Goal: Information Seeking & Learning: Learn about a topic

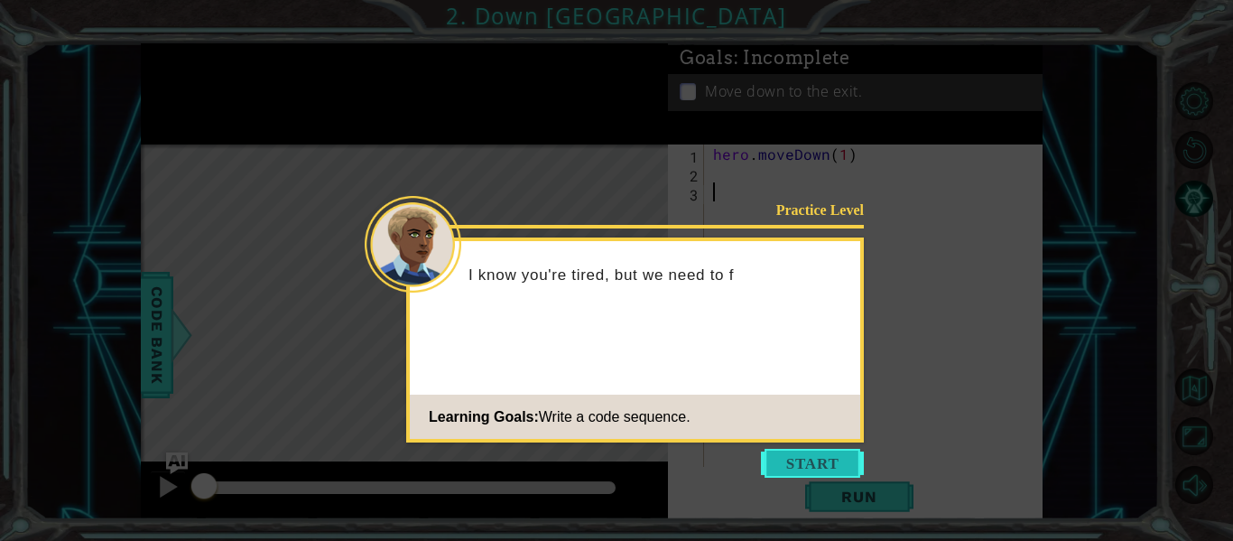
click at [820, 465] on button "Start" at bounding box center [812, 463] width 103 height 29
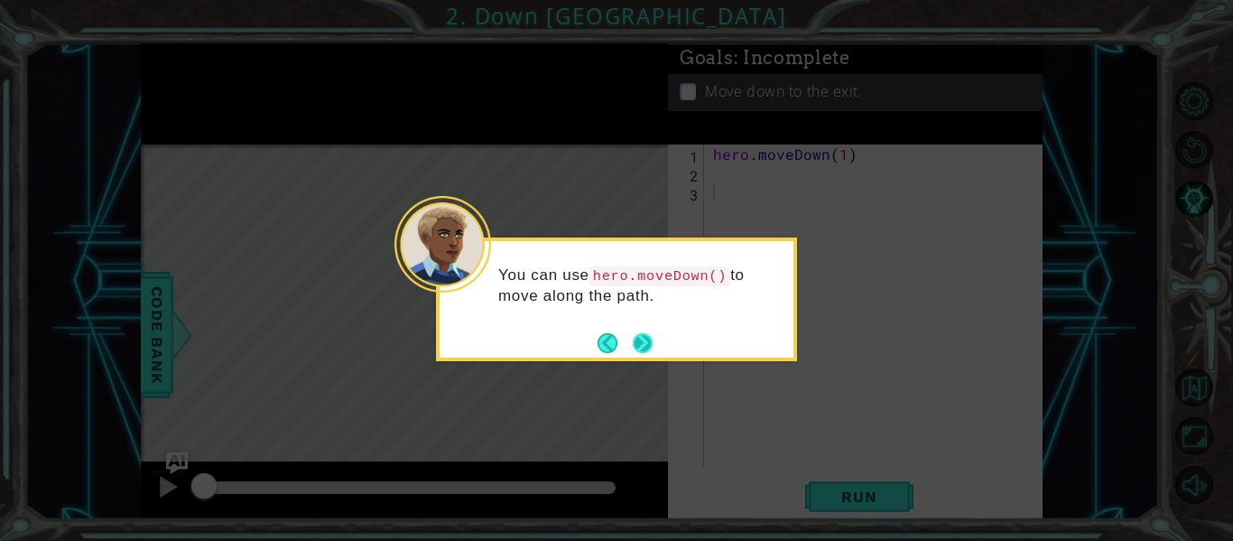
click at [648, 344] on button "Next" at bounding box center [643, 342] width 21 height 21
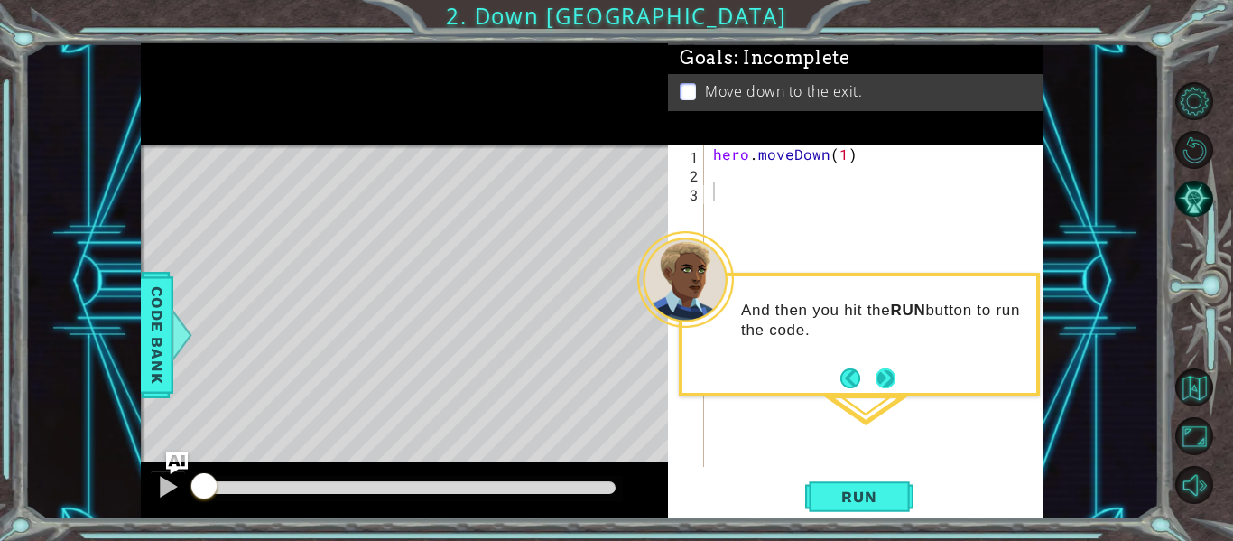
click at [882, 377] on button "Next" at bounding box center [885, 378] width 30 height 30
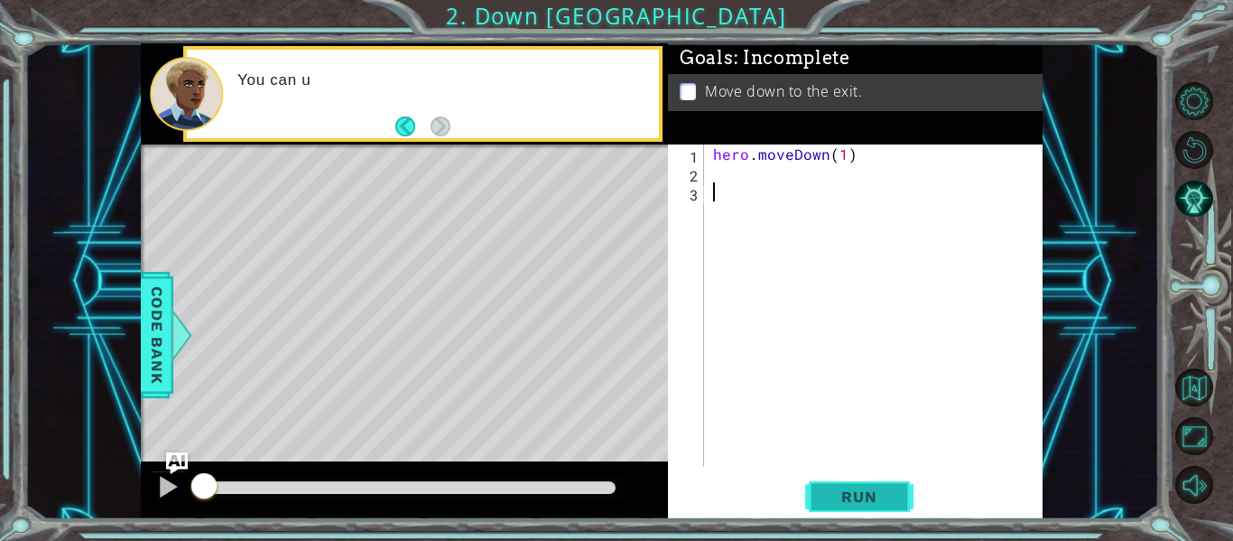
click at [878, 504] on span "Run" at bounding box center [858, 497] width 71 height 18
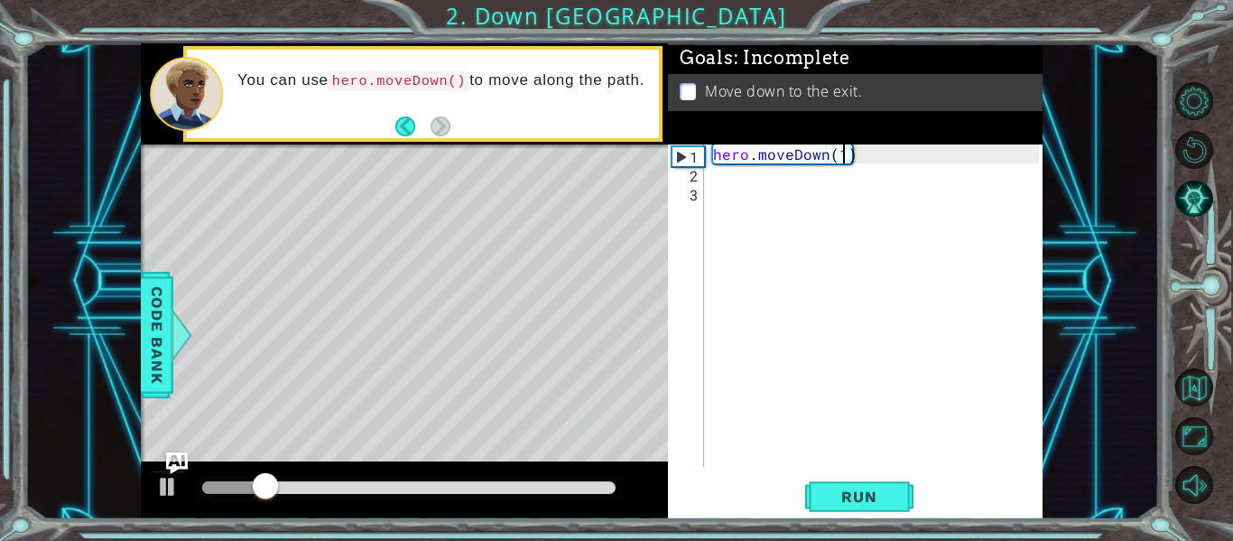
click at [844, 158] on div "hero . moveDown ( 1 )" at bounding box center [879, 324] width 339 height 360
type textarea "hero.moveDown(2)"
click at [857, 497] on span "Run" at bounding box center [858, 497] width 71 height 18
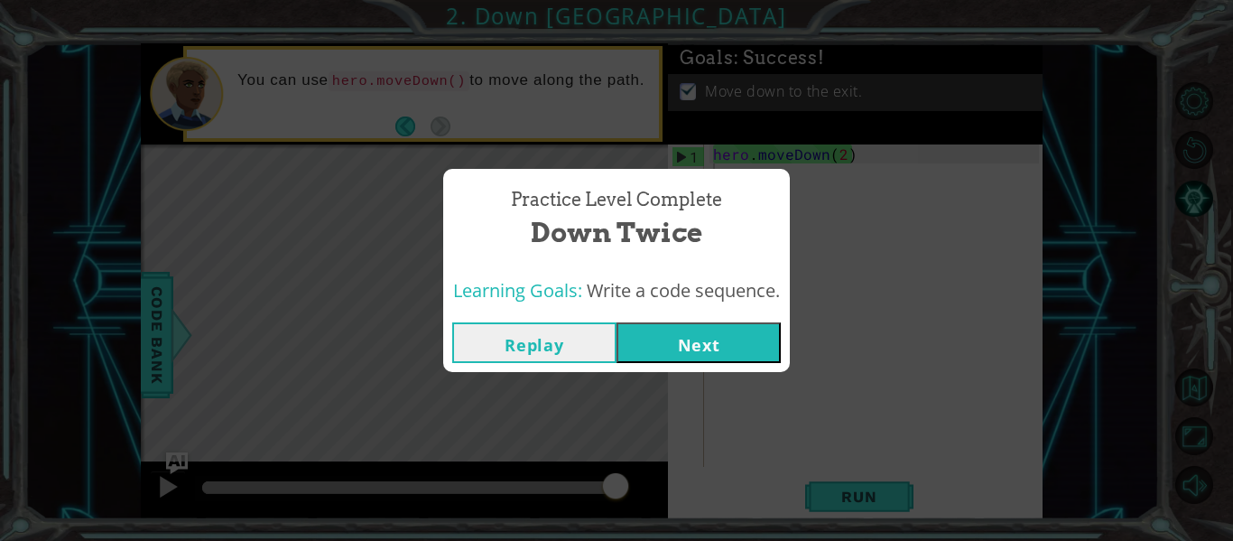
click at [681, 310] on div "Learning Goals: Write a code sequence." at bounding box center [616, 291] width 347 height 44
click at [702, 357] on button "Next" at bounding box center [699, 342] width 164 height 41
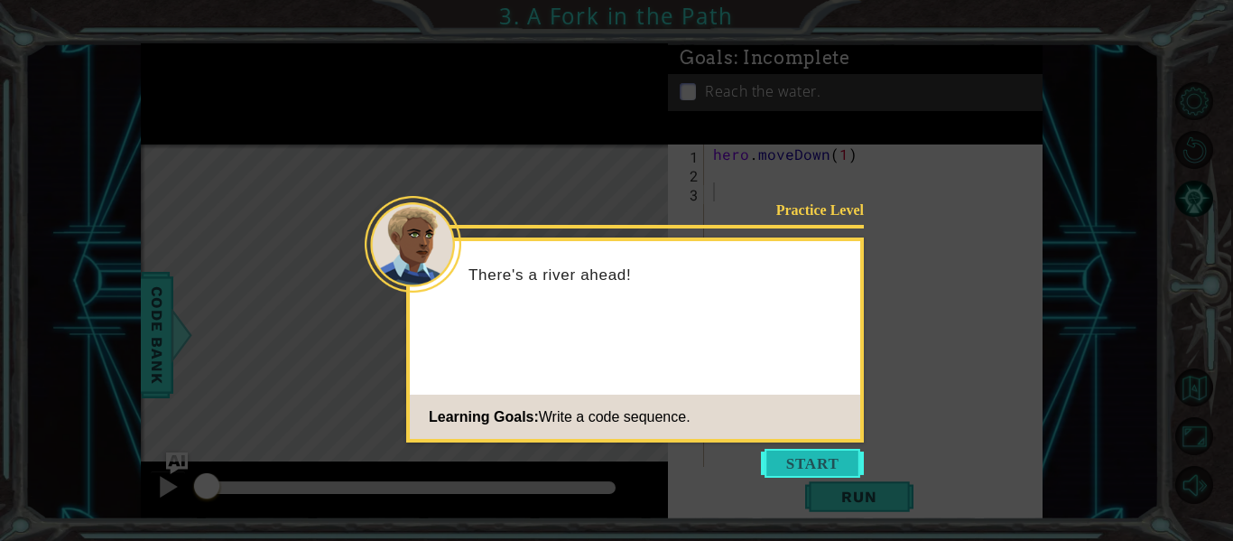
click at [817, 452] on button "Start" at bounding box center [812, 463] width 103 height 29
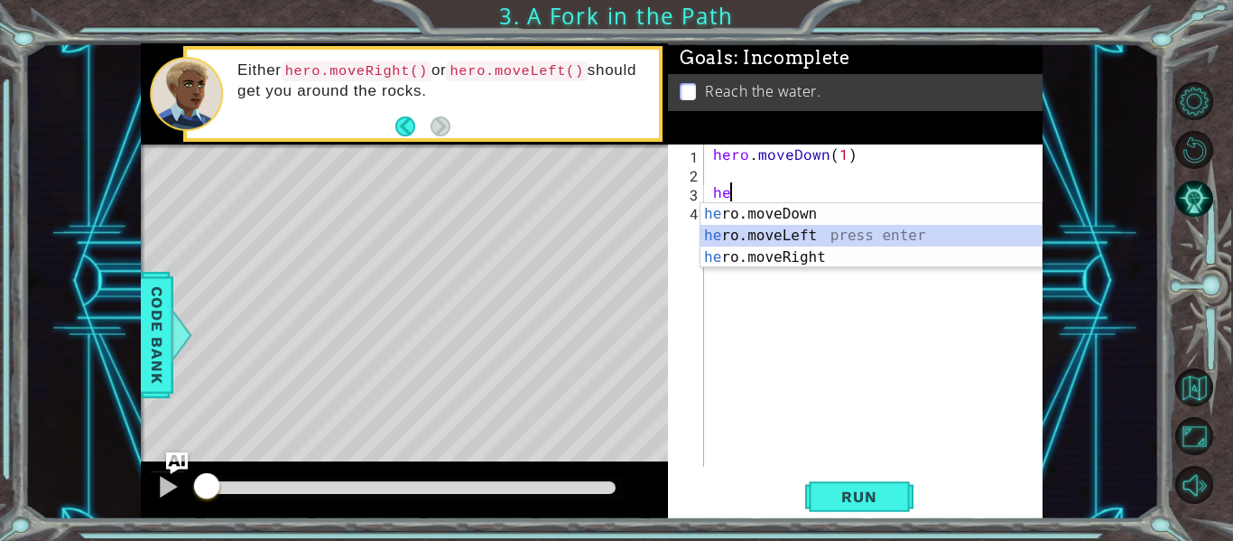
click at [760, 235] on div "he ro.moveDown press enter he ro.moveLeft press enter he ro.moveRight press ent…" at bounding box center [871, 257] width 341 height 108
type textarea "hero.moveLeft(1)"
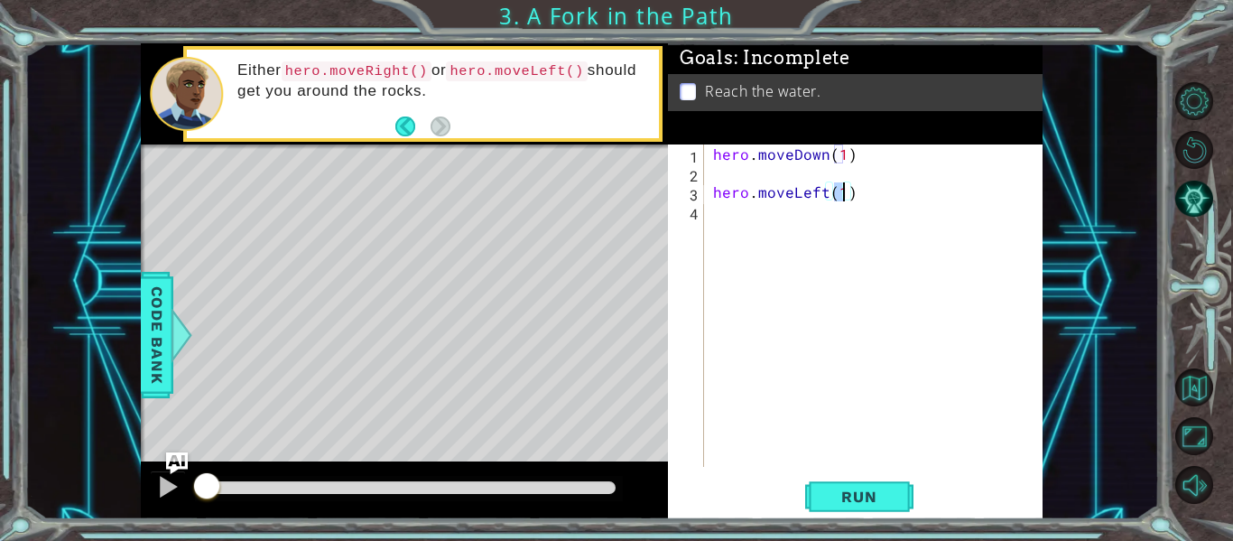
click at [713, 191] on div "hero . moveDown ( 1 ) hero . moveLeft ( 1 )" at bounding box center [879, 324] width 339 height 360
click at [876, 195] on div "hero . moveDown ( 1 ) hero . moveLeft ( 1 )" at bounding box center [879, 324] width 339 height 360
click at [876, 193] on div "hero . moveDown ( 1 ) hero . moveLeft ( 1 )" at bounding box center [879, 324] width 339 height 360
click at [866, 188] on div "hero . moveDown ( 1 ) hero . moveLeft ( 1 )" at bounding box center [879, 324] width 339 height 360
click at [863, 179] on div "hero . moveDown ( 1 ) hero . moveLeft ( 1 )" at bounding box center [879, 324] width 339 height 360
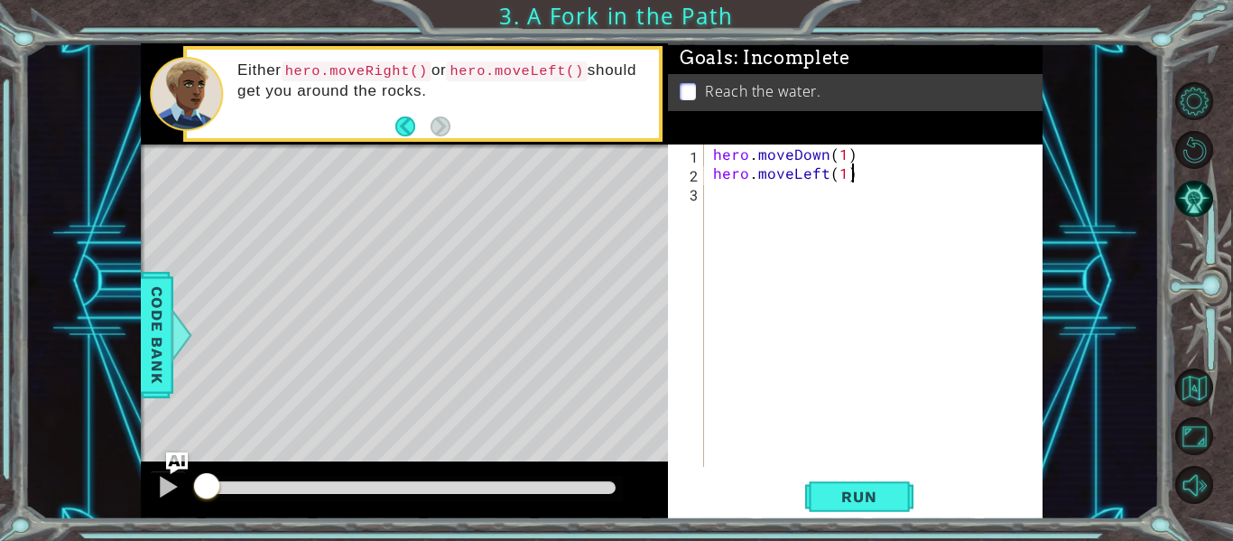
type textarea "hero.moveLeft(1)"
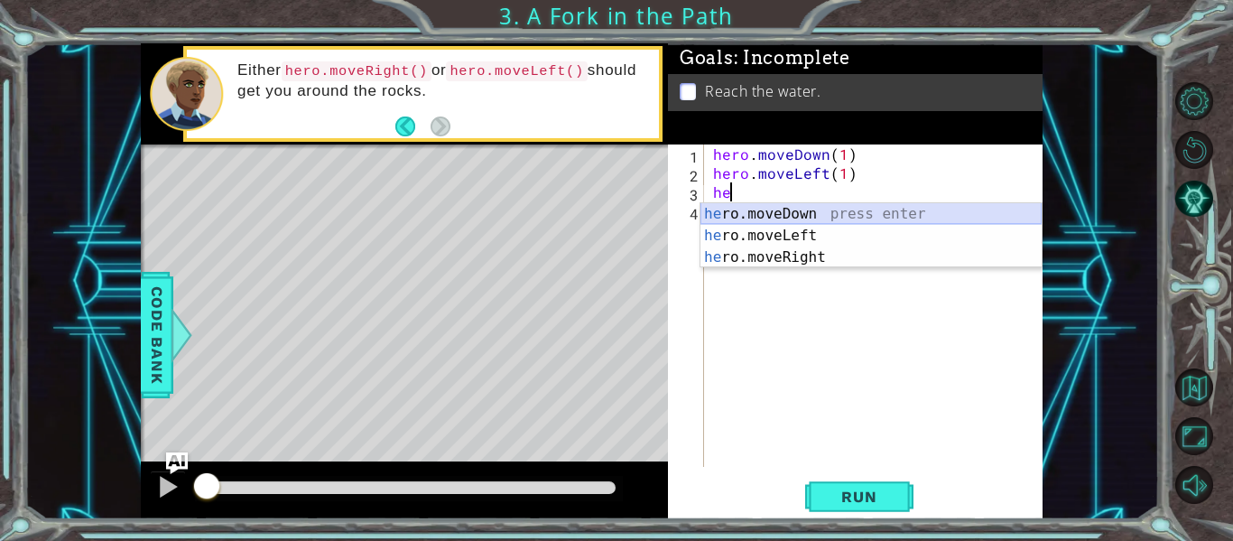
click at [767, 215] on div "he ro.moveDown press enter he ro.moveLeft press enter he ro.moveRight press ent…" at bounding box center [871, 257] width 341 height 108
type textarea "hero.moveDown(1)"
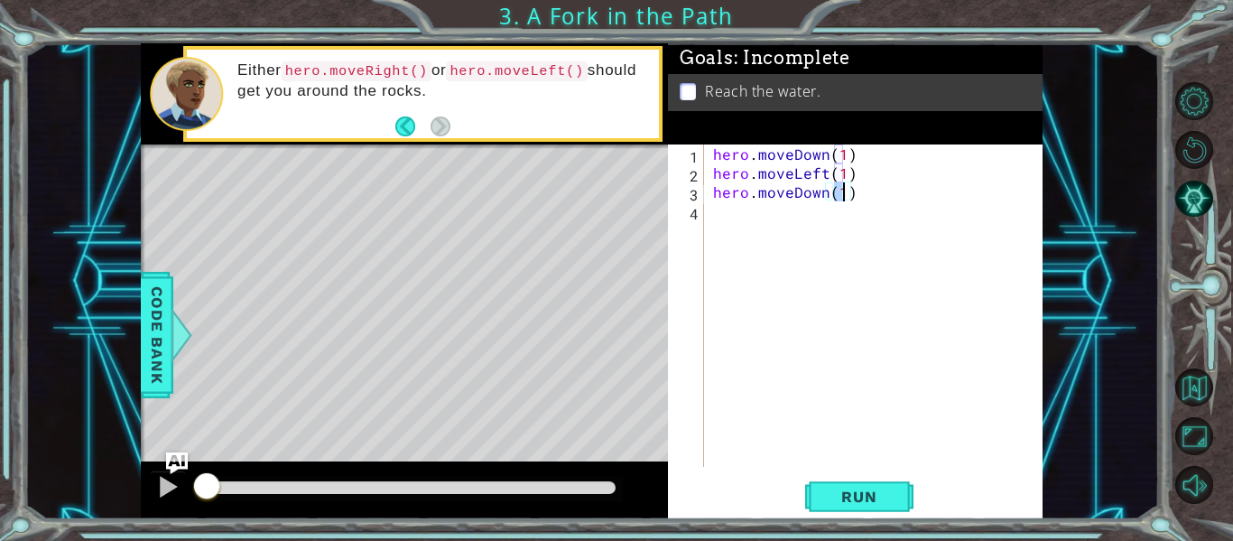
click at [737, 263] on div "hero . moveDown ( 1 ) hero . moveLeft ( 1 ) hero . moveDown ( 1 )" at bounding box center [879, 324] width 339 height 360
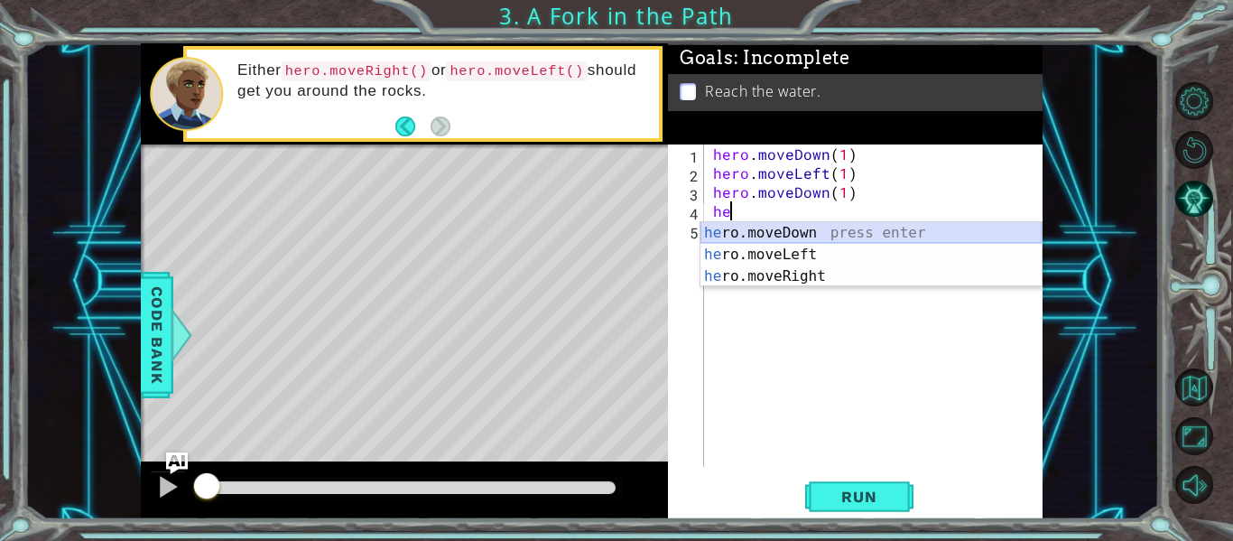
click at [805, 235] on div "he ro.moveDown press enter he ro.moveLeft press enter he ro.moveRight press ent…" at bounding box center [871, 276] width 341 height 108
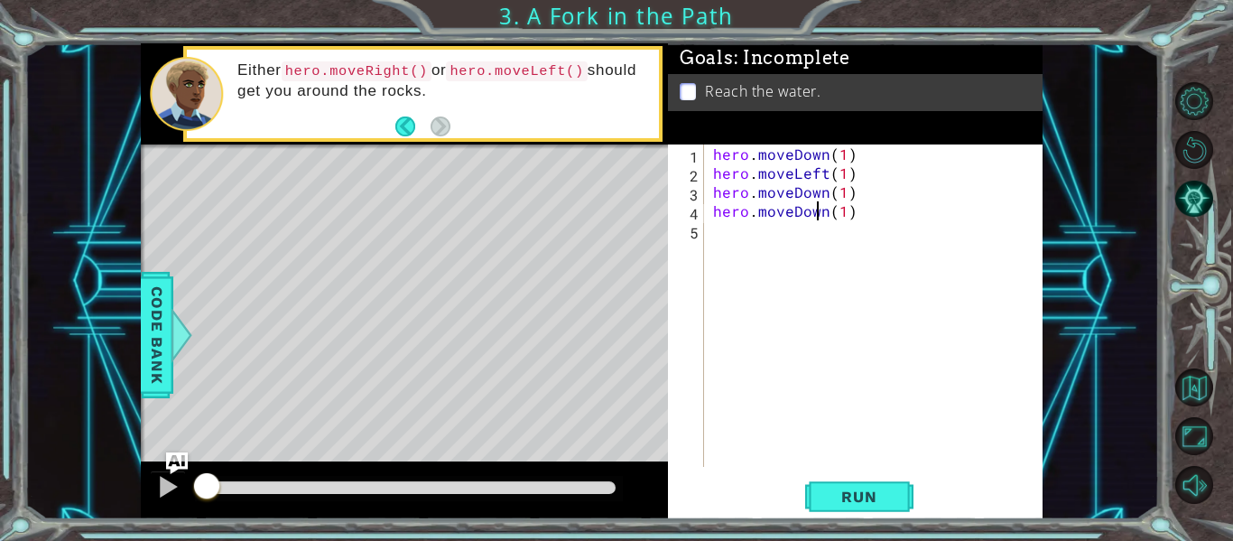
click at [822, 213] on div "hero . moveDown ( 1 ) hero . moveLeft ( 1 ) hero . moveDown ( 1 ) hero . moveDo…" at bounding box center [879, 324] width 339 height 360
click at [824, 213] on div "hero . moveDown ( 1 ) hero . moveLeft ( 1 ) hero . moveDown ( 1 ) hero . moveDo…" at bounding box center [879, 324] width 339 height 360
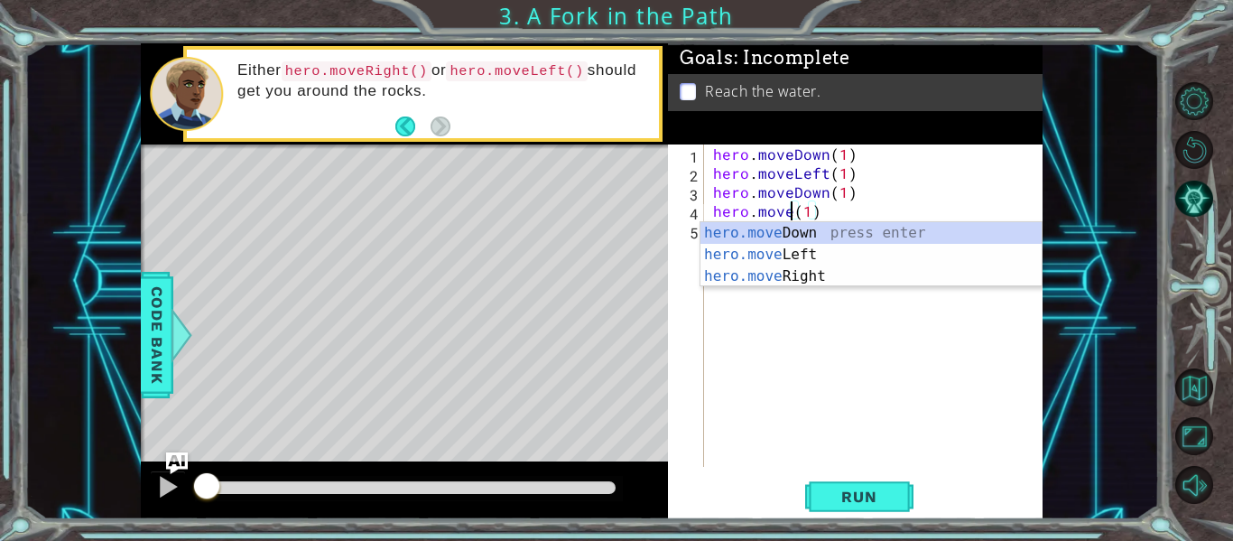
scroll to position [0, 6]
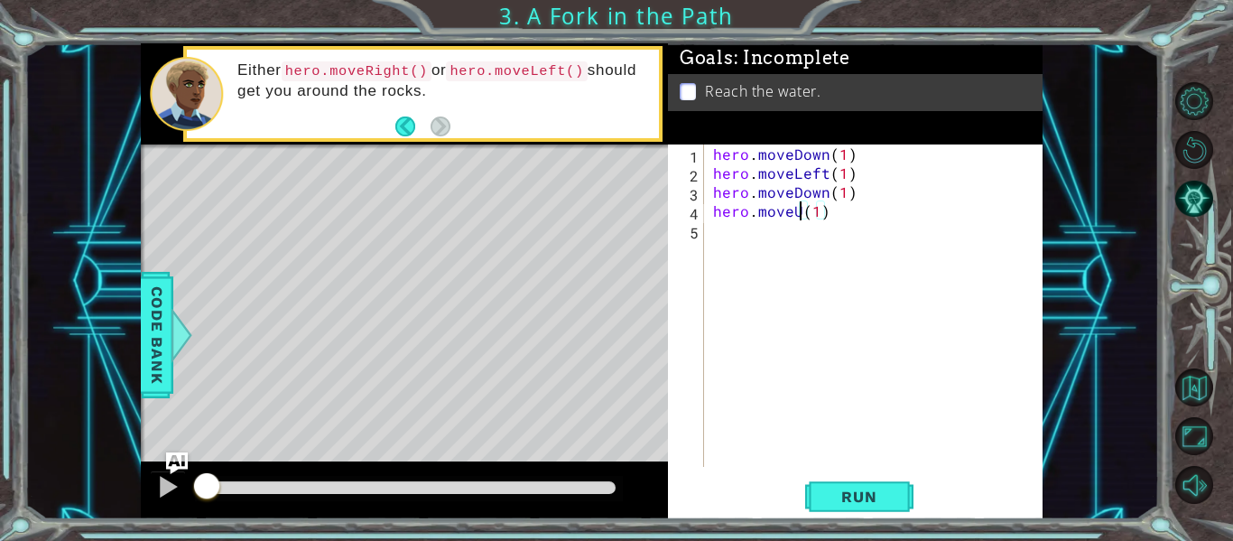
type textarea "hero.moveUp(1)"
click at [745, 234] on div "hero . moveDown ( 1 ) hero . moveLeft ( 1 ) hero . moveDown ( 1 ) hero . moveUp…" at bounding box center [879, 324] width 339 height 360
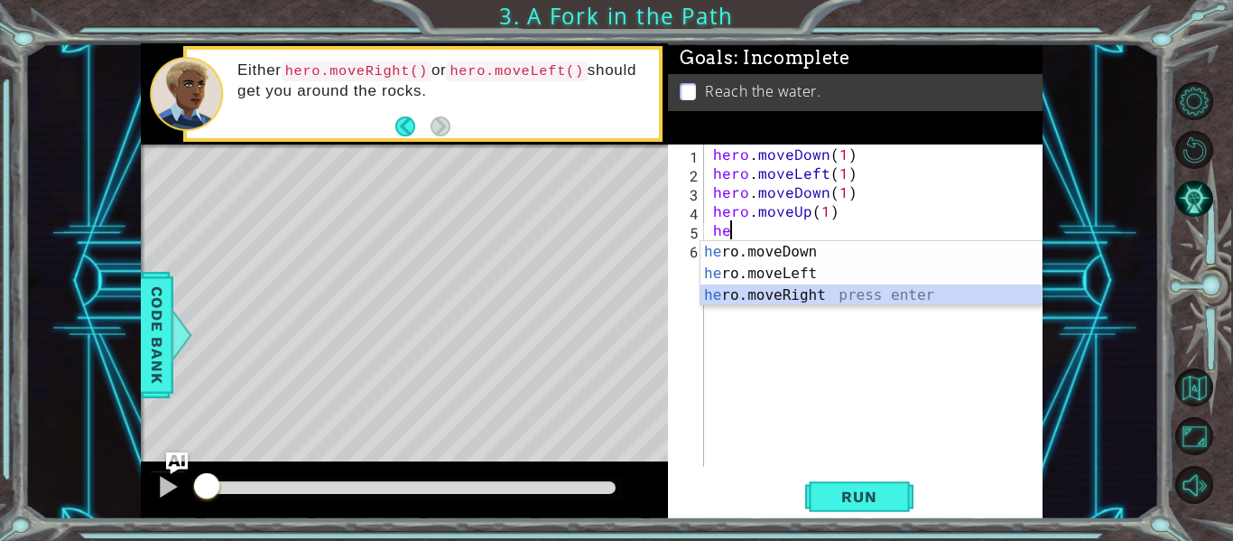
click at [812, 297] on div "he ro.moveDown press enter he ro.moveLeft press enter he ro.moveRight press ent…" at bounding box center [871, 295] width 341 height 108
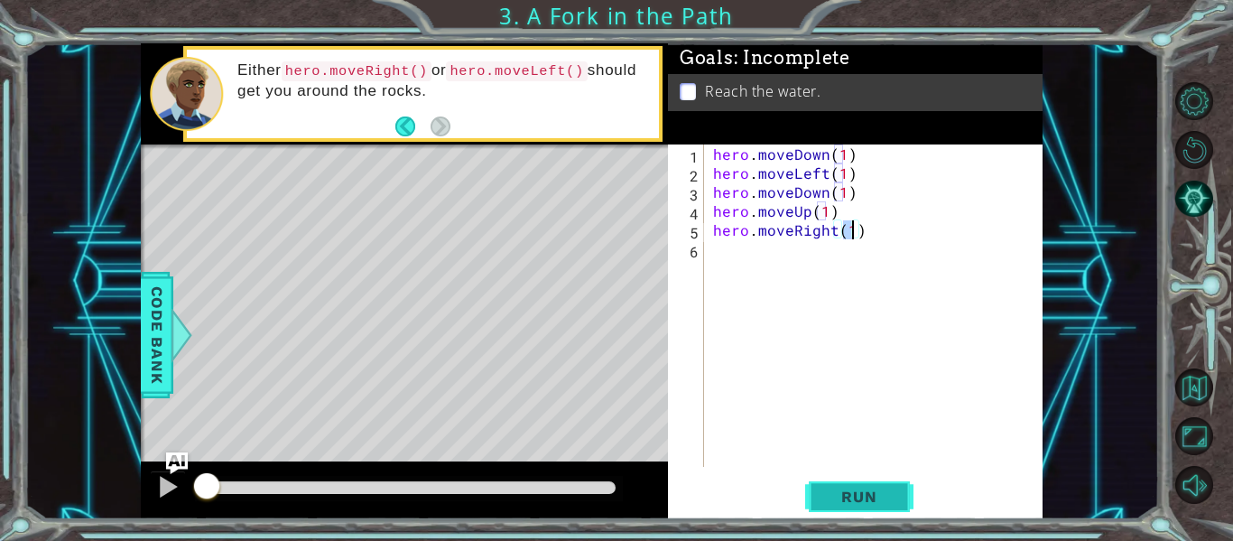
type textarea "hero.moveRight(1)"
click at [858, 488] on span "Run" at bounding box center [858, 497] width 71 height 18
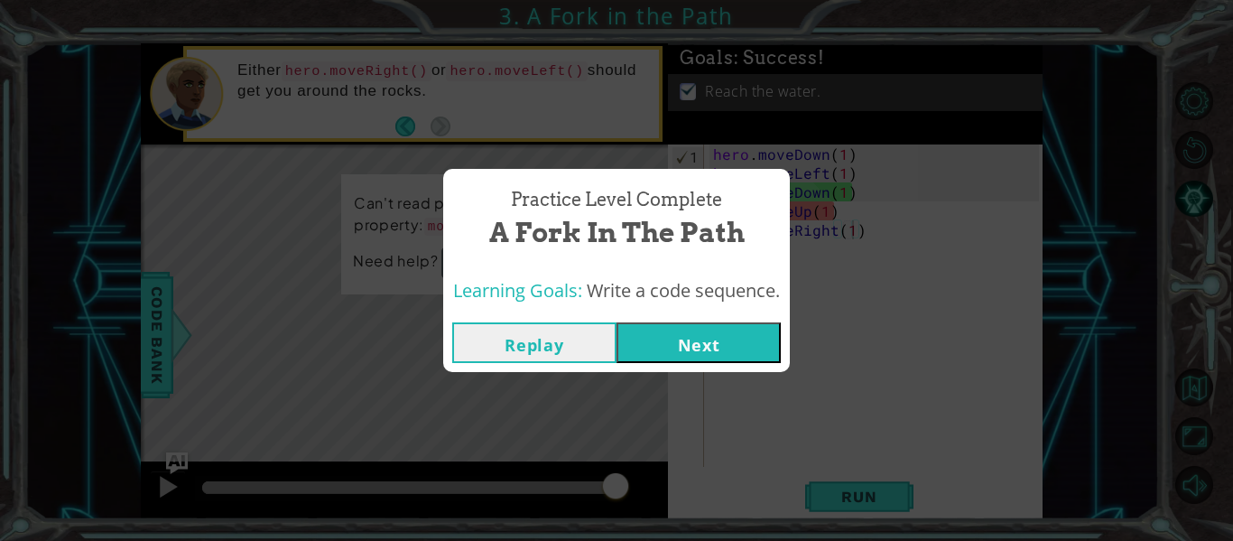
click at [692, 333] on button "Next" at bounding box center [699, 342] width 164 height 41
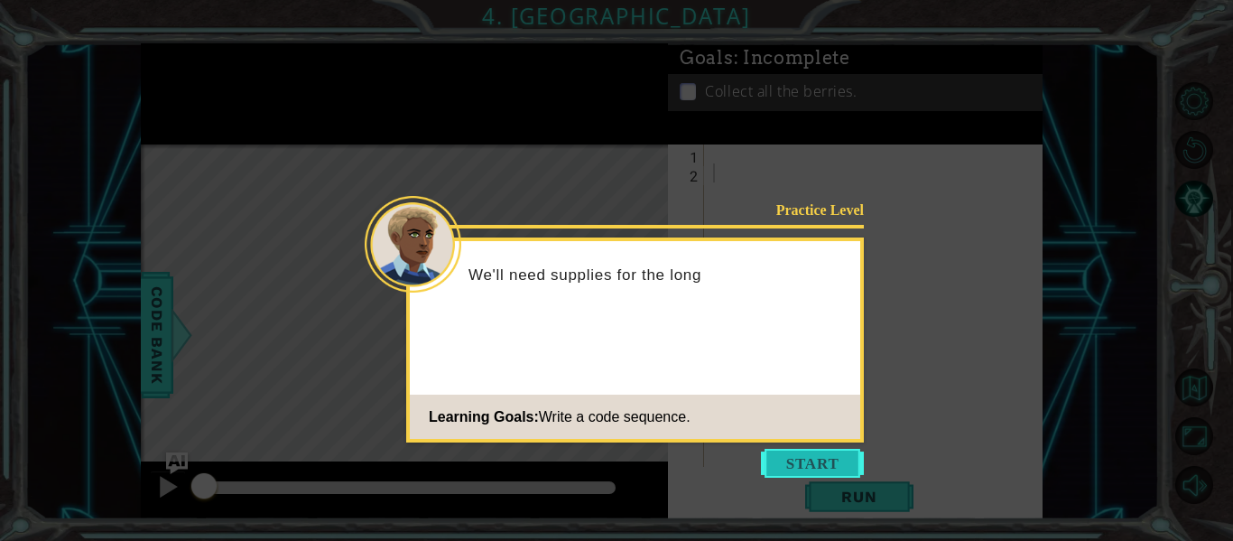
click at [809, 462] on button "Start" at bounding box center [812, 463] width 103 height 29
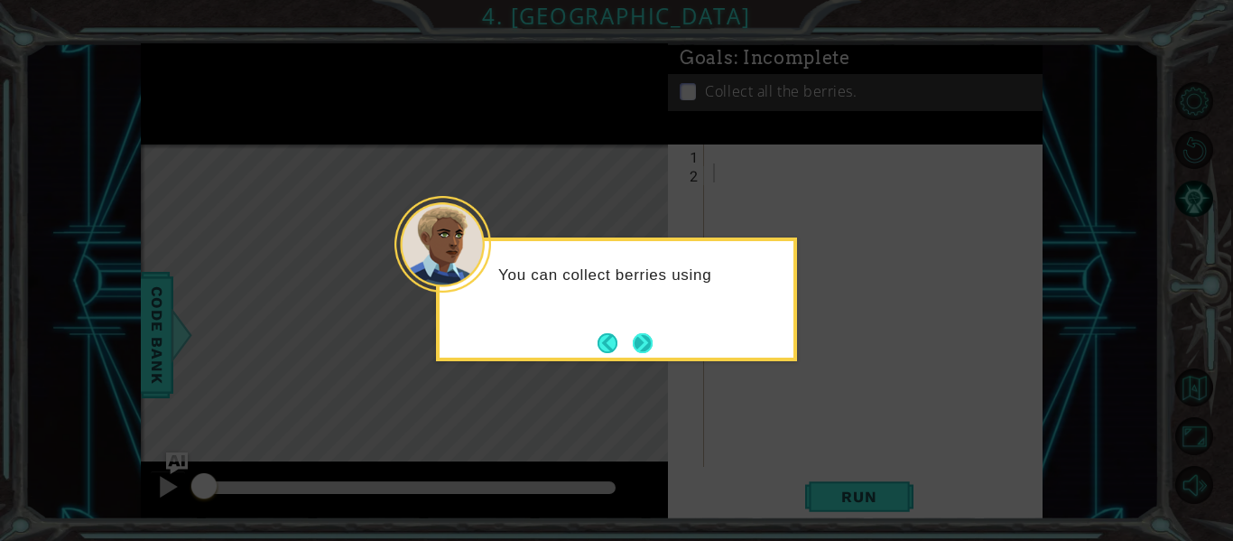
click at [642, 339] on button "Next" at bounding box center [643, 342] width 33 height 33
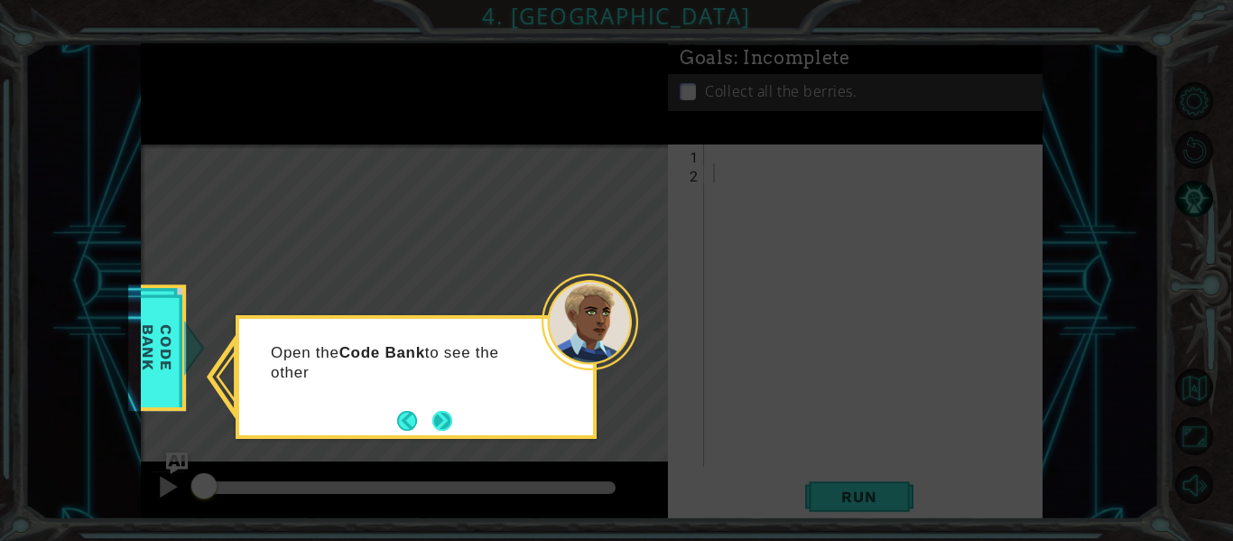
click at [447, 407] on button "Next" at bounding box center [443, 420] width 26 height 26
click at [447, 406] on button "Next" at bounding box center [442, 420] width 28 height 28
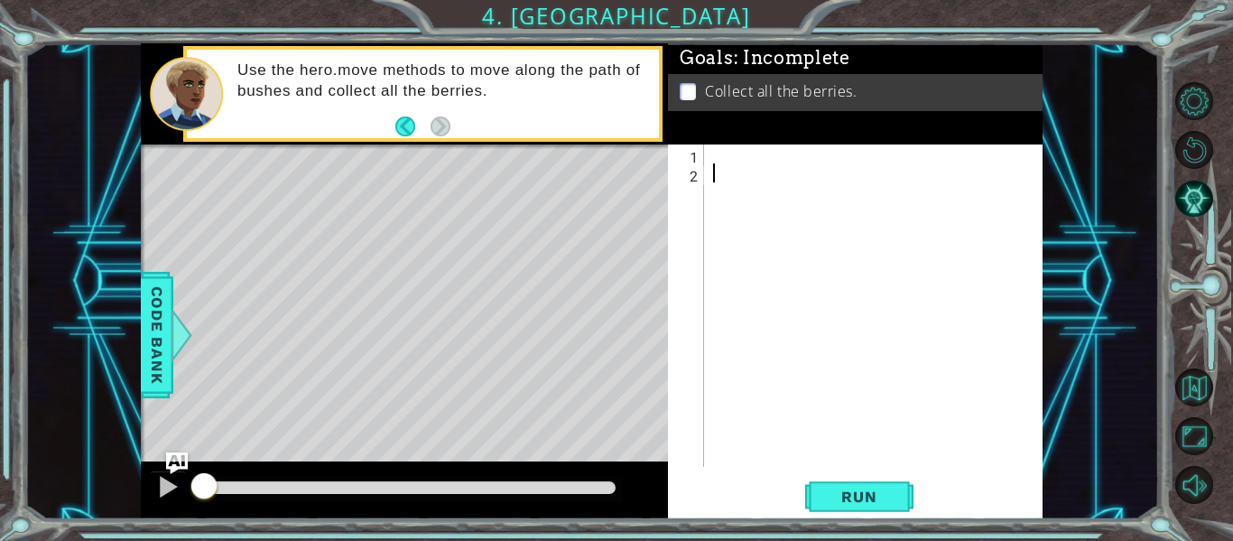
click at [713, 152] on div at bounding box center [879, 324] width 339 height 360
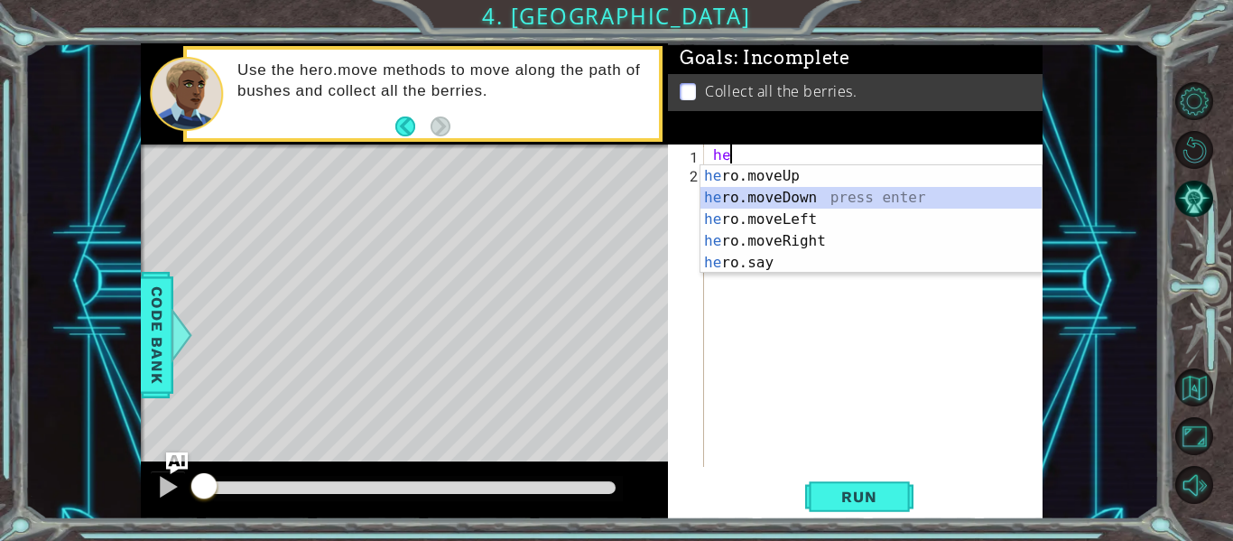
click at [795, 191] on div "he ro.moveUp press enter he ro.moveDown press enter he ro.moveLeft press enter …" at bounding box center [871, 241] width 341 height 152
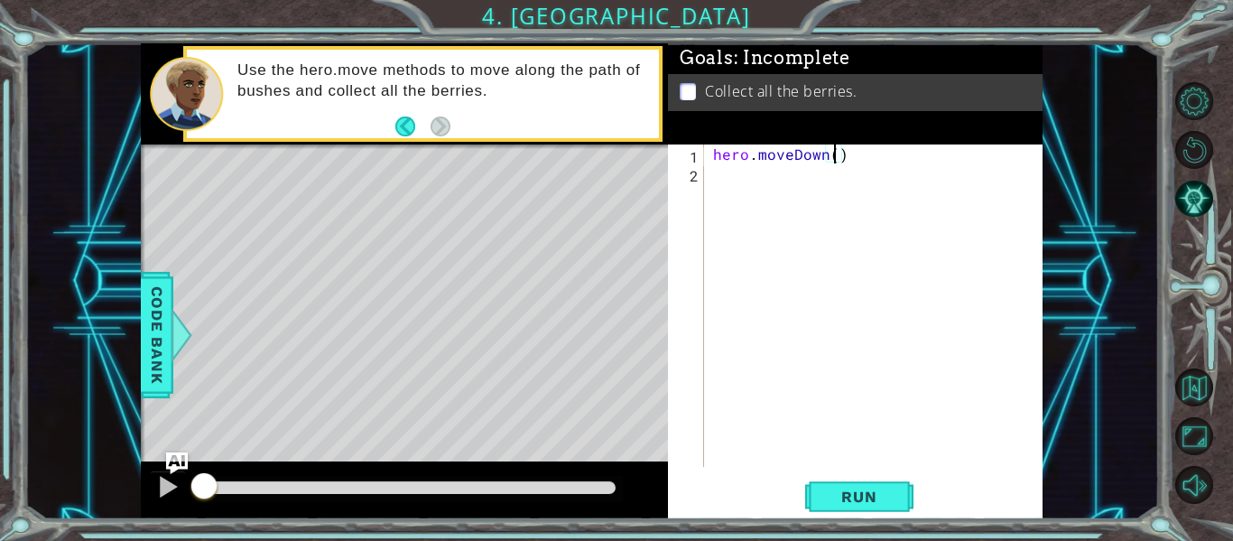
type textarea "hero.moveDown(2)"
click at [806, 184] on div "hero . moveDown ( 2 )" at bounding box center [879, 324] width 339 height 360
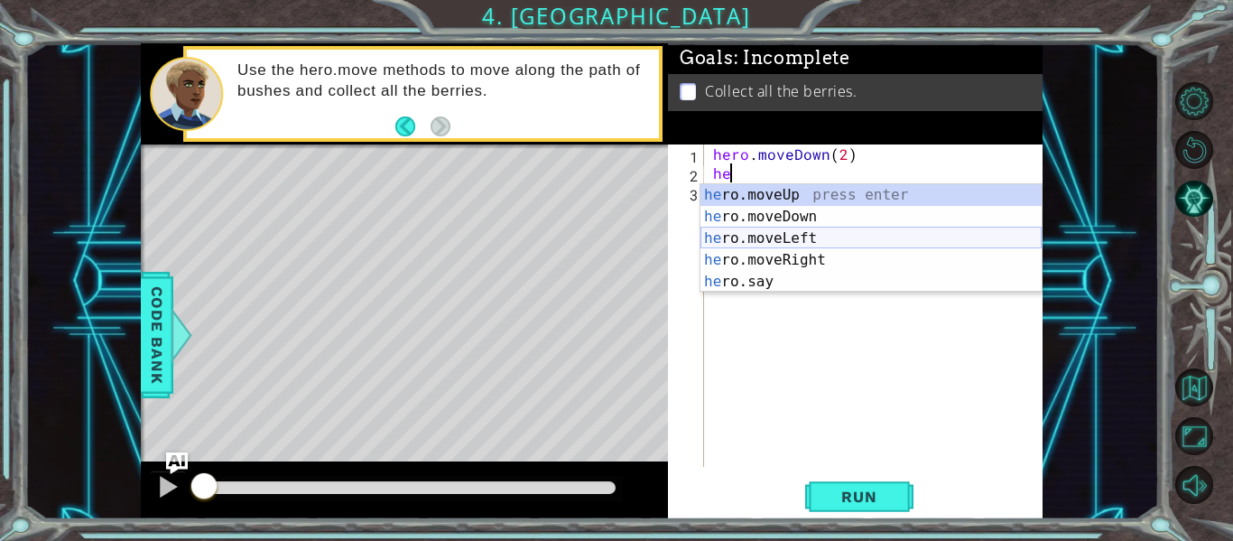
click at [802, 235] on div "he ro.moveUp press enter he ro.moveDown press enter he ro.moveLeft press enter …" at bounding box center [871, 260] width 341 height 152
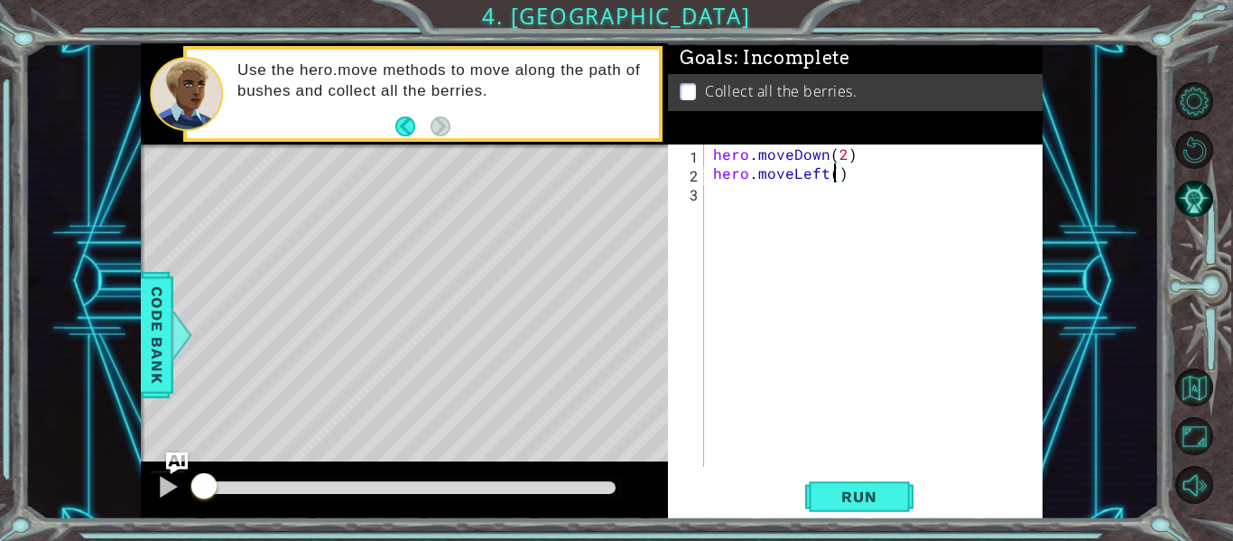
type textarea "hero.moveLeft(2)"
click at [752, 197] on div "hero . moveDown ( 2 ) hero . moveLeft ( 2 )" at bounding box center [879, 324] width 339 height 360
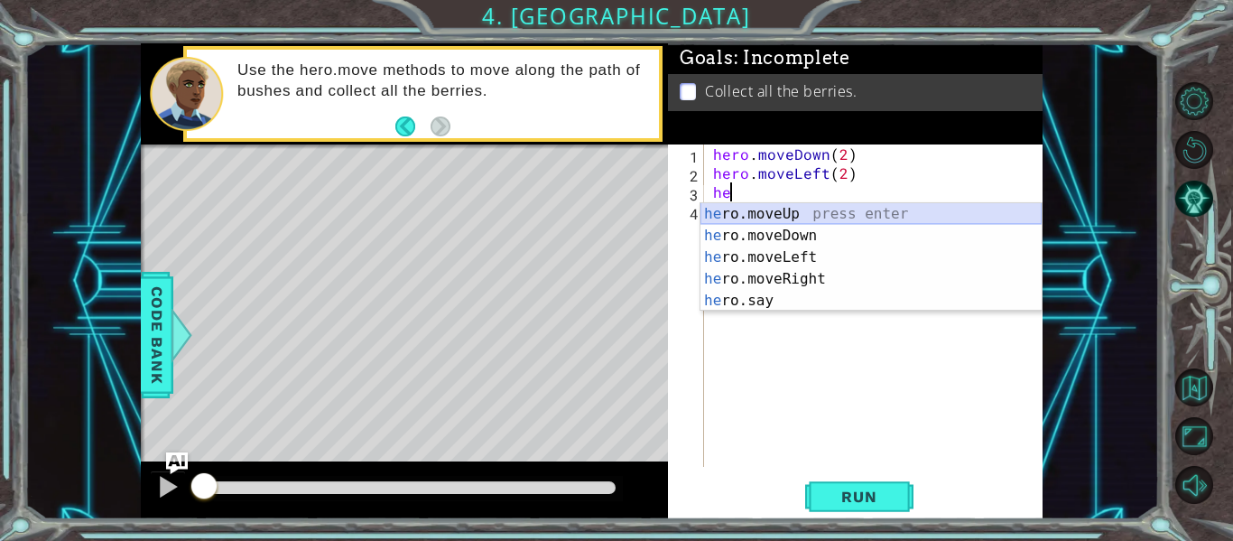
click at [765, 212] on div "he ro.moveUp press enter he ro.moveDown press enter he ro.moveLeft press enter …" at bounding box center [871, 279] width 341 height 152
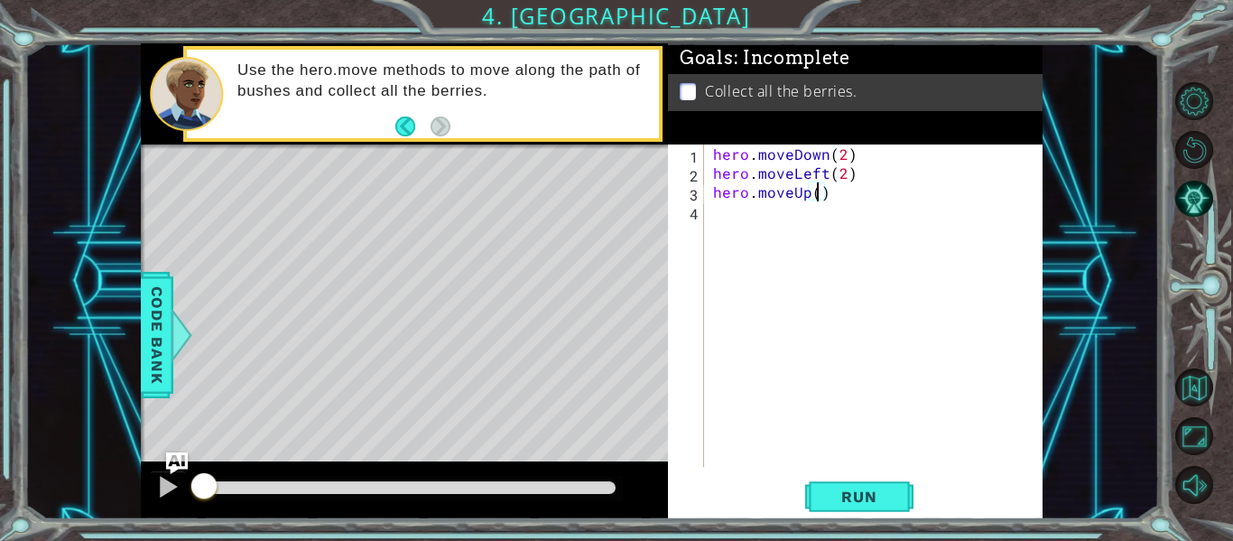
type textarea "hero.moveUp(2)"
click at [752, 228] on div "hero . moveDown ( 2 ) hero . moveLeft ( 2 ) hero . moveUp ( 2 )" at bounding box center [879, 324] width 339 height 360
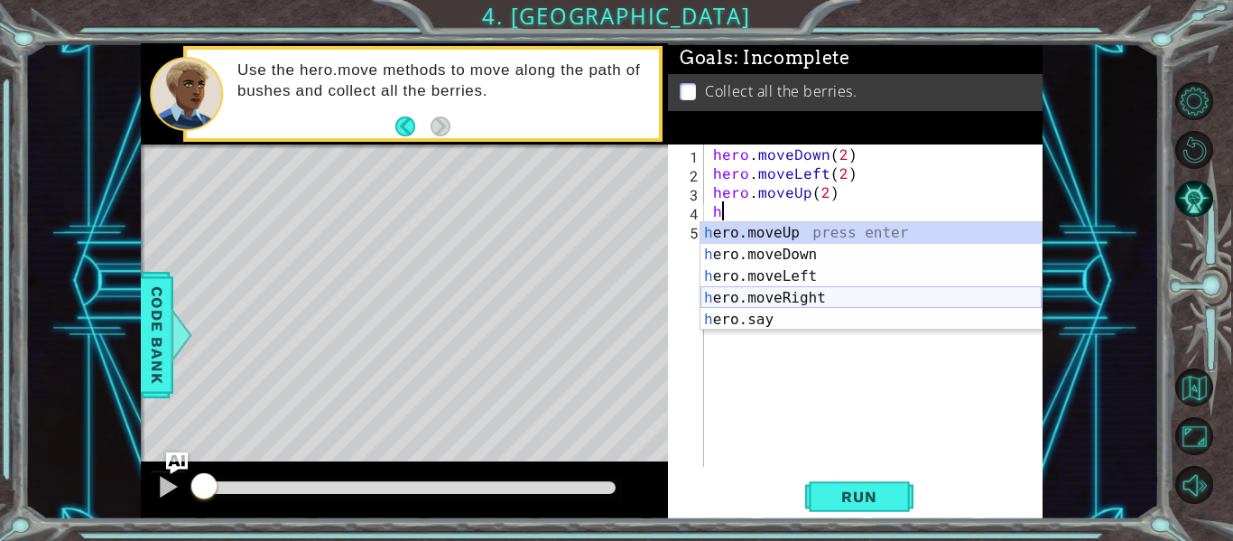
click at [804, 300] on div "h ero.moveUp press enter h ero.moveDown press enter h ero.moveLeft press enter …" at bounding box center [871, 298] width 341 height 152
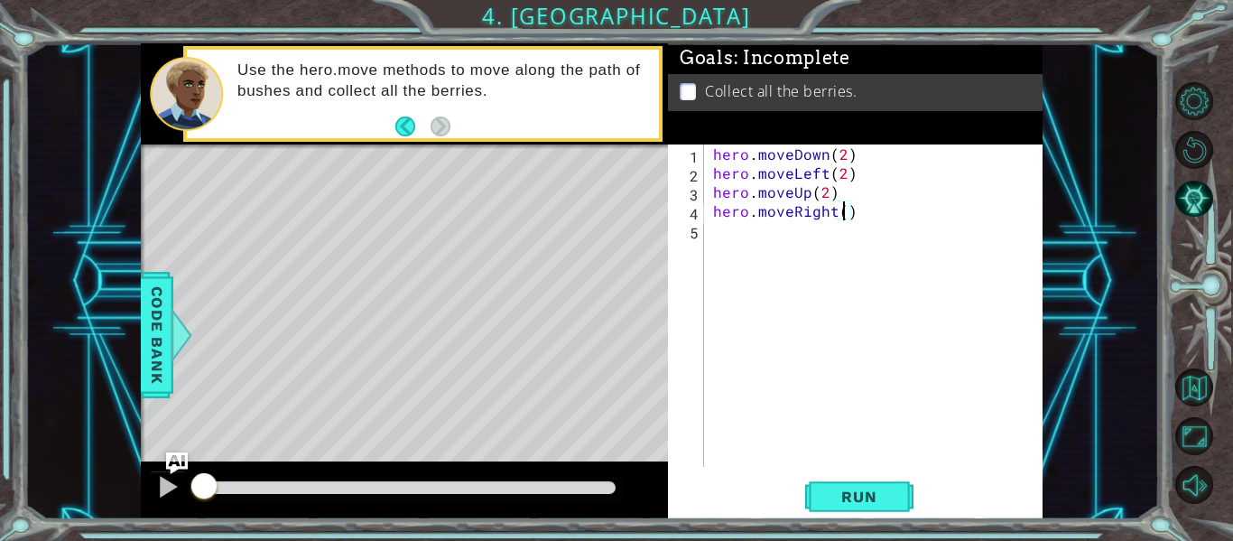
type textarea "hero.moveRight(2)"
click at [887, 505] on span "Run" at bounding box center [858, 497] width 71 height 18
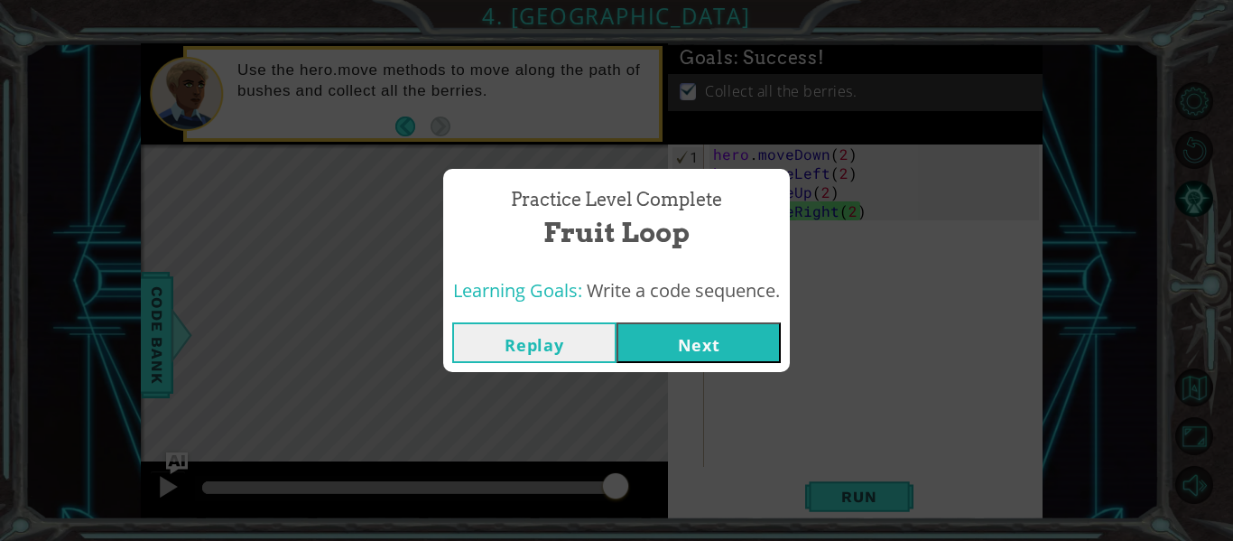
click at [702, 358] on button "Next" at bounding box center [699, 342] width 164 height 41
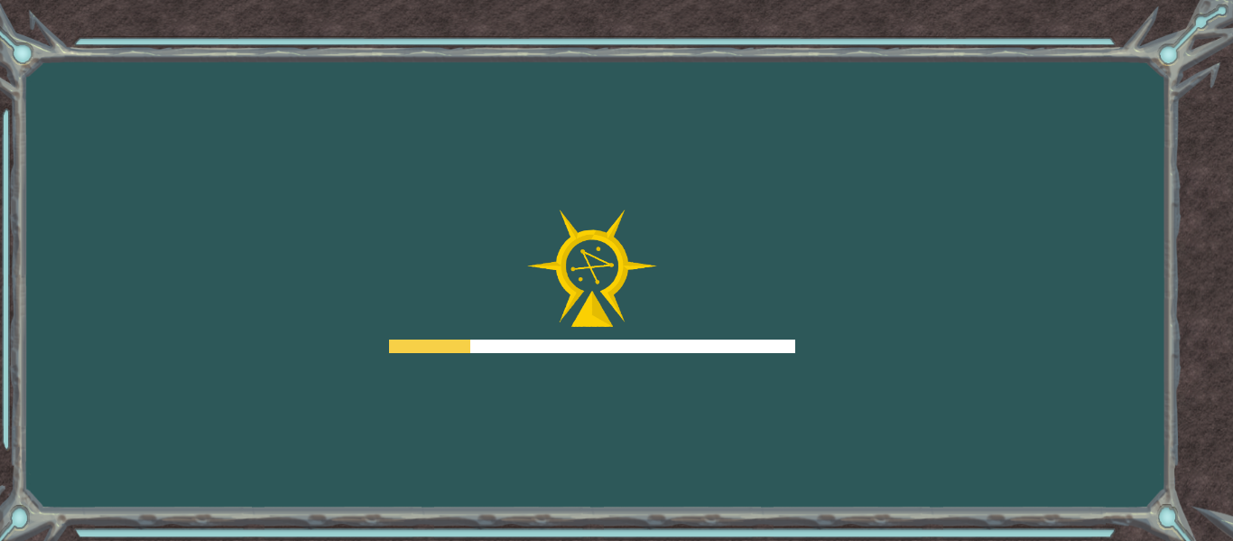
click at [702, 358] on div "Goals Error loading from server. Try refreshing the page. You'll need to join a…" at bounding box center [616, 270] width 1233 height 541
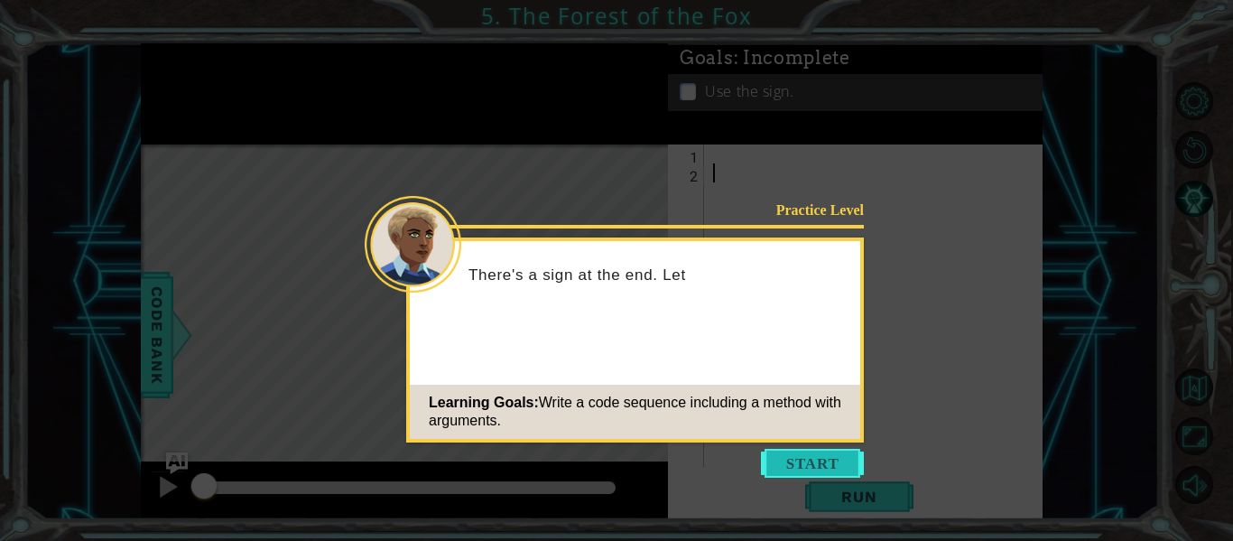
click at [808, 469] on button "Start" at bounding box center [812, 463] width 103 height 29
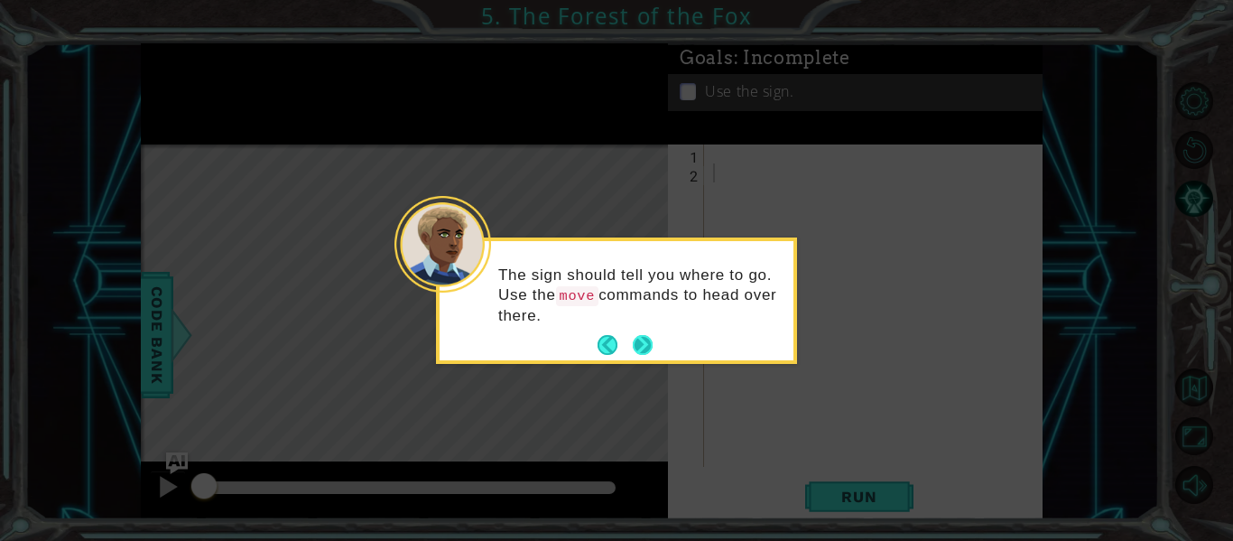
click at [637, 358] on footer at bounding box center [625, 344] width 55 height 27
click at [640, 350] on button "Next" at bounding box center [642, 345] width 23 height 23
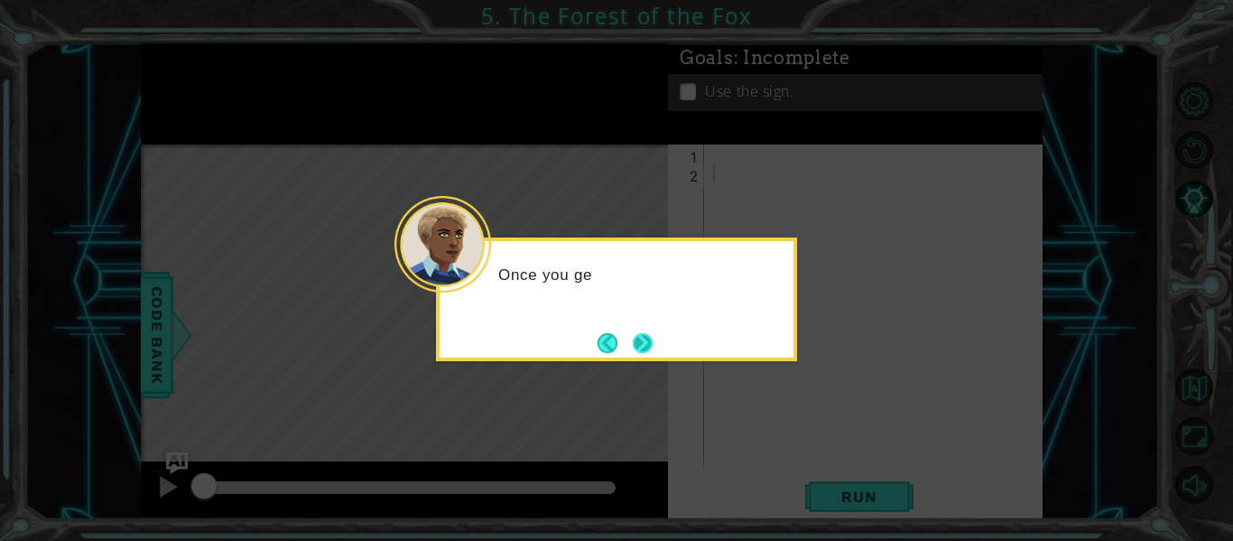
click at [646, 354] on button "Next" at bounding box center [642, 342] width 25 height 25
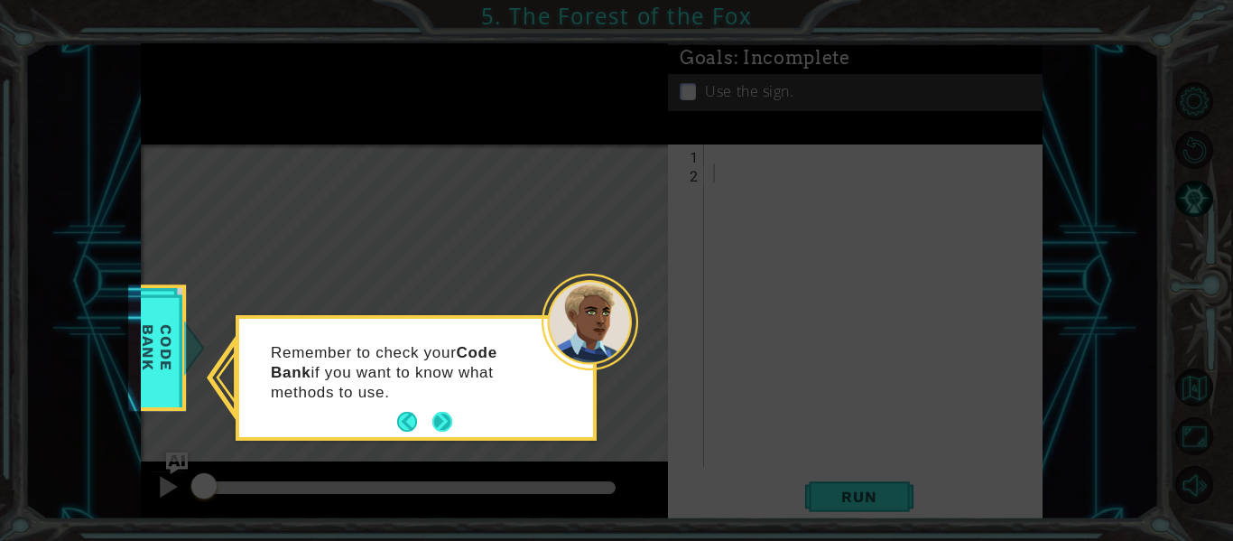
click at [442, 413] on button "Next" at bounding box center [442, 422] width 25 height 25
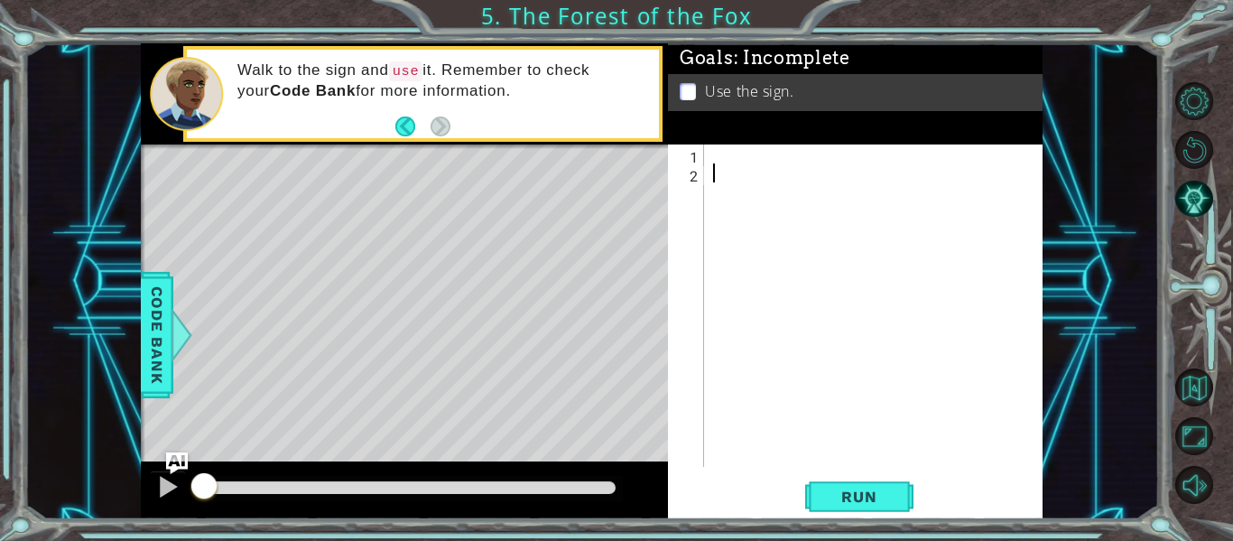
click at [748, 177] on div at bounding box center [879, 324] width 339 height 360
click at [745, 152] on div at bounding box center [879, 324] width 339 height 360
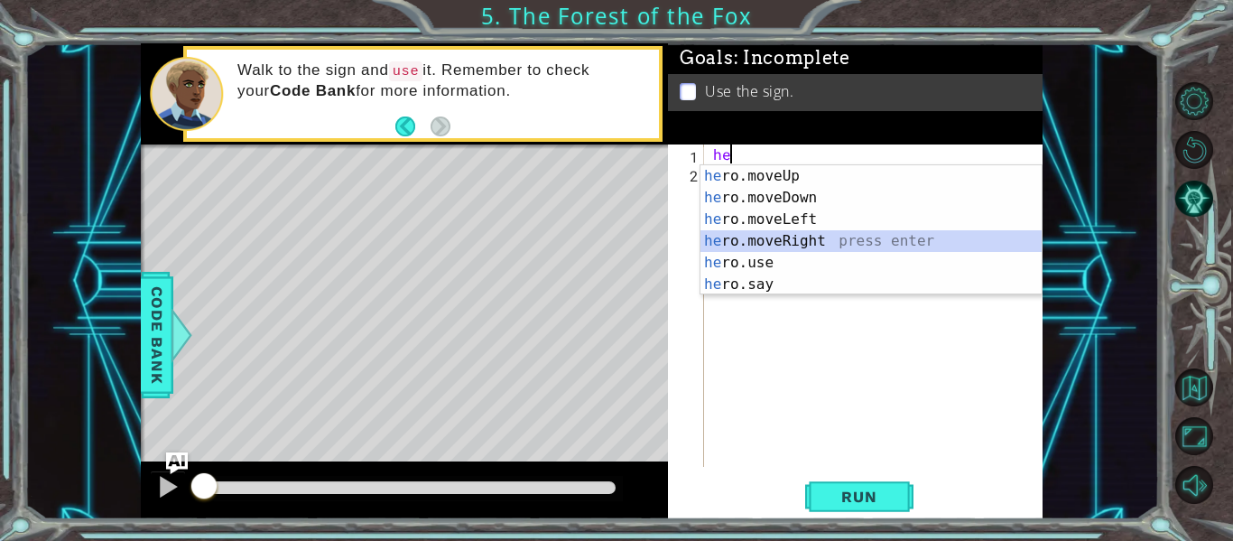
click at [808, 240] on div "he ro.moveUp press enter he ro.moveDown press enter he ro.moveLeft press enter …" at bounding box center [871, 251] width 341 height 173
type textarea "hero.moveRight(1)"
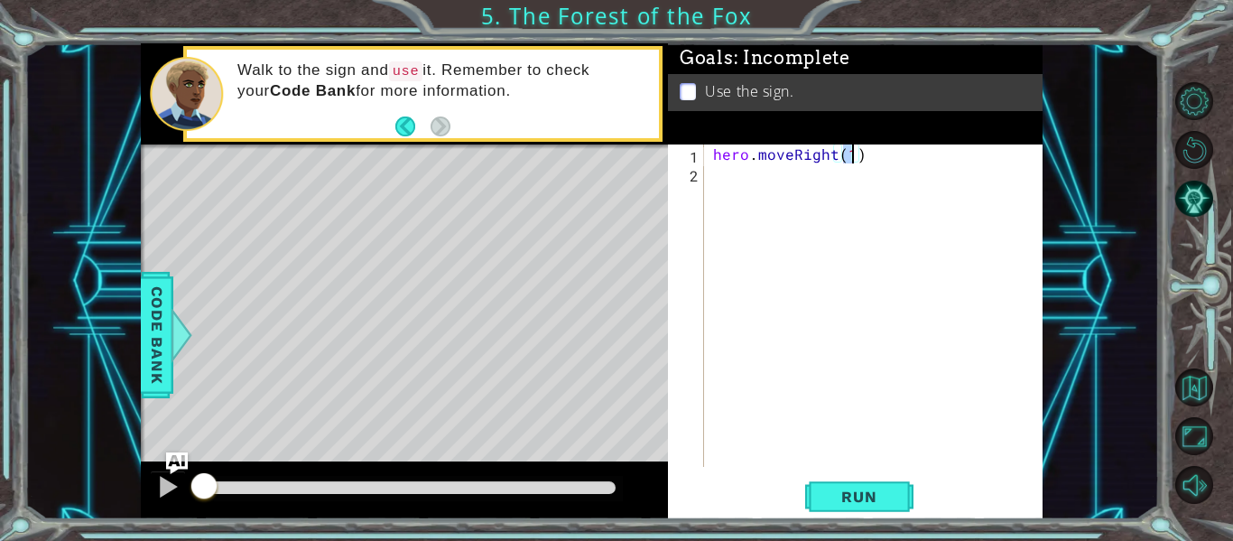
click at [779, 181] on div "hero . moveRight ( 1 )" at bounding box center [879, 324] width 339 height 360
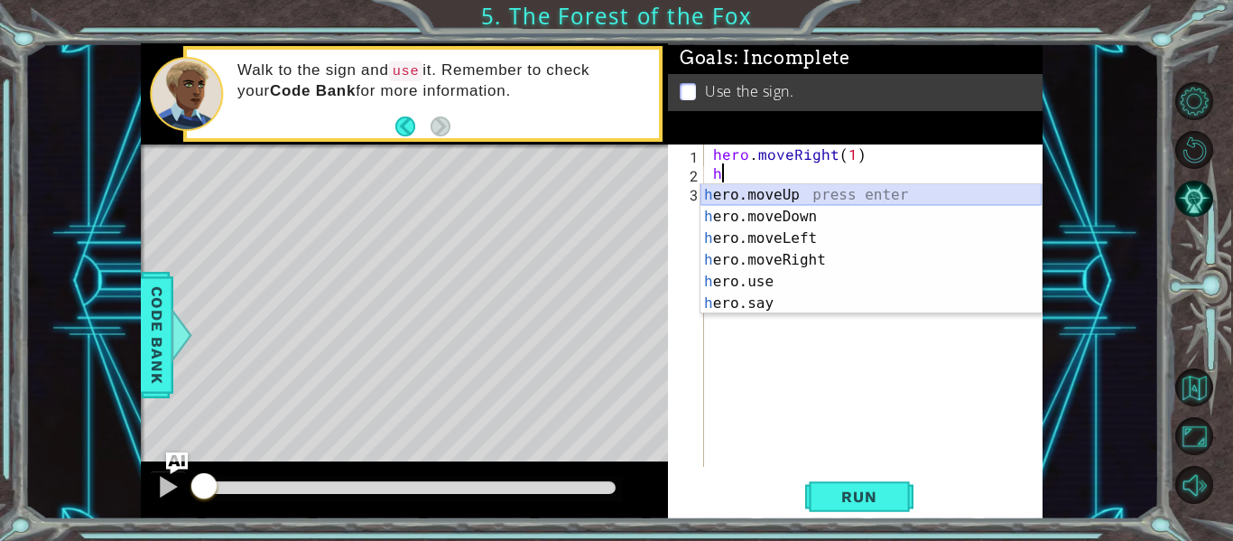
click at [786, 190] on div "h ero.moveUp press enter h ero.moveDown press enter h ero.moveLeft press enter …" at bounding box center [871, 270] width 341 height 173
type textarea "hero.moveUp(1)"
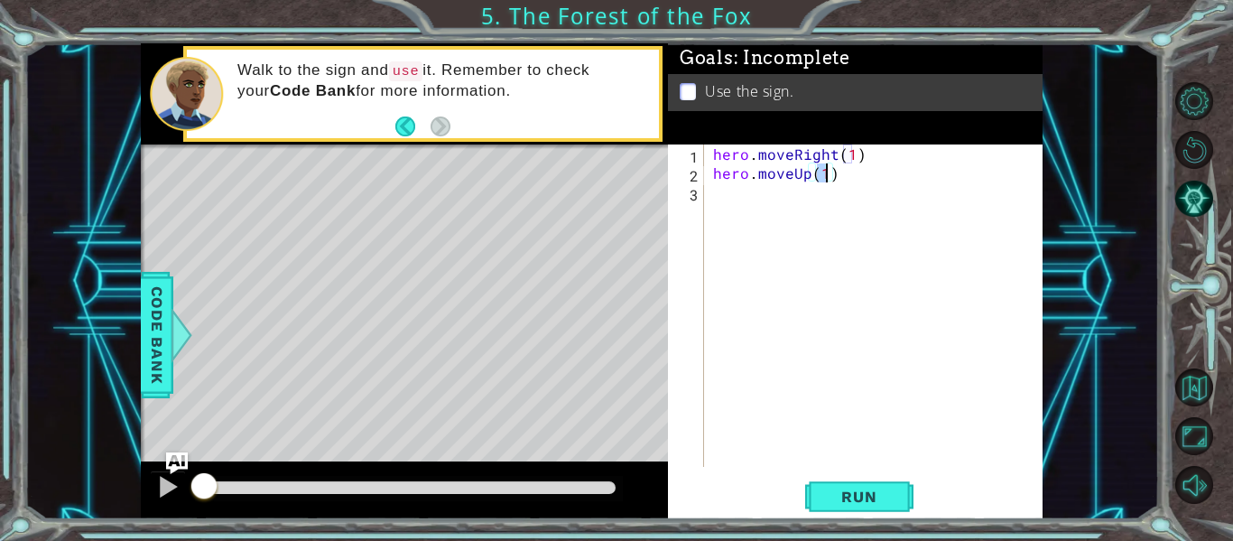
click at [760, 185] on div "hero . moveRight ( 1 ) hero . moveUp ( 1 )" at bounding box center [879, 324] width 339 height 360
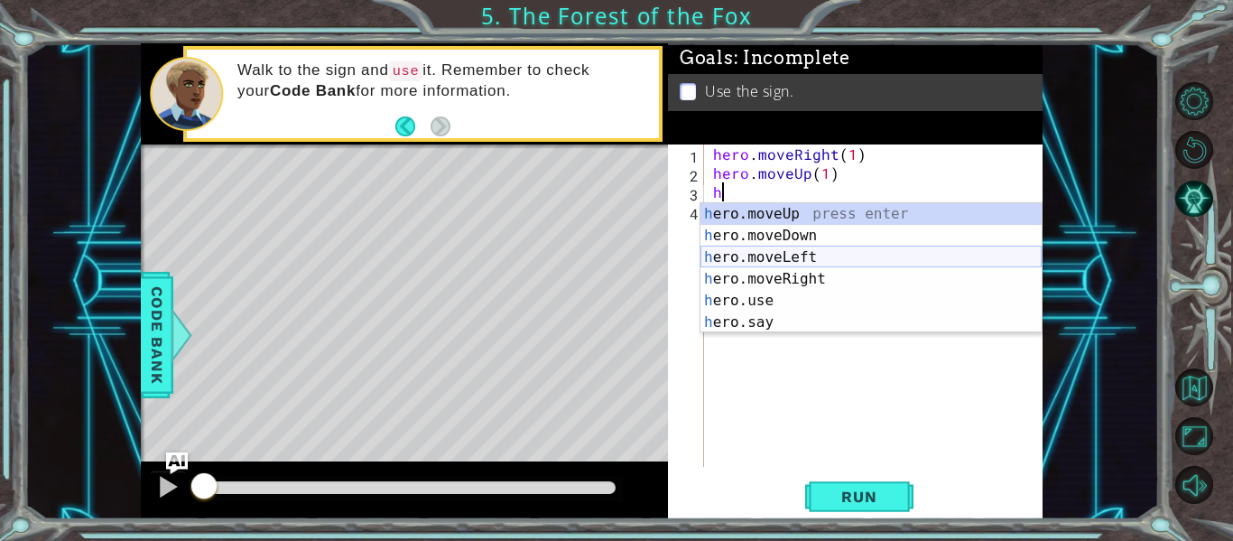
click at [813, 250] on div "h ero.moveUp press enter h ero.moveDown press enter h ero.moveLeft press enter …" at bounding box center [871, 289] width 341 height 173
type textarea "hero.moveLeft(1)"
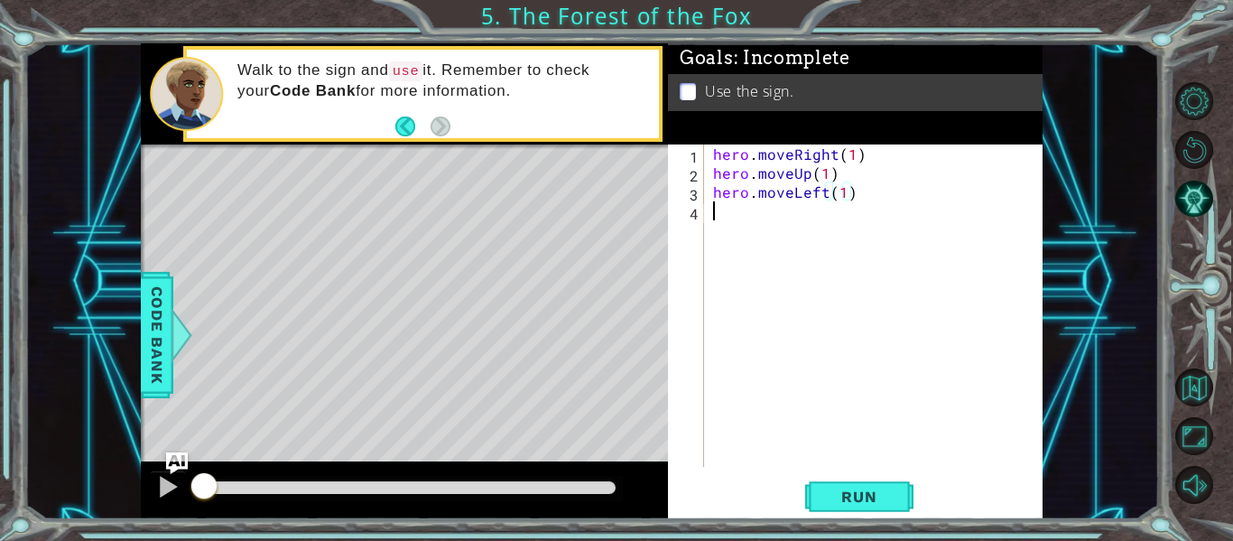
click at [787, 216] on div "hero . moveRight ( 1 ) hero . moveUp ( 1 ) hero . moveLeft ( 1 )" at bounding box center [879, 324] width 339 height 360
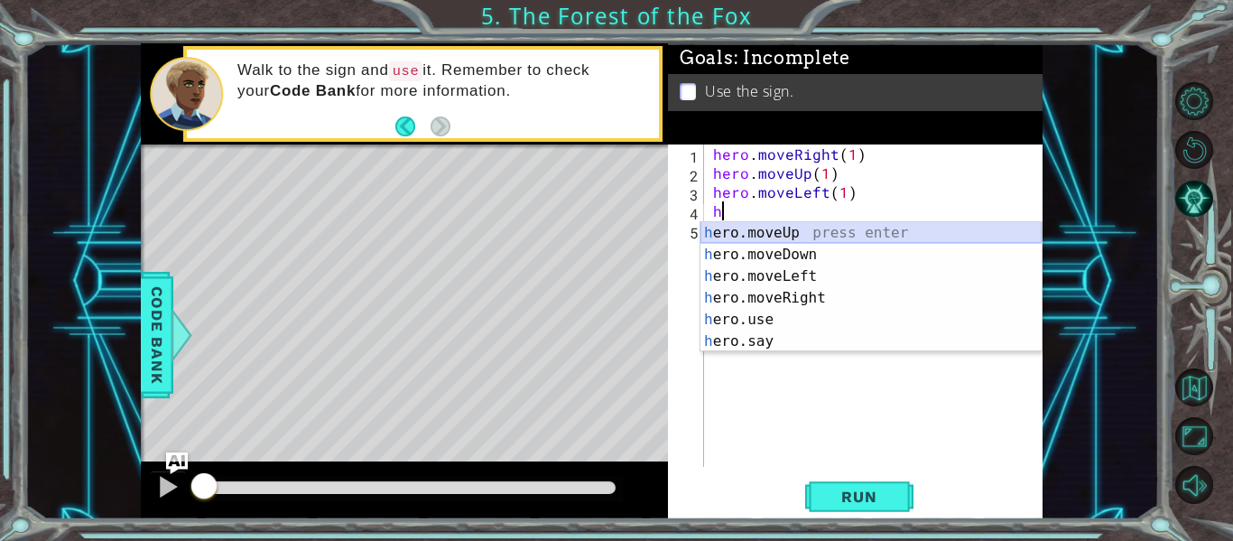
click at [796, 231] on div "h ero.moveUp press enter h ero.moveDown press enter h ero.moveLeft press enter …" at bounding box center [871, 308] width 341 height 173
type textarea "hero.moveUp(1)"
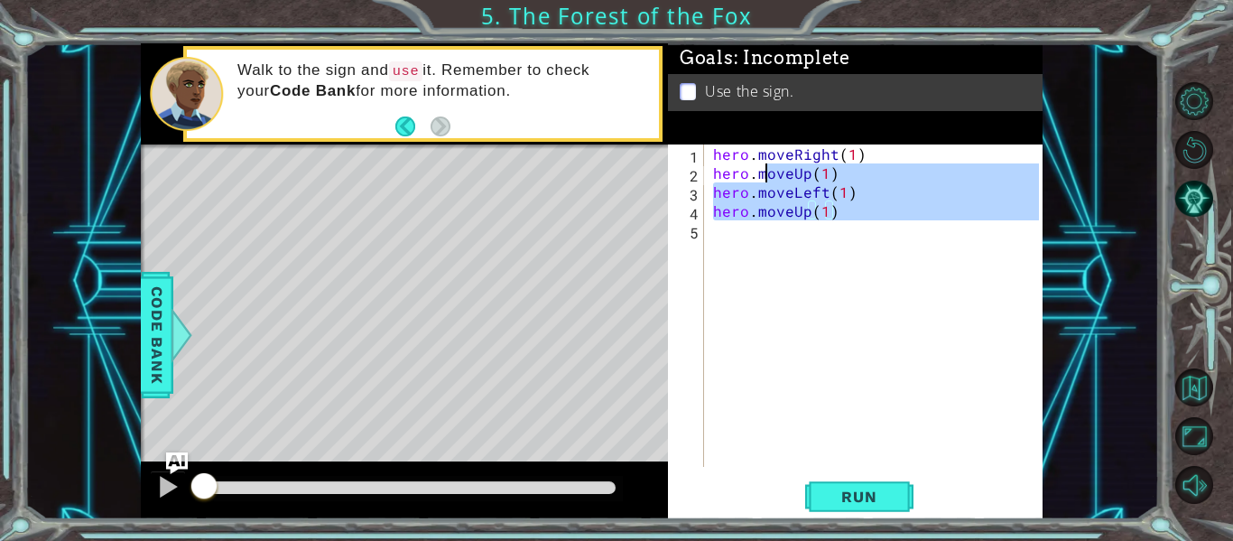
click at [762, 243] on div "hero . moveRight ( 1 ) hero . moveUp ( 1 ) hero . moveLeft ( 1 ) hero . moveUp …" at bounding box center [879, 324] width 339 height 360
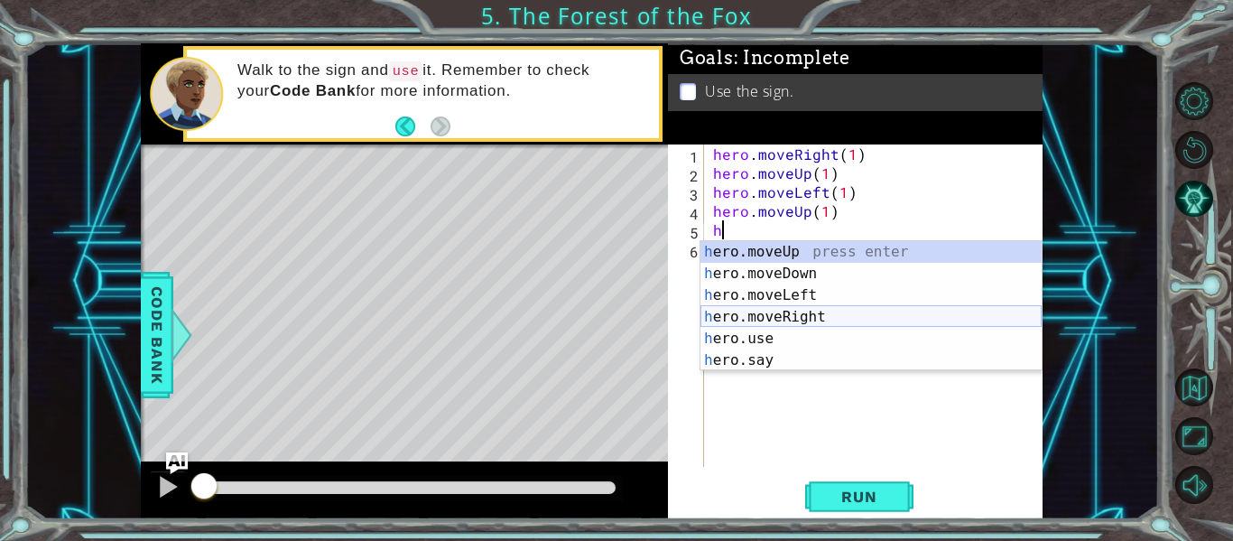
click at [832, 320] on div "h ero.moveUp press enter h ero.moveDown press enter h ero.moveLeft press enter …" at bounding box center [871, 327] width 341 height 173
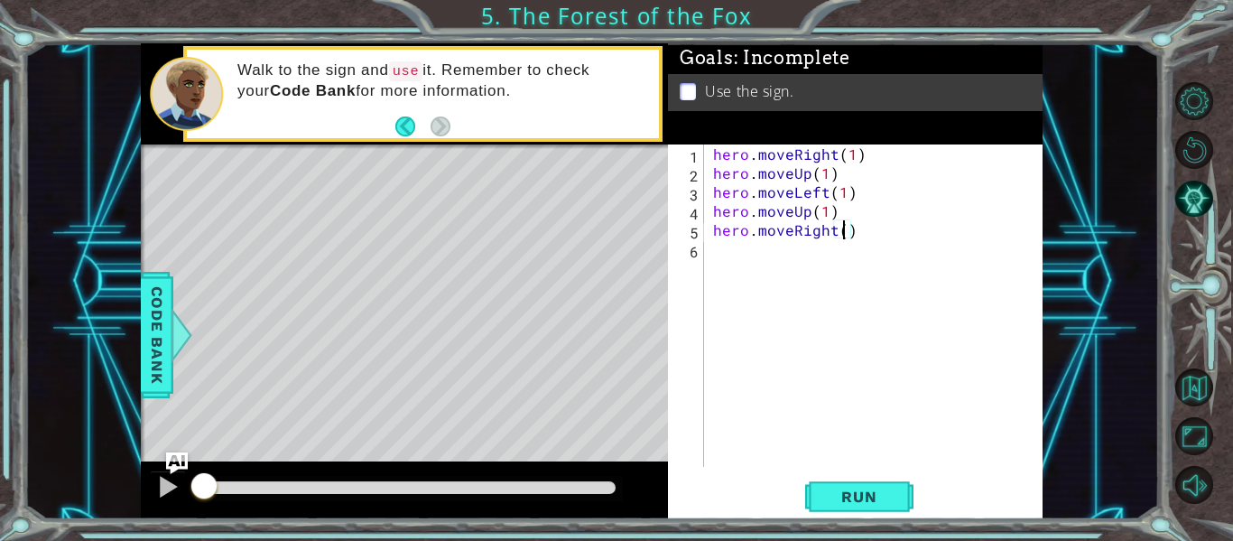
type textarea "hero.moveRight(2)"
click at [814, 271] on div "hero . moveRight ( 1 ) hero . moveUp ( 1 ) hero . moveLeft ( 1 ) hero . moveUp …" at bounding box center [879, 324] width 339 height 360
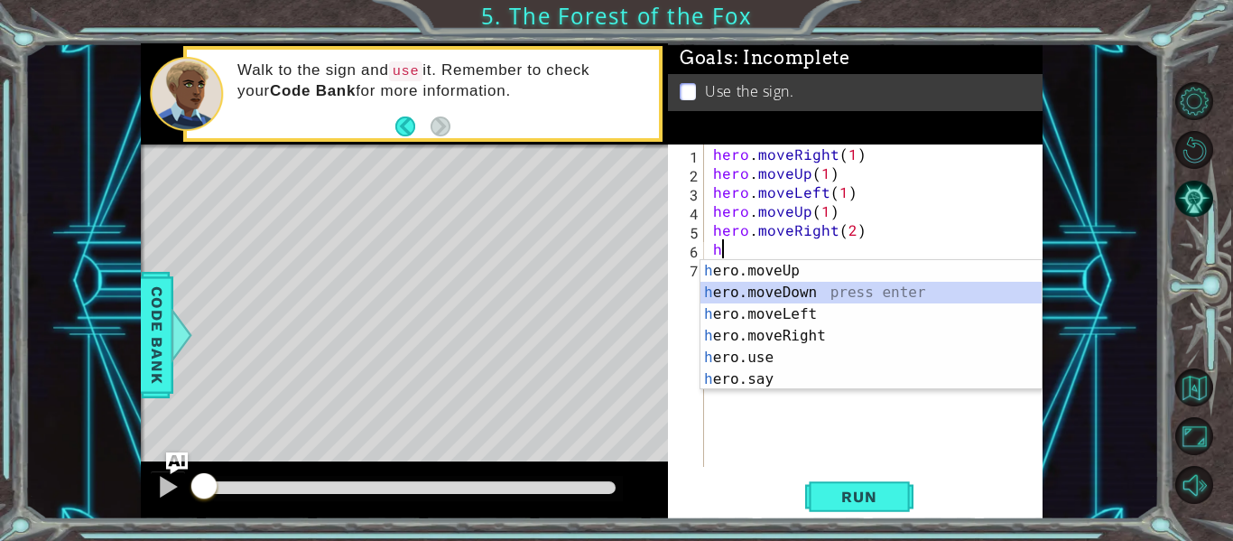
click at [814, 294] on div "h ero.moveUp press enter h ero.moveDown press enter h ero.moveLeft press enter …" at bounding box center [871, 346] width 341 height 173
type textarea "hero.moveDown(1)"
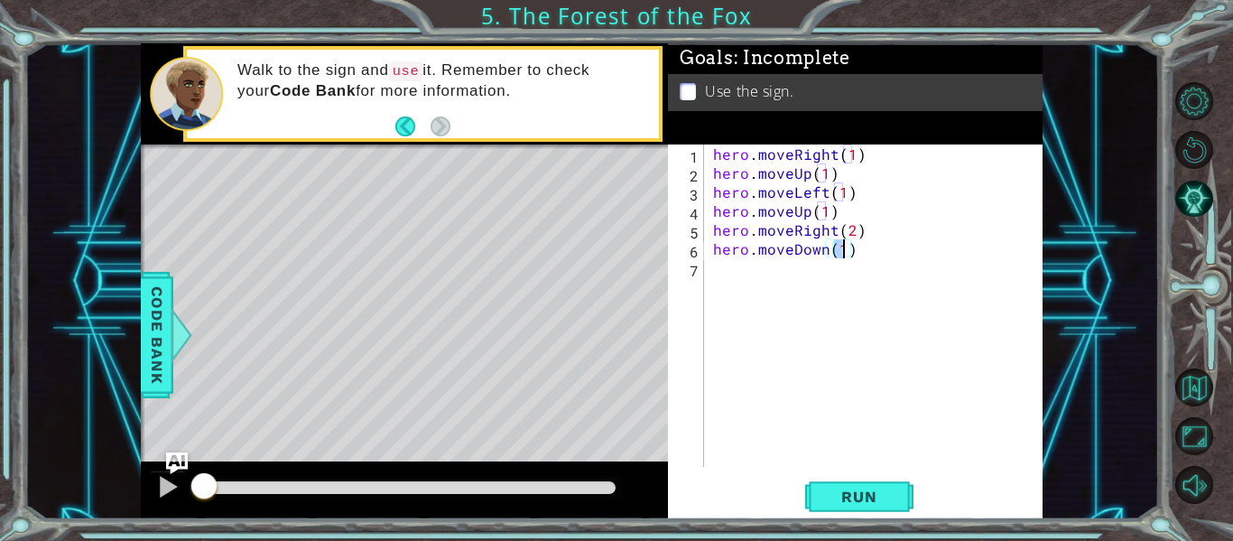
click at [719, 281] on div "hero . moveRight ( 1 ) hero . moveUp ( 1 ) hero . moveLeft ( 1 ) hero . moveUp …" at bounding box center [879, 324] width 339 height 360
click at [866, 485] on button "Run" at bounding box center [859, 497] width 108 height 37
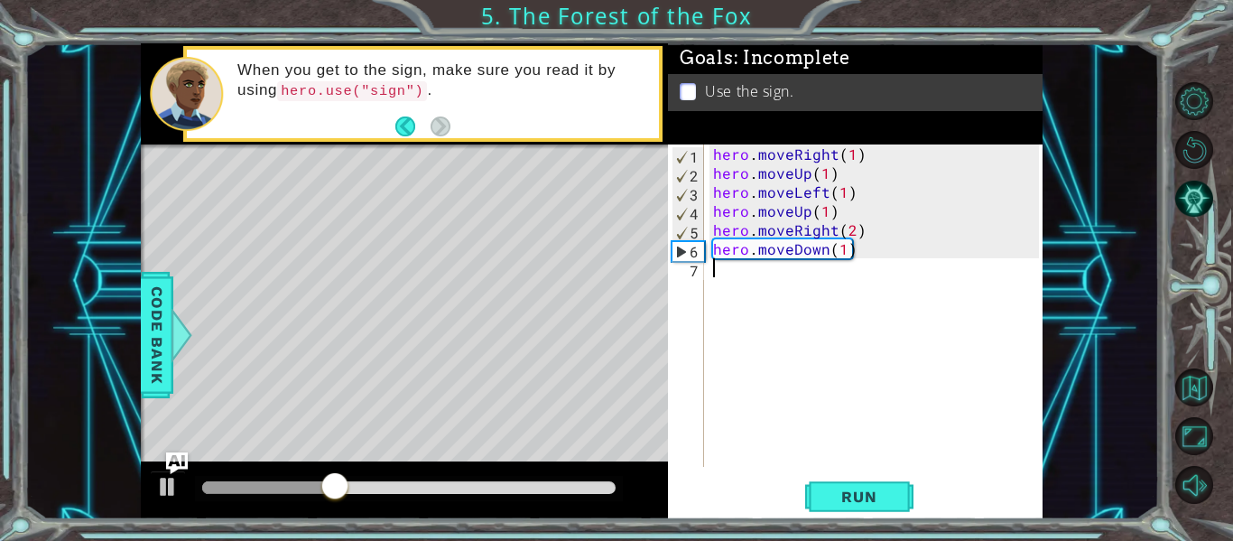
click at [739, 293] on div "hero . moveRight ( 1 ) hero . moveUp ( 1 ) hero . moveLeft ( 1 ) hero . moveUp …" at bounding box center [879, 324] width 339 height 360
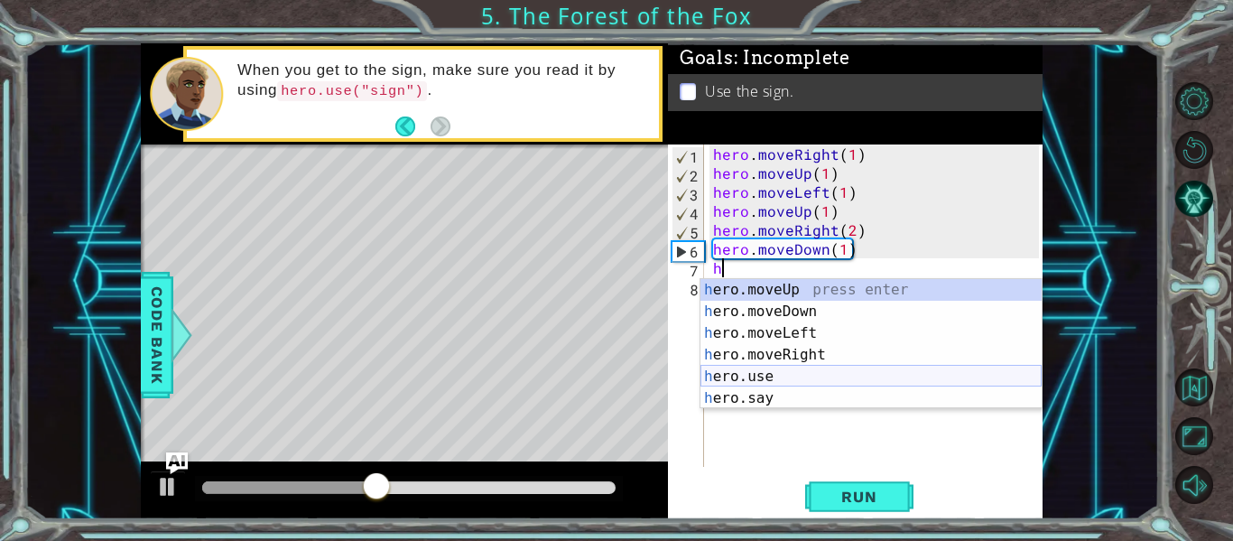
click at [776, 383] on div "h ero.moveUp press enter h ero.moveDown press enter h ero.moveLeft press enter …" at bounding box center [871, 365] width 341 height 173
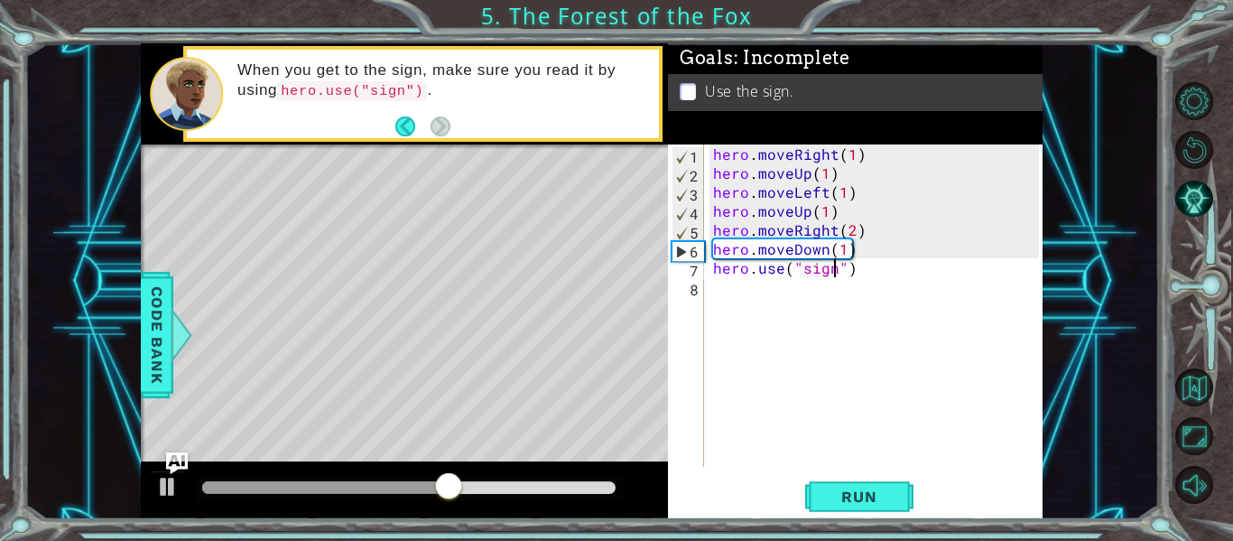
scroll to position [0, 8]
type textarea "hero.use("sign")"
click at [864, 493] on span "Run" at bounding box center [858, 497] width 71 height 18
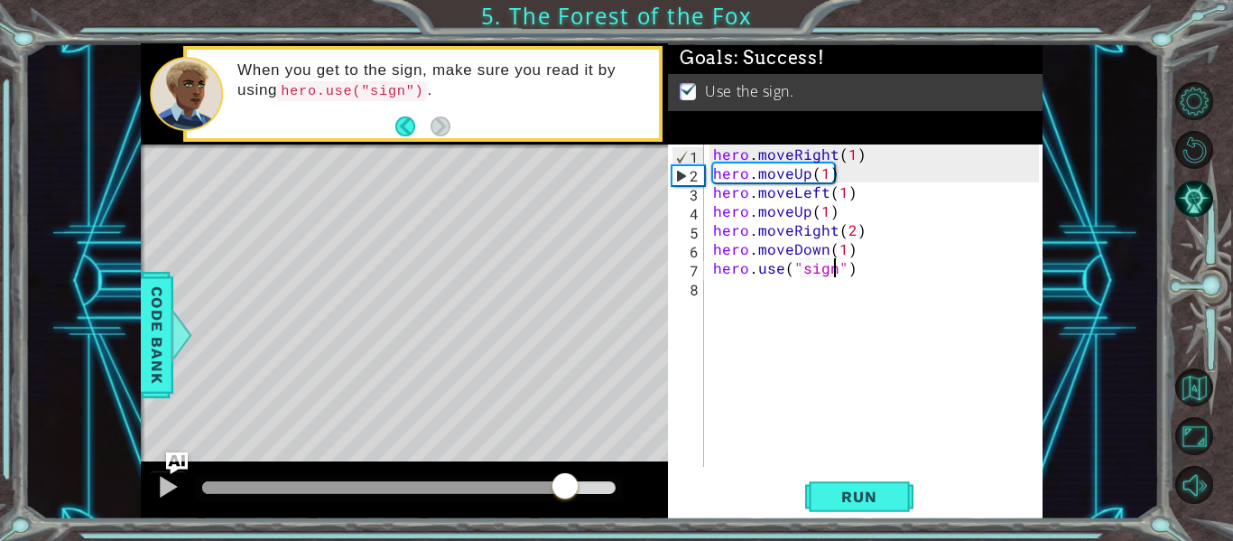
click at [565, 481] on div at bounding box center [409, 487] width 414 height 13
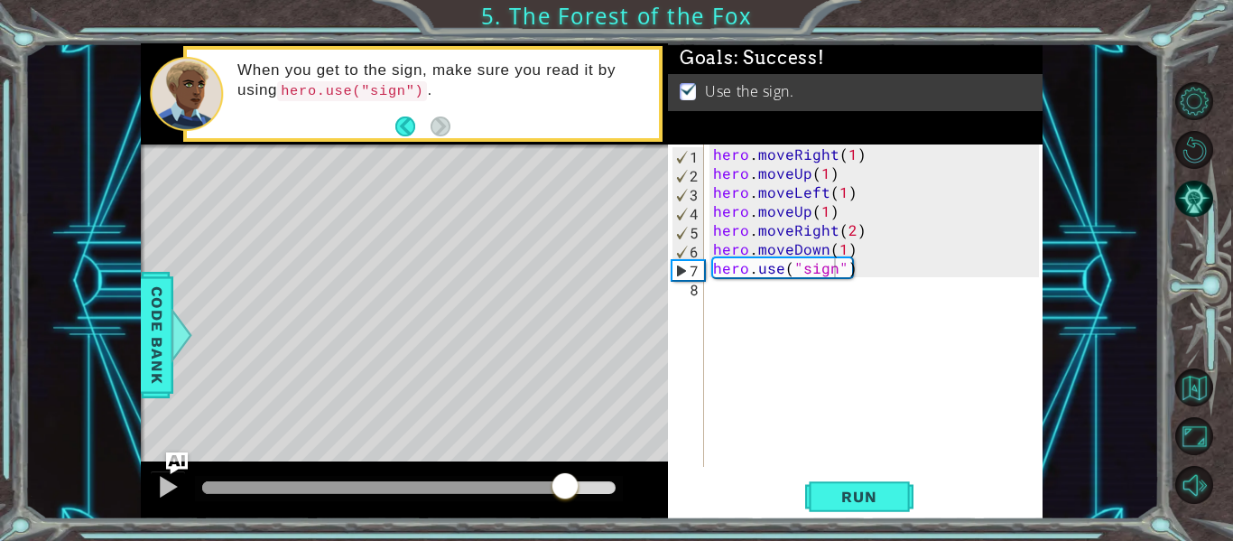
click at [539, 476] on div at bounding box center [409, 488] width 428 height 25
click at [839, 500] on span "Run" at bounding box center [858, 497] width 71 height 18
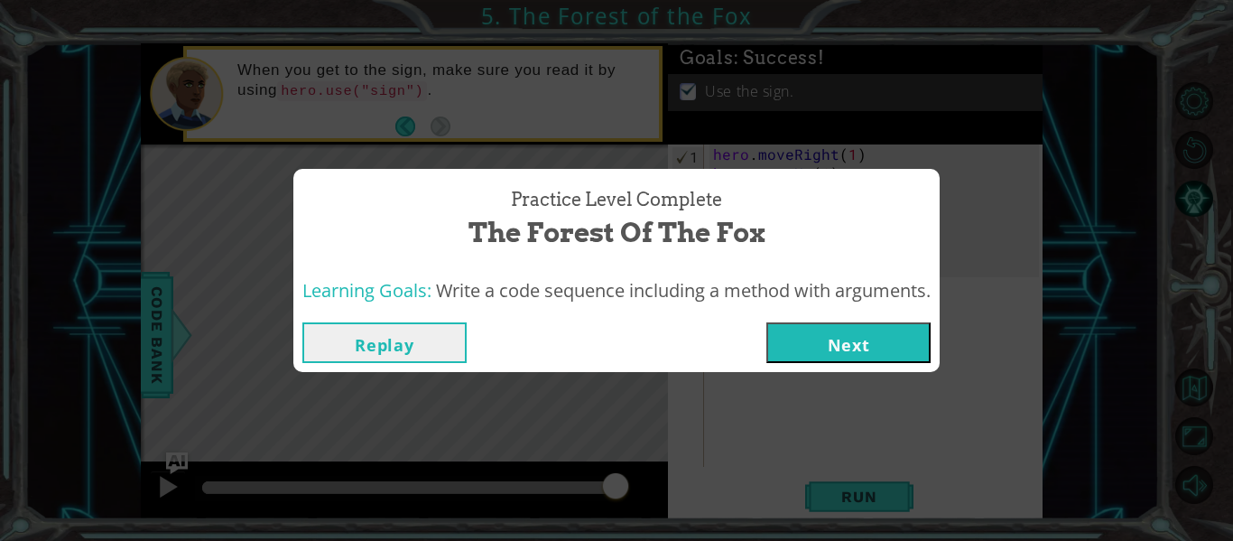
click at [817, 331] on button "Next" at bounding box center [849, 342] width 164 height 41
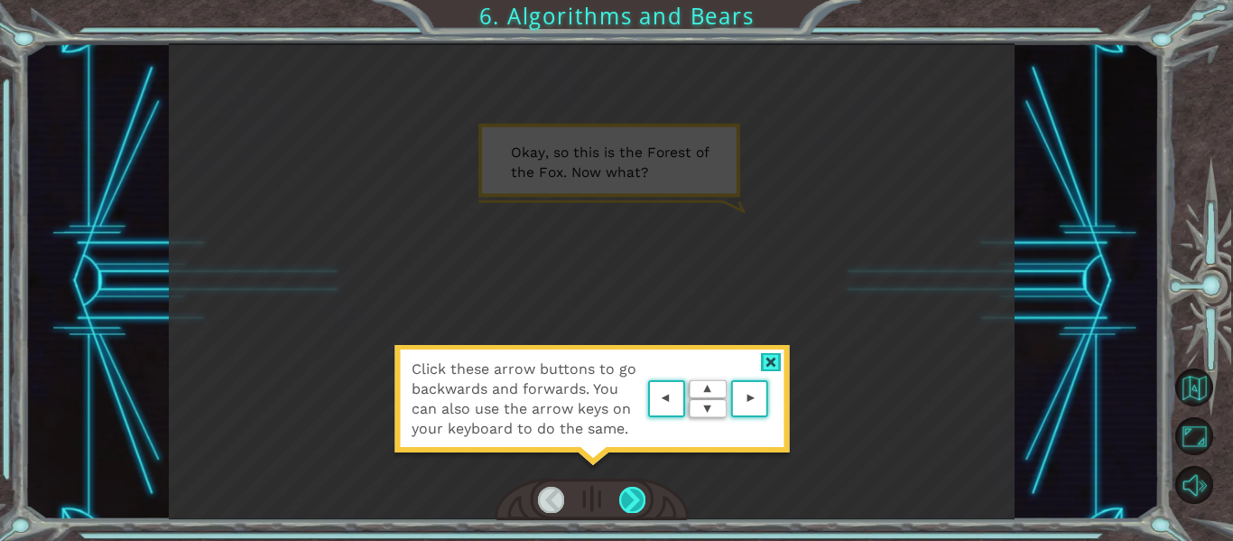
click at [634, 497] on div at bounding box center [632, 499] width 26 height 25
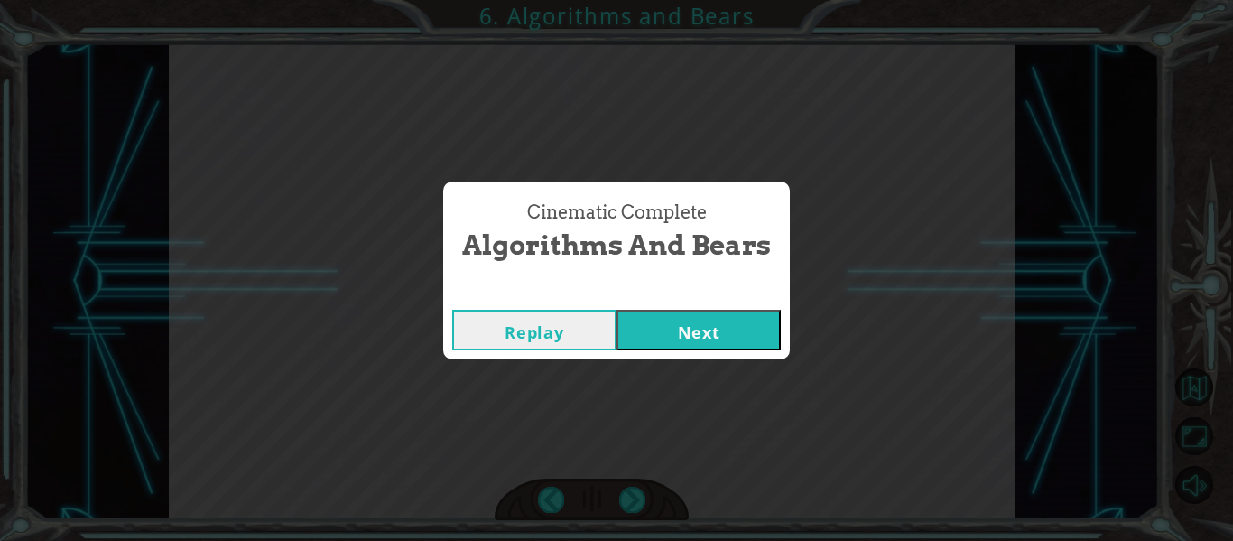
click at [730, 319] on button "Next" at bounding box center [699, 330] width 164 height 41
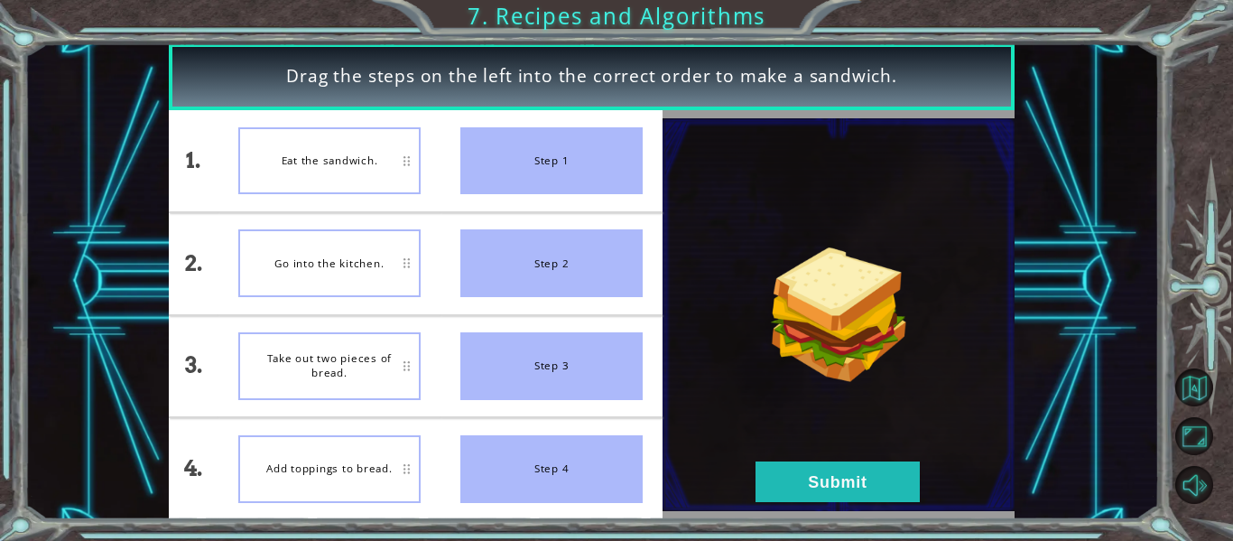
click at [386, 164] on div "Eat the sandwich." at bounding box center [329, 161] width 182 height 68
click at [355, 237] on div "Go into the kitchen." at bounding box center [329, 263] width 182 height 68
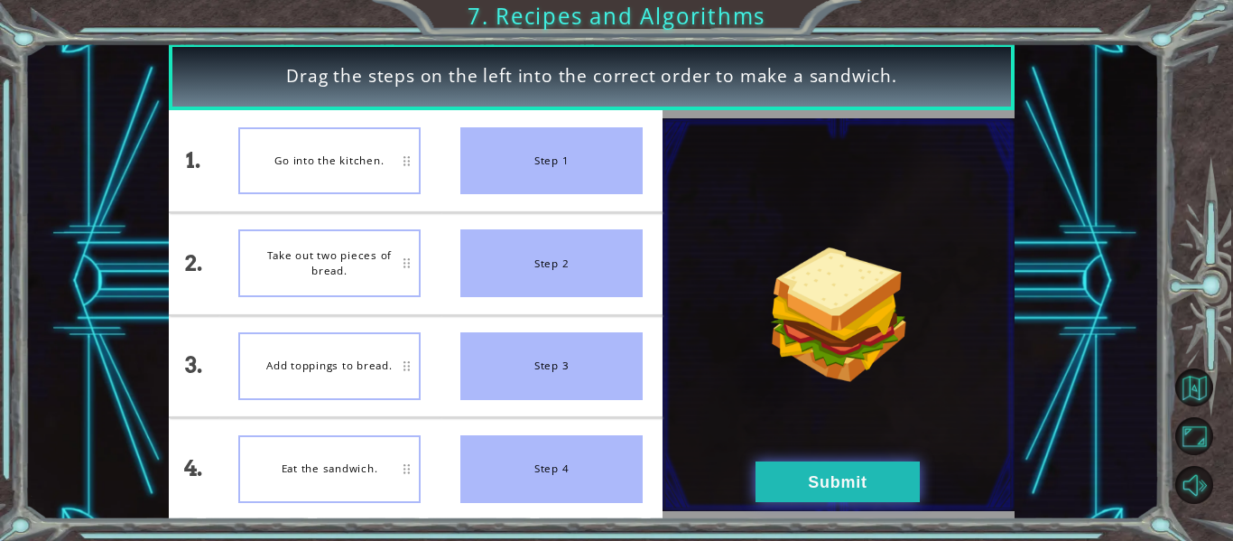
click at [817, 482] on button "Submit" at bounding box center [838, 481] width 164 height 41
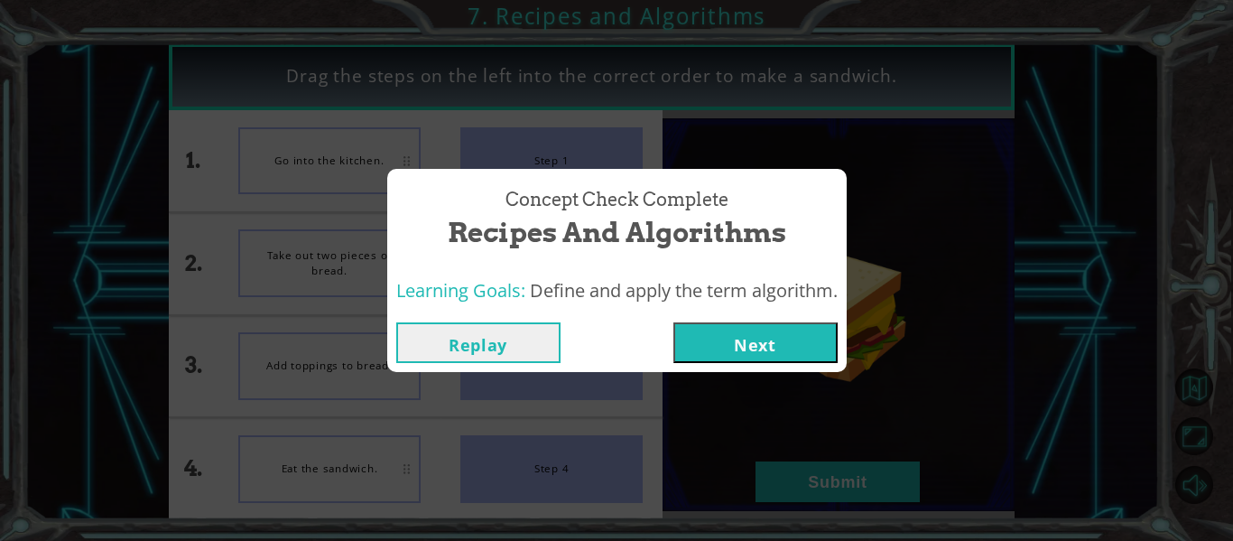
click at [738, 352] on button "Next" at bounding box center [756, 342] width 164 height 41
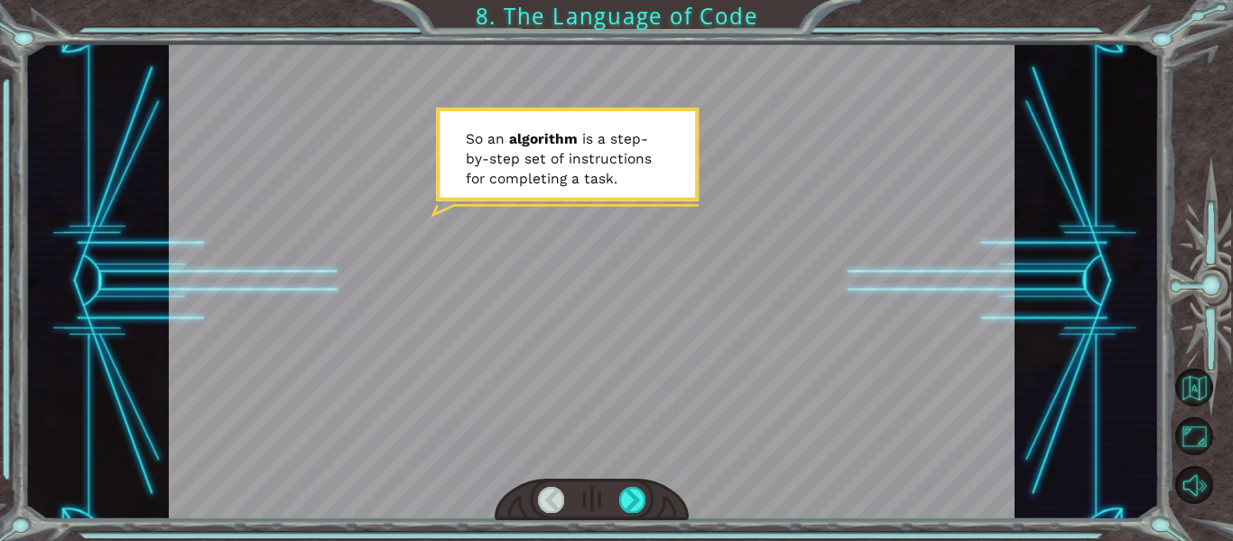
click at [646, 491] on div at bounding box center [592, 500] width 195 height 42
click at [642, 492] on div at bounding box center [632, 499] width 26 height 25
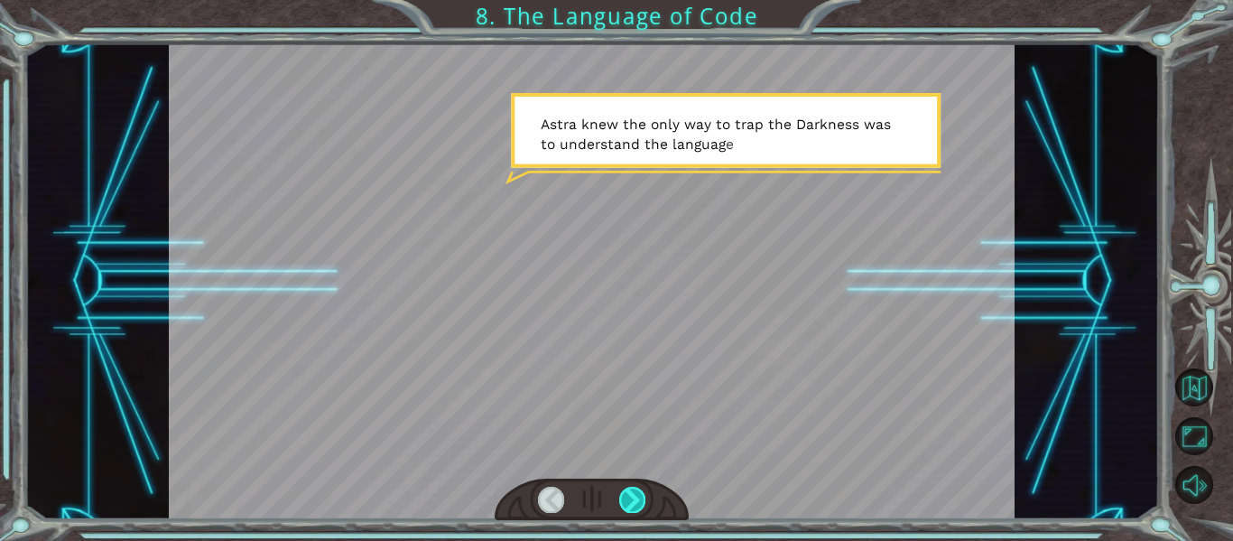
drag, startPoint x: 642, startPoint y: 492, endPoint x: 633, endPoint y: 497, distance: 10.1
click at [633, 497] on div at bounding box center [632, 499] width 26 height 25
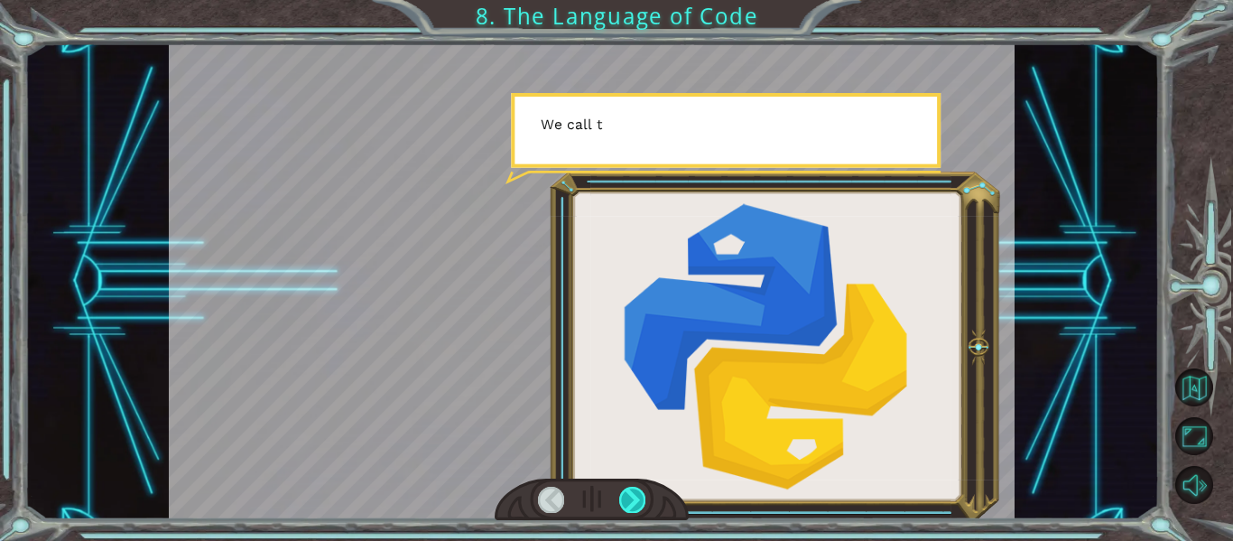
click at [633, 497] on div at bounding box center [632, 499] width 26 height 25
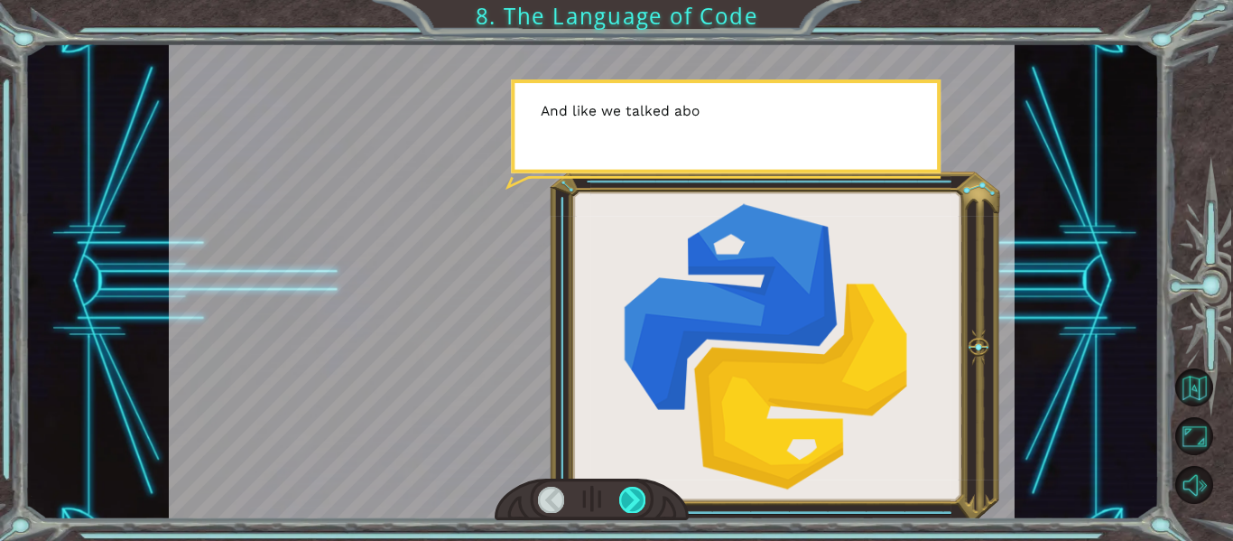
click at [633, 497] on div at bounding box center [632, 499] width 26 height 25
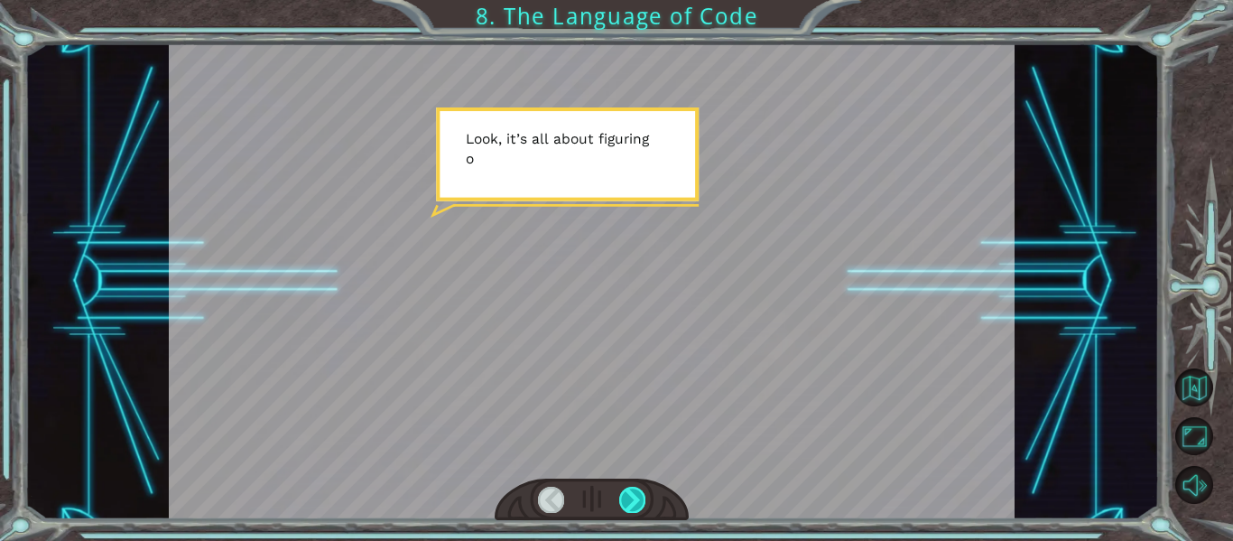
click at [633, 497] on div at bounding box center [632, 499] width 26 height 25
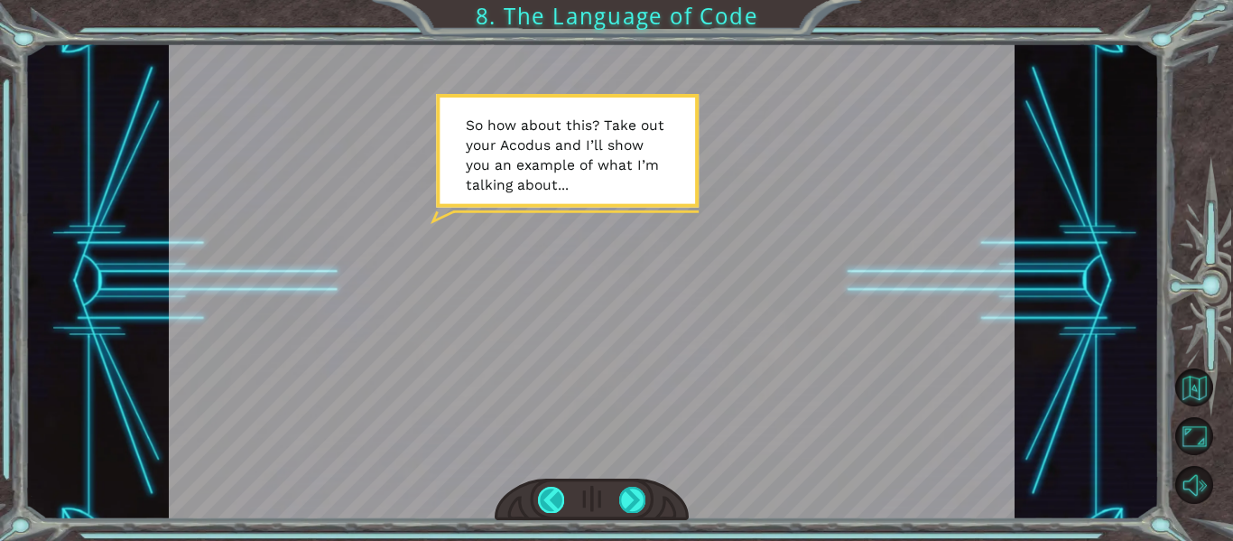
click at [541, 498] on div at bounding box center [551, 499] width 26 height 25
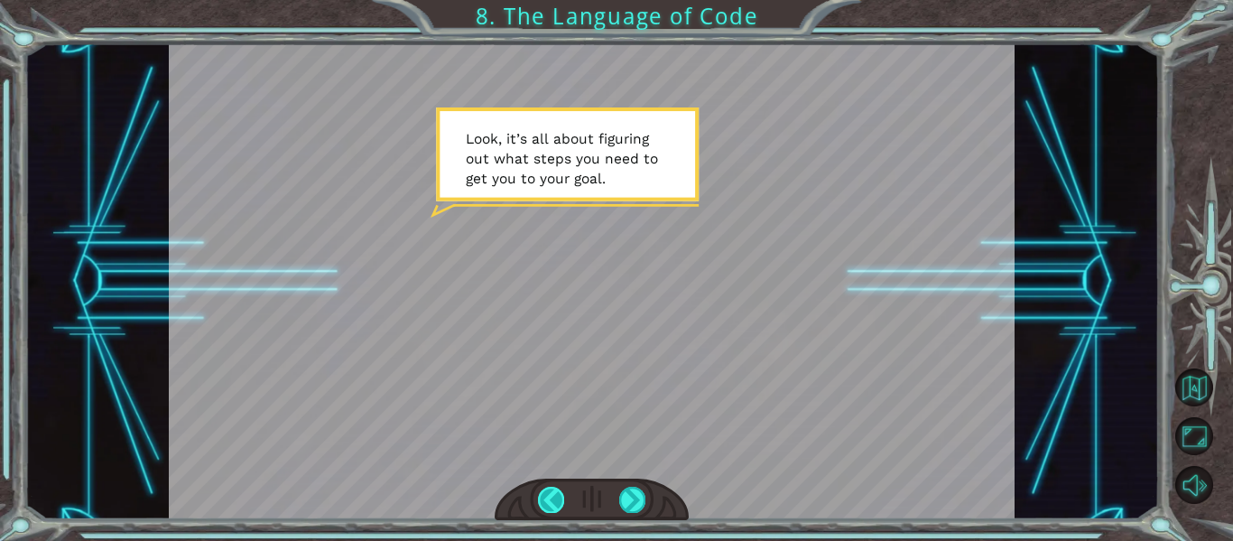
click at [541, 498] on div at bounding box center [551, 499] width 26 height 25
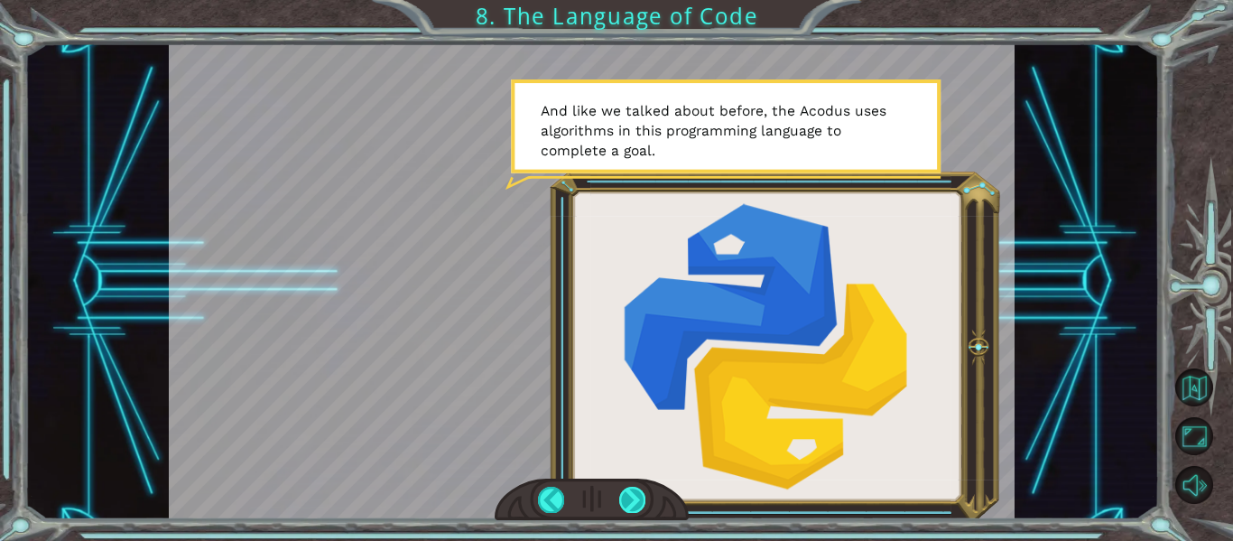
click at [631, 504] on div at bounding box center [632, 499] width 26 height 25
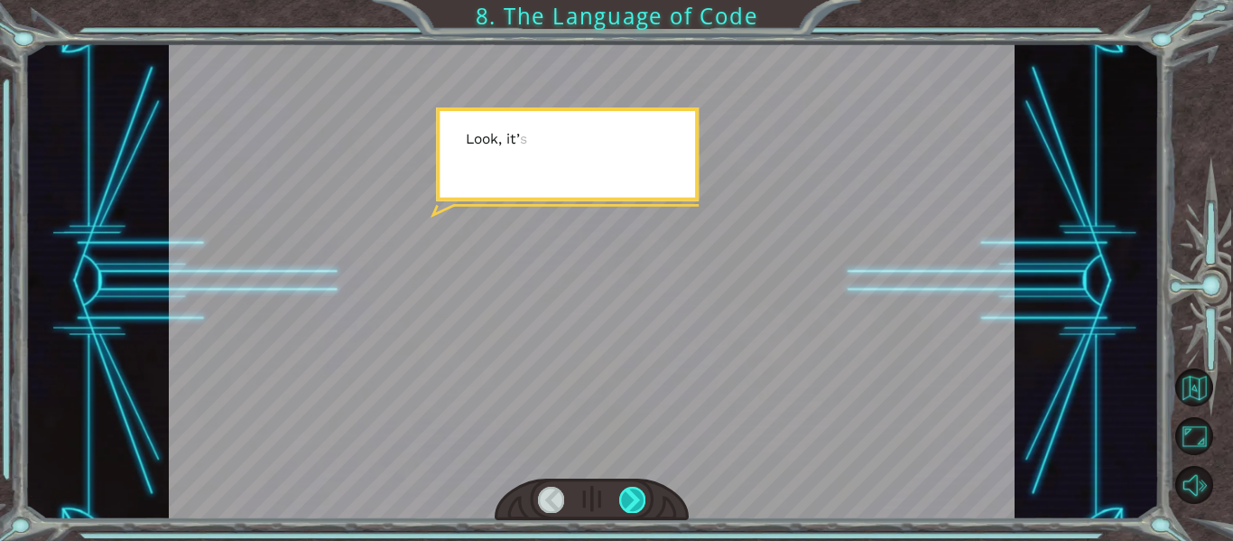
click at [631, 504] on div at bounding box center [632, 499] width 26 height 25
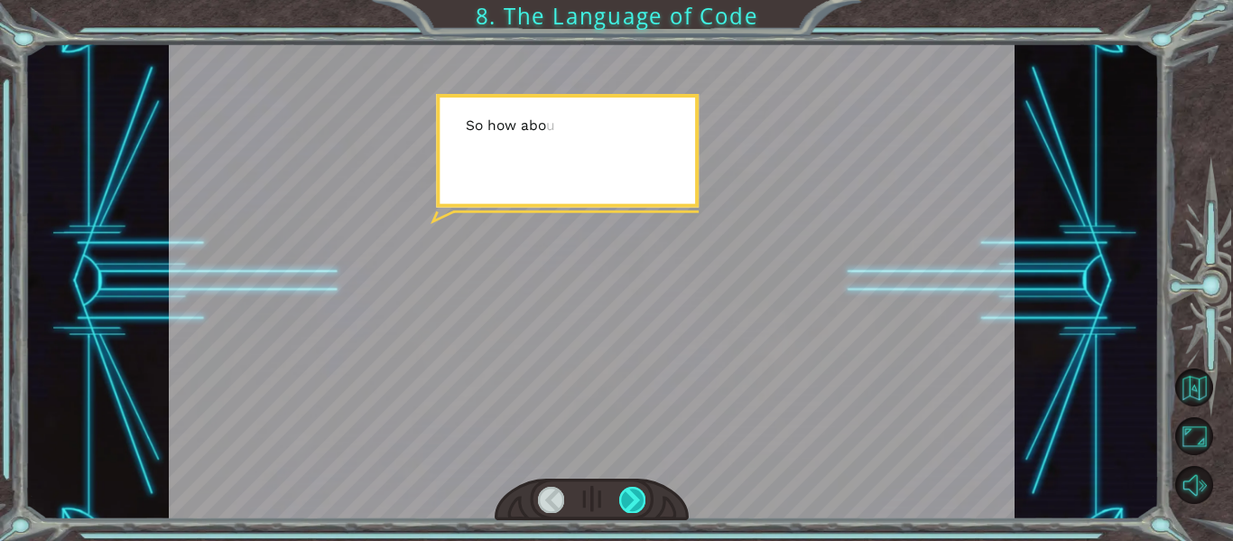
click at [633, 504] on div at bounding box center [632, 499] width 26 height 25
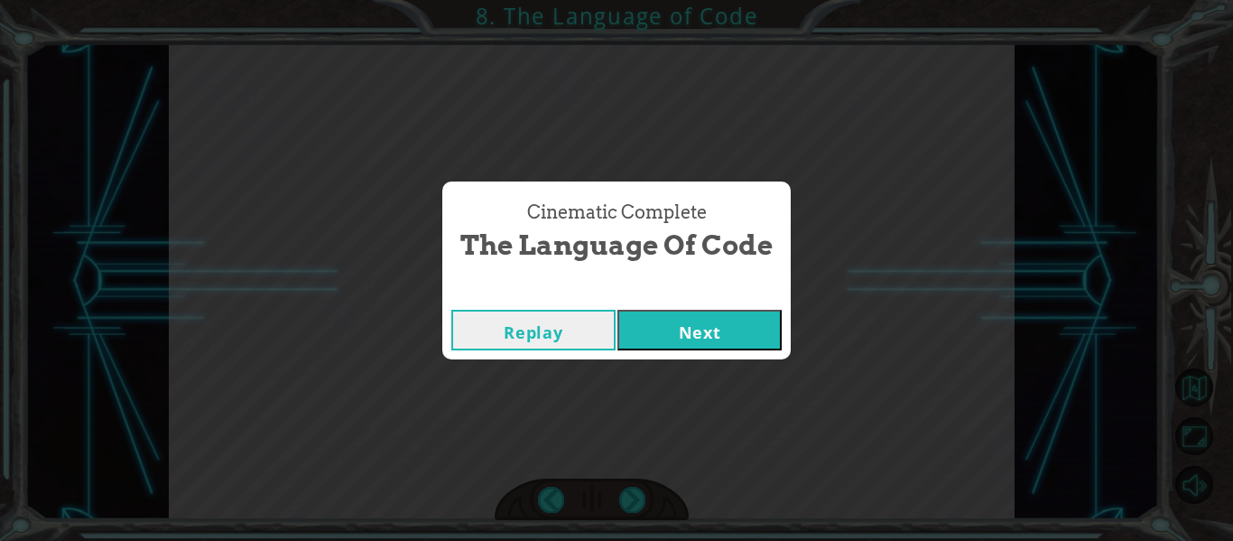
click at [676, 327] on button "Next" at bounding box center [700, 330] width 164 height 41
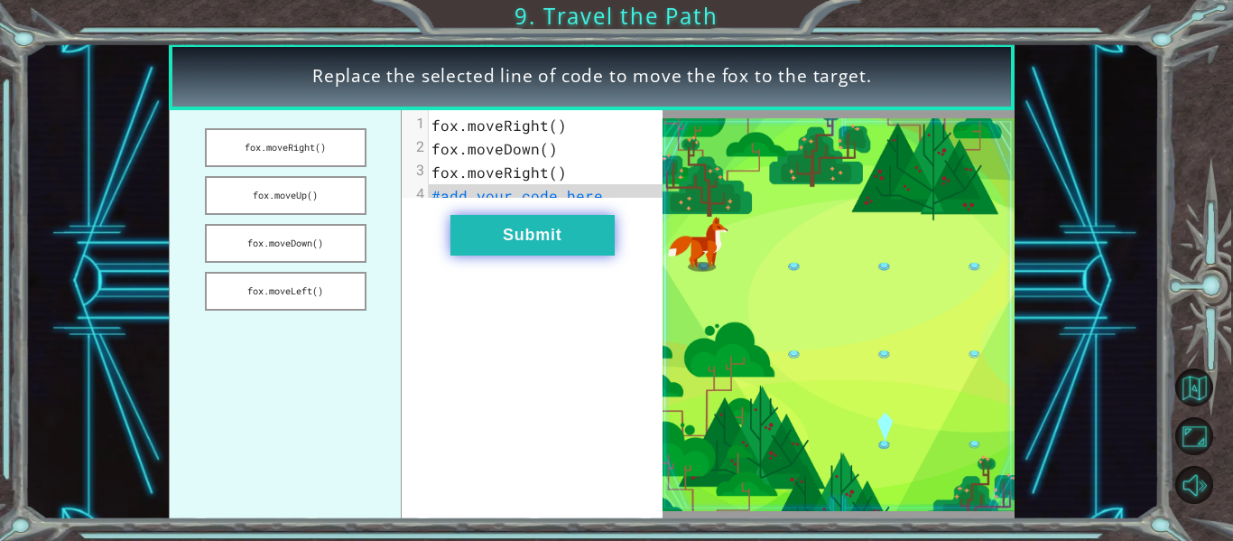
click at [503, 253] on button "Submit" at bounding box center [533, 235] width 164 height 41
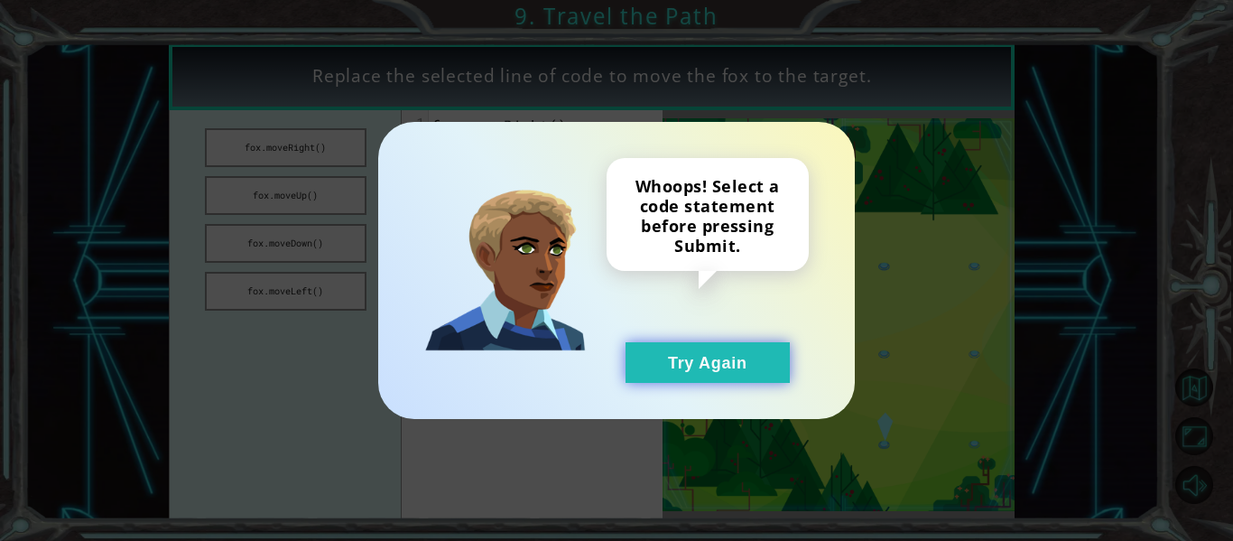
click at [674, 367] on button "Try Again" at bounding box center [708, 362] width 164 height 41
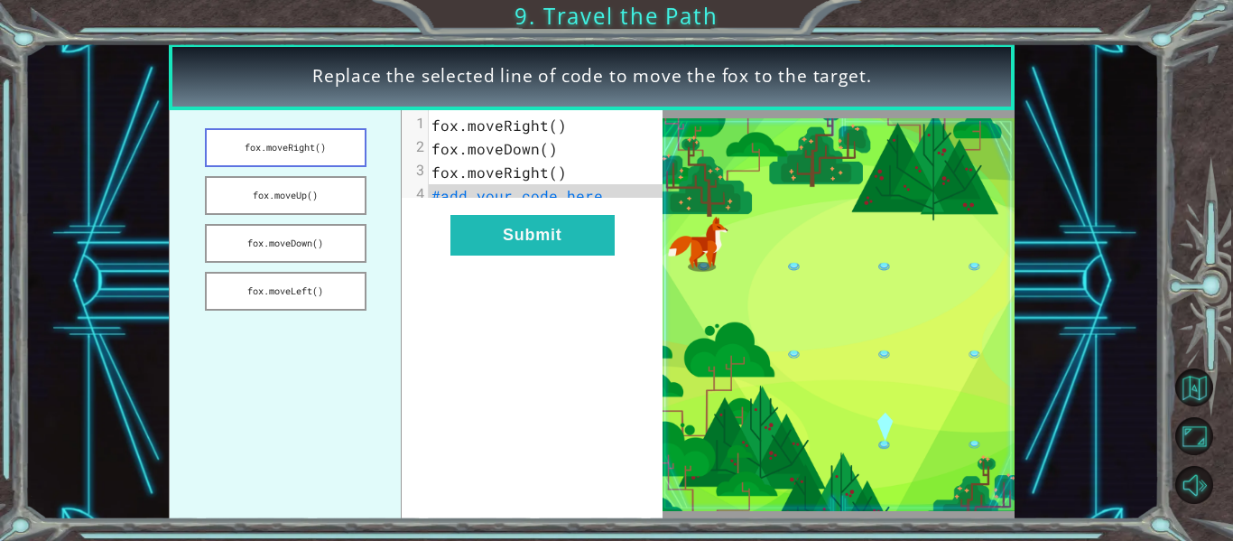
click at [279, 144] on button "fox.moveRight()" at bounding box center [286, 147] width 162 height 39
drag, startPoint x: 290, startPoint y: 156, endPoint x: 358, endPoint y: 172, distance: 69.4
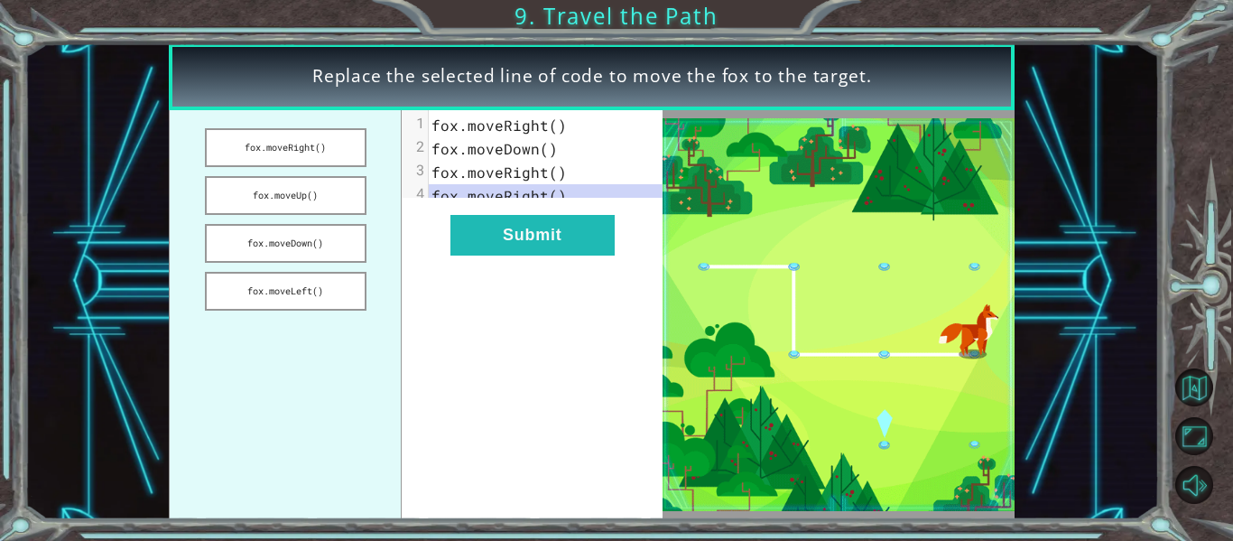
click at [358, 172] on ul "fox.moveRight() fox.moveUp() fox.moveDown() fox.moveLeft()" at bounding box center [285, 314] width 233 height 409
click at [448, 174] on span "fox.moveRight()" at bounding box center [499, 172] width 135 height 19
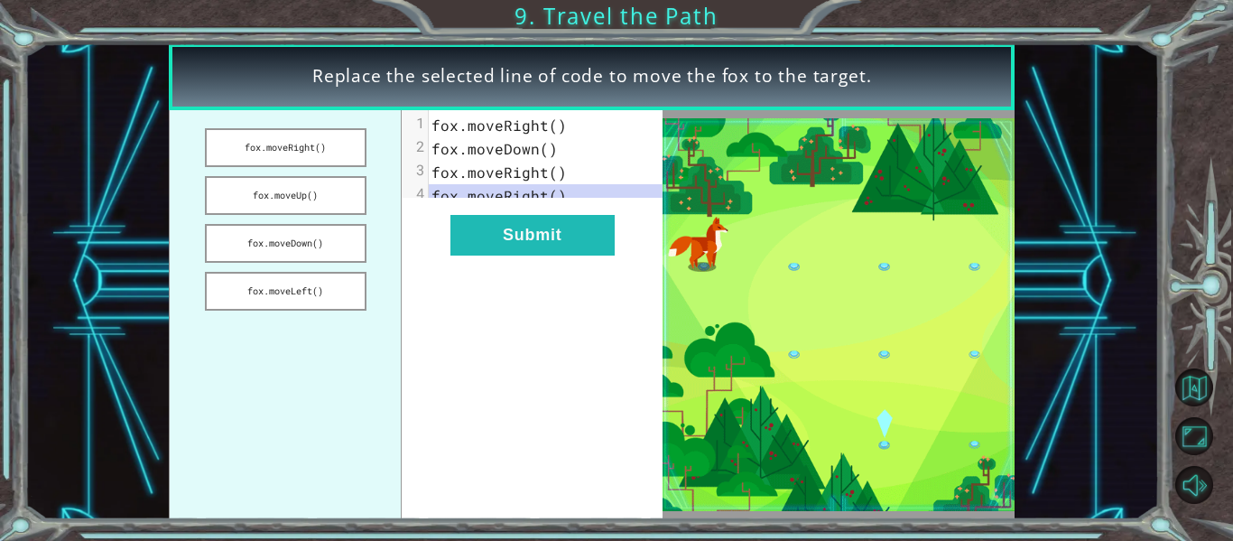
click at [566, 195] on pre "fox.moveRight()" at bounding box center [552, 195] width 247 height 23
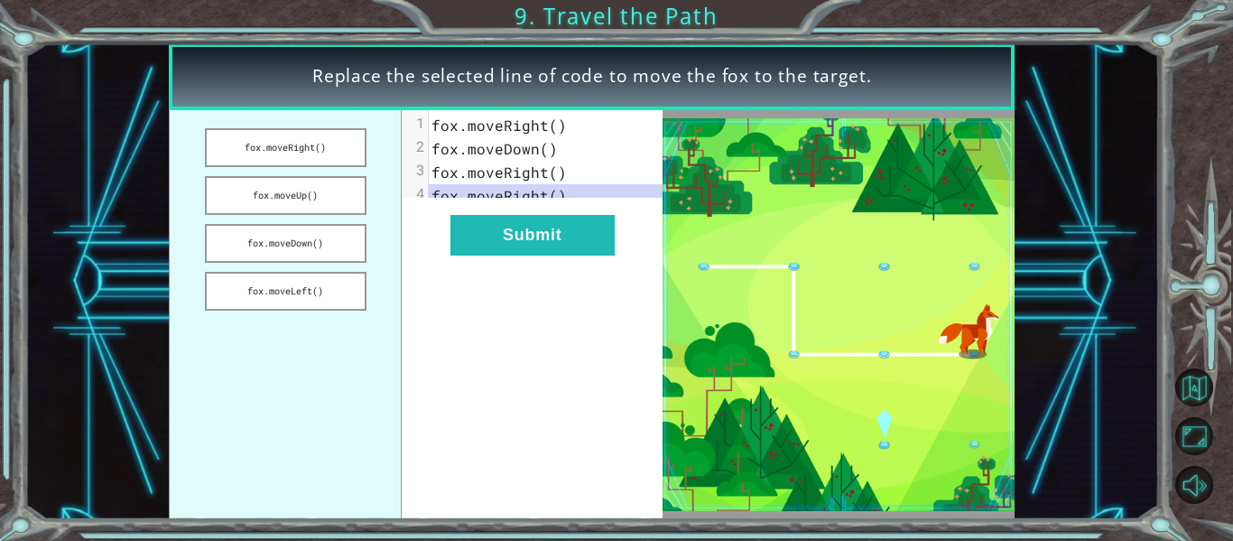
drag, startPoint x: 344, startPoint y: 245, endPoint x: 513, endPoint y: 185, distance: 179.0
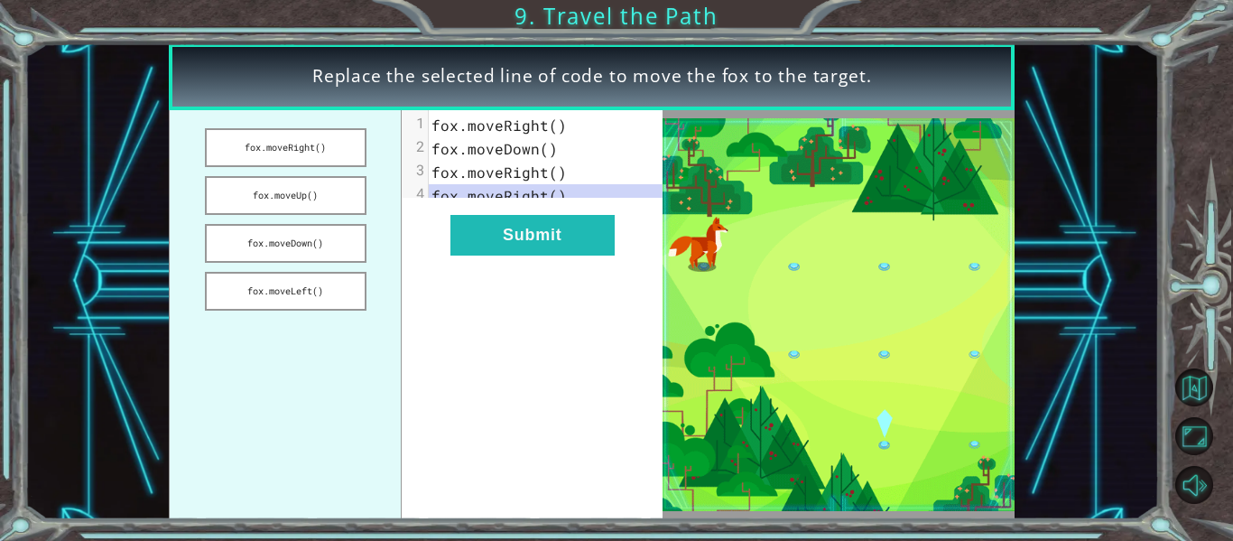
click at [513, 185] on div "fox.moveRight() fox.moveUp() fox.moveDown() fox.moveLeft() xxxxxxxxxx 4 1 fox.m…" at bounding box center [416, 314] width 494 height 409
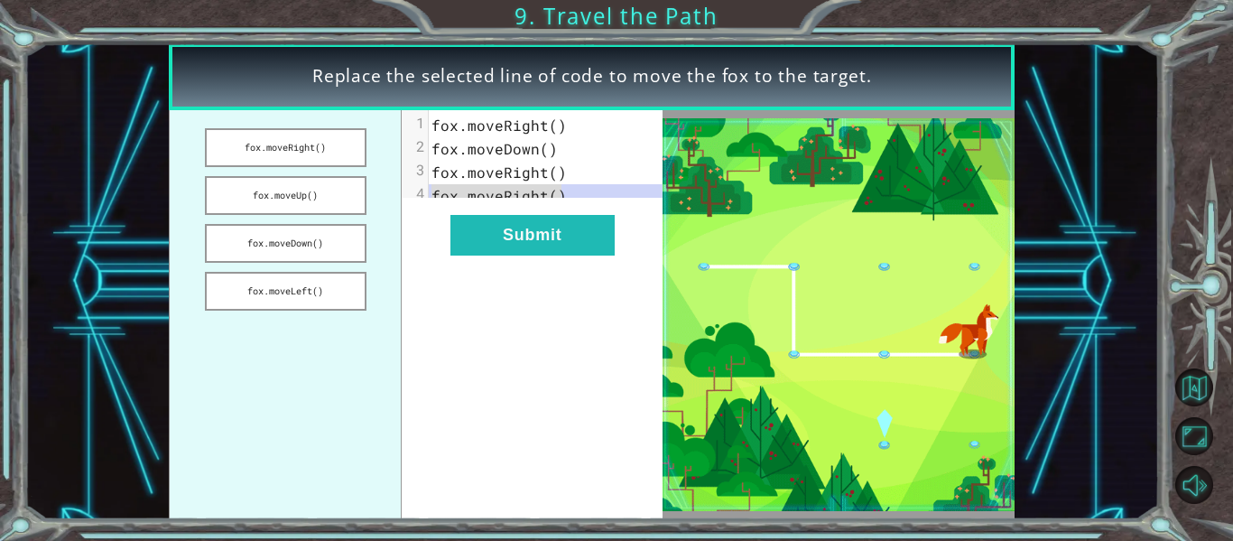
drag, startPoint x: 578, startPoint y: 204, endPoint x: 434, endPoint y: 190, distance: 144.2
click at [434, 190] on pre "fox.moveRight()" at bounding box center [552, 195] width 247 height 23
click at [625, 239] on div "x 1 fox.moveRight() 2 fox.moveDown() 3 fox.moveRight() 4 fox.moveRight() Submit" at bounding box center [532, 314] width 261 height 409
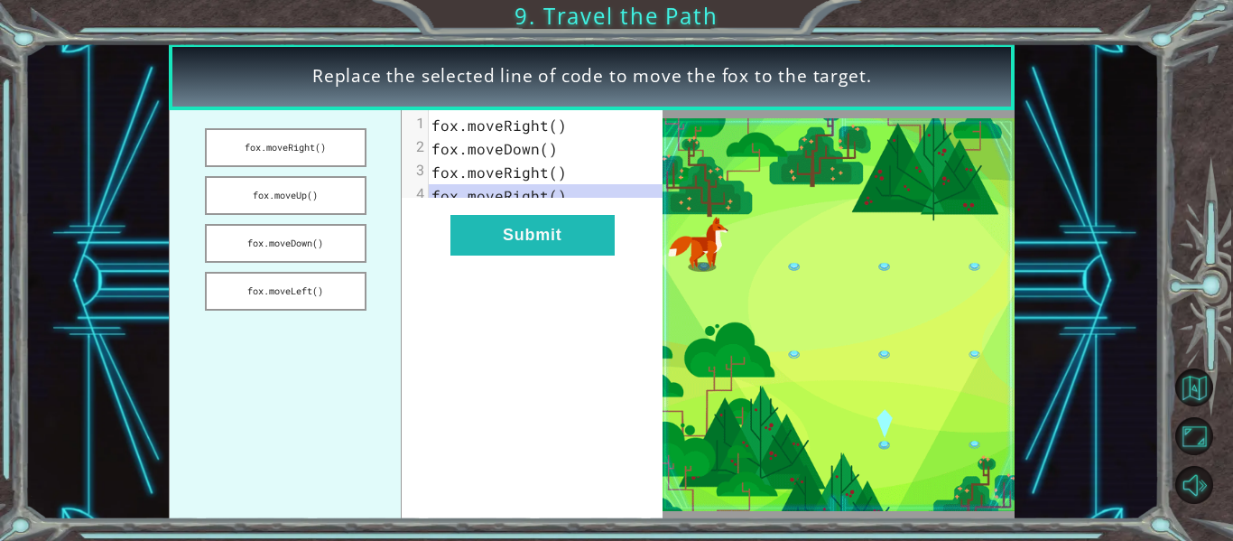
click at [563, 141] on pre "fox.moveDown()" at bounding box center [552, 148] width 247 height 23
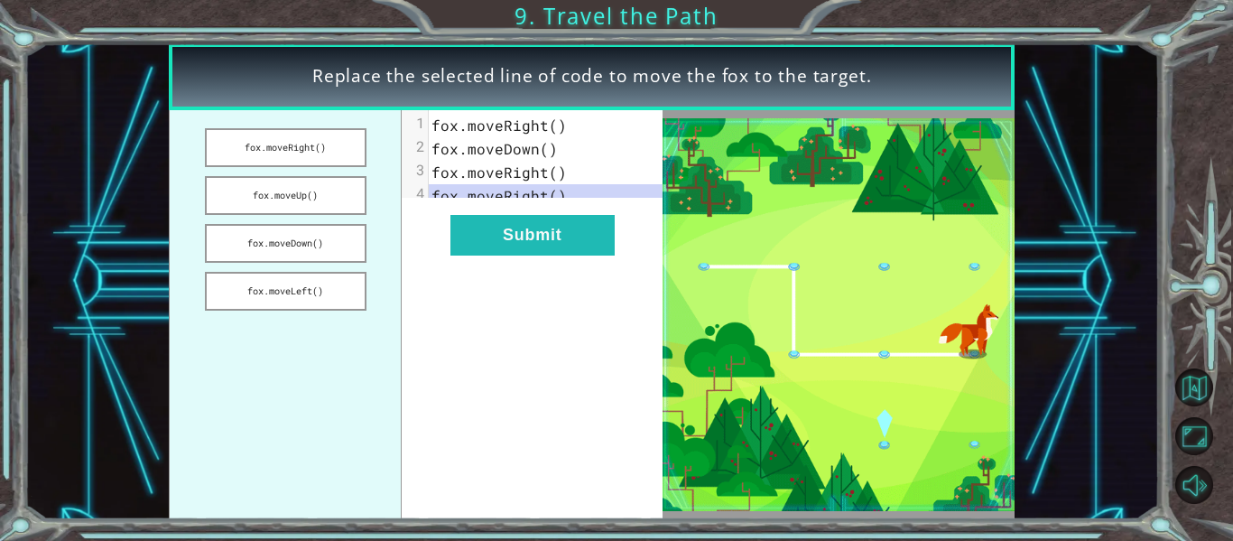
click at [448, 211] on div "x 1 fox.moveRight() 2 fox.moveDown() 3 fox.moveRight() 4 fox.moveRight()" at bounding box center [552, 160] width 247 height 101
click at [421, 253] on div "x 1 fox.moveRight() 2 fox.moveDown() 3 fox.moveRight() 4 fox.moveRight() Submit" at bounding box center [532, 314] width 261 height 409
click at [479, 230] on button "Submit" at bounding box center [533, 235] width 164 height 41
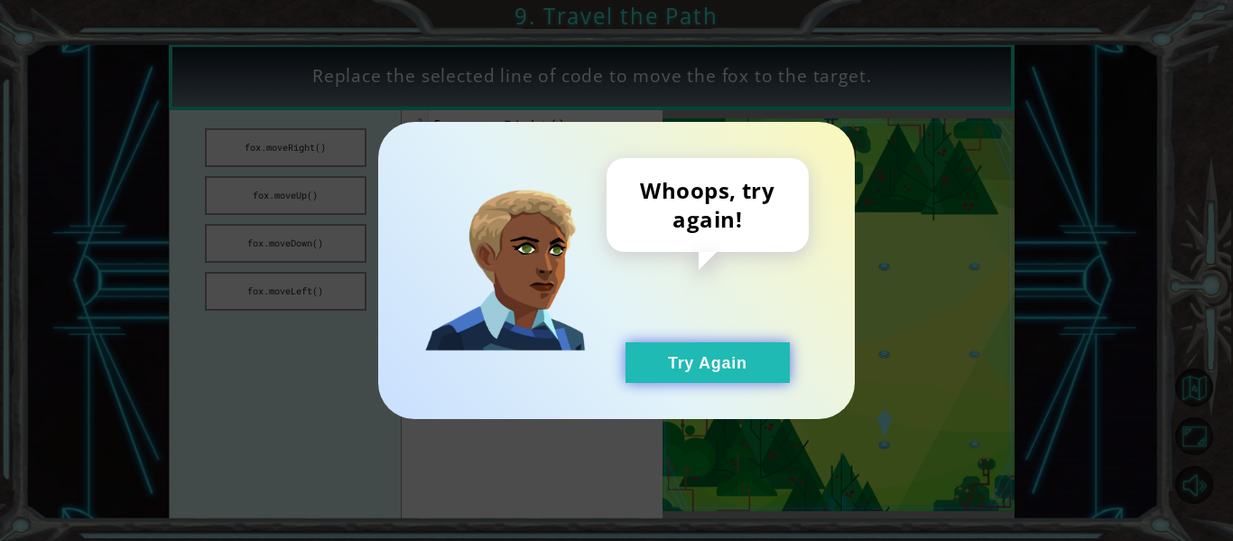
click at [751, 369] on button "Try Again" at bounding box center [708, 362] width 164 height 41
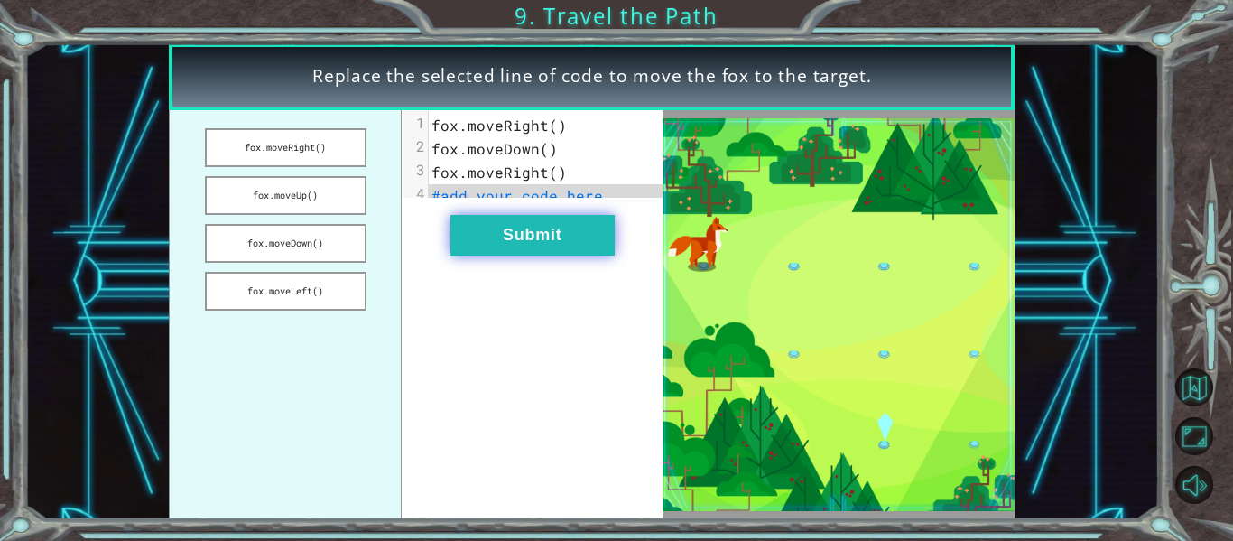
click at [538, 246] on button "Submit" at bounding box center [533, 235] width 164 height 41
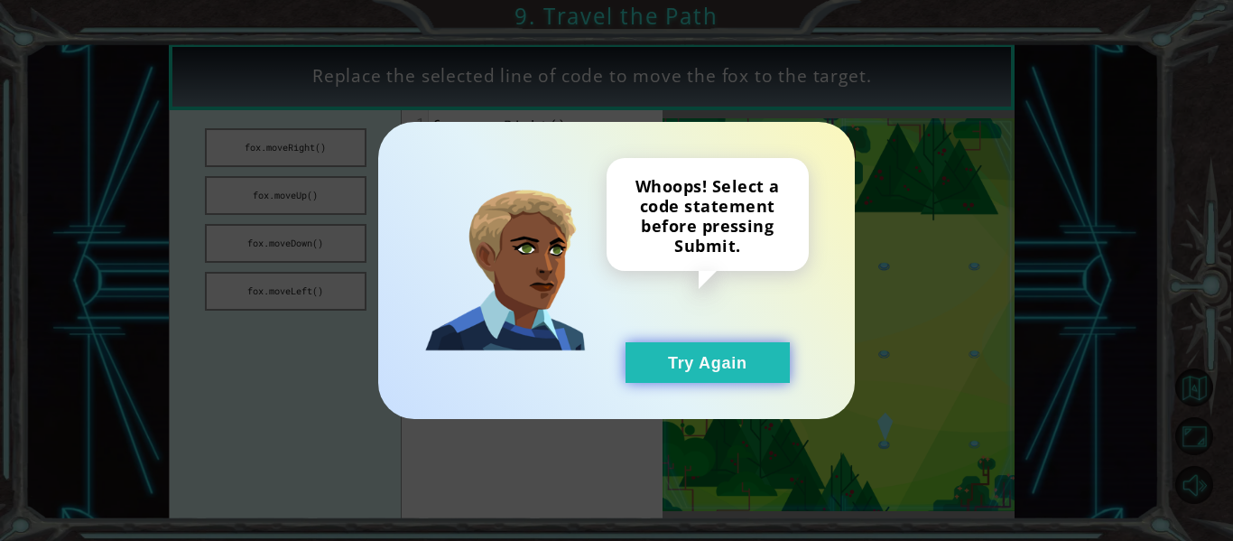
click at [715, 380] on button "Try Again" at bounding box center [708, 362] width 164 height 41
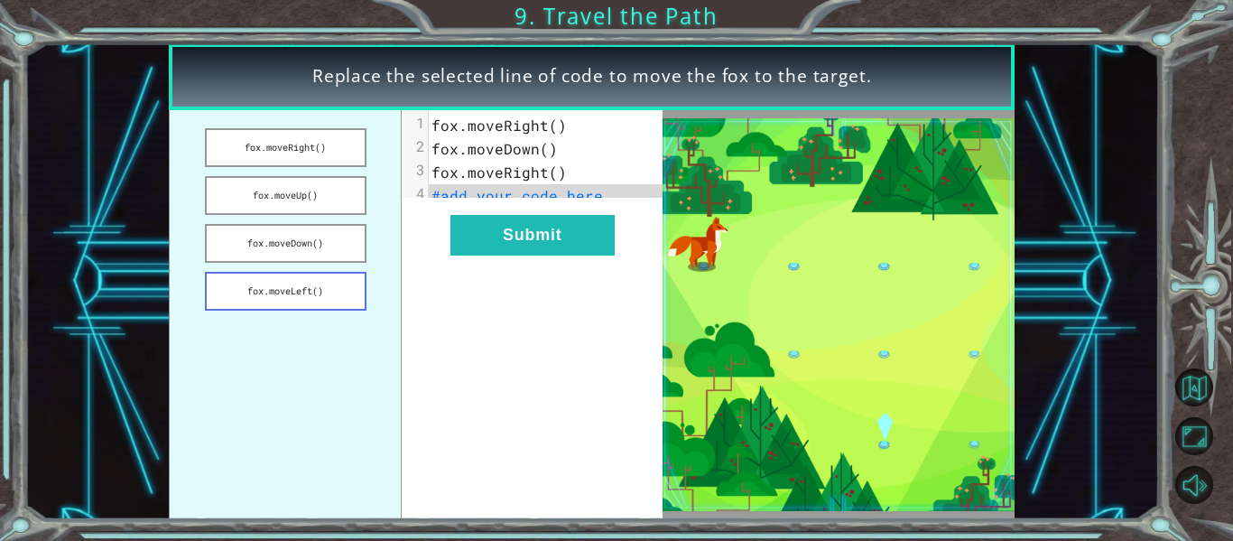
click at [264, 286] on button "fox.moveLeft()" at bounding box center [286, 291] width 162 height 39
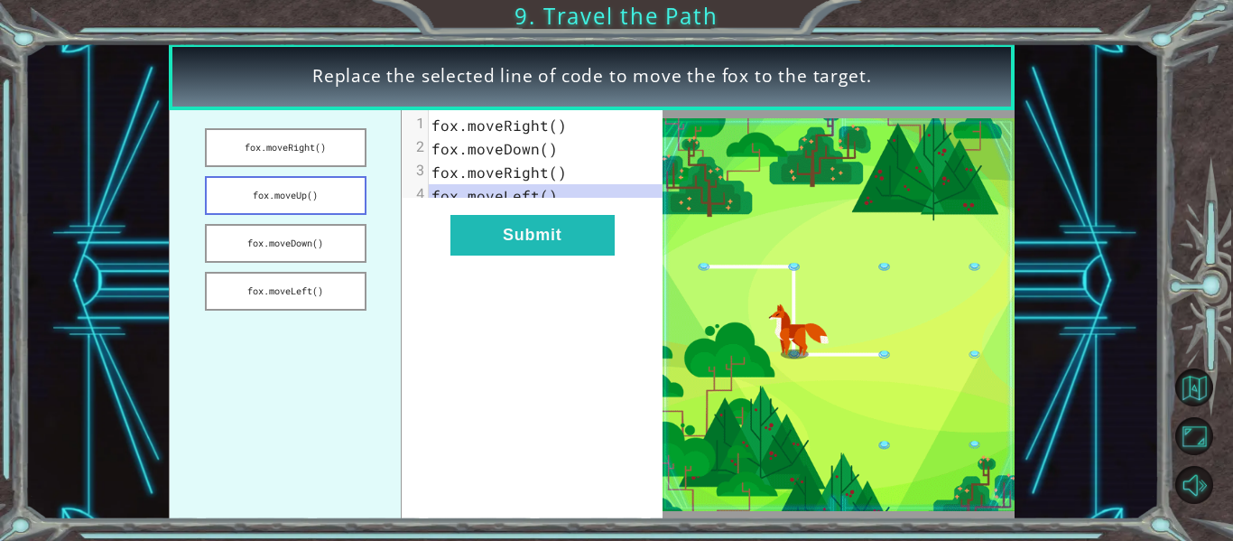
click at [293, 186] on button "fox.moveUp()" at bounding box center [286, 195] width 162 height 39
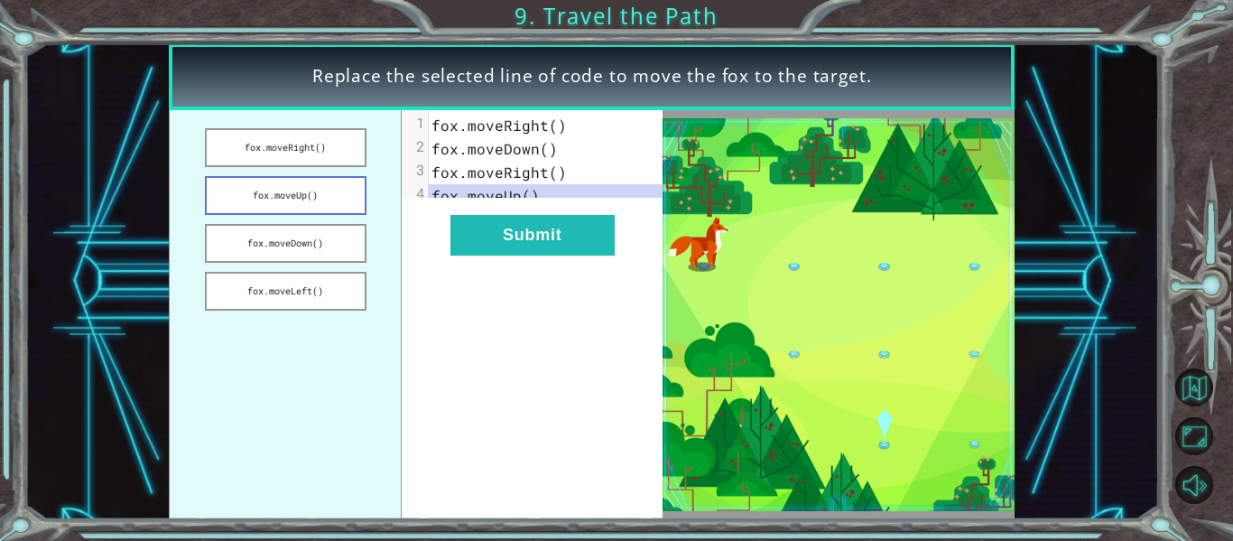
click at [302, 184] on button "fox.moveUp()" at bounding box center [286, 195] width 162 height 39
click at [301, 148] on button "fox.moveRight()" at bounding box center [286, 147] width 162 height 39
click at [301, 150] on button "fox.moveRight()" at bounding box center [286, 147] width 162 height 39
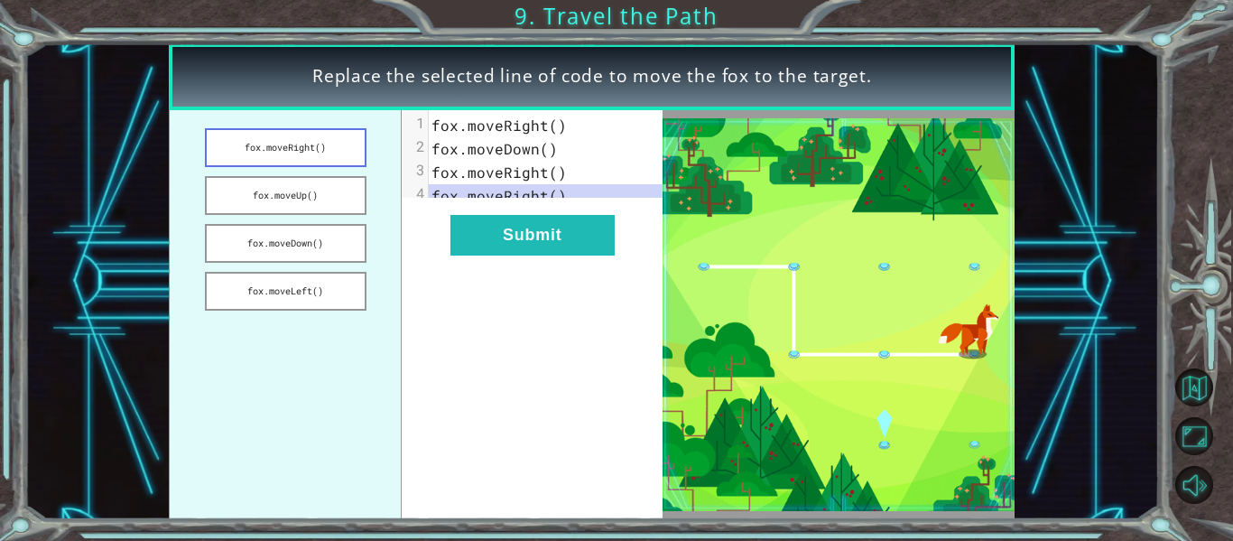
click at [301, 150] on button "fox.moveRight()" at bounding box center [286, 147] width 162 height 39
click at [315, 190] on button "fox.moveUp()" at bounding box center [286, 195] width 162 height 39
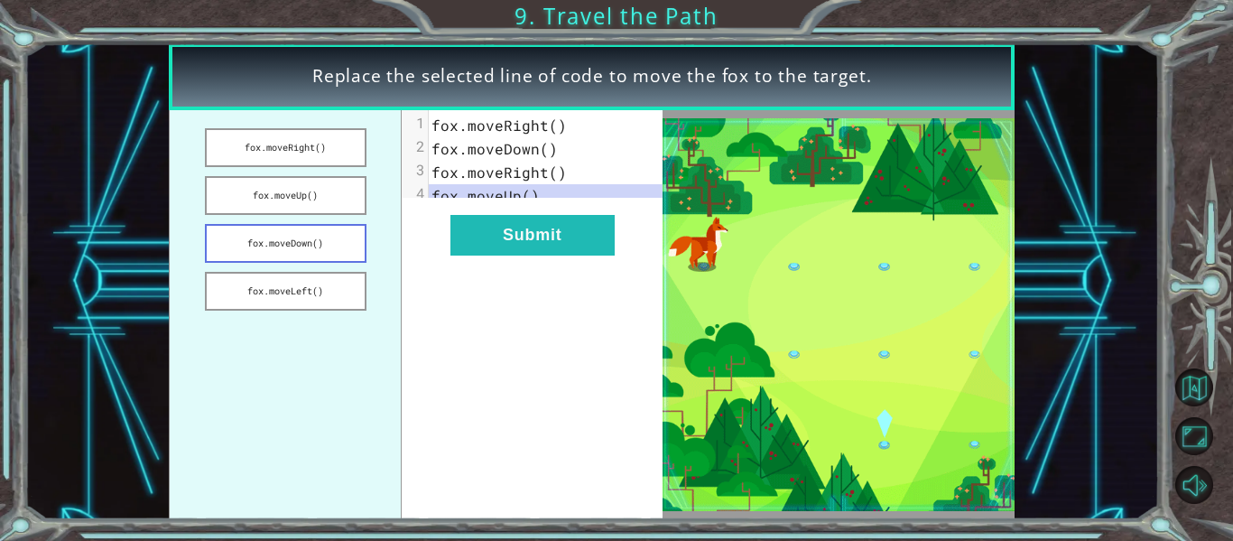
click at [327, 242] on button "fox.moveDown()" at bounding box center [286, 243] width 162 height 39
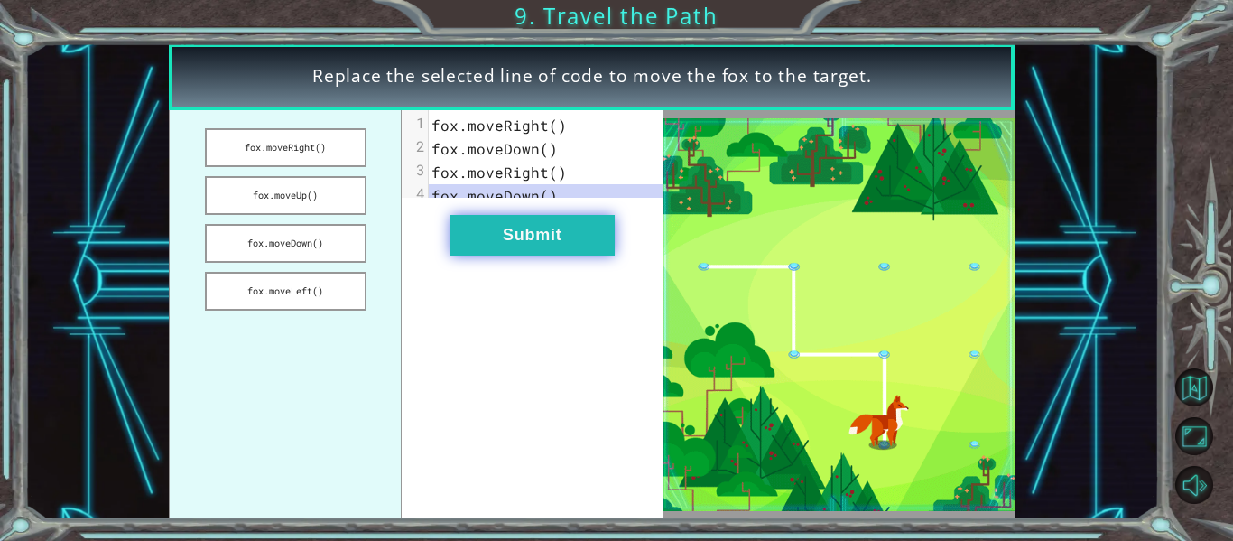
click at [559, 249] on button "Submit" at bounding box center [533, 235] width 164 height 41
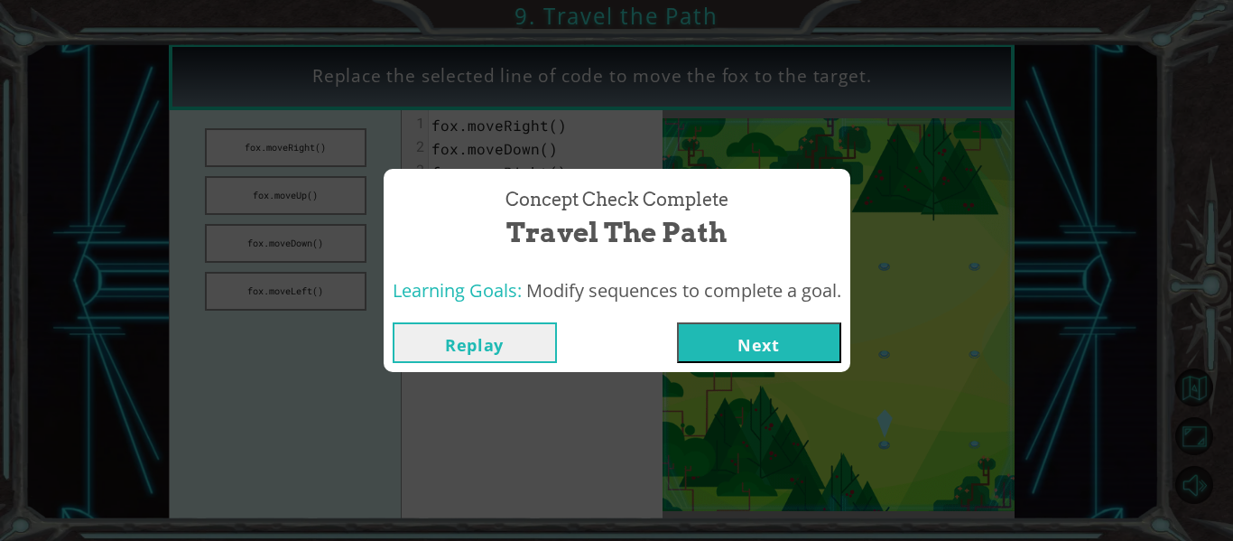
click at [703, 333] on button "Next" at bounding box center [759, 342] width 164 height 41
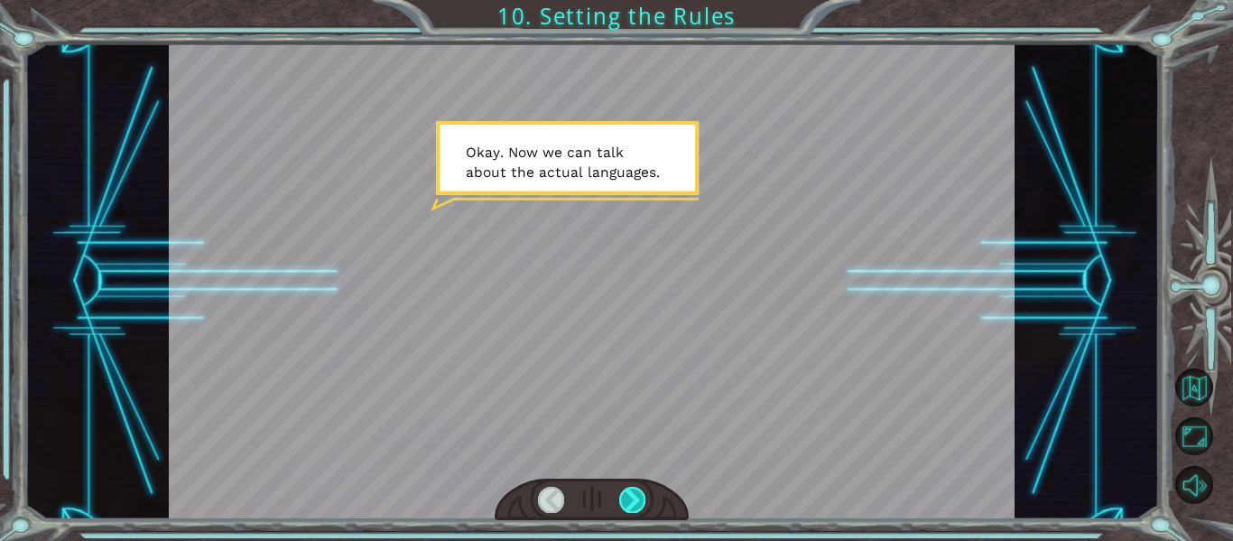
click at [625, 495] on div at bounding box center [632, 499] width 26 height 25
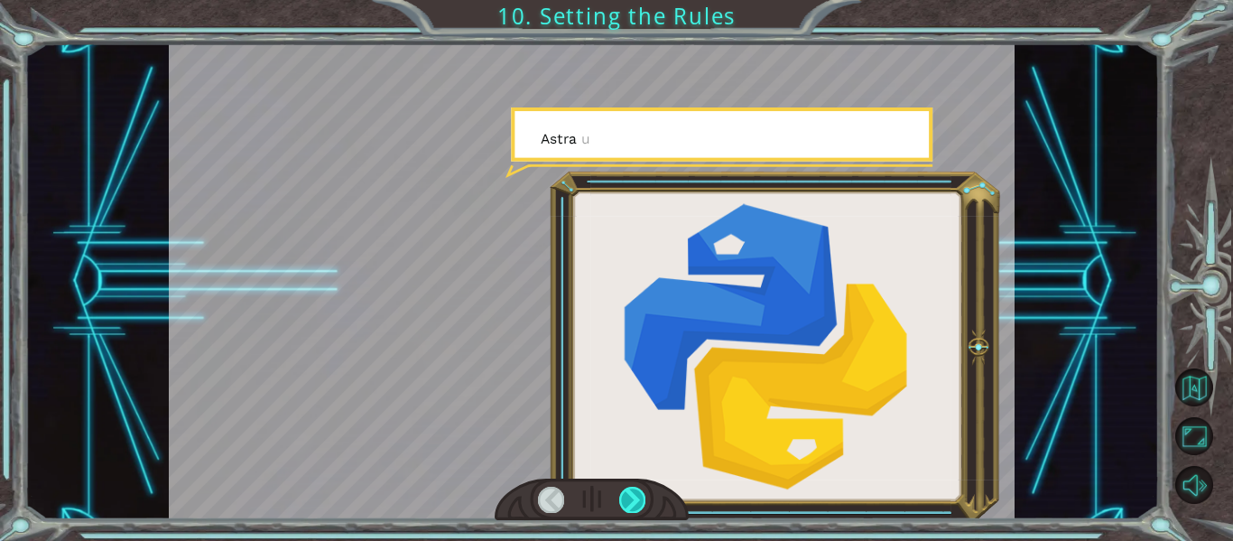
click at [625, 495] on div at bounding box center [632, 499] width 26 height 25
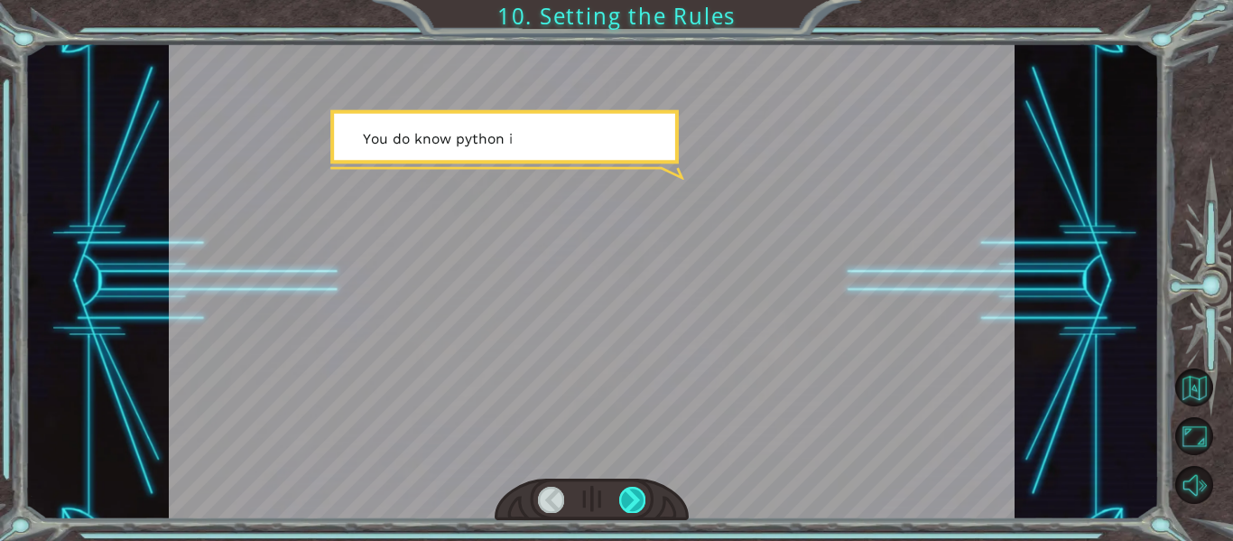
click at [625, 495] on div at bounding box center [632, 499] width 26 height 25
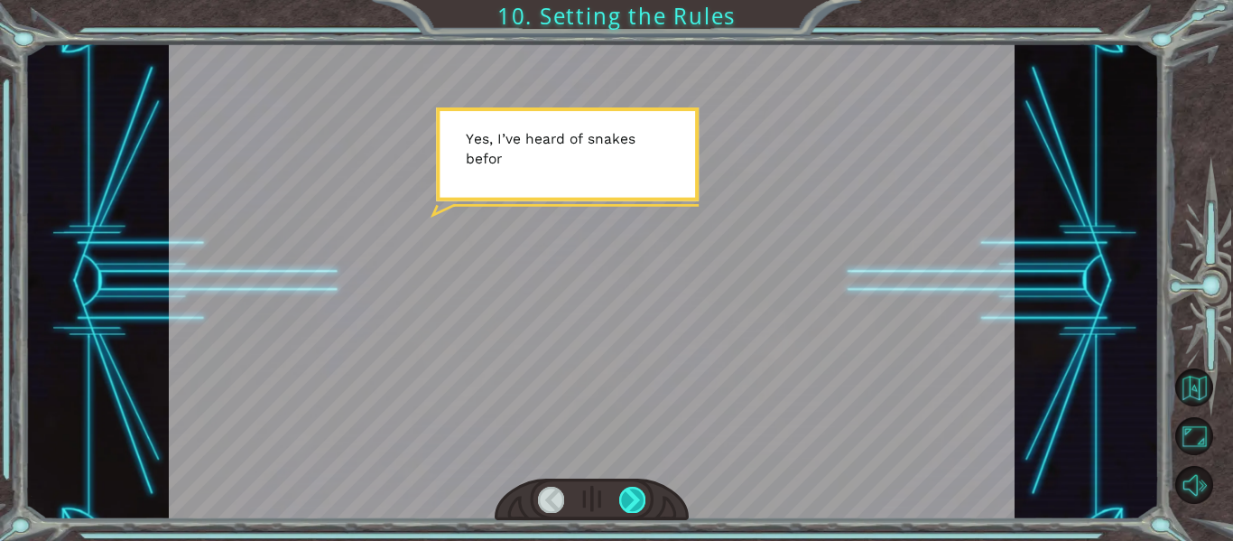
click at [625, 495] on div at bounding box center [632, 499] width 26 height 25
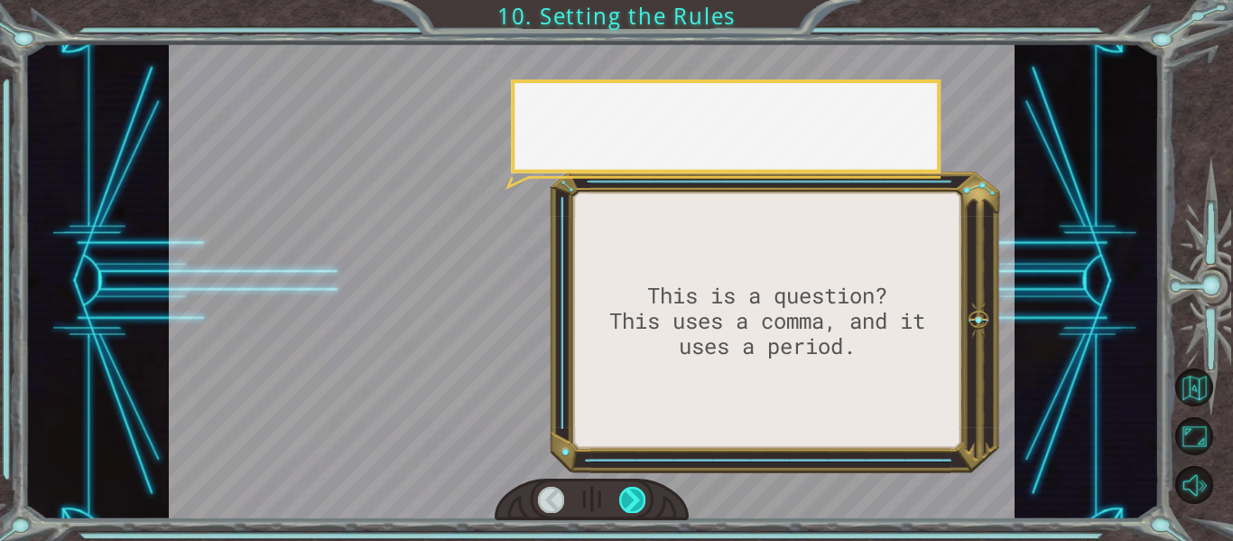
click at [625, 495] on div at bounding box center [632, 499] width 26 height 25
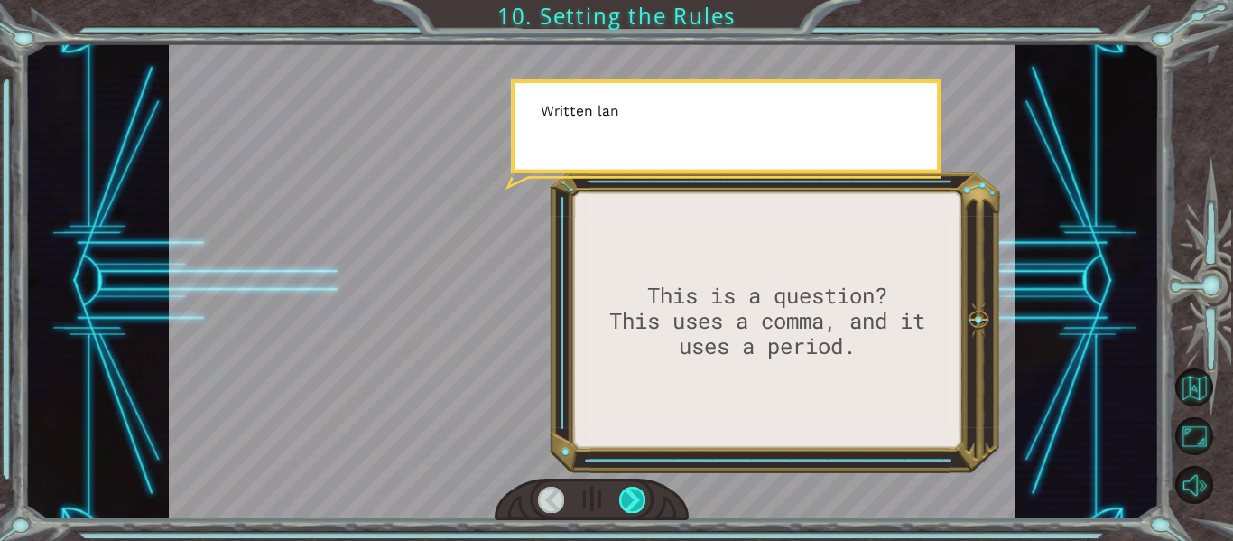
click at [625, 495] on div at bounding box center [632, 499] width 26 height 25
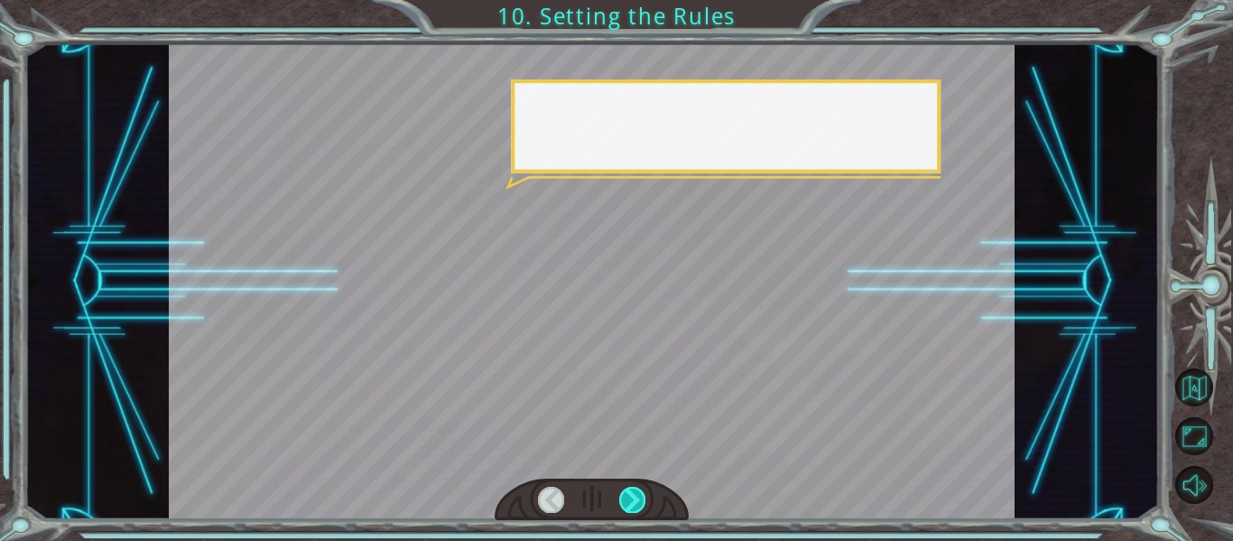
click at [625, 495] on div at bounding box center [632, 499] width 26 height 25
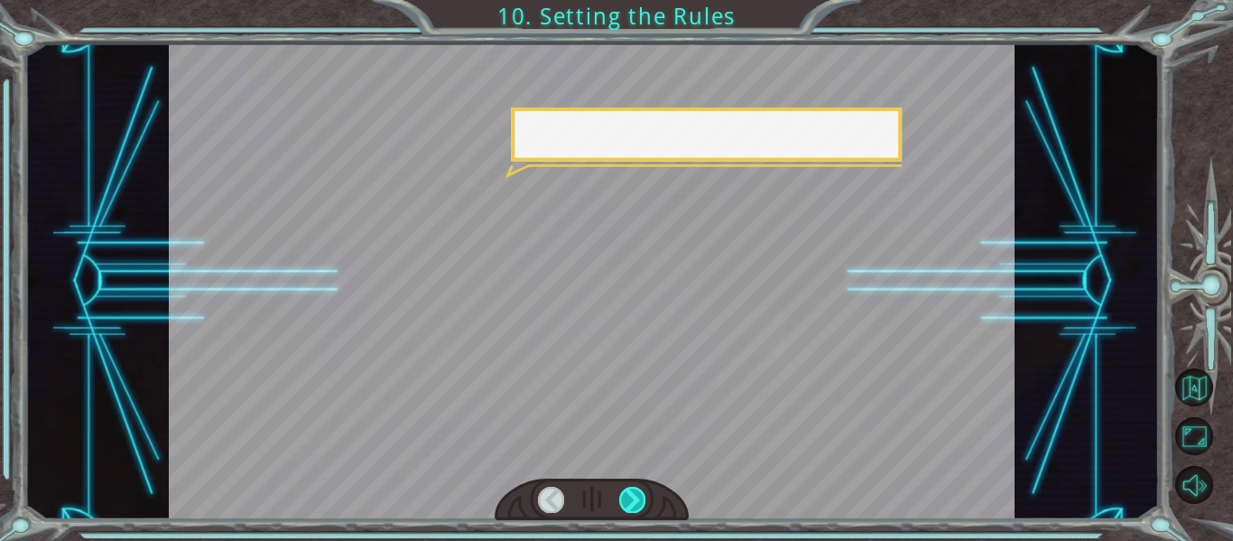
click at [625, 495] on div at bounding box center [632, 499] width 26 height 25
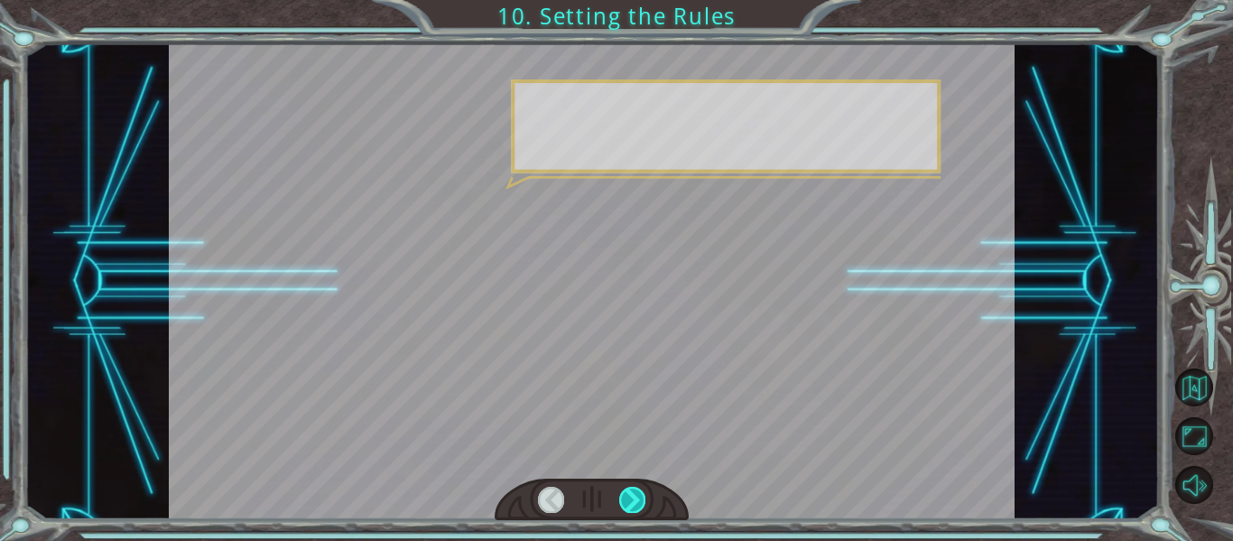
click at [625, 495] on div at bounding box center [632, 499] width 26 height 25
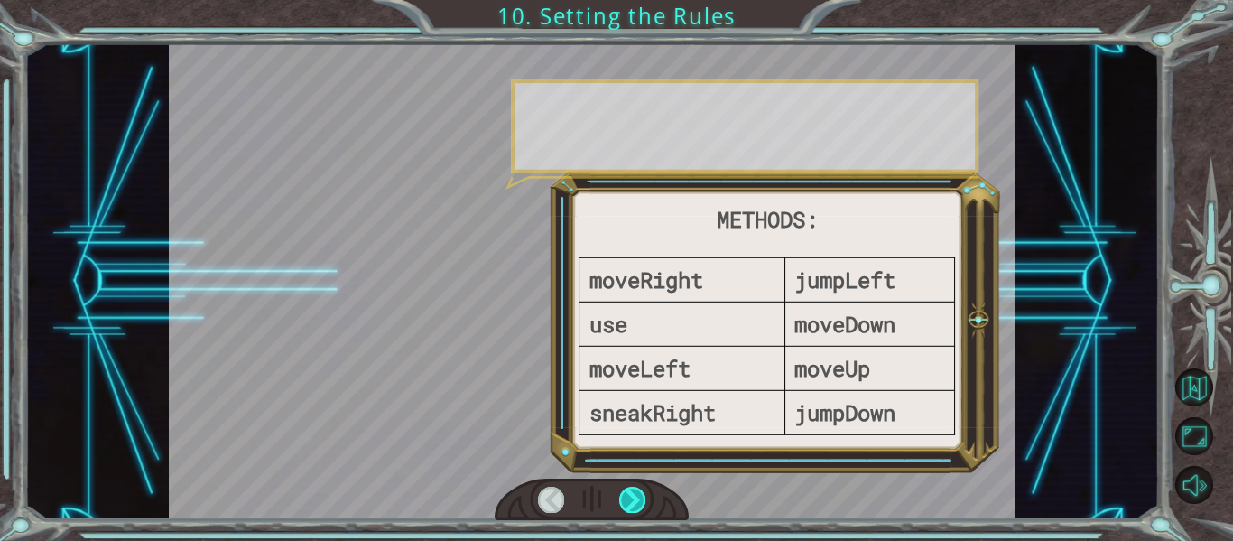
click at [625, 495] on div at bounding box center [632, 499] width 26 height 25
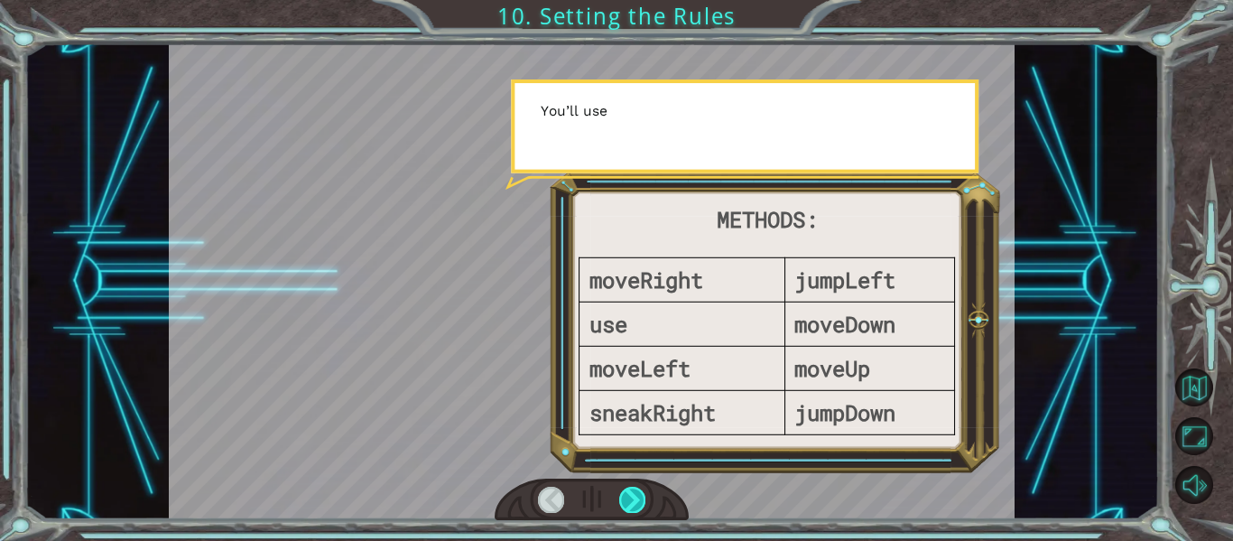
click at [625, 495] on div at bounding box center [632, 499] width 26 height 25
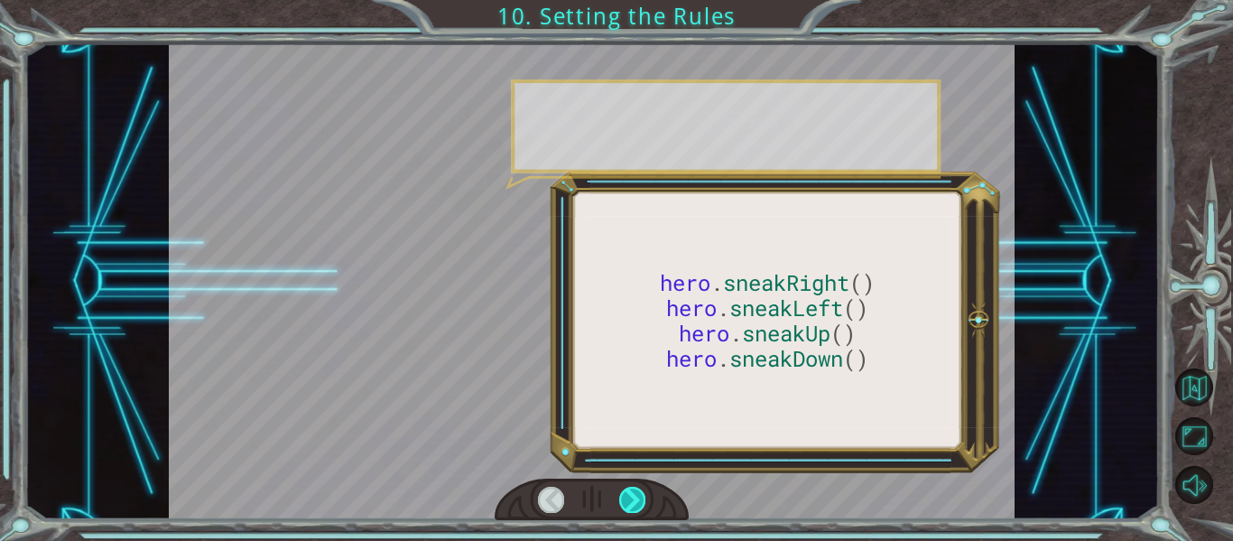
click at [625, 495] on div at bounding box center [632, 499] width 26 height 25
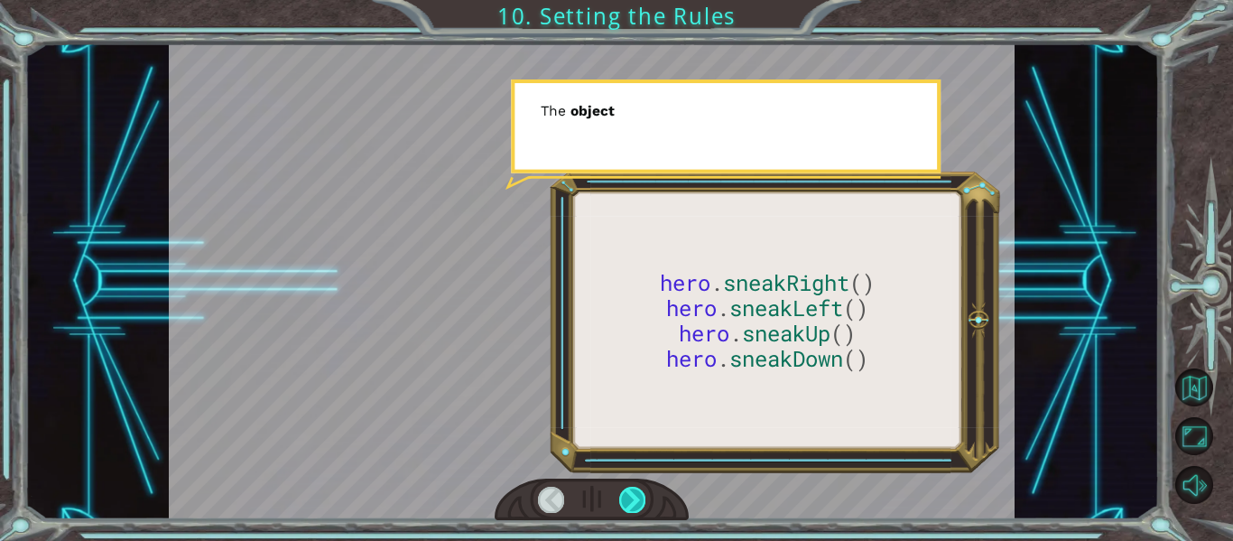
click at [625, 495] on div at bounding box center [632, 499] width 26 height 25
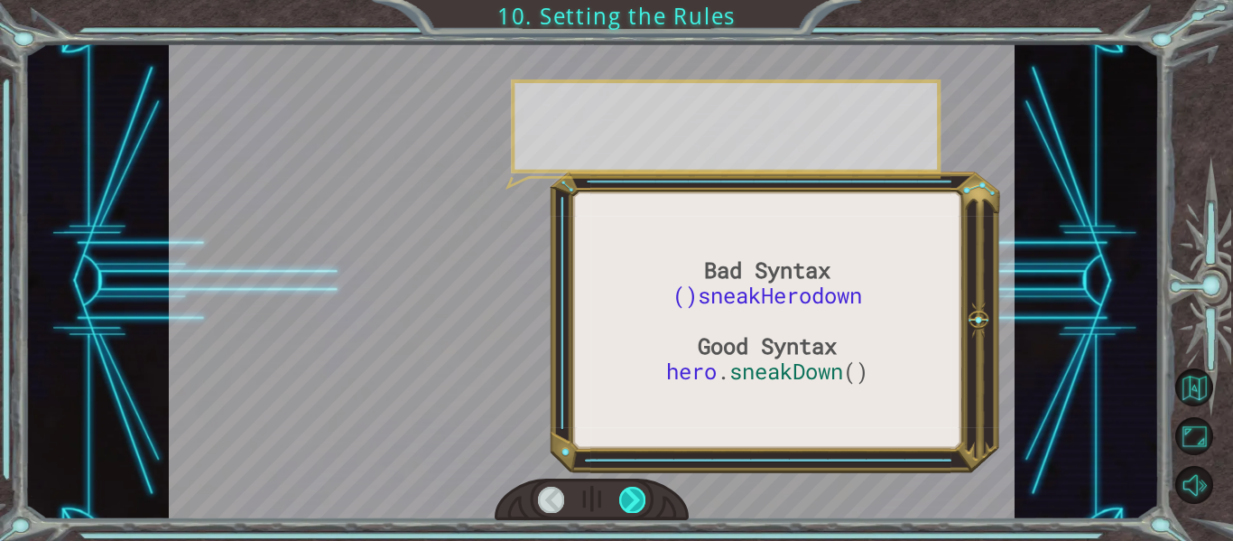
click at [625, 495] on div at bounding box center [632, 499] width 26 height 25
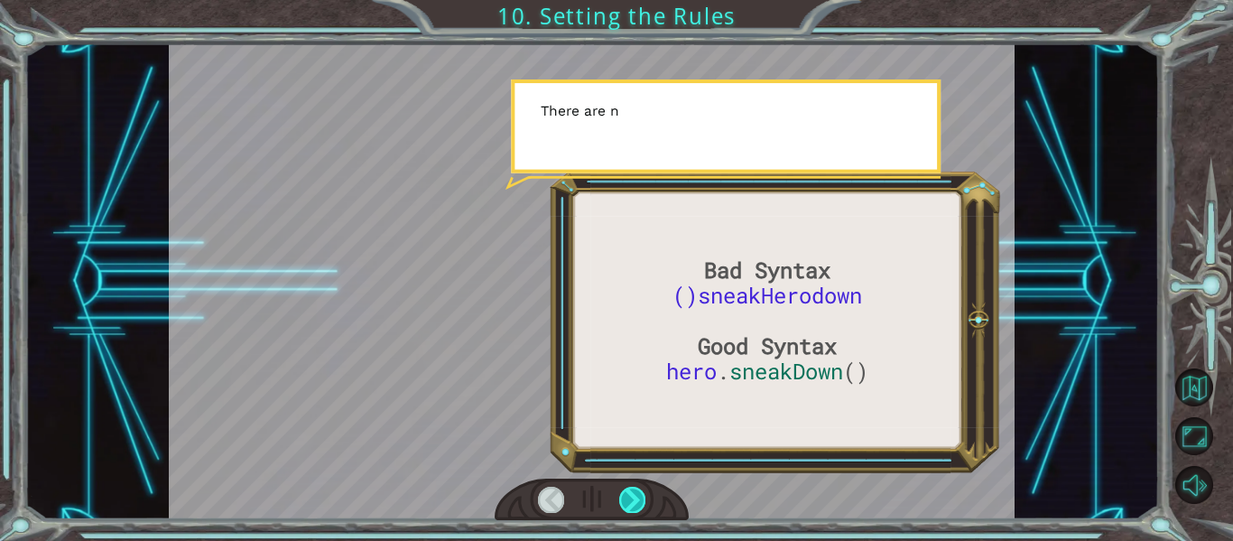
click at [625, 495] on div at bounding box center [632, 499] width 26 height 25
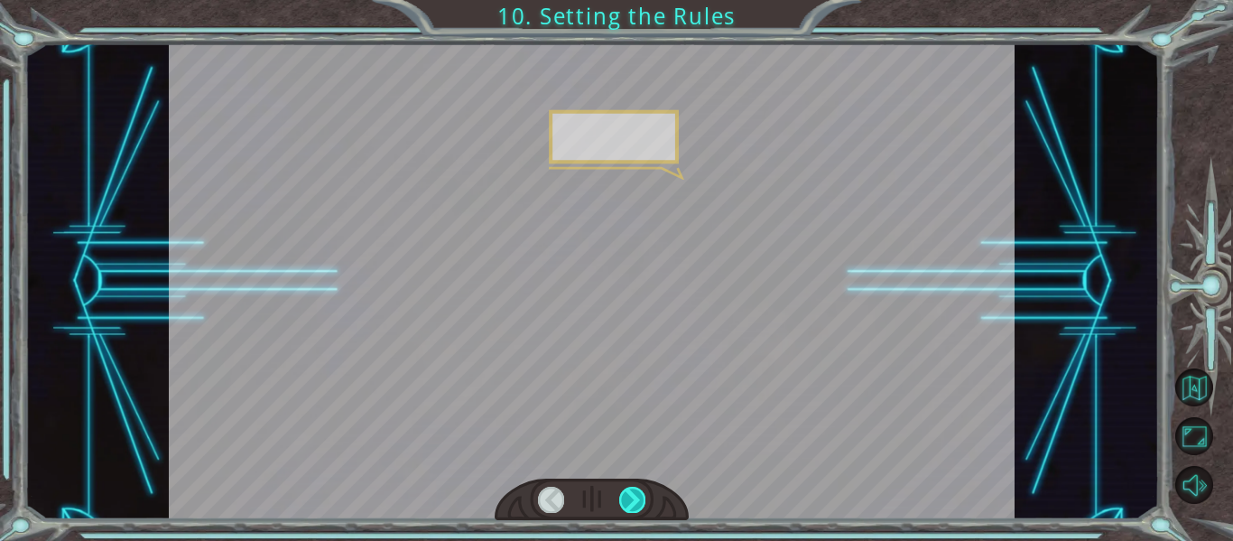
click at [625, 495] on div at bounding box center [632, 499] width 26 height 25
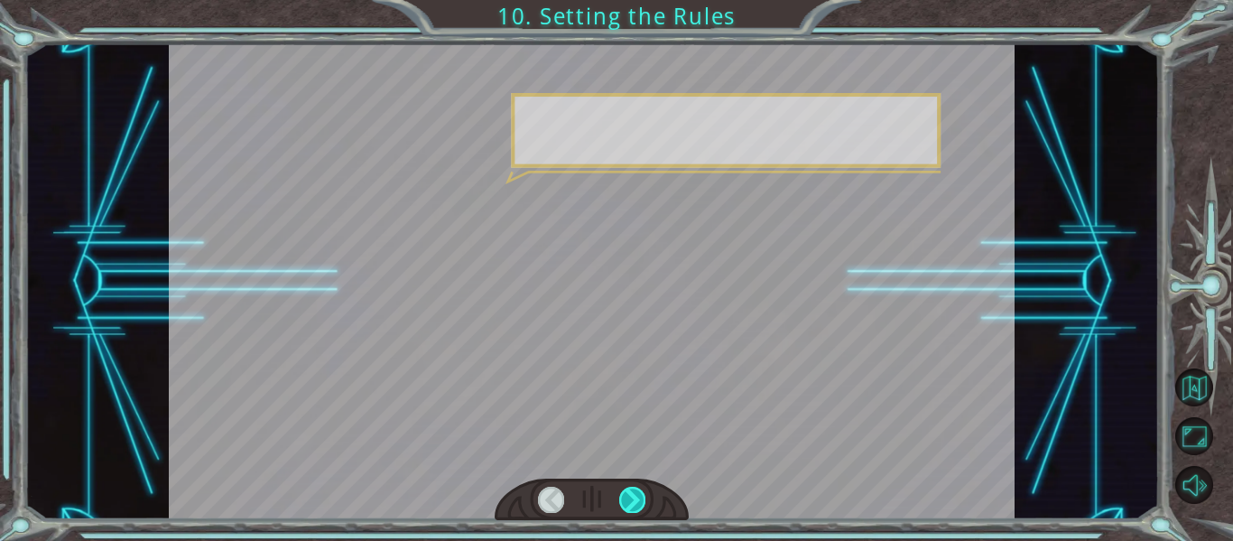
click at [625, 495] on div at bounding box center [632, 499] width 26 height 25
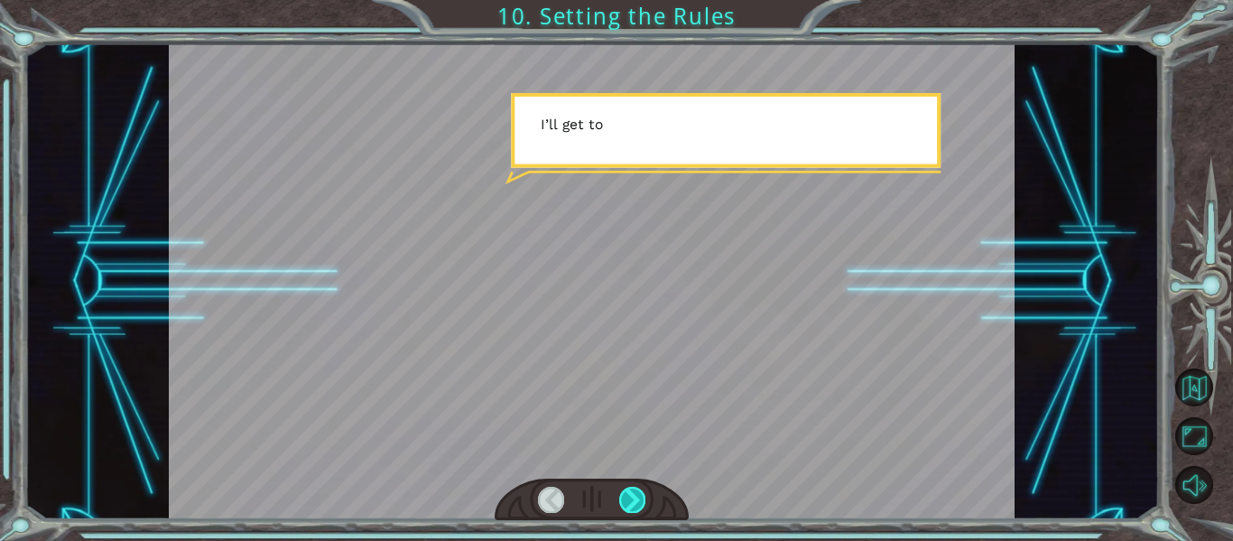
click at [625, 495] on div at bounding box center [632, 499] width 26 height 25
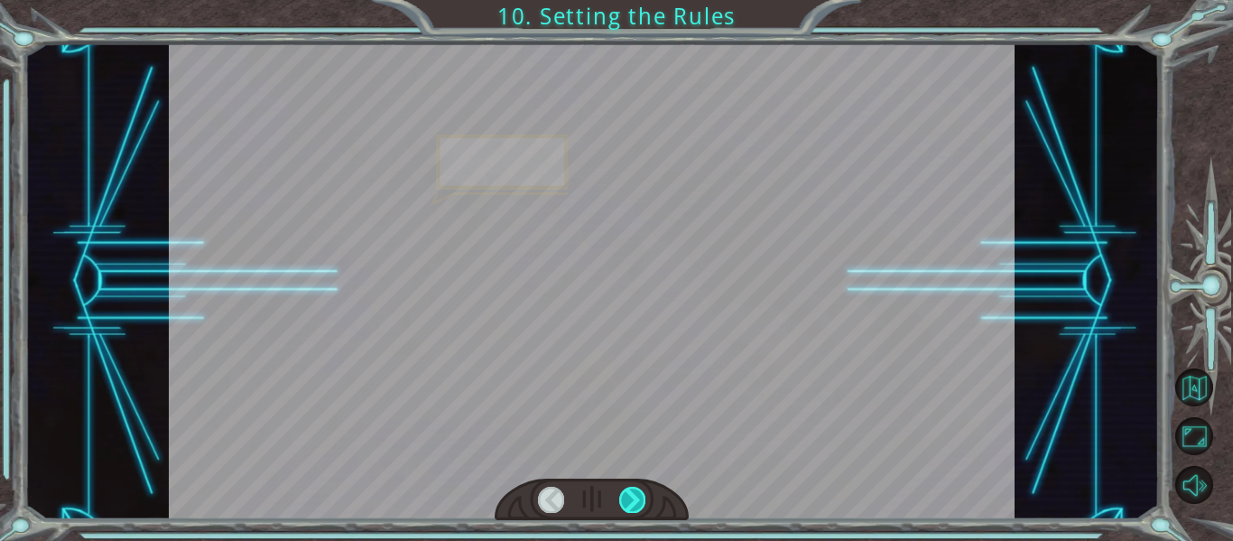
click at [625, 495] on div at bounding box center [632, 499] width 26 height 25
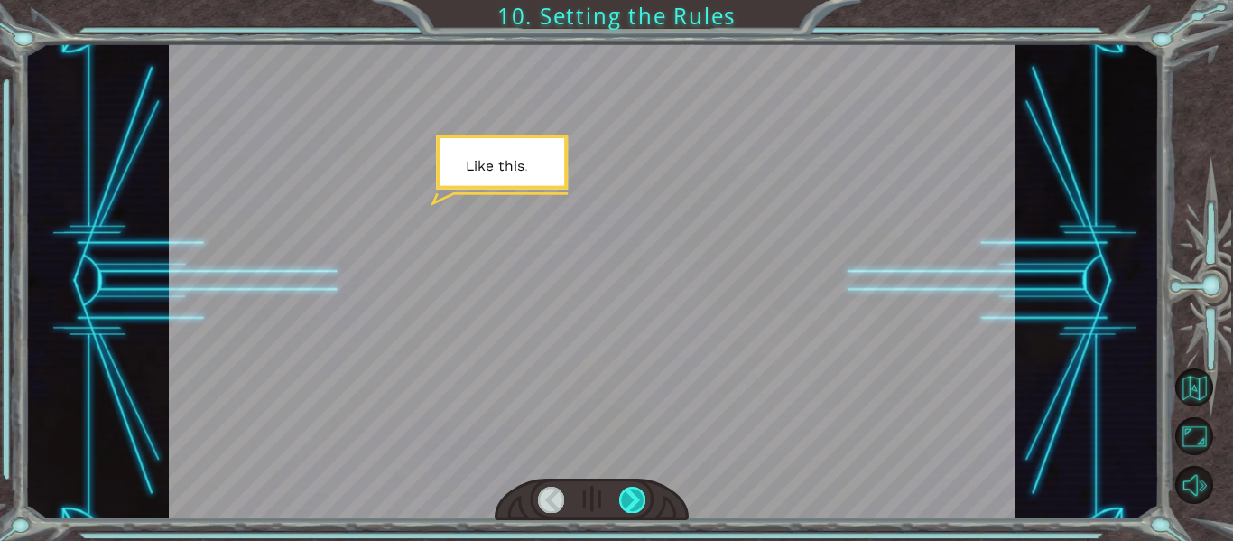
click at [625, 495] on div at bounding box center [632, 499] width 26 height 25
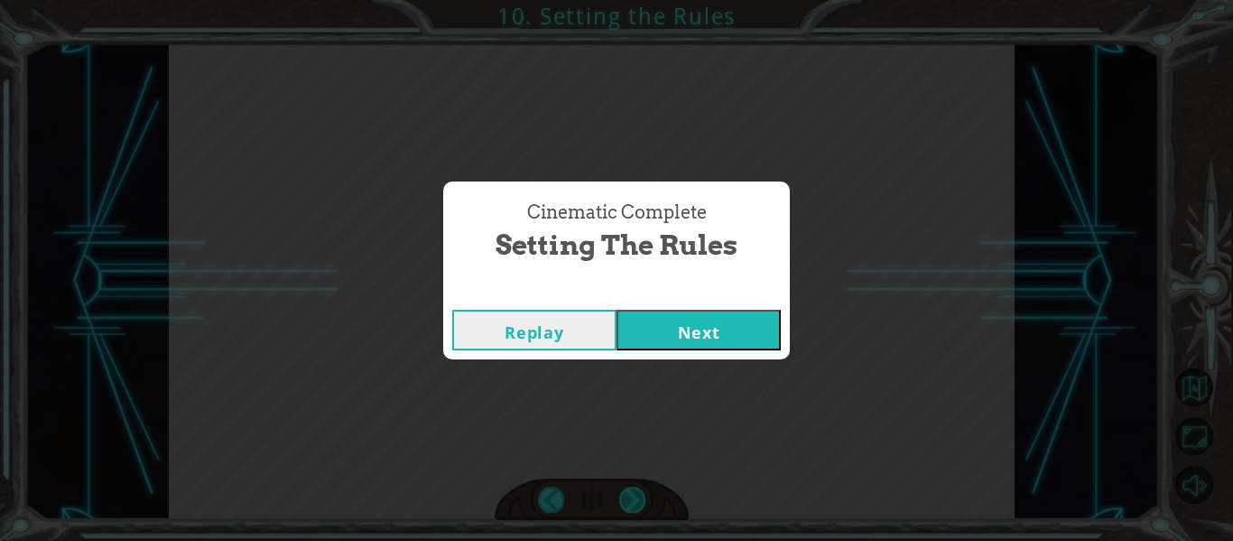
click at [625, 495] on div "Cinematic Complete Setting the Rules Replay Next" at bounding box center [616, 270] width 1233 height 541
click at [720, 322] on button "Next" at bounding box center [699, 330] width 164 height 41
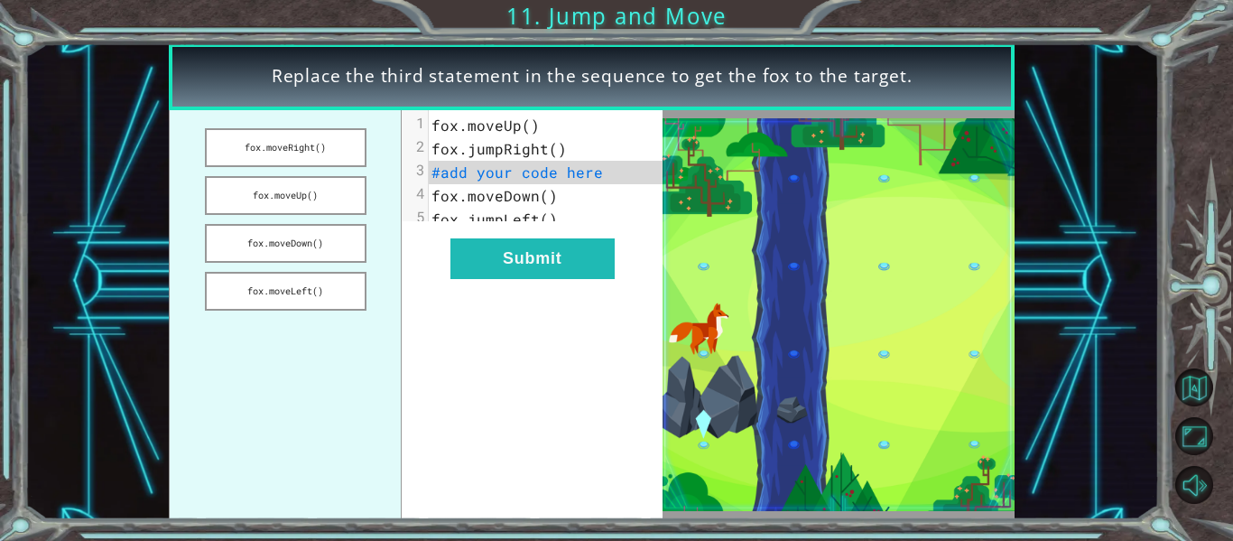
click at [539, 218] on span "fox.jumpLeft()" at bounding box center [495, 218] width 126 height 19
click at [561, 174] on span "#add your code here" at bounding box center [518, 172] width 172 height 19
click at [523, 190] on span "fox.moveDown()" at bounding box center [495, 195] width 126 height 19
click at [533, 181] on span "#add your code here" at bounding box center [518, 172] width 172 height 19
click at [335, 228] on button "fox.moveDown()" at bounding box center [286, 243] width 162 height 39
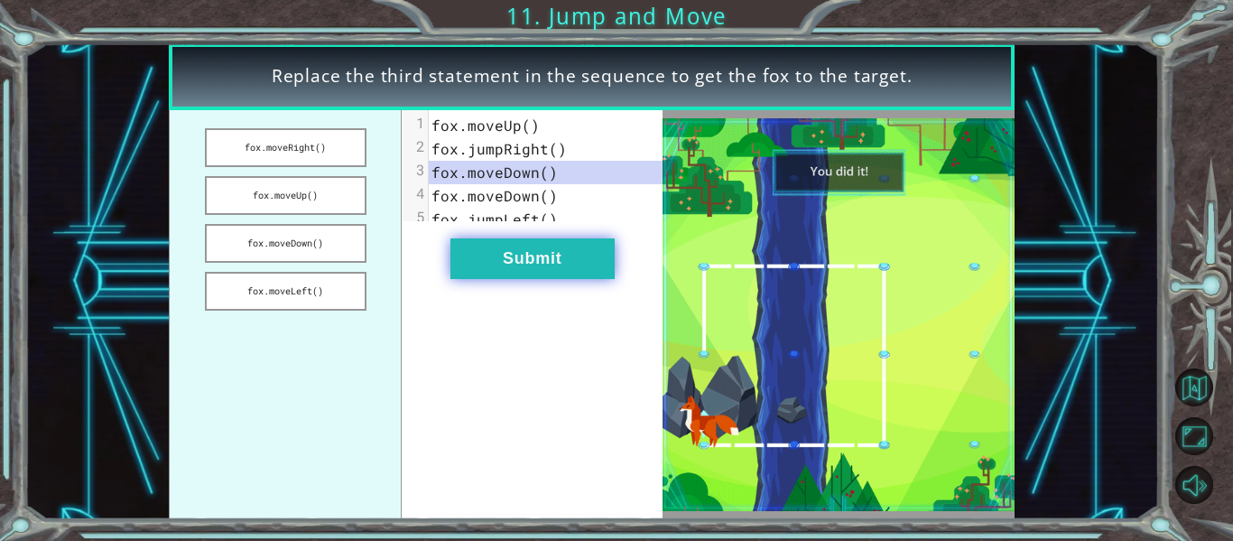
click at [563, 273] on button "Submit" at bounding box center [533, 258] width 164 height 41
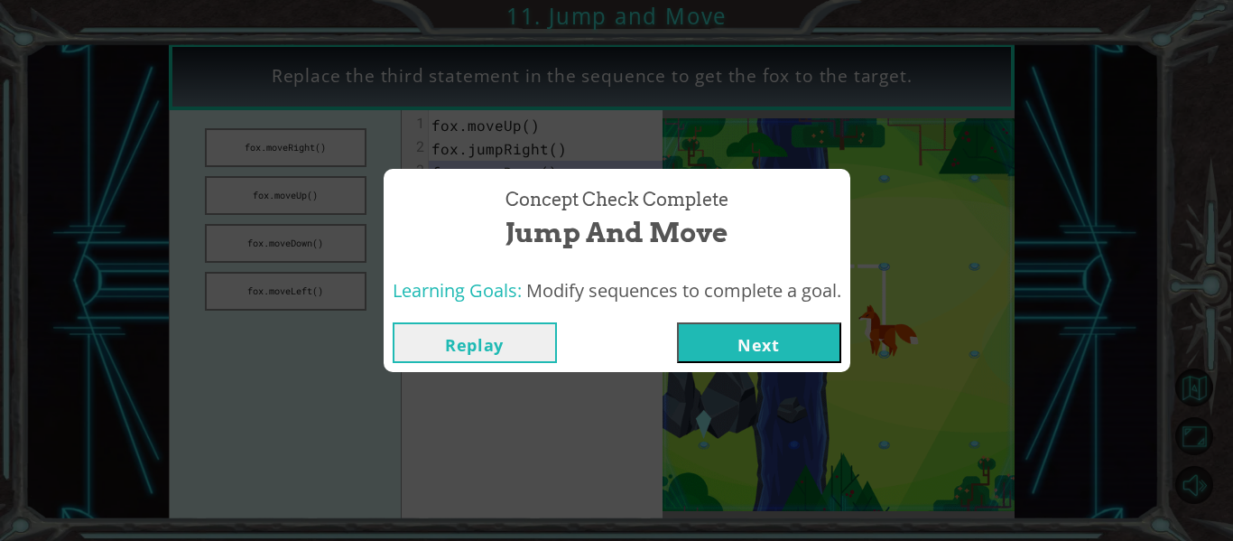
click at [762, 346] on button "Next" at bounding box center [759, 342] width 164 height 41
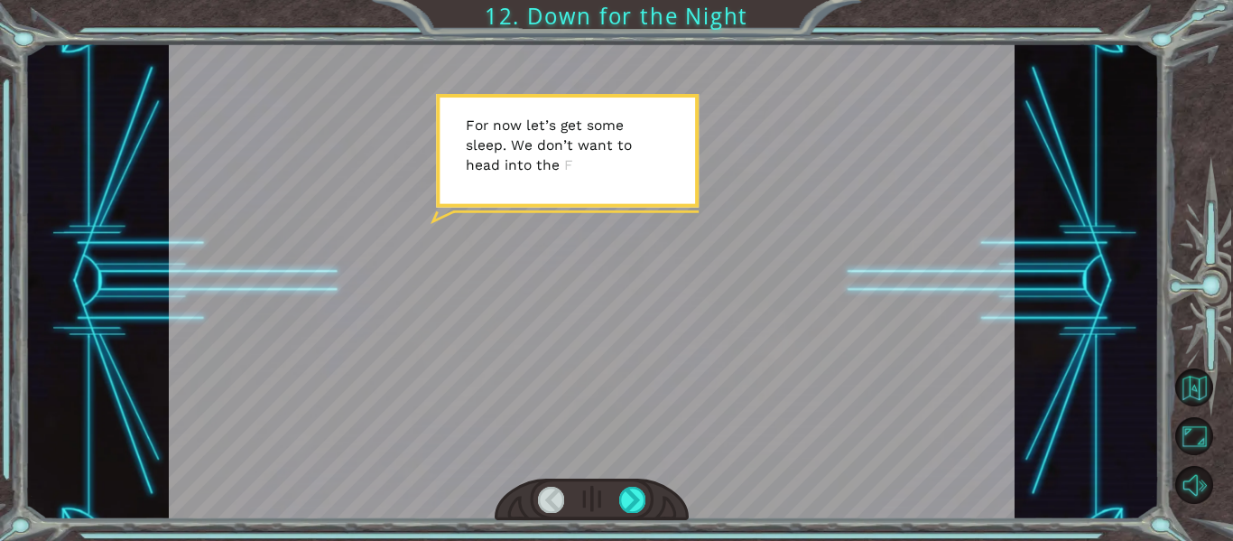
click at [648, 498] on div at bounding box center [592, 500] width 195 height 42
click at [646, 498] on div at bounding box center [592, 500] width 195 height 42
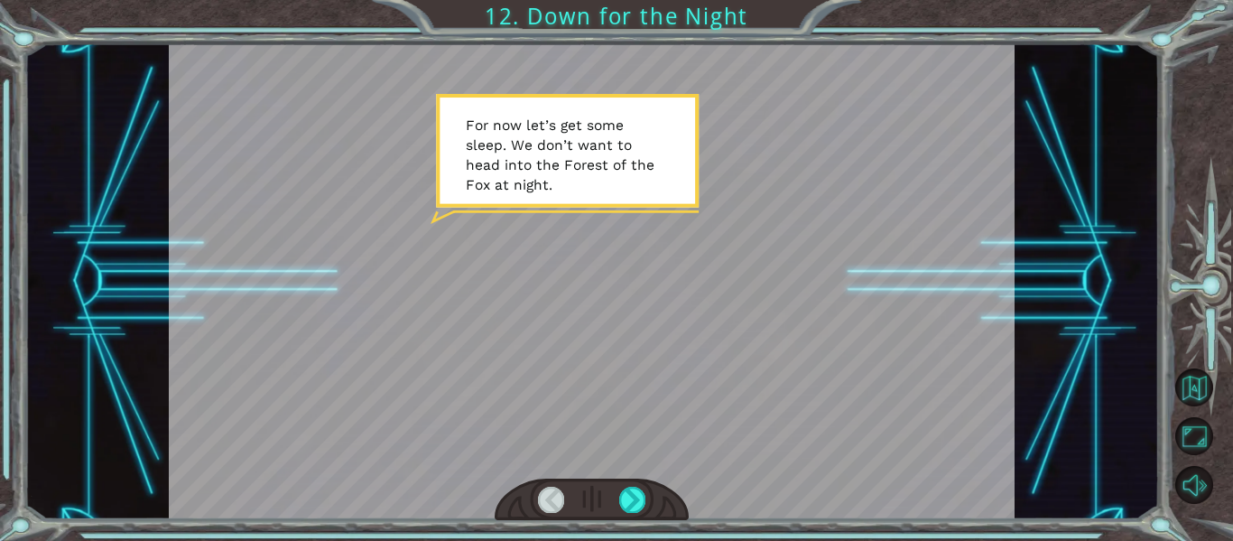
click at [646, 498] on div at bounding box center [592, 500] width 195 height 42
click at [630, 497] on div at bounding box center [632, 499] width 26 height 25
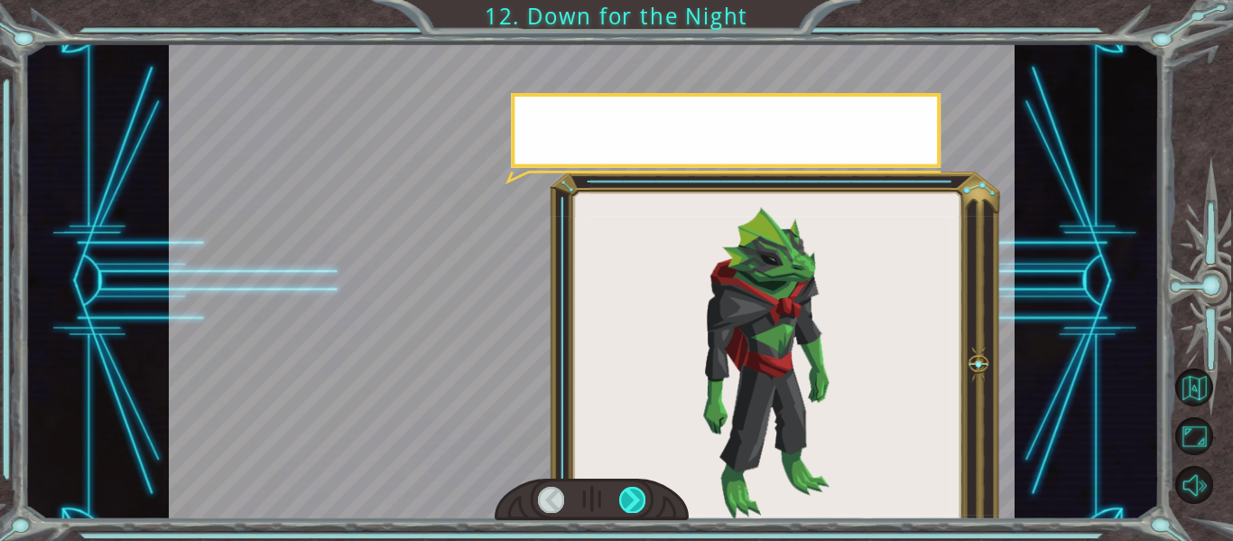
click at [630, 497] on div at bounding box center [632, 499] width 26 height 25
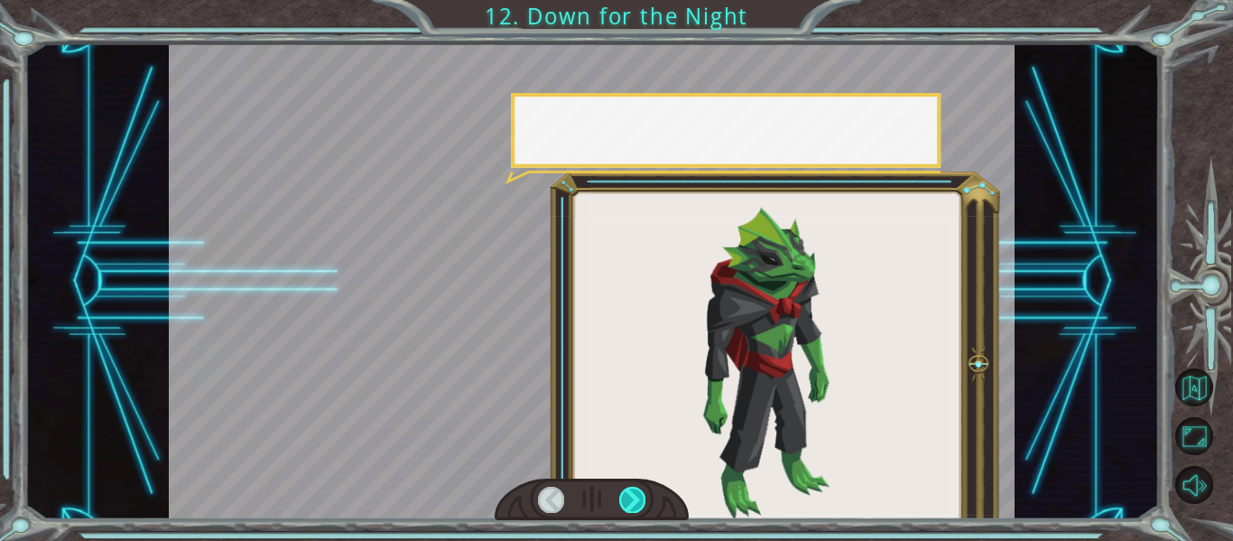
click at [630, 497] on div at bounding box center [632, 499] width 26 height 25
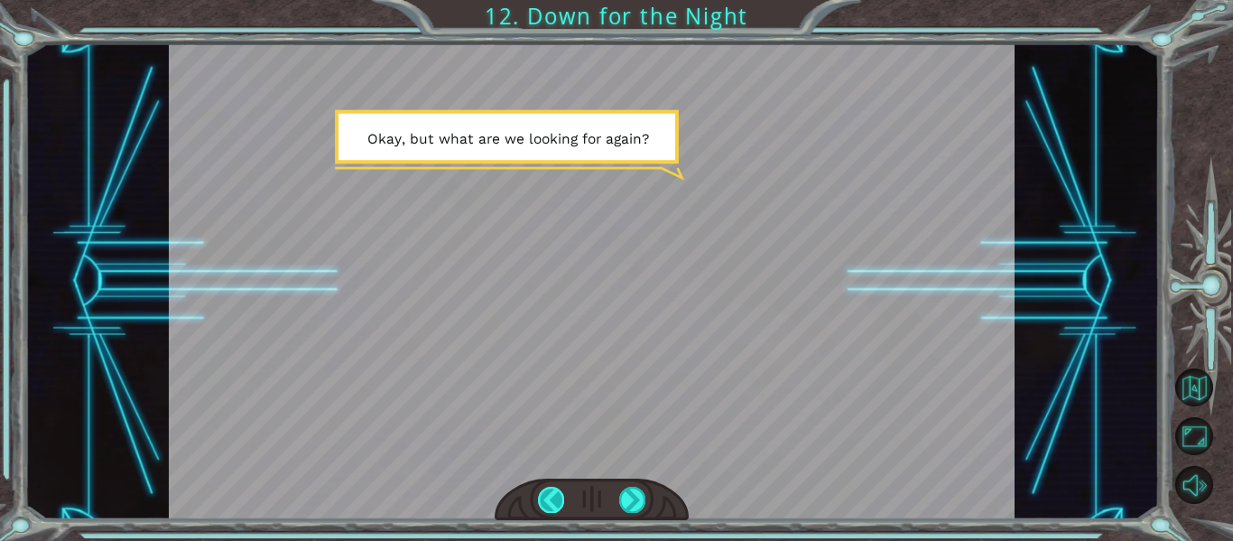
click at [549, 505] on div at bounding box center [551, 499] width 26 height 25
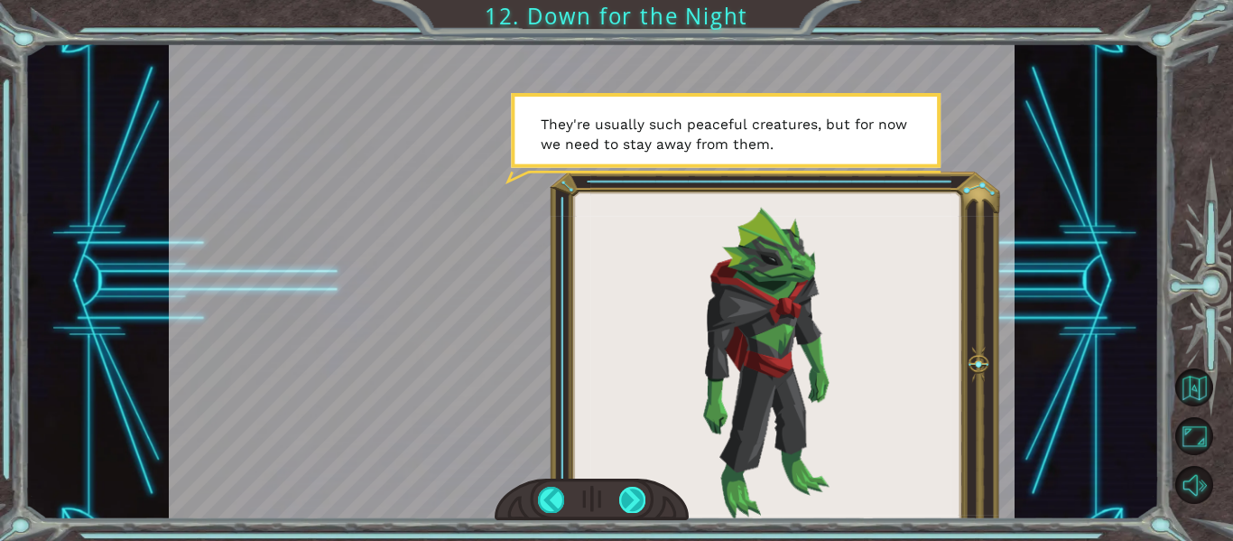
click at [632, 505] on div at bounding box center [632, 499] width 26 height 25
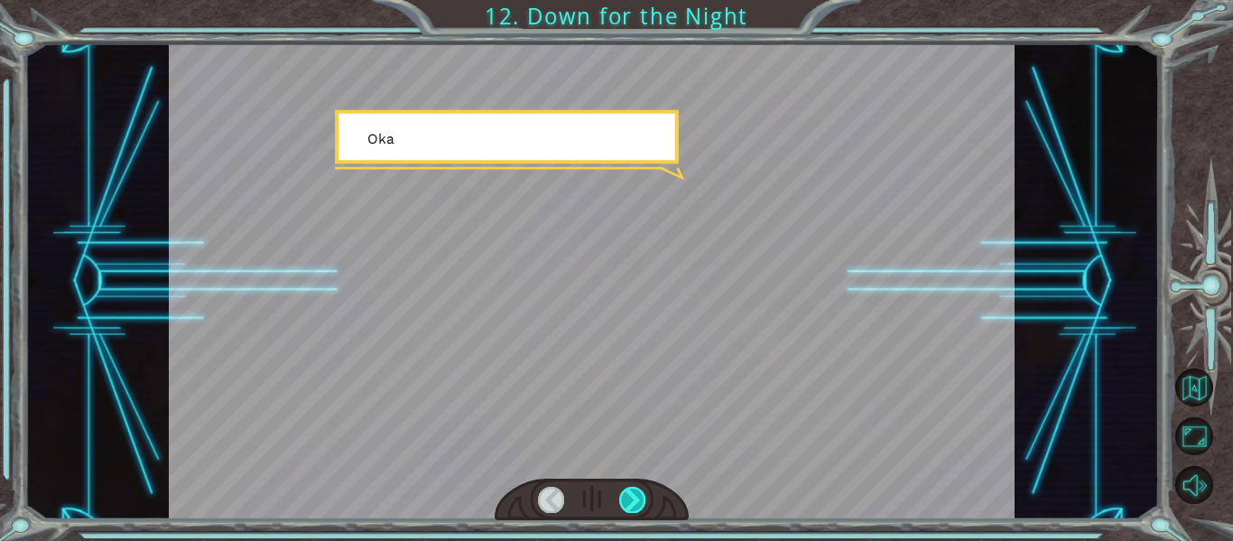
click at [632, 505] on div at bounding box center [632, 499] width 26 height 25
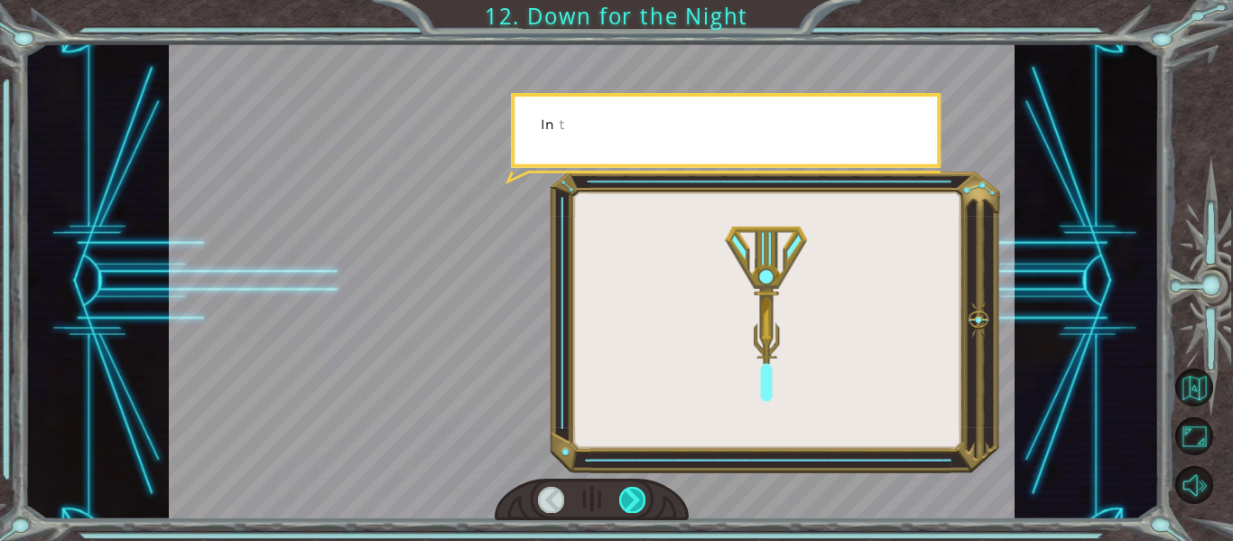
click at [632, 505] on div at bounding box center [632, 499] width 26 height 25
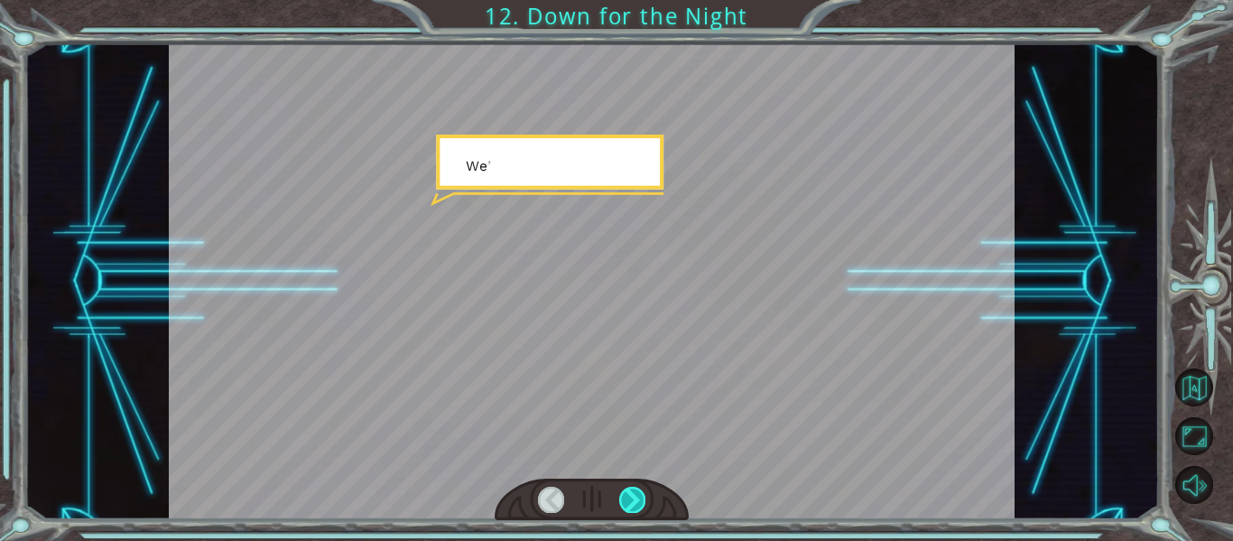
click at [632, 505] on div at bounding box center [632, 499] width 26 height 25
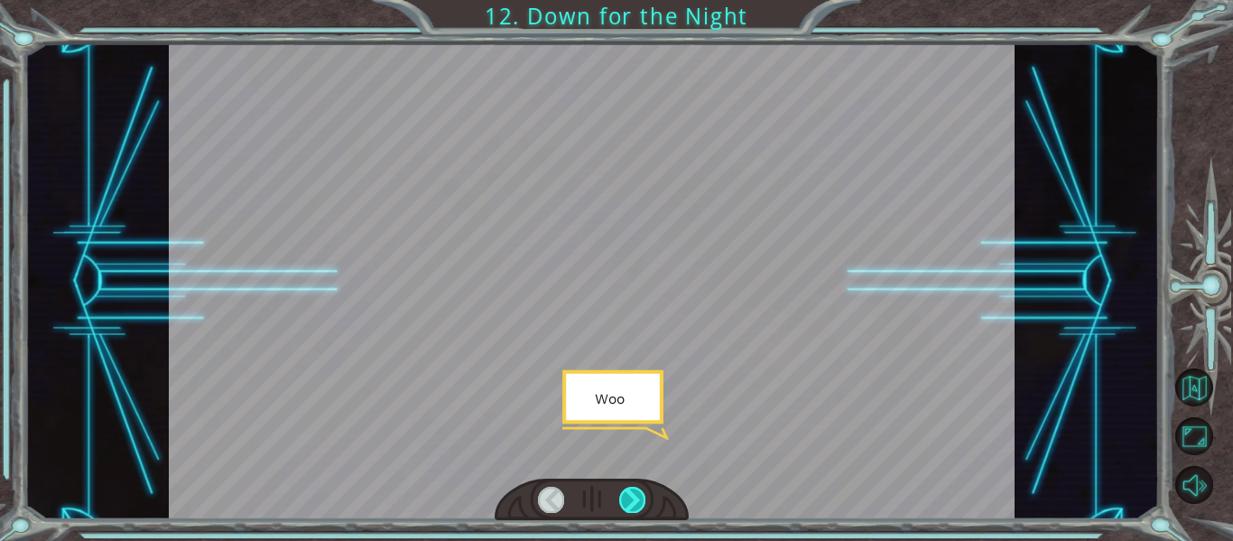
click at [632, 505] on div at bounding box center [632, 499] width 26 height 25
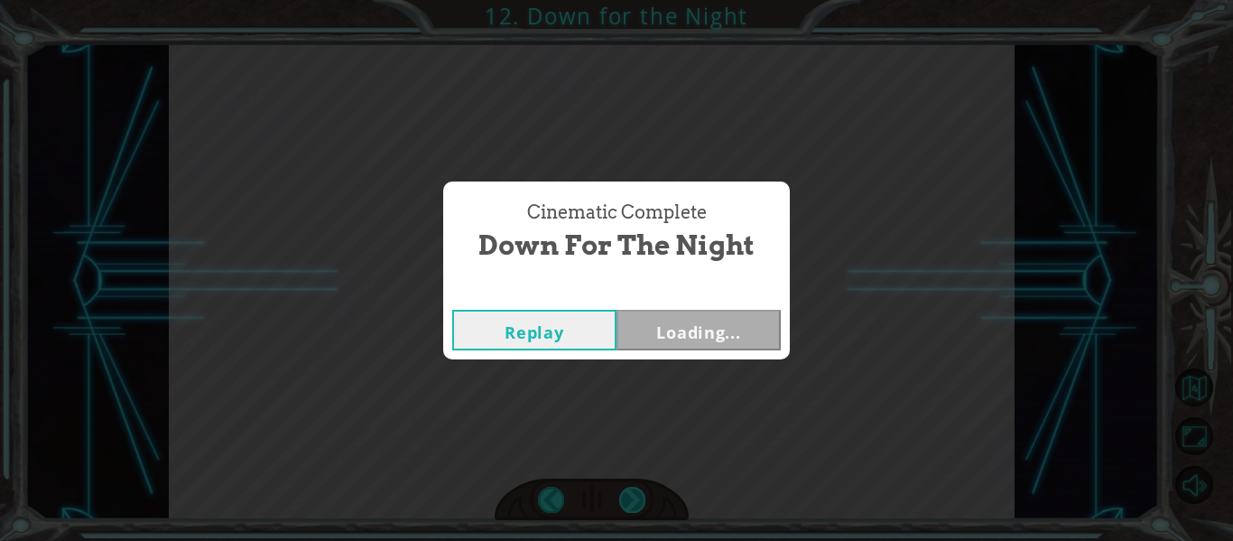
click at [632, 505] on div "Cinematic Complete Down for the Night Replay Loading..." at bounding box center [616, 270] width 1233 height 541
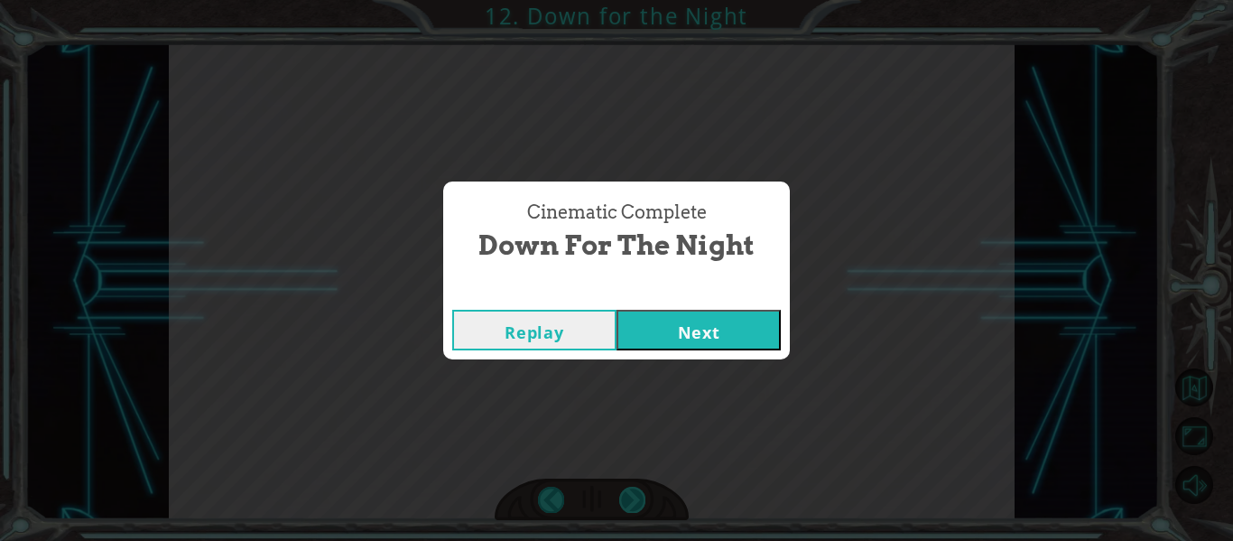
click at [632, 505] on div "Cinematic Complete Down for the Night Replay Next" at bounding box center [616, 270] width 1233 height 541
click at [675, 315] on button "Next" at bounding box center [699, 330] width 164 height 41
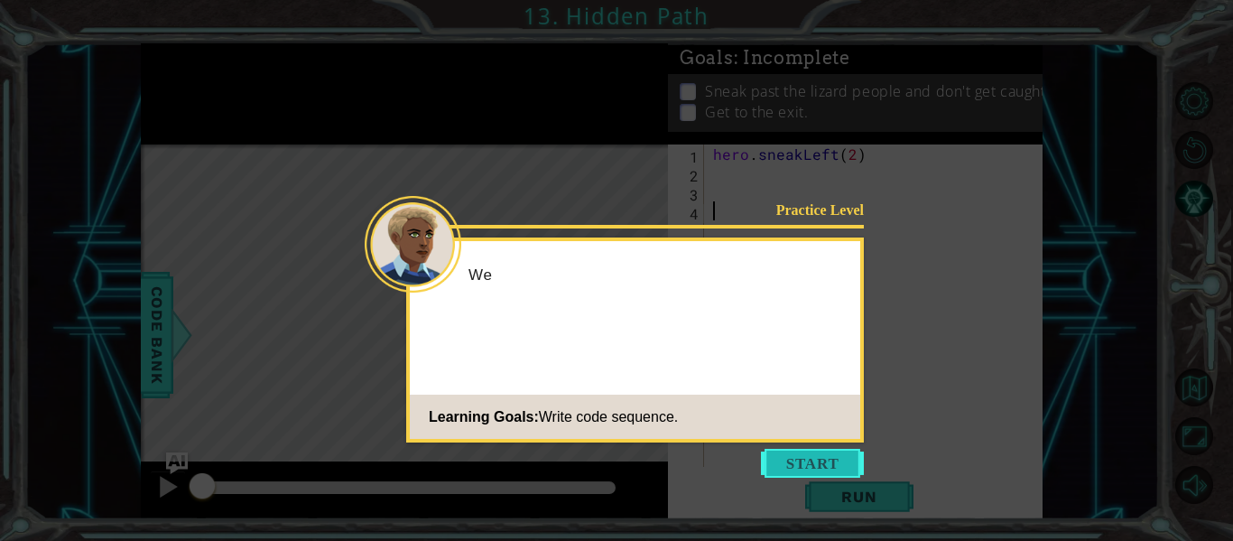
click at [823, 460] on button "Start" at bounding box center [812, 463] width 103 height 29
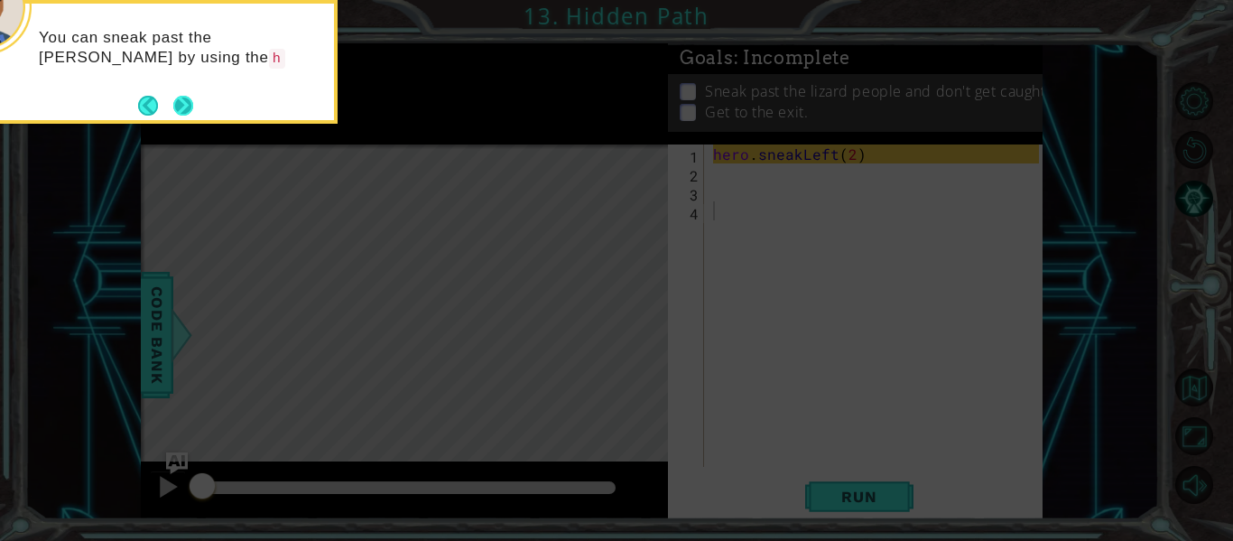
click at [172, 99] on button "Next" at bounding box center [182, 105] width 21 height 21
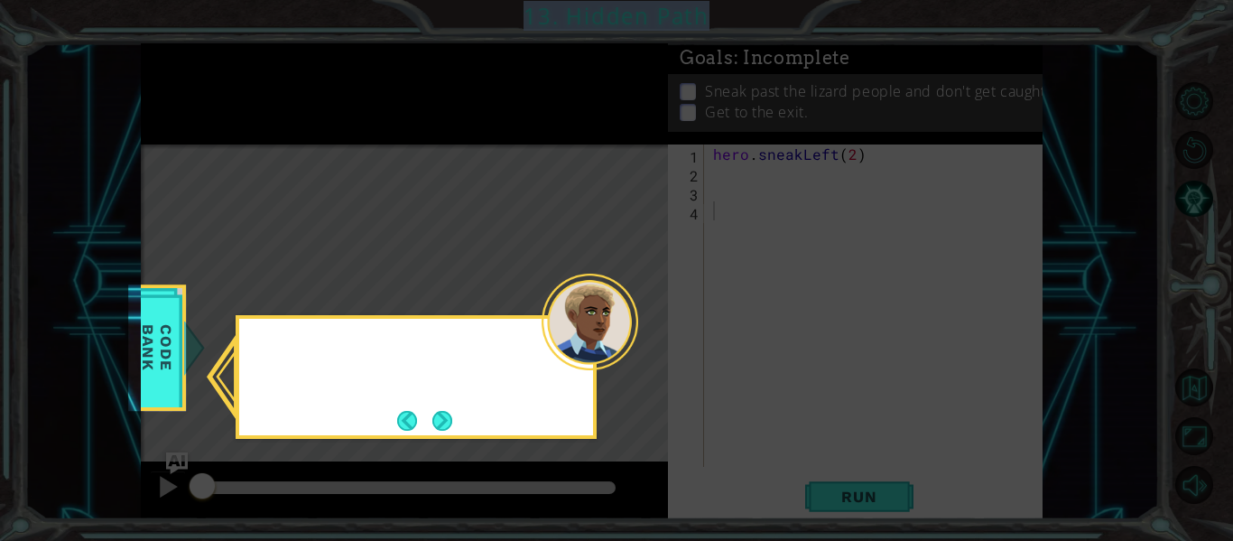
click at [172, 99] on icon at bounding box center [616, 270] width 1233 height 541
click at [441, 421] on button "Next" at bounding box center [442, 420] width 21 height 21
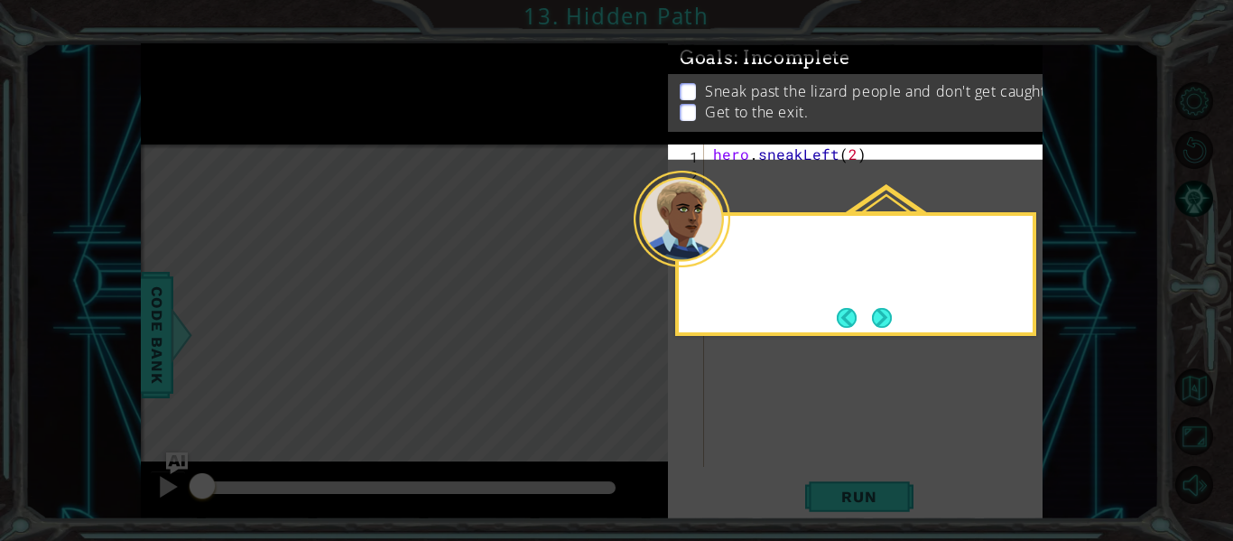
click at [441, 421] on icon at bounding box center [616, 270] width 1233 height 541
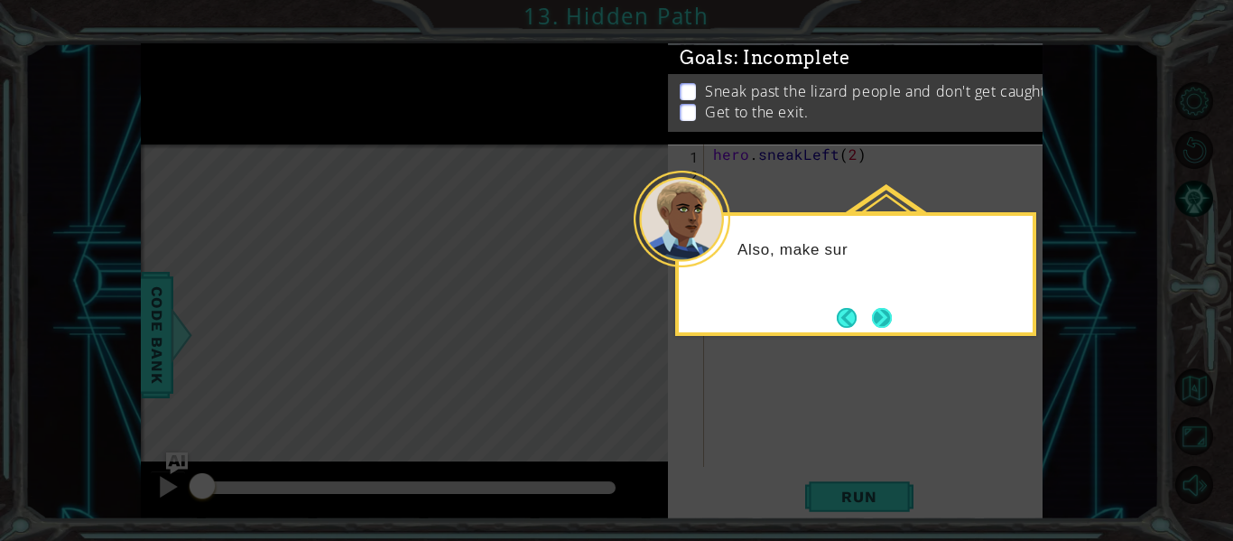
click at [889, 311] on button "Next" at bounding box center [881, 316] width 25 height 25
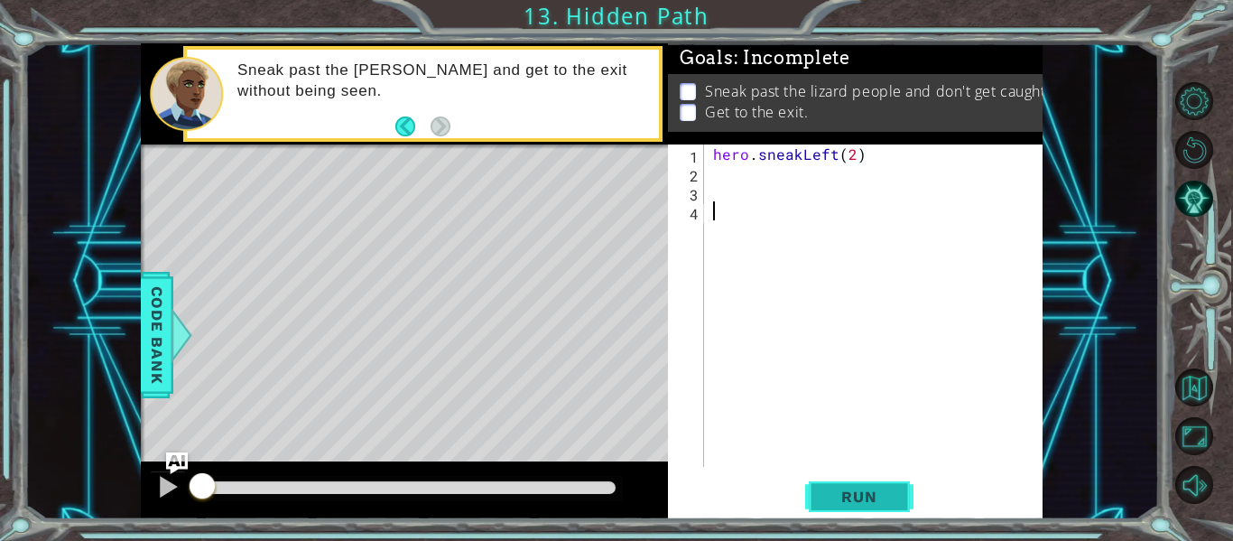
click at [876, 497] on span "Run" at bounding box center [858, 497] width 71 height 18
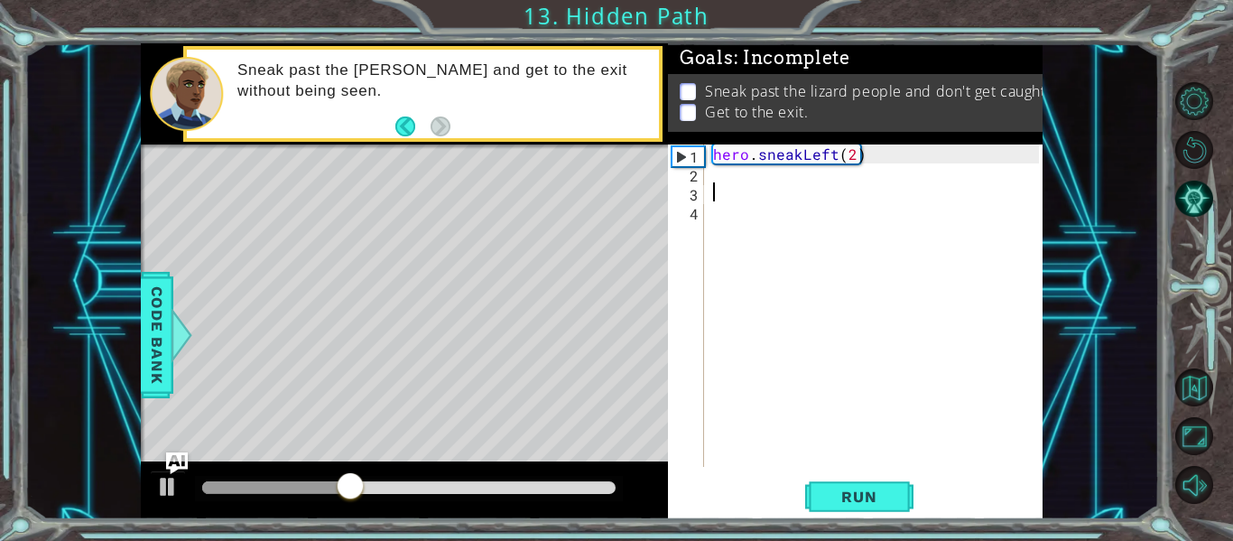
click at [720, 186] on div "hero . sneakLeft ( 2 )" at bounding box center [879, 324] width 339 height 360
click at [736, 181] on div "hero . sneakLeft ( 2 )" at bounding box center [879, 324] width 339 height 360
type textarea "hero.sneakLeft(2)"
click at [731, 187] on div "hero . sneakLeft ( 2 )" at bounding box center [879, 324] width 339 height 360
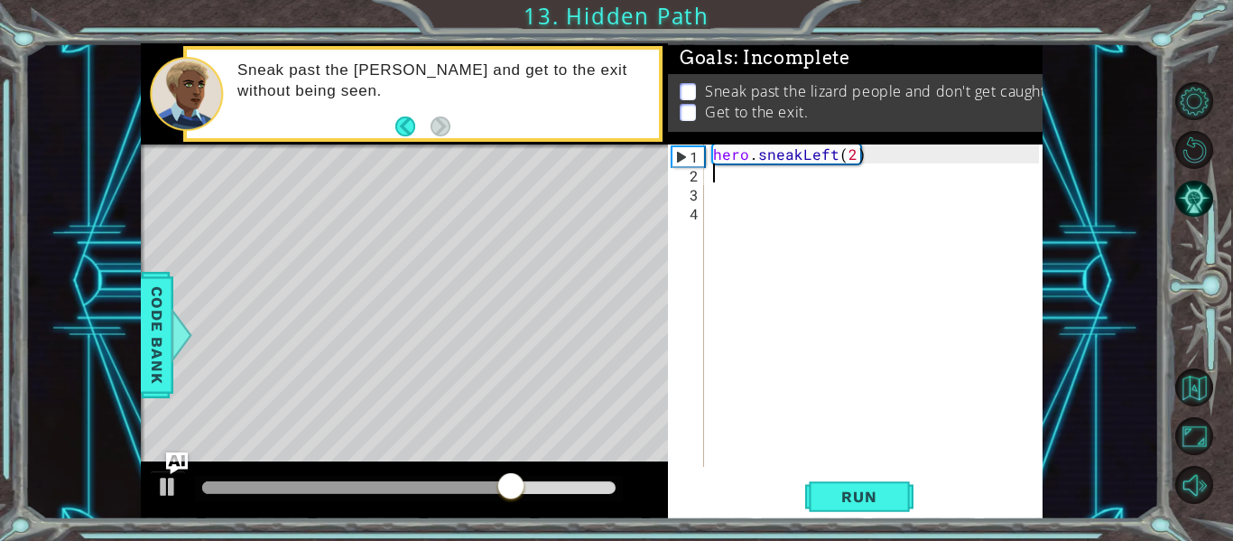
click at [731, 181] on div "hero . sneakLeft ( 2 )" at bounding box center [879, 324] width 339 height 360
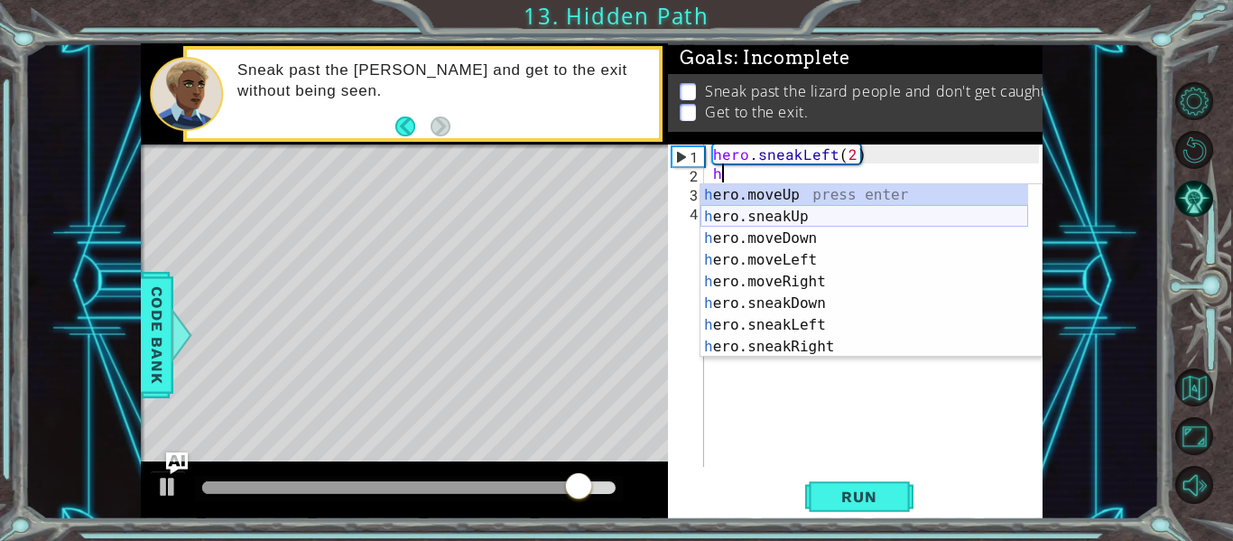
click at [785, 218] on div "h ero.moveUp press enter h ero.sneakUp press enter h ero.moveDown press enter h…" at bounding box center [865, 292] width 328 height 217
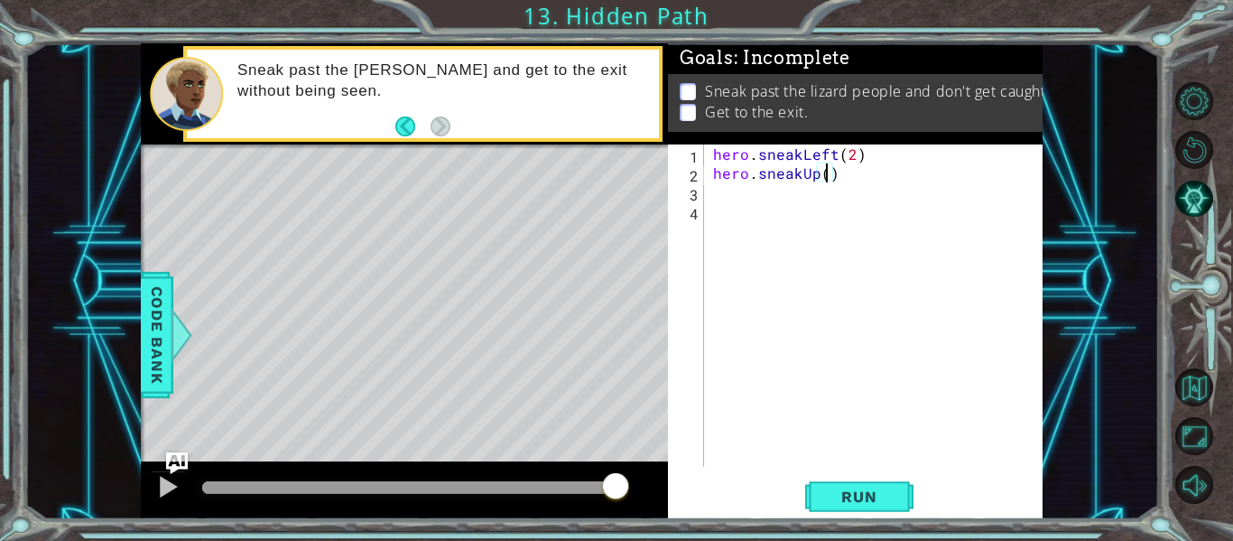
type textarea "hero.sneakUp(2)"
click at [757, 205] on div "hero . sneakLeft ( 2 ) hero . sneakUp ( 2 )" at bounding box center [879, 324] width 339 height 360
click at [754, 197] on div "hero . sneakLeft ( 2 ) hero . sneakUp ( 2 )" at bounding box center [879, 324] width 339 height 360
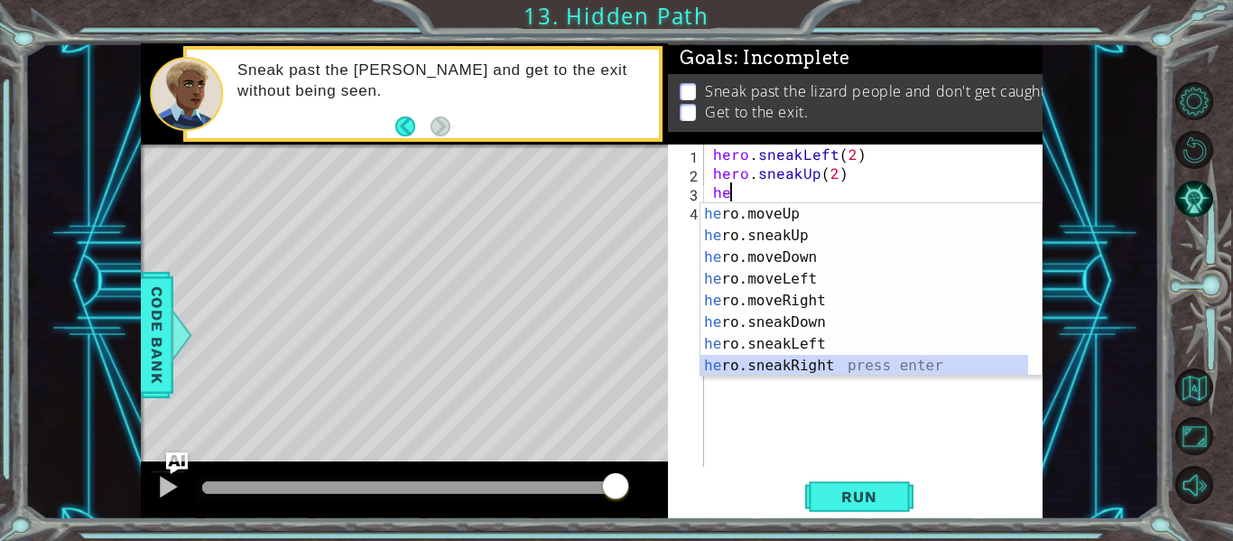
click at [812, 373] on div "he ro.moveUp press enter he ro.sneakUp press enter he ro.moveDown press enter h…" at bounding box center [865, 311] width 328 height 217
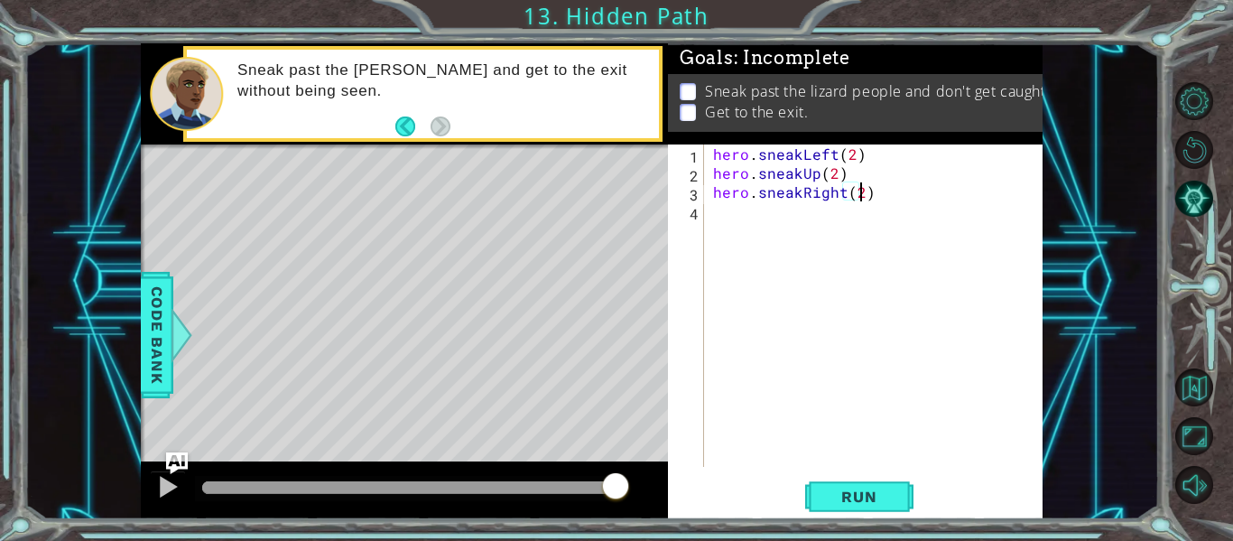
scroll to position [0, 9]
type textarea "hero.sneakRight(2)"
click at [886, 488] on span "Run" at bounding box center [858, 497] width 71 height 18
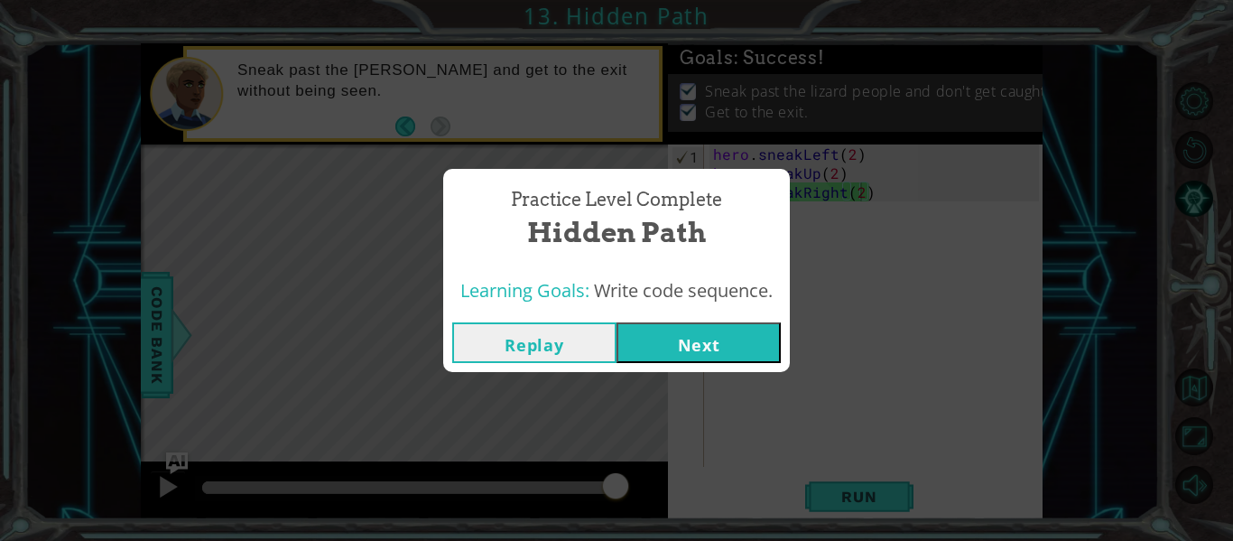
click at [738, 345] on button "Next" at bounding box center [699, 342] width 164 height 41
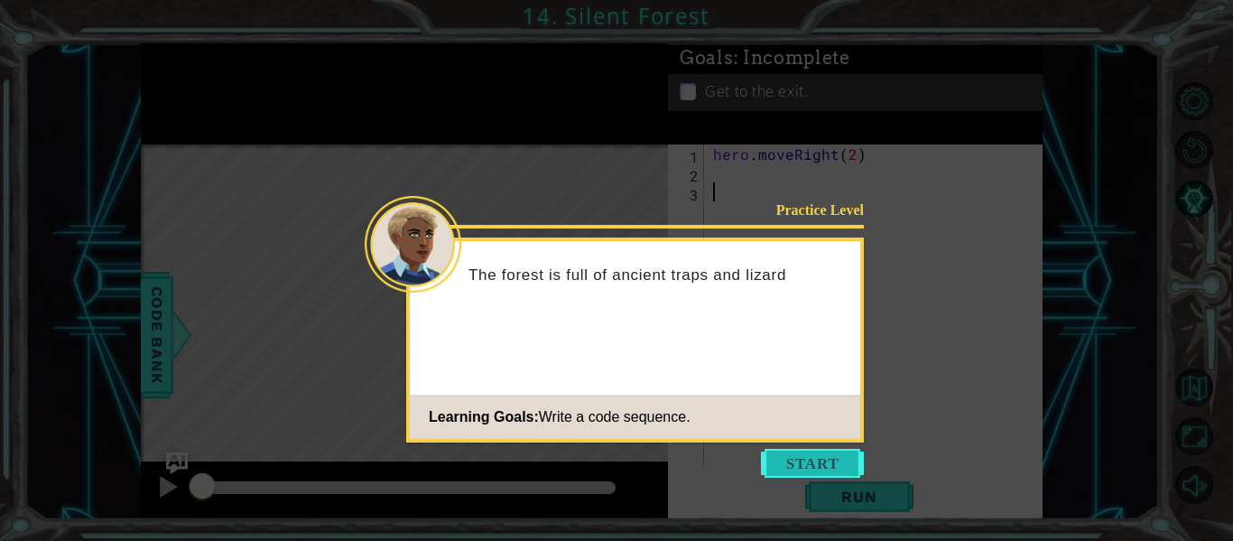
click at [828, 465] on button "Start" at bounding box center [812, 463] width 103 height 29
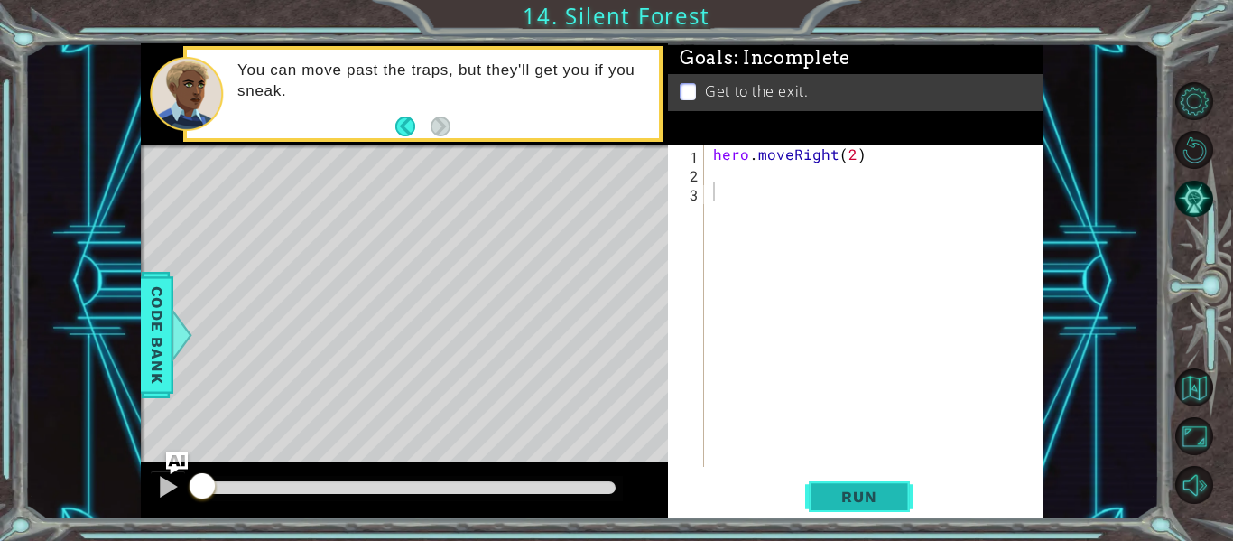
click at [885, 499] on span "Run" at bounding box center [858, 497] width 71 height 18
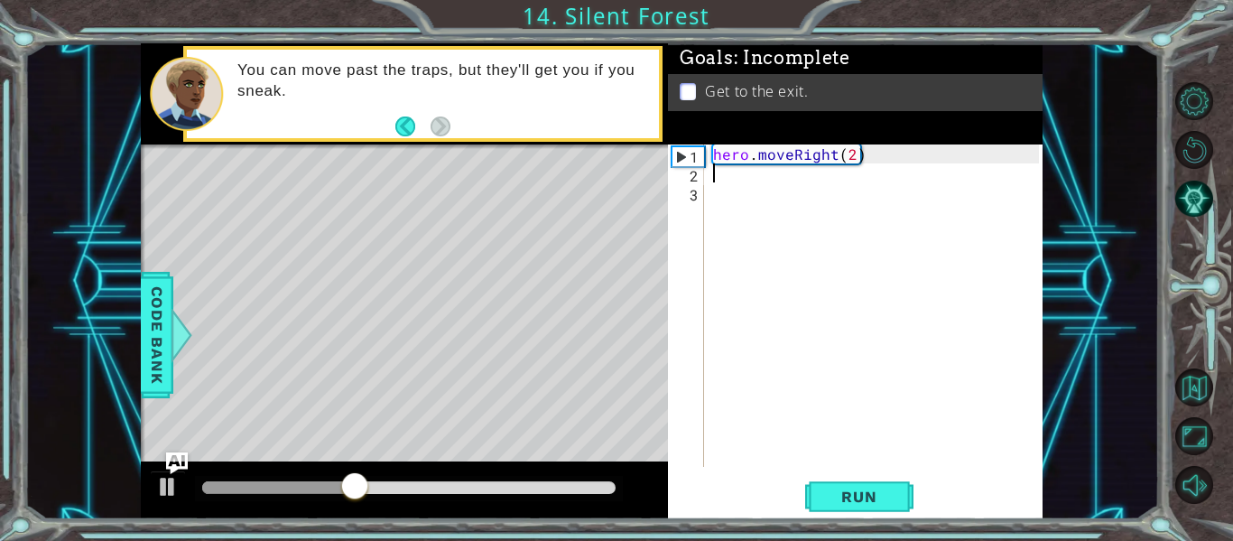
click at [739, 180] on div "hero . moveRight ( 2 )" at bounding box center [879, 324] width 339 height 360
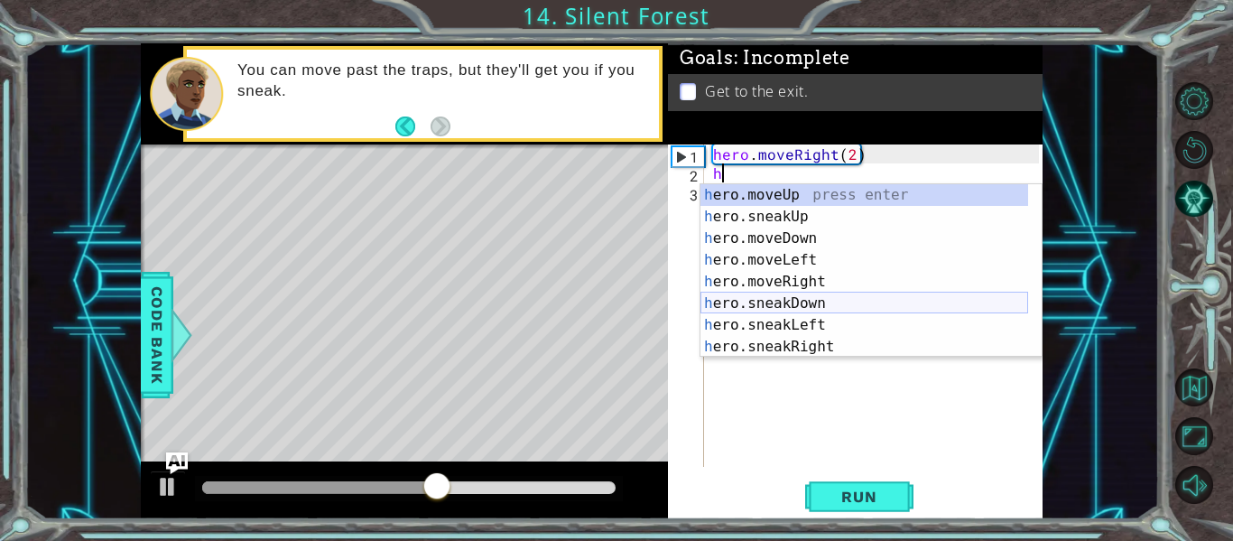
click at [839, 304] on div "h ero.moveUp press enter h ero.sneakUp press enter h ero.moveDown press enter h…" at bounding box center [865, 292] width 328 height 217
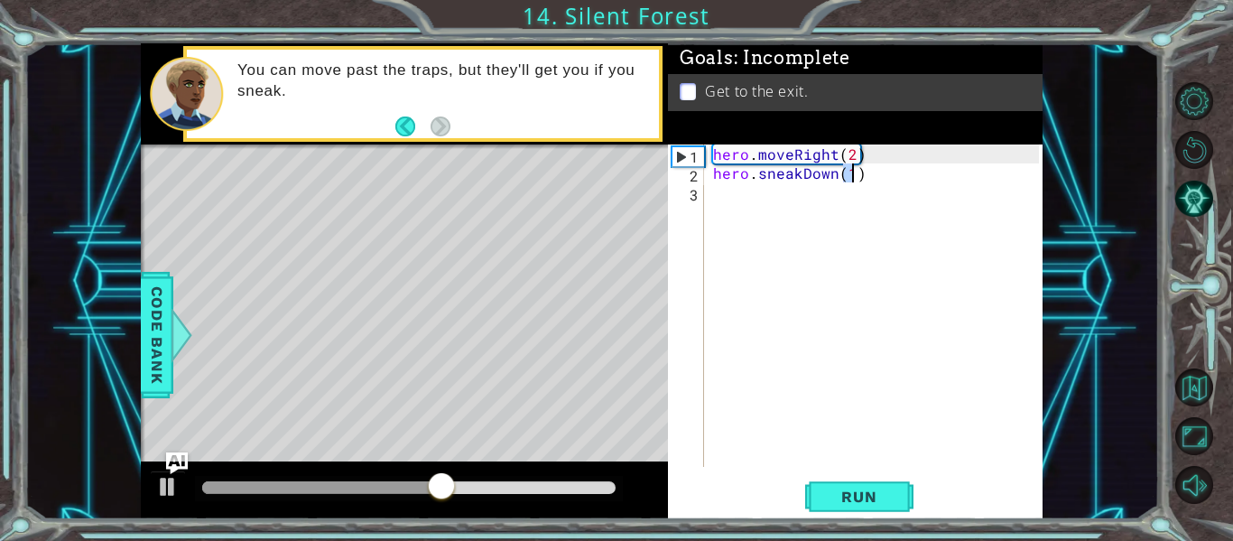
type textarea "hero.sneakDown(1)"
click at [748, 201] on div "hero . moveRight ( 2 ) hero . sneakDown ( 1 )" at bounding box center [879, 324] width 339 height 360
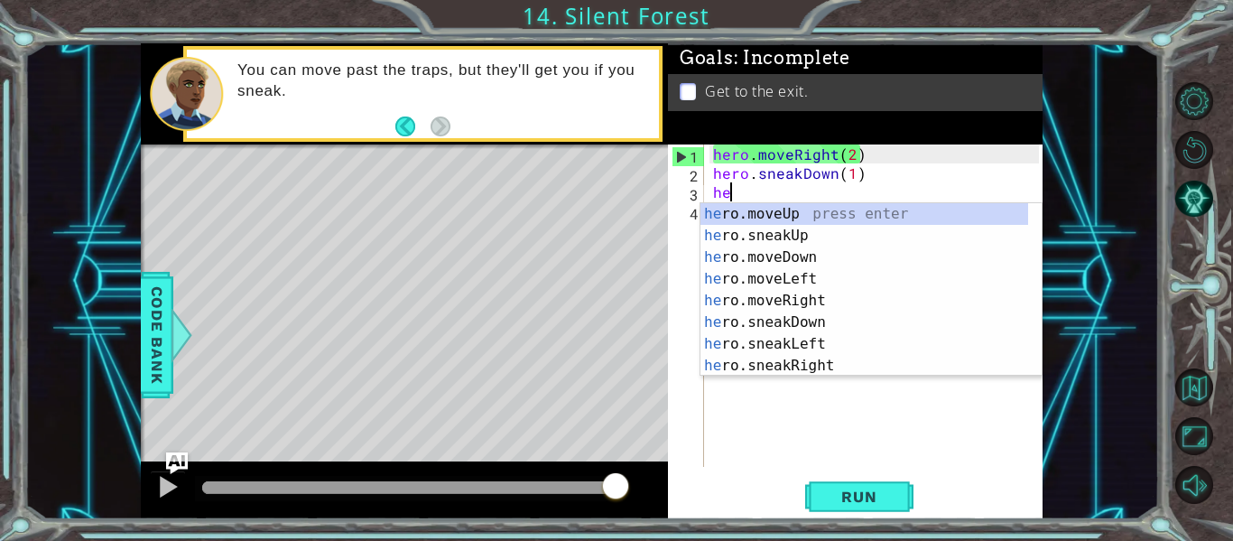
click at [851, 172] on div "hero . moveRight ( 2 ) hero . sneakDown ( 1 ) he" at bounding box center [879, 324] width 339 height 360
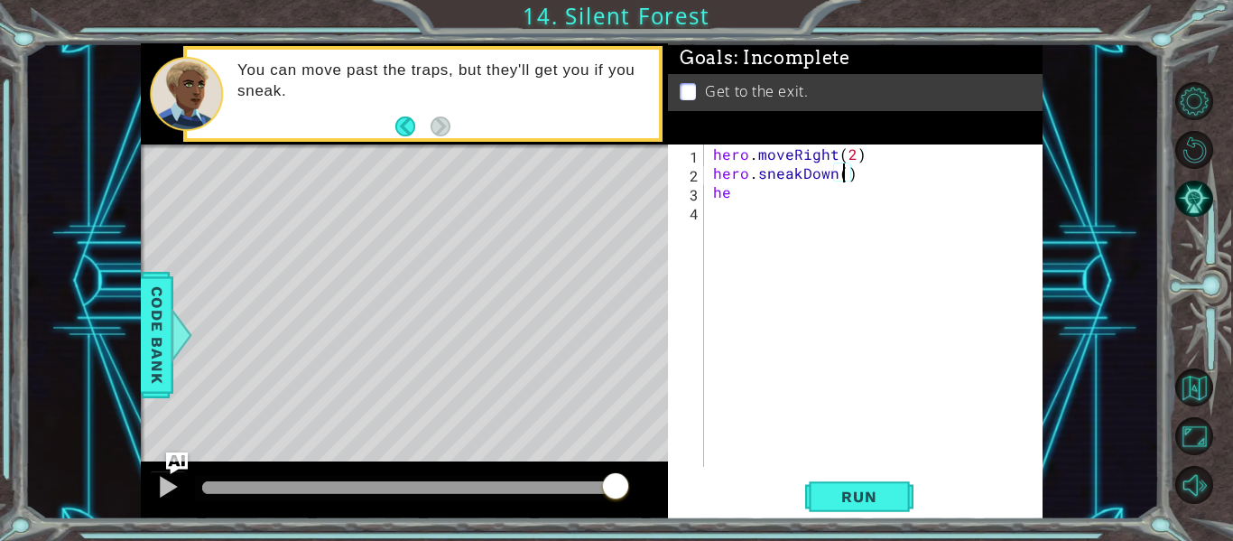
scroll to position [0, 8]
click at [843, 509] on button "Run" at bounding box center [859, 497] width 108 height 37
click at [735, 194] on div "hero . moveRight ( 2 ) hero . sneakDown ( 1 ) he" at bounding box center [879, 324] width 339 height 360
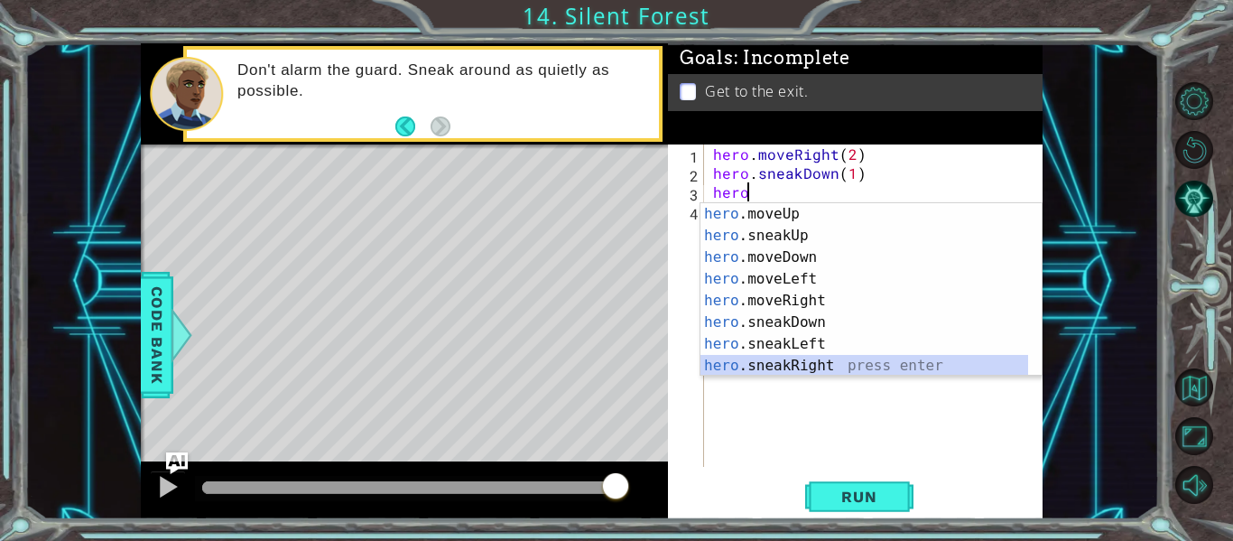
click at [818, 359] on div "hero .moveUp press enter hero .sneakUp press enter hero .moveDown press enter h…" at bounding box center [865, 311] width 328 height 217
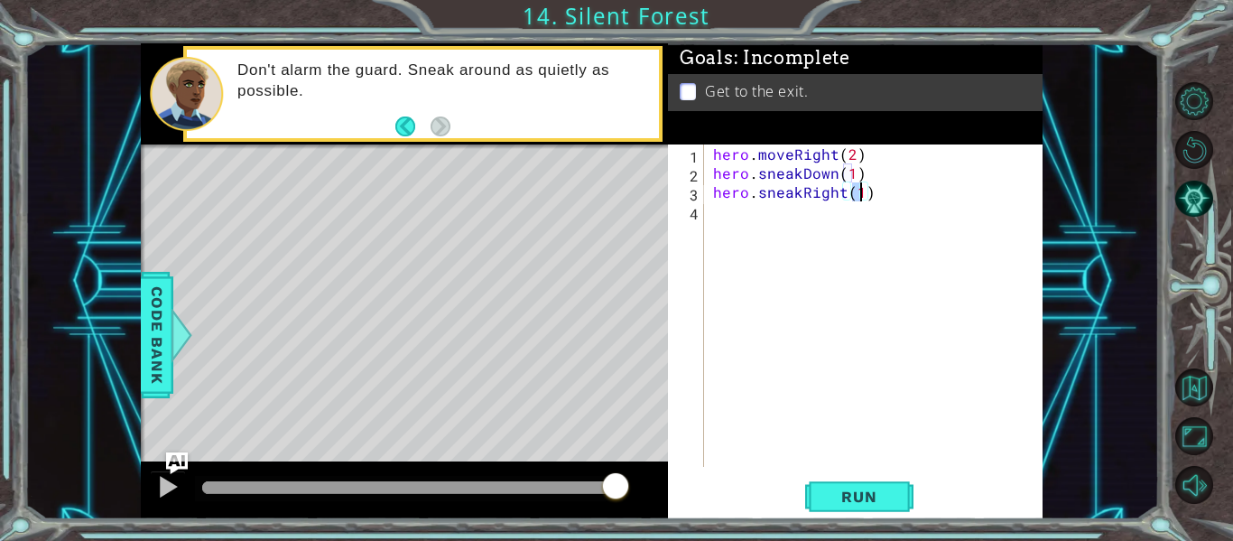
type textarea "hero.sneakRight(2)"
click at [741, 218] on div "hero . moveRight ( 2 ) hero . sneakDown ( 1 ) hero . sneakRight ( 2 )" at bounding box center [879, 324] width 339 height 360
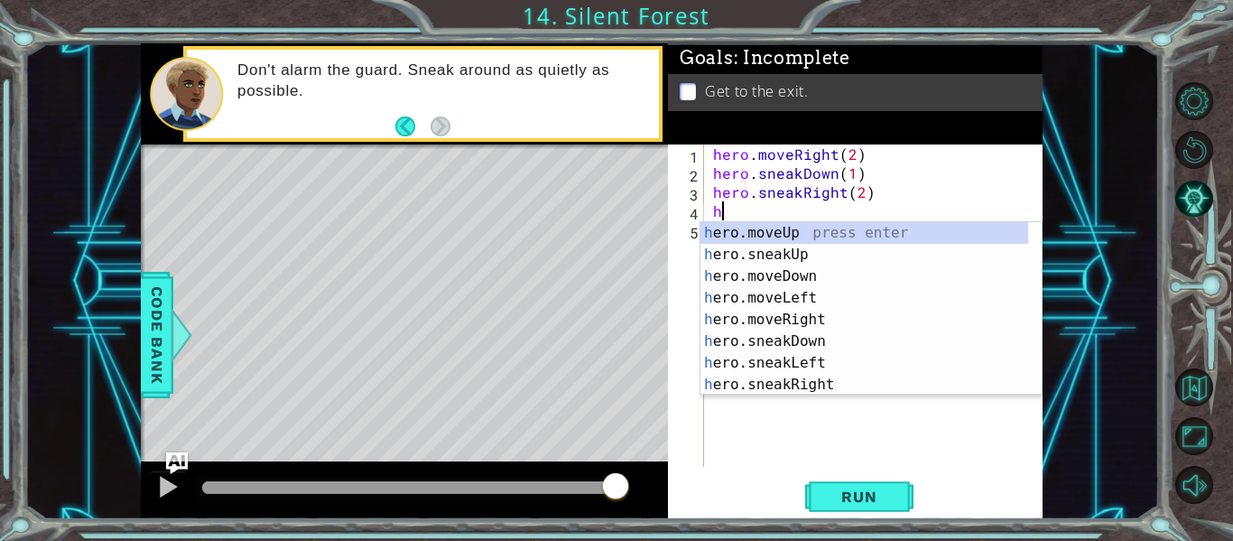
type textarea "h"
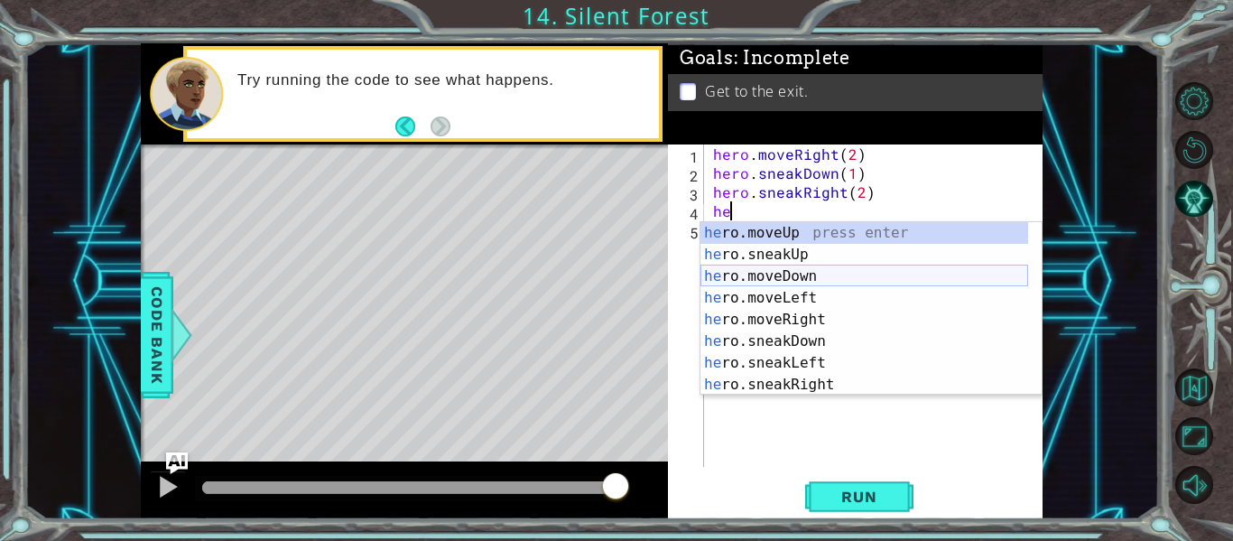
click at [776, 286] on div "he ro.moveUp press enter he ro.sneakUp press enter he ro.moveDown press enter h…" at bounding box center [865, 330] width 328 height 217
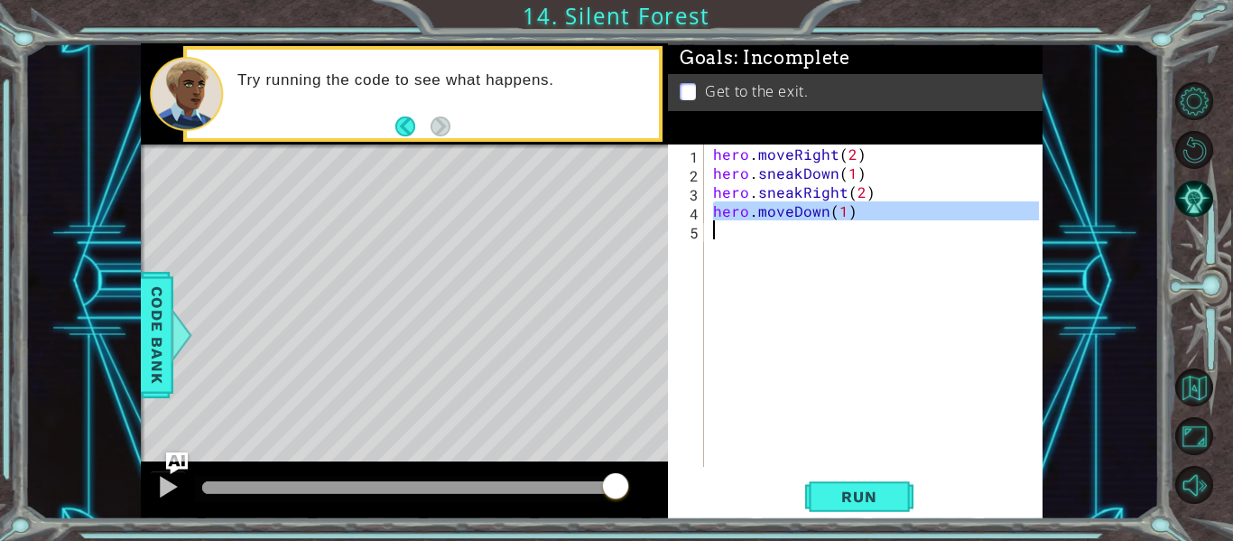
drag, startPoint x: 700, startPoint y: 212, endPoint x: 903, endPoint y: 214, distance: 203.1
click at [903, 214] on div "hero.moveDown(1) 1 2 3 4 5 hero . moveRight ( 2 ) hero . sneakDown ( 1 ) hero .…" at bounding box center [853, 305] width 371 height 322
type textarea "hero.moveDown(1)"
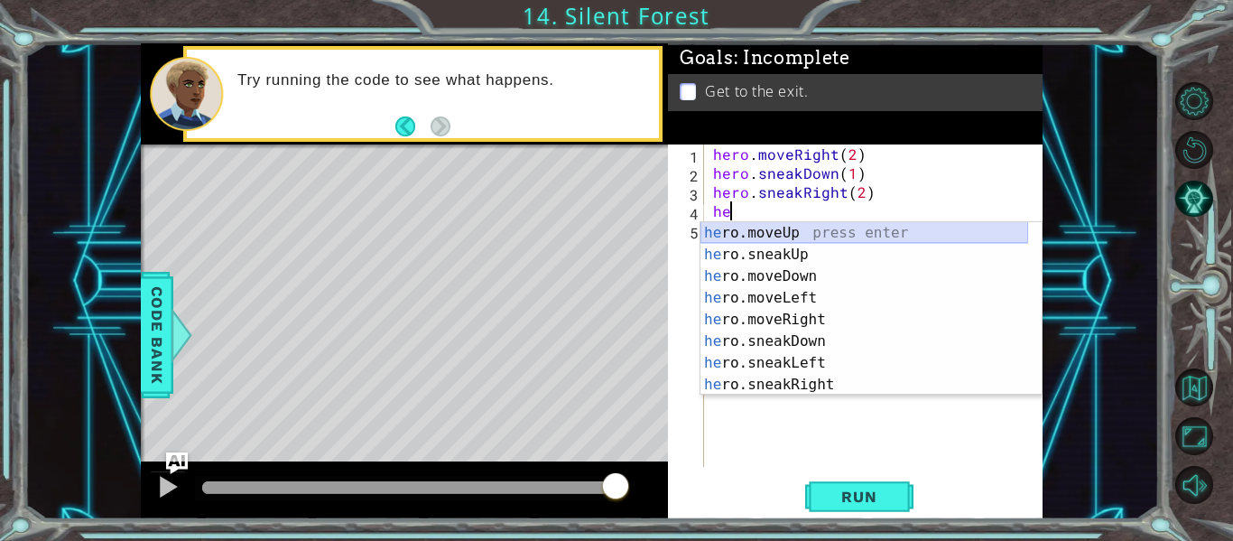
click at [804, 230] on div "he ro.moveUp press enter he ro.sneakUp press enter he ro.moveDown press enter h…" at bounding box center [865, 330] width 328 height 217
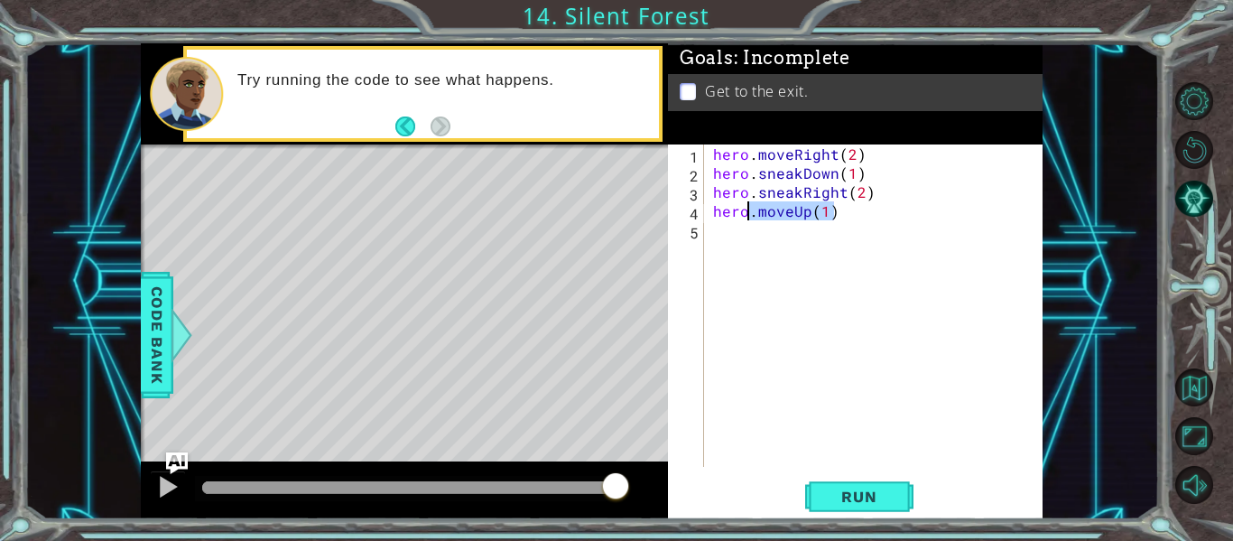
drag, startPoint x: 834, startPoint y: 209, endPoint x: 748, endPoint y: 205, distance: 85.8
click at [748, 205] on div "hero . moveRight ( 2 ) hero . sneakDown ( 1 ) hero . sneakRight ( 2 ) hero . mo…" at bounding box center [879, 324] width 339 height 360
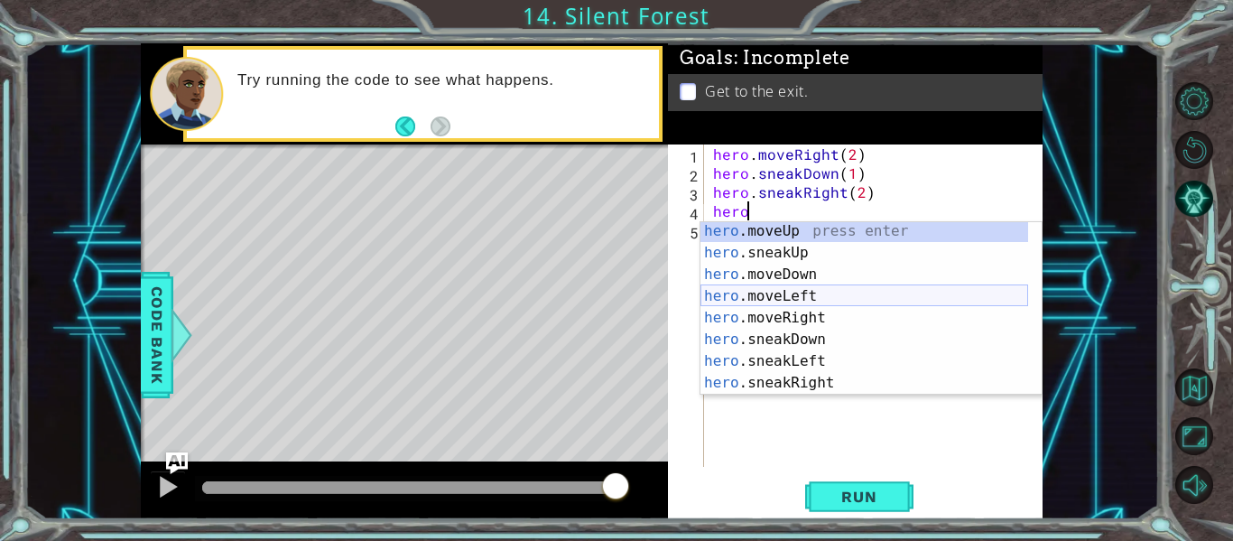
scroll to position [1, 0]
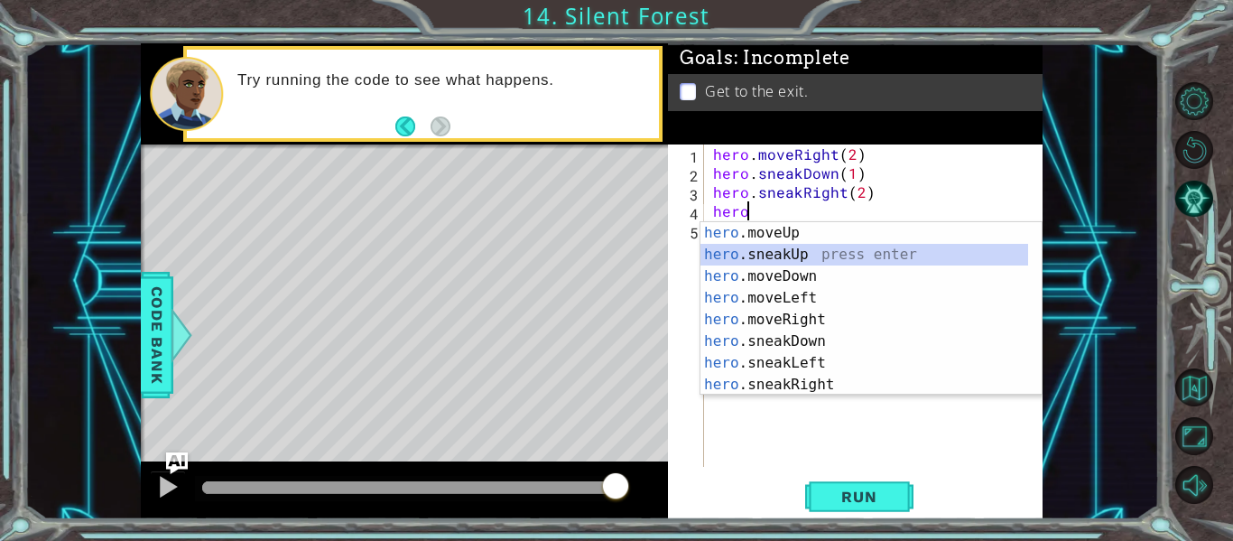
click at [805, 253] on div "hero .moveUp press enter hero .sneakUp press enter hero .moveDown press enter h…" at bounding box center [865, 330] width 328 height 217
type textarea "hero.sneakUp(1)"
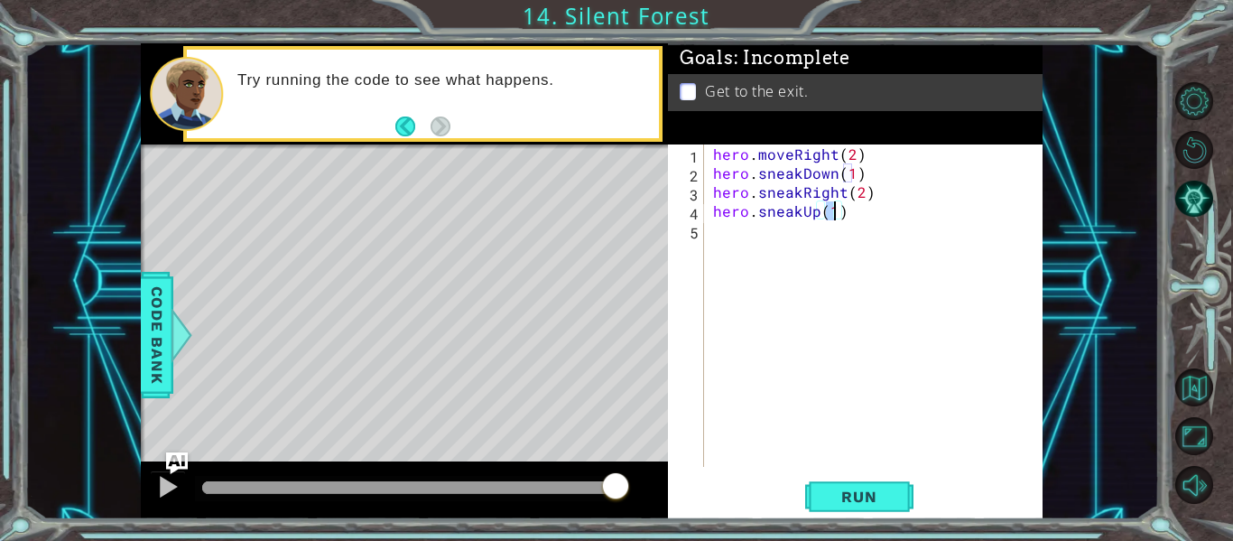
click at [719, 238] on div "hero . moveRight ( 2 ) hero . sneakDown ( 1 ) hero . sneakRight ( 2 ) hero . sn…" at bounding box center [879, 324] width 339 height 360
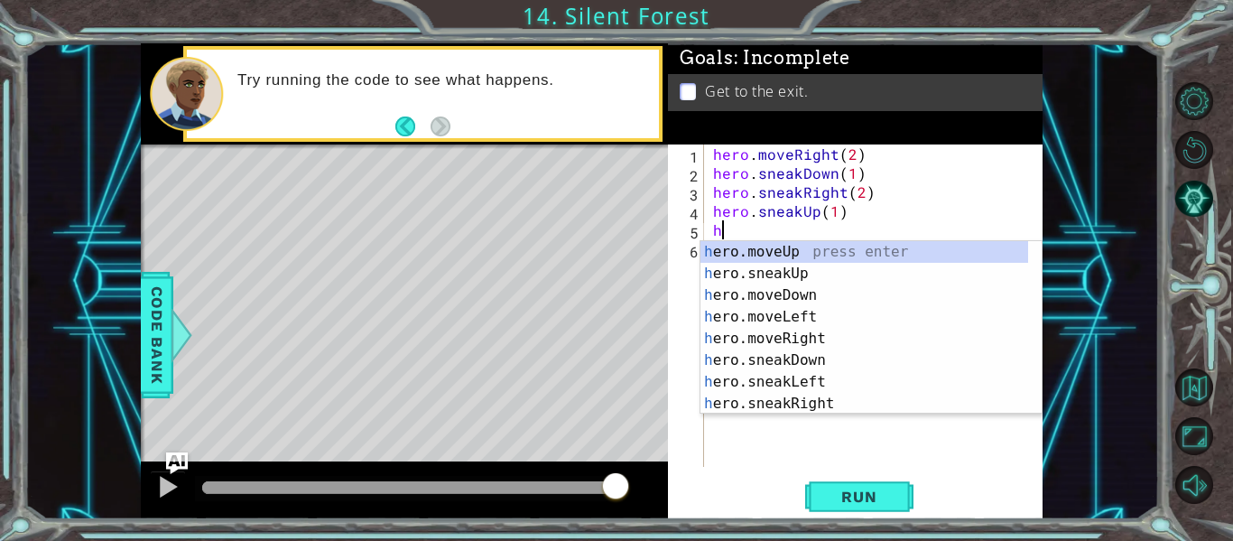
scroll to position [0, 0]
click at [804, 337] on div "he ro.moveUp press enter he ro.sneakUp press enter he ro.moveDown press enter h…" at bounding box center [865, 349] width 328 height 217
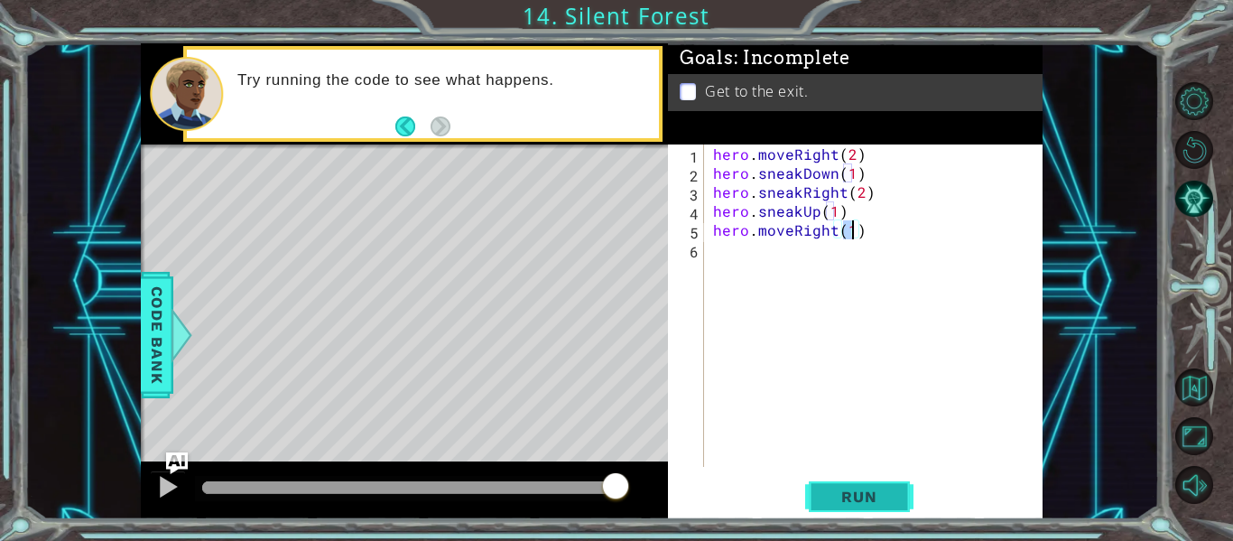
type textarea "hero.moveRight(1)"
click at [842, 494] on span "Run" at bounding box center [858, 497] width 71 height 18
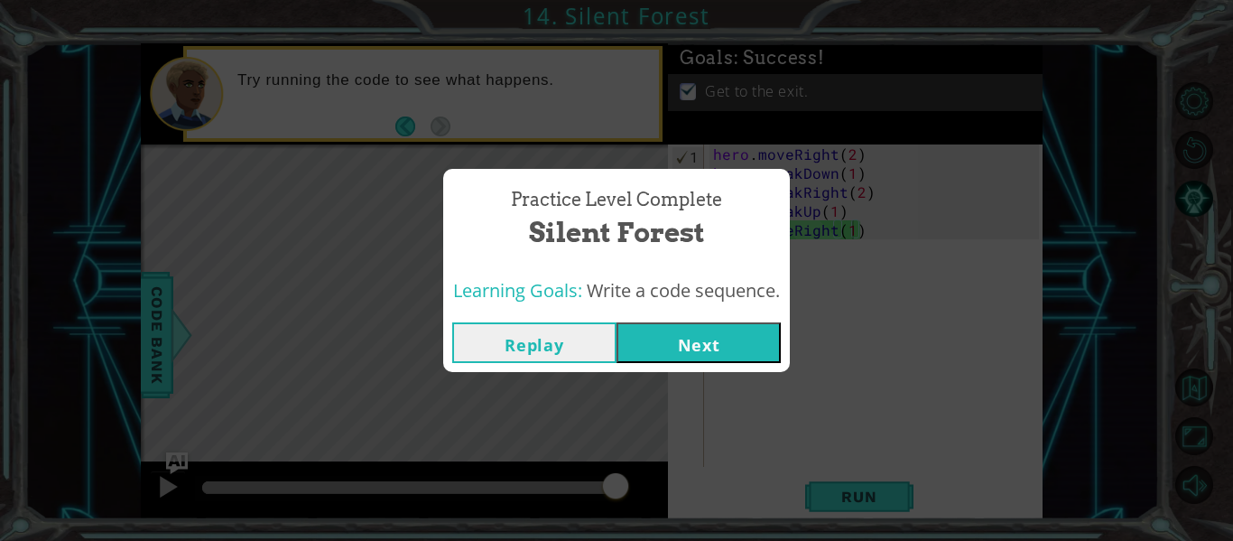
click at [646, 338] on button "Next" at bounding box center [699, 342] width 164 height 41
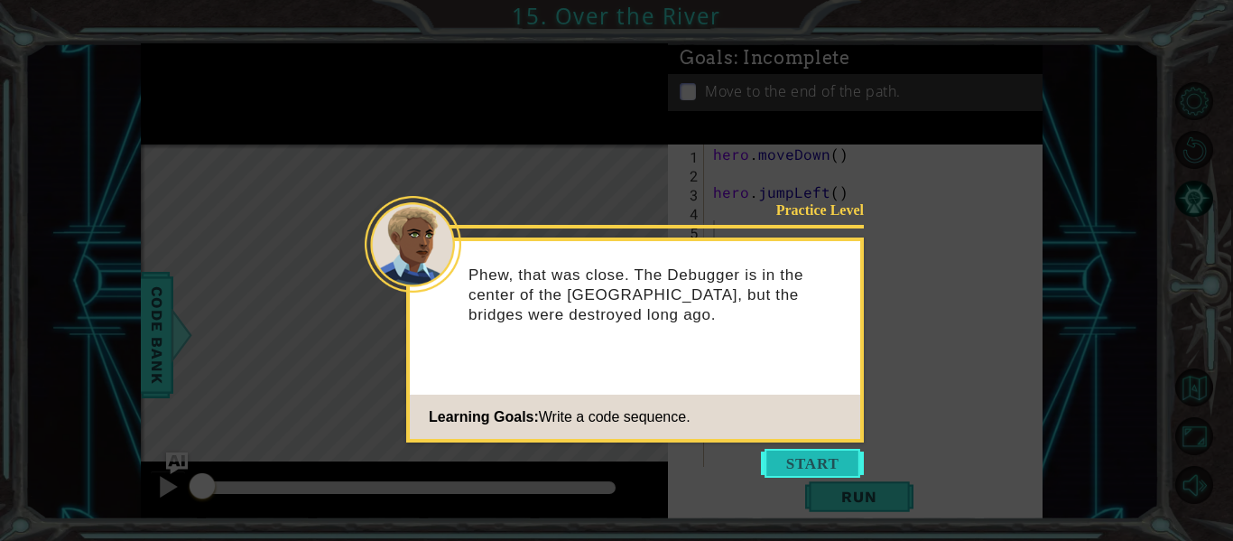
click at [797, 462] on button "Start" at bounding box center [812, 463] width 103 height 29
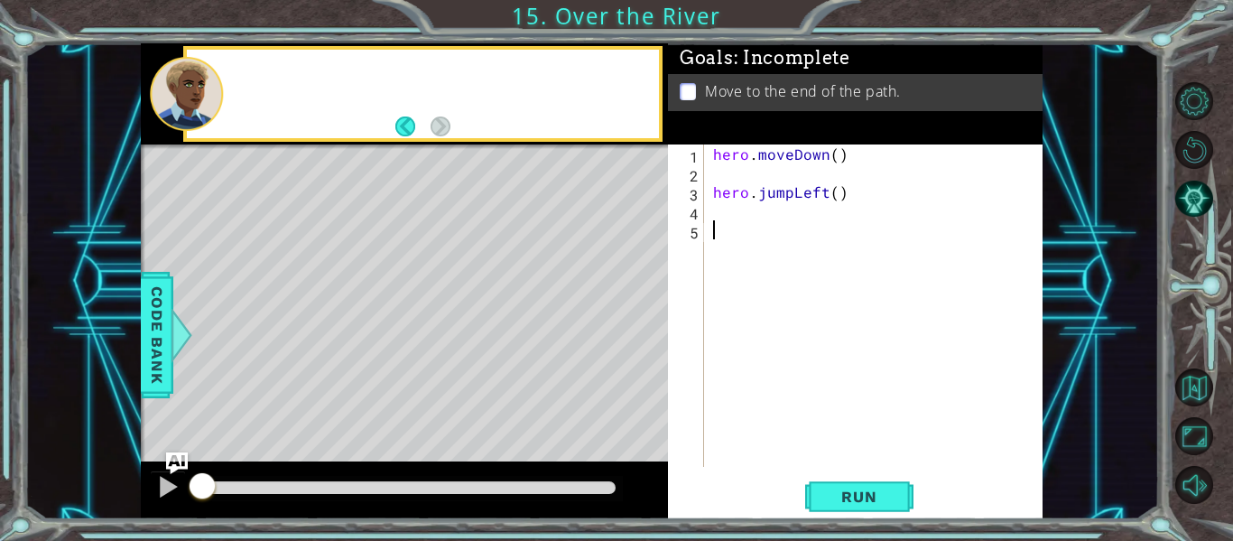
click at [797, 462] on div "hero . moveDown ( ) hero . jumpLeft ( )" at bounding box center [879, 324] width 339 height 360
click at [848, 493] on span "Run" at bounding box center [858, 497] width 71 height 18
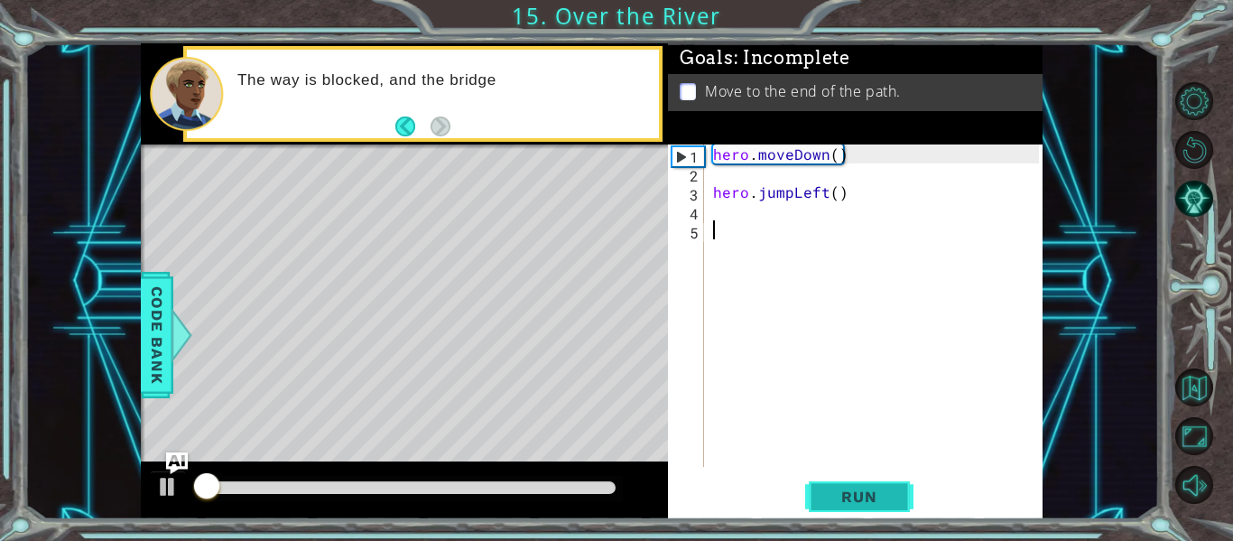
click at [849, 495] on span "Run" at bounding box center [858, 497] width 71 height 18
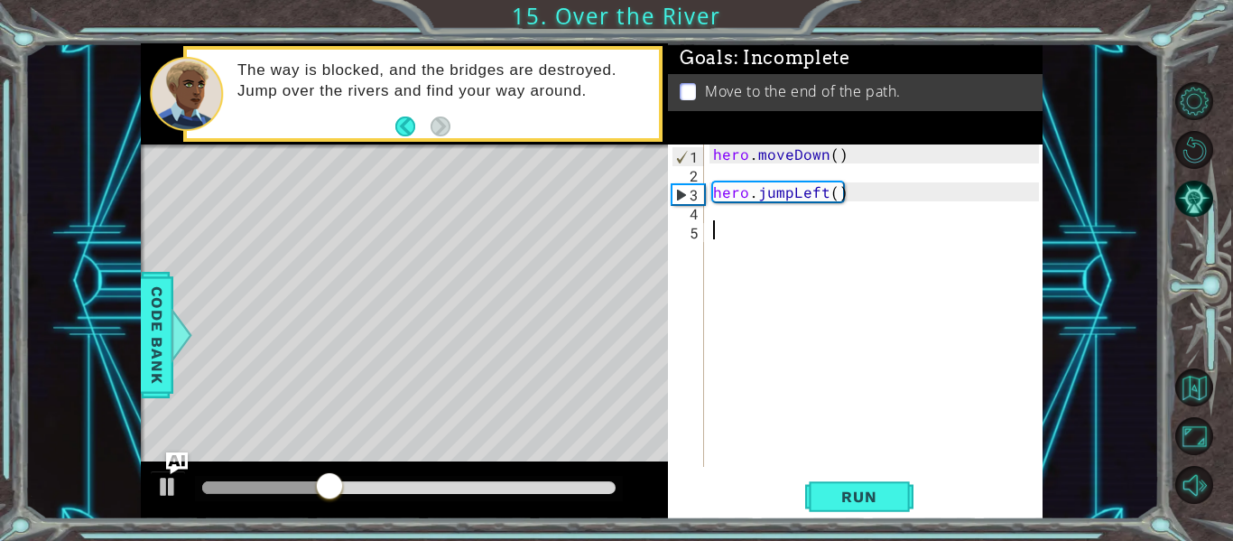
click at [737, 219] on div "hero . moveDown ( ) hero . jumpLeft ( )" at bounding box center [879, 324] width 339 height 360
click at [711, 196] on div "hero . moveDown ( ) hero . jumpLeft ( )" at bounding box center [879, 324] width 339 height 360
type textarea "hero.jumpLeft()"
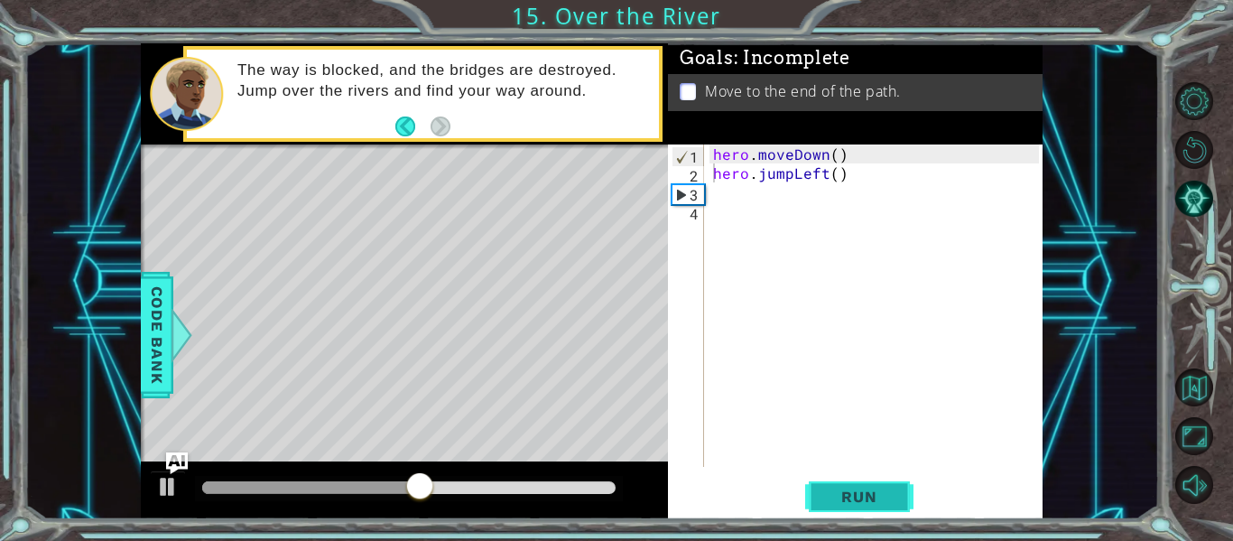
click at [863, 502] on span "Run" at bounding box center [858, 497] width 71 height 18
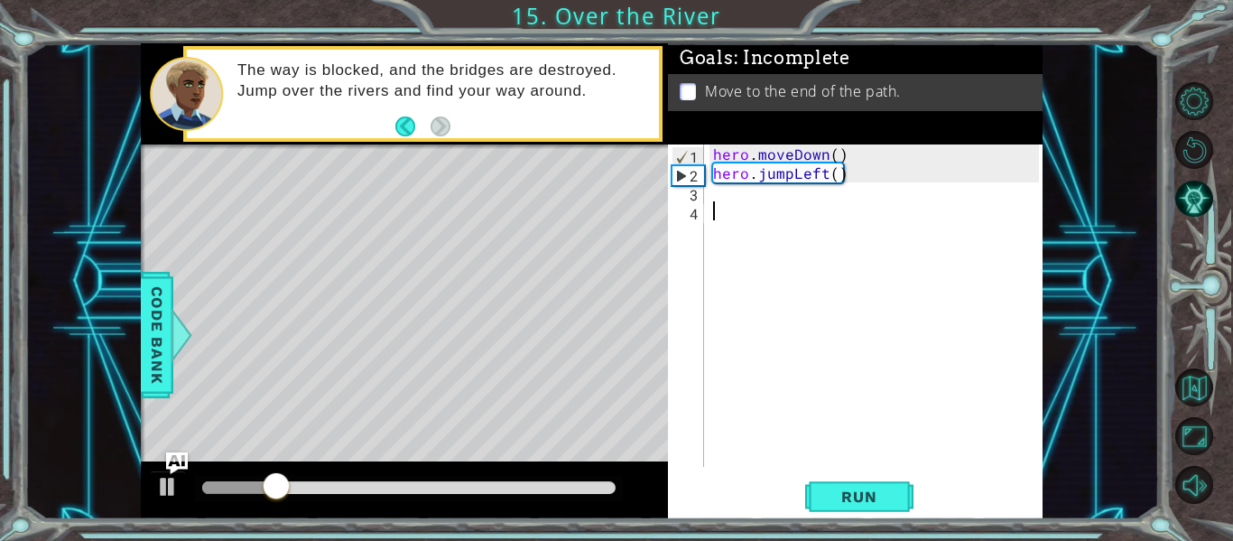
click at [739, 205] on div "hero . moveDown ( ) hero . jumpLeft ( )" at bounding box center [879, 324] width 339 height 360
click at [737, 196] on div "hero . moveDown ( ) hero . jumpLeft ( )" at bounding box center [879, 324] width 339 height 360
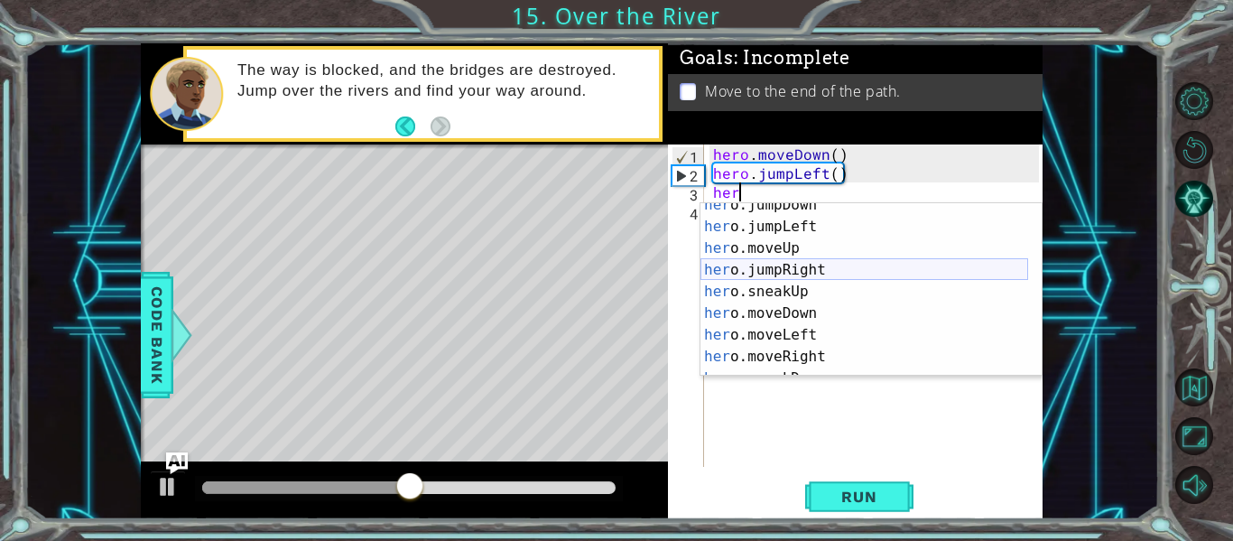
scroll to position [34, 0]
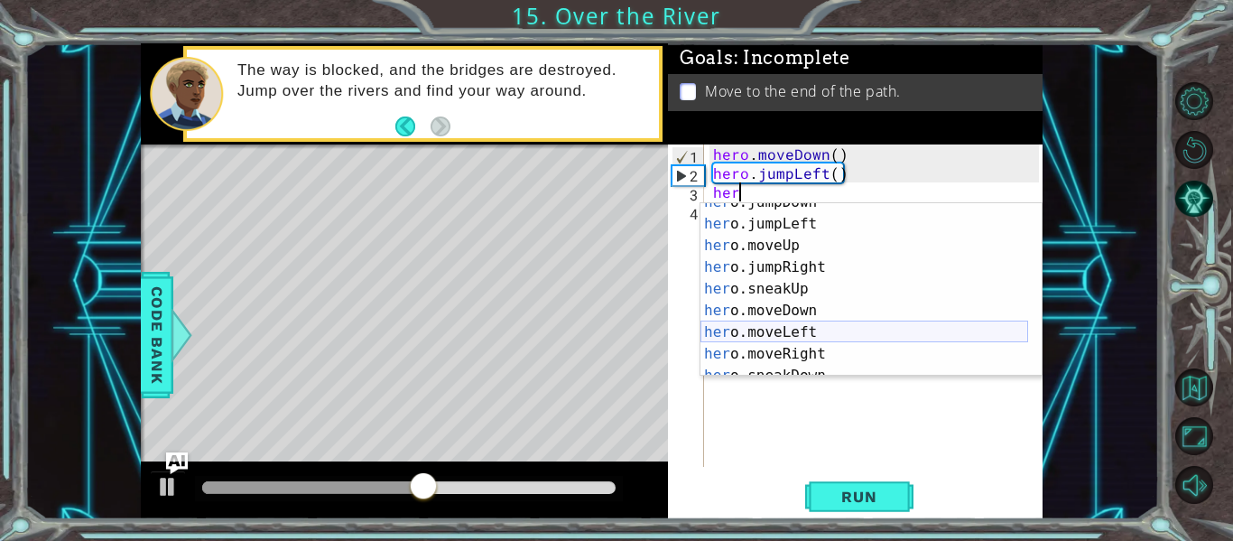
click at [799, 330] on div "her o.jumpDown press enter her o.jumpLeft press enter her o.moveUp press enter …" at bounding box center [865, 299] width 328 height 217
type textarea "hero.moveLeft(1)"
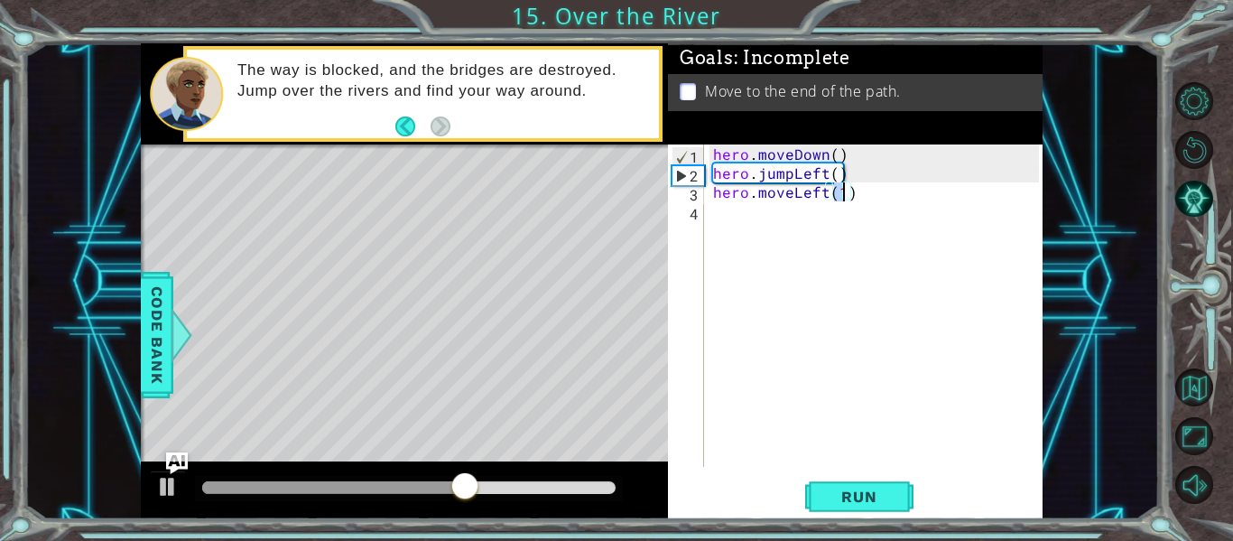
click at [712, 212] on div "hero . moveDown ( ) hero . jumpLeft ( ) hero . moveLeft ( 1 )" at bounding box center [879, 324] width 339 height 360
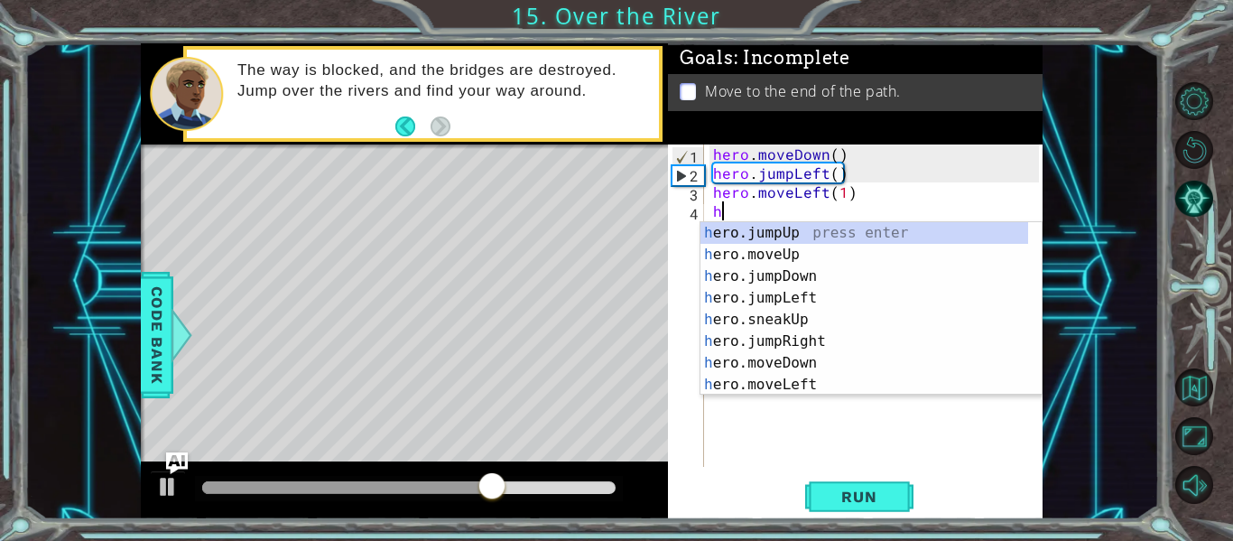
type textarea "he"
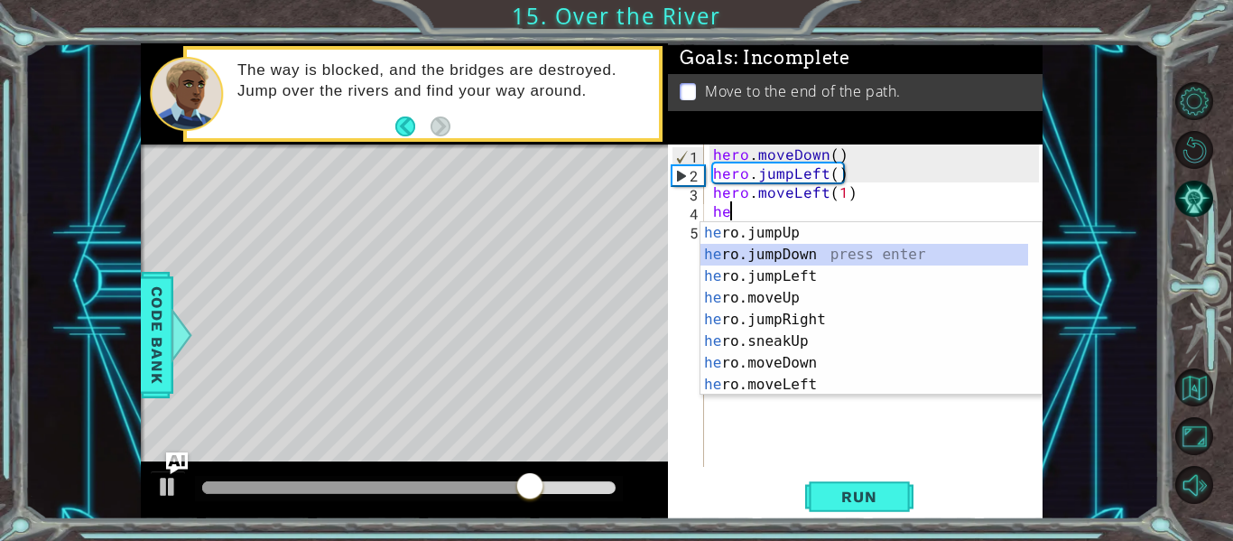
click at [809, 256] on div "he ro.jumpUp press enter he ro.jumpDown press enter he ro.jumpLeft press enter …" at bounding box center [865, 330] width 328 height 217
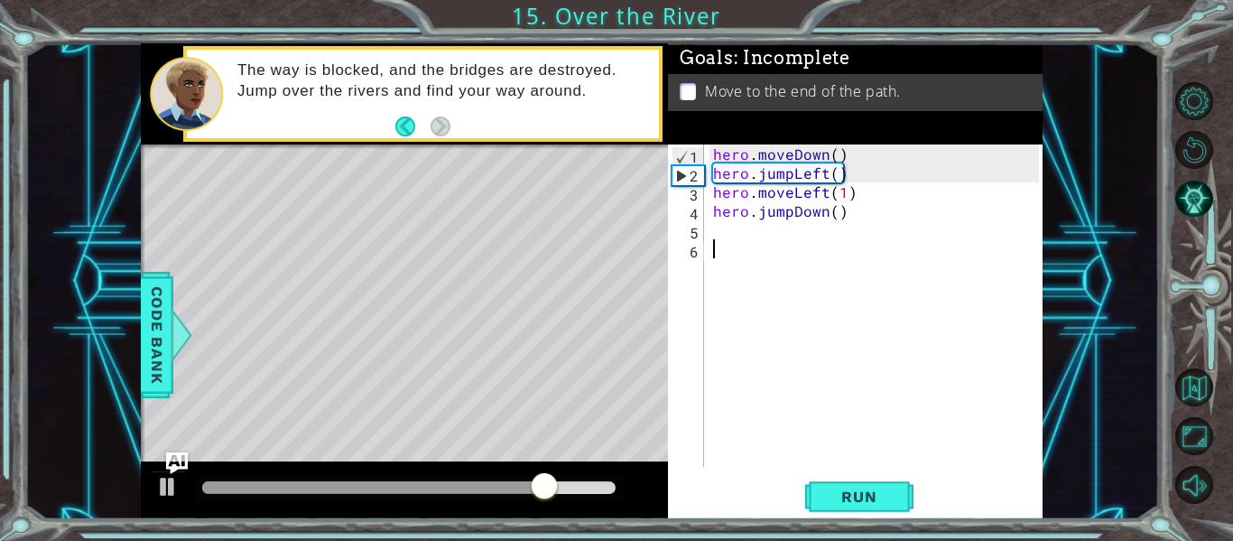
click at [728, 242] on div "hero . moveDown ( ) hero . jumpLeft ( ) hero . moveLeft ( 1 ) hero . jumpDown (…" at bounding box center [879, 324] width 339 height 360
click at [721, 233] on div "hero . moveDown ( ) hero . jumpLeft ( ) hero . moveLeft ( 1 ) hero . jumpDown (…" at bounding box center [879, 324] width 339 height 360
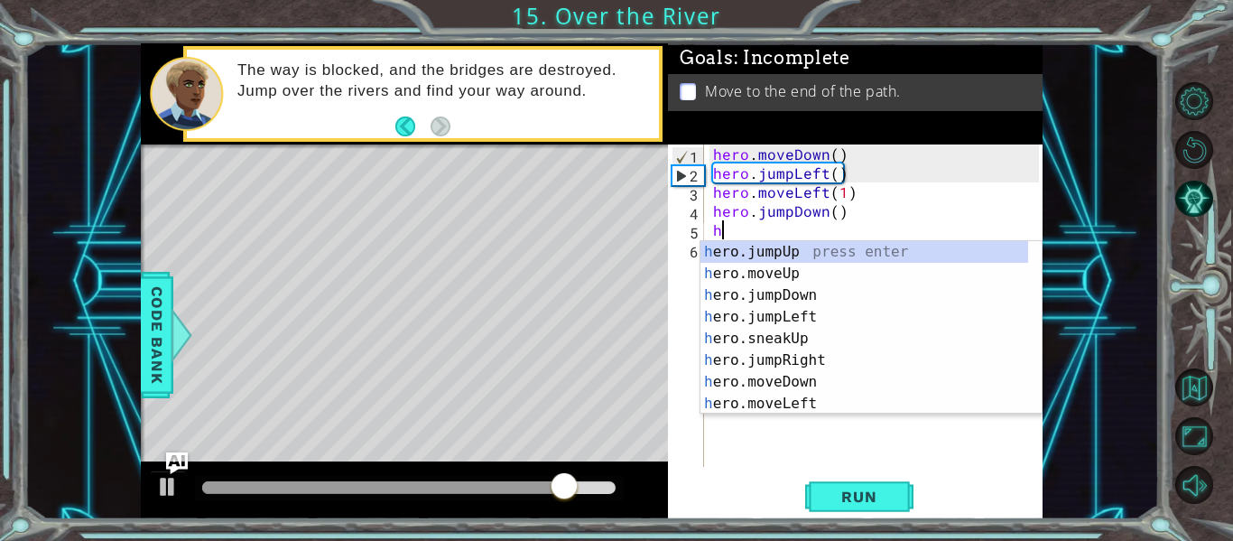
type textarea "he"
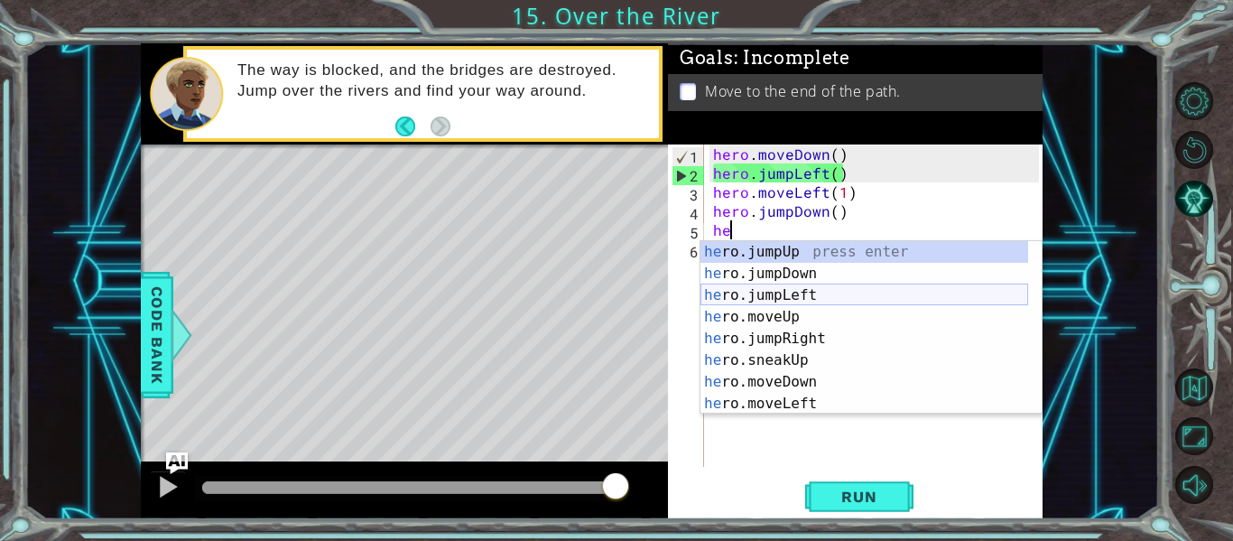
click at [832, 295] on div "he ro.jumpUp press enter he ro.jumpDown press enter he ro.jumpLeft press enter …" at bounding box center [865, 349] width 328 height 217
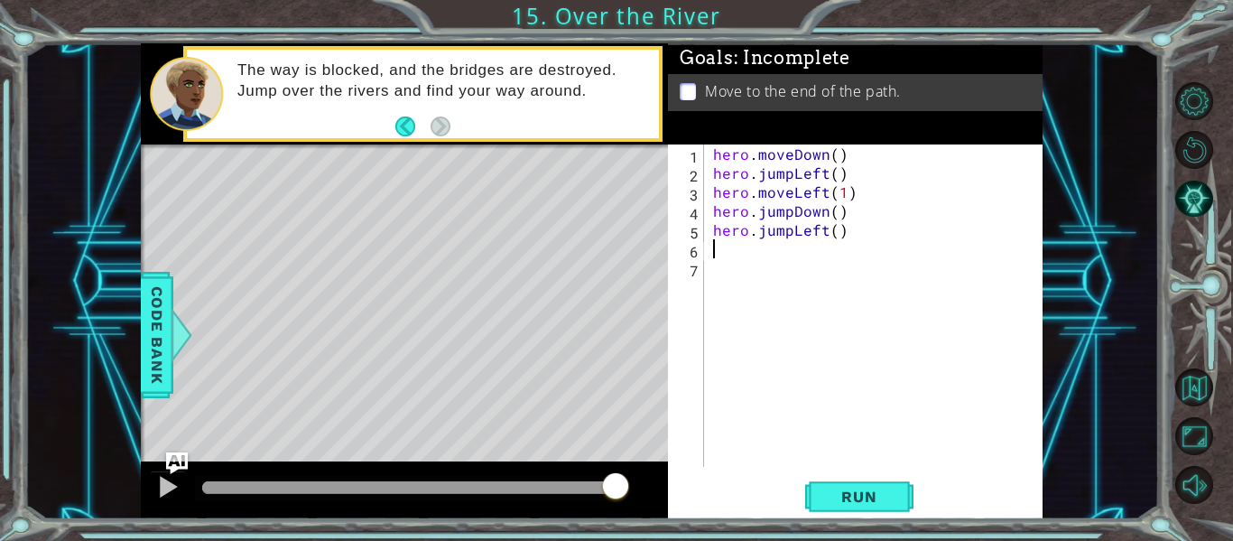
click at [825, 234] on div "hero . moveDown ( ) hero . jumpLeft ( ) hero . moveLeft ( 1 ) hero . jumpDown (…" at bounding box center [879, 324] width 339 height 360
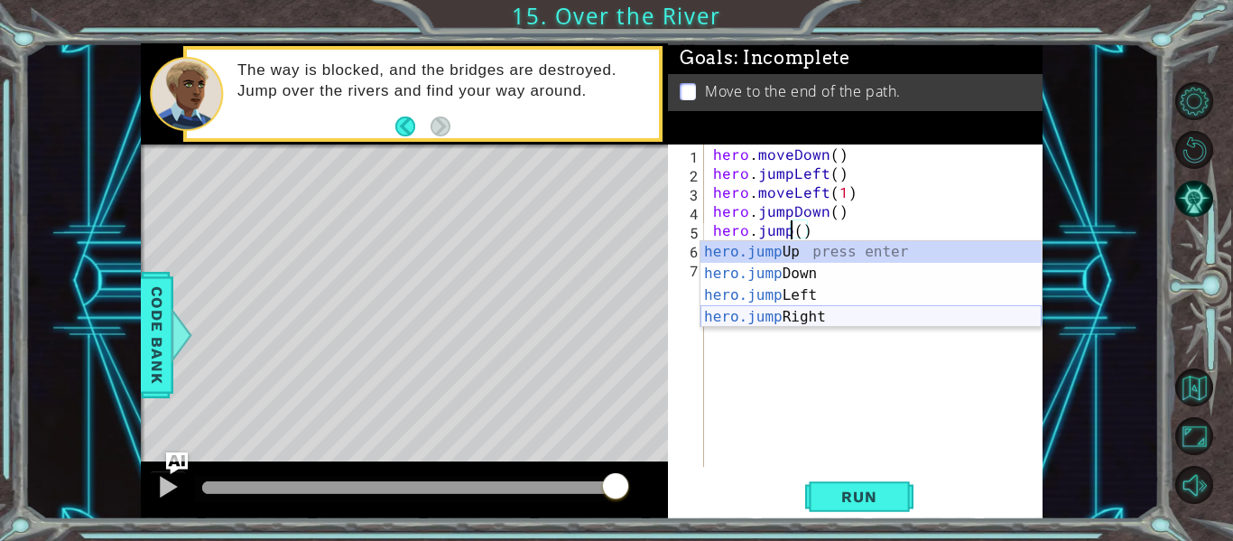
click at [854, 316] on div "hero.jump Up press enter hero.jump Down press enter hero.jump Left press enter …" at bounding box center [871, 306] width 341 height 130
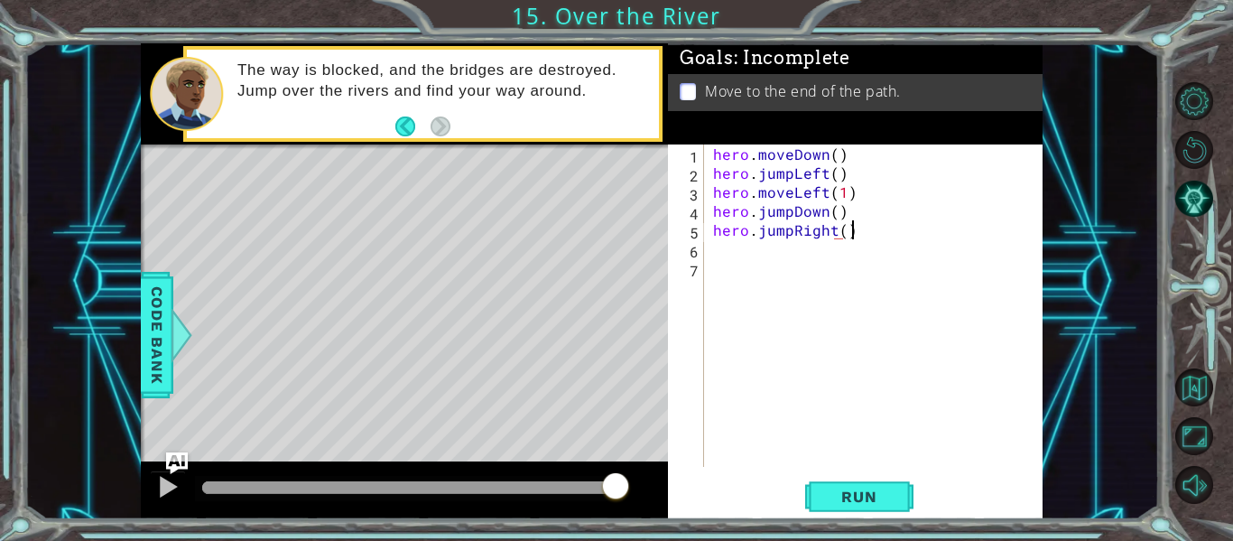
scroll to position [0, 8]
type textarea "hero.jumpRight()"
click at [881, 504] on span "Run" at bounding box center [858, 497] width 71 height 18
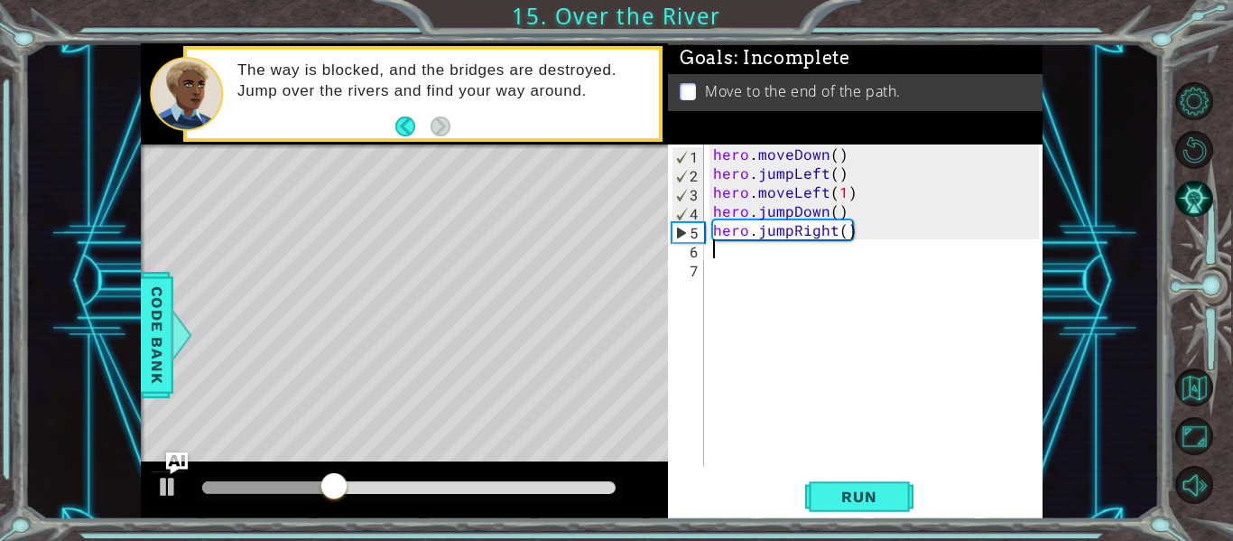
click at [740, 258] on div "hero . moveDown ( ) hero . jumpLeft ( ) hero . moveLeft ( 1 ) hero . jumpDown (…" at bounding box center [879, 324] width 339 height 360
type textarea "he"
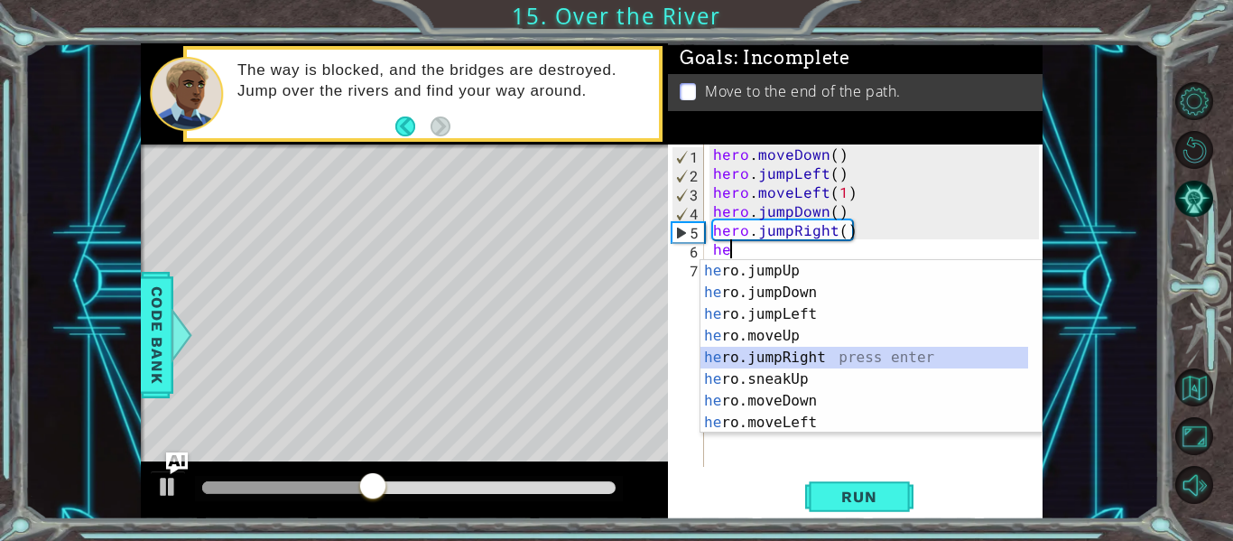
click at [809, 352] on div "he ro.jumpUp press enter he ro.jumpDown press enter he ro.jumpLeft press enter …" at bounding box center [865, 368] width 328 height 217
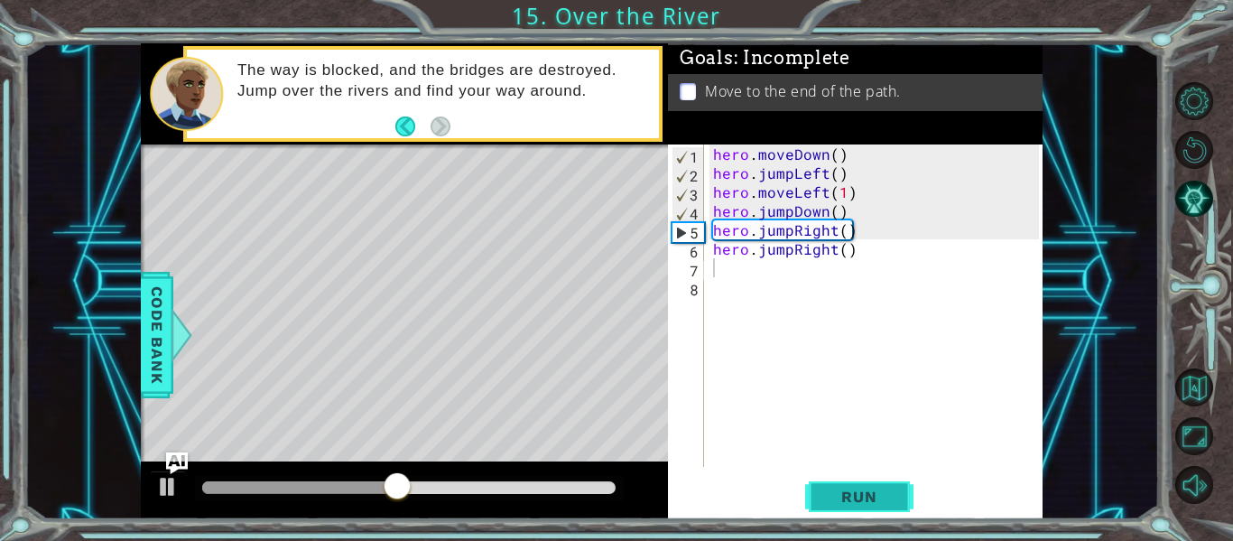
click at [883, 501] on span "Run" at bounding box center [858, 497] width 71 height 18
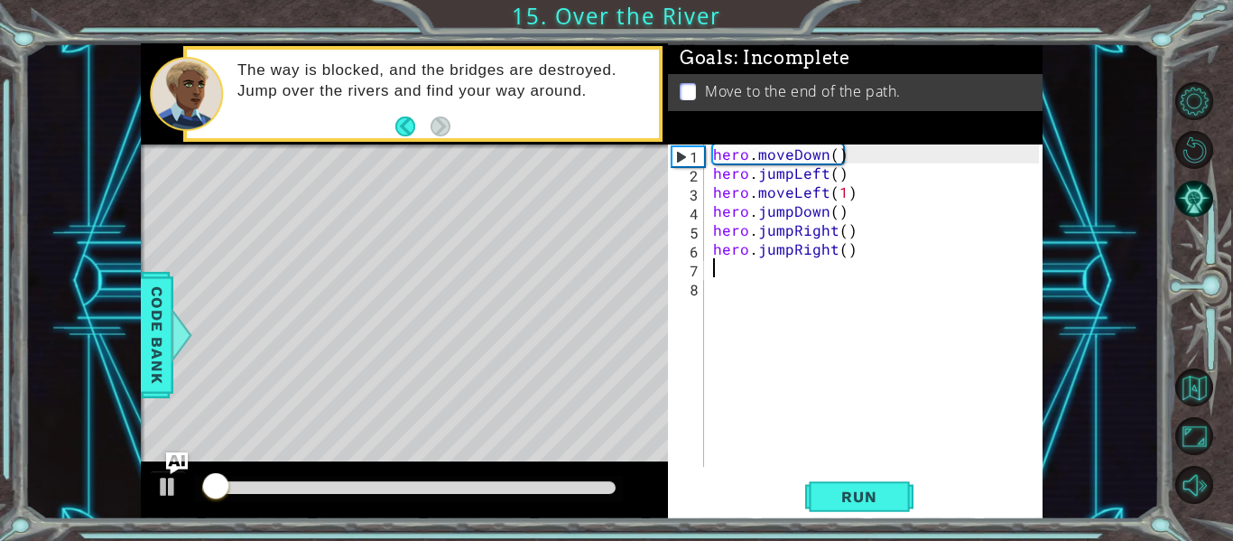
click at [519, 473] on div at bounding box center [404, 490] width 527 height 58
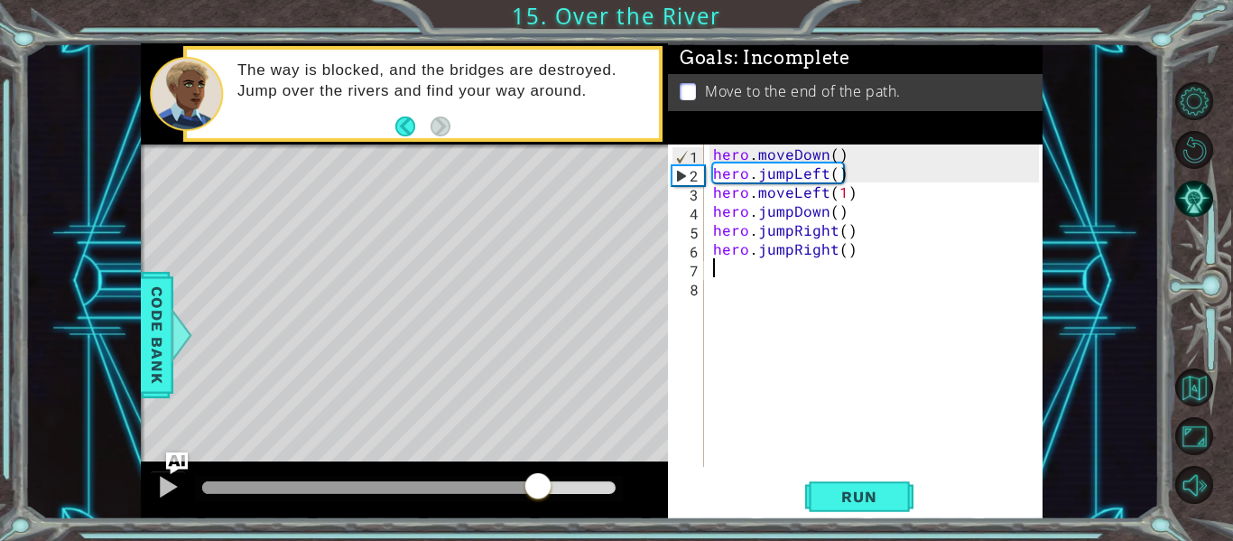
click at [539, 487] on div at bounding box center [409, 487] width 414 height 13
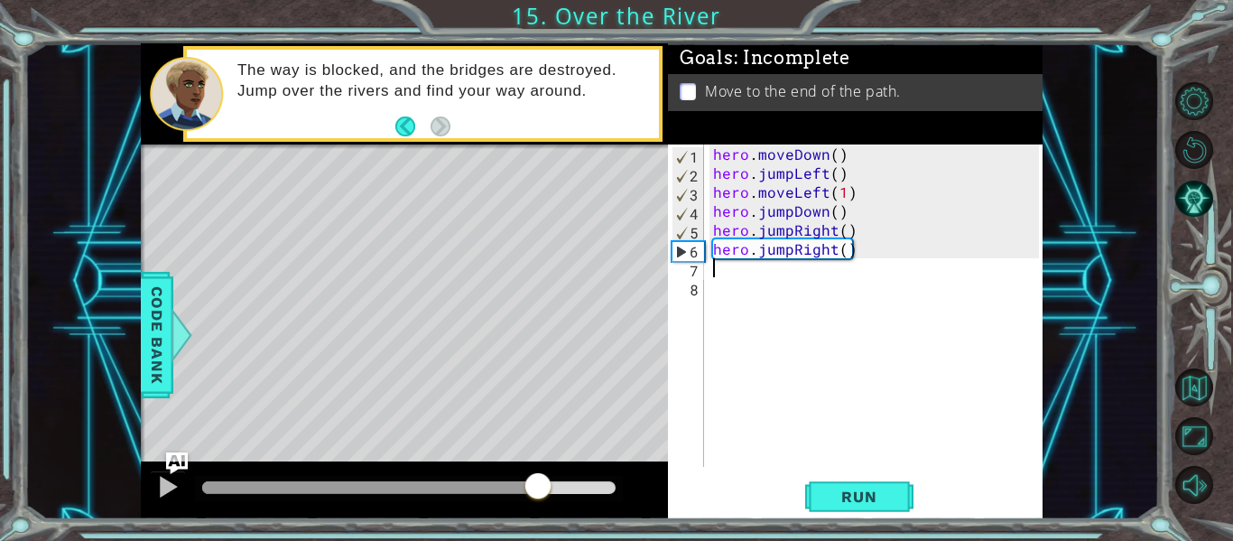
type textarea "he"
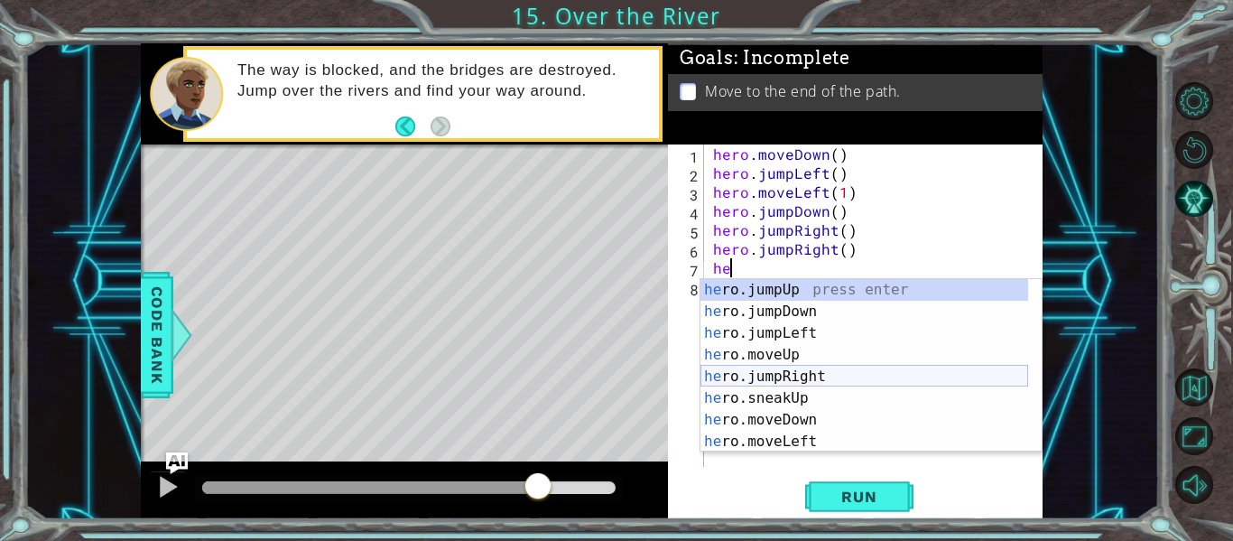
click at [800, 375] on div "he ro.jumpUp press enter he ro.jumpDown press enter he ro.jumpLeft press enter …" at bounding box center [865, 387] width 328 height 217
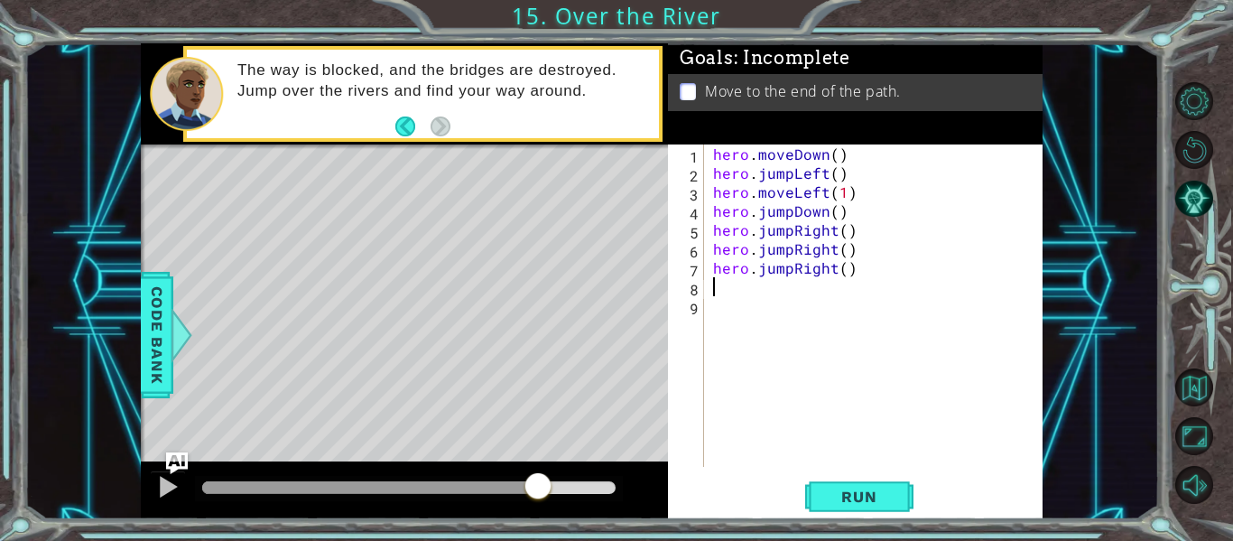
click at [789, 271] on div "hero . moveDown ( ) hero . jumpLeft ( ) hero . moveLeft ( 1 ) hero . jumpDown (…" at bounding box center [879, 324] width 339 height 360
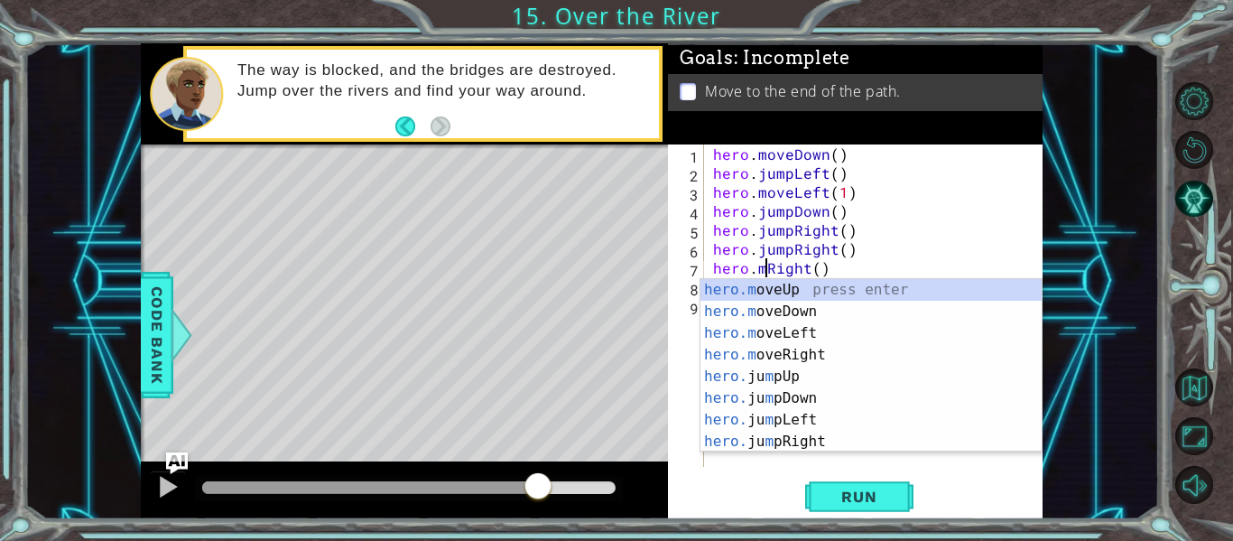
scroll to position [0, 4]
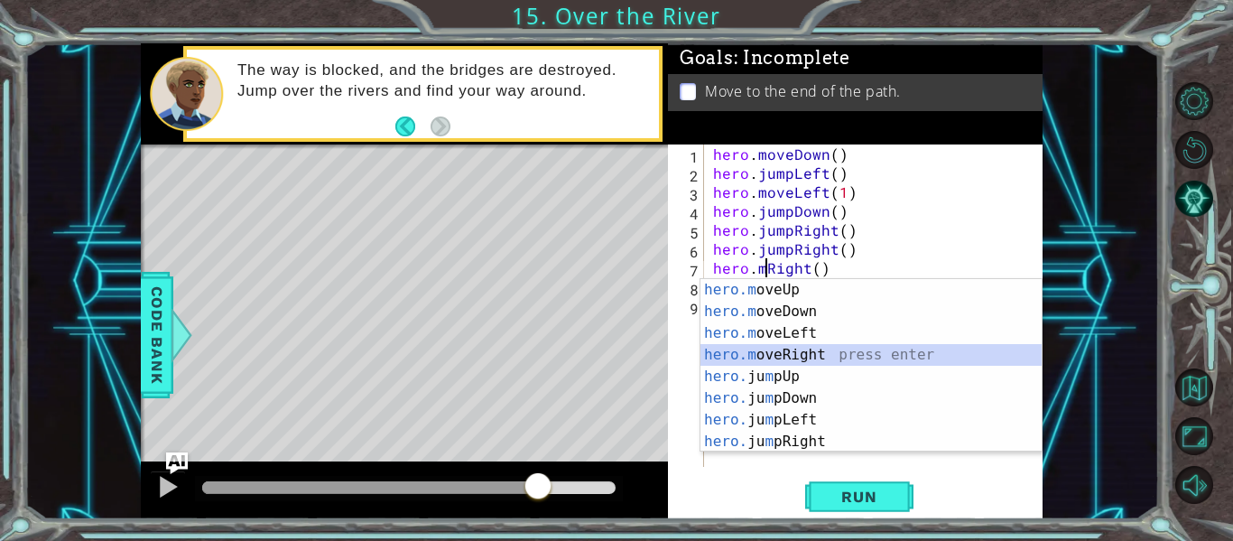
click at [797, 354] on div "hero.m oveUp press enter hero.m oveDown press enter hero.m oveLeft press enter …" at bounding box center [871, 387] width 341 height 217
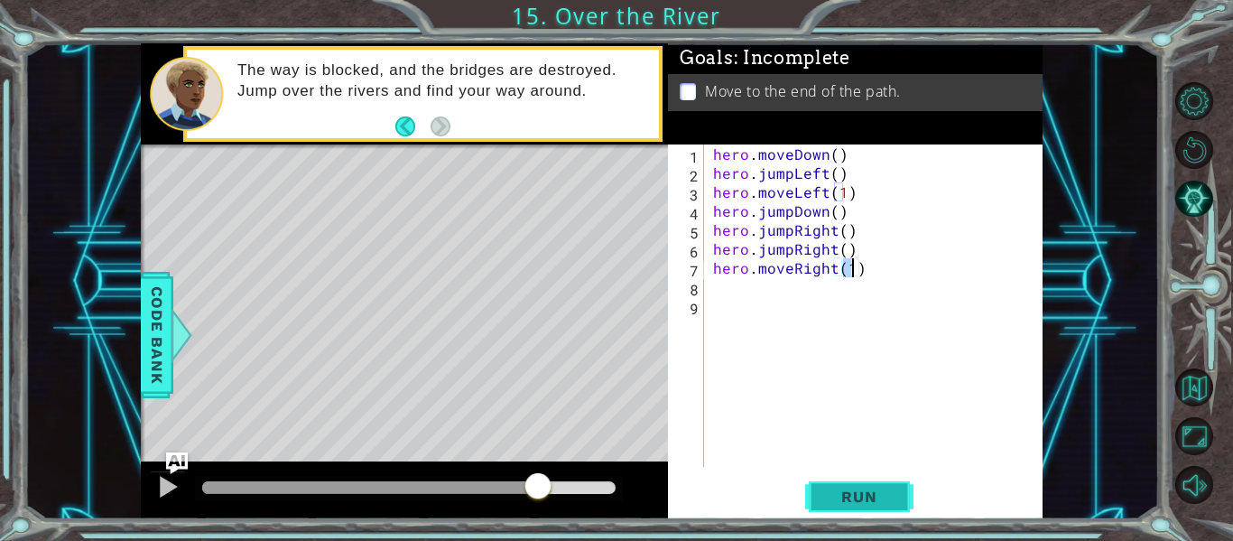
click at [861, 516] on button "Run" at bounding box center [859, 497] width 108 height 37
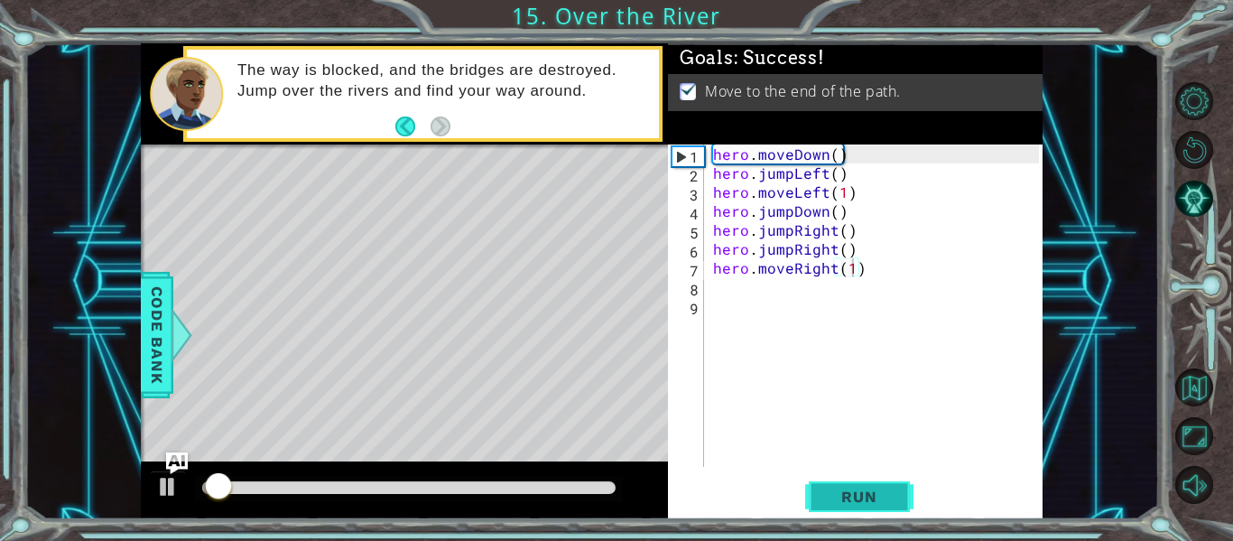
click at [861, 497] on span "Run" at bounding box center [858, 497] width 71 height 18
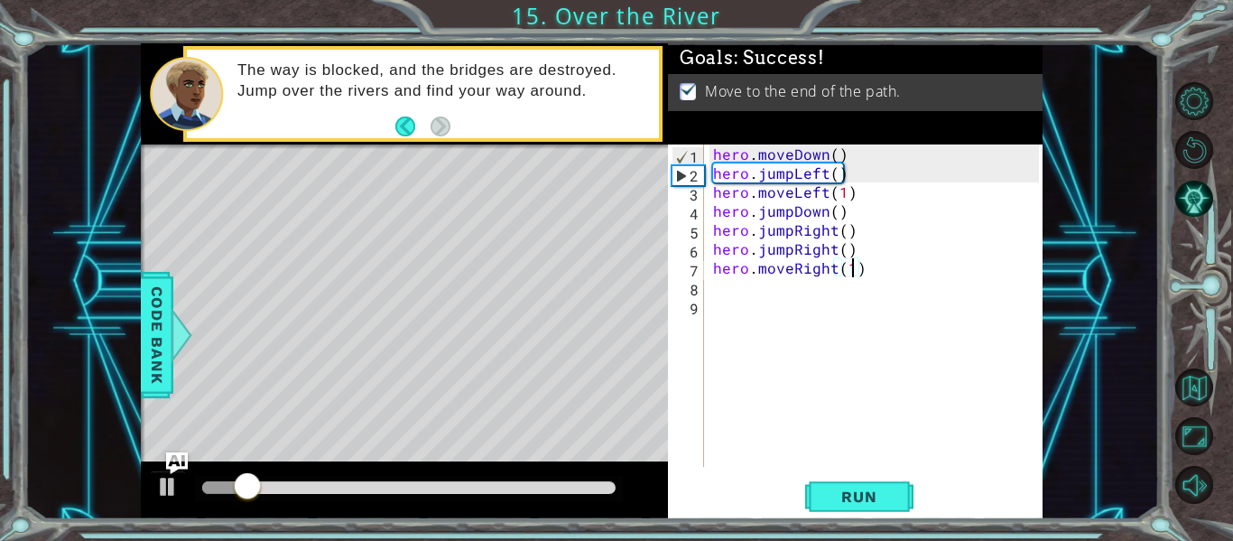
click at [576, 497] on div at bounding box center [409, 488] width 428 height 25
click at [571, 485] on div at bounding box center [409, 487] width 414 height 13
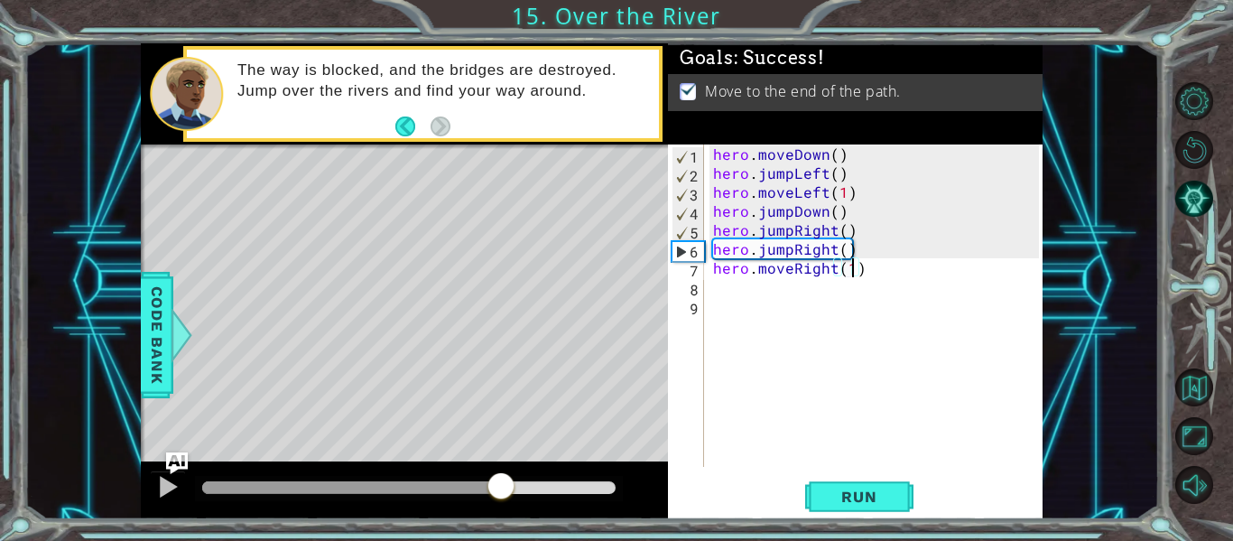
click at [501, 490] on div at bounding box center [351, 487] width 299 height 13
type textarea "hero.moveRight(2)"
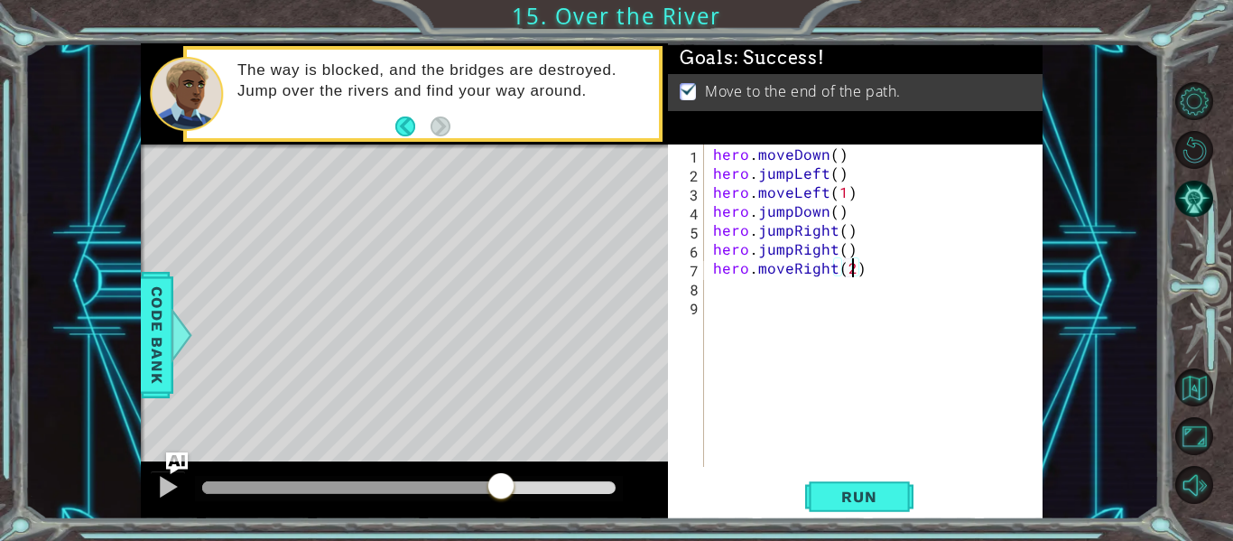
scroll to position [0, 0]
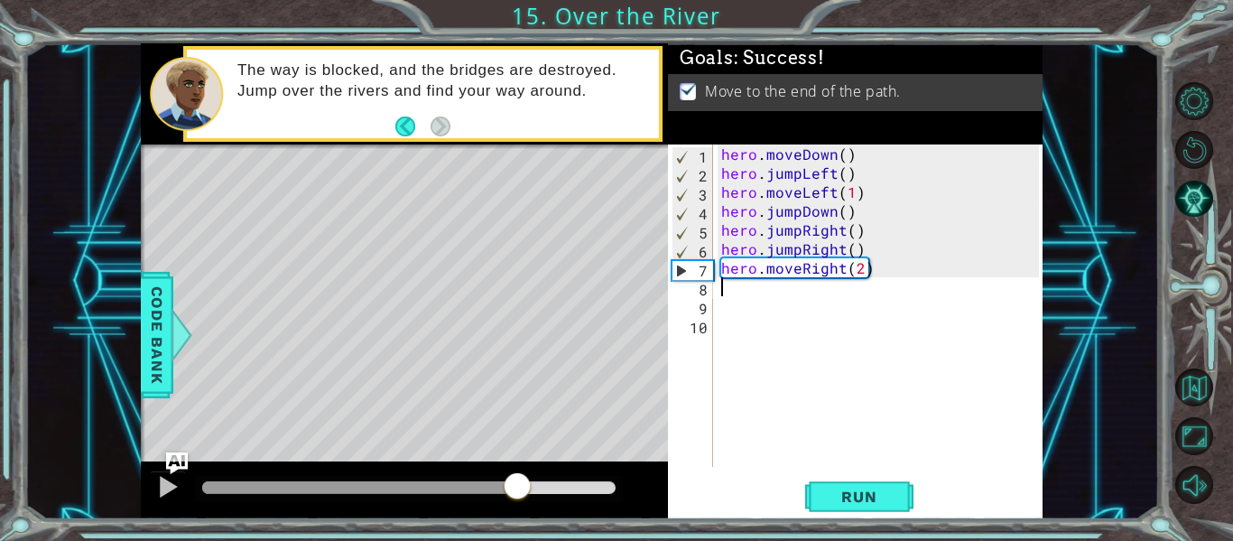
click at [518, 483] on div at bounding box center [409, 487] width 414 height 13
click at [548, 484] on div at bounding box center [409, 487] width 414 height 13
click at [878, 510] on button "Run" at bounding box center [859, 497] width 108 height 37
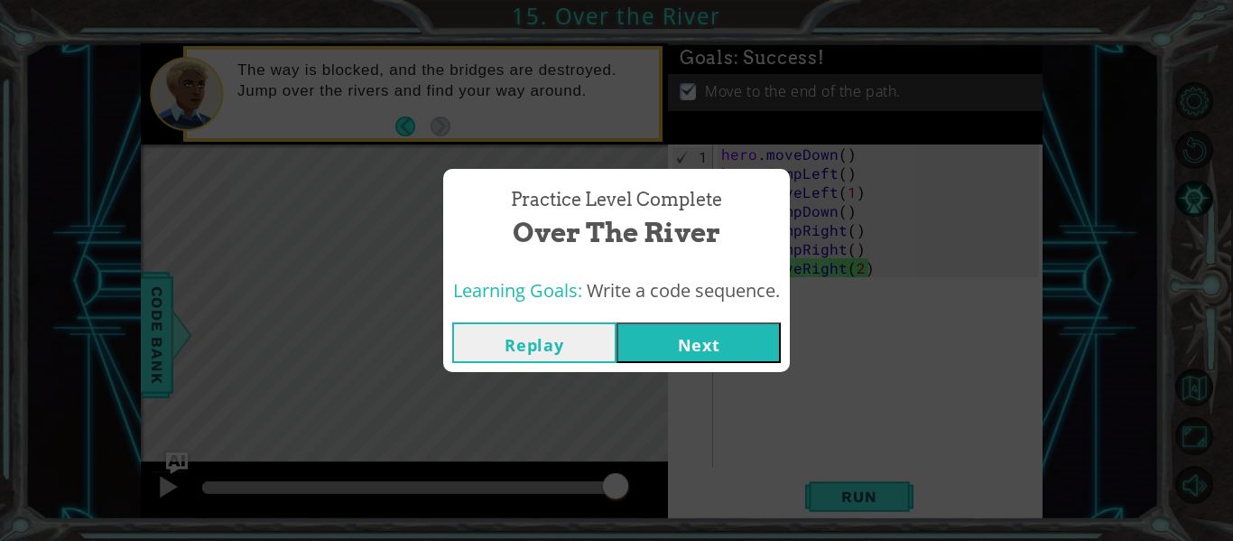
click at [756, 311] on div "Learning Goals: Write a code sequence." at bounding box center [616, 291] width 347 height 44
click at [736, 351] on button "Next" at bounding box center [699, 342] width 164 height 41
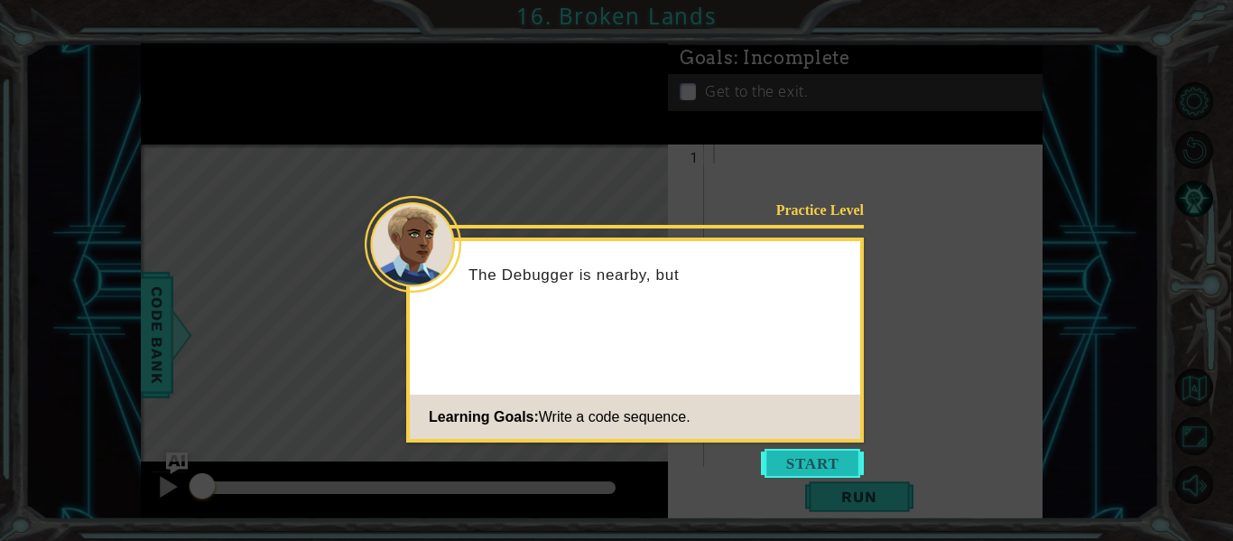
click at [822, 476] on button "Start" at bounding box center [812, 463] width 103 height 29
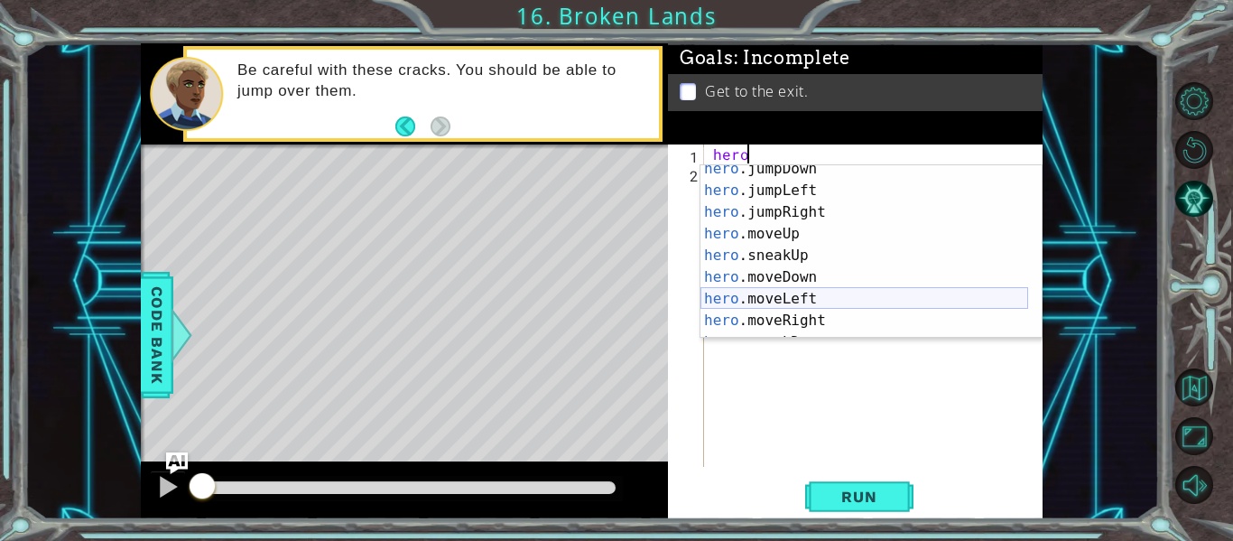
scroll to position [30, 0]
click at [813, 309] on div "hero .jumpDown press enter hero .jumpLeft press enter hero .jumpRight press ent…" at bounding box center [865, 265] width 328 height 217
type textarea "hero.moveLeft(1)"
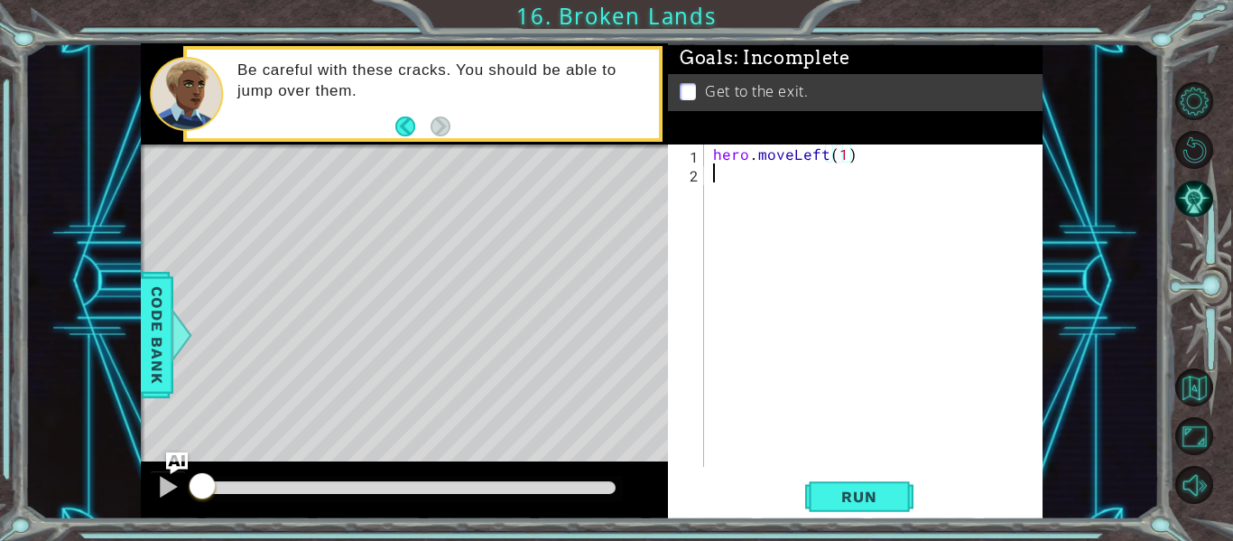
click at [721, 177] on div "hero . moveLeft ( 1 )" at bounding box center [879, 324] width 339 height 360
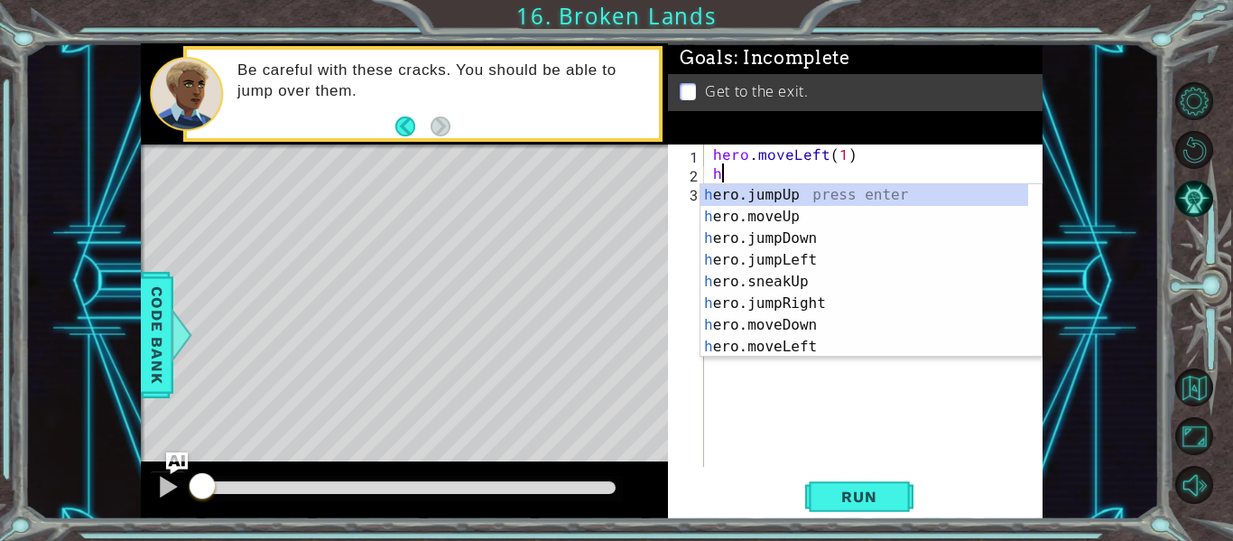
scroll to position [0, 0]
type textarea "he"
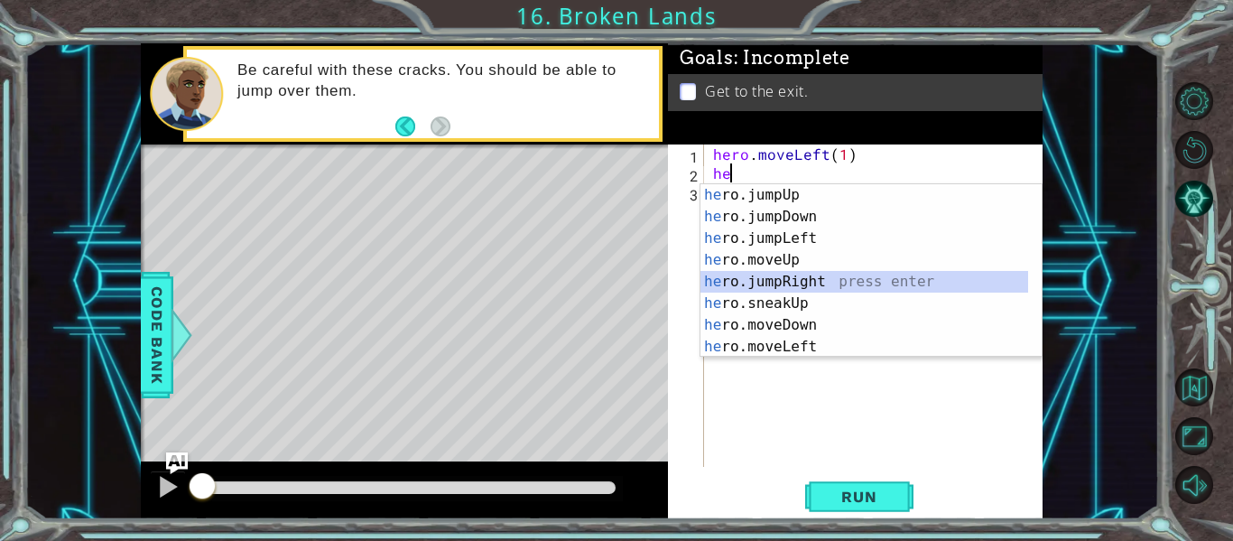
click at [841, 283] on div "he ro.jumpUp press enter he ro.jumpDown press enter he ro.jumpLeft press enter …" at bounding box center [865, 292] width 328 height 217
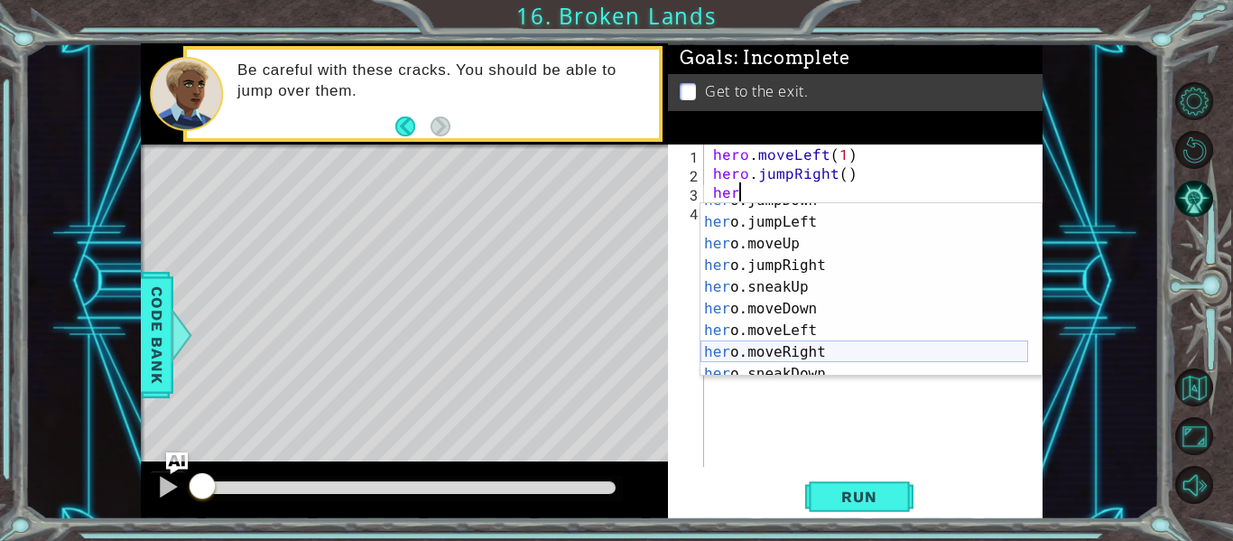
scroll to position [36, 0]
click at [795, 346] on div "her o.jumpDown press enter her o.jumpLeft press enter her o.moveUp press enter …" at bounding box center [865, 298] width 328 height 217
type textarea "hero.moveRight(1)"
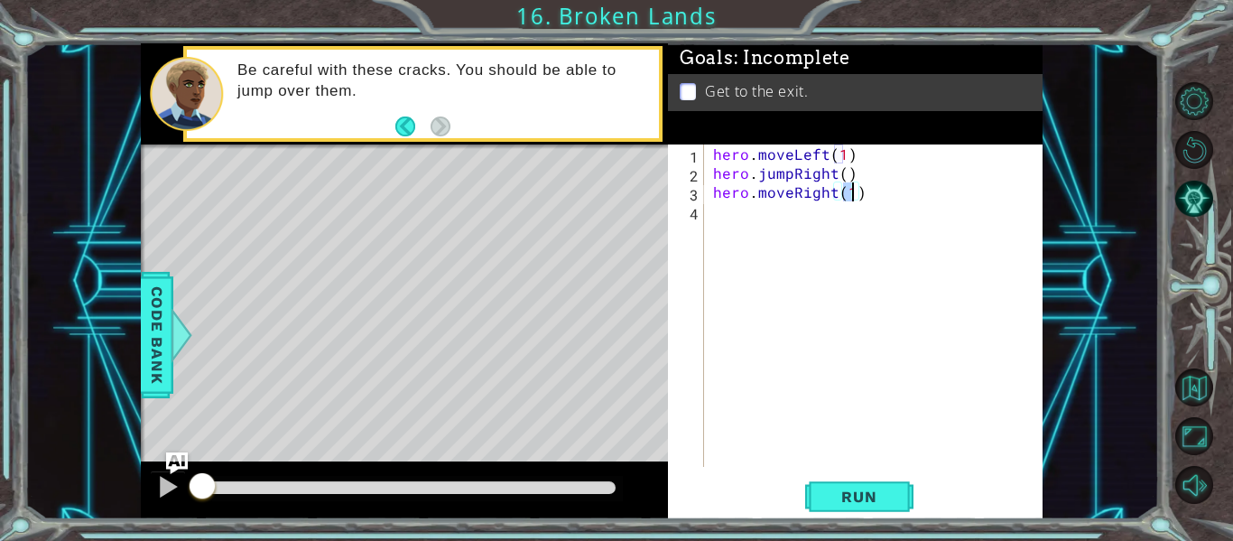
click at [765, 228] on div "hero . moveLeft ( 1 ) hero . jumpRight ( ) hero . moveRight ( 1 )" at bounding box center [879, 324] width 339 height 360
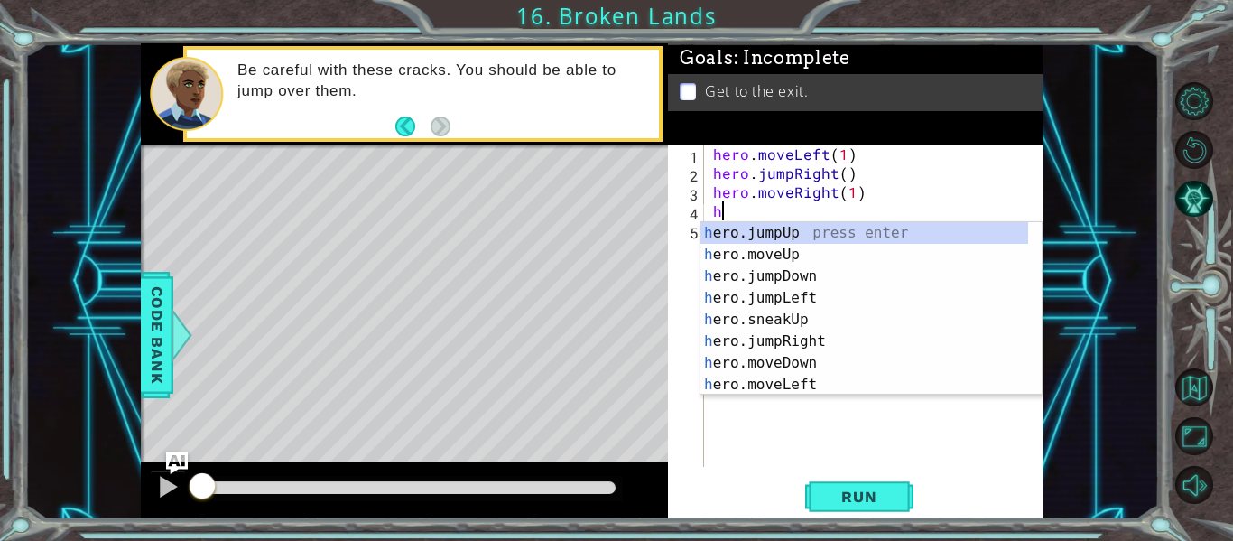
scroll to position [0, 0]
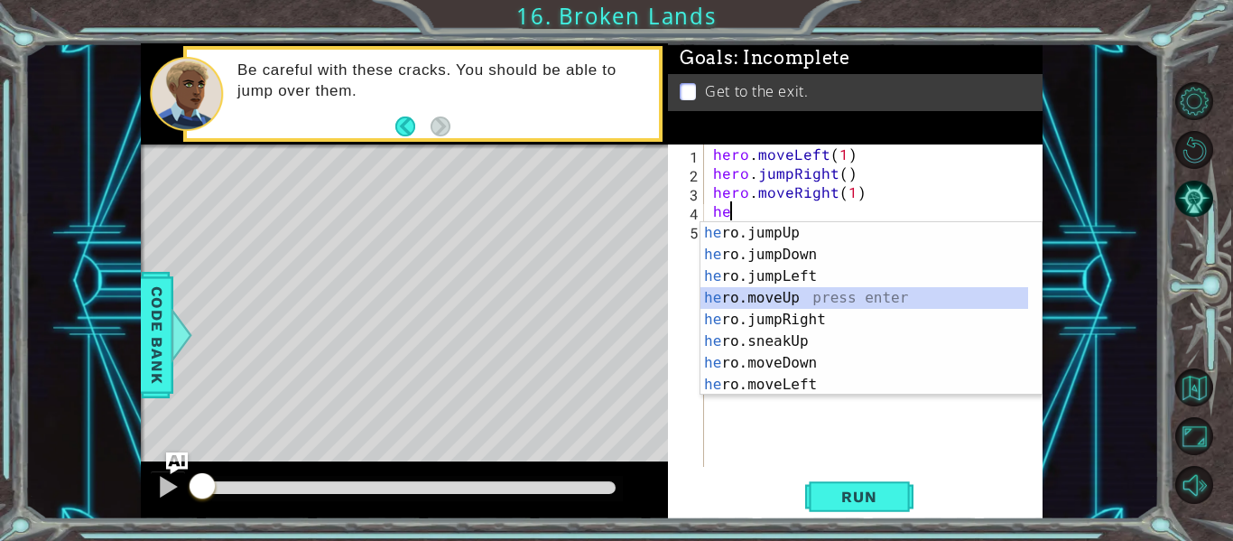
click at [809, 298] on div "he ro.jumpUp press enter he ro.jumpDown press enter he ro.jumpLeft press enter …" at bounding box center [865, 330] width 328 height 217
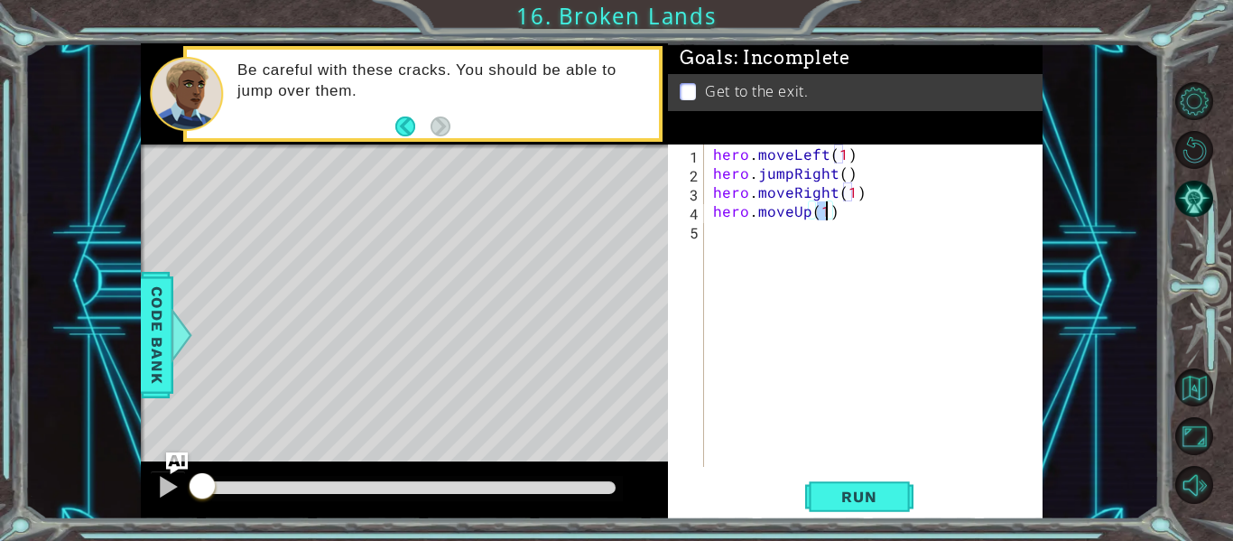
click at [792, 213] on div "hero . moveLeft ( 1 ) hero . jumpRight ( ) hero . moveRight ( 1 ) hero . moveUp…" at bounding box center [879, 324] width 339 height 360
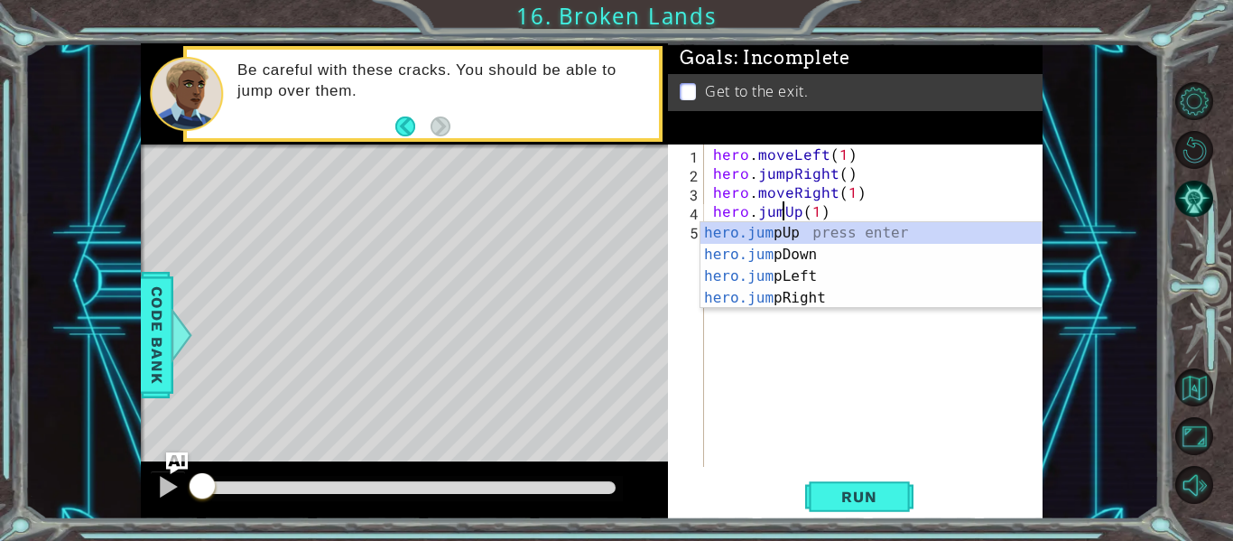
type textarea "hero.jumpUp(1)"
click at [806, 371] on div "hero . moveLeft ( 1 ) hero . jumpRight ( ) hero . moveRight ( 1 ) hero . jumpUp…" at bounding box center [879, 324] width 339 height 360
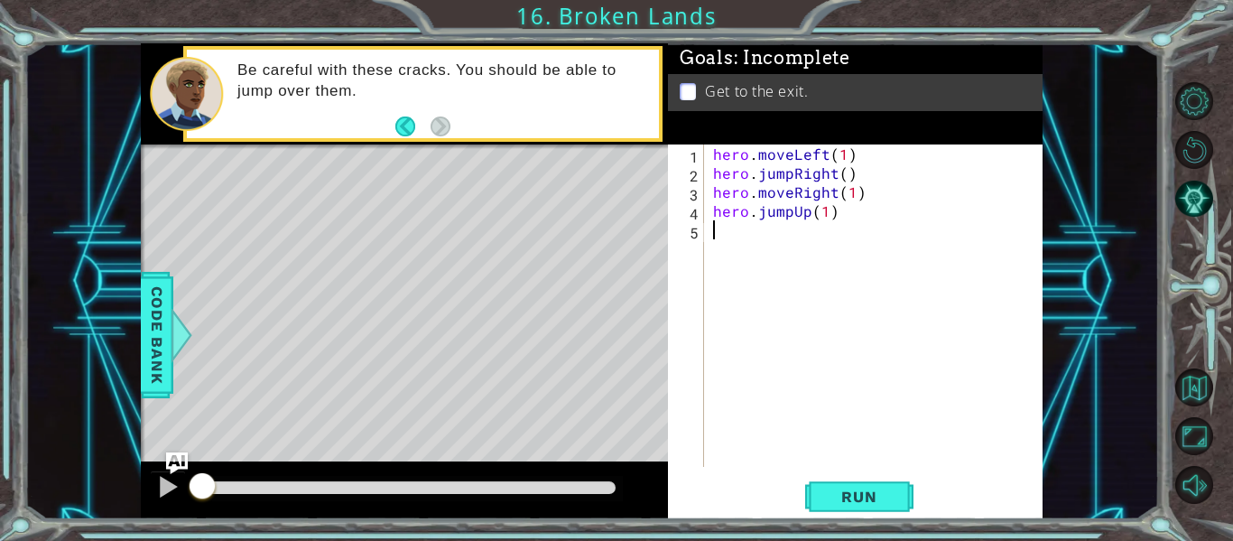
scroll to position [0, 0]
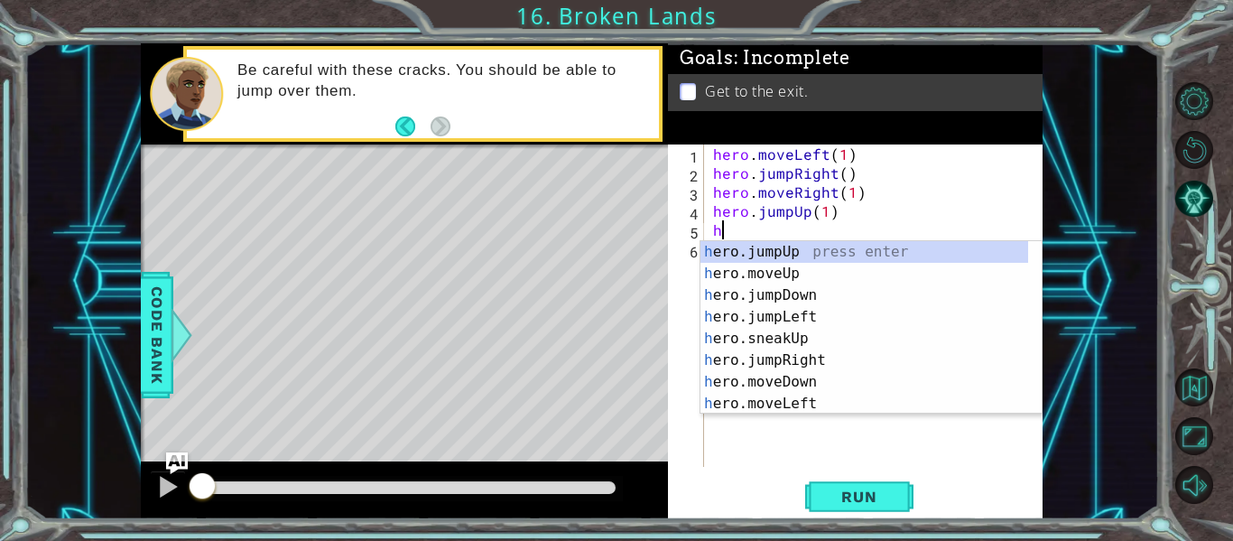
type textarea "he"
click at [797, 248] on div "he ro.jumpUp press enter he ro.jumpDown press enter he ro.jumpLeft press enter …" at bounding box center [865, 349] width 328 height 217
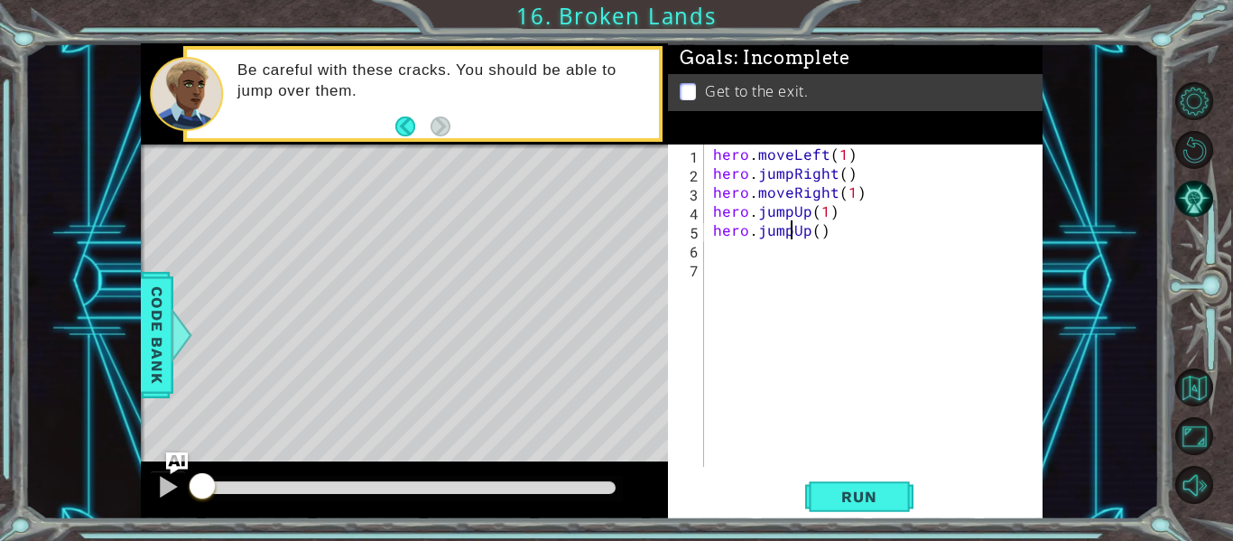
click at [793, 231] on div "hero . moveLeft ( 1 ) hero . jumpRight ( ) hero . moveRight ( 1 ) hero . jumpUp…" at bounding box center [879, 324] width 339 height 360
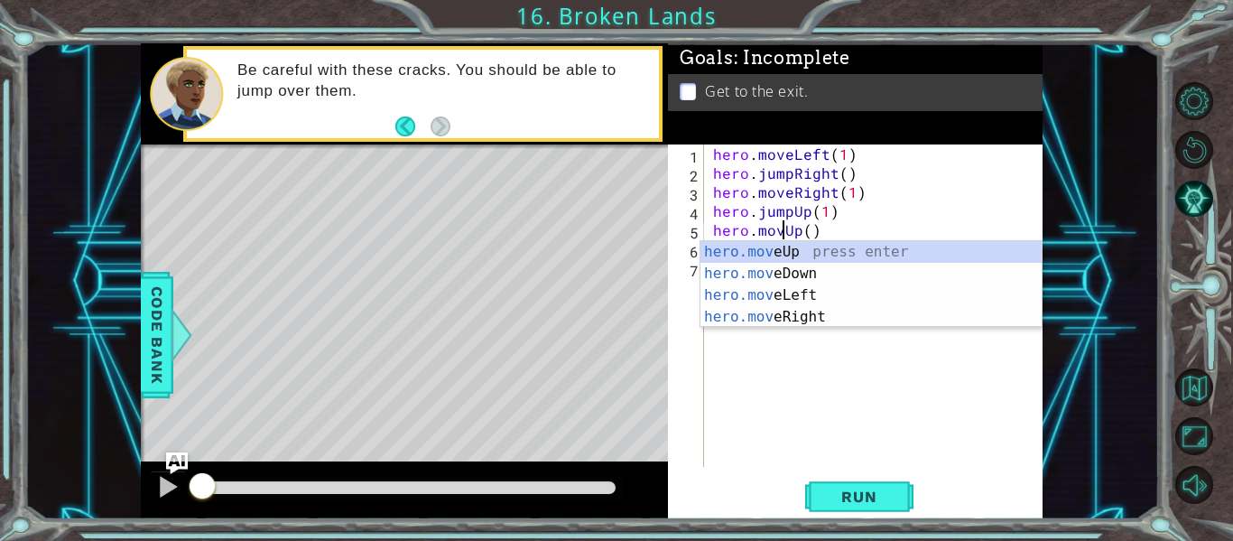
scroll to position [0, 5]
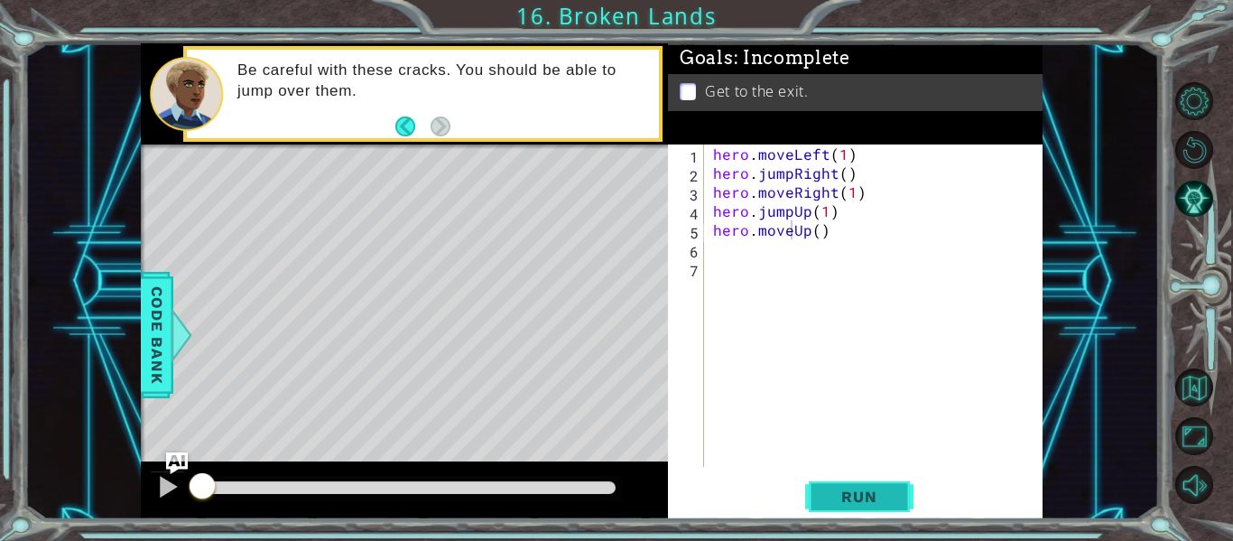
click at [856, 496] on span "Run" at bounding box center [858, 497] width 71 height 18
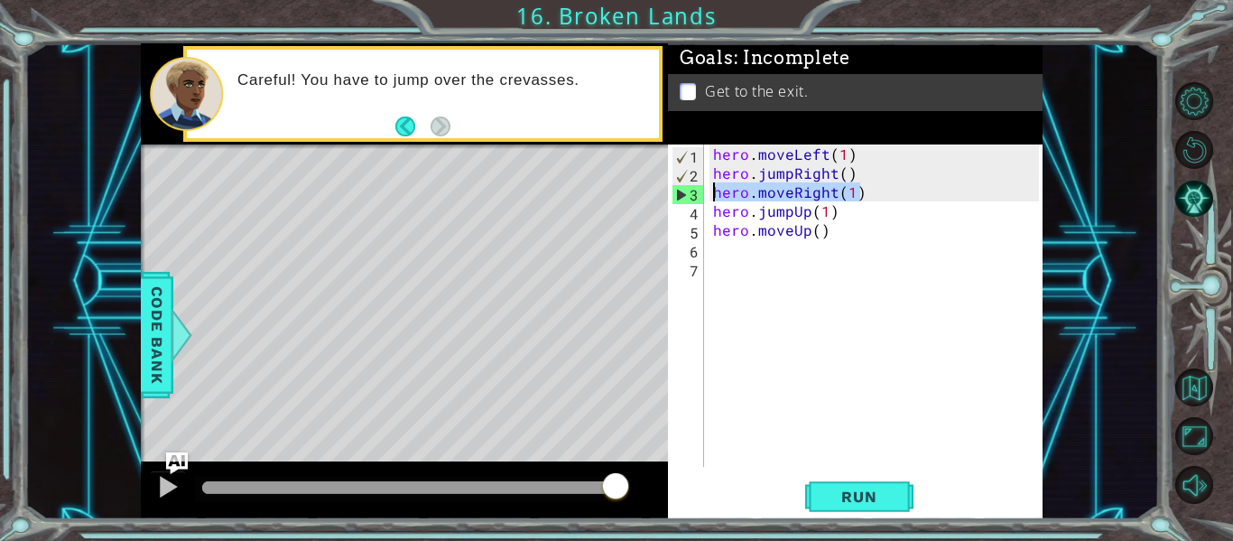
drag, startPoint x: 864, startPoint y: 193, endPoint x: 709, endPoint y: 197, distance: 155.3
click at [709, 197] on div "hero.moveUp() 1 2 3 4 5 6 7 hero . moveLeft ( 1 ) hero . jumpRight ( ) hero . m…" at bounding box center [853, 305] width 371 height 322
type textarea "hero.moveRight(1)"
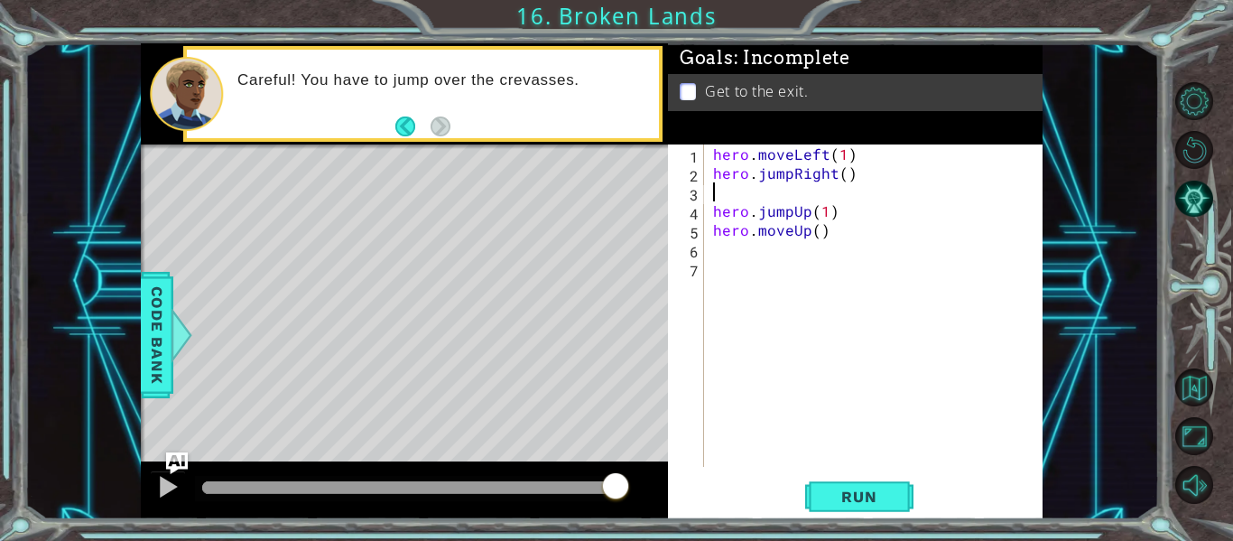
scroll to position [0, 0]
click at [716, 173] on div "hero . moveLeft ( 1 ) hero . jumpRight ( ) hero . jumpUp ( 1 ) hero . moveUp ( )" at bounding box center [879, 324] width 339 height 360
type textarea "hero.jumpRight()"
click at [717, 215] on div "hero . moveLeft ( 1 ) hero . jumpRight ( ) hero . jumpUp ( 1 ) hero . moveUp ( )" at bounding box center [879, 324] width 339 height 360
type textarea "hero.jumpRight()"
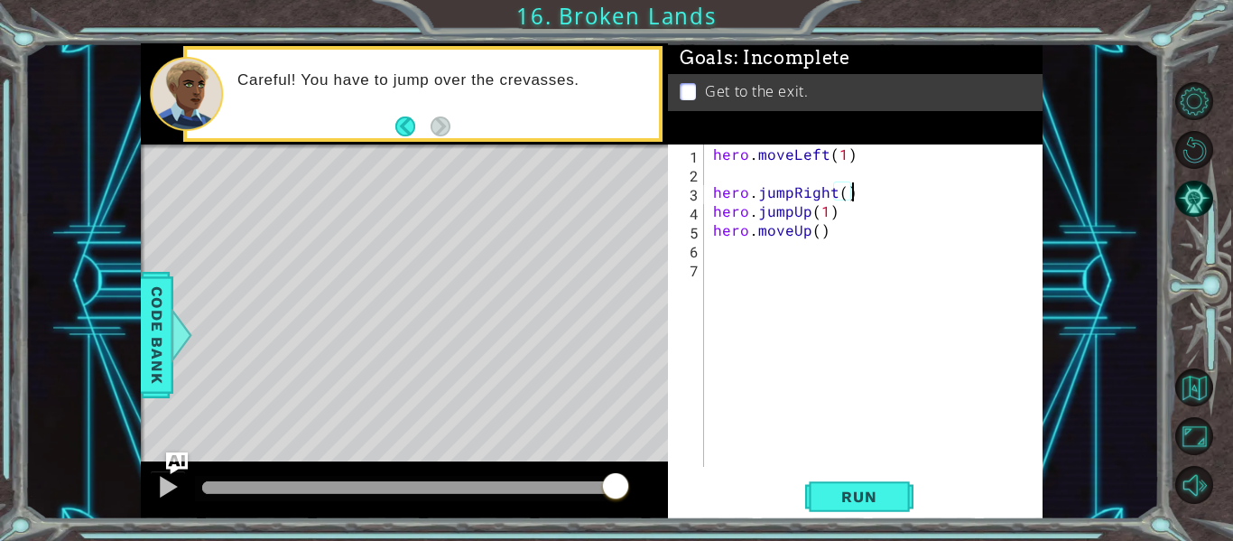
click at [727, 181] on div "hero . moveLeft ( 1 ) hero . jumpRight ( ) hero . jumpUp ( 1 ) hero . moveUp ( )" at bounding box center [879, 324] width 339 height 360
paste textarea "hero.moveRight(1)"
type textarea "hero.moveRight(1)"
click at [883, 505] on span "Run" at bounding box center [858, 497] width 71 height 18
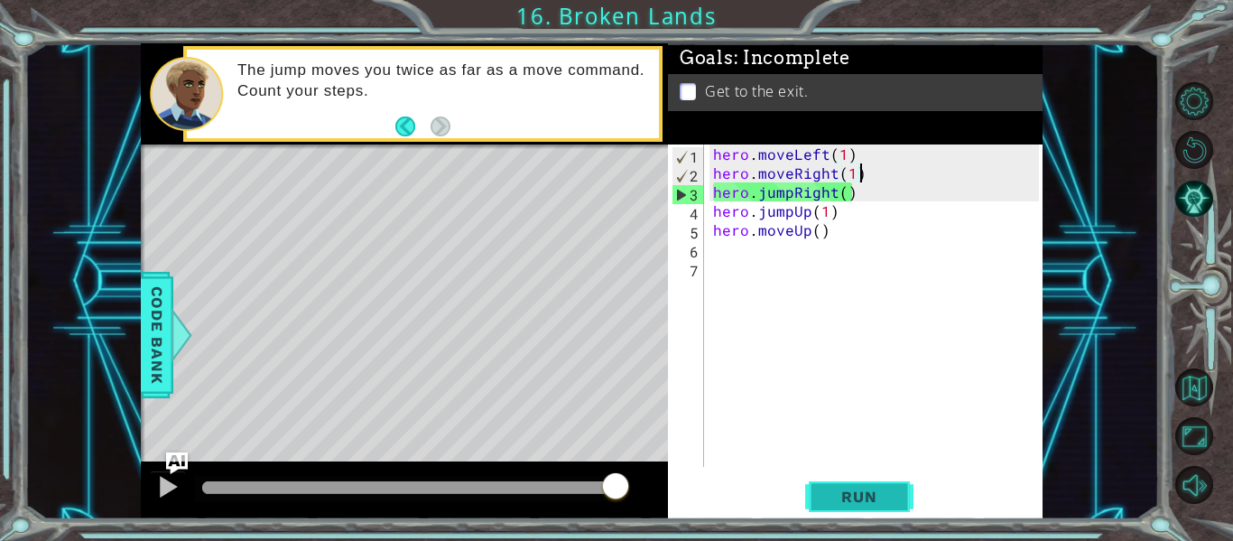
drag, startPoint x: 883, startPoint y: 505, endPoint x: 848, endPoint y: 504, distance: 35.2
click at [848, 504] on span "Run" at bounding box center [858, 497] width 71 height 18
click at [863, 166] on div "hero . moveLeft ( 1 ) hero . moveRight ( 1 ) hero . jumpRight ( ) hero . jumpUp…" at bounding box center [879, 324] width 339 height 360
click at [849, 172] on div "hero . moveLeft ( 1 ) hero . moveRight ( 1 ) hero . jumpRight ( ) hero . jumpUp…" at bounding box center [879, 324] width 339 height 360
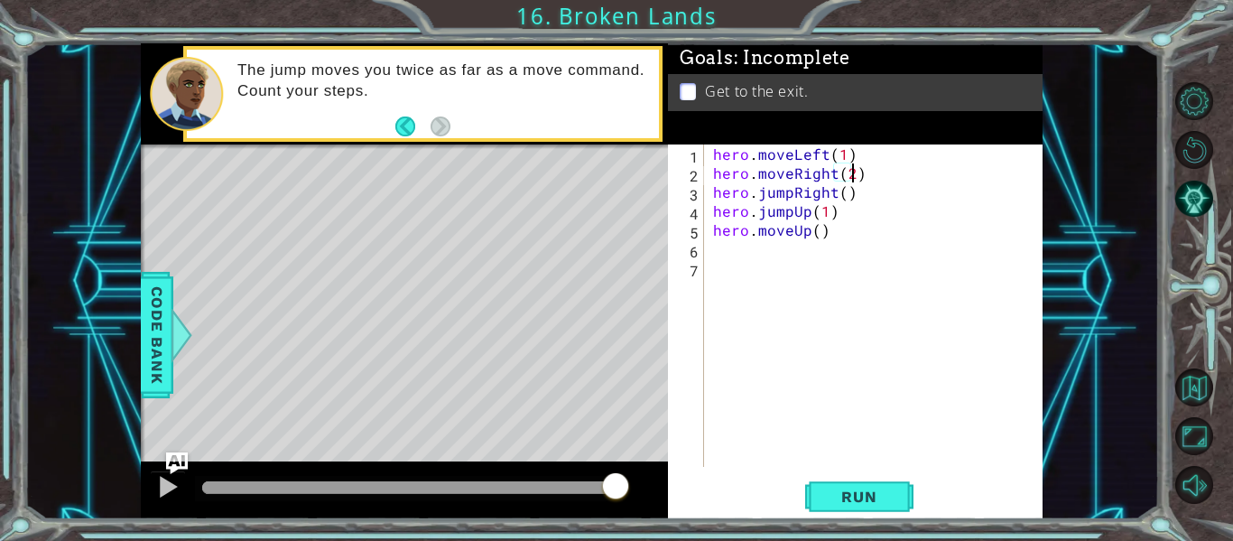
scroll to position [0, 8]
click at [850, 498] on span "Run" at bounding box center [858, 497] width 71 height 18
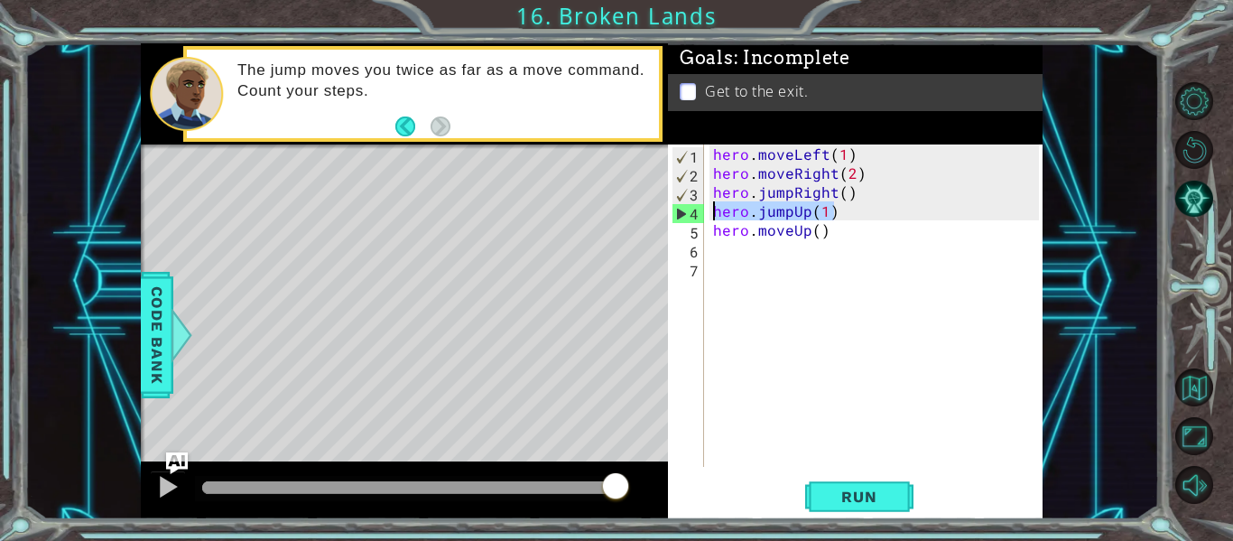
drag, startPoint x: 835, startPoint y: 211, endPoint x: 698, endPoint y: 215, distance: 137.3
click at [698, 215] on div "hero.moveRight(2) 1 2 3 4 5 6 7 hero . moveLeft ( 1 ) hero . moveRight ( 2 ) he…" at bounding box center [853, 305] width 371 height 322
type textarea "hero.jumpUp(1)"
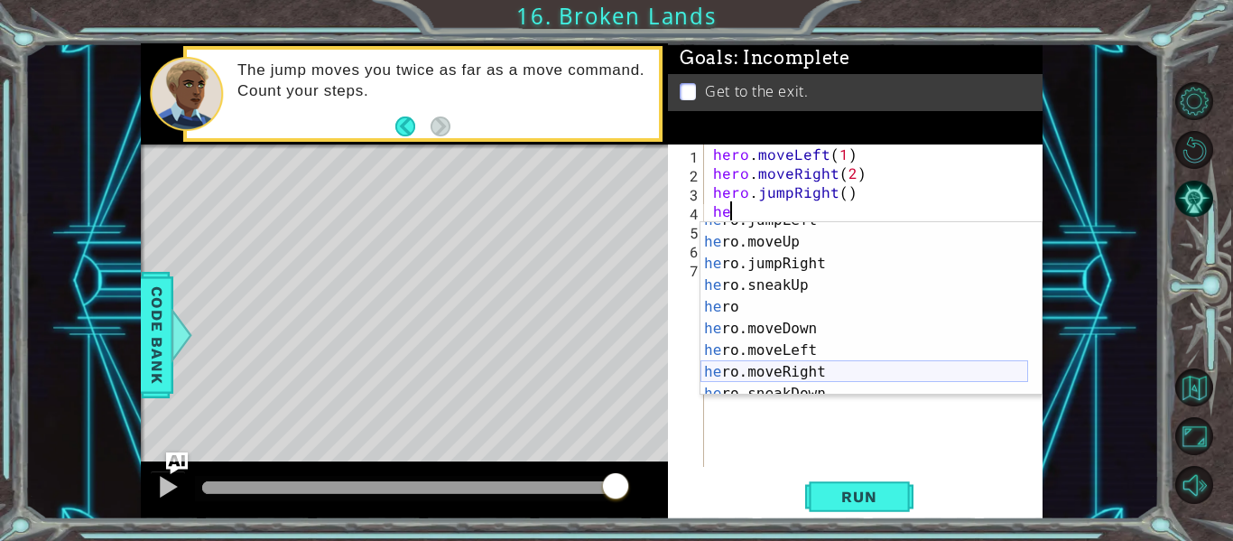
scroll to position [57, 0]
click at [807, 364] on div "he ro.jumpLeft press enter he ro.moveUp press enter he ro.jumpRight press enter…" at bounding box center [865, 317] width 328 height 217
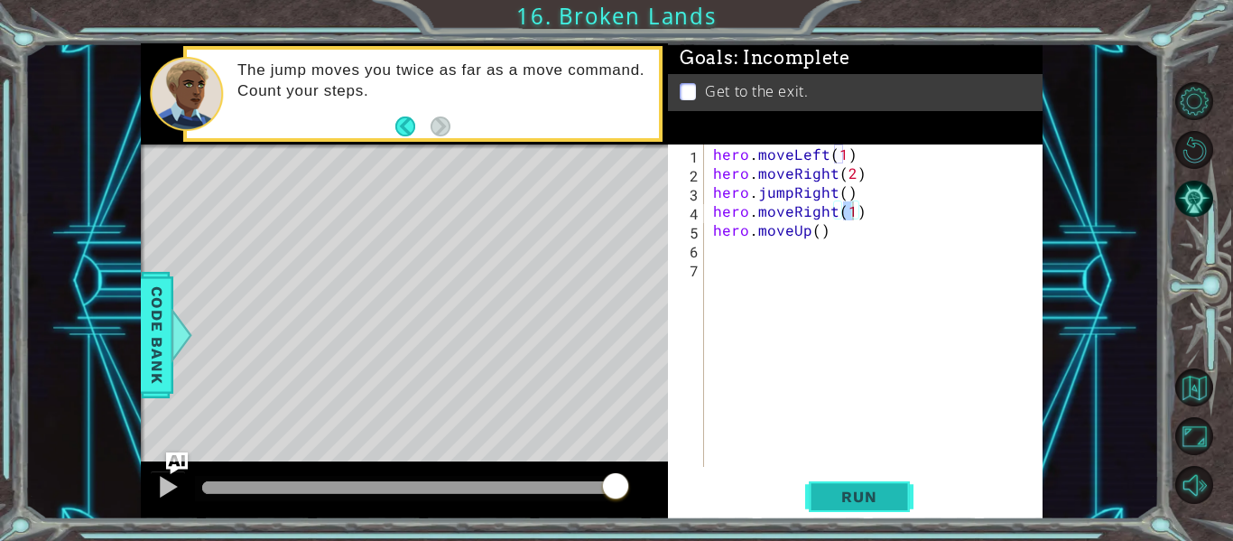
click at [882, 502] on span "Run" at bounding box center [858, 497] width 71 height 18
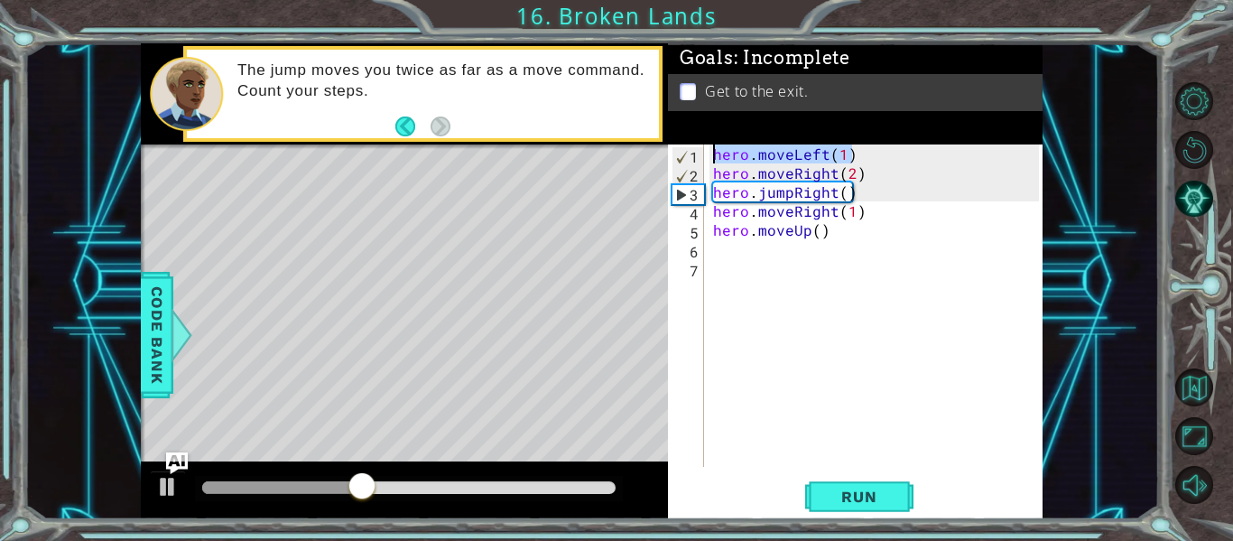
drag, startPoint x: 856, startPoint y: 147, endPoint x: 692, endPoint y: 153, distance: 163.5
click at [692, 153] on div "hero.moveRight(1) 1 2 3 4 5 6 7 hero . moveLeft ( 1 ) hero . moveRight ( 2 ) he…" at bounding box center [853, 305] width 371 height 322
type textarea "hero.moveLeft(1)"
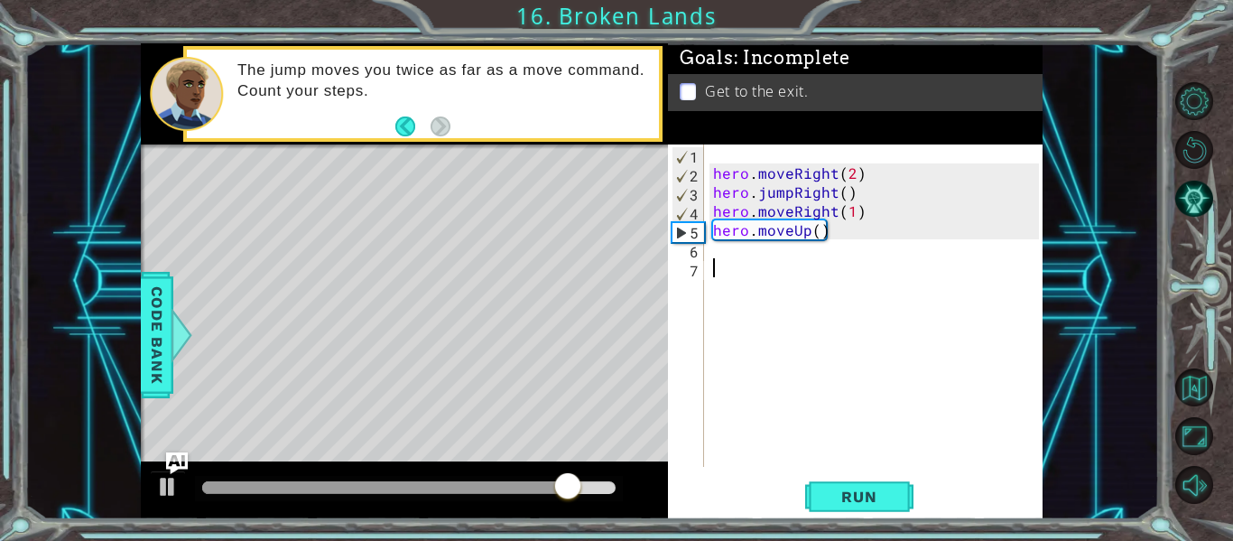
click at [747, 265] on div "hero . moveRight ( 2 ) hero . jumpRight ( ) hero . moveRight ( 1 ) hero . moveU…" at bounding box center [879, 324] width 339 height 360
click at [739, 242] on div "hero . moveRight ( 2 ) hero . jumpRight ( ) hero . moveRight ( 1 ) hero . moveU…" at bounding box center [879, 324] width 339 height 360
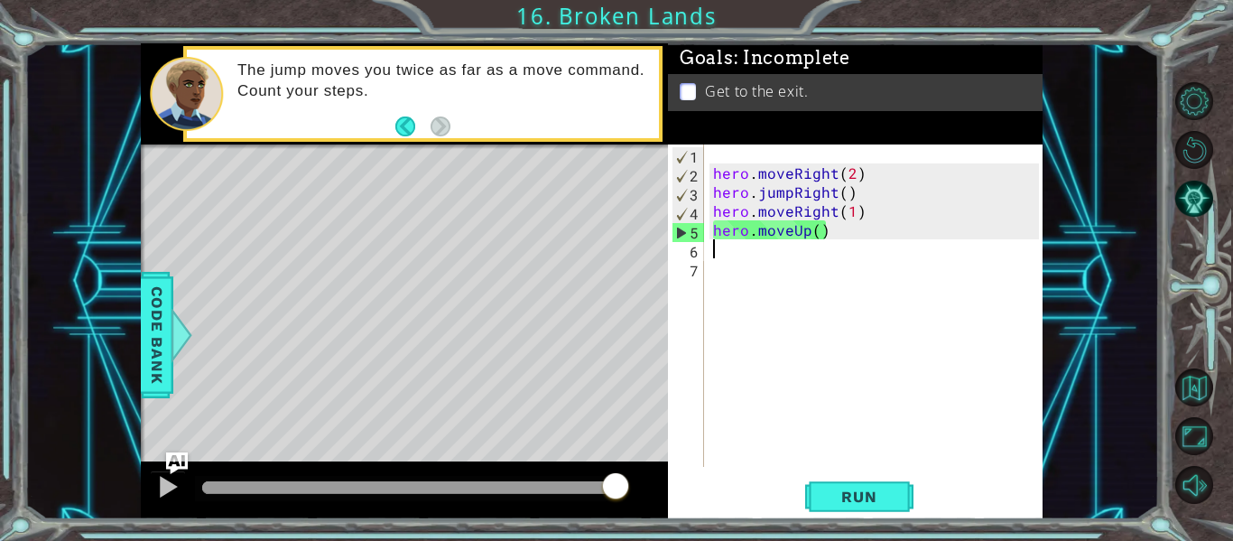
paste textarea "hero.jumpUp(1)"
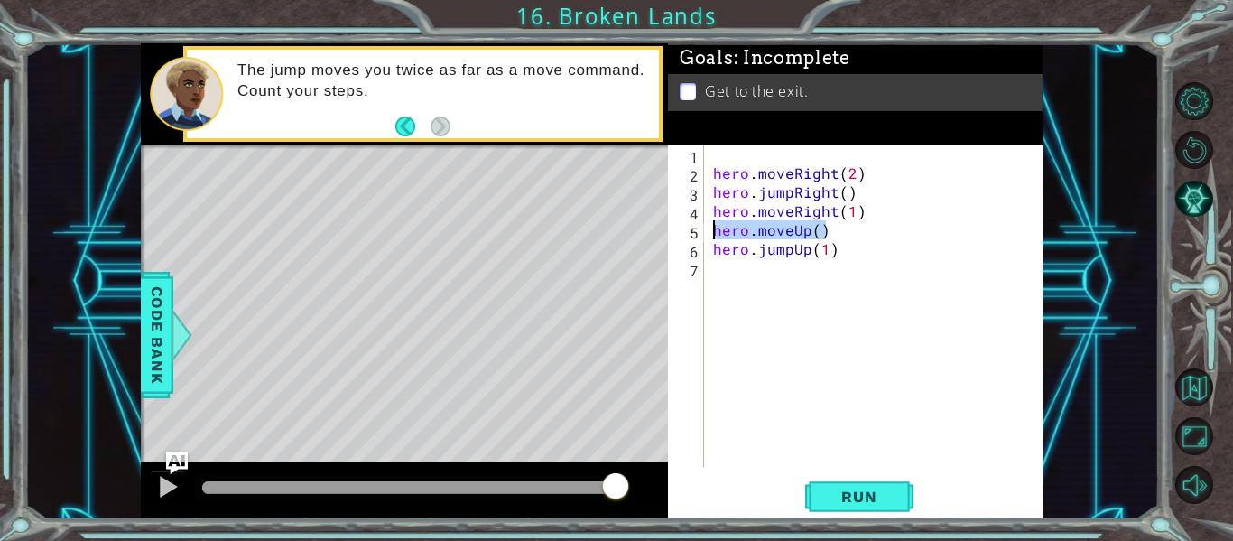
drag, startPoint x: 829, startPoint y: 233, endPoint x: 705, endPoint y: 229, distance: 123.7
click at [705, 229] on div "hero.jumpUp(1) 1 2 3 4 5 6 7 hero . moveRight ( 2 ) hero . jumpRight ( ) hero .…" at bounding box center [853, 305] width 371 height 322
type textarea "hero.moveUp()"
click at [713, 269] on div "hero . moveRight ( 2 ) hero . jumpRight ( ) hero . moveRight ( 1 ) hero . moveU…" at bounding box center [879, 324] width 339 height 360
paste textarea "hero.moveUp()"
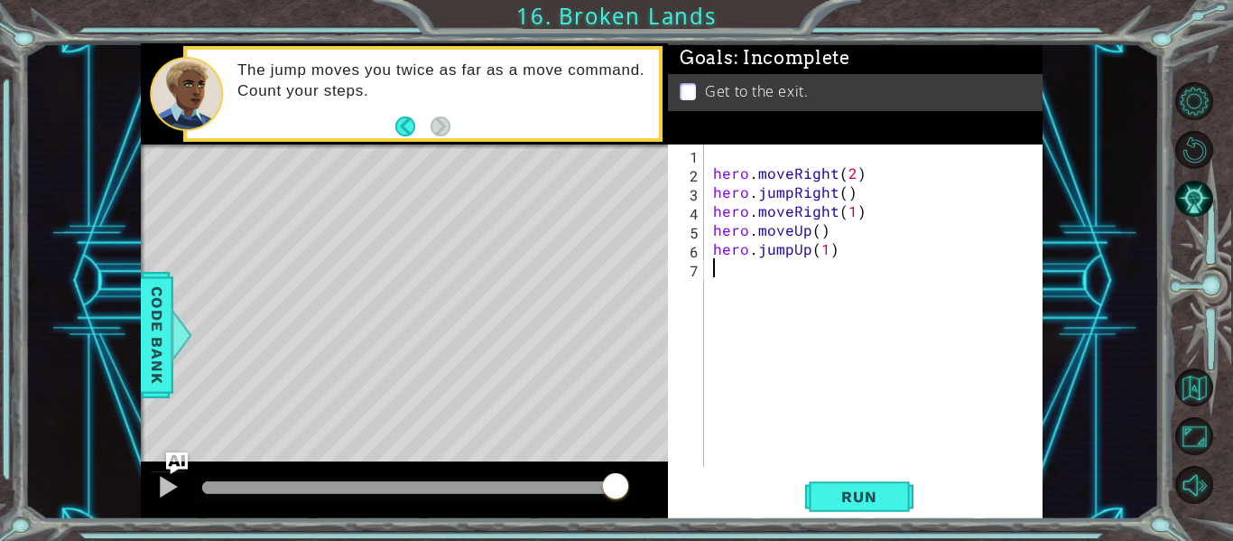
type textarea "hero.moveUp()"
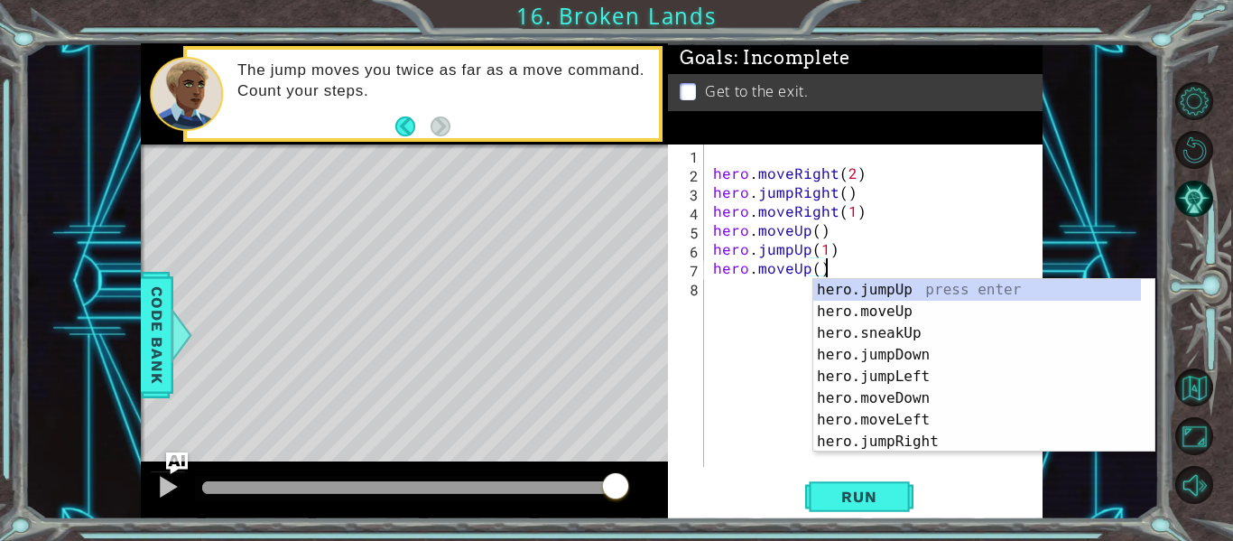
scroll to position [0, 0]
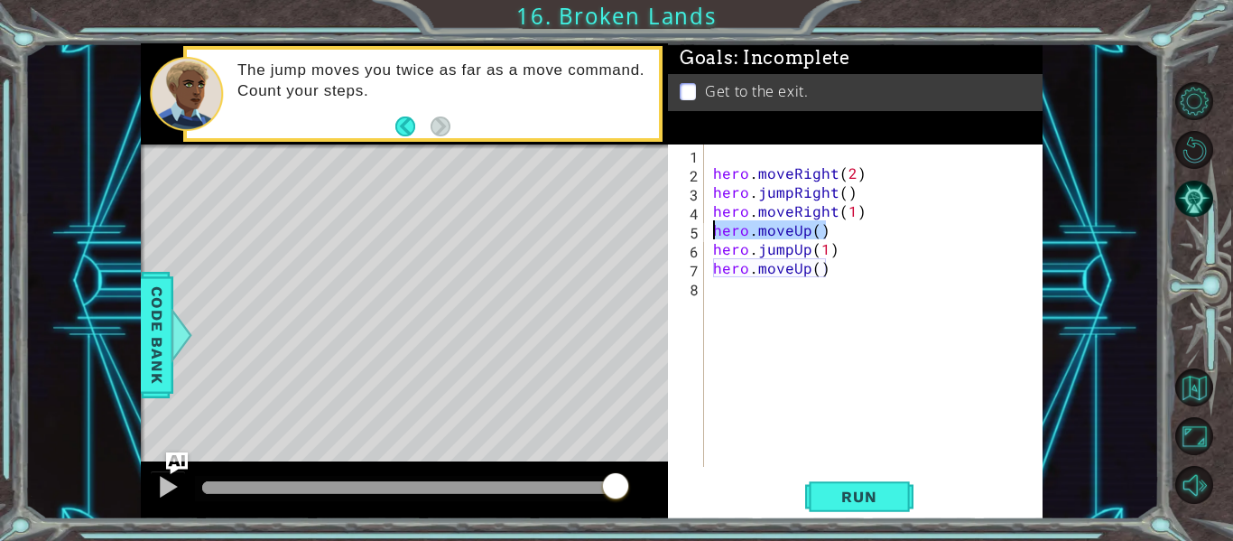
drag, startPoint x: 826, startPoint y: 237, endPoint x: 686, endPoint y: 228, distance: 140.2
click at [686, 228] on div "hero.moveUp() 1 2 3 4 5 6 7 8 hero . moveRight ( 2 ) hero . jumpRight ( ) hero …" at bounding box center [853, 305] width 371 height 322
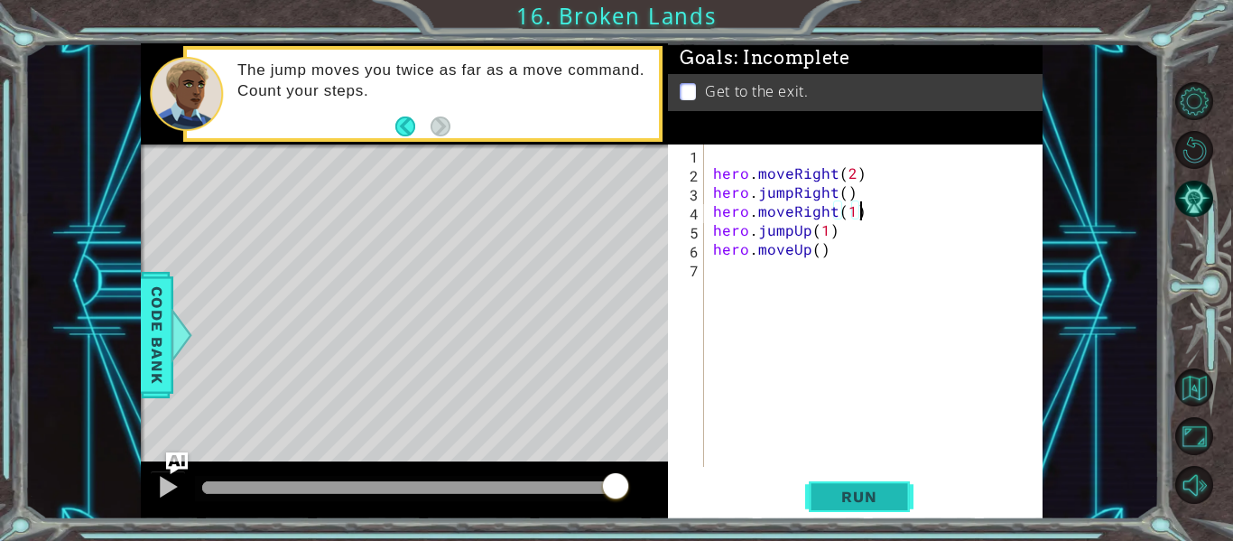
click at [855, 488] on span "Run" at bounding box center [858, 497] width 71 height 18
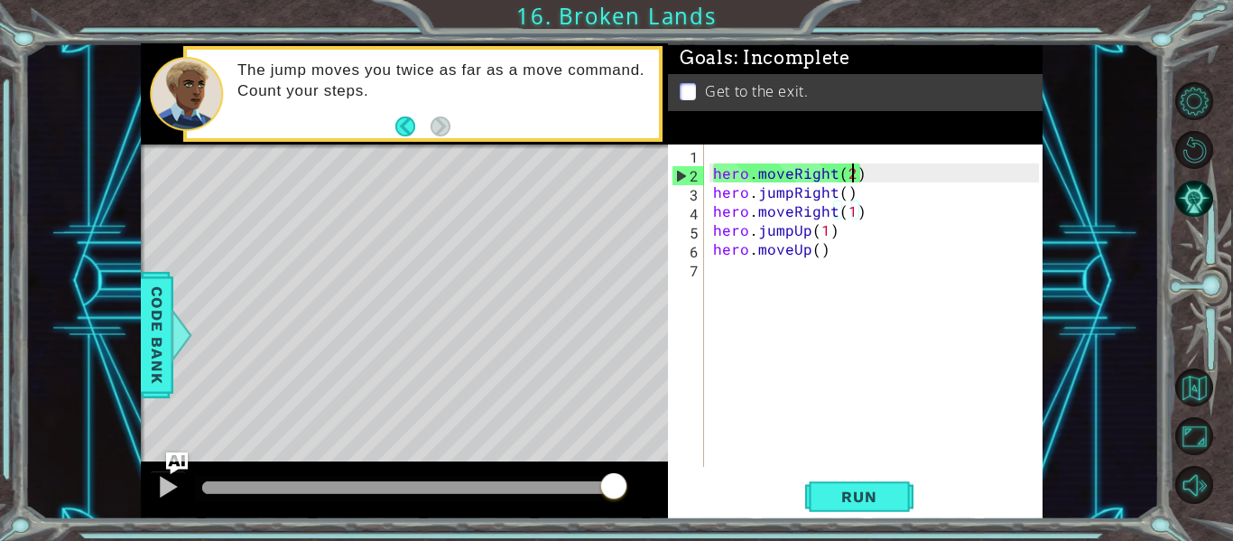
click at [849, 174] on div "hero . moveRight ( 2 ) hero . jumpRight ( ) hero . moveRight ( 1 ) hero . jumpU…" at bounding box center [879, 324] width 339 height 360
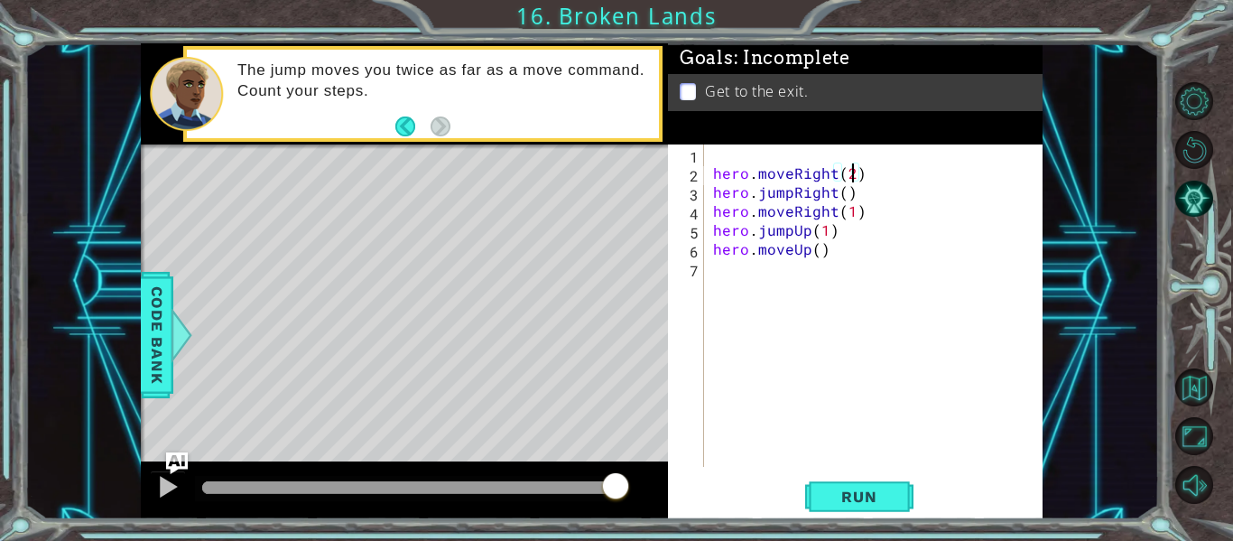
scroll to position [0, 8]
type textarea "hero.moveRight(1)"
click at [867, 507] on button "Run" at bounding box center [859, 497] width 108 height 37
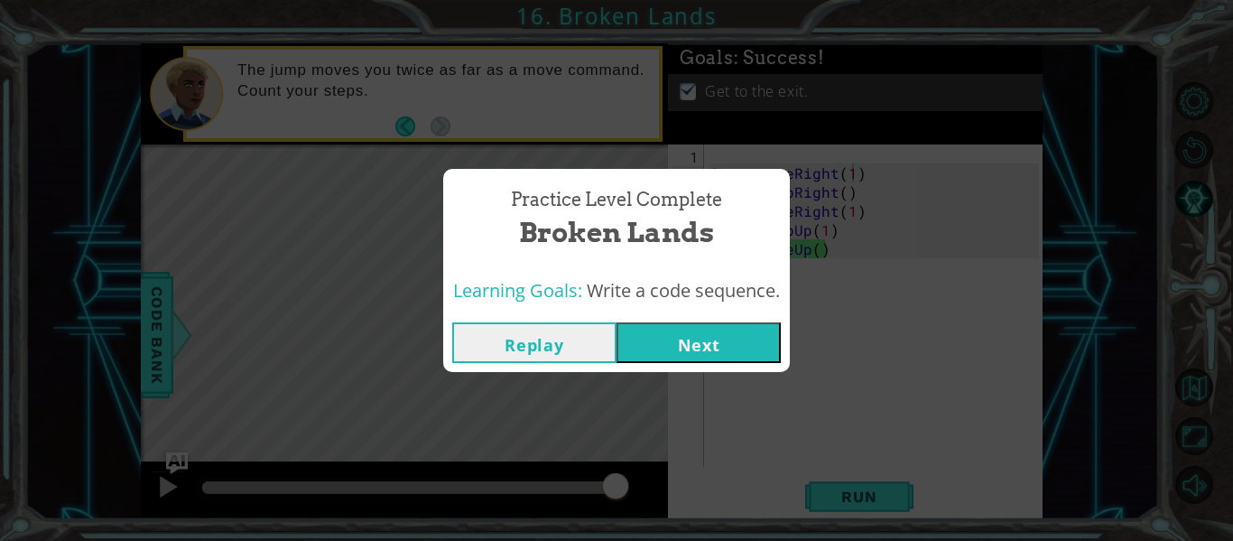
click at [758, 363] on div "Replay Next" at bounding box center [616, 342] width 347 height 59
click at [719, 345] on button "Next" at bounding box center [699, 342] width 164 height 41
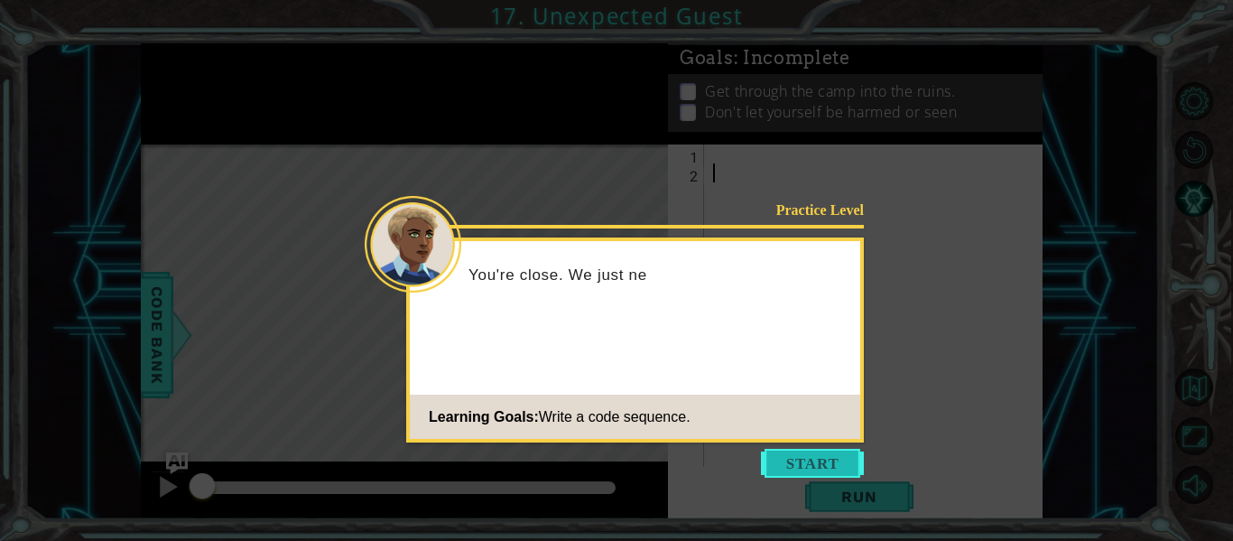
click at [815, 464] on button "Start" at bounding box center [812, 463] width 103 height 29
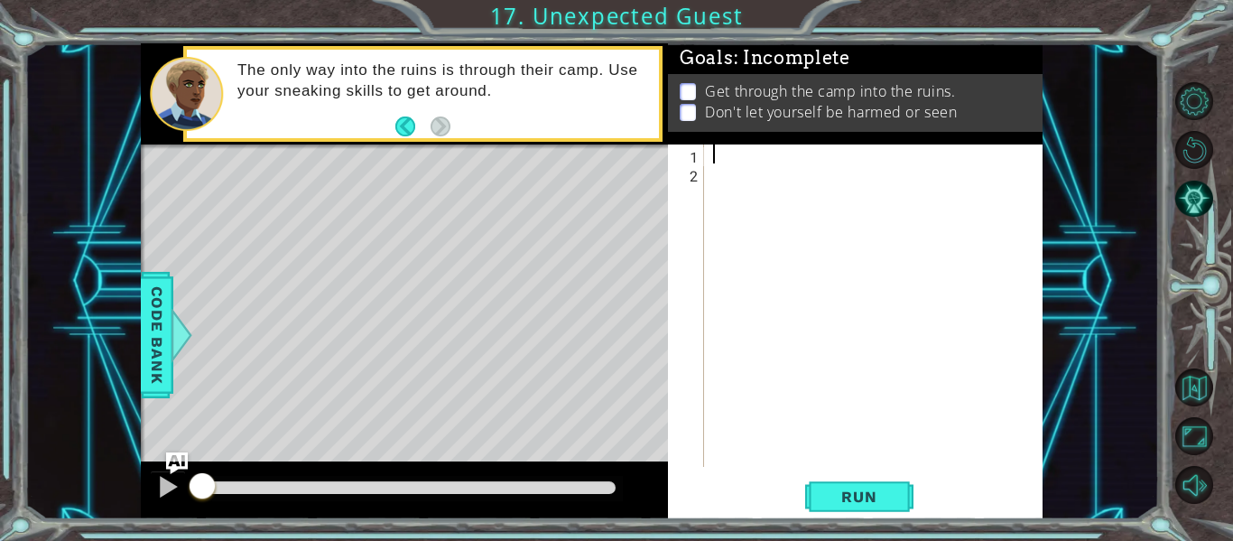
click at [728, 160] on div at bounding box center [879, 324] width 339 height 360
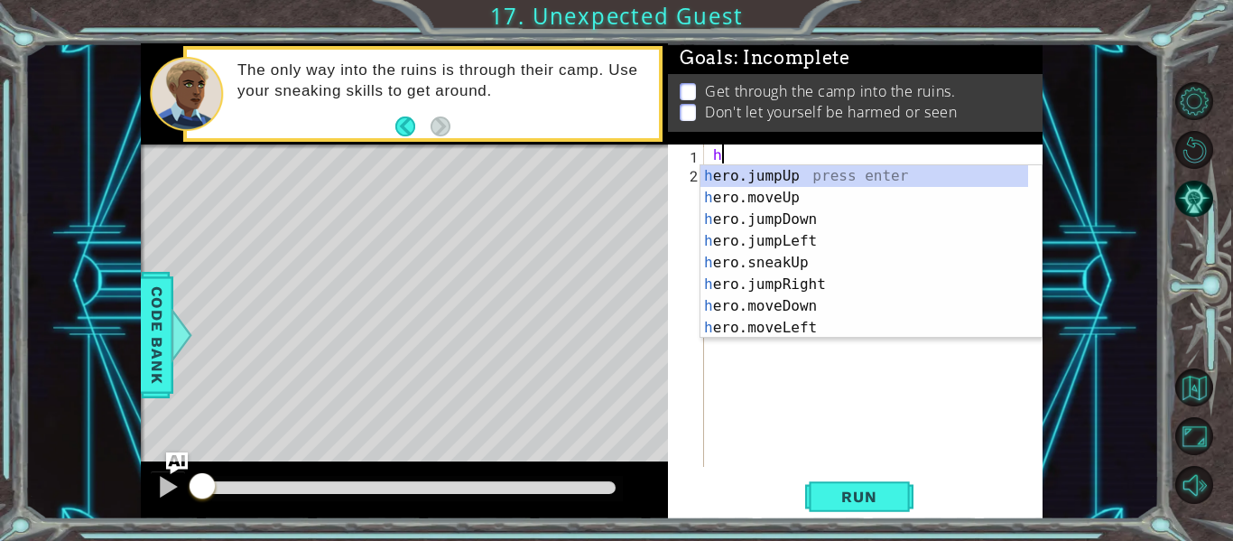
type textarea "he"
click at [794, 195] on div "he ro.jumpUp press enter he ro.jumpDown press enter he ro.jumpLeft press enter …" at bounding box center [865, 273] width 328 height 217
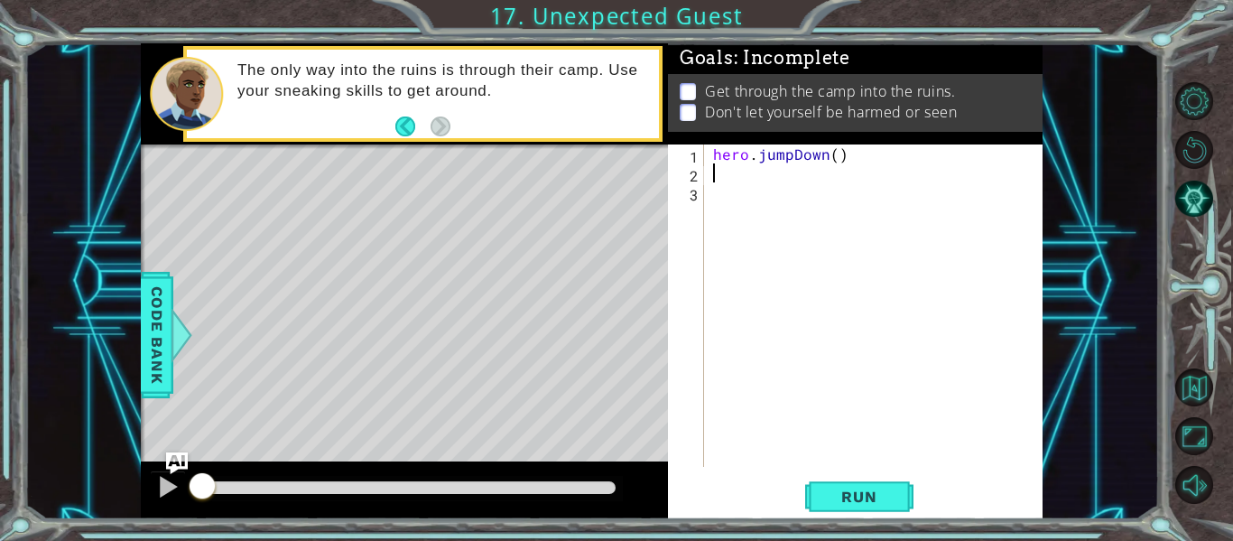
type textarea "he"
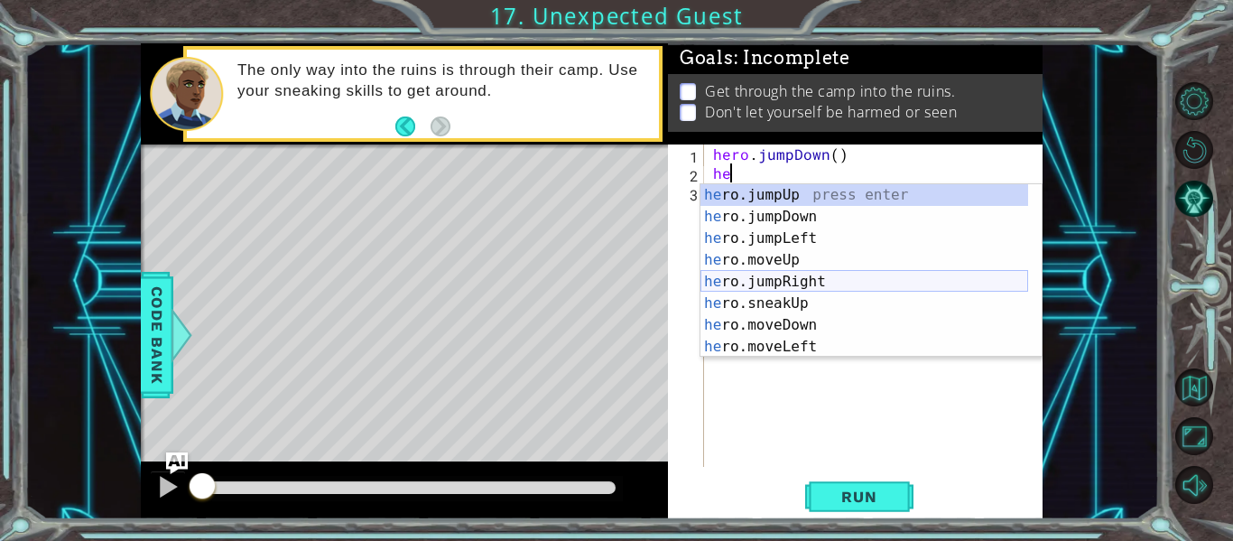
click at [827, 285] on div "he ro.jumpUp press enter he ro.jumpDown press enter he ro.jumpLeft press enter …" at bounding box center [865, 292] width 328 height 217
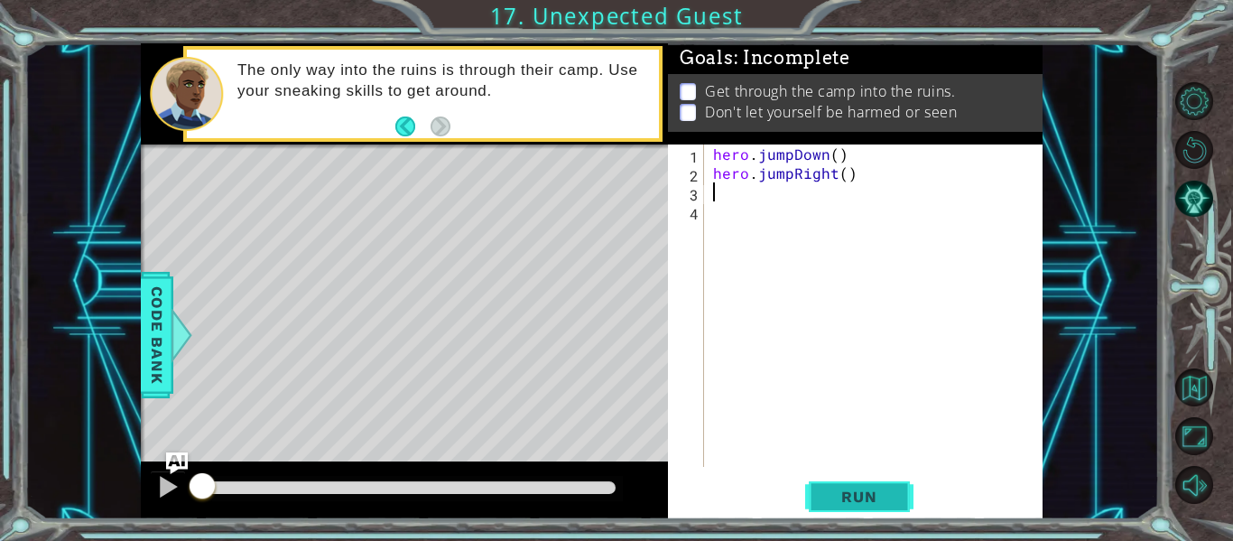
click at [881, 488] on span "Run" at bounding box center [858, 497] width 71 height 18
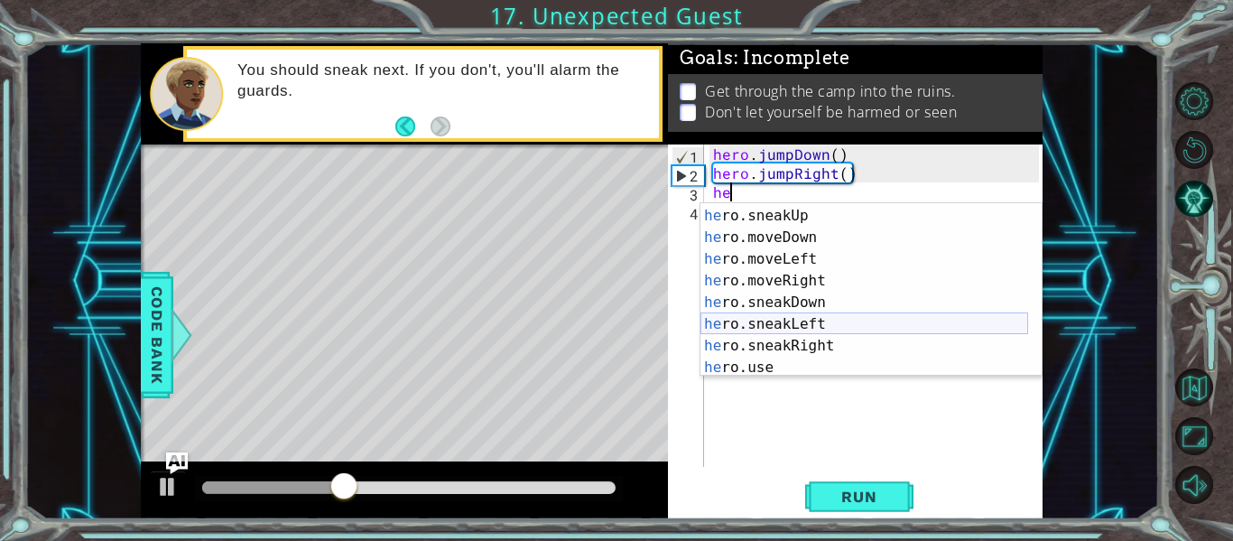
scroll to position [107, 0]
click at [811, 342] on div "he ro.jumpRight press enter he ro.sneakUp press enter he ro.moveDown press ente…" at bounding box center [865, 291] width 328 height 217
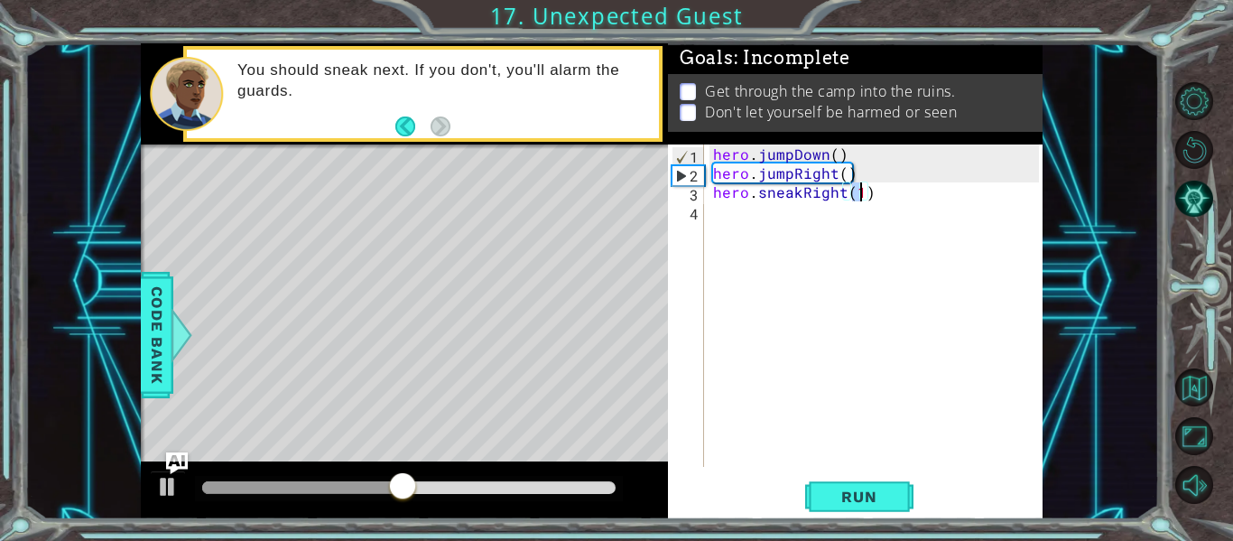
type textarea "hero.sneakRight(3)"
click at [739, 214] on div "hero . jumpDown ( ) hero . jumpRight ( ) hero . sneakRight ( 3 )" at bounding box center [879, 324] width 339 height 360
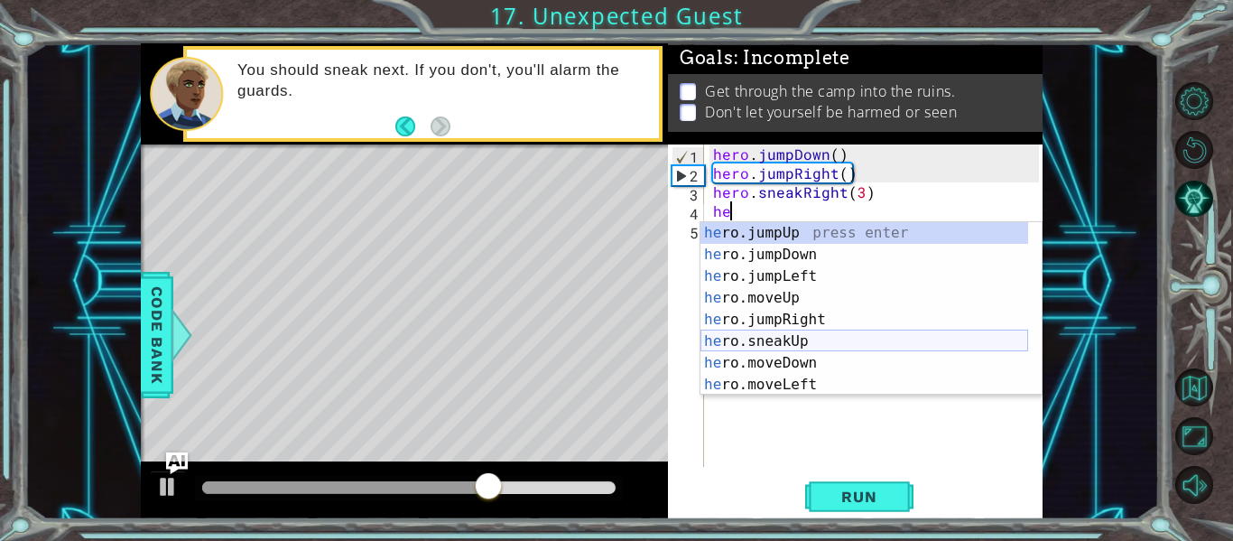
click at [870, 339] on div "he ro.jumpUp press enter he ro.jumpDown press enter he ro.jumpLeft press enter …" at bounding box center [865, 330] width 328 height 217
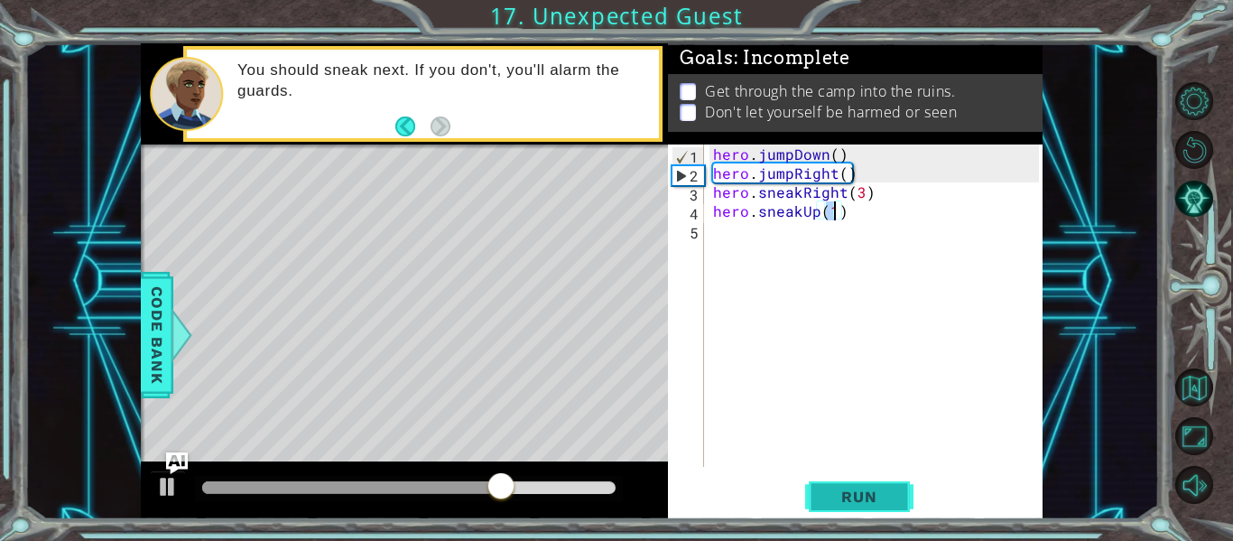
click at [869, 506] on button "Run" at bounding box center [859, 497] width 108 height 37
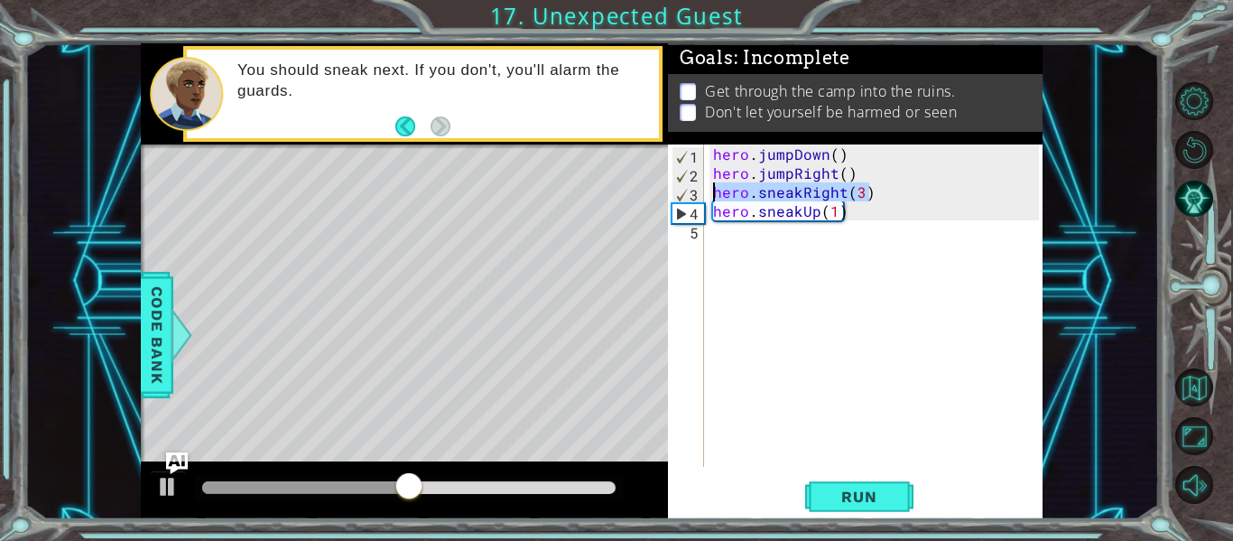
drag, startPoint x: 869, startPoint y: 193, endPoint x: 713, endPoint y: 193, distance: 155.3
click at [713, 193] on div "hero . jumpDown ( ) hero . jumpRight ( ) hero . sneakRight ( 3 ) hero . sneakUp…" at bounding box center [879, 324] width 339 height 360
type textarea "hero.sneakRight(3)"
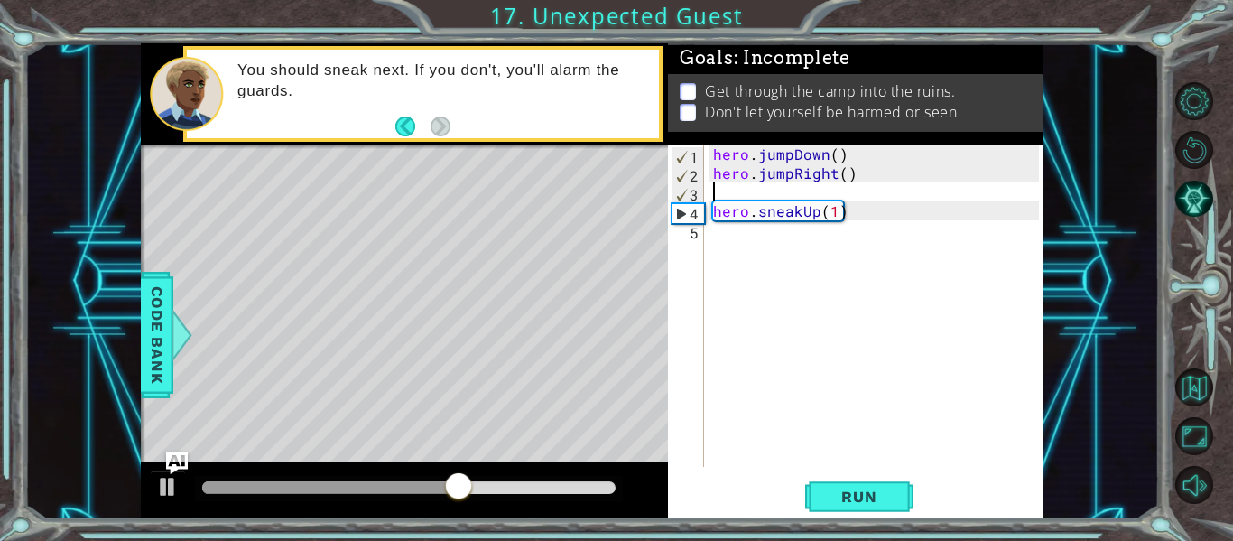
type textarea "he"
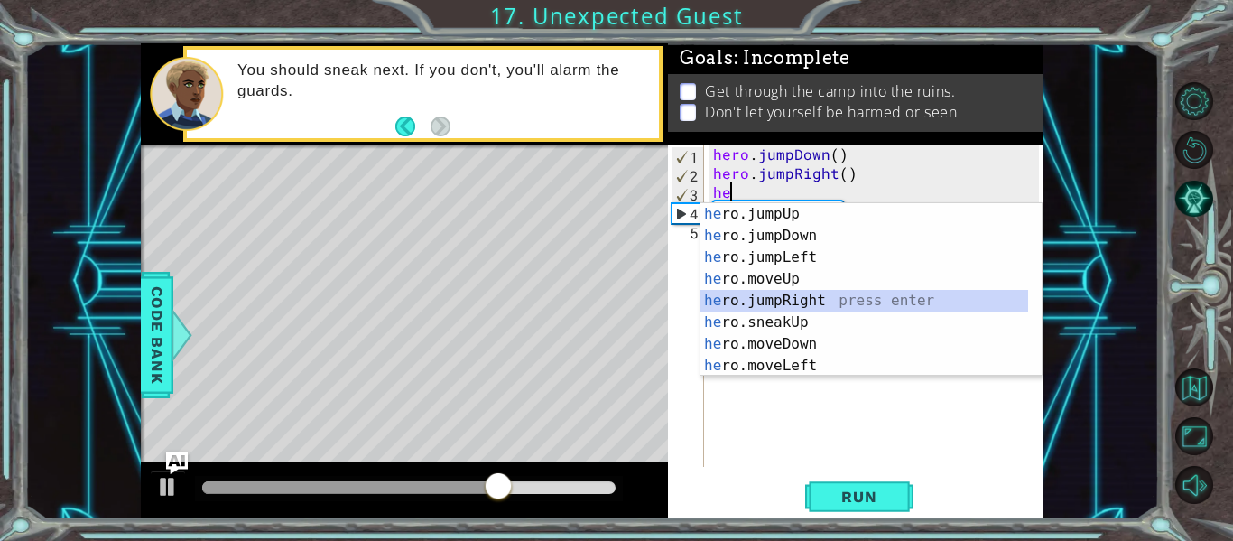
click at [812, 295] on div "he ro.jumpUp press enter he ro.jumpDown press enter he ro.jumpLeft press enter …" at bounding box center [865, 311] width 328 height 217
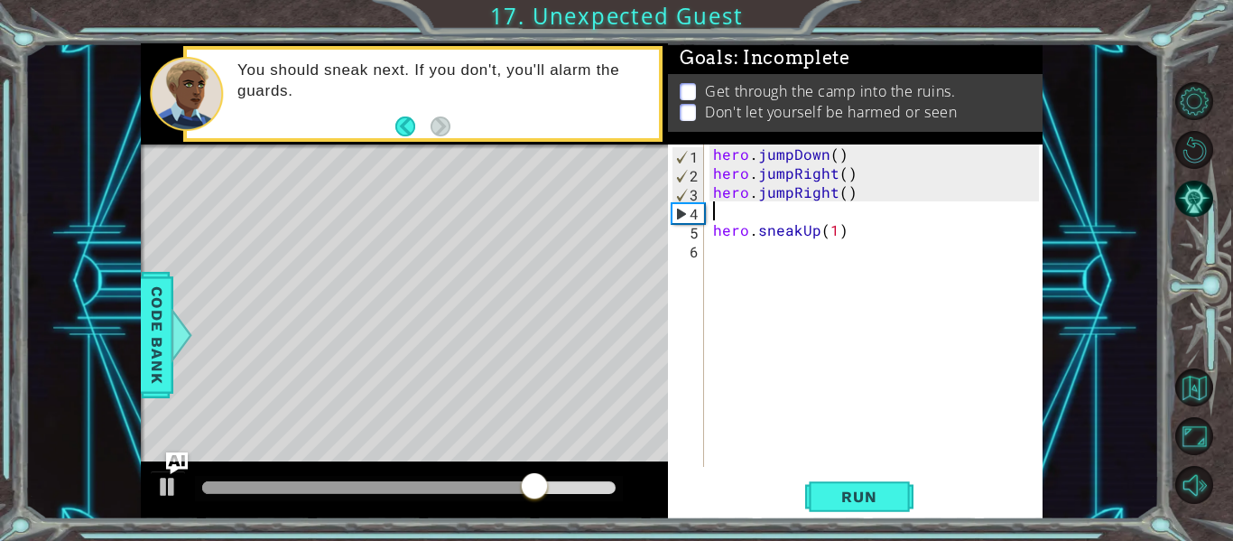
type textarea "hero.jumpRight()"
paste textarea "hero.sneakRight(3)"
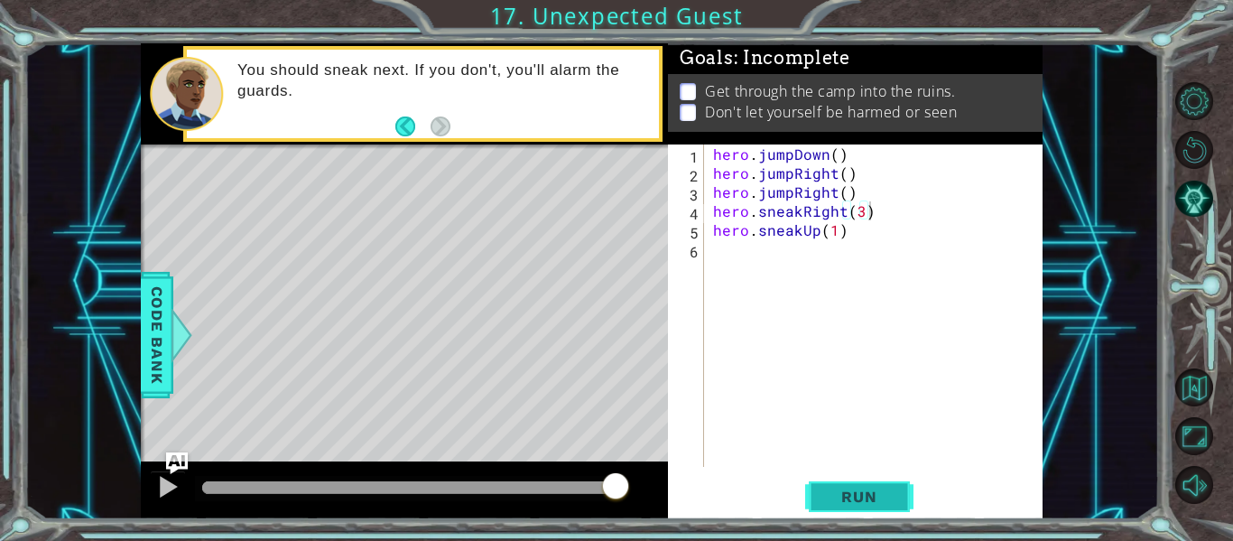
click at [870, 489] on span "Run" at bounding box center [858, 497] width 71 height 18
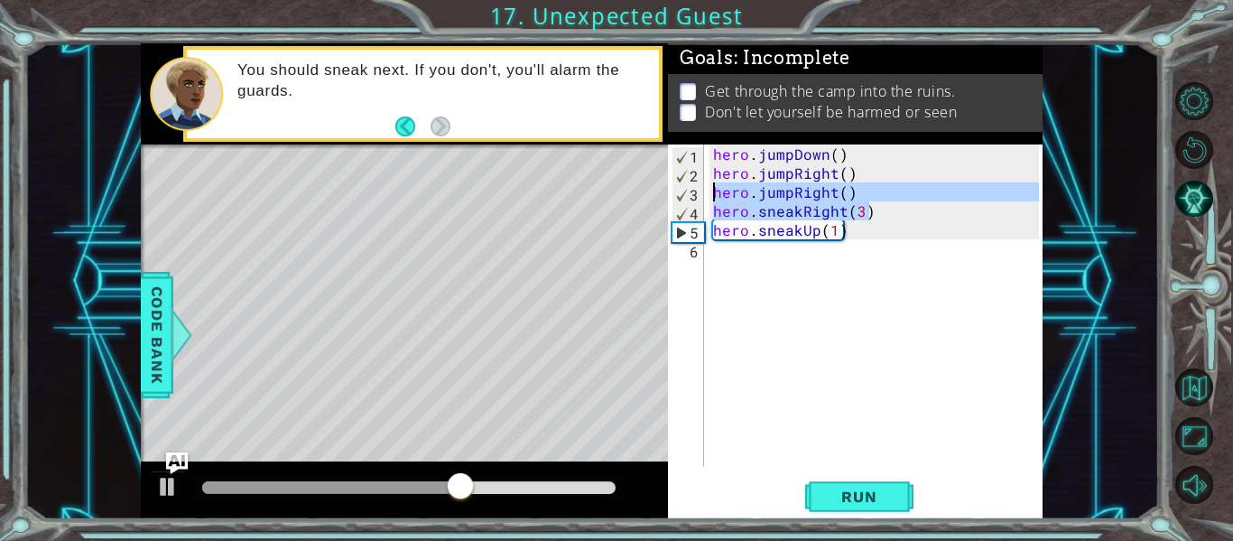
drag, startPoint x: 873, startPoint y: 210, endPoint x: 702, endPoint y: 191, distance: 172.6
click at [702, 191] on div "hero.sneakRight(3) 1 2 3 4 5 6 hero . jumpDown ( ) hero . jumpRight ( ) hero . …" at bounding box center [853, 305] width 371 height 322
type textarea "hero.jumpRight() hero.sneakRight(3)"
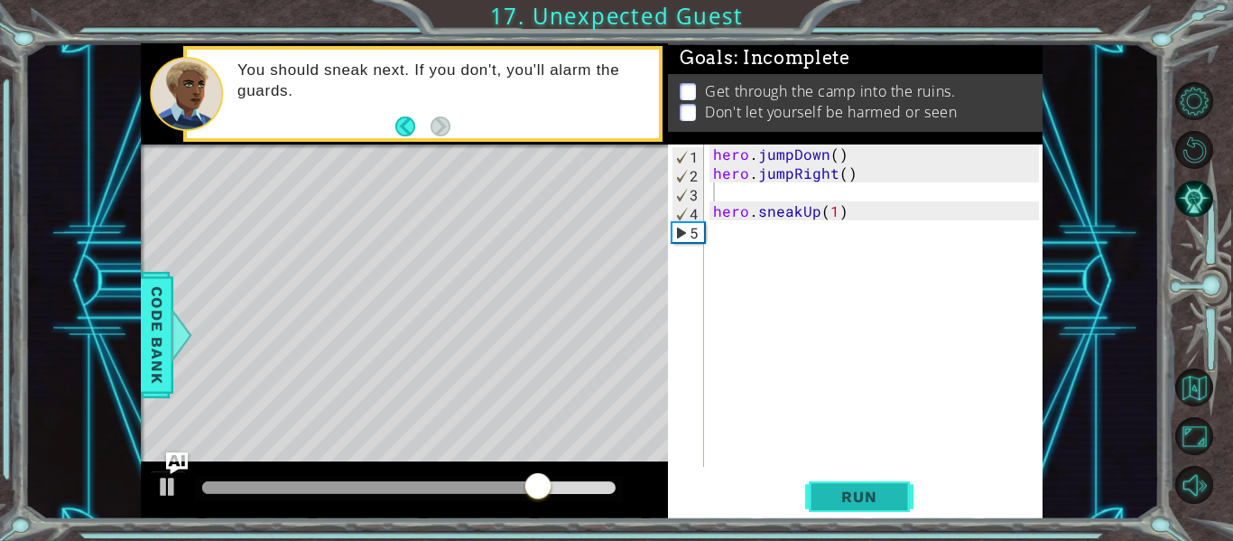
click at [871, 499] on span "Run" at bounding box center [858, 497] width 71 height 18
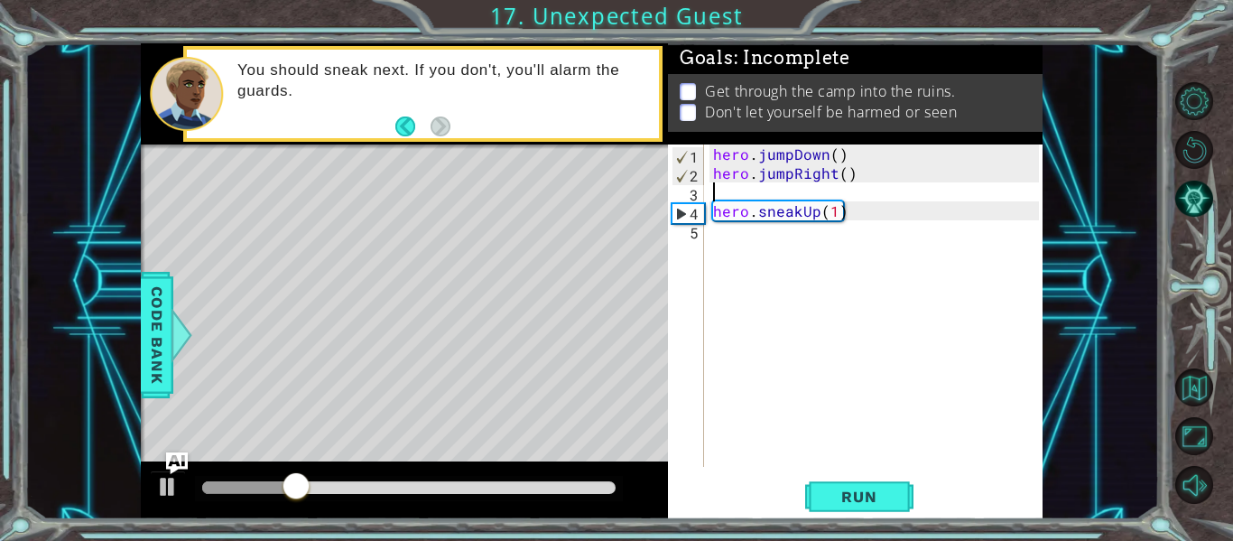
click at [713, 228] on div "hero . jumpDown ( ) hero . jumpRight ( ) hero . sneakUp ( 1 )" at bounding box center [879, 324] width 339 height 360
click at [711, 209] on div "hero . jumpDown ( ) hero . jumpRight ( ) hero . sneakUp ( 1 )" at bounding box center [879, 324] width 339 height 360
type textarea "hero.sneakUp(1)"
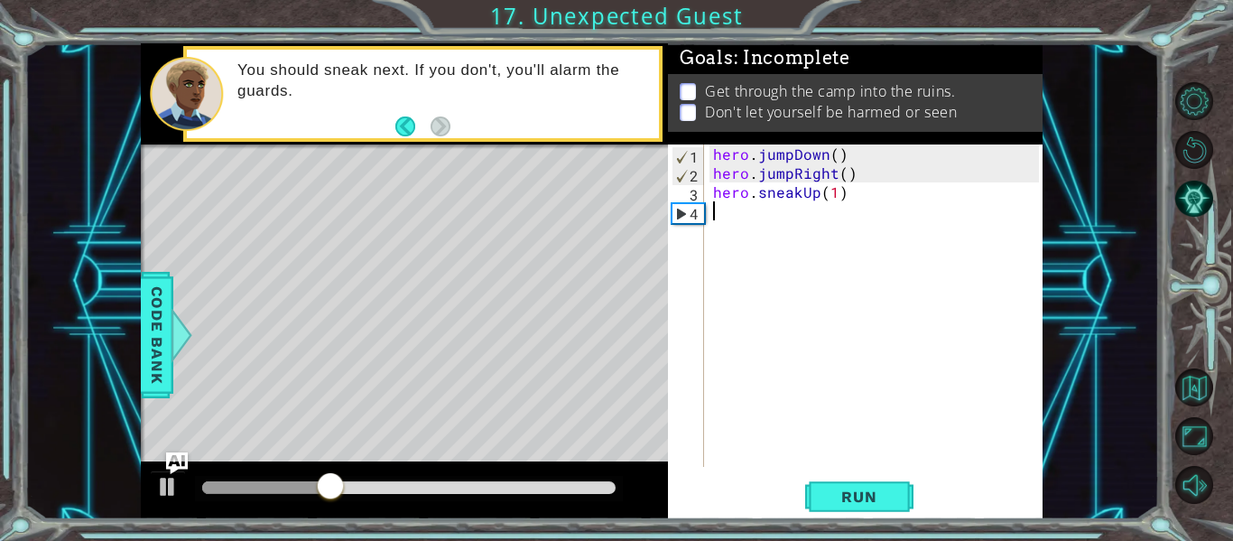
click at [711, 209] on div "hero . jumpDown ( ) hero . jumpRight ( ) hero . sneakUp ( 1 )" at bounding box center [879, 324] width 339 height 360
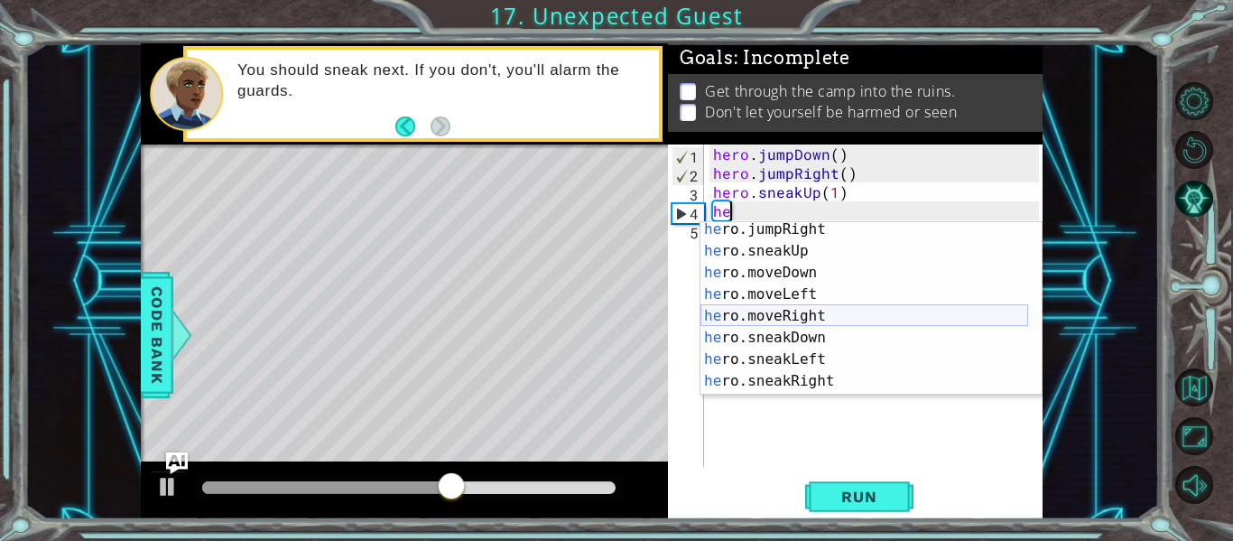
scroll to position [93, 0]
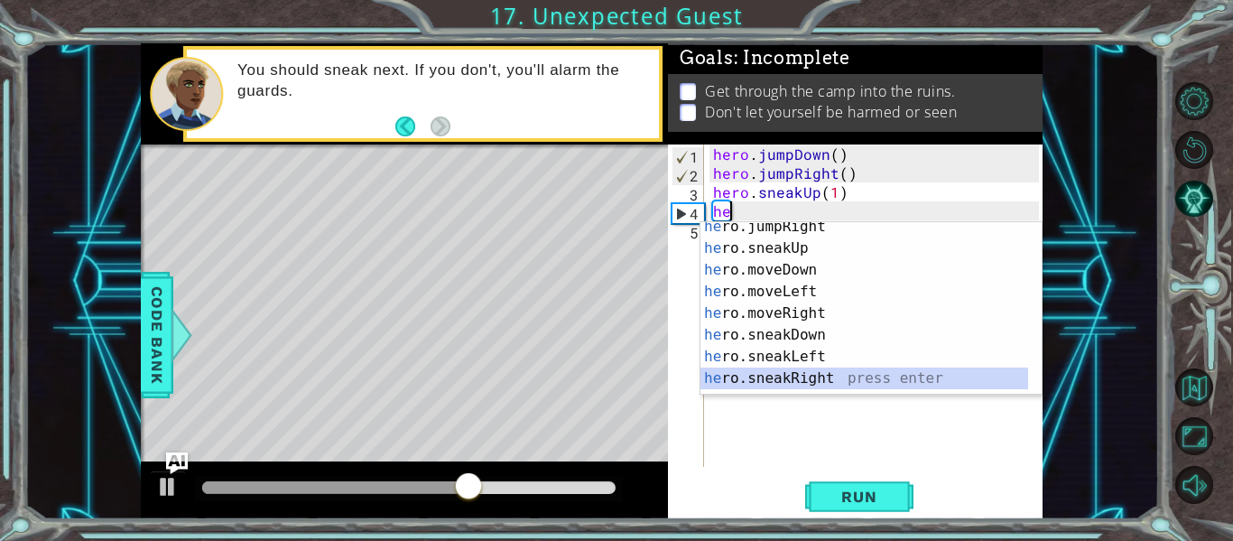
click at [826, 371] on div "he ro.jumpRight press enter he ro.sneakUp press enter he ro.moveDown press ente…" at bounding box center [865, 324] width 328 height 217
type textarea "hero.sneakRight(1)"
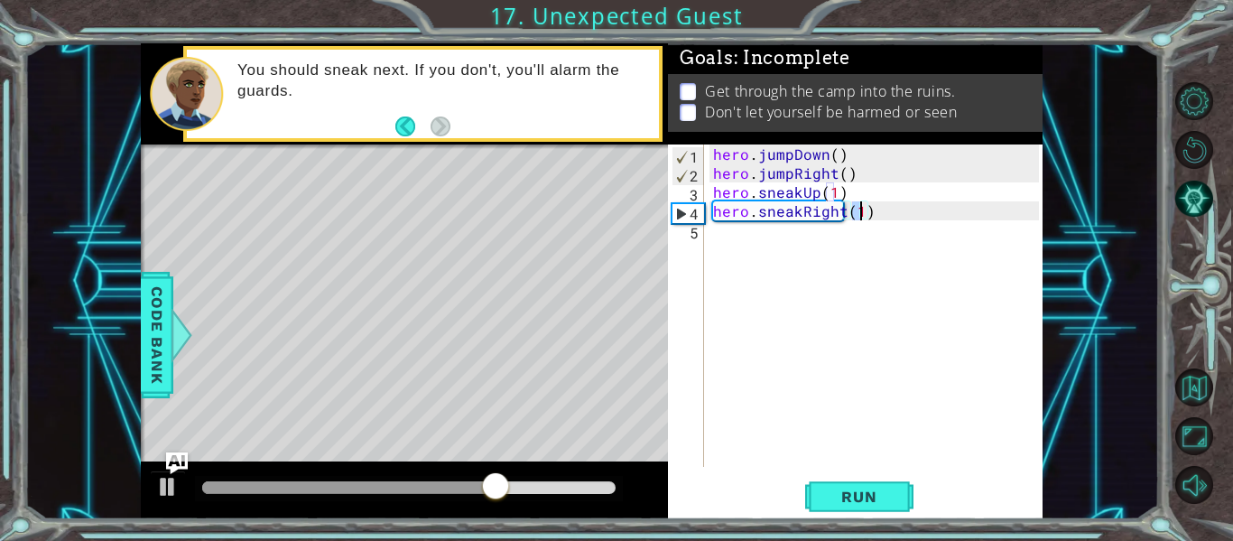
click at [754, 249] on div "hero . jumpDown ( ) hero . jumpRight ( ) hero . sneakUp ( 1 ) hero . sneakRight…" at bounding box center [879, 324] width 339 height 360
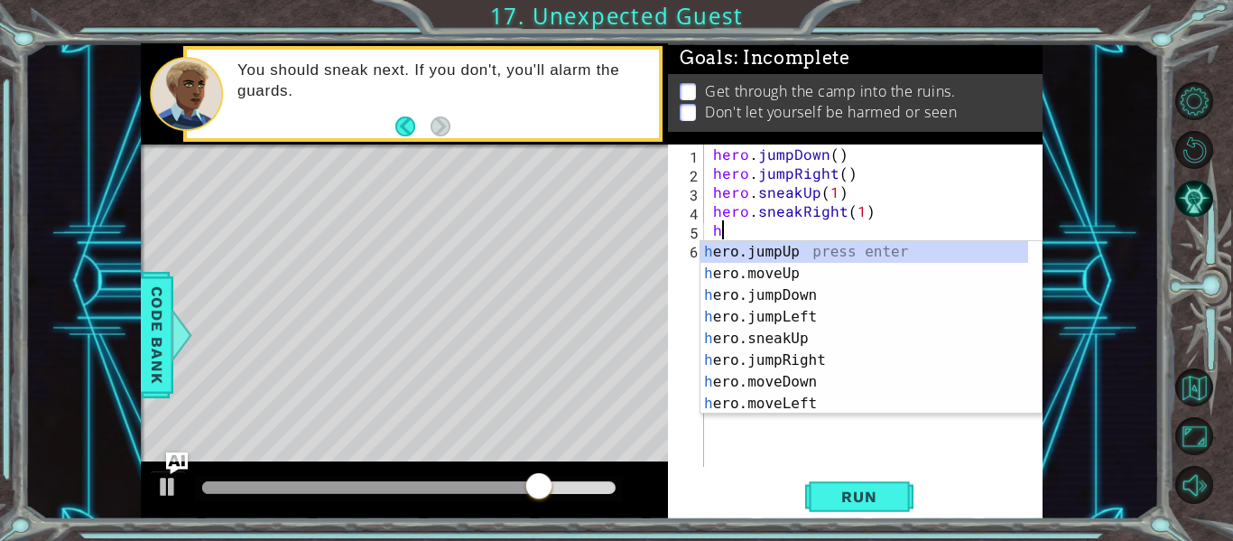
scroll to position [0, 0]
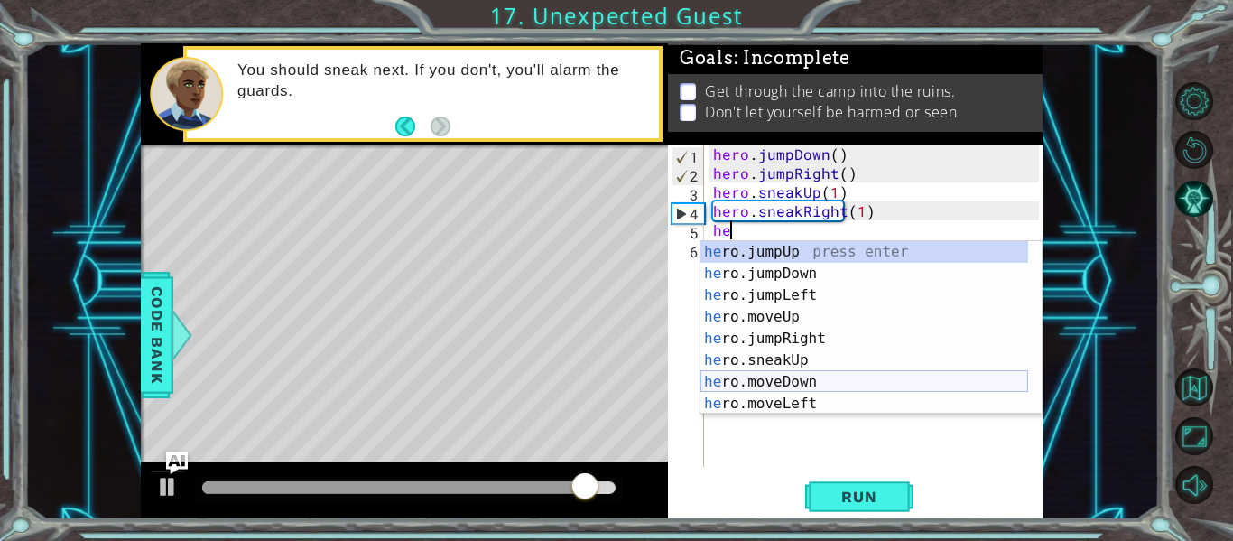
click at [811, 375] on div "he ro.jumpUp press enter he ro.jumpDown press enter he ro.jumpLeft press enter …" at bounding box center [865, 349] width 328 height 217
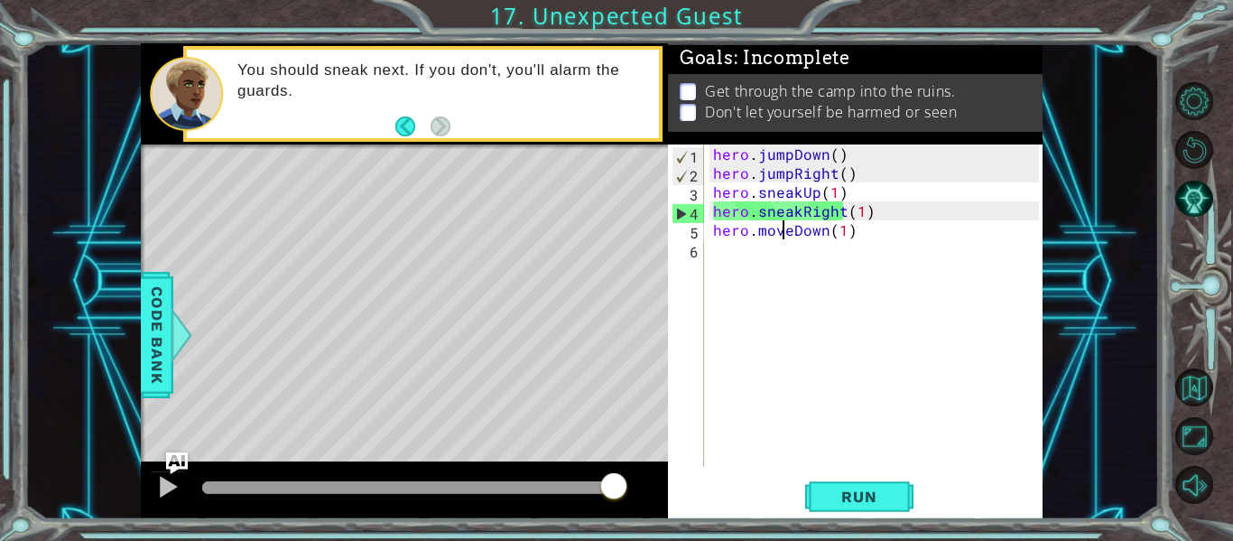
click at [782, 233] on div "hero . jumpDown ( ) hero . jumpRight ( ) hero . sneakUp ( 1 ) hero . sneakRight…" at bounding box center [879, 324] width 339 height 360
click at [788, 233] on div "hero . jumpDown ( ) hero . jumpRight ( ) hero . sneakUp ( 1 ) hero . sneakRight…" at bounding box center [879, 324] width 339 height 360
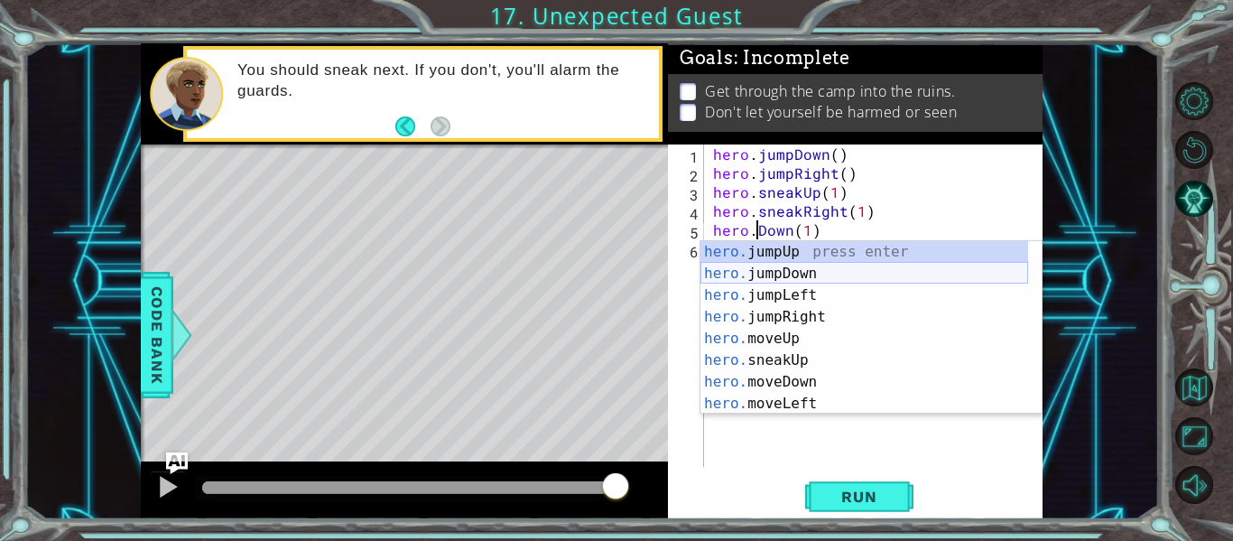
scroll to position [0, 4]
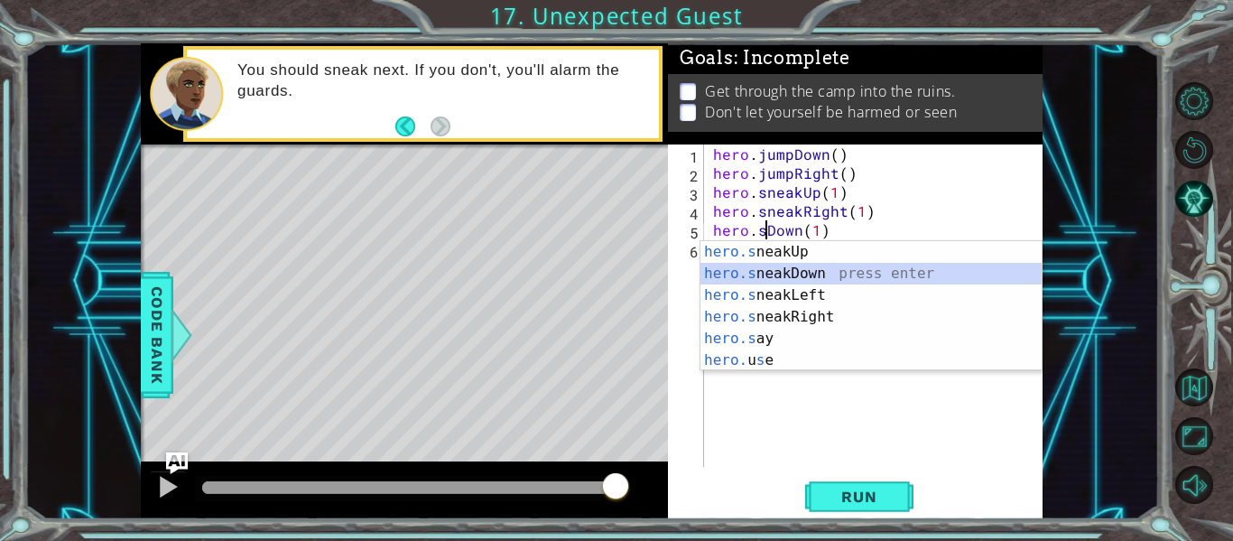
click at [821, 276] on div "hero.s neakUp press enter hero.s neakDown press enter hero.s neakLeft press ent…" at bounding box center [871, 327] width 341 height 173
type textarea "hero.sneakDown(1)(1)"
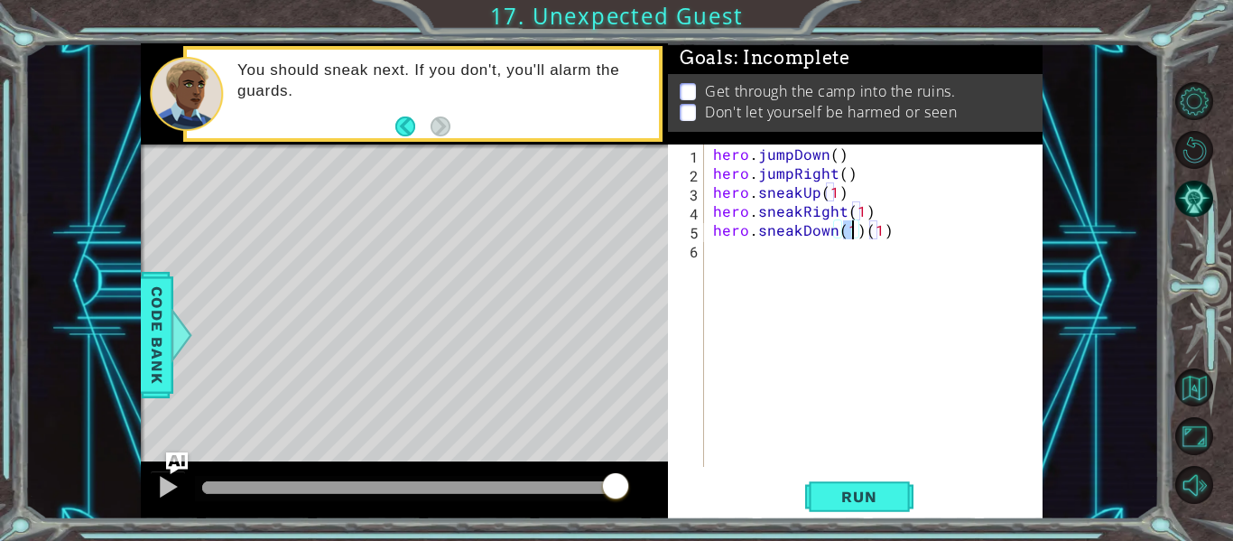
click at [715, 255] on div "hero . jumpDown ( ) hero . jumpRight ( ) hero . sneakUp ( 1 ) hero . sneakRight…" at bounding box center [879, 324] width 339 height 360
paste textarea "hero.sneakRight(3)"
click at [705, 274] on div "hero.sneakRight(3) 1 2 3 4 5 6 7 8 hero . jumpDown ( ) hero . jumpRight ( ) her…" at bounding box center [853, 305] width 371 height 322
drag, startPoint x: 849, startPoint y: 255, endPoint x: 715, endPoint y: 251, distance: 133.7
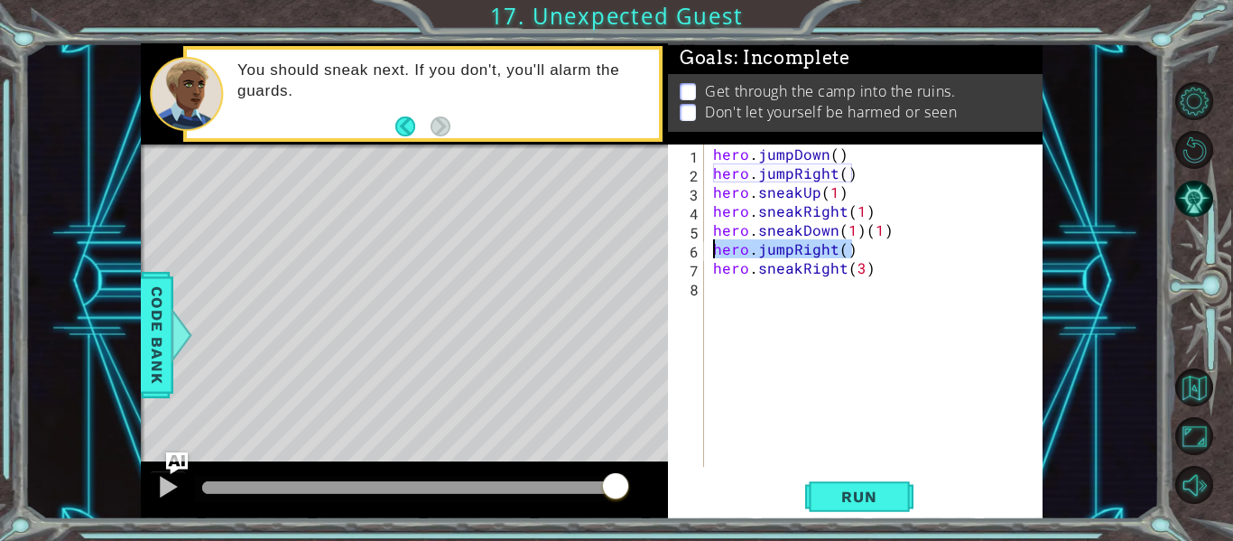
click at [715, 251] on div "hero . jumpDown ( ) hero . jumpRight ( ) hero . sneakUp ( 1 ) hero . sneakRight…" at bounding box center [879, 324] width 339 height 360
type textarea "hero.jumpRight()"
click at [715, 275] on div "hero . jumpDown ( ) hero . jumpRight ( ) hero . sneakUp ( 1 ) hero . sneakRight…" at bounding box center [879, 324] width 339 height 360
click at [858, 247] on div "hero . jumpDown ( ) hero . jumpRight ( ) hero . sneakUp ( 1 ) hero . sneakRight…" at bounding box center [879, 324] width 339 height 360
type textarea "hero.sneakRight(2)"
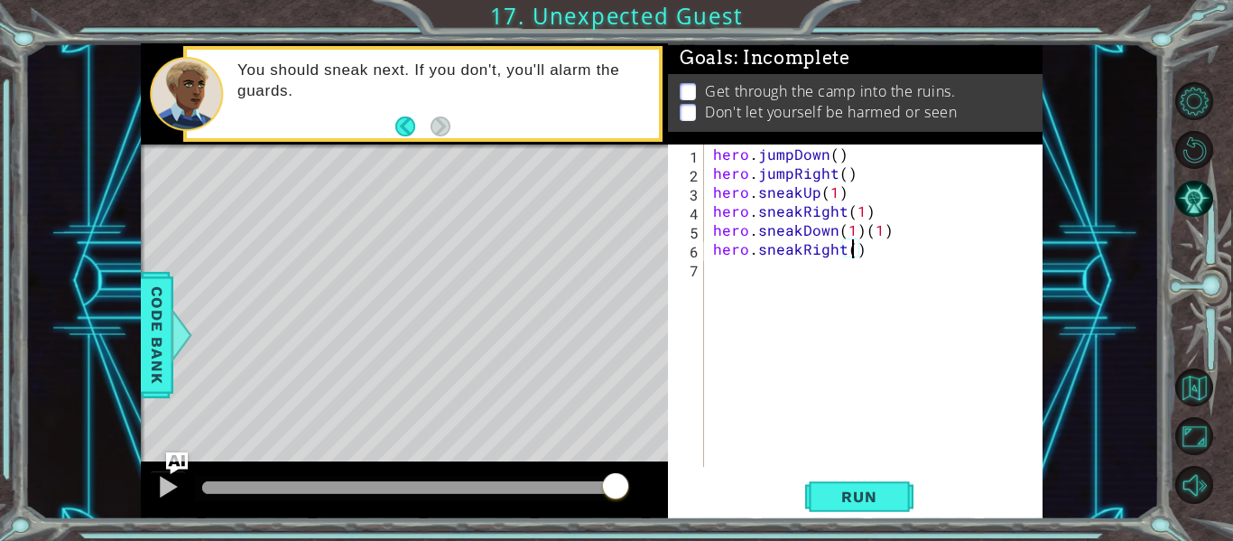
scroll to position [0, 9]
click at [720, 268] on div "hero . jumpDown ( ) hero . jumpRight ( ) hero . sneakUp ( 1 ) hero . sneakRight…" at bounding box center [879, 324] width 339 height 360
drag, startPoint x: 884, startPoint y: 229, endPoint x: 860, endPoint y: 233, distance: 24.6
click at [860, 233] on div "hero . jumpDown ( ) hero . jumpRight ( ) hero . sneakUp ( 1 ) hero . sneakRight…" at bounding box center [879, 324] width 339 height 360
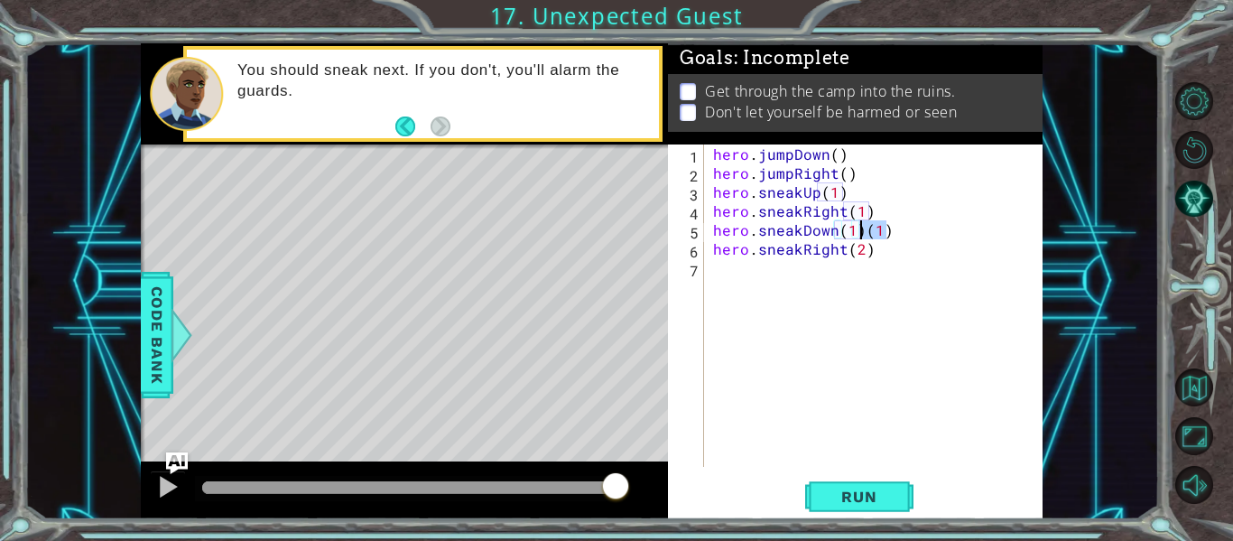
type textarea "hero.sneakDown(1)"
click at [781, 275] on div "hero . jumpDown ( ) hero . jumpRight ( ) hero . sneakUp ( 1 ) hero . sneakRight…" at bounding box center [879, 324] width 339 height 360
click at [845, 501] on span "Run" at bounding box center [858, 497] width 71 height 18
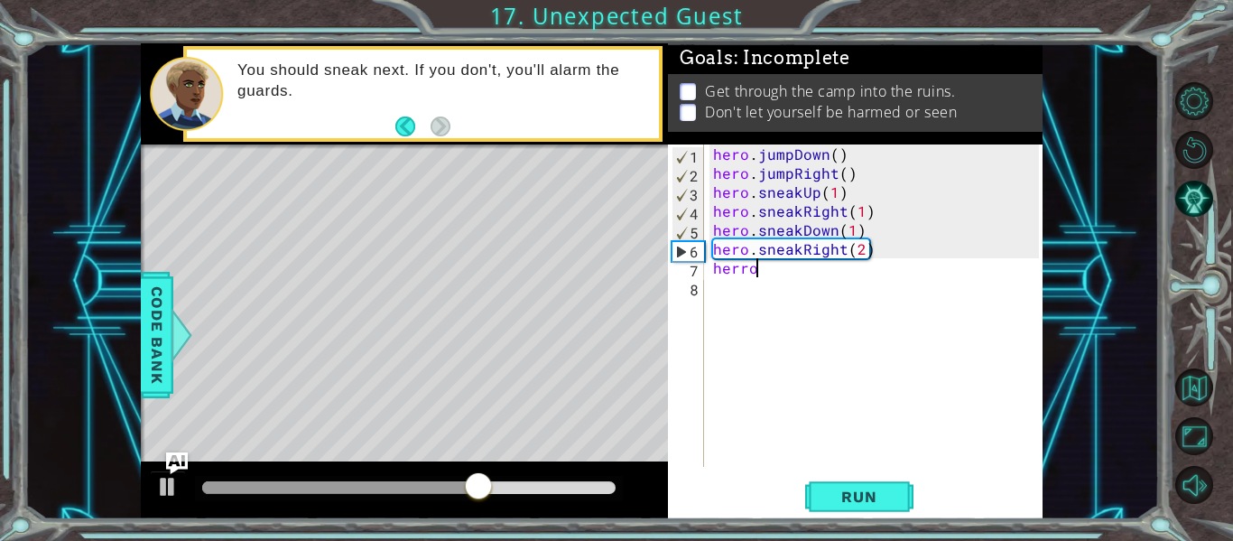
scroll to position [0, 1]
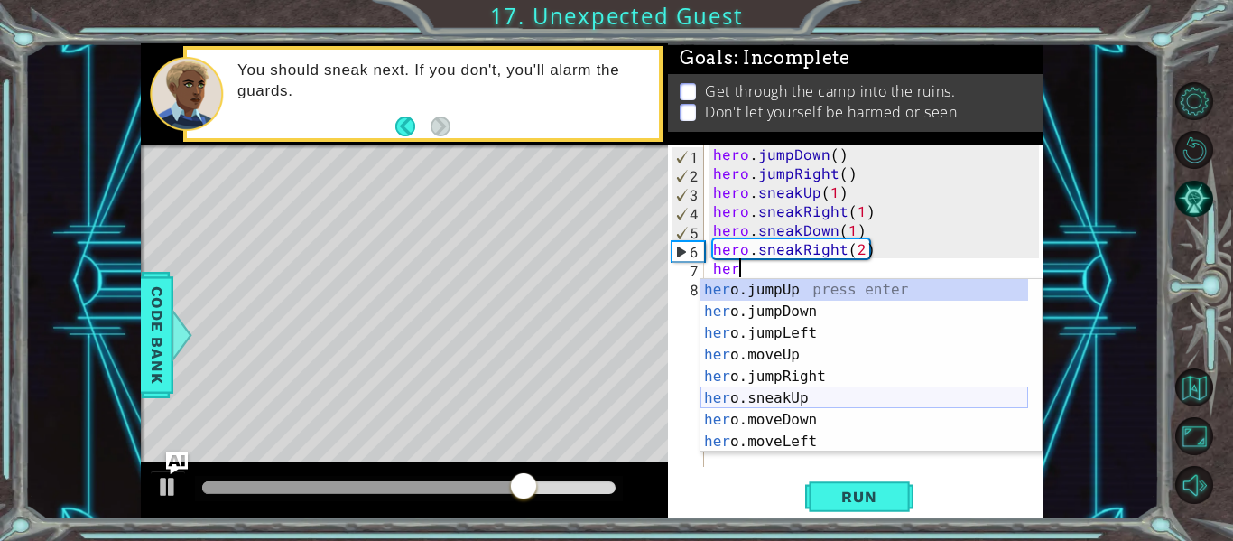
click at [826, 401] on div "her o.jumpUp press enter her o.jumpDown press enter her o.jumpLeft press enter …" at bounding box center [865, 387] width 328 height 217
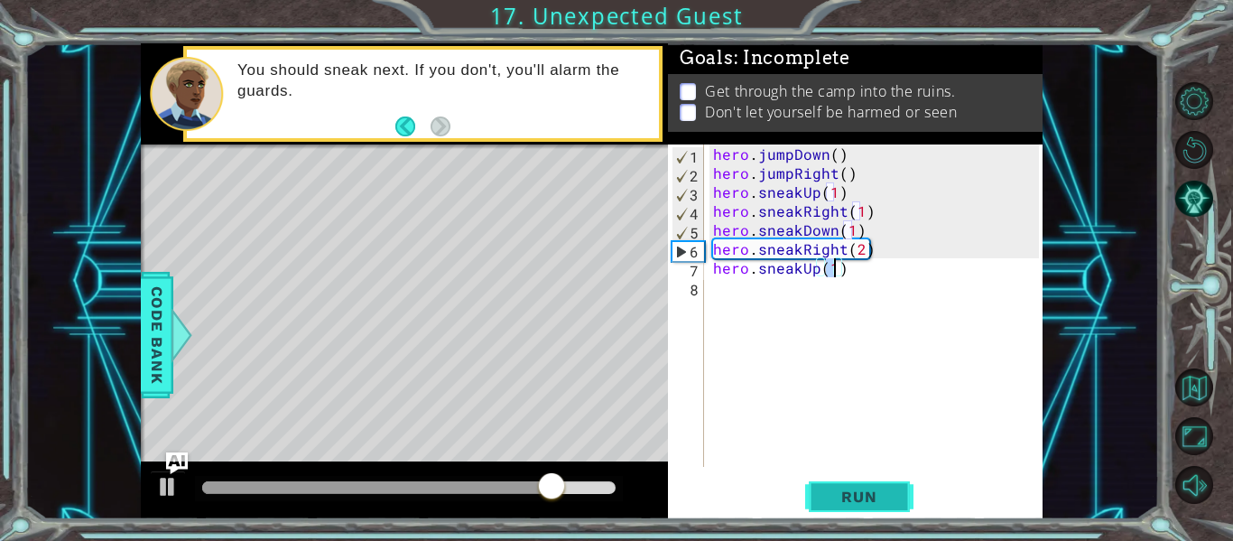
type textarea "hero.sneakUp(1)"
click at [855, 488] on span "Run" at bounding box center [858, 497] width 71 height 18
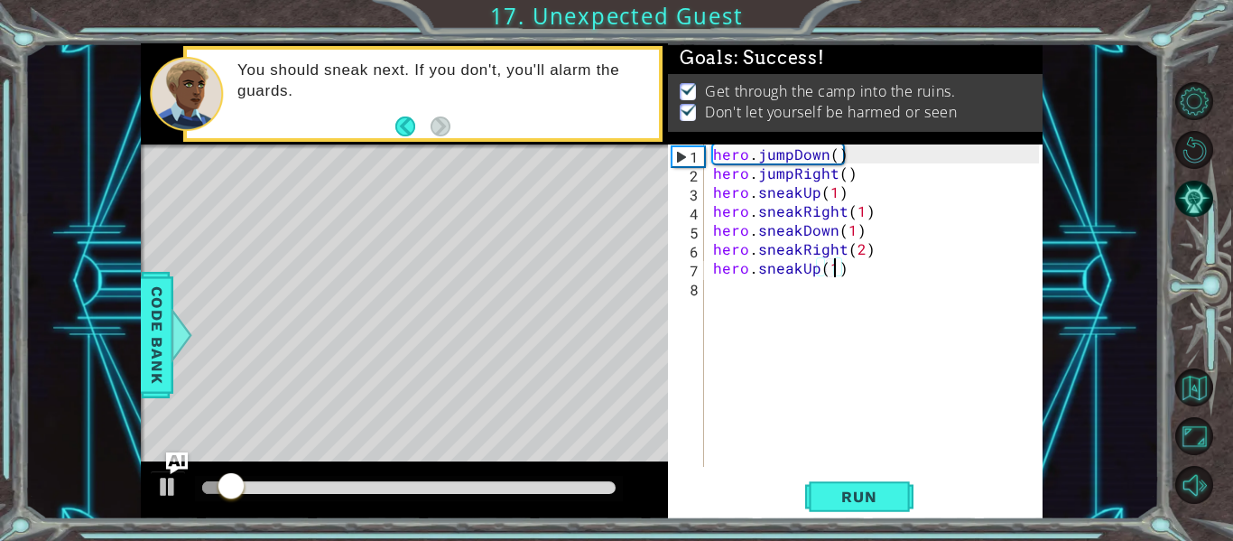
click at [508, 486] on div at bounding box center [409, 487] width 414 height 13
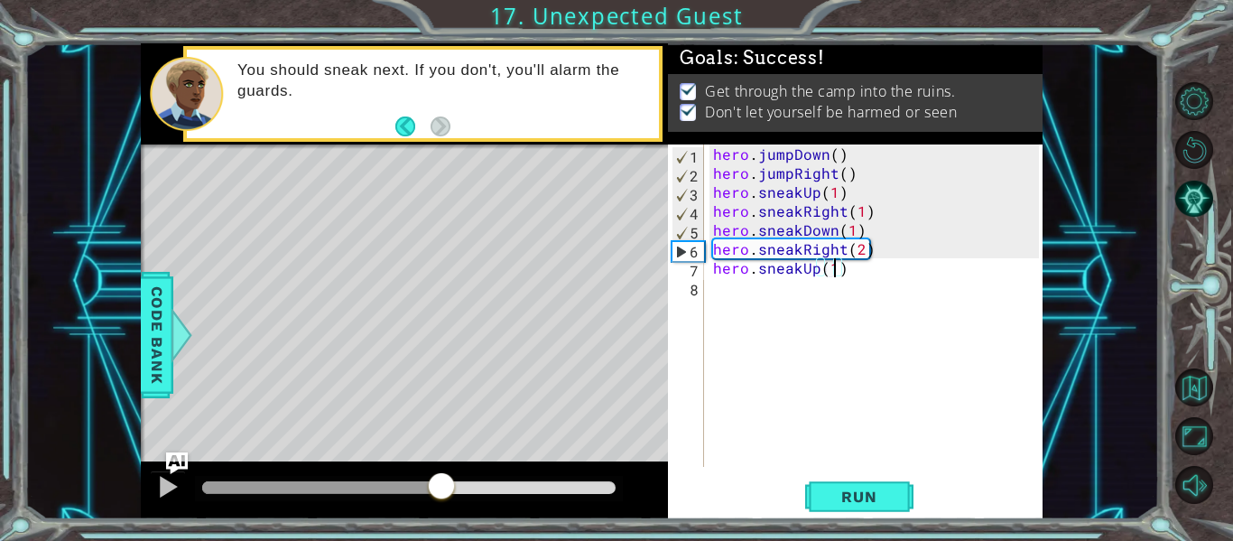
click at [441, 483] on div at bounding box center [321, 487] width 239 height 13
click at [391, 474] on div at bounding box center [404, 490] width 527 height 58
click at [486, 354] on div "Level Map" at bounding box center [558, 410] width 834 height 532
click at [157, 483] on div at bounding box center [167, 486] width 23 height 23
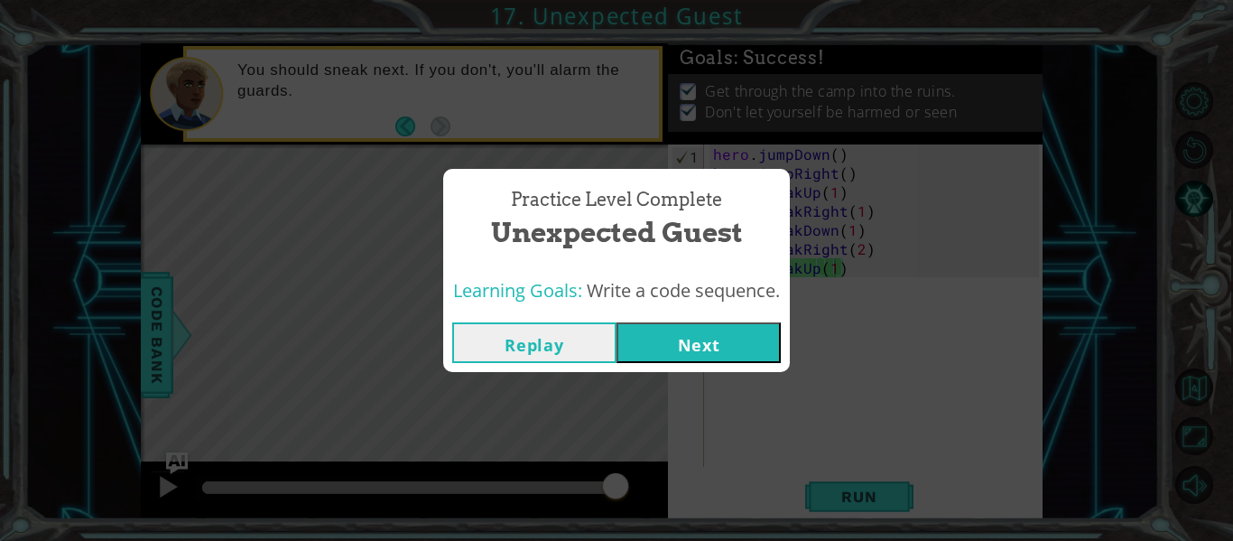
click at [726, 357] on button "Next" at bounding box center [699, 342] width 164 height 41
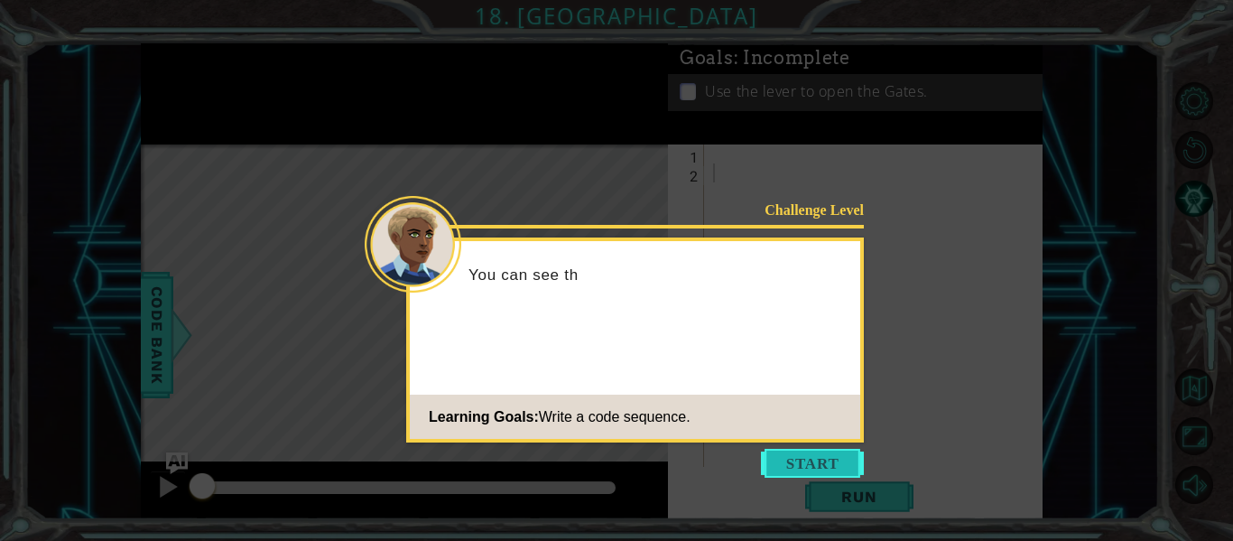
click at [820, 463] on button "Start" at bounding box center [812, 463] width 103 height 29
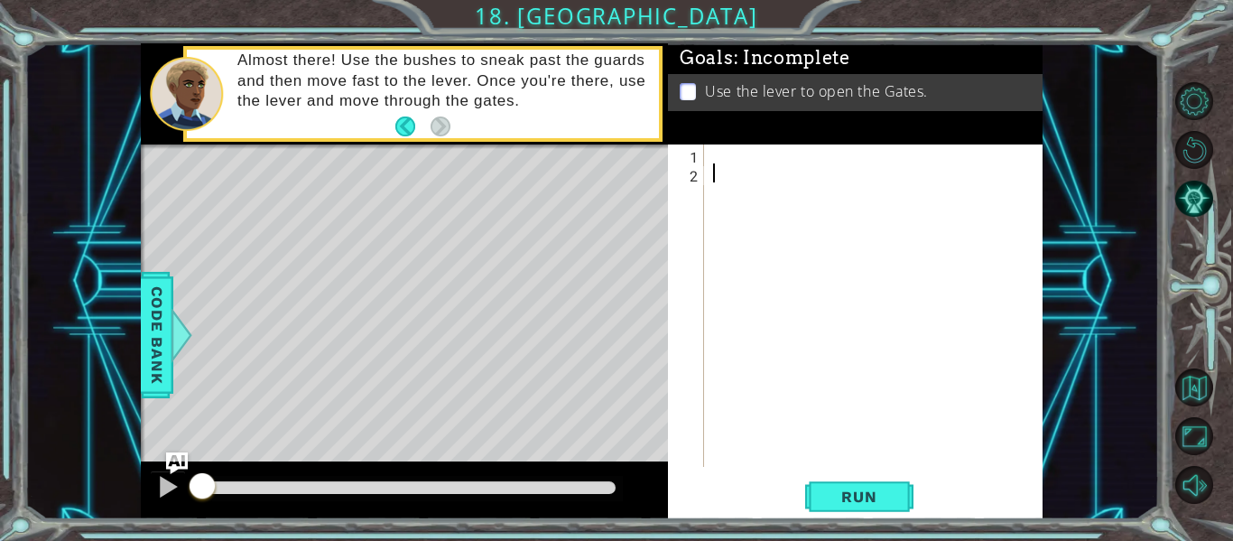
click at [732, 153] on div at bounding box center [879, 324] width 339 height 360
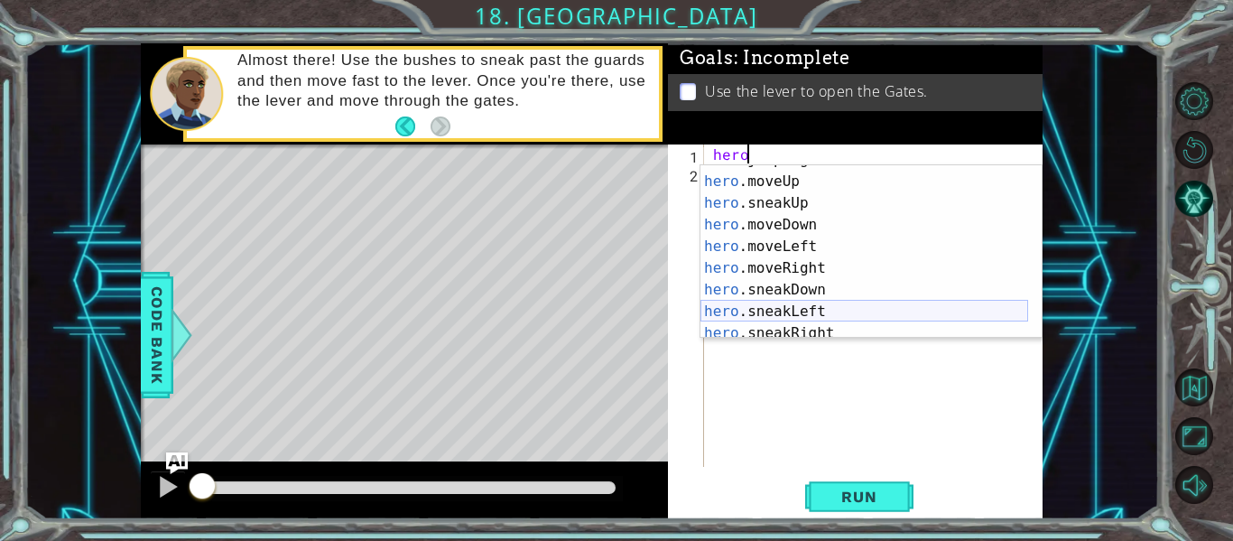
scroll to position [86, 0]
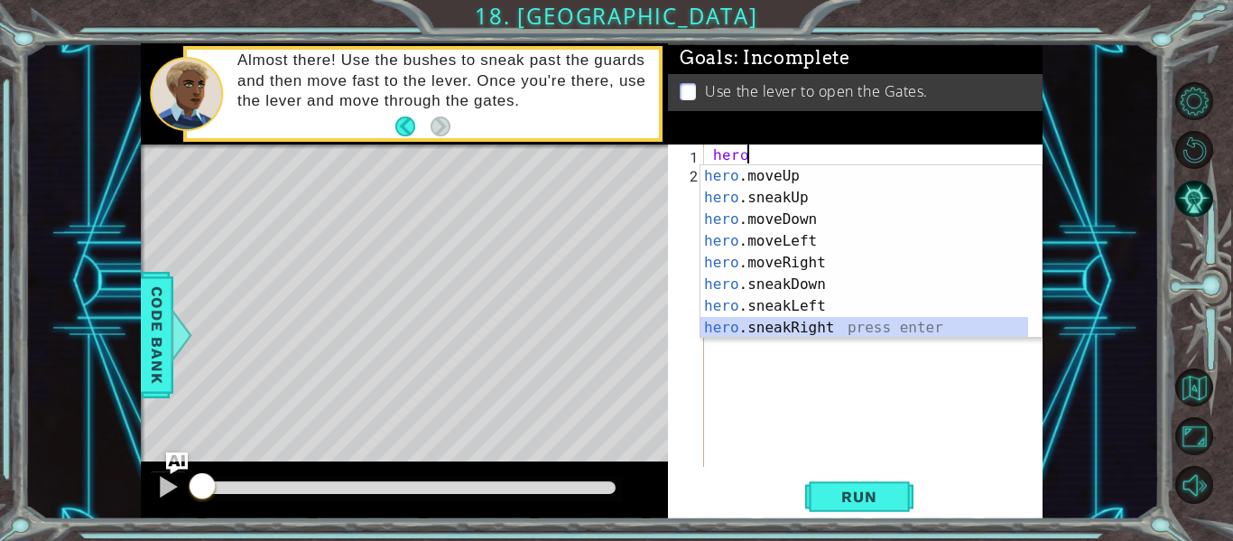
click at [824, 323] on div "hero .moveUp press enter hero .sneakUp press enter hero .moveDown press enter h…" at bounding box center [865, 273] width 328 height 217
type textarea "hero.sneakRight(1)"
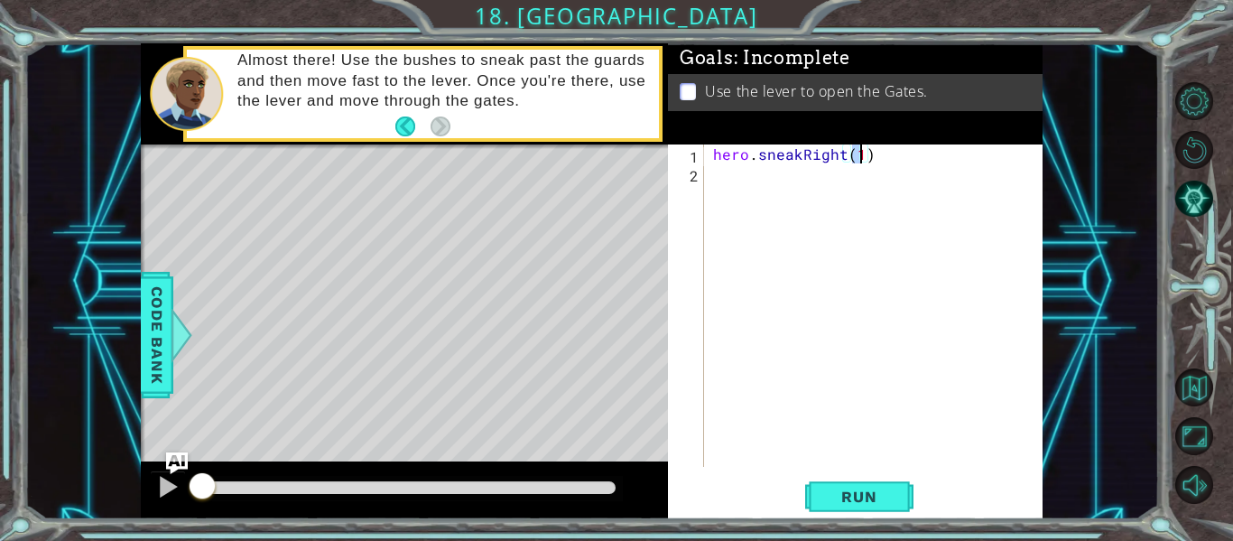
click at [754, 190] on div "hero . sneakRight ( 1 )" at bounding box center [879, 324] width 339 height 360
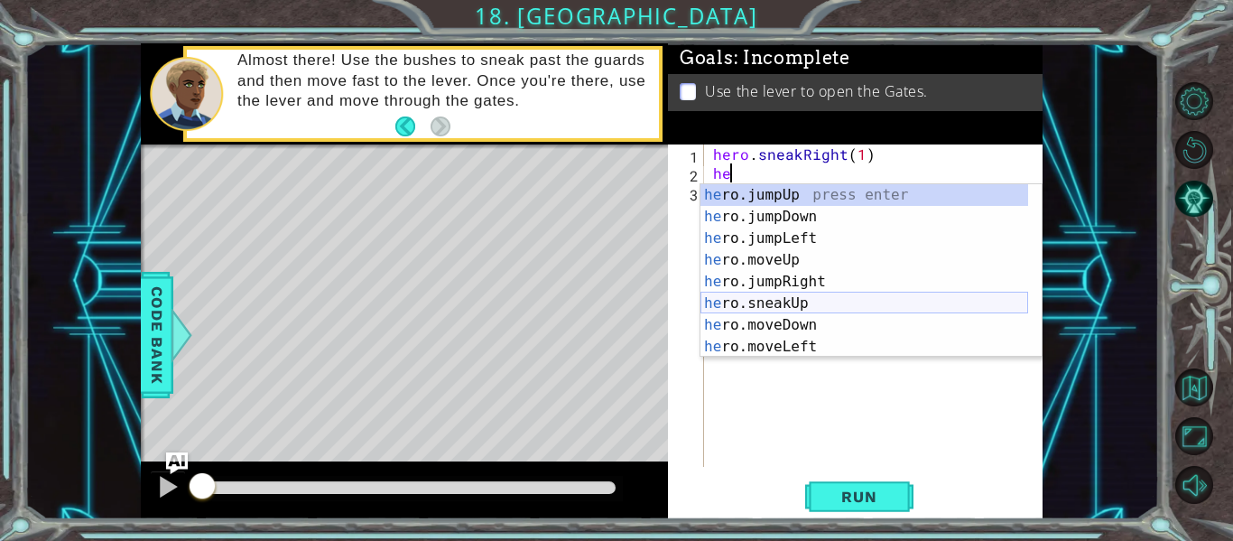
click at [811, 306] on div "he ro.jumpUp press enter he ro.jumpDown press enter he ro.jumpLeft press enter …" at bounding box center [865, 292] width 328 height 217
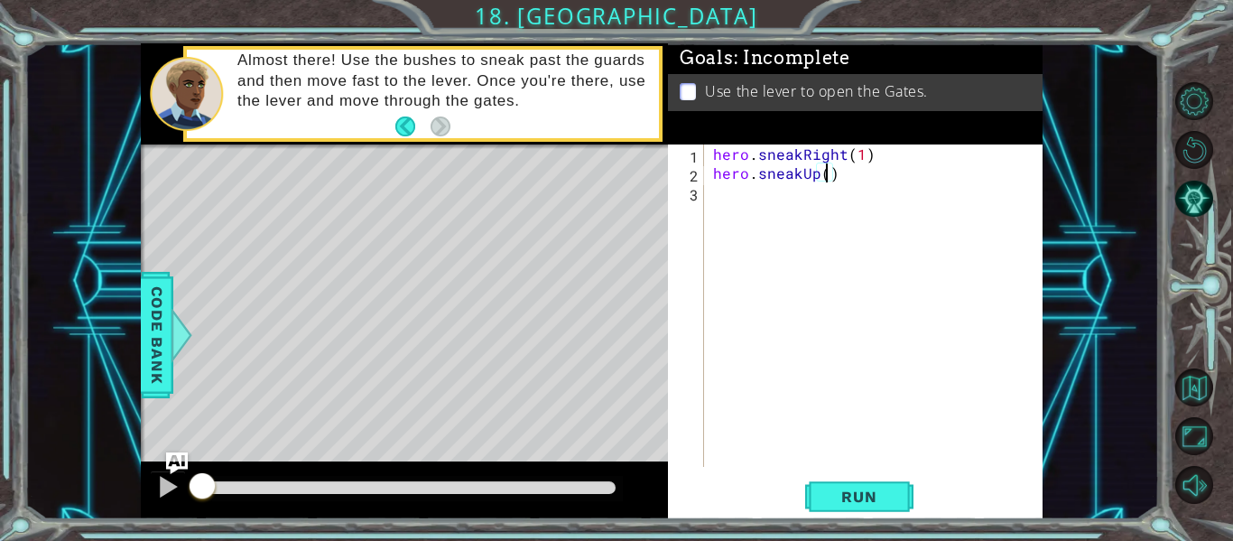
type textarea "hero.sneakUp(3)"
click at [847, 219] on div "hero . sneakRight ( 1 ) hero . sneakUp ( 3 )" at bounding box center [879, 324] width 339 height 360
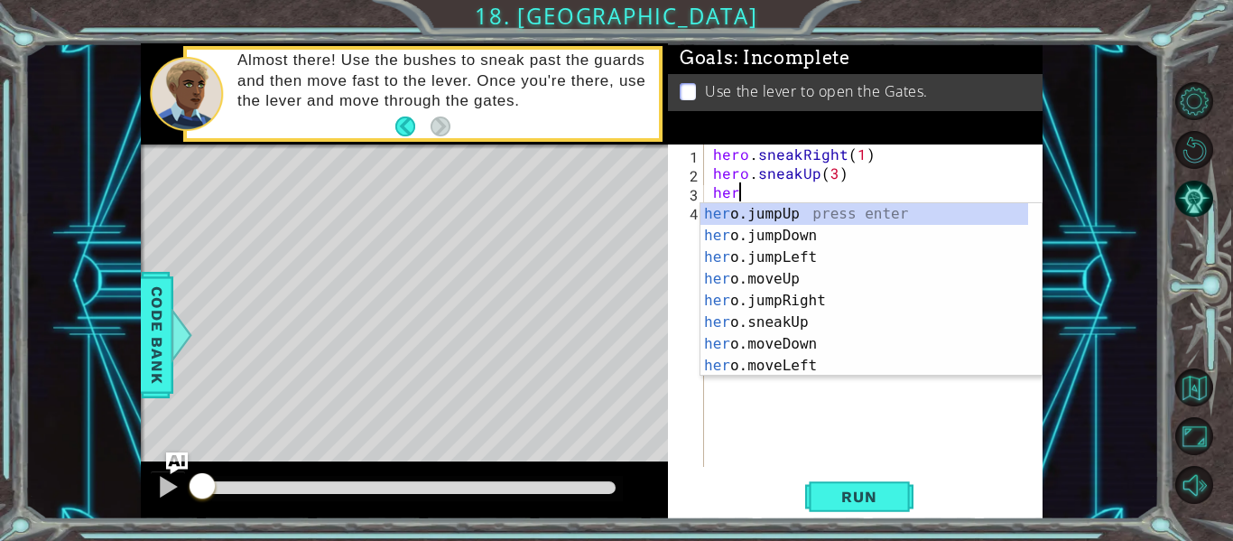
scroll to position [0, 1]
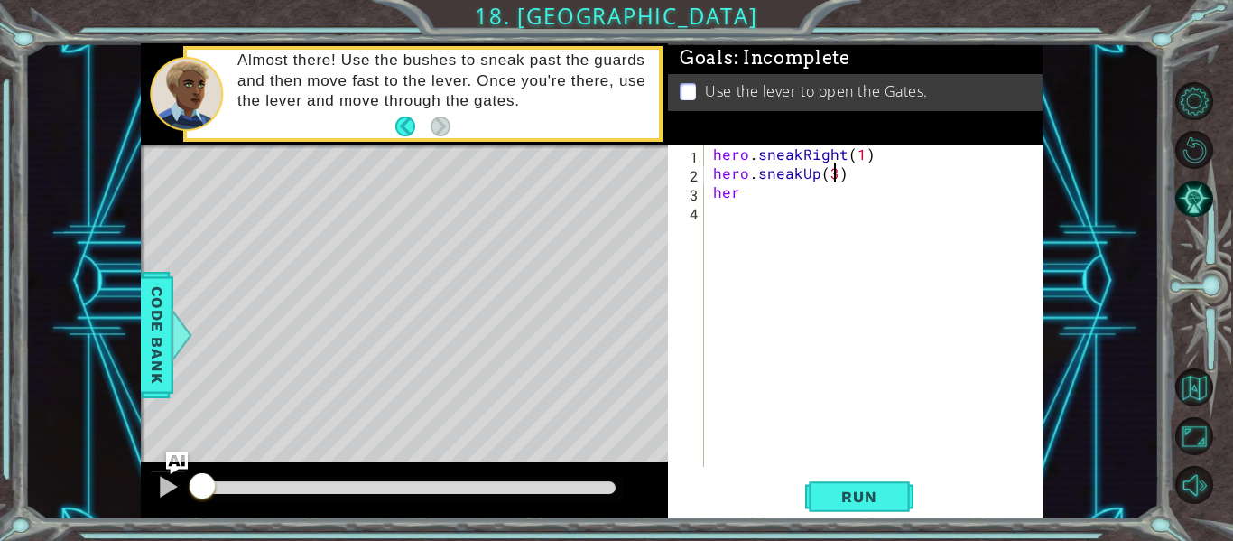
click at [838, 182] on div "hero . sneakRight ( 1 ) hero . sneakUp ( 3 ) her" at bounding box center [879, 324] width 339 height 360
click at [757, 194] on div "hero . sneakRight ( 1 ) hero . sneakUp ( 2 ) her" at bounding box center [879, 324] width 339 height 360
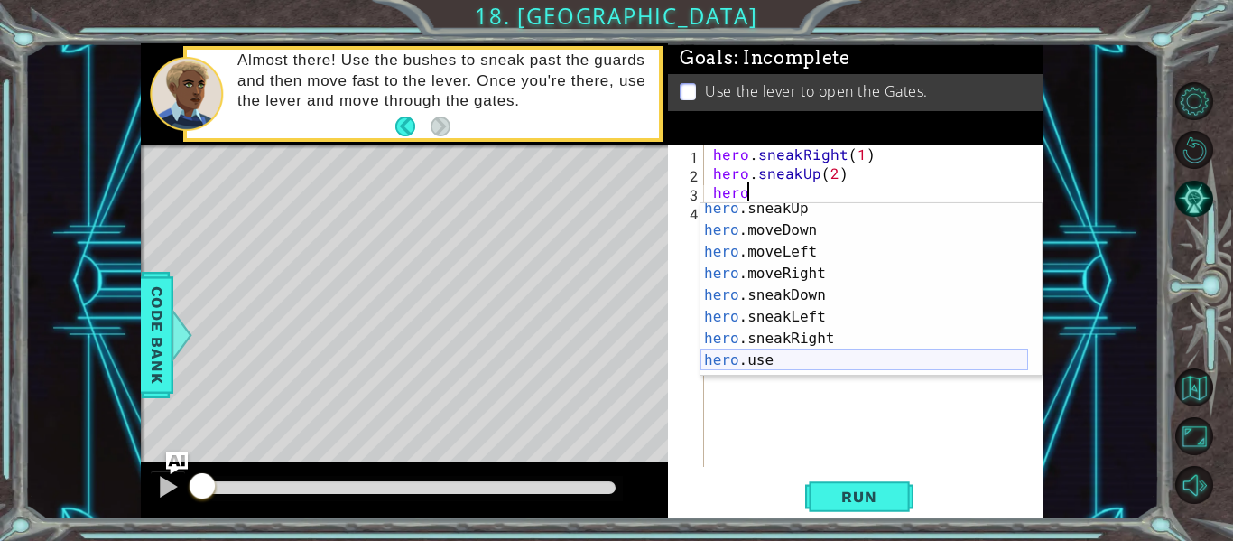
scroll to position [115, 0]
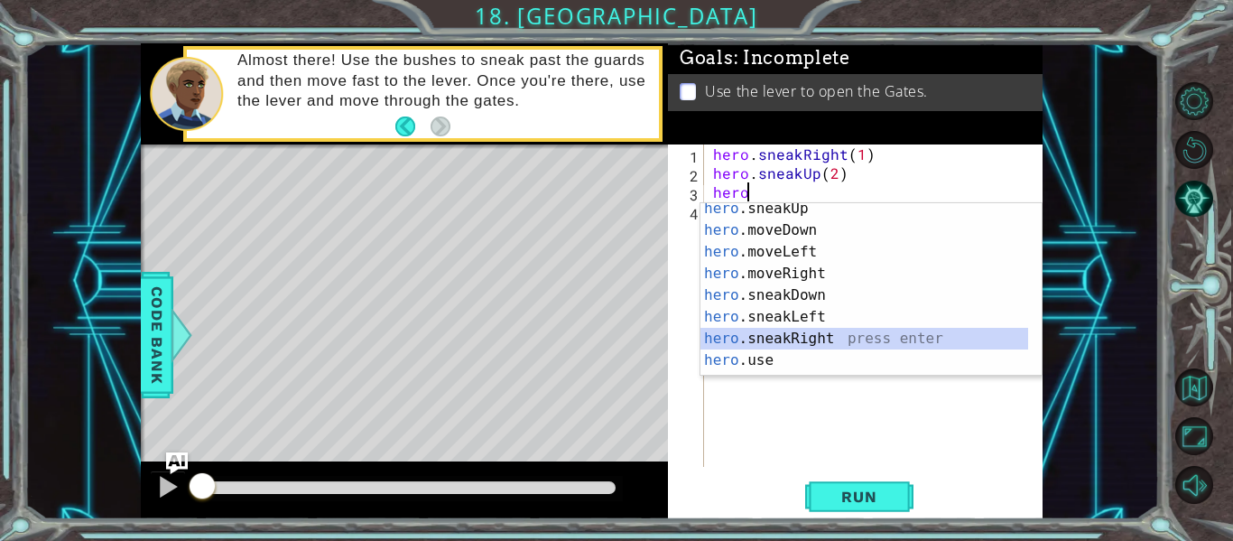
click at [824, 337] on div "hero .sneakUp press enter hero .moveDown press enter hero .moveLeft press enter…" at bounding box center [865, 306] width 328 height 217
type textarea "hero.sneakRight(1)"
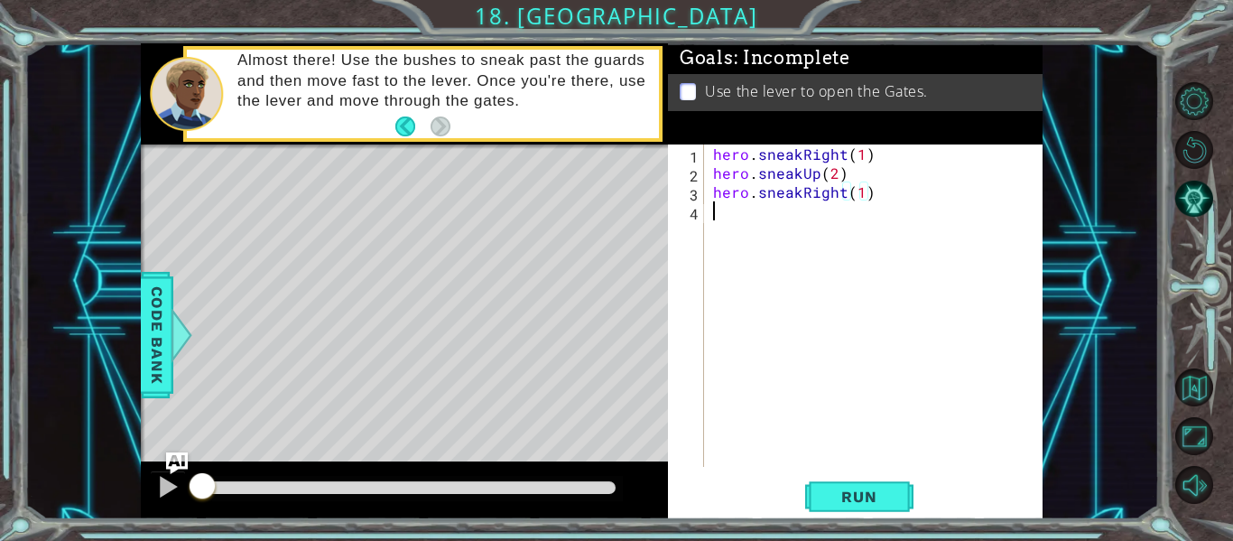
click at [744, 215] on div "hero . sneakRight ( 1 ) hero . sneakUp ( 2 ) hero . sneakRight ( 1 )" at bounding box center [879, 324] width 339 height 360
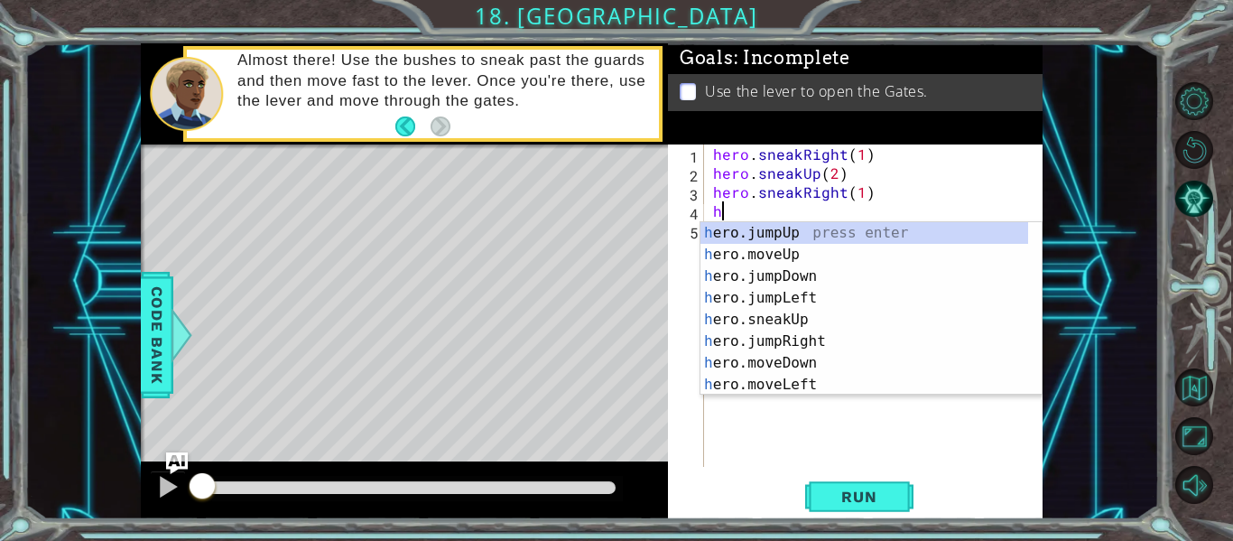
scroll to position [0, 0]
click at [819, 317] on div "h ero.jumpUp press enter h ero.moveUp press enter h ero.jumpDown press enter h …" at bounding box center [865, 330] width 328 height 217
type textarea "hero.sneakUp(1)"
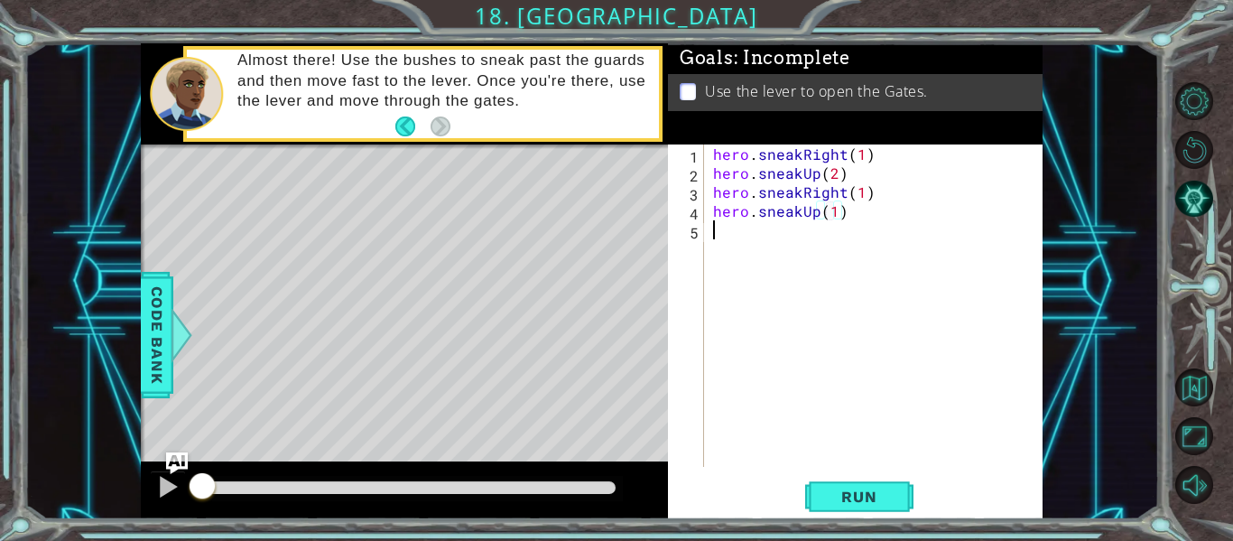
click at [785, 249] on div "hero . sneakRight ( 1 ) hero . sneakUp ( 2 ) hero . sneakRight ( 1 ) hero . sne…" at bounding box center [879, 324] width 339 height 360
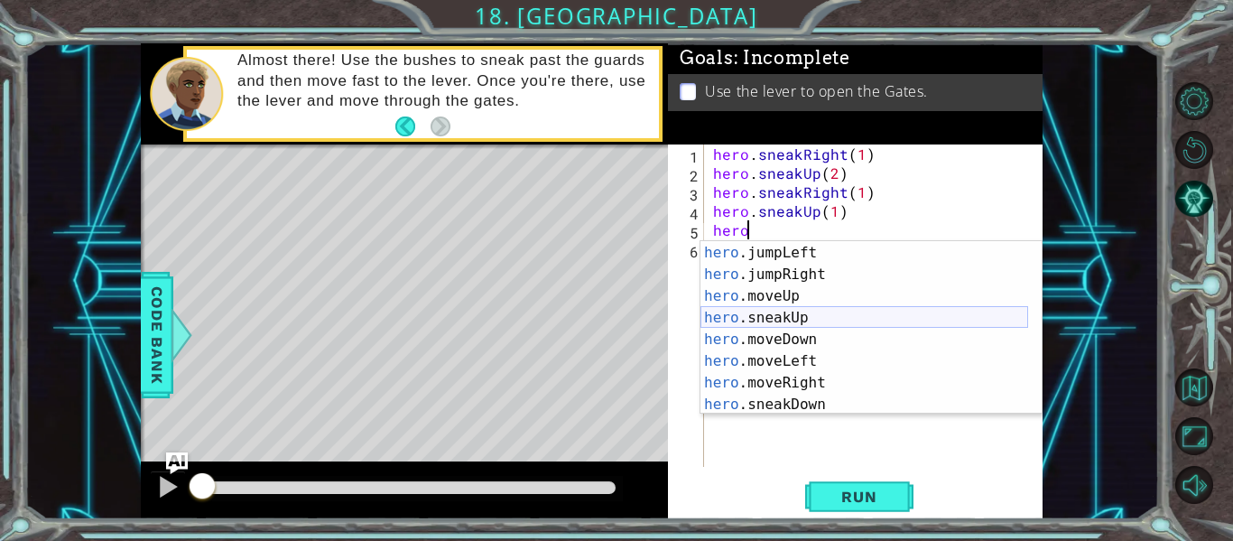
scroll to position [34, 0]
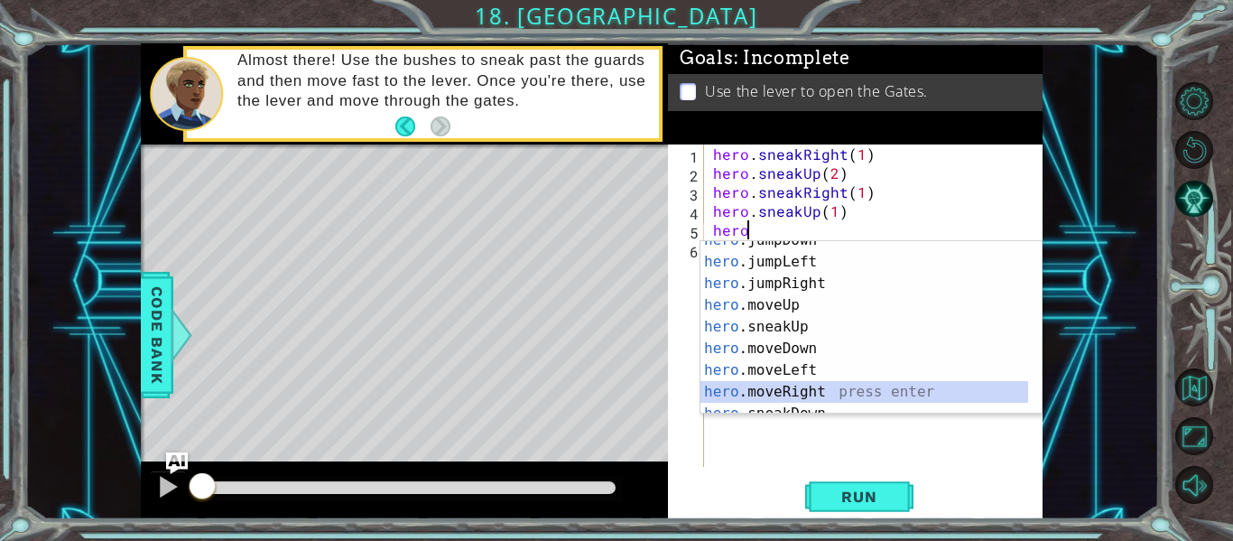
click at [813, 387] on div "hero .jumpDown press enter hero .jumpLeft press enter hero .jumpRight press ent…" at bounding box center [865, 337] width 328 height 217
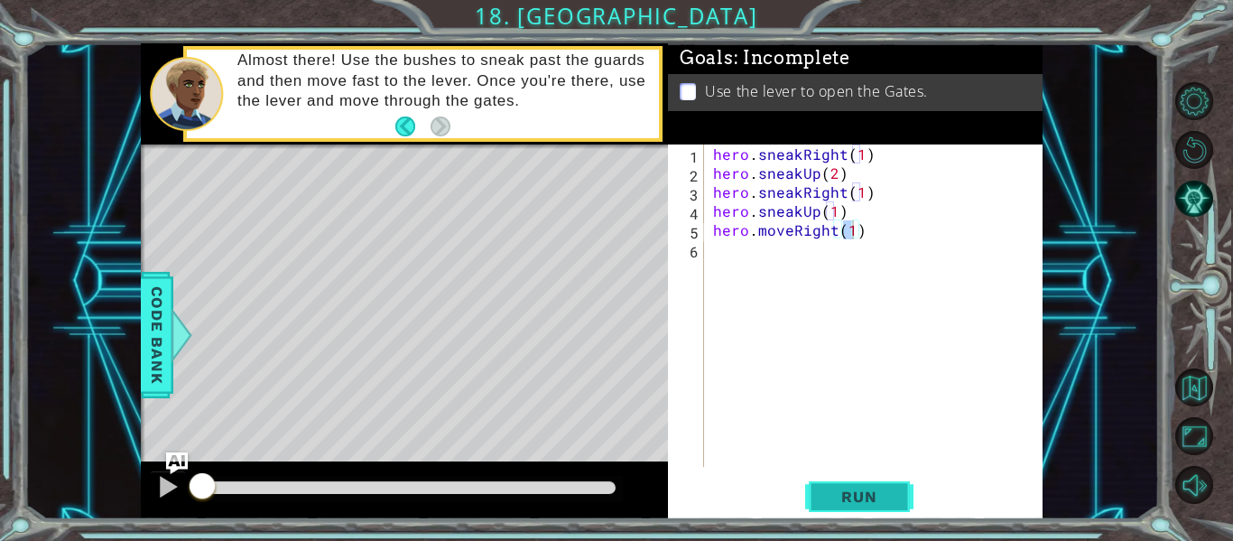
click at [842, 511] on button "Run" at bounding box center [859, 497] width 108 height 37
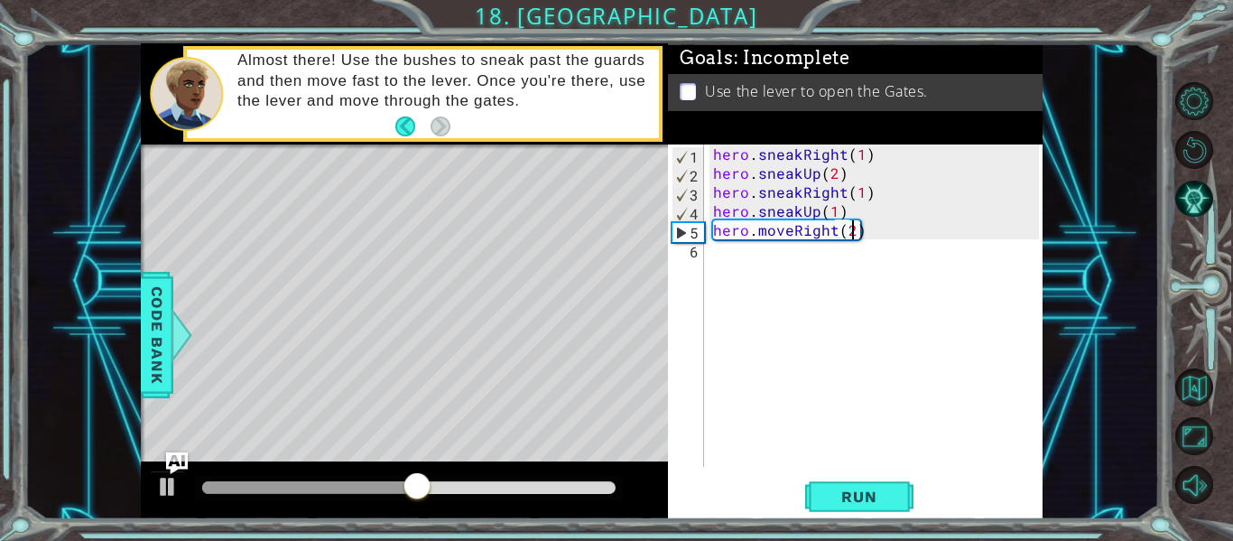
scroll to position [0, 8]
type textarea "hero.moveRight(2)"
click at [853, 501] on span "Run" at bounding box center [858, 497] width 71 height 18
click at [782, 254] on div "hero . sneakRight ( 1 ) hero . sneakUp ( 2 ) hero . sneakRight ( 1 ) hero . sne…" at bounding box center [879, 324] width 339 height 360
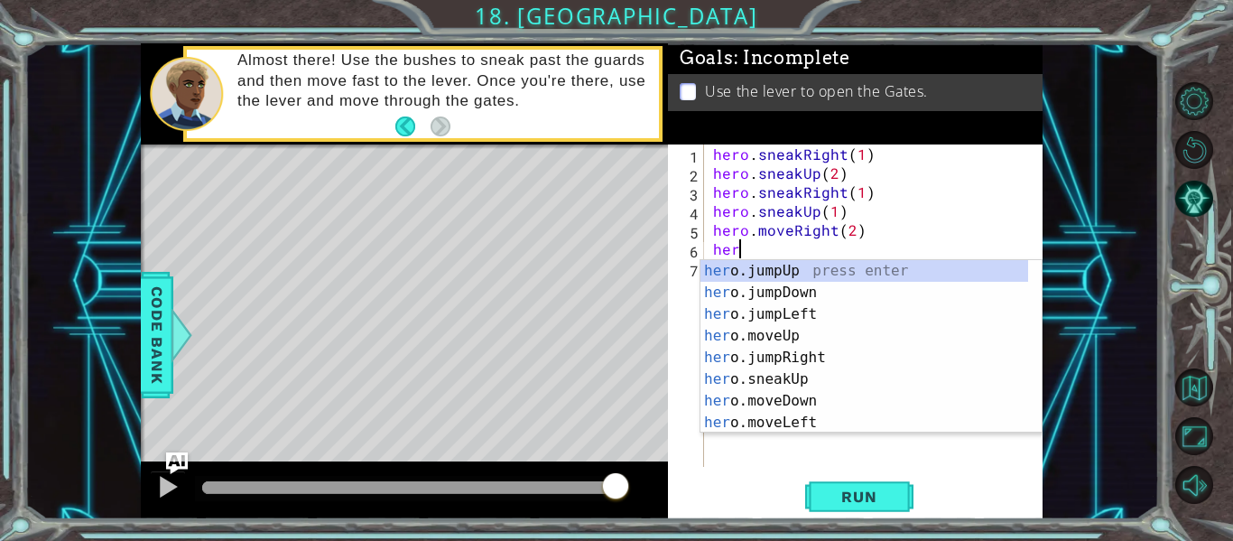
scroll to position [0, 1]
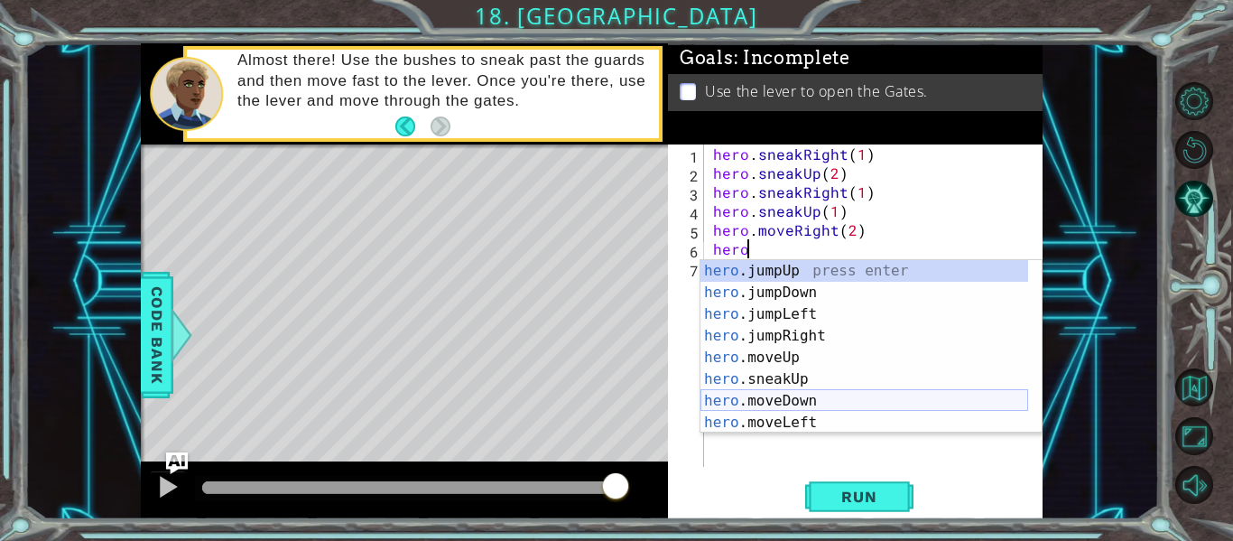
click at [805, 400] on div "hero .jumpUp press enter hero .jumpDown press enter hero .jumpLeft press enter …" at bounding box center [865, 368] width 328 height 217
type textarea "hero.moveDown(1)"
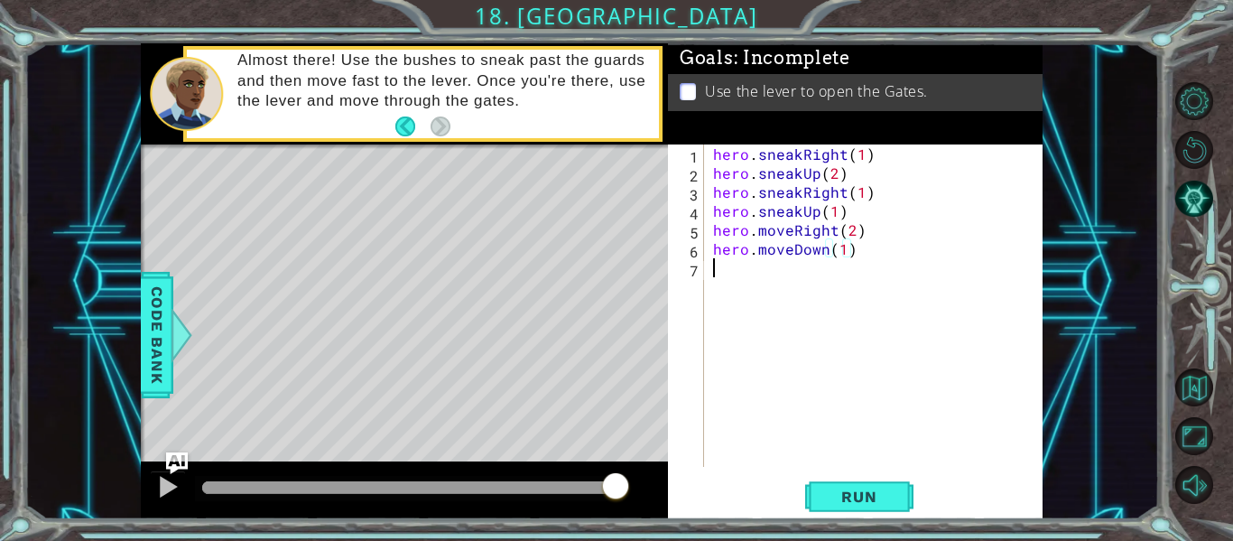
click at [766, 285] on div "hero . sneakRight ( 1 ) hero . sneakUp ( 2 ) hero . sneakRight ( 1 ) hero . sne…" at bounding box center [879, 324] width 339 height 360
type textarea "h"
type textarea "e"
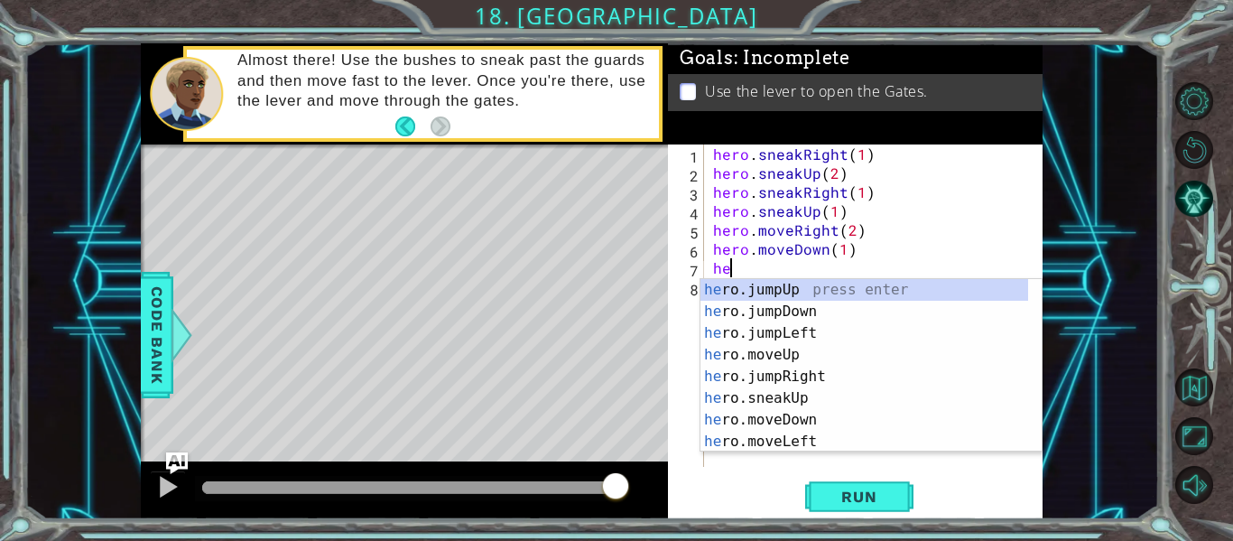
type textarea "her"
click at [805, 311] on div "her o.jumpUp press enter her o.jumpDown press enter her o.jumpLeft press enter …" at bounding box center [865, 387] width 328 height 217
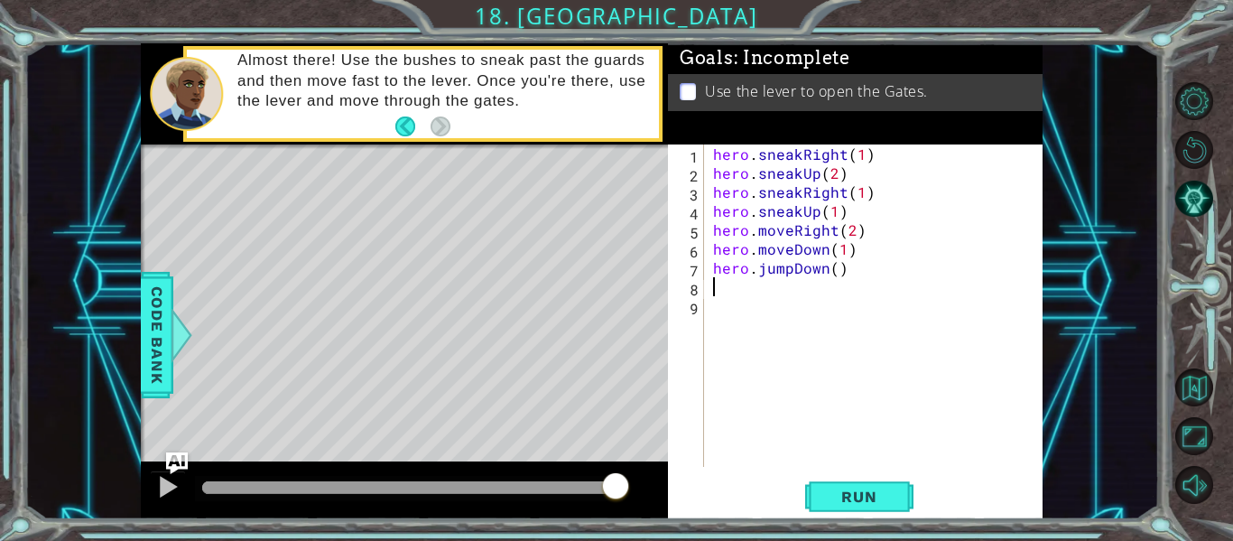
scroll to position [0, 0]
click at [743, 293] on div "hero . sneakRight ( 1 ) hero . sneakUp ( 2 ) hero . sneakRight ( 1 ) hero . sne…" at bounding box center [879, 324] width 339 height 360
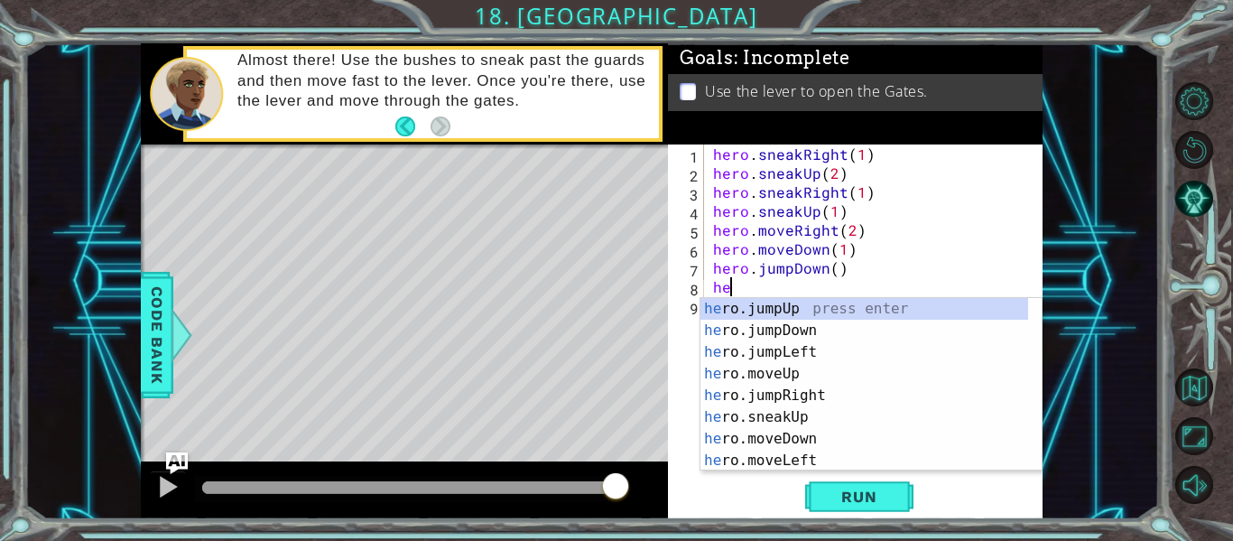
scroll to position [0, 1]
click at [804, 435] on div "her o.jumpUp press enter her o.jumpDown press enter her o.jumpLeft press enter …" at bounding box center [865, 406] width 328 height 217
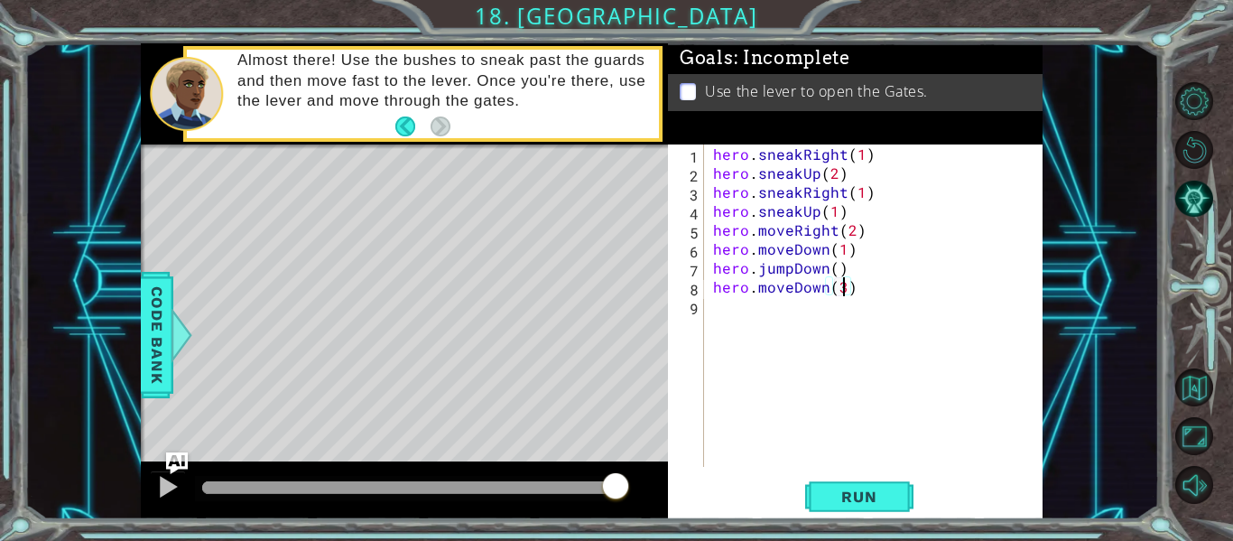
type textarea "hero.moveDown(2)"
click at [817, 311] on div "hero . sneakRight ( 1 ) hero . sneakUp ( 2 ) hero . sneakRight ( 1 ) hero . sne…" at bounding box center [879, 324] width 339 height 360
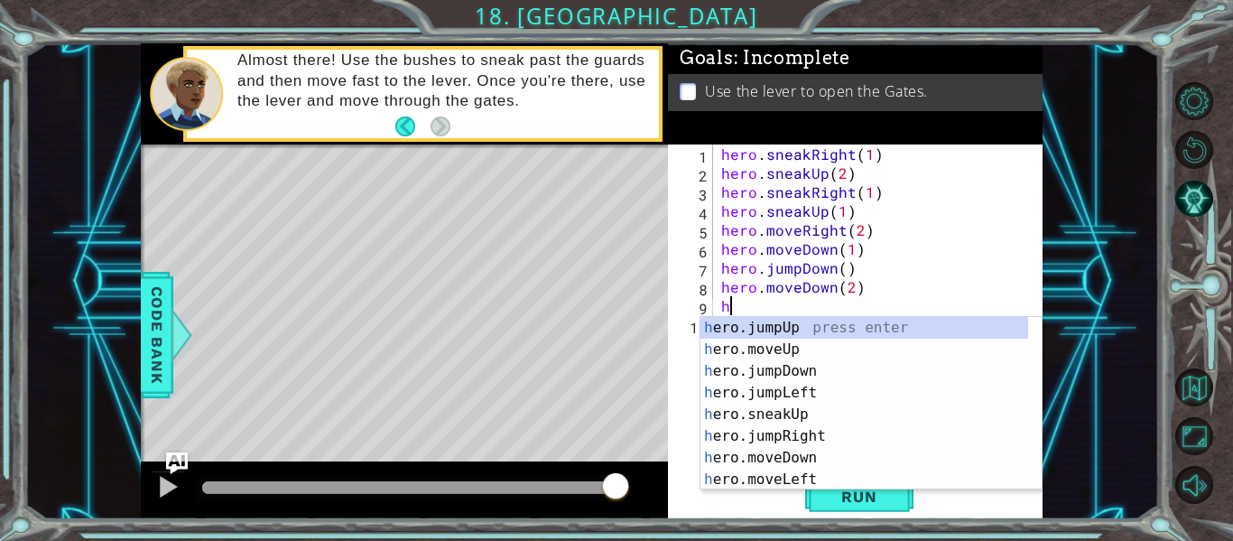
type textarea "he"
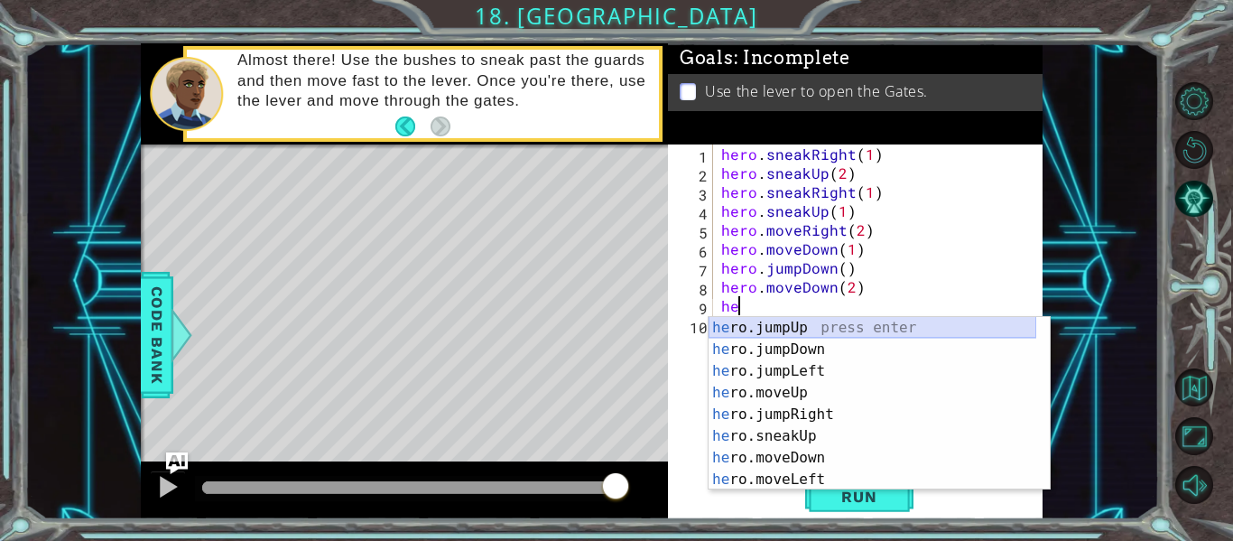
click at [804, 324] on div "he ro.jumpUp press enter he ro.jumpDown press enter he ro.jumpLeft press enter …" at bounding box center [873, 425] width 328 height 217
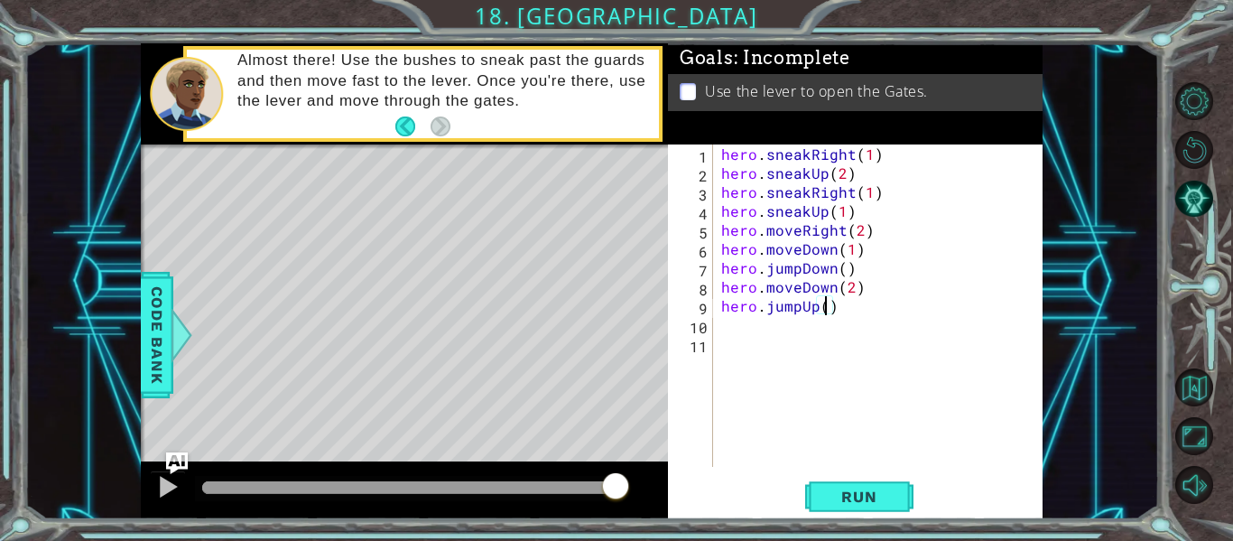
click at [822, 311] on div "hero . sneakRight ( 1 ) hero . sneakUp ( 2 ) hero . sneakRight ( 1 ) hero . sne…" at bounding box center [883, 324] width 330 height 360
type textarea "hero.jumpUp()"
click at [747, 349] on div "hero . sneakRight ( 1 ) hero . sneakUp ( 2 ) hero . sneakRight ( 1 ) hero . sne…" at bounding box center [883, 324] width 330 height 360
click at [743, 324] on div "hero . sneakRight ( 1 ) hero . sneakUp ( 2 ) hero . sneakRight ( 1 ) hero . sne…" at bounding box center [883, 324] width 330 height 360
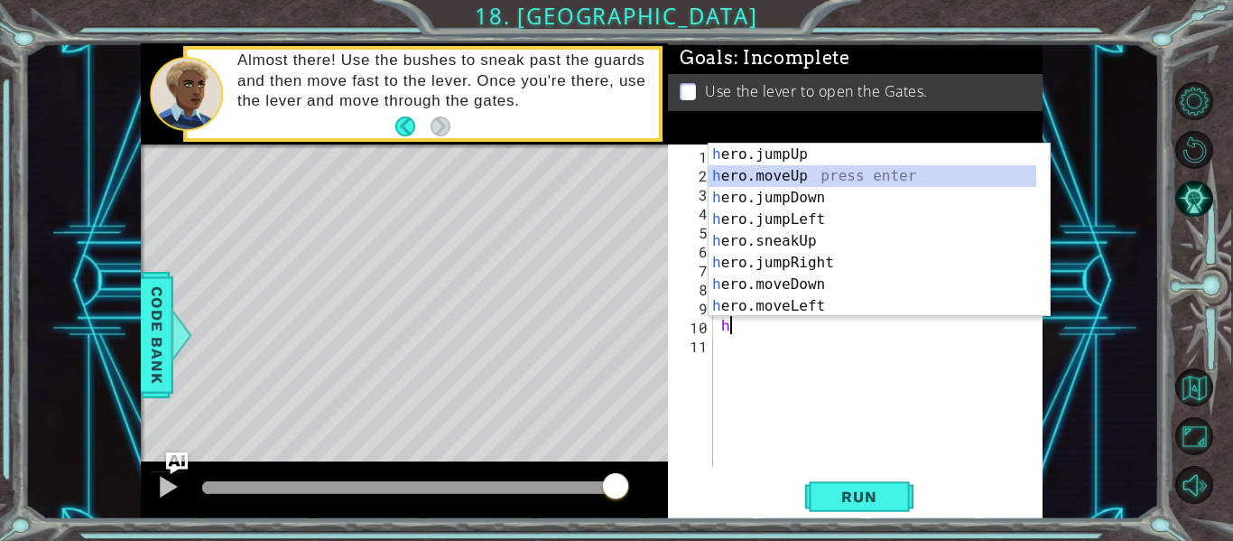
click at [809, 179] on div "h ero.jumpUp press enter h ero.moveUp press enter h ero.jumpDown press enter h …" at bounding box center [873, 252] width 328 height 217
type textarea "hero.moveUp(1)"
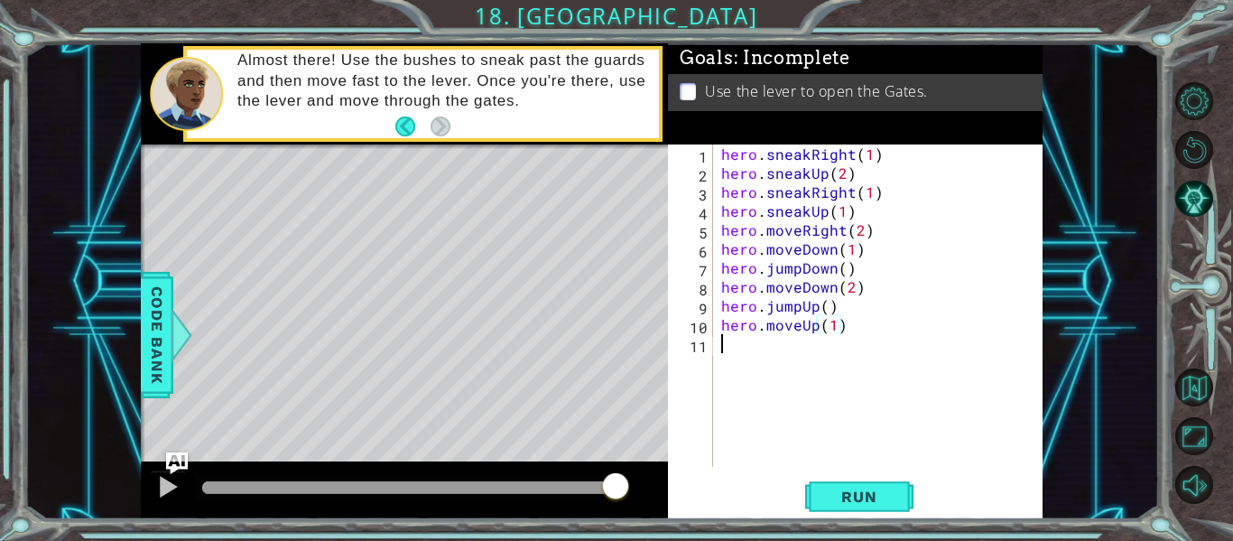
click at [800, 356] on div "hero . sneakRight ( 1 ) hero . sneakUp ( 2 ) hero . sneakRight ( 1 ) hero . sne…" at bounding box center [883, 324] width 330 height 360
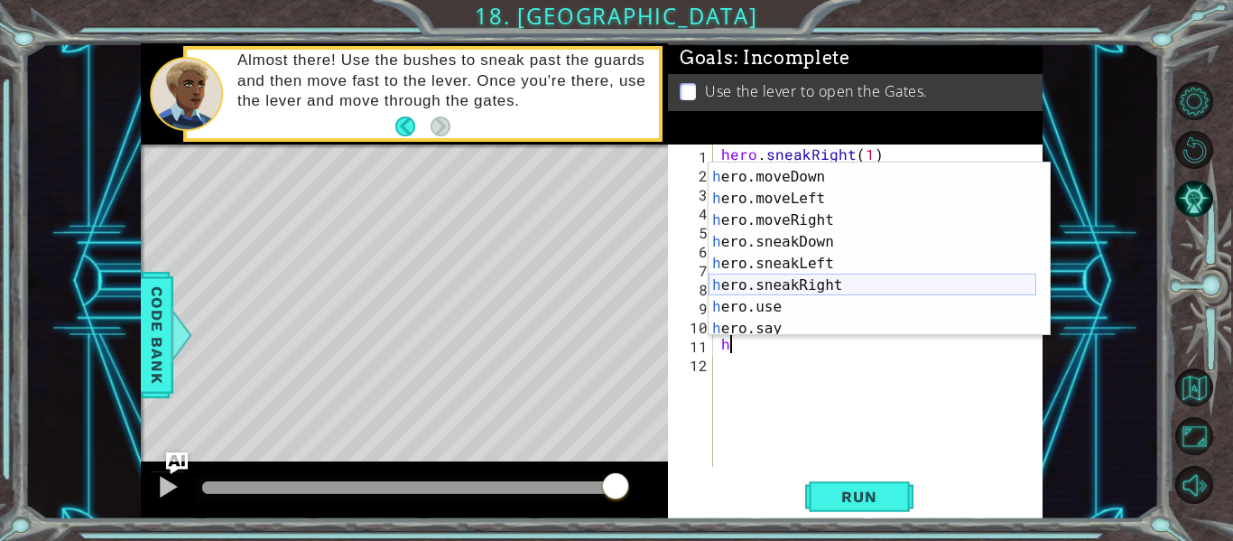
scroll to position [130, 0]
click at [845, 287] on div "h ero.moveDown press enter h ero.moveLeft press enter h ero.moveRight press ent…" at bounding box center [873, 271] width 328 height 217
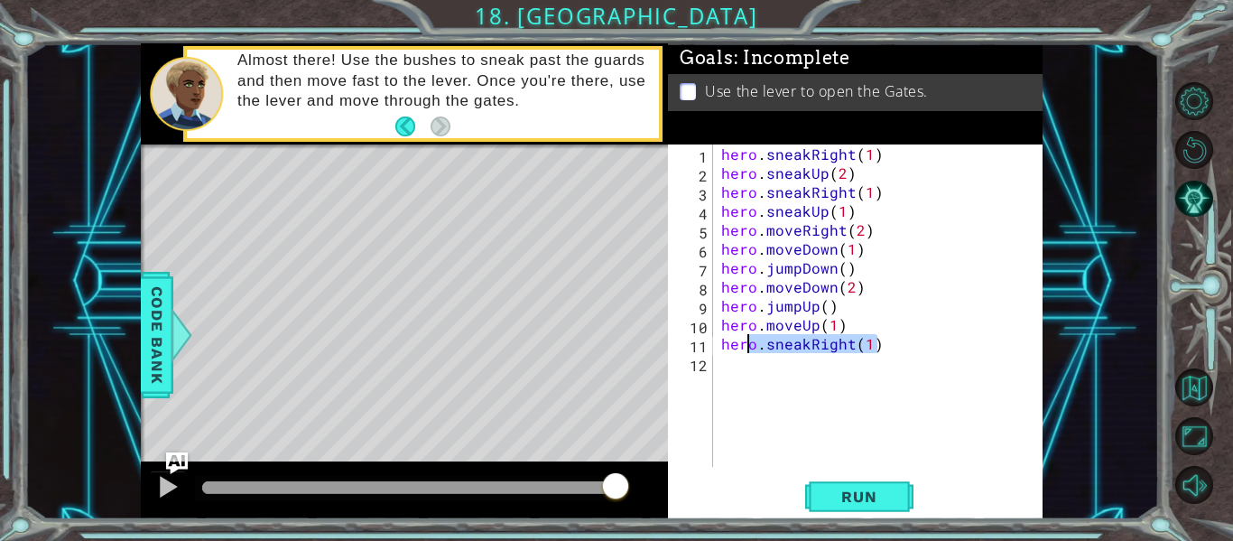
drag, startPoint x: 892, startPoint y: 342, endPoint x: 749, endPoint y: 347, distance: 142.7
click at [749, 347] on div "hero . sneakRight ( 1 ) hero . sneakUp ( 2 ) hero . sneakRight ( 1 ) hero . sne…" at bounding box center [883, 324] width 330 height 360
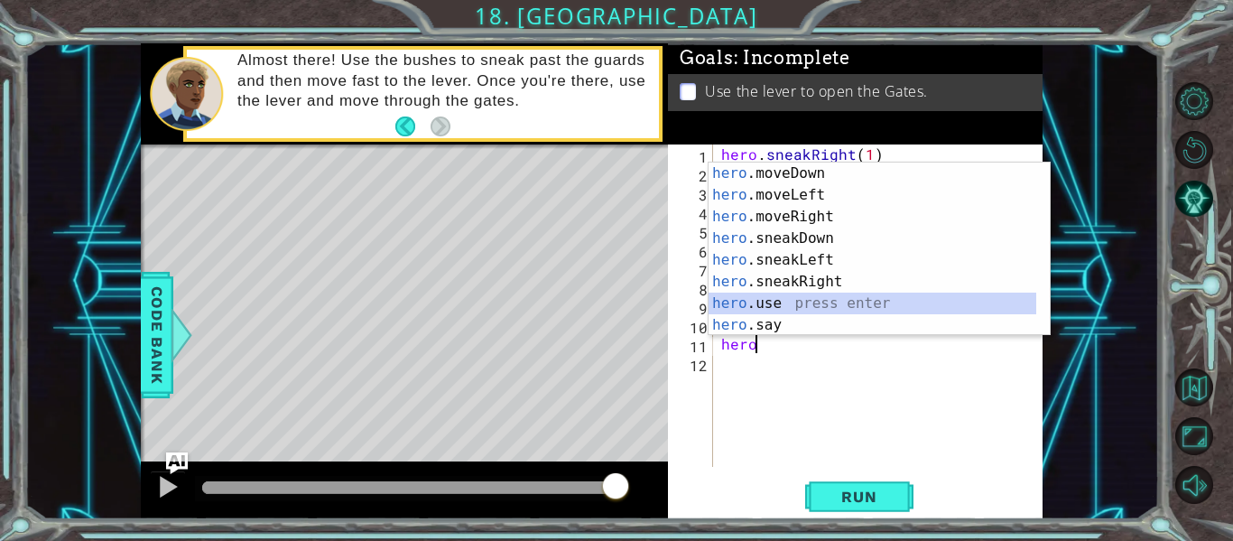
click at [795, 298] on div "hero .moveDown press enter hero .moveLeft press enter hero .moveRight press ent…" at bounding box center [873, 271] width 328 height 217
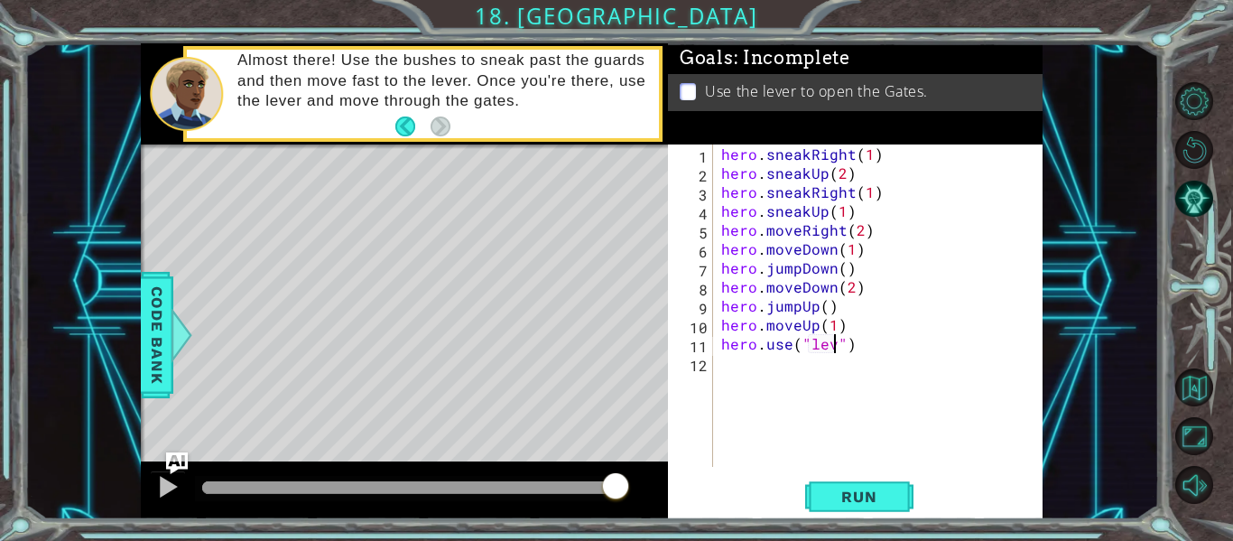
scroll to position [0, 8]
click at [889, 485] on button "Run" at bounding box center [859, 497] width 108 height 37
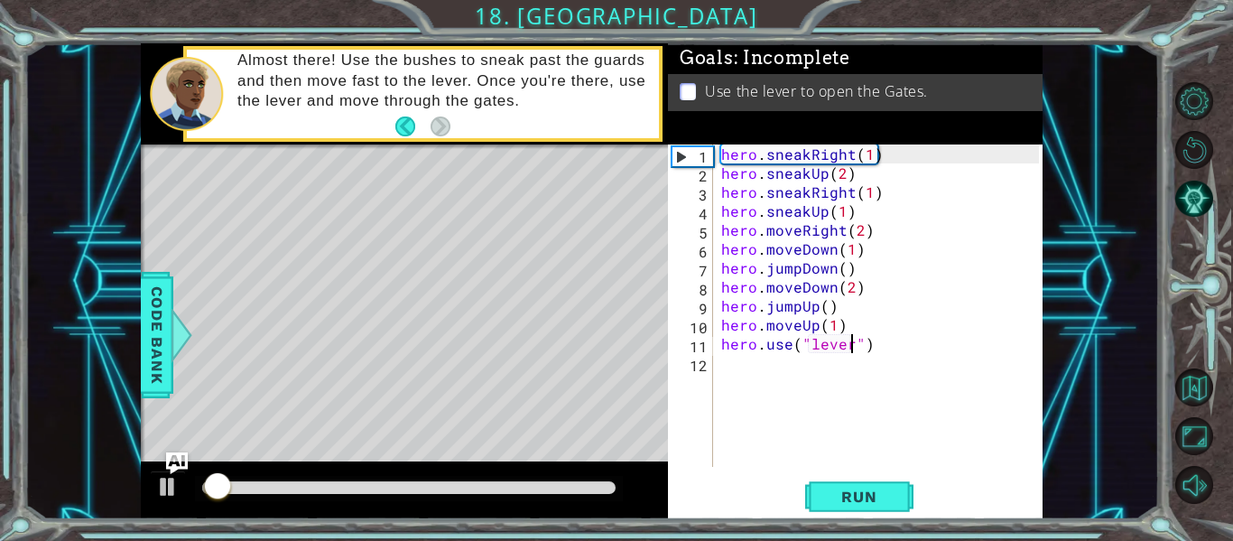
click at [525, 490] on div at bounding box center [409, 487] width 414 height 13
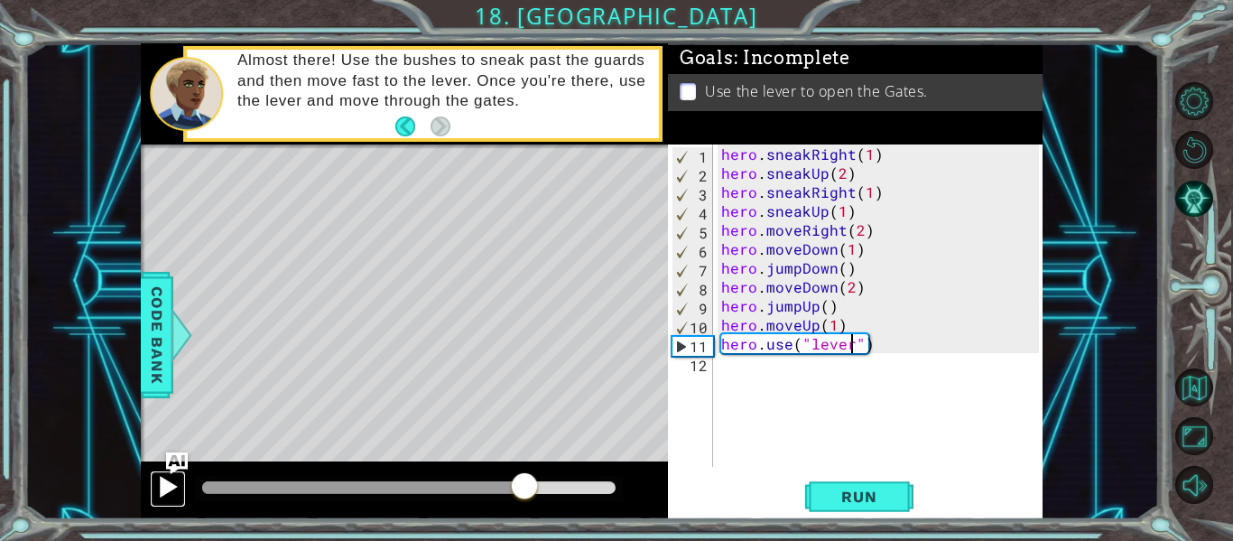
click at [163, 480] on div at bounding box center [167, 486] width 23 height 23
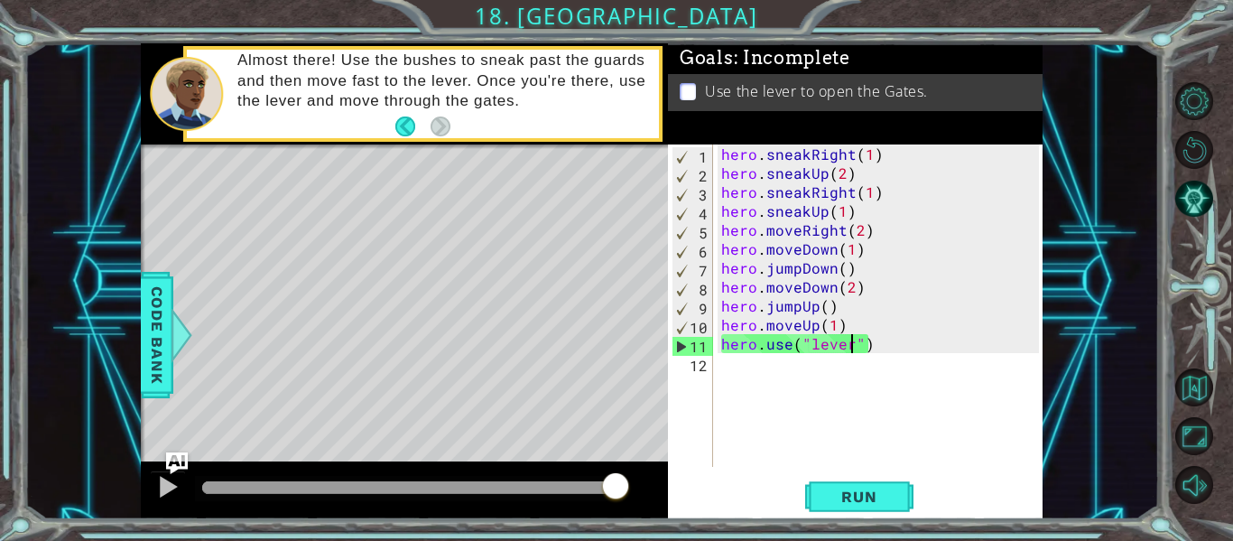
click at [482, 486] on div at bounding box center [409, 487] width 414 height 13
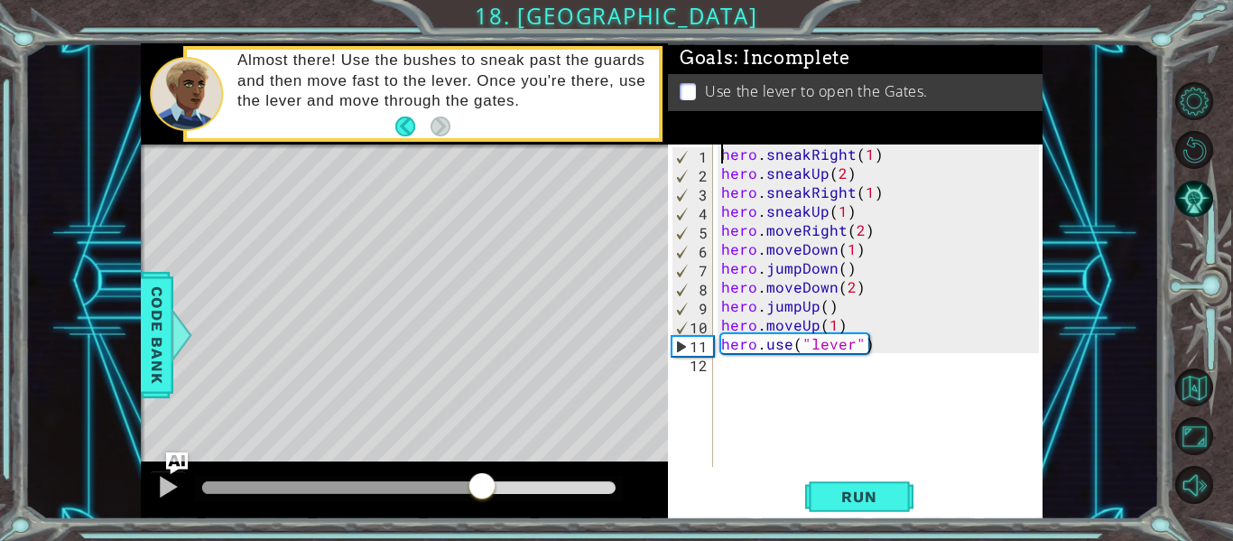
click at [719, 155] on div "hero . sneakRight ( 1 ) hero . sneakUp ( 2 ) hero . sneakRight ( 1 ) hero . sne…" at bounding box center [883, 324] width 330 height 360
click at [836, 508] on button "Run" at bounding box center [859, 497] width 108 height 37
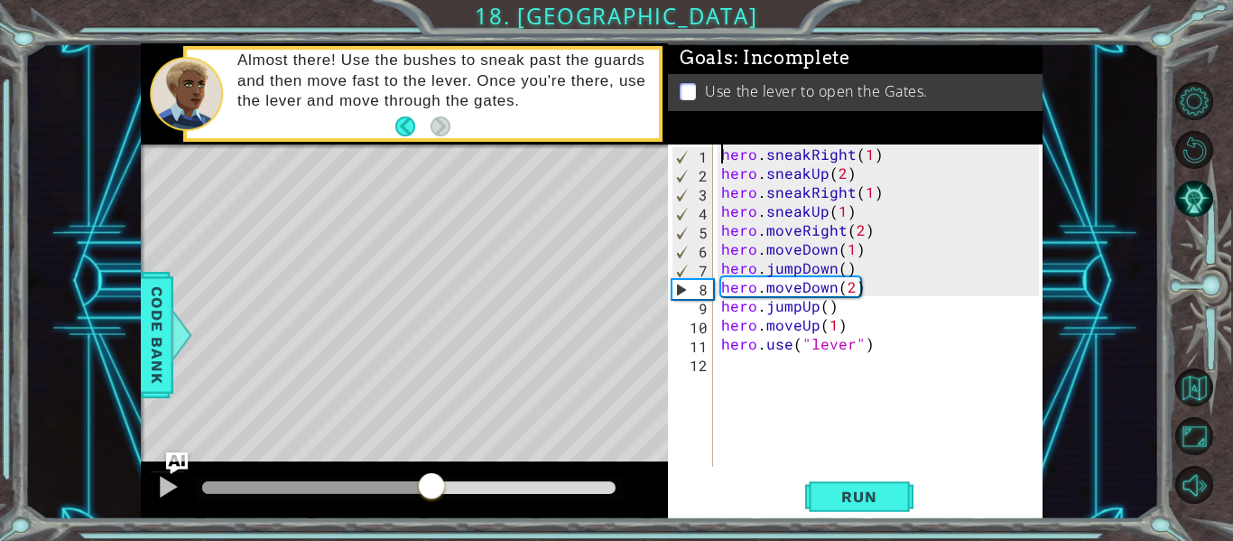
click at [432, 487] on div at bounding box center [409, 487] width 414 height 13
click at [852, 288] on div "hero . sneakRight ( 1 ) hero . sneakUp ( 2 ) hero . sneakRight ( 1 ) hero . sne…" at bounding box center [883, 324] width 330 height 360
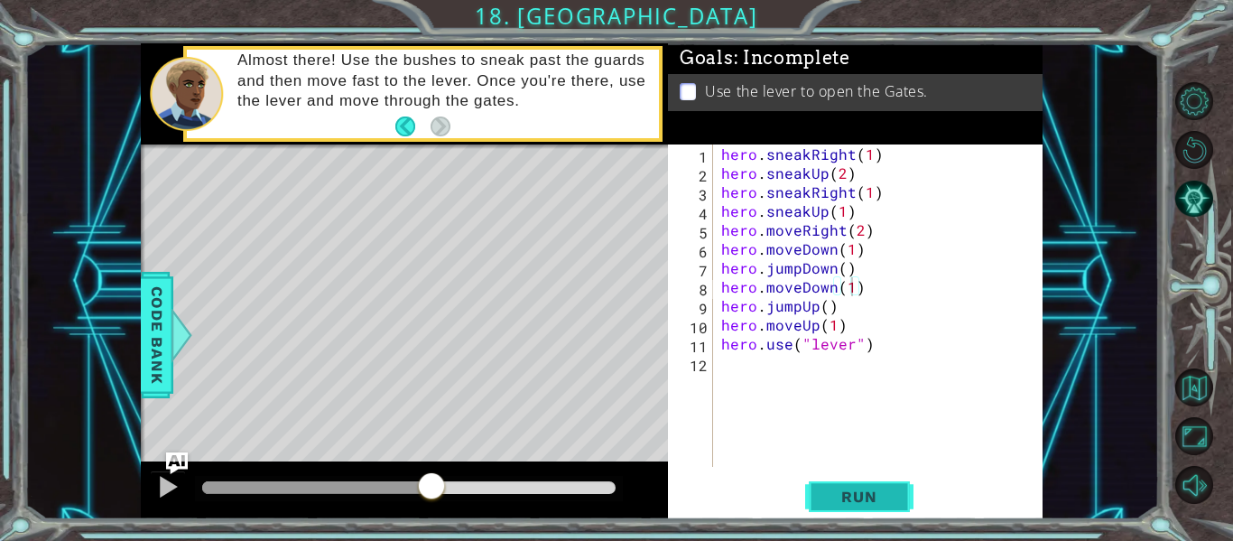
click at [861, 488] on span "Run" at bounding box center [858, 497] width 71 height 18
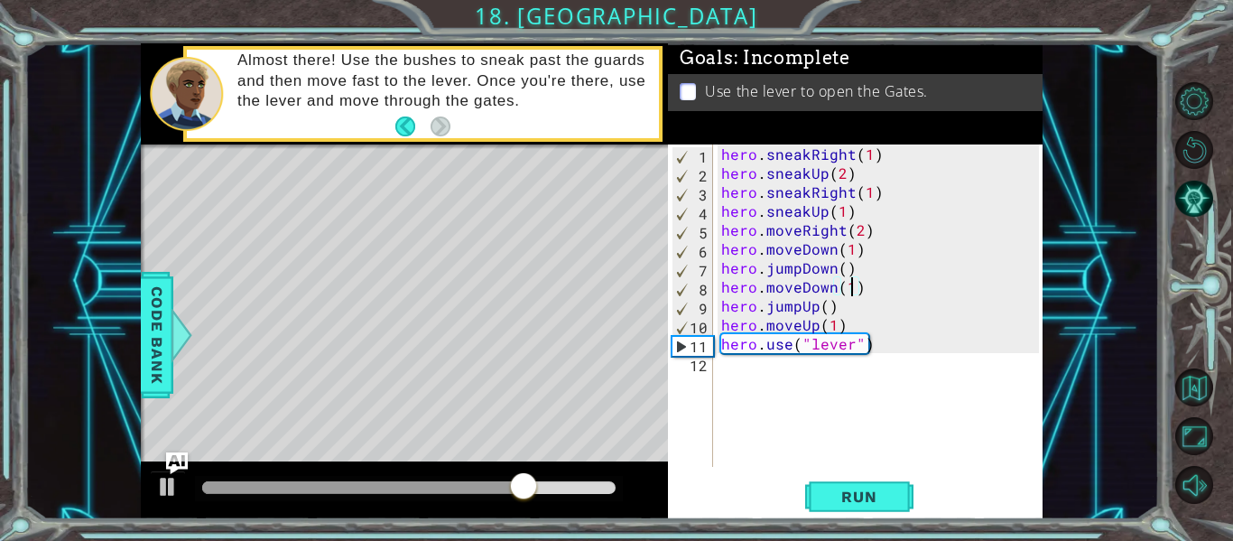
click at [833, 290] on div "hero . sneakRight ( 1 ) hero . sneakUp ( 2 ) hero . sneakRight ( 1 ) hero . sne…" at bounding box center [883, 324] width 330 height 360
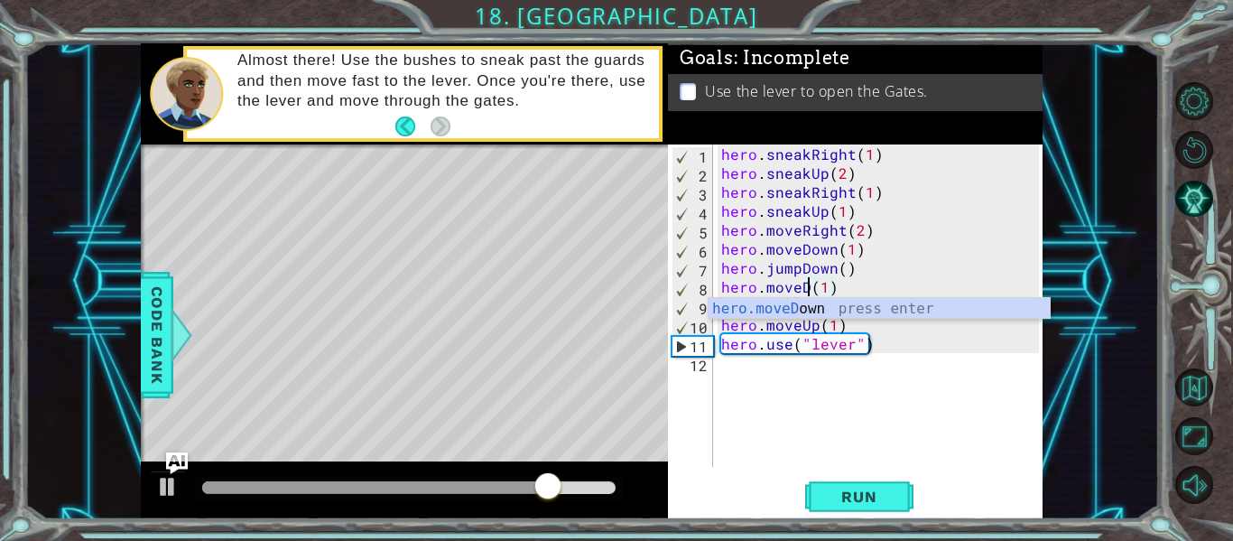
scroll to position [0, 5]
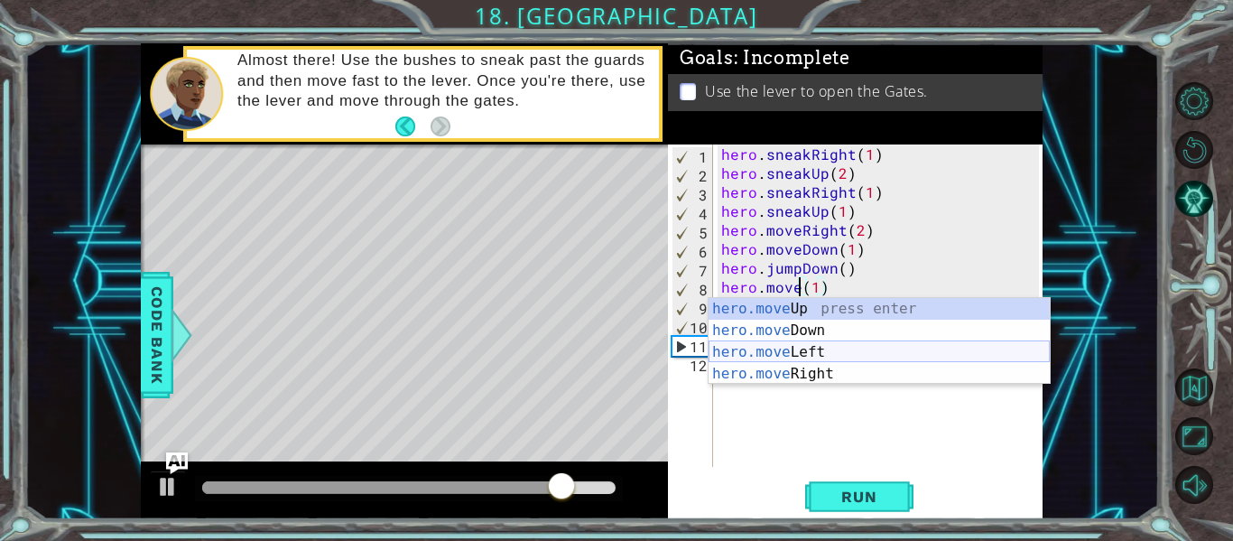
click at [867, 367] on div "hero.move Up press enter hero.move Down press enter hero.move Left press enter …" at bounding box center [879, 363] width 341 height 130
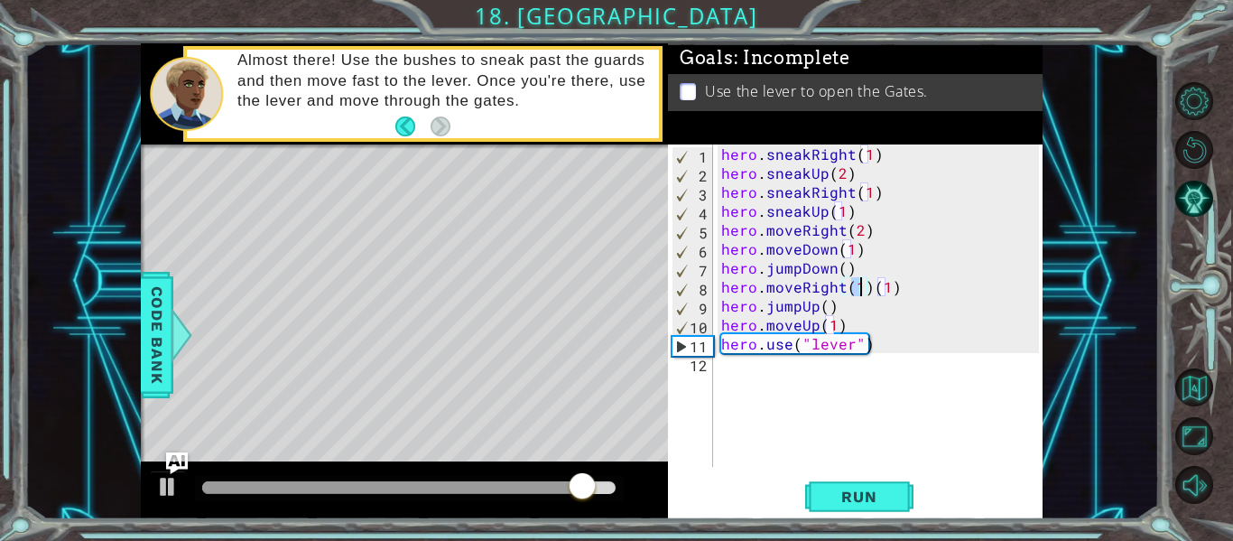
click at [890, 291] on div "hero . sneakRight ( 1 ) hero . sneakUp ( 2 ) hero . sneakRight ( 1 ) hero . sne…" at bounding box center [883, 324] width 330 height 360
click at [895, 291] on div "hero . sneakRight ( 1 ) hero . sneakUp ( 2 ) hero . sneakRight ( 1 ) hero . sne…" at bounding box center [883, 324] width 330 height 360
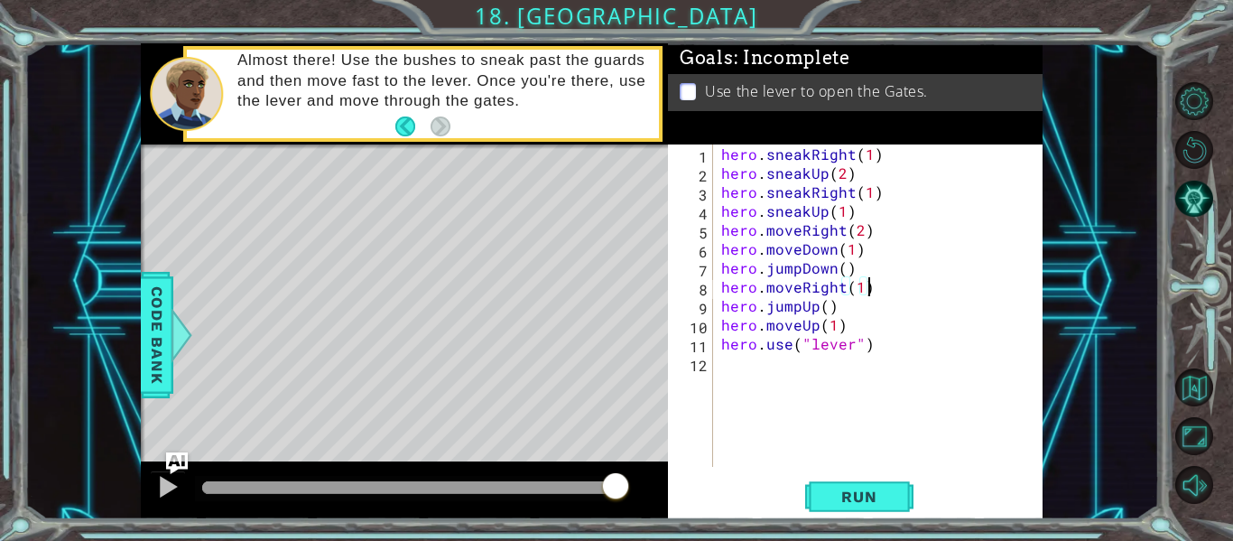
scroll to position [0, 8]
click at [865, 491] on span "Run" at bounding box center [858, 497] width 71 height 18
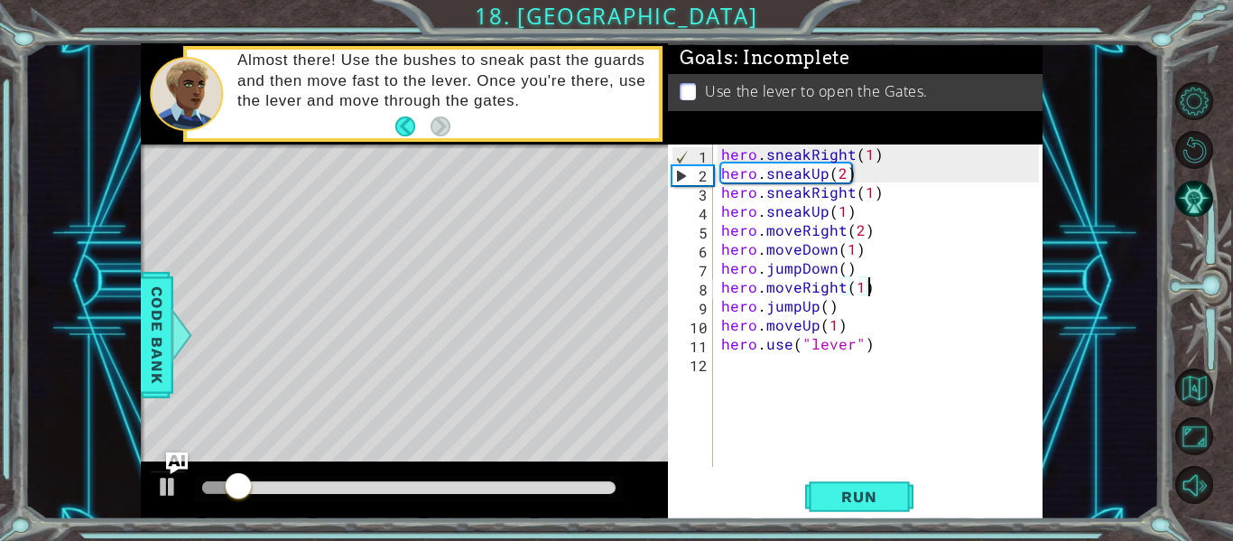
click at [859, 288] on div "hero . sneakRight ( 1 ) hero . sneakUp ( 2 ) hero . sneakRight ( 1 ) hero . sne…" at bounding box center [883, 324] width 330 height 360
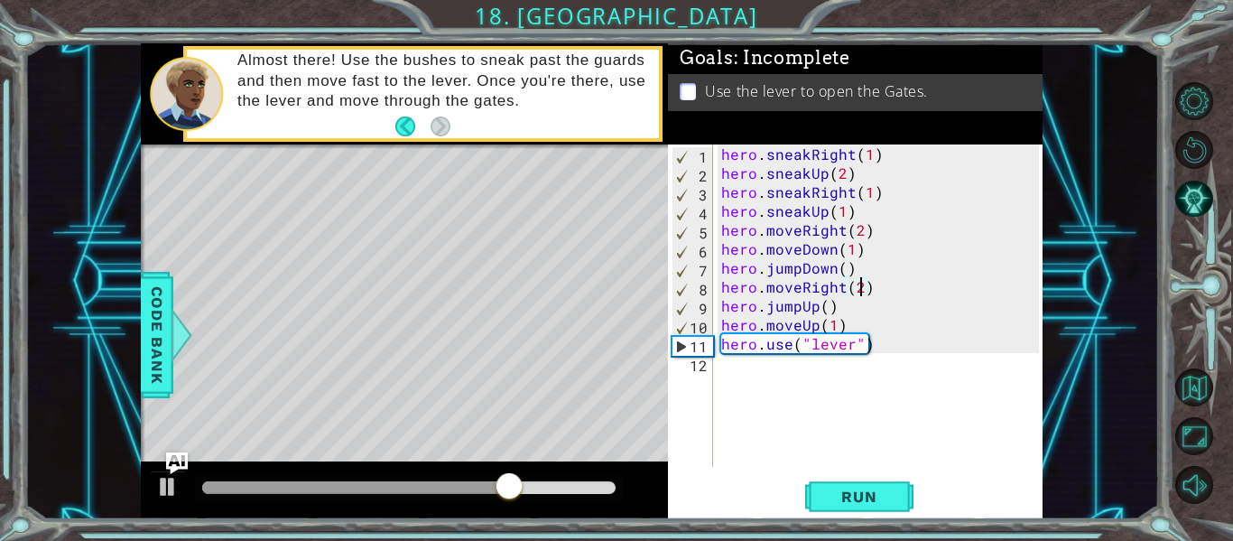
click at [859, 293] on div "hero . sneakRight ( 1 ) hero . sneakUp ( 2 ) hero . sneakRight ( 1 ) hero . sne…" at bounding box center [883, 324] width 330 height 360
type textarea "hero.moveRight(3)"
click at [513, 470] on div at bounding box center [404, 490] width 527 height 58
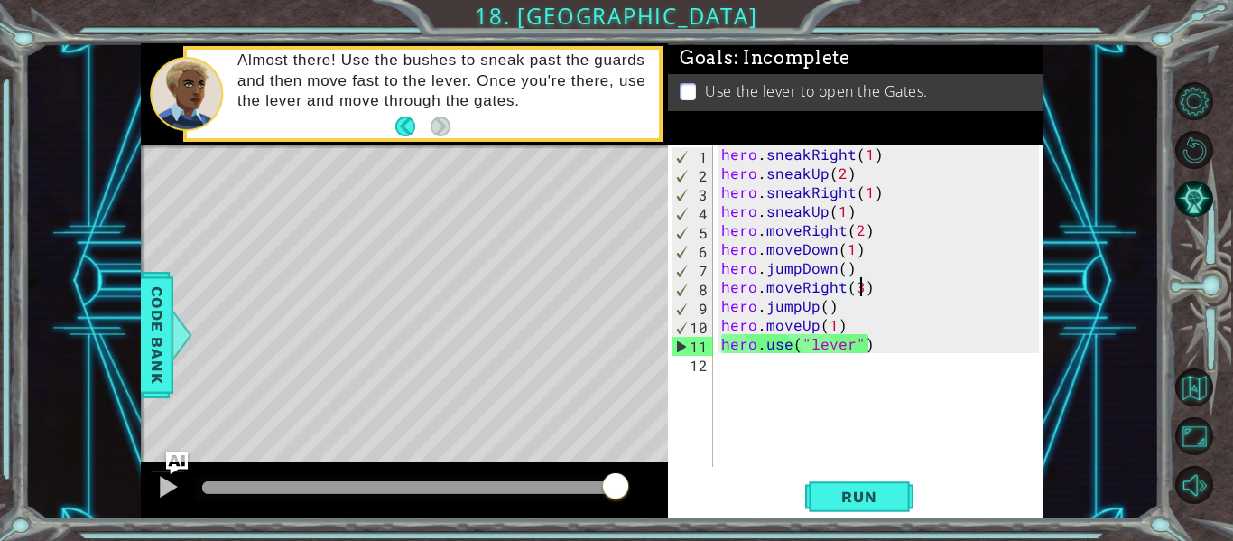
click at [513, 470] on div at bounding box center [404, 490] width 527 height 58
click at [510, 480] on div at bounding box center [409, 488] width 428 height 25
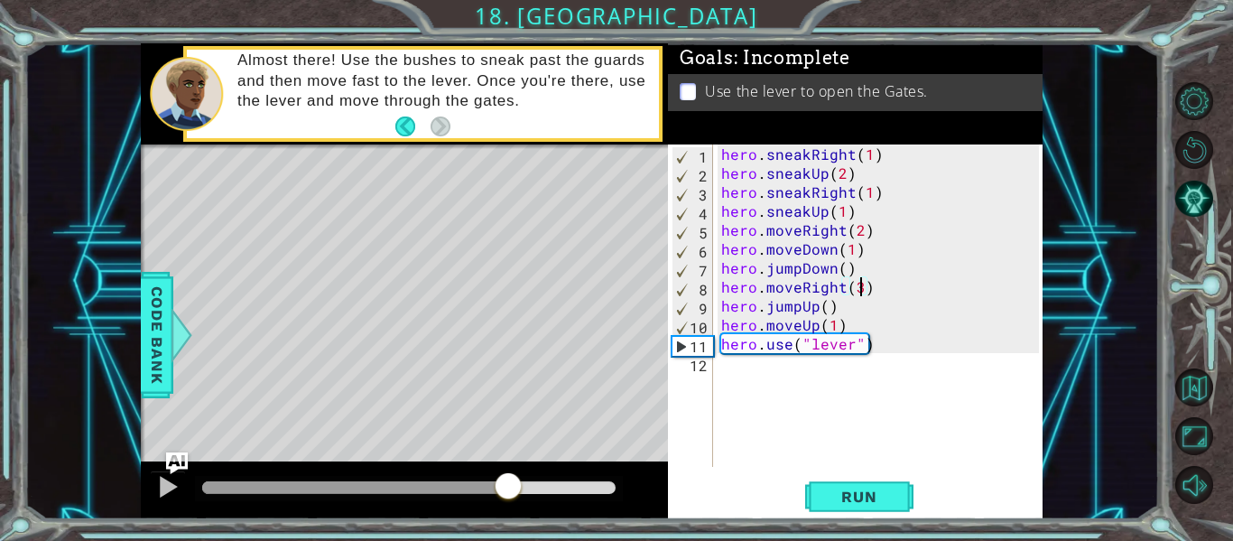
click at [507, 488] on div at bounding box center [354, 487] width 305 height 13
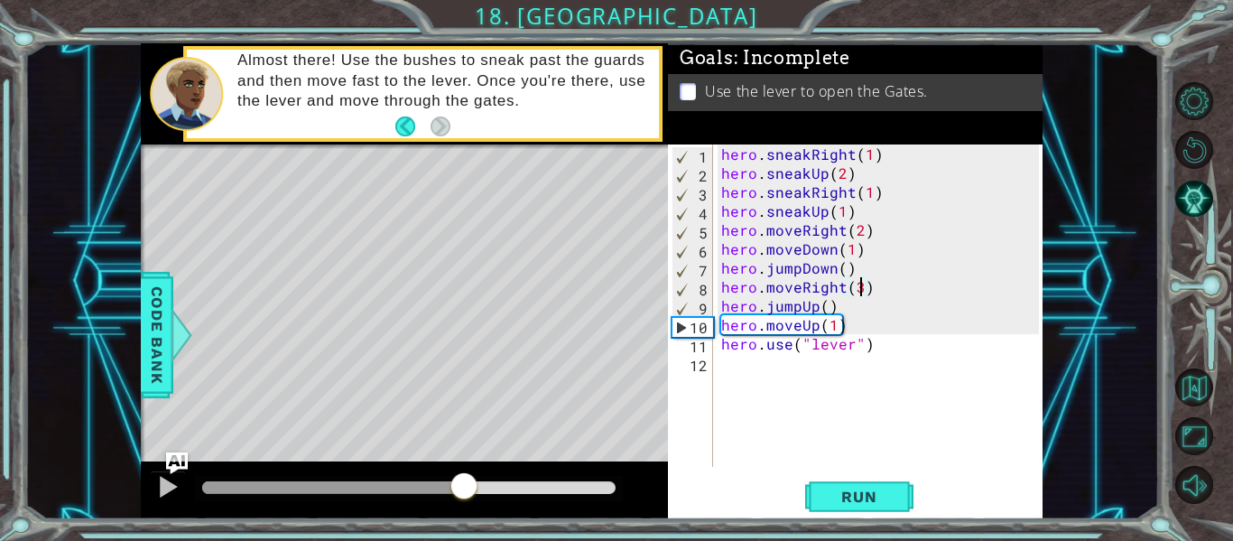
click at [463, 487] on div at bounding box center [332, 487] width 261 height 13
click at [438, 486] on div at bounding box center [332, 487] width 261 height 13
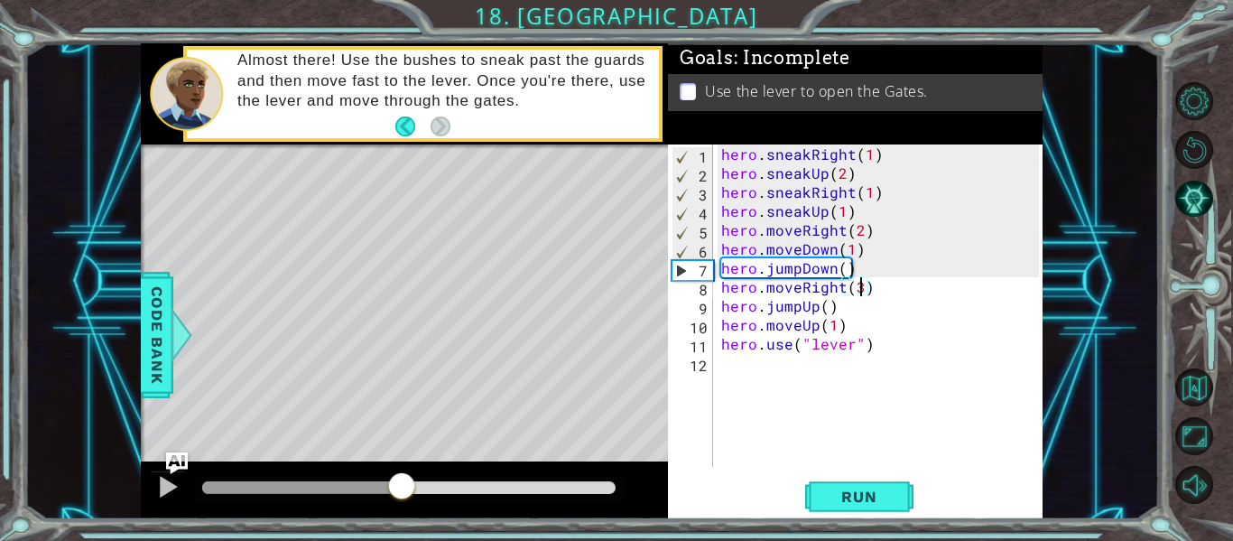
click at [402, 489] on div at bounding box center [302, 487] width 200 height 13
click at [190, 482] on div at bounding box center [404, 490] width 527 height 58
click at [165, 484] on div at bounding box center [167, 486] width 23 height 23
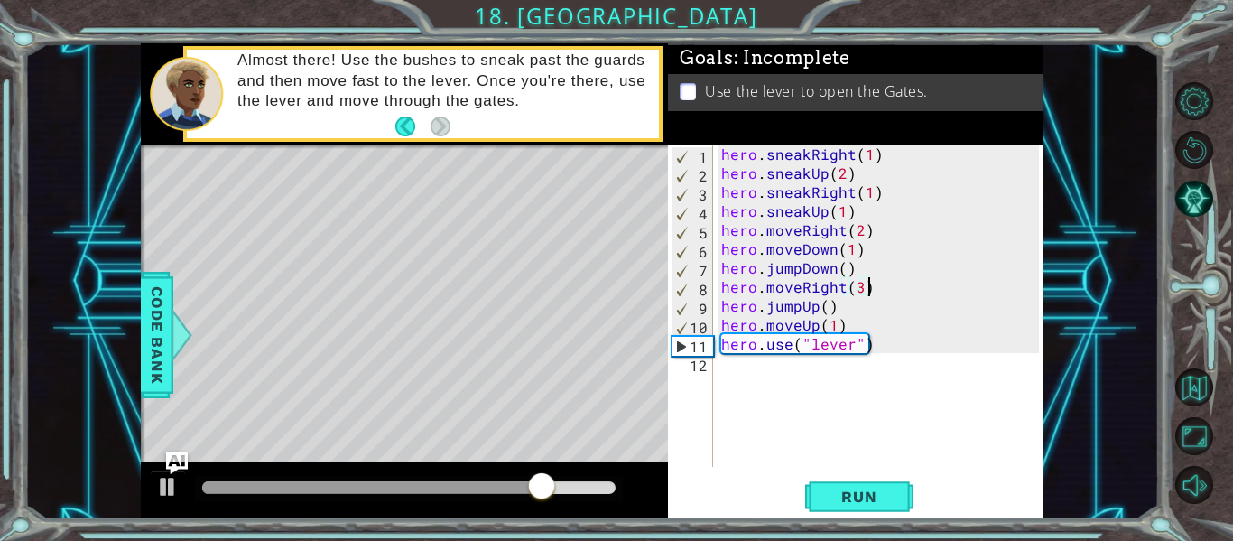
click at [875, 289] on div "hero . sneakRight ( 1 ) hero . sneakUp ( 2 ) hero . sneakRight ( 1 ) hero . sne…" at bounding box center [883, 324] width 330 height 360
click at [866, 490] on span "Run" at bounding box center [858, 497] width 71 height 18
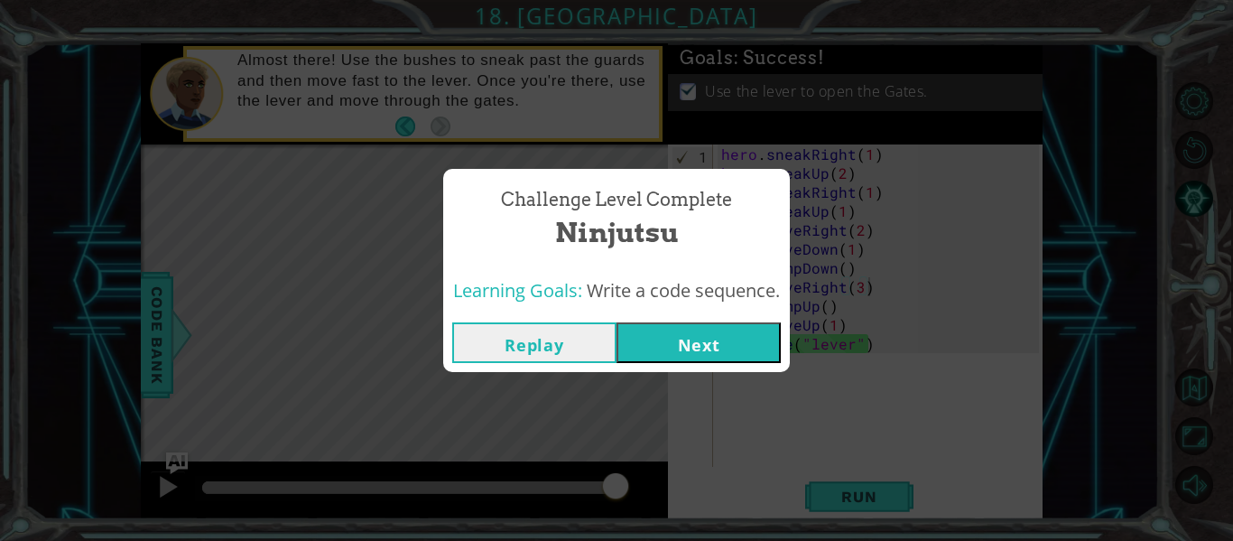
click at [704, 362] on button "Next" at bounding box center [699, 342] width 164 height 41
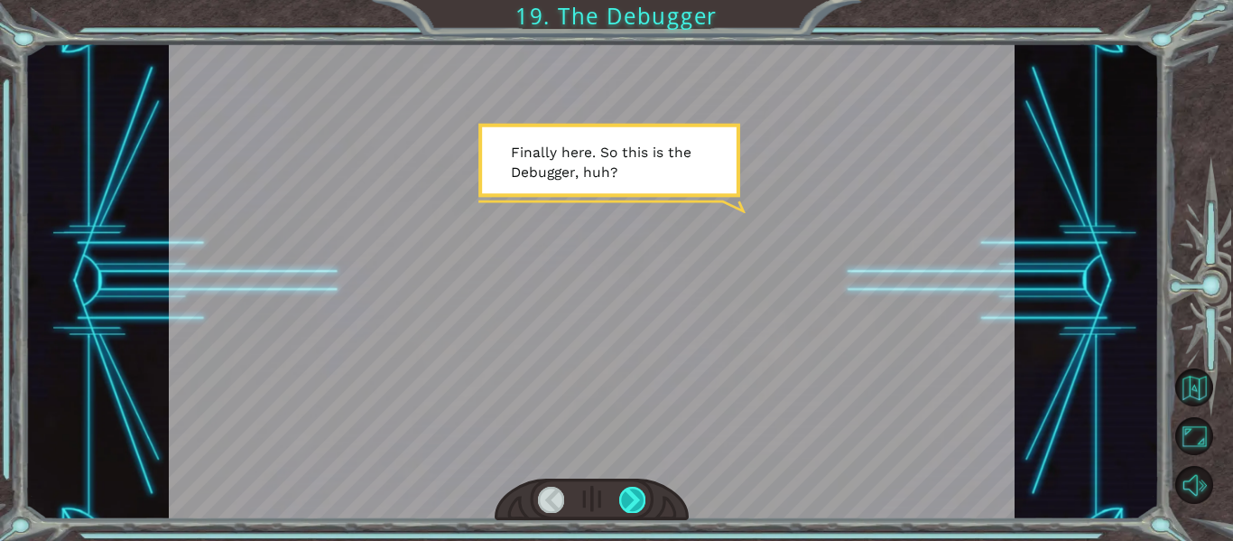
click at [639, 497] on div at bounding box center [632, 499] width 26 height 25
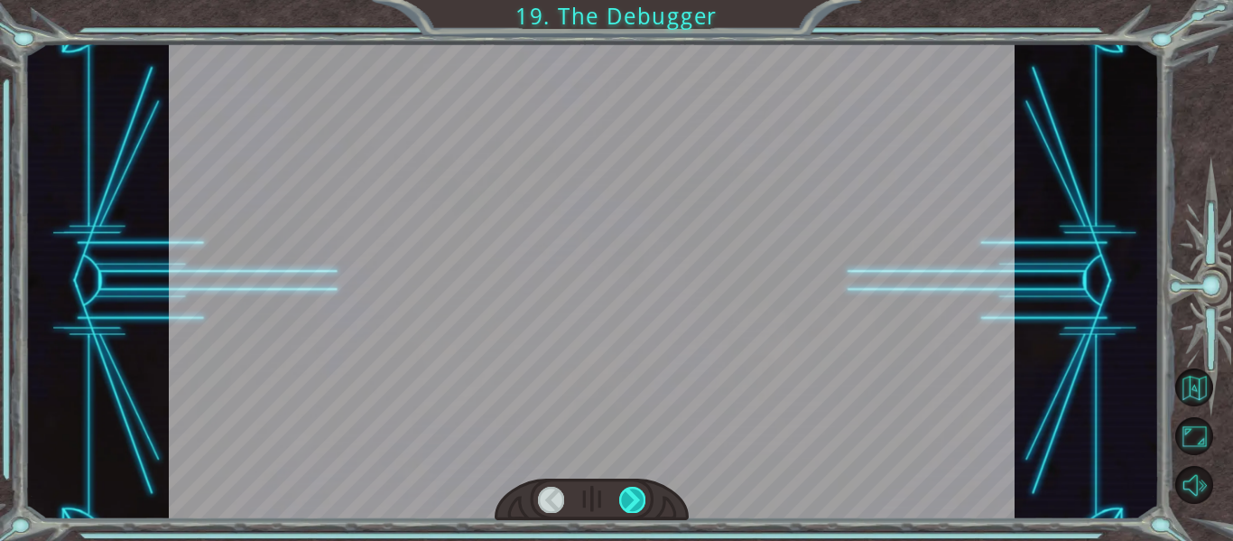
click at [639, 497] on div at bounding box center [632, 499] width 26 height 25
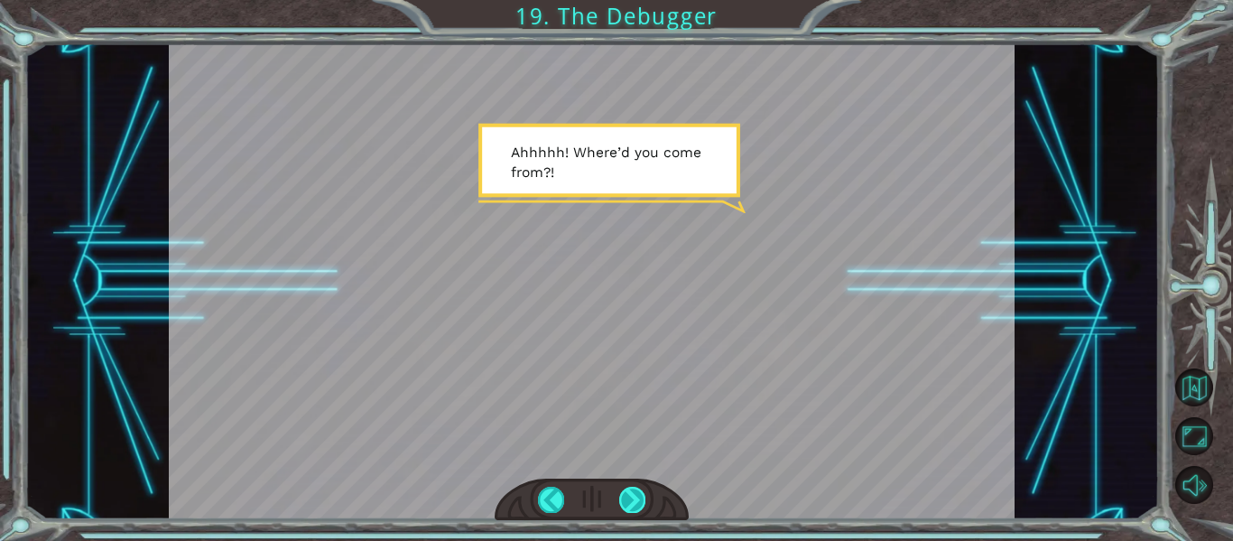
click at [639, 497] on div at bounding box center [632, 499] width 26 height 25
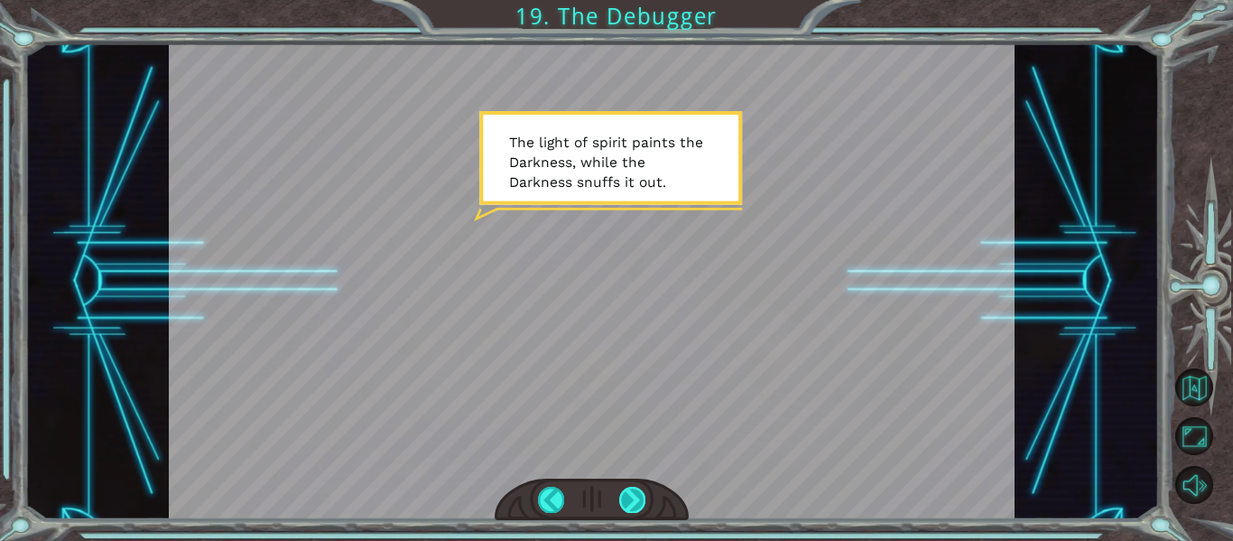
drag, startPoint x: 639, startPoint y: 497, endPoint x: 619, endPoint y: 506, distance: 21.8
click at [619, 506] on div at bounding box center [632, 499] width 26 height 25
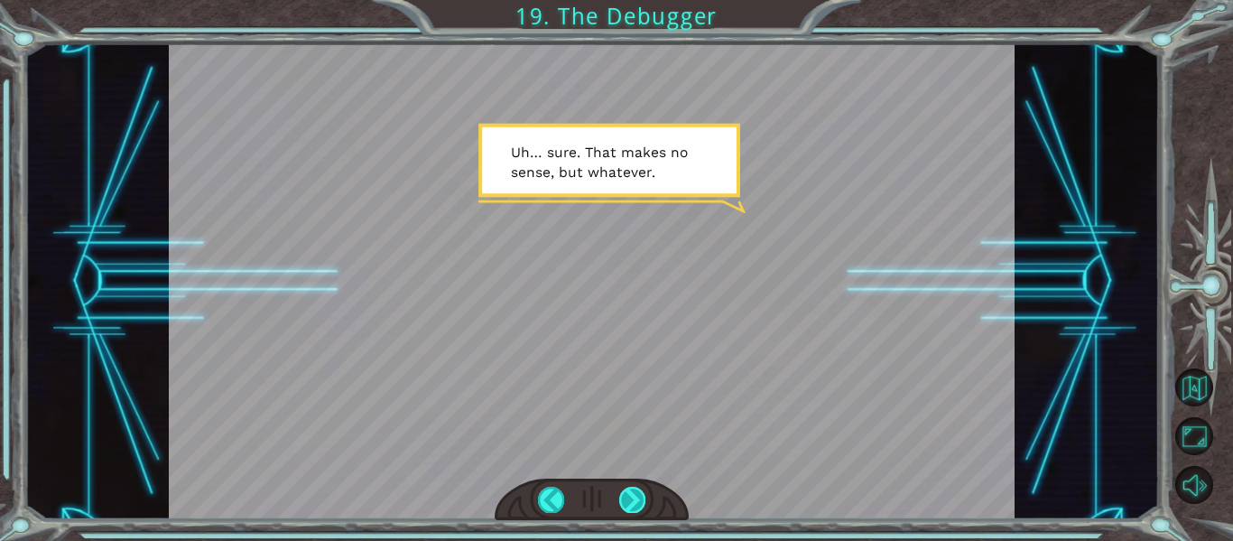
click at [619, 506] on div at bounding box center [632, 499] width 26 height 25
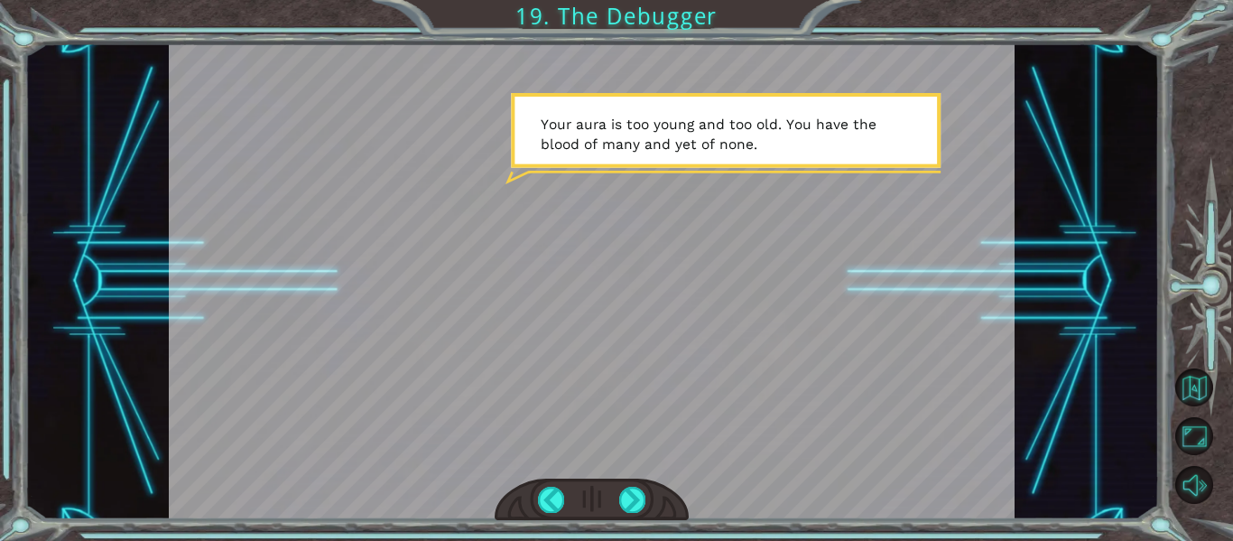
drag, startPoint x: 566, startPoint y: 121, endPoint x: 602, endPoint y: 124, distance: 36.2
click at [602, 124] on div at bounding box center [592, 281] width 847 height 476
click at [605, 425] on div at bounding box center [592, 281] width 847 height 476
click at [641, 503] on div at bounding box center [632, 499] width 26 height 25
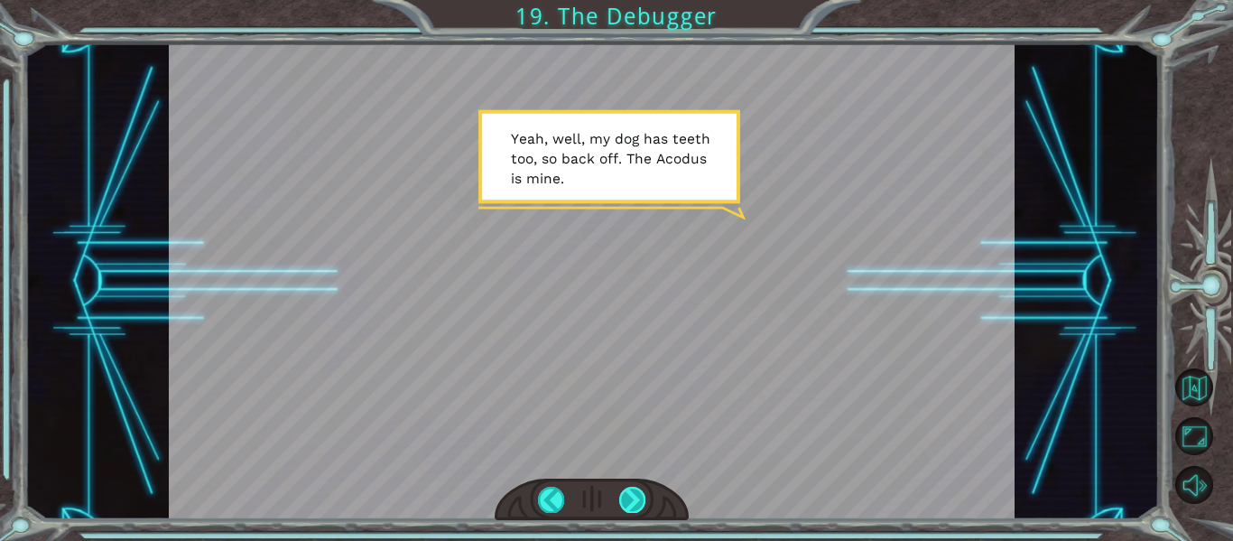
click at [641, 503] on div at bounding box center [632, 499] width 26 height 25
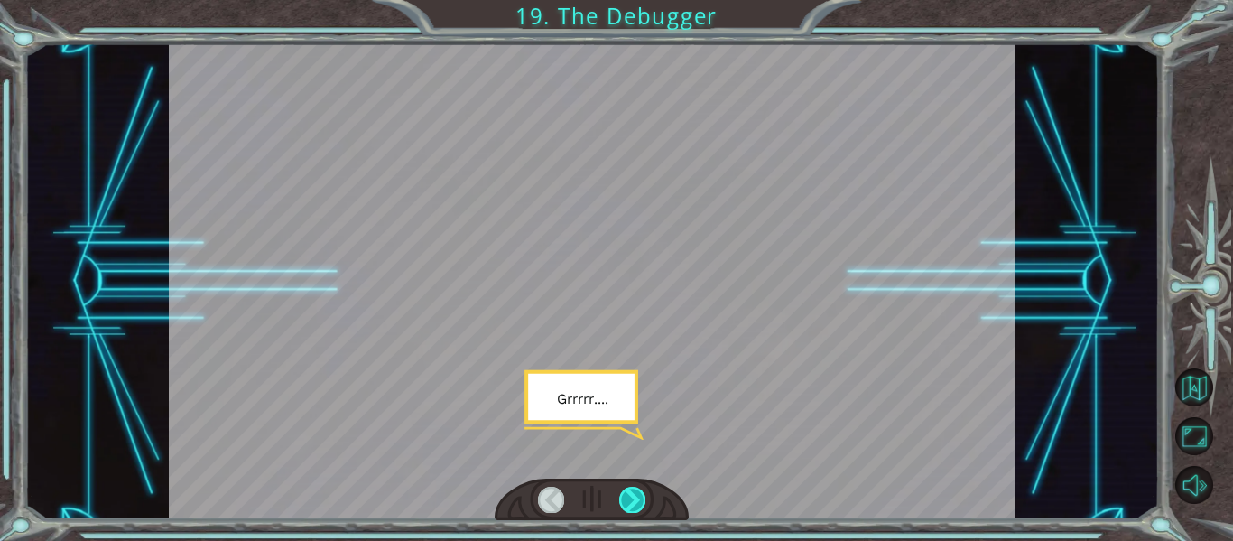
click at [641, 503] on div at bounding box center [632, 499] width 26 height 25
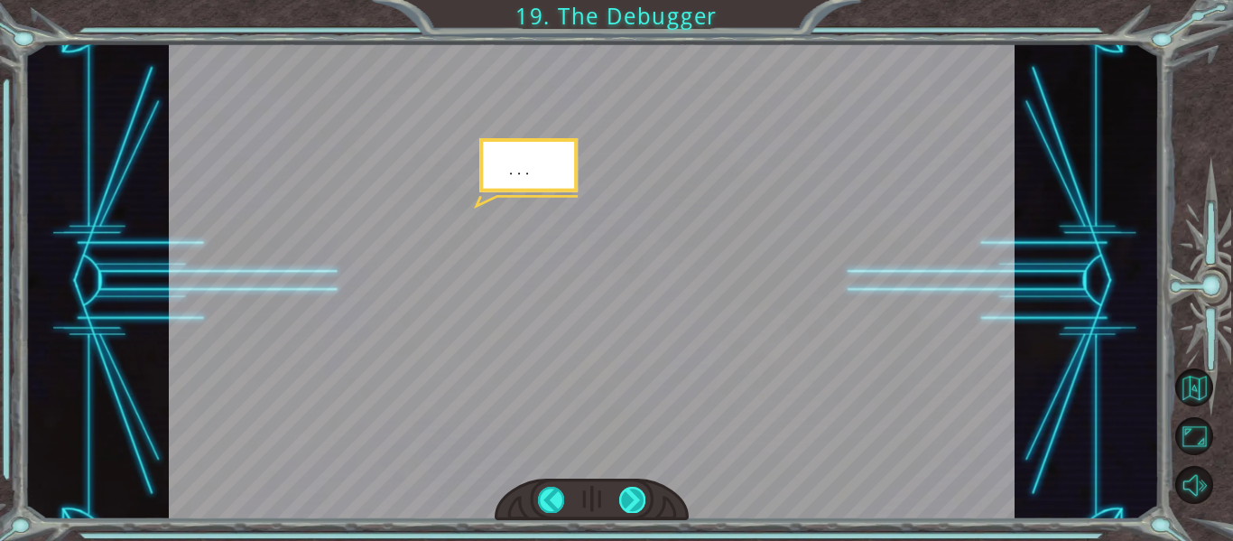
click at [641, 503] on div at bounding box center [632, 499] width 26 height 25
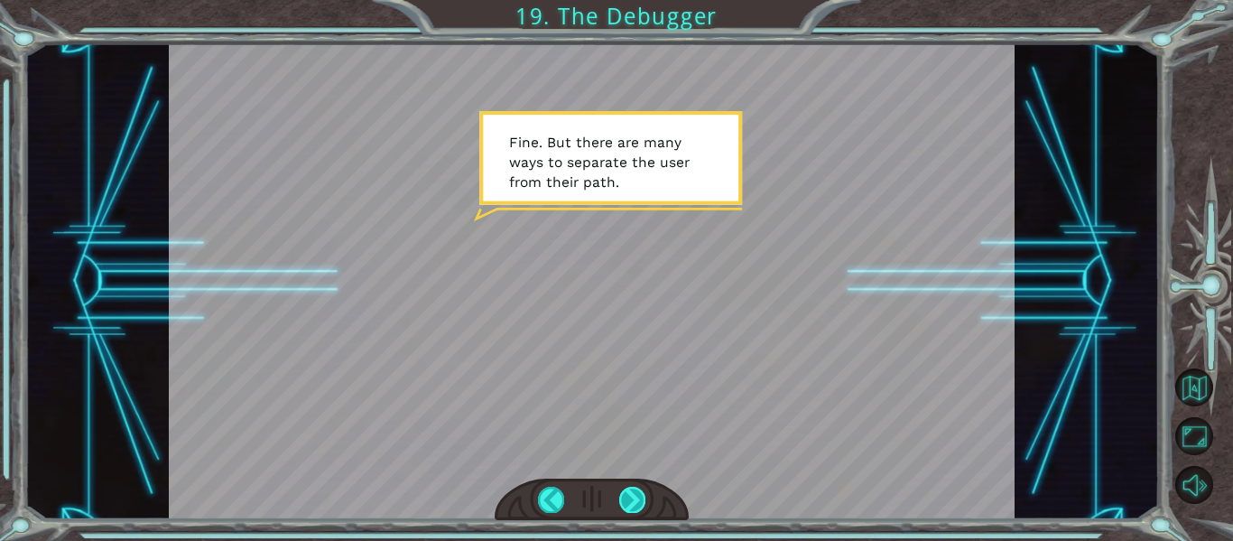
click at [641, 503] on div at bounding box center [632, 499] width 26 height 25
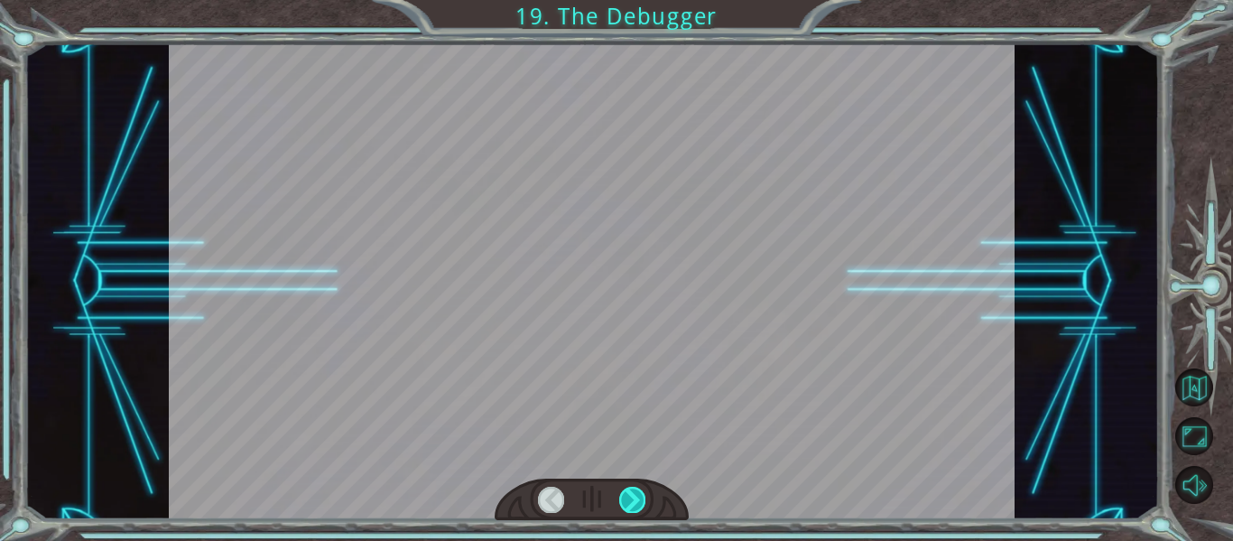
click at [641, 503] on div at bounding box center [632, 499] width 26 height 25
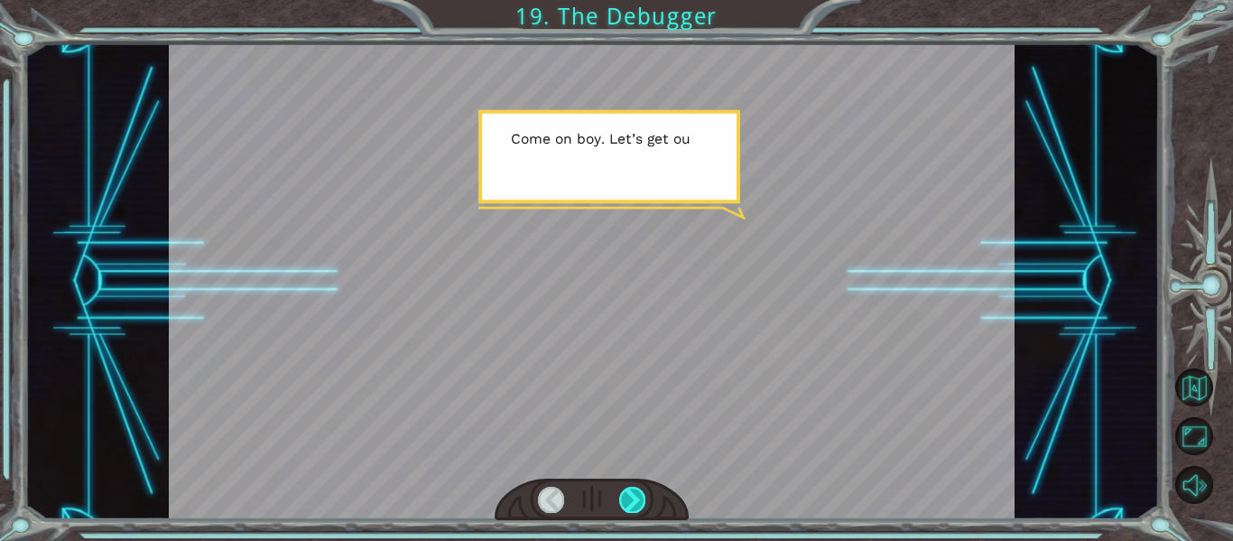
click at [641, 503] on div at bounding box center [632, 499] width 26 height 25
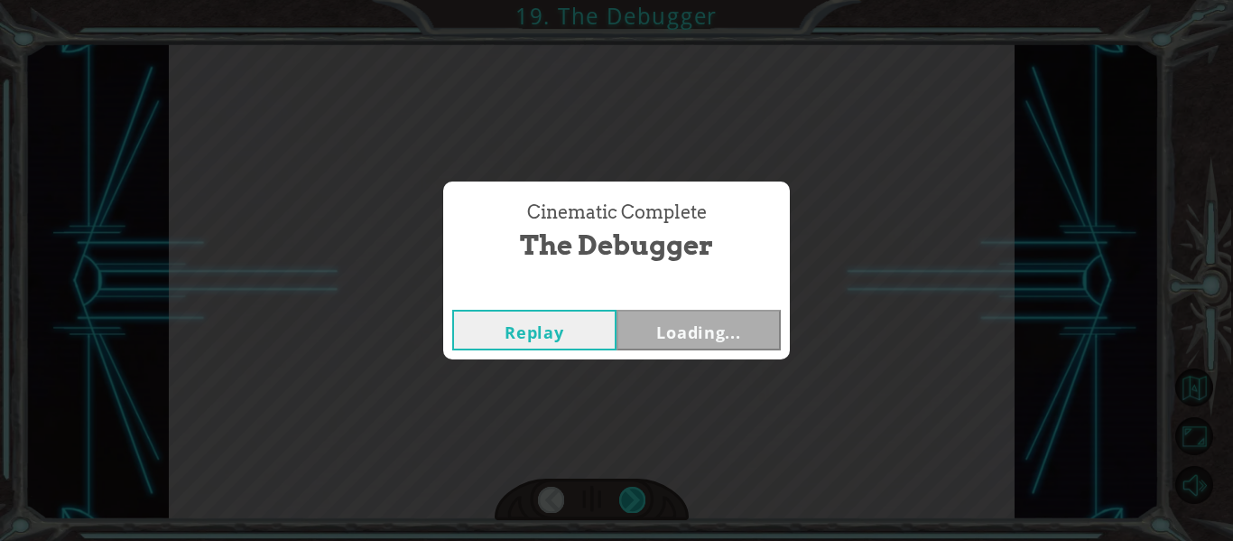
click at [641, 506] on div "Cinematic Complete The Debugger Replay Loading..." at bounding box center [616, 270] width 1233 height 541
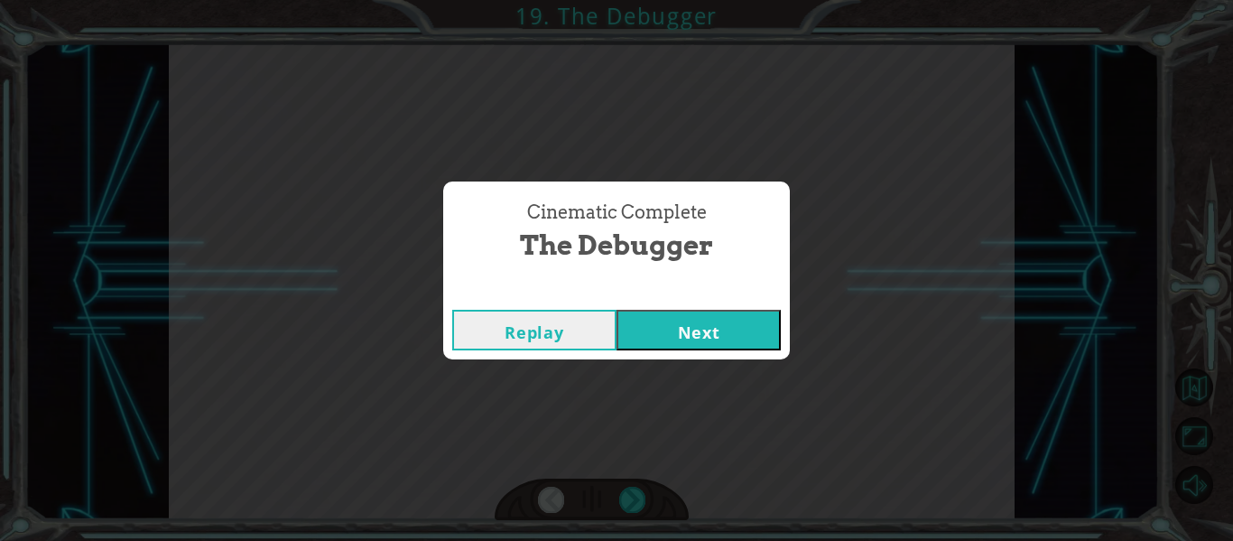
click at [649, 336] on button "Next" at bounding box center [699, 330] width 164 height 41
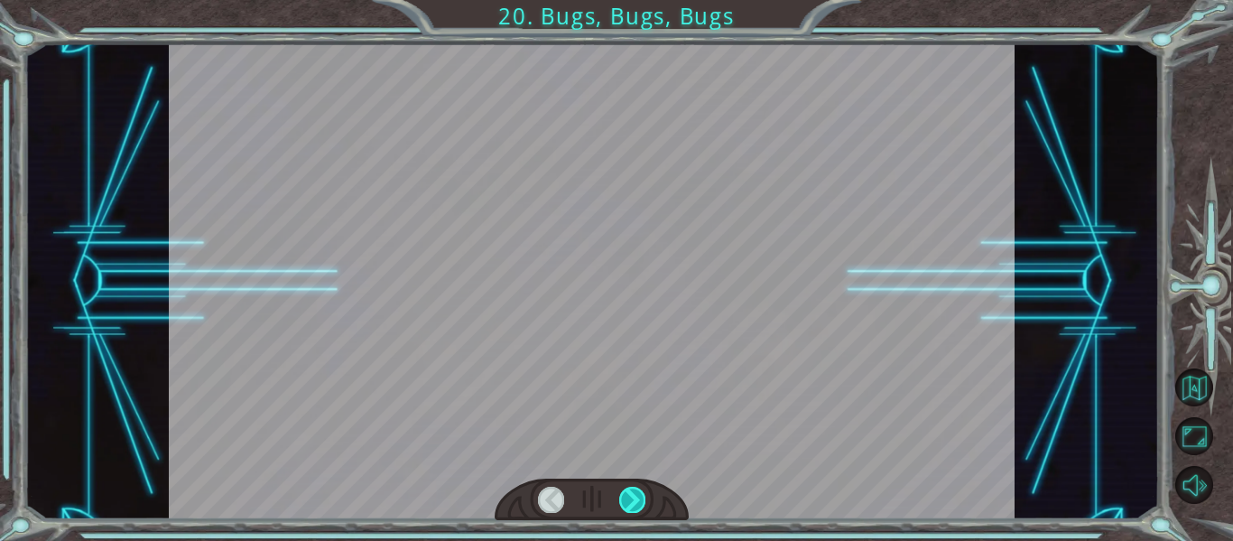
click at [633, 496] on div at bounding box center [632, 499] width 26 height 25
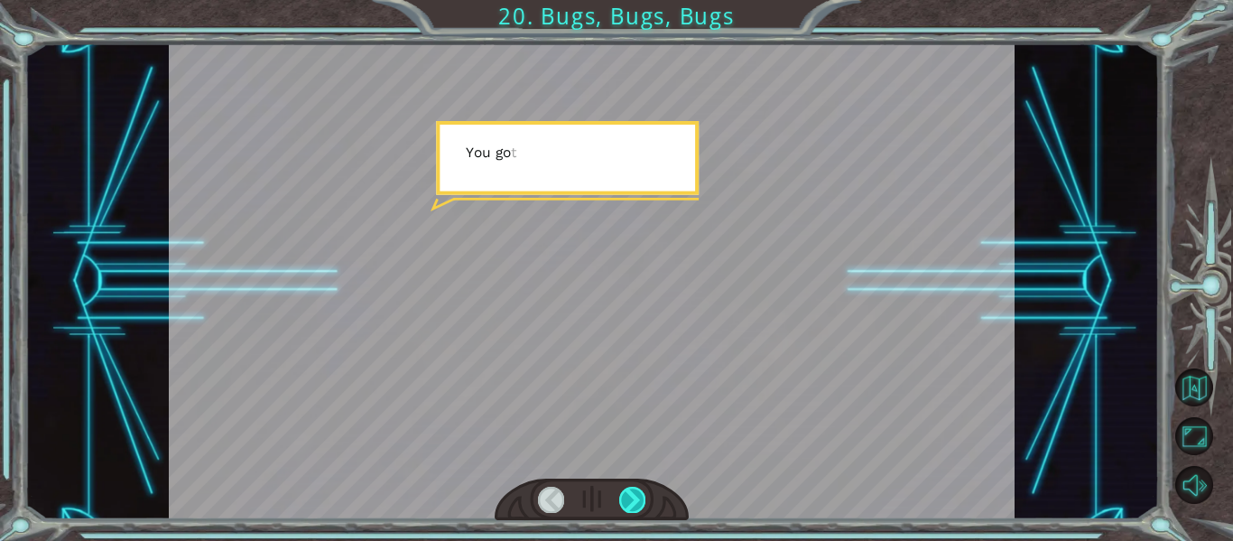
click at [633, 496] on div at bounding box center [632, 499] width 26 height 25
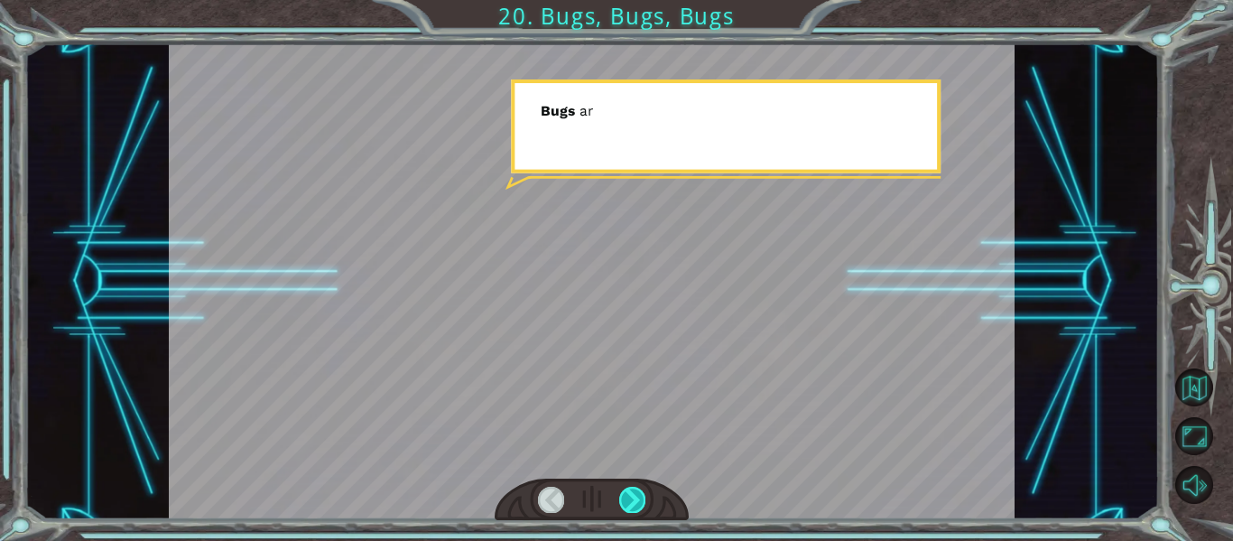
click at [633, 496] on div at bounding box center [632, 499] width 26 height 25
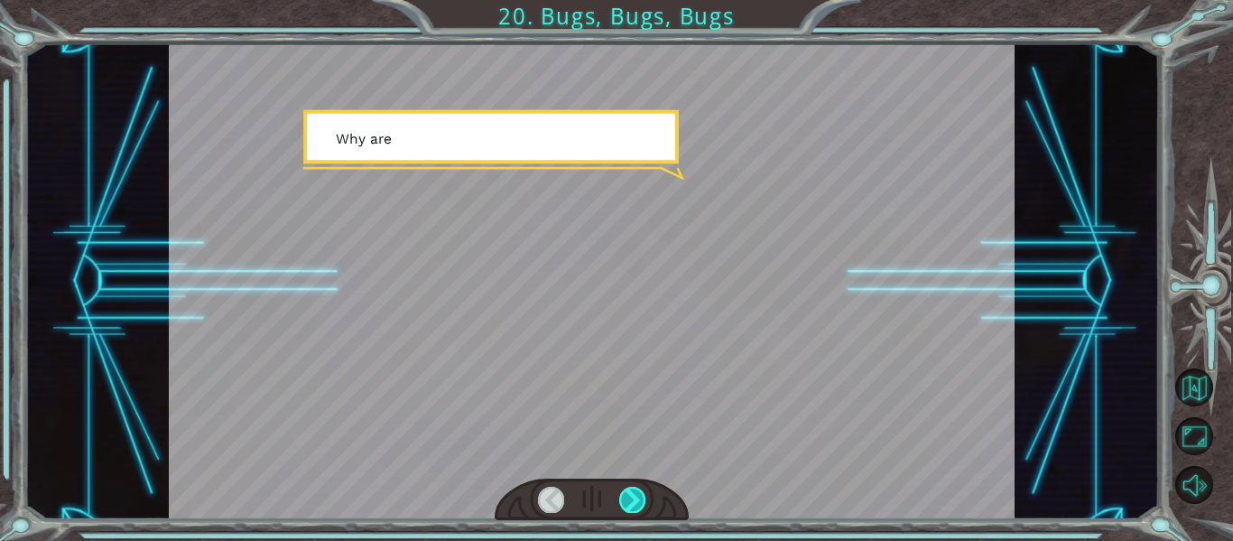
click at [633, 496] on div at bounding box center [632, 499] width 26 height 25
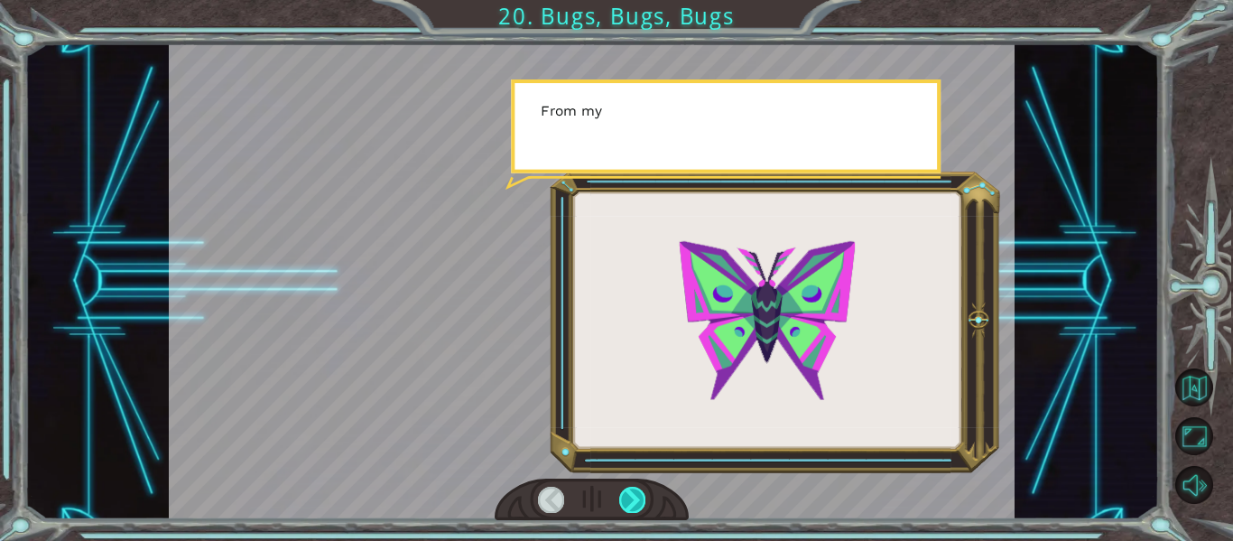
click at [633, 496] on div at bounding box center [632, 499] width 26 height 25
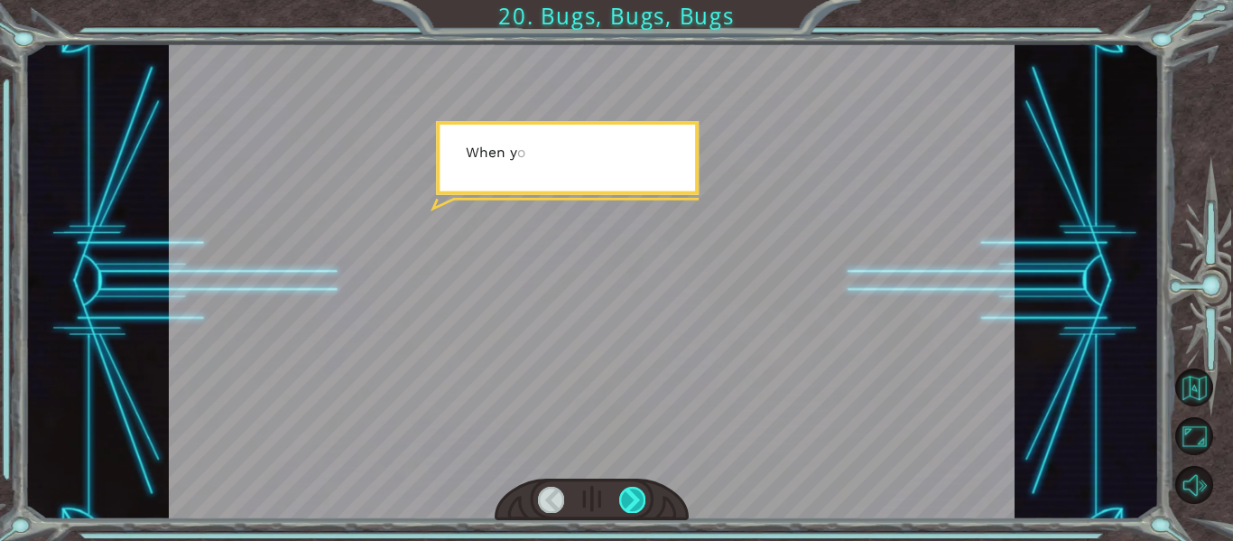
click at [633, 496] on div at bounding box center [632, 499] width 26 height 25
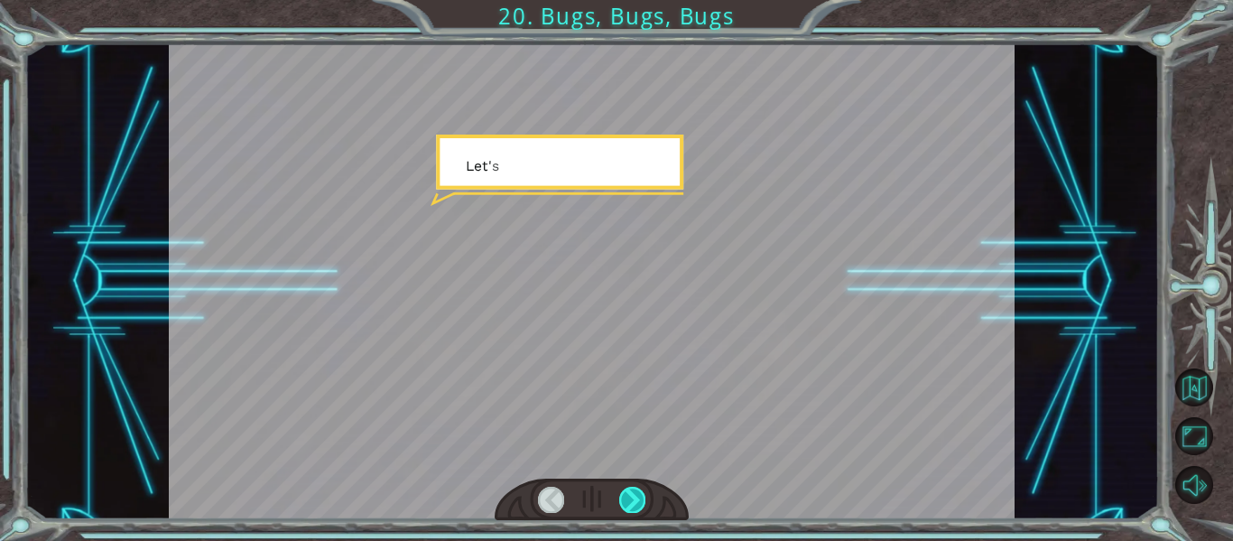
click at [633, 496] on div at bounding box center [632, 499] width 26 height 25
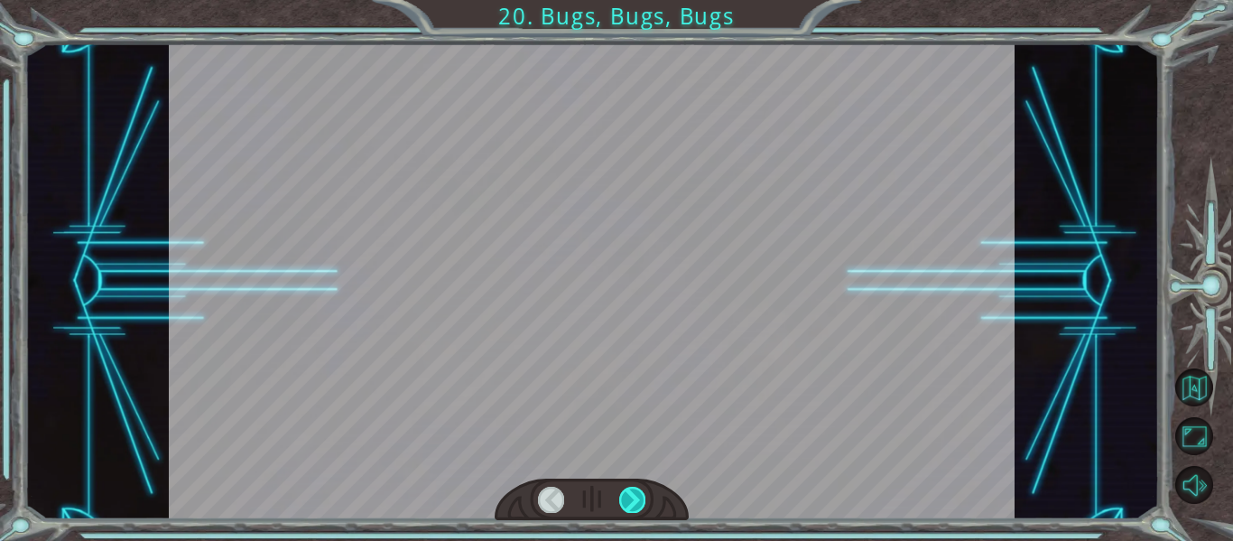
click at [633, 496] on div at bounding box center [632, 499] width 26 height 25
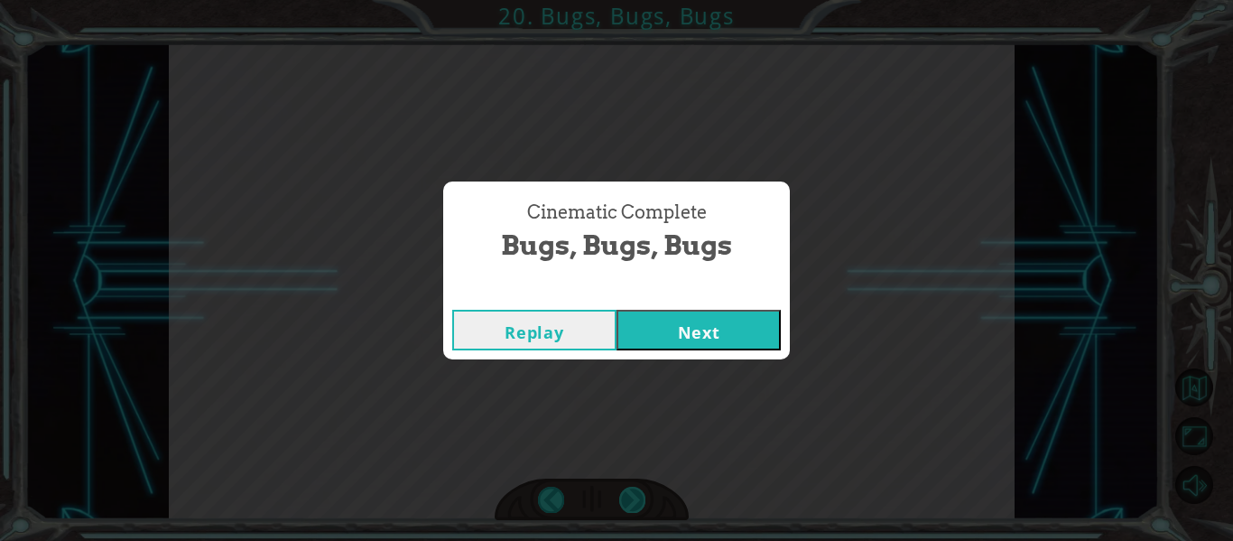
click at [633, 496] on div "Cinematic Complete Bugs, Bugs, Bugs Replay Next" at bounding box center [616, 270] width 1233 height 541
click at [650, 336] on button "Next" at bounding box center [699, 330] width 164 height 41
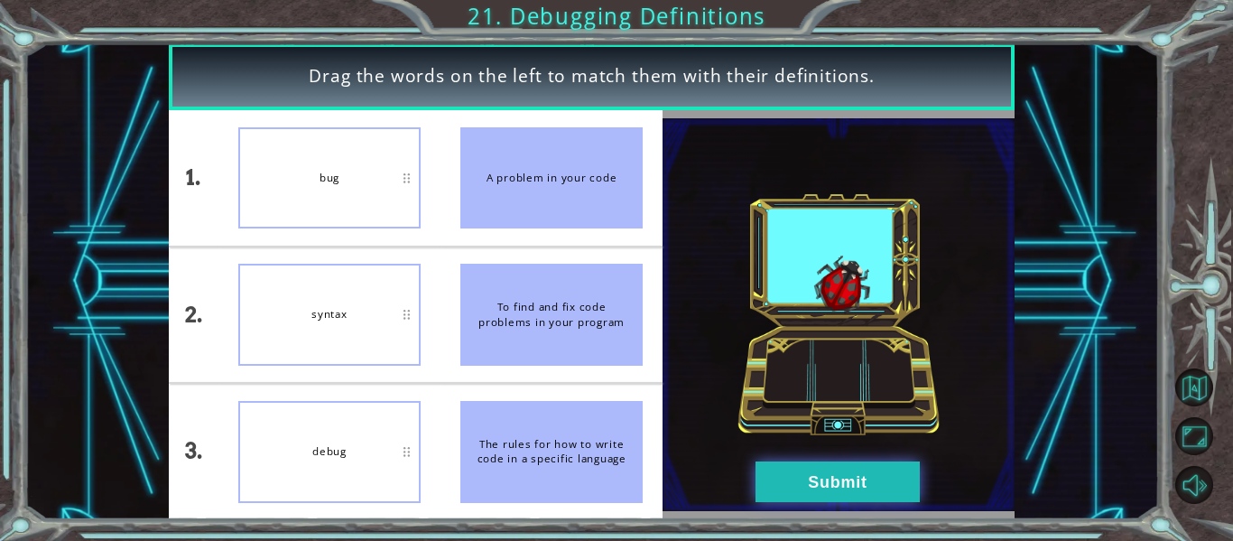
click at [820, 482] on button "Submit" at bounding box center [838, 481] width 164 height 41
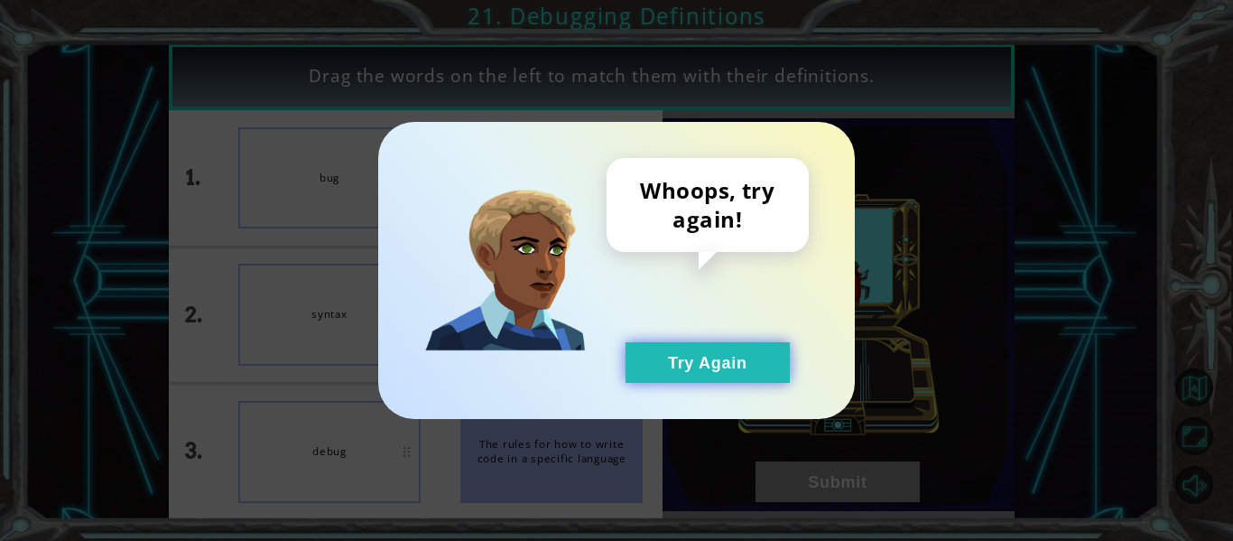
click at [755, 371] on button "Try Again" at bounding box center [708, 362] width 164 height 41
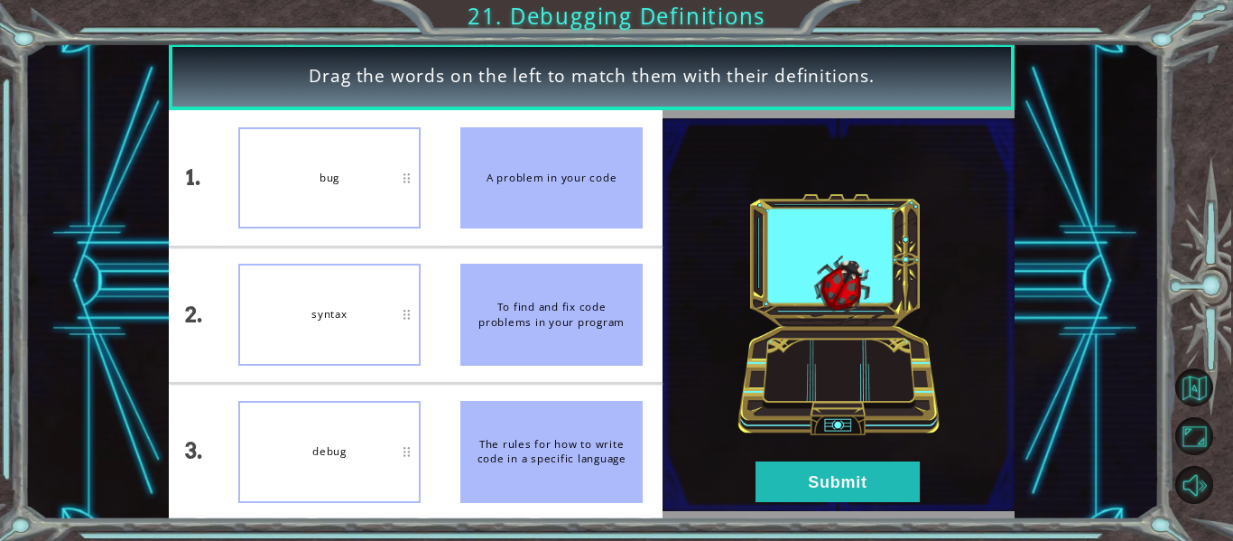
click at [373, 163] on div "bug" at bounding box center [329, 178] width 182 height 102
click at [832, 464] on button "Submit" at bounding box center [838, 481] width 164 height 41
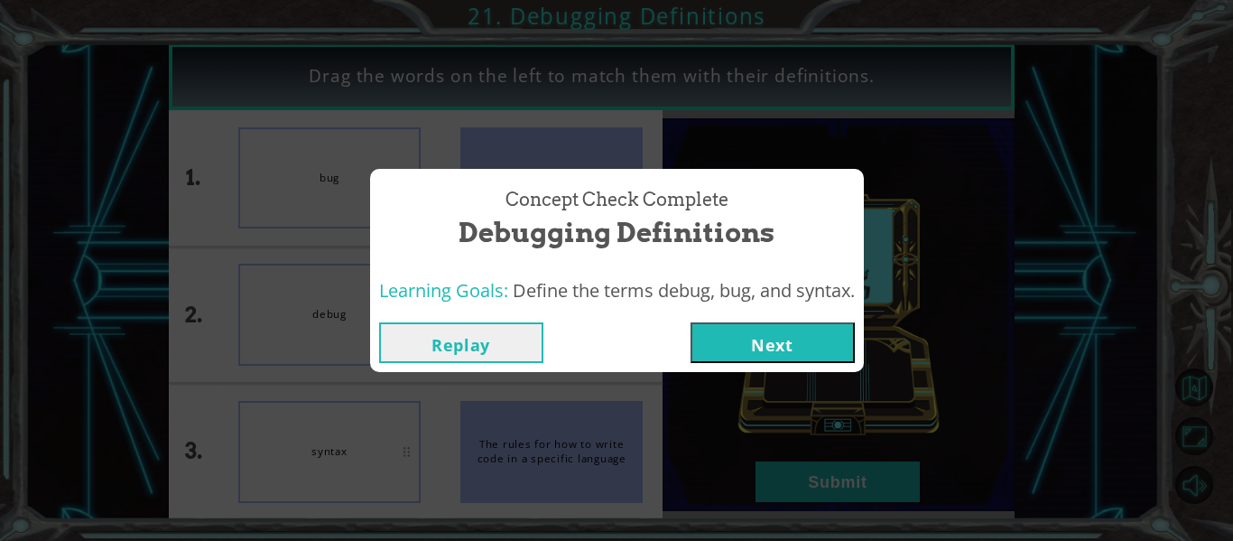
click at [771, 357] on button "Next" at bounding box center [773, 342] width 164 height 41
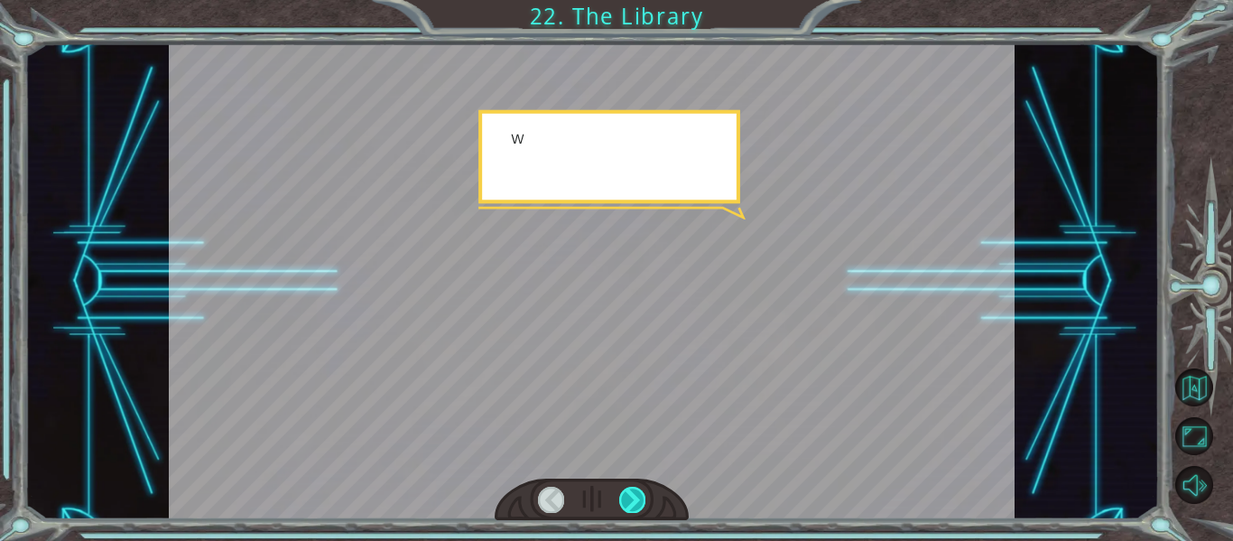
click at [634, 495] on div at bounding box center [632, 499] width 26 height 25
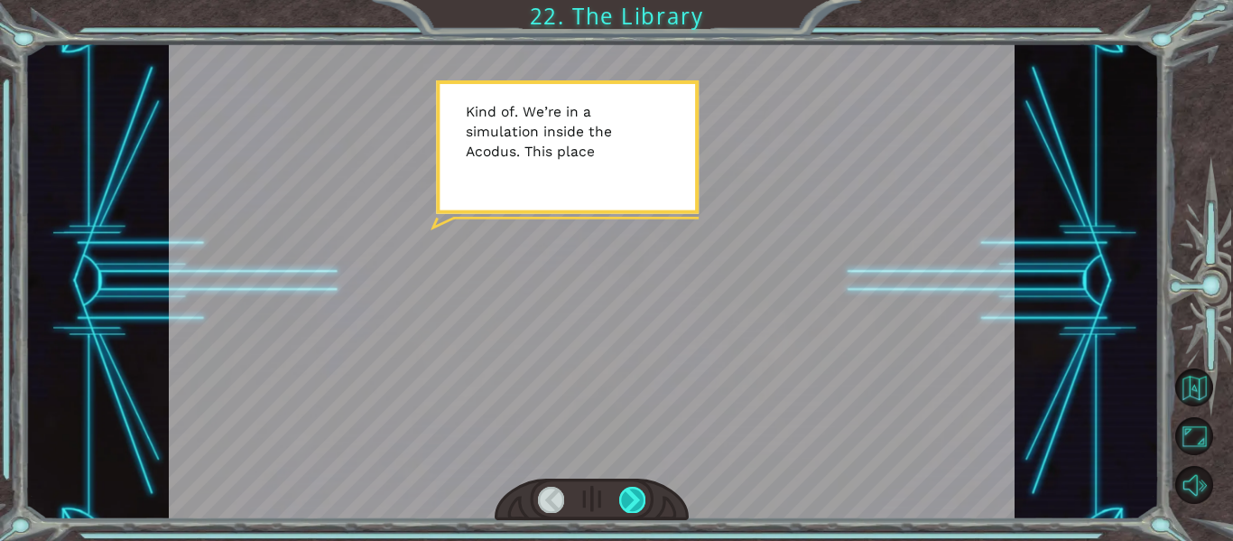
click at [634, 506] on div at bounding box center [632, 499] width 26 height 25
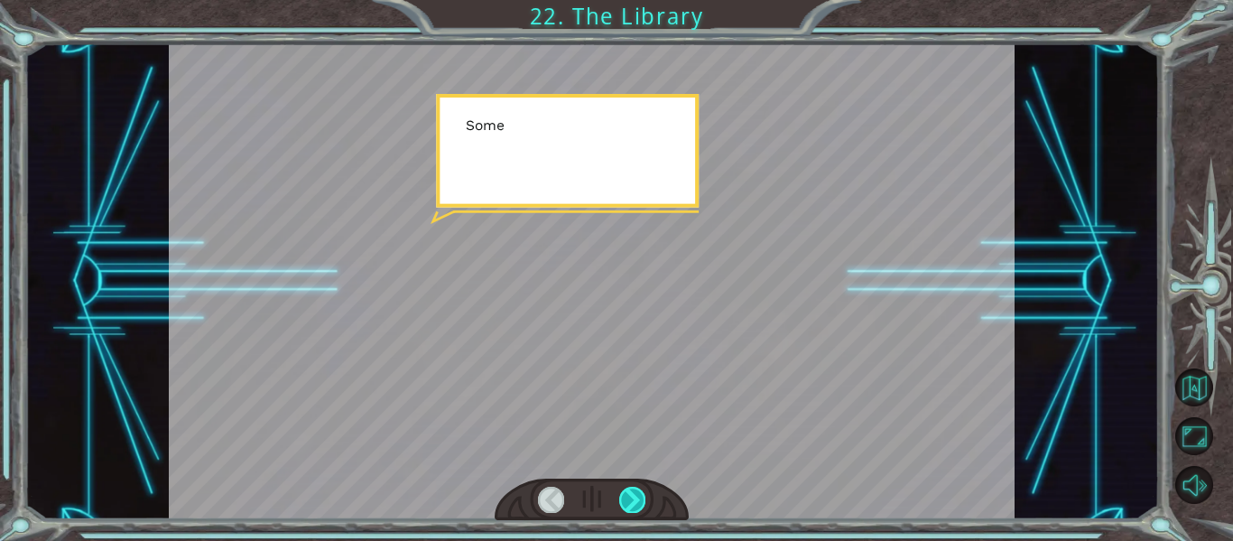
click at [634, 506] on div at bounding box center [632, 499] width 26 height 25
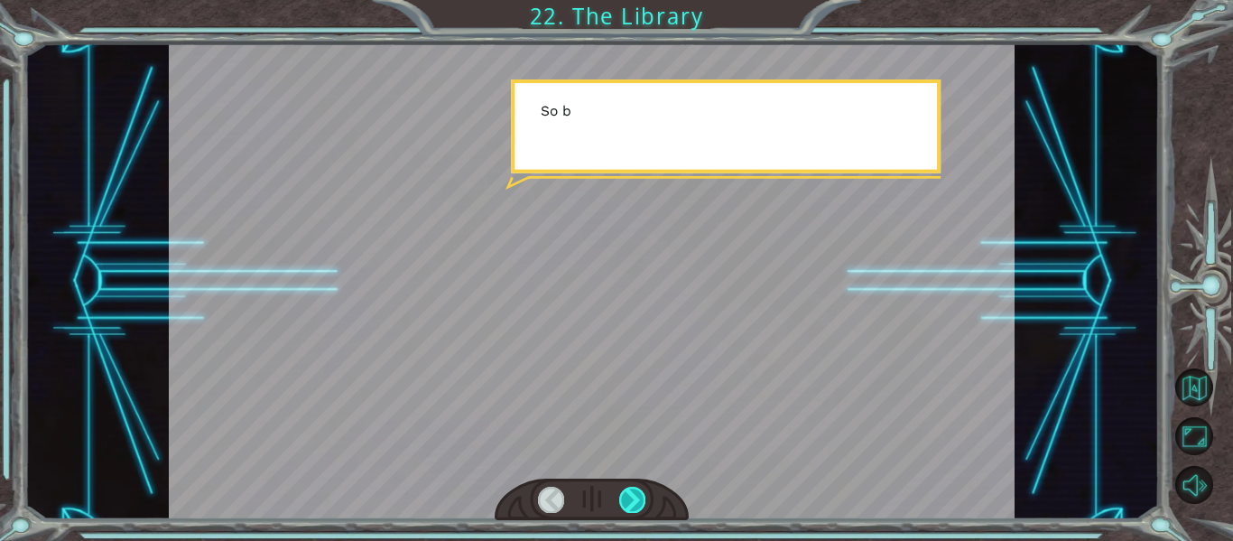
click at [634, 506] on div at bounding box center [632, 499] width 26 height 25
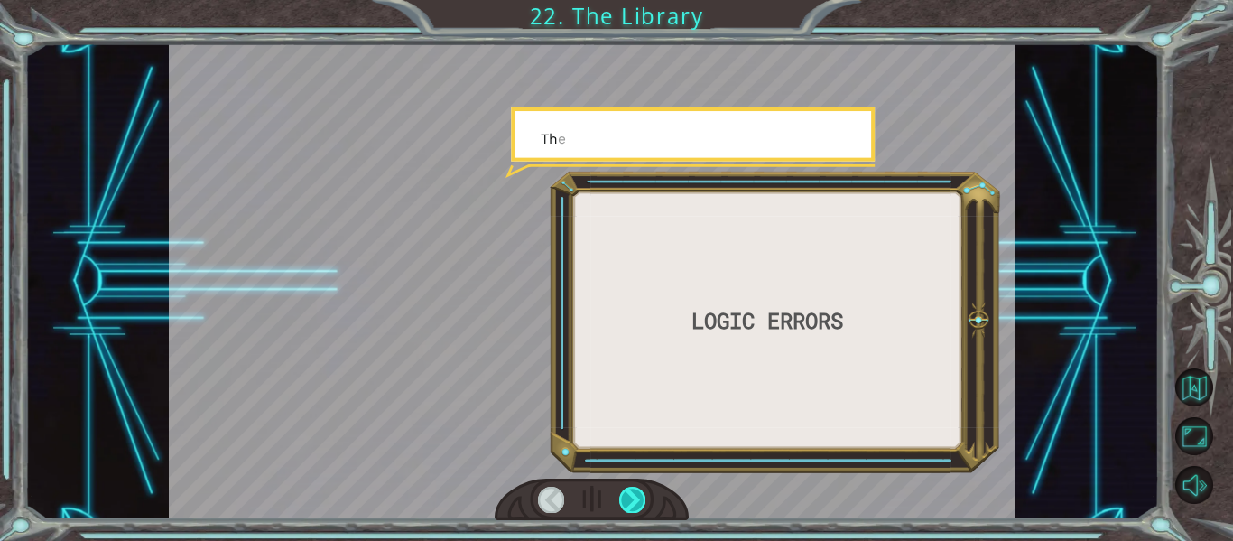
click at [634, 506] on div at bounding box center [632, 499] width 26 height 25
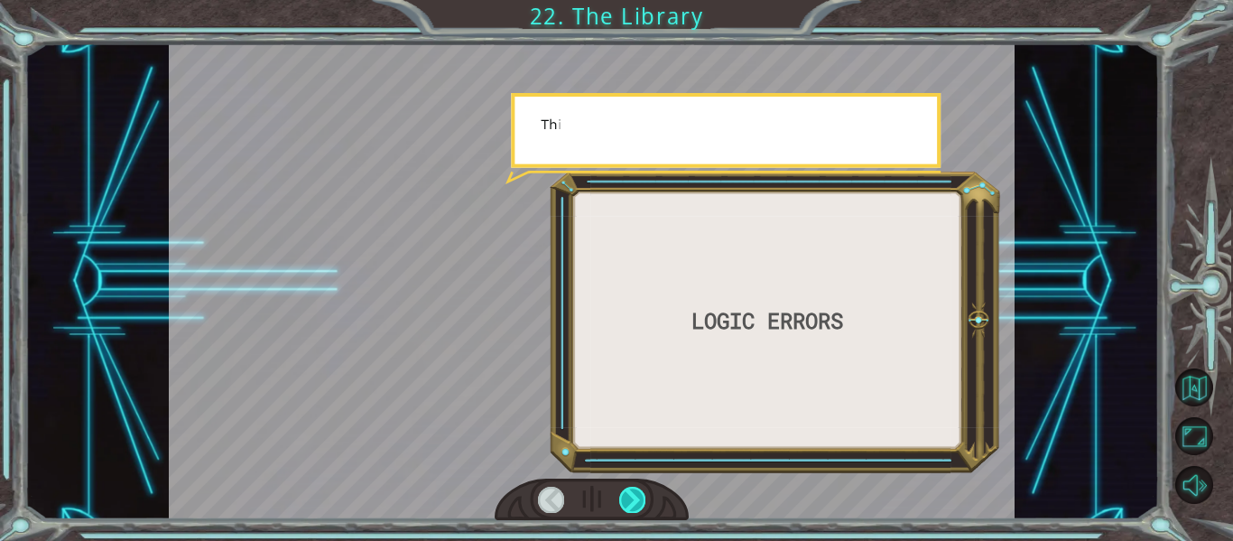
click at [634, 506] on div at bounding box center [632, 499] width 26 height 25
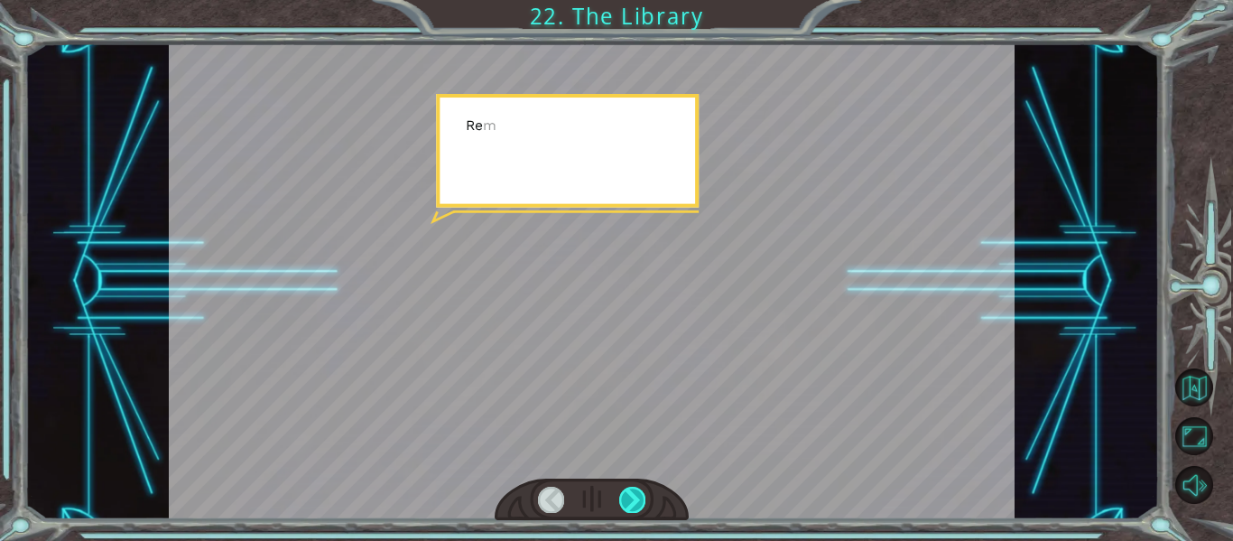
click at [634, 506] on div at bounding box center [632, 499] width 26 height 25
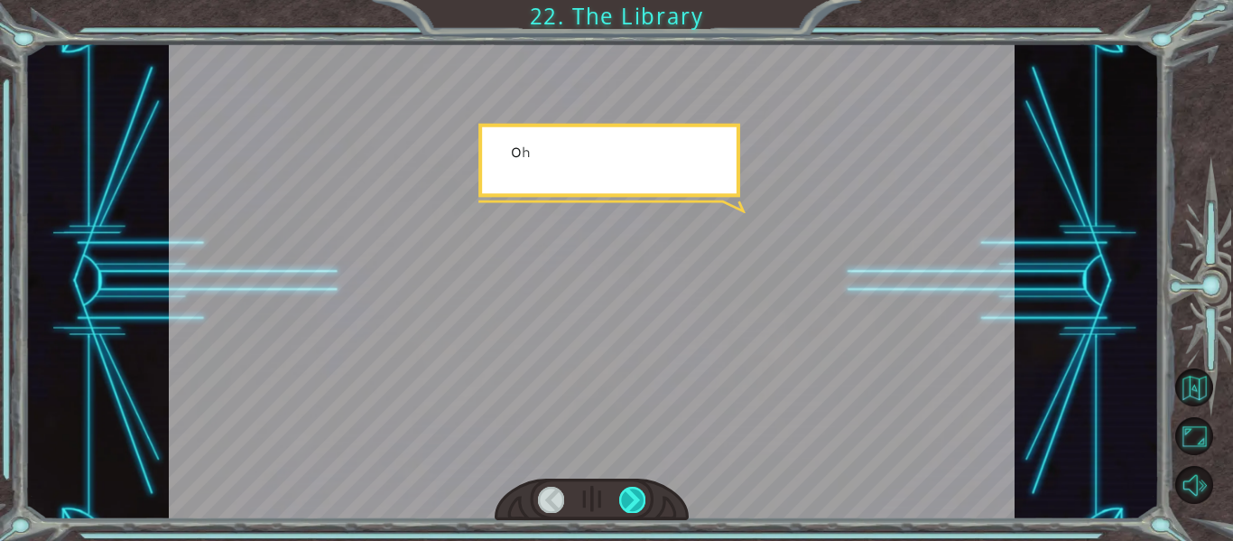
click at [634, 506] on div at bounding box center [632, 499] width 26 height 25
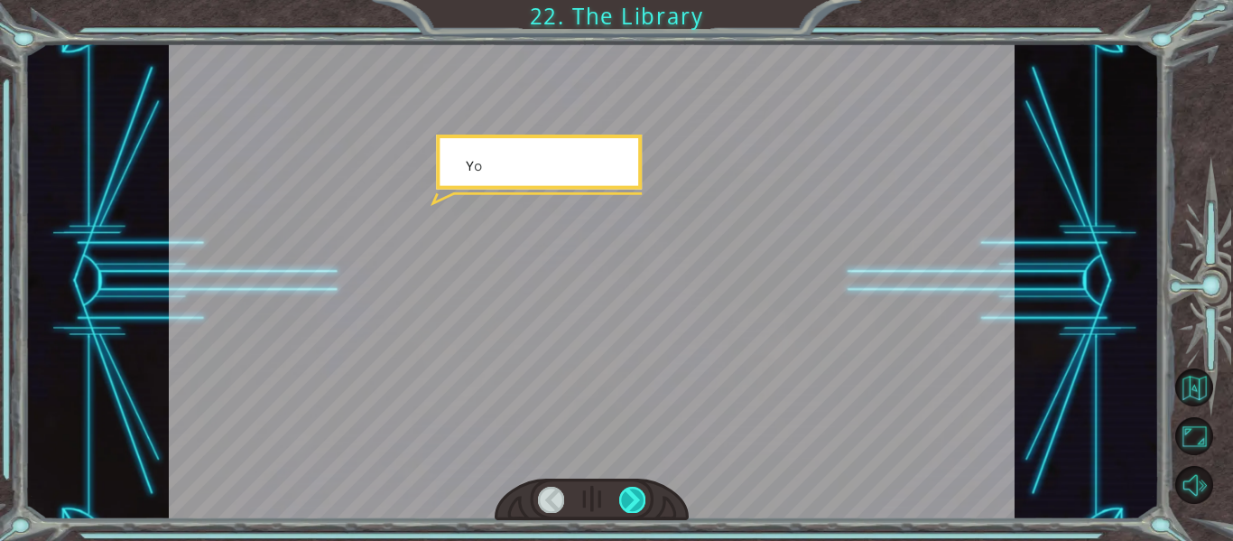
click at [634, 506] on div at bounding box center [632, 499] width 26 height 25
click at [635, 506] on div at bounding box center [632, 499] width 26 height 25
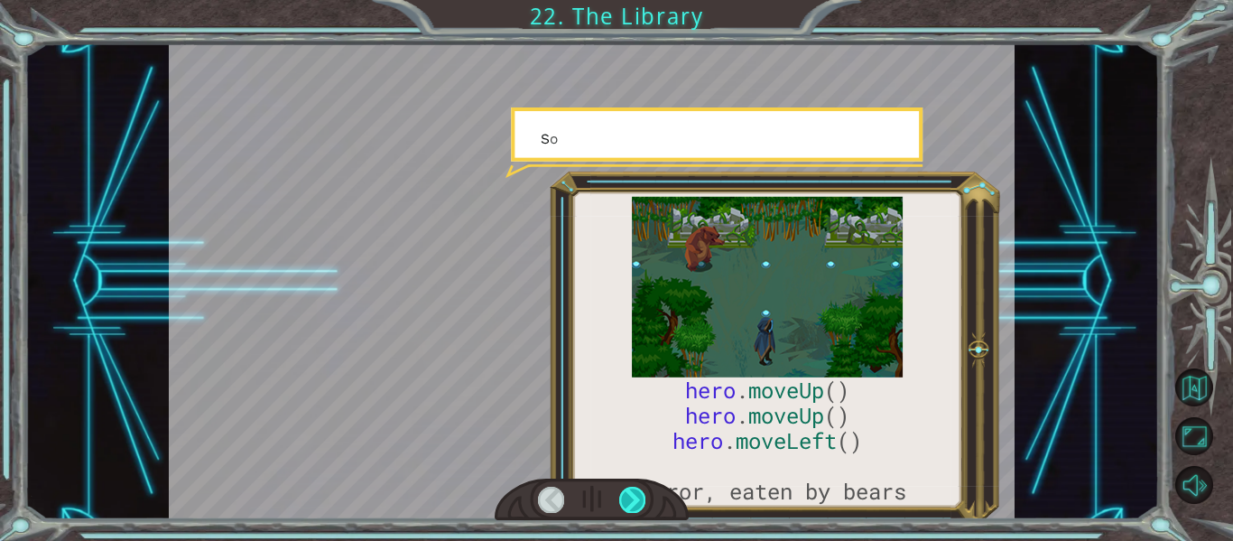
click at [635, 506] on div at bounding box center [632, 499] width 26 height 25
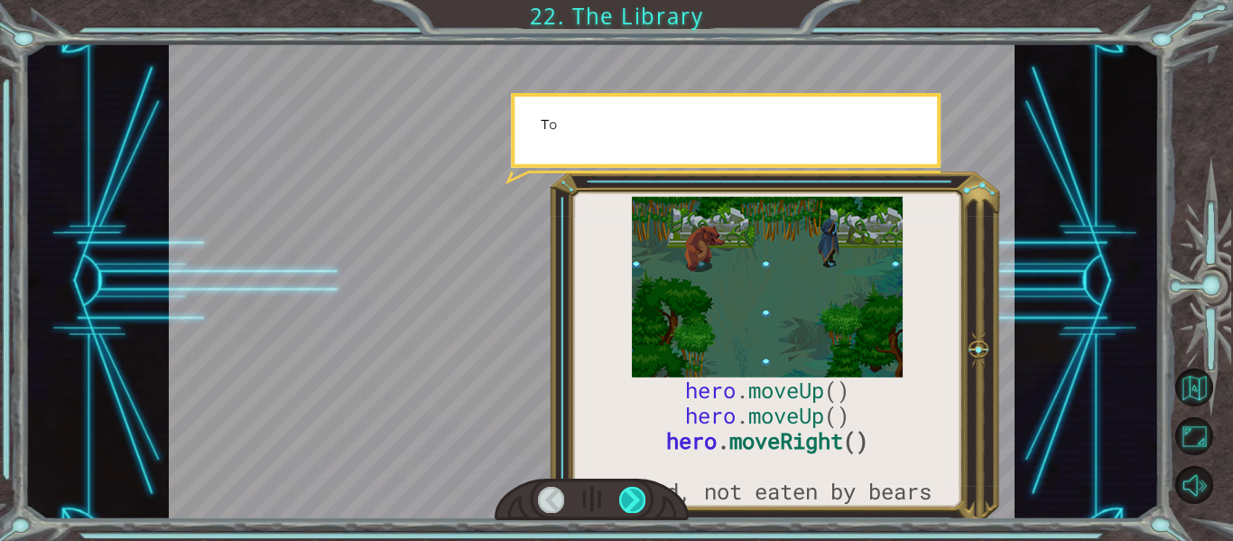
click at [635, 506] on div at bounding box center [632, 499] width 26 height 25
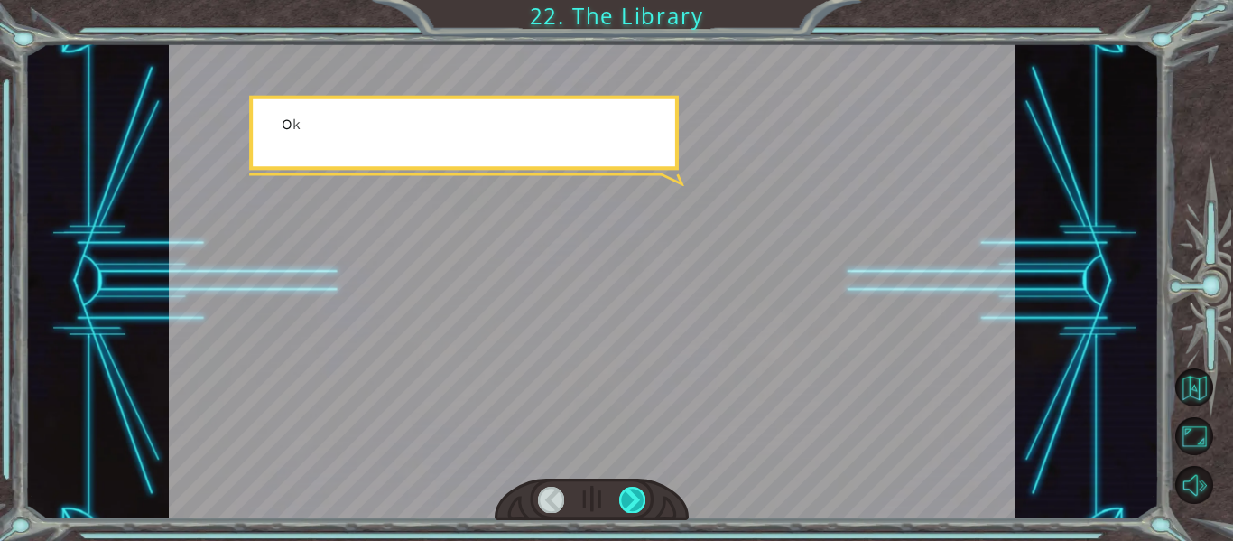
click at [635, 506] on div at bounding box center [632, 499] width 26 height 25
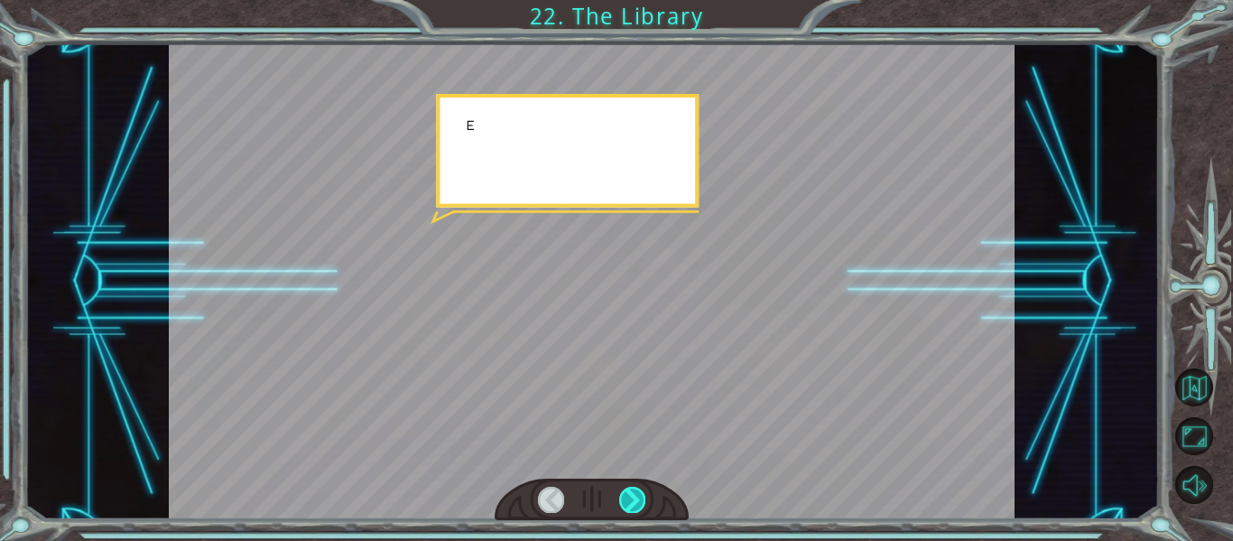
click at [635, 506] on div at bounding box center [632, 499] width 26 height 25
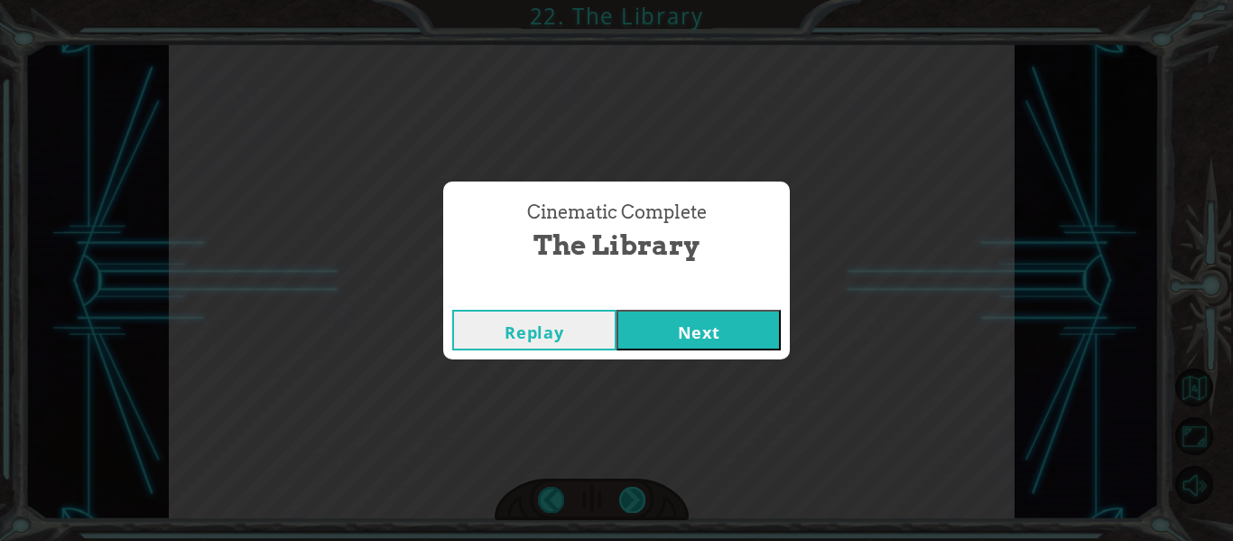
click at [635, 0] on div "hero . moveUp () hero . moveUp () hero . moveRight () #fixed, not eaten by bear…" at bounding box center [616, 0] width 1233 height 0
click at [635, 506] on div "Cinematic Complete The Library Replay Next" at bounding box center [616, 270] width 1233 height 541
click at [670, 324] on button "Next" at bounding box center [699, 330] width 164 height 41
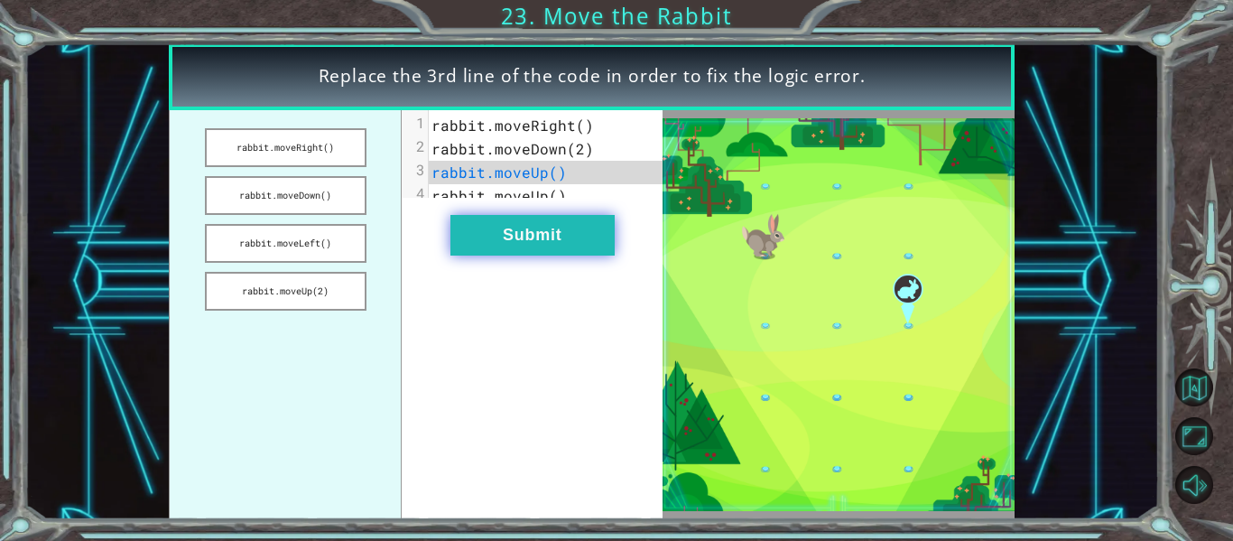
click at [507, 256] on button "Submit" at bounding box center [533, 235] width 164 height 41
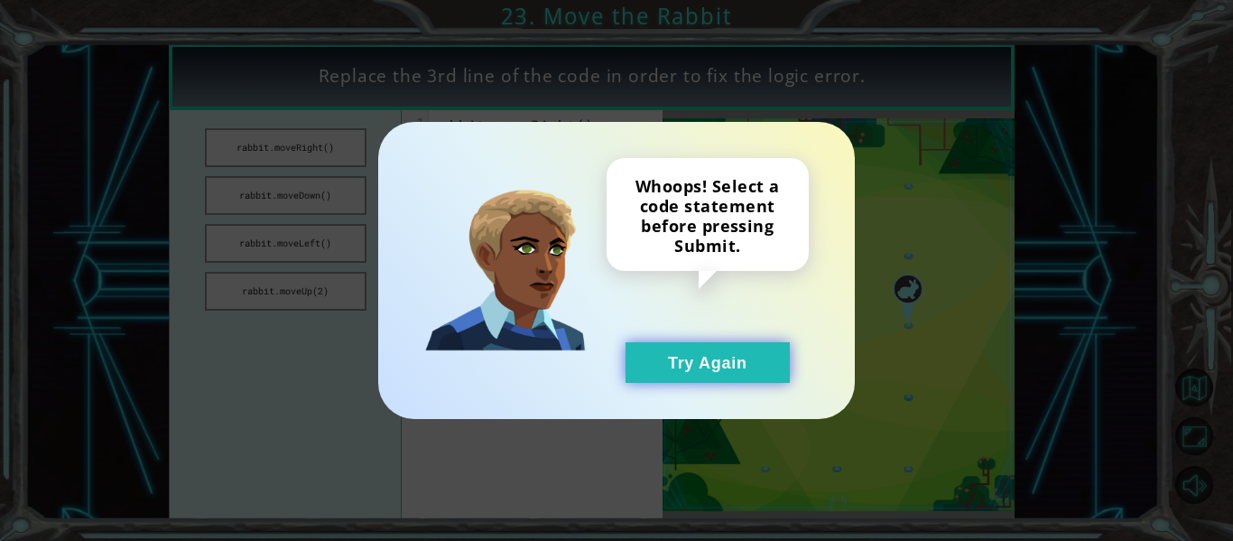
click at [702, 376] on button "Try Again" at bounding box center [708, 362] width 164 height 41
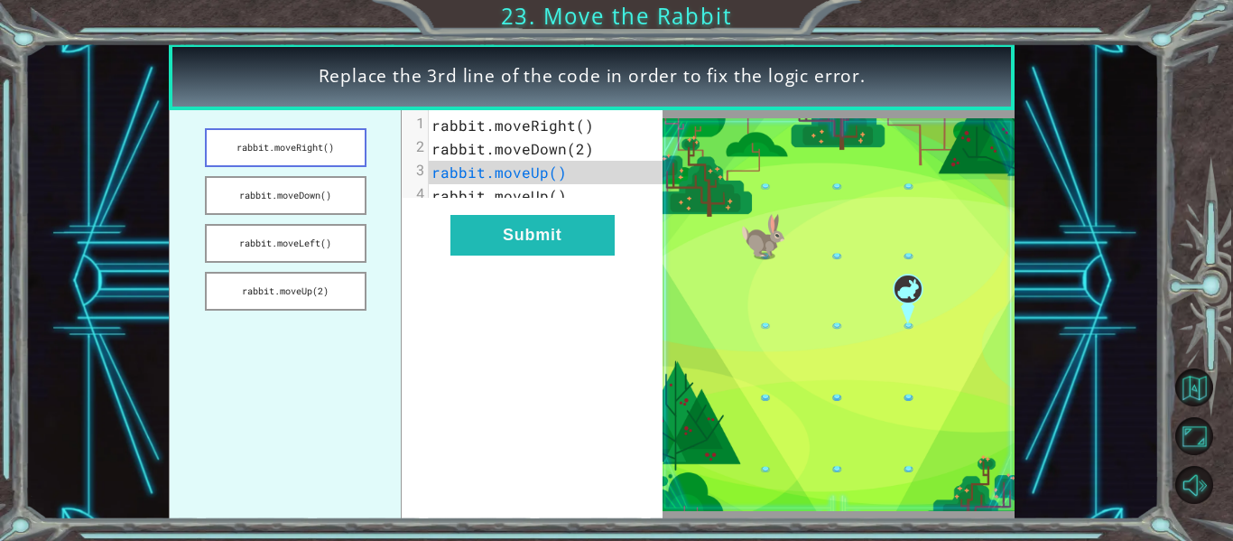
click at [324, 155] on button "rabbit.moveRight()" at bounding box center [286, 147] width 162 height 39
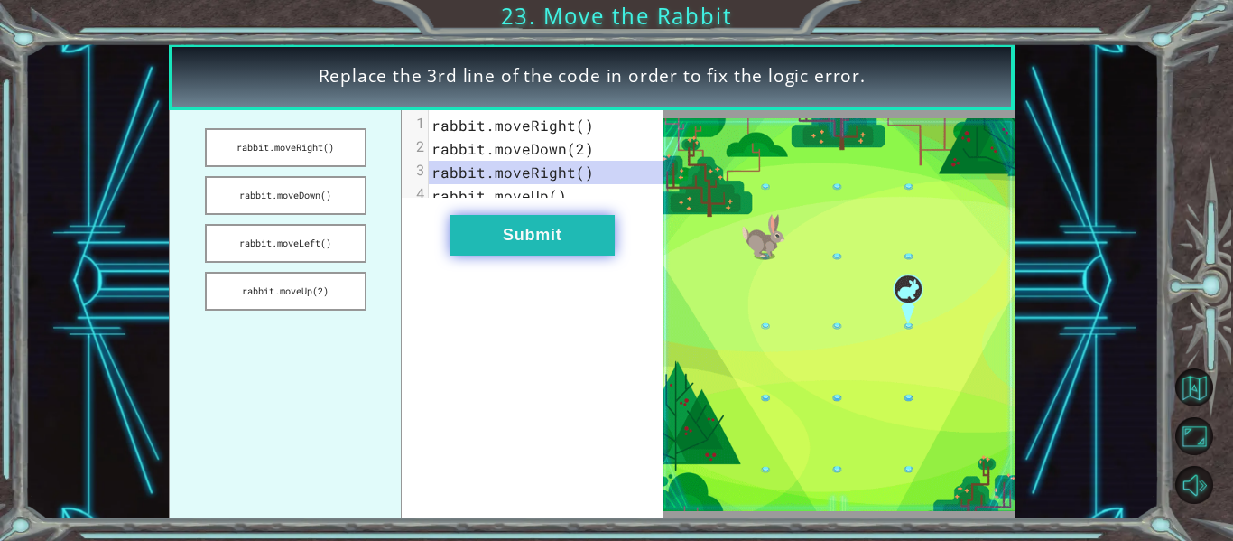
click at [492, 243] on button "Submit" at bounding box center [533, 235] width 164 height 41
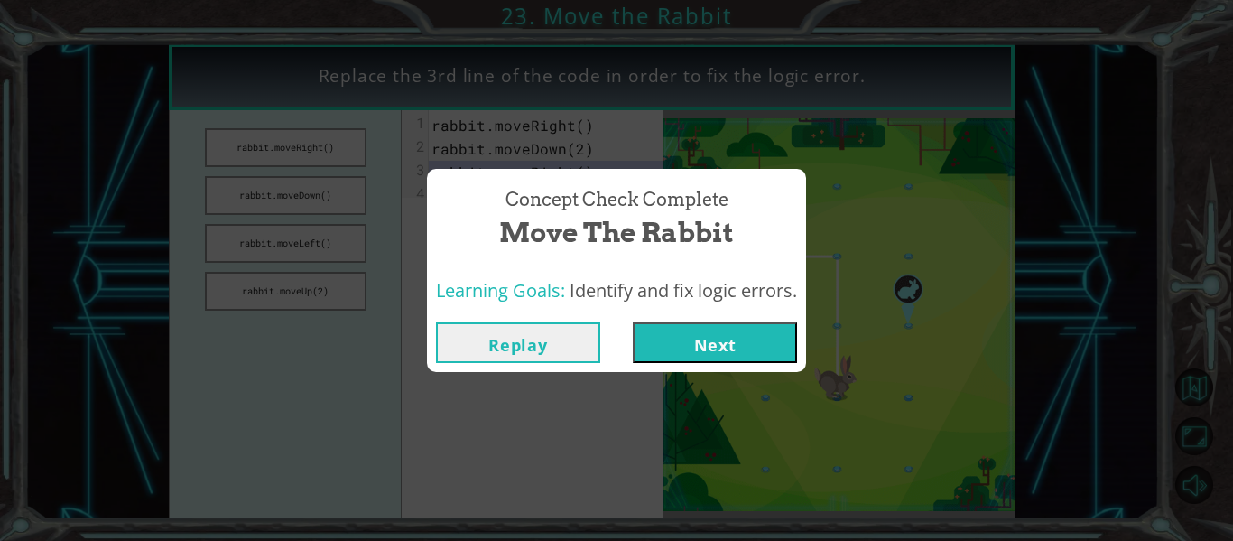
click at [681, 332] on button "Next" at bounding box center [715, 342] width 164 height 41
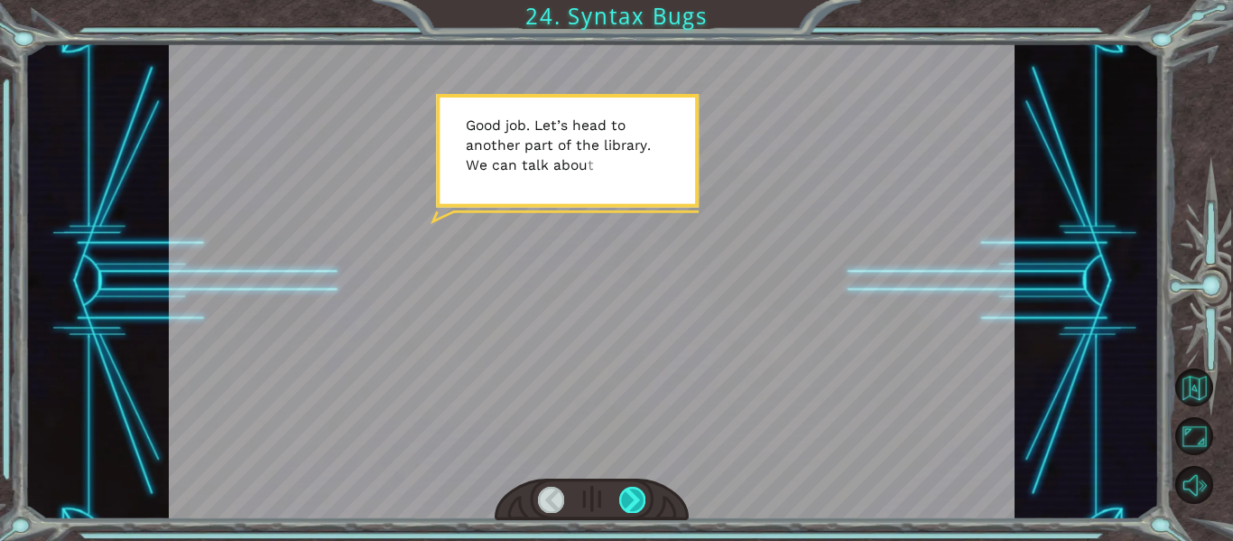
click at [621, 506] on div at bounding box center [632, 499] width 26 height 25
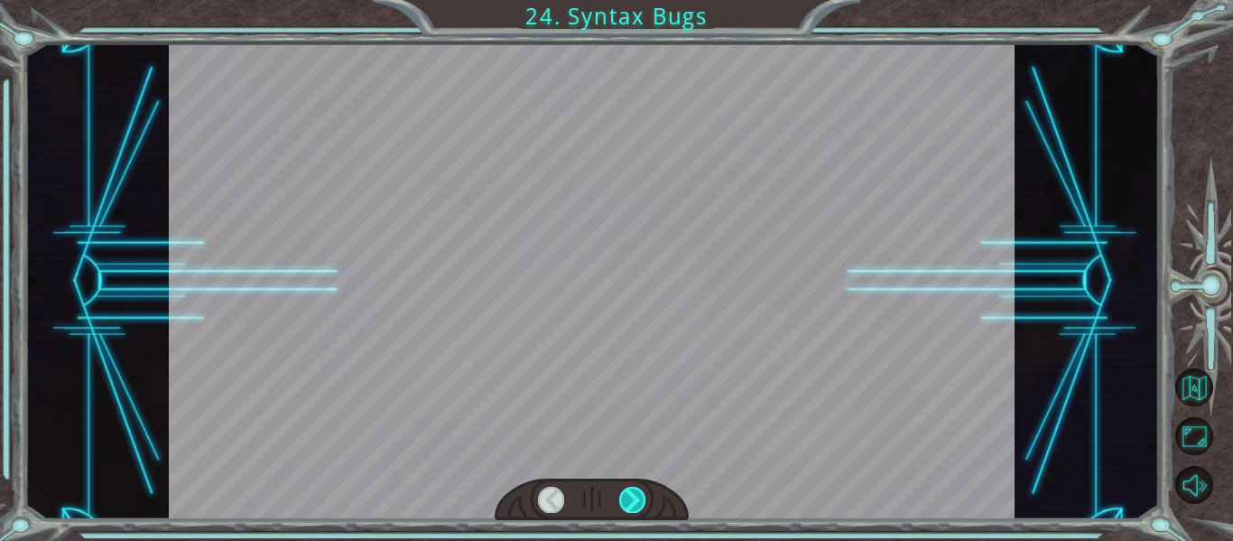
click at [624, 500] on div at bounding box center [632, 499] width 26 height 25
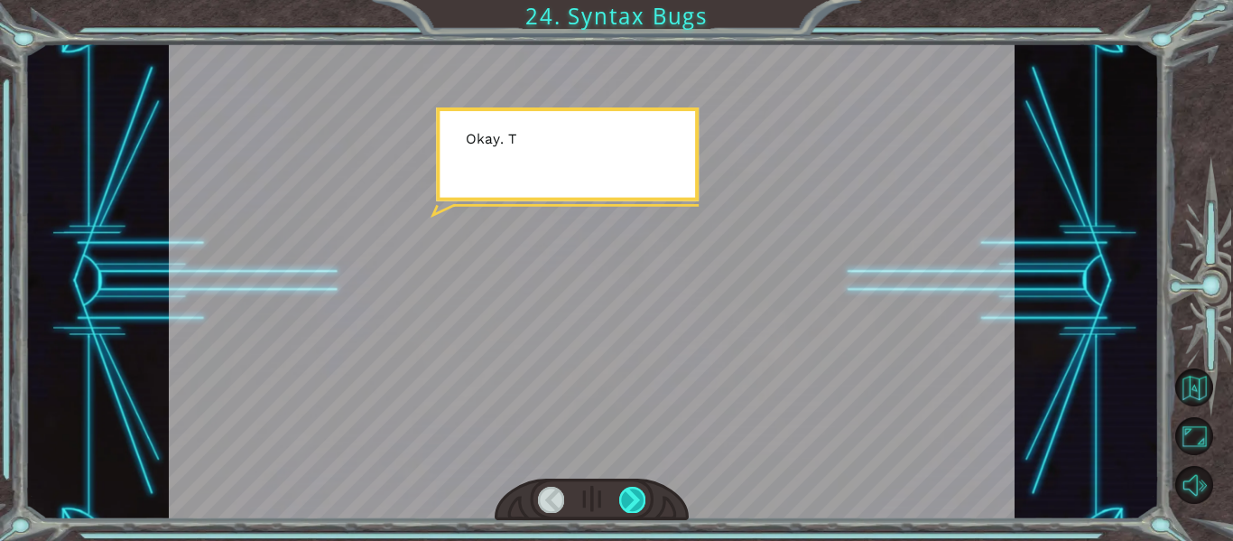
click at [624, 500] on div at bounding box center [632, 499] width 26 height 25
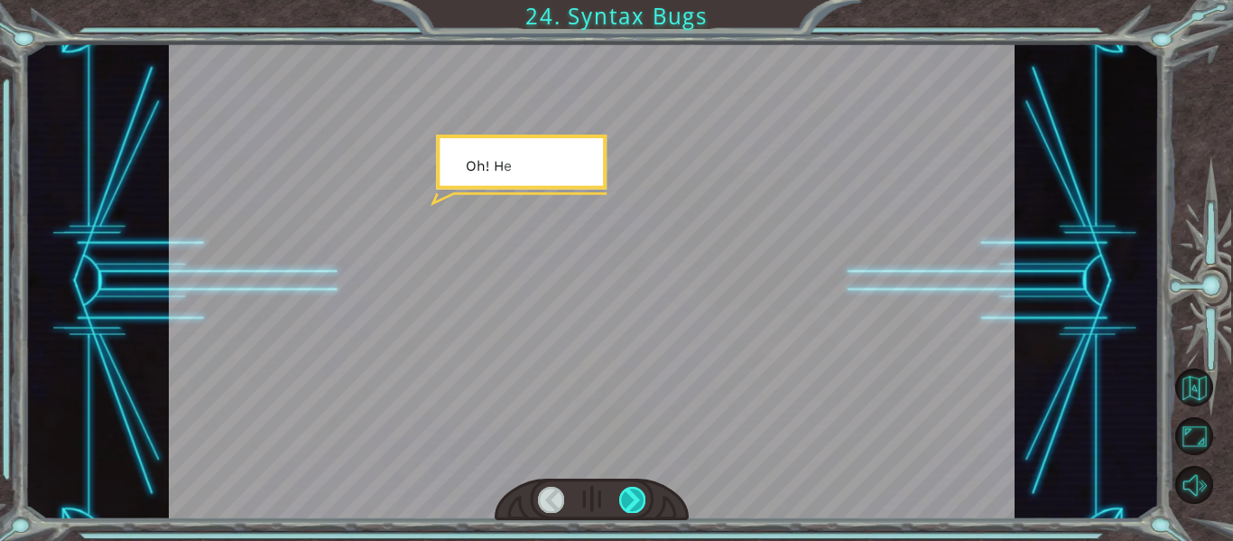
click at [624, 500] on div at bounding box center [632, 499] width 26 height 25
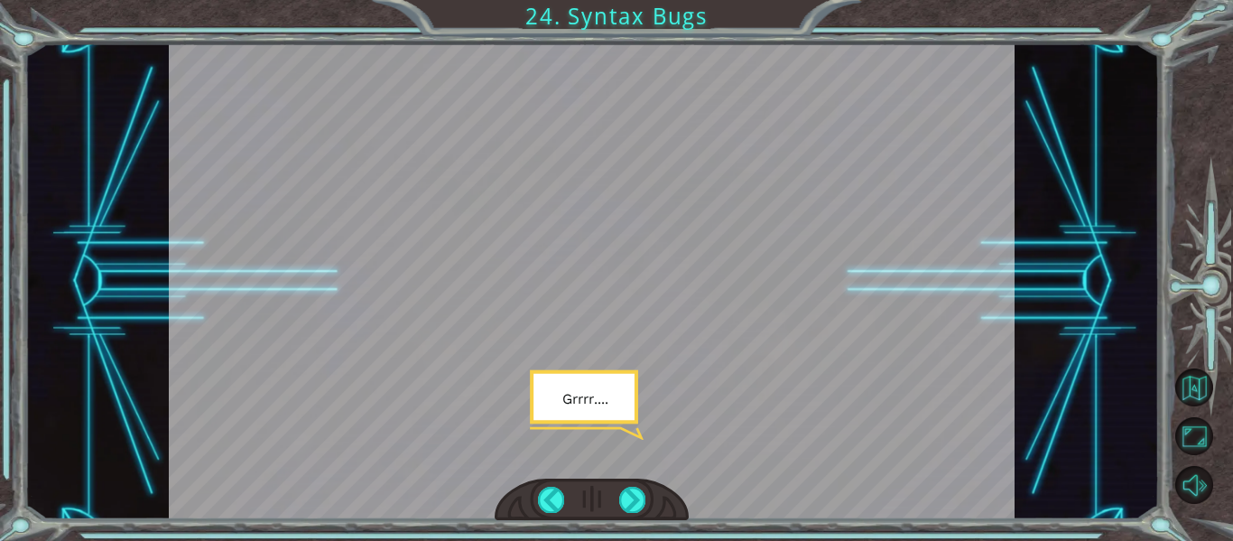
click at [642, 516] on div at bounding box center [592, 500] width 195 height 42
click at [635, 502] on div at bounding box center [632, 499] width 26 height 25
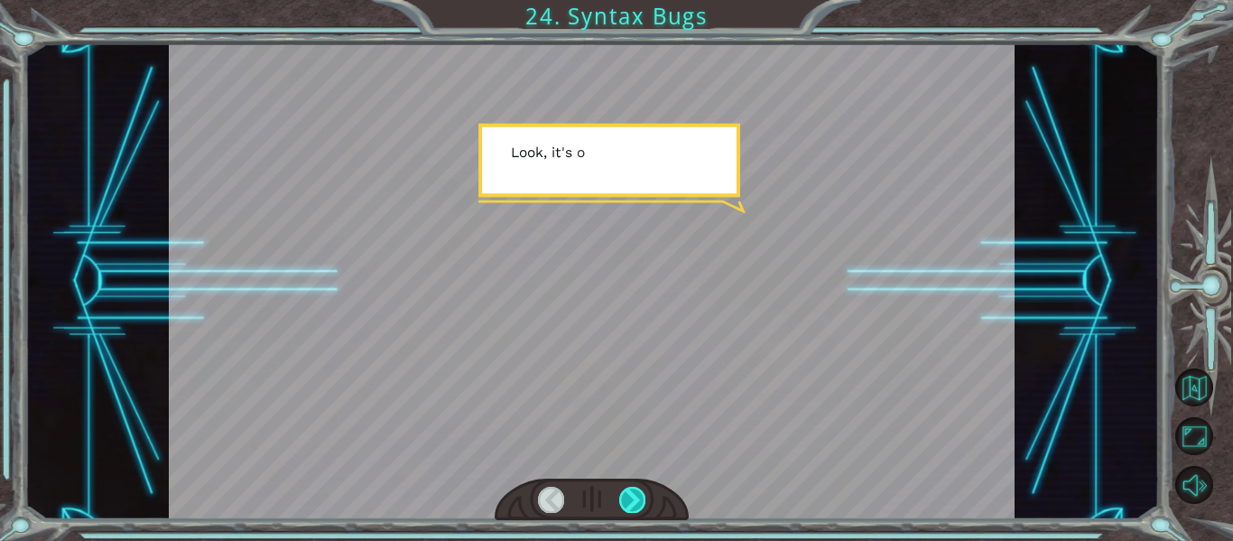
click at [635, 502] on div at bounding box center [632, 499] width 26 height 25
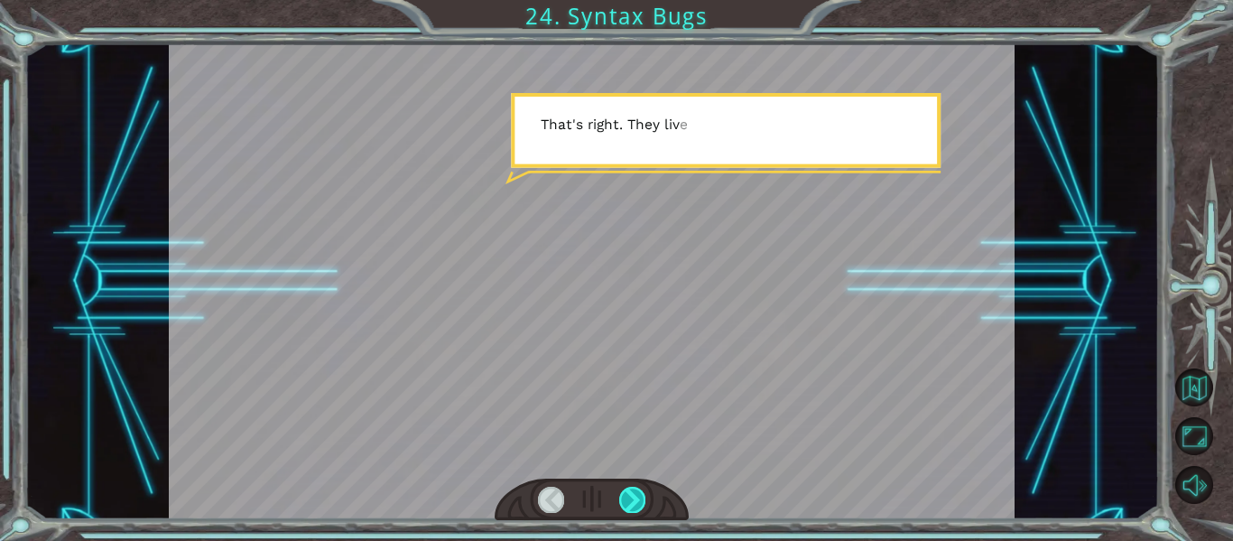
click at [635, 502] on div at bounding box center [632, 499] width 26 height 25
click at [635, 501] on div at bounding box center [632, 499] width 26 height 25
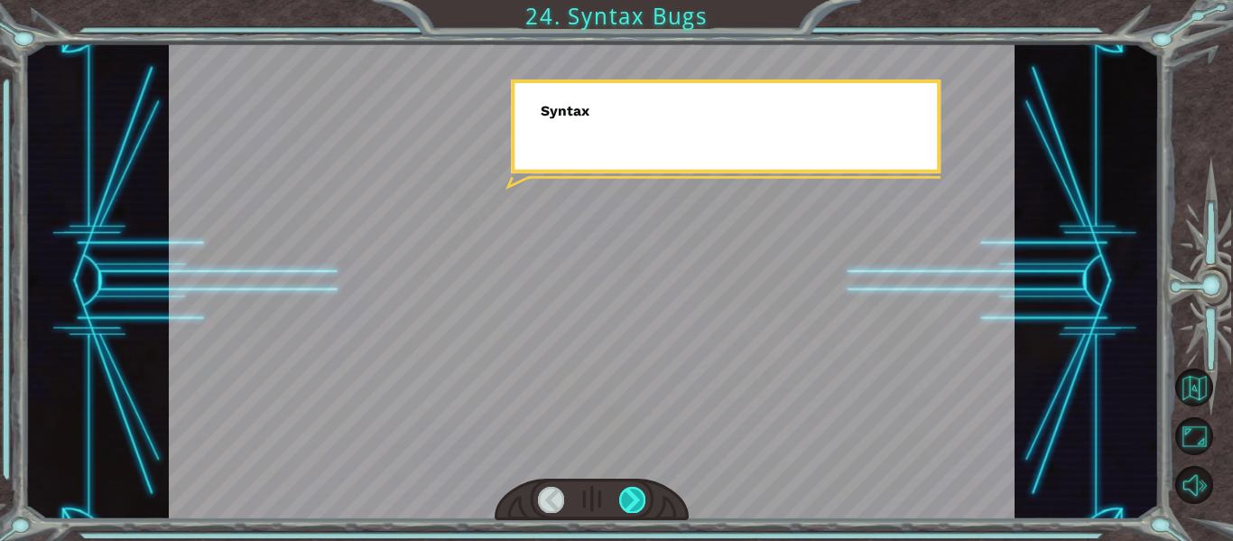
click at [635, 501] on div at bounding box center [632, 499] width 26 height 25
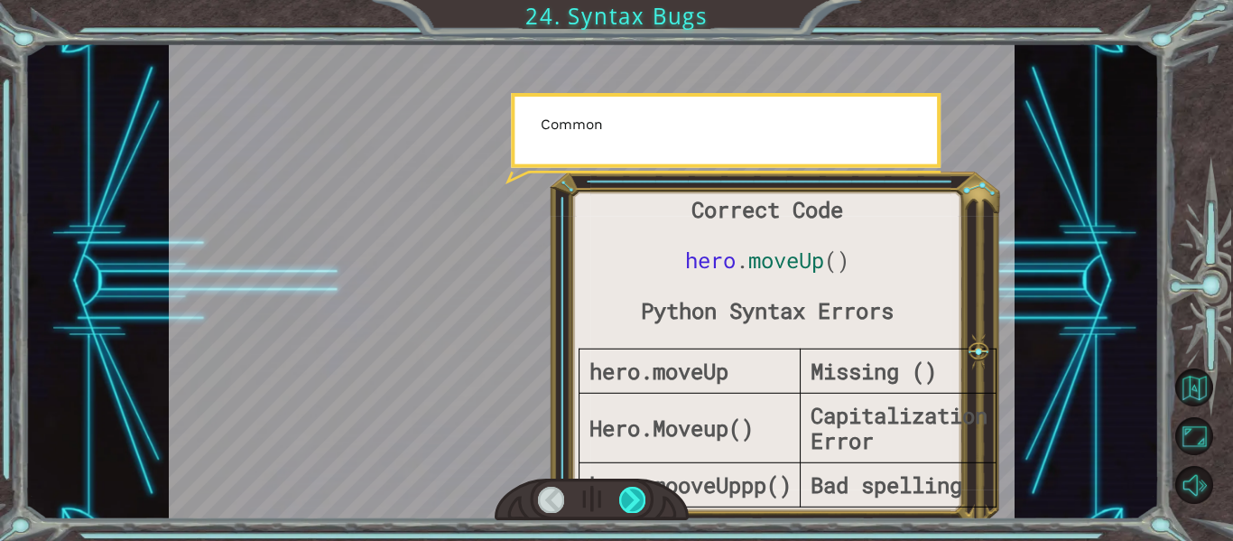
click at [635, 501] on div at bounding box center [632, 499] width 26 height 25
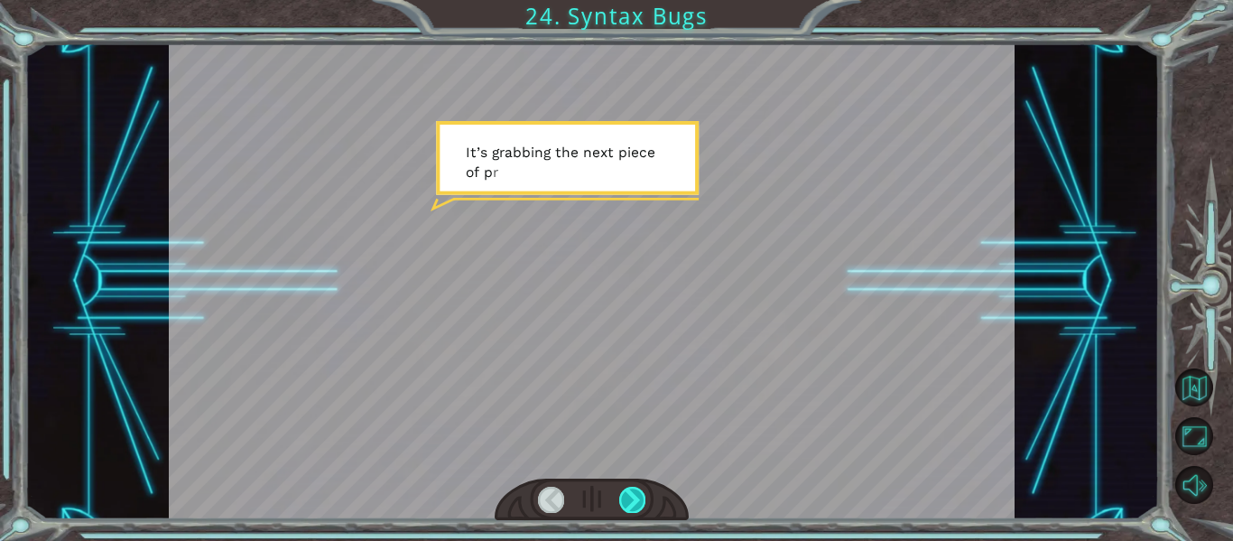
click at [634, 499] on div at bounding box center [632, 499] width 26 height 25
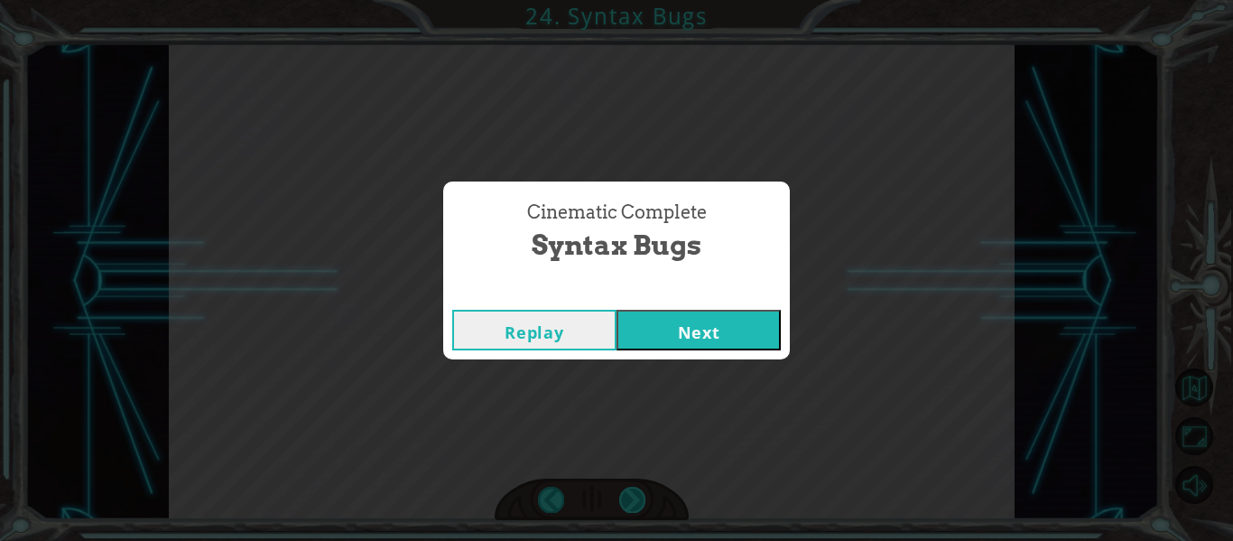
click at [634, 499] on div "Cinematic Complete Syntax Bugs Replay Next" at bounding box center [616, 270] width 1233 height 541
click at [669, 339] on button "Next" at bounding box center [699, 330] width 164 height 41
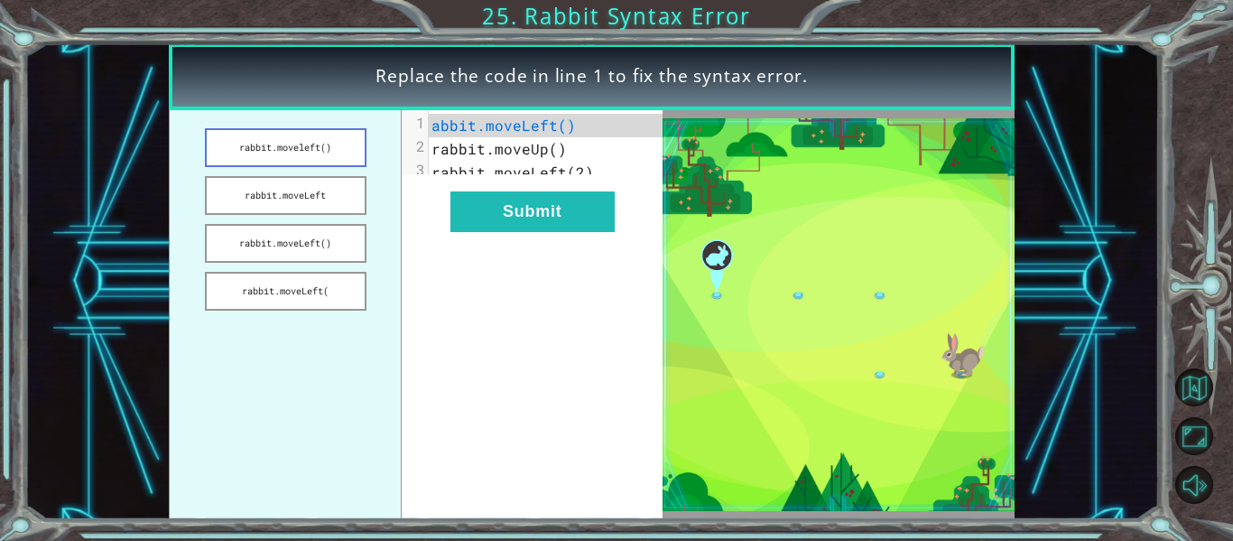
click at [346, 161] on button "rabbit.moveleft()" at bounding box center [286, 147] width 162 height 39
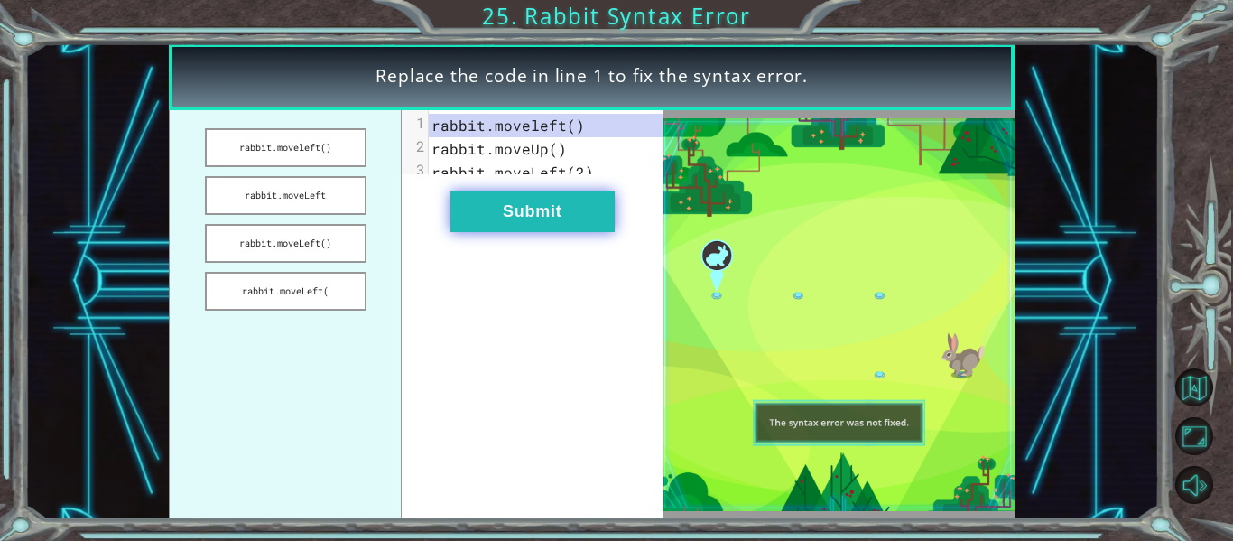
click at [535, 232] on button "Submit" at bounding box center [533, 211] width 164 height 41
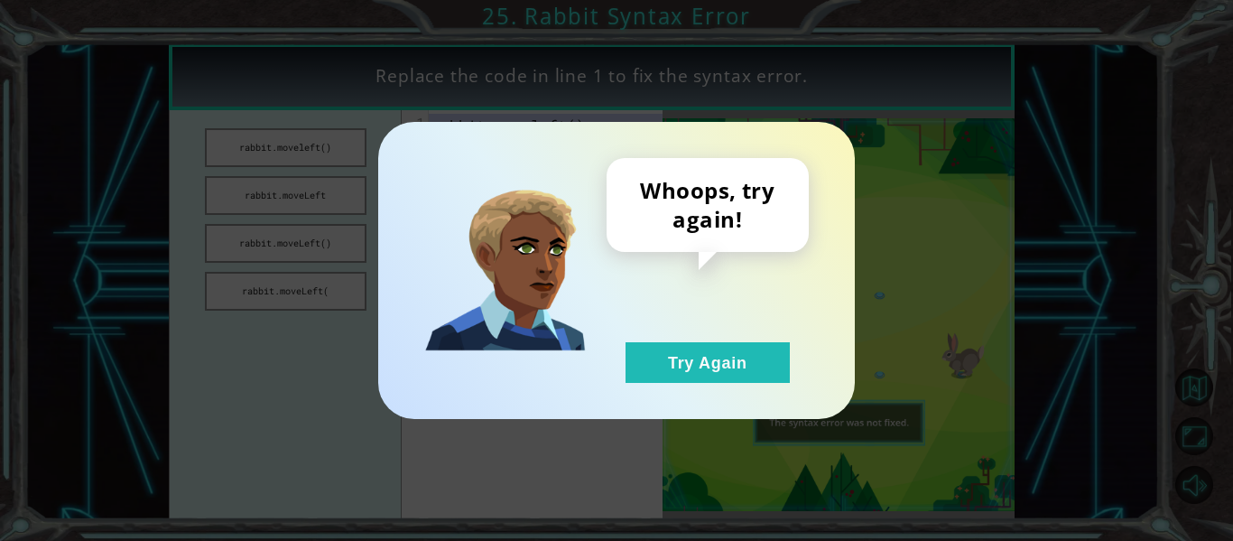
click at [683, 333] on div "Whoops, try again! Try Again" at bounding box center [708, 270] width 202 height 225
click at [644, 375] on button "Try Again" at bounding box center [708, 362] width 164 height 41
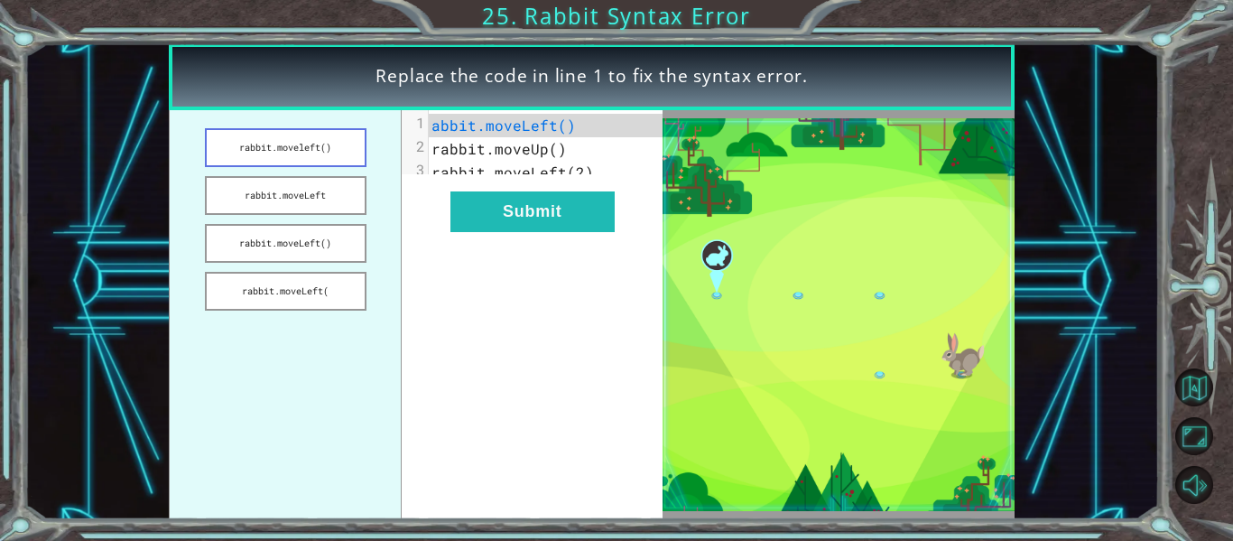
click at [310, 140] on button "rabbit.moveleft()" at bounding box center [286, 147] width 162 height 39
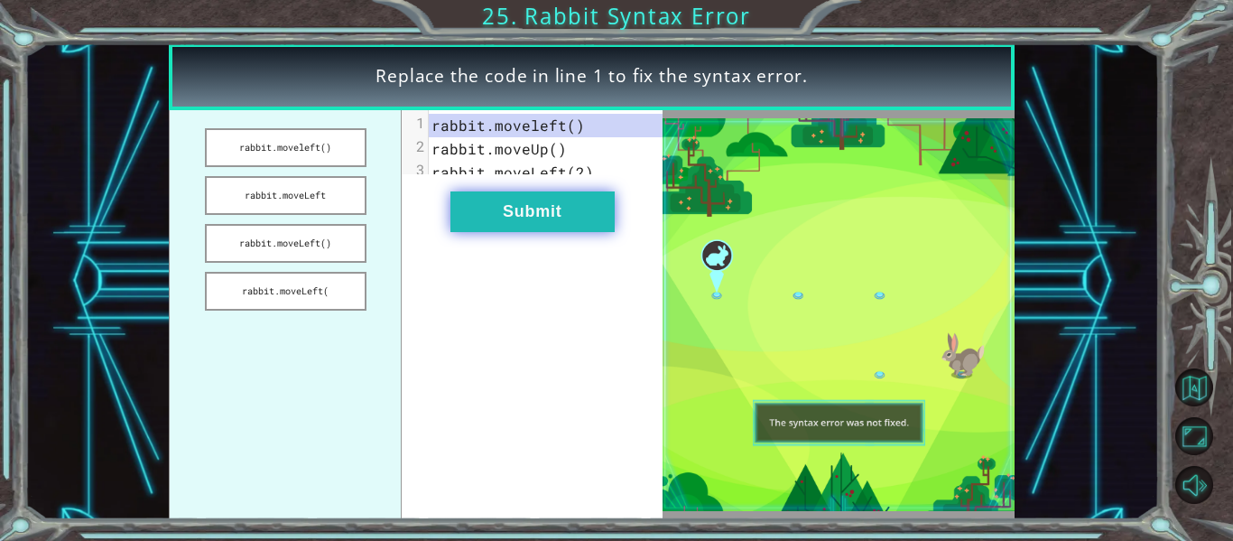
click at [525, 231] on button "Submit" at bounding box center [533, 211] width 164 height 41
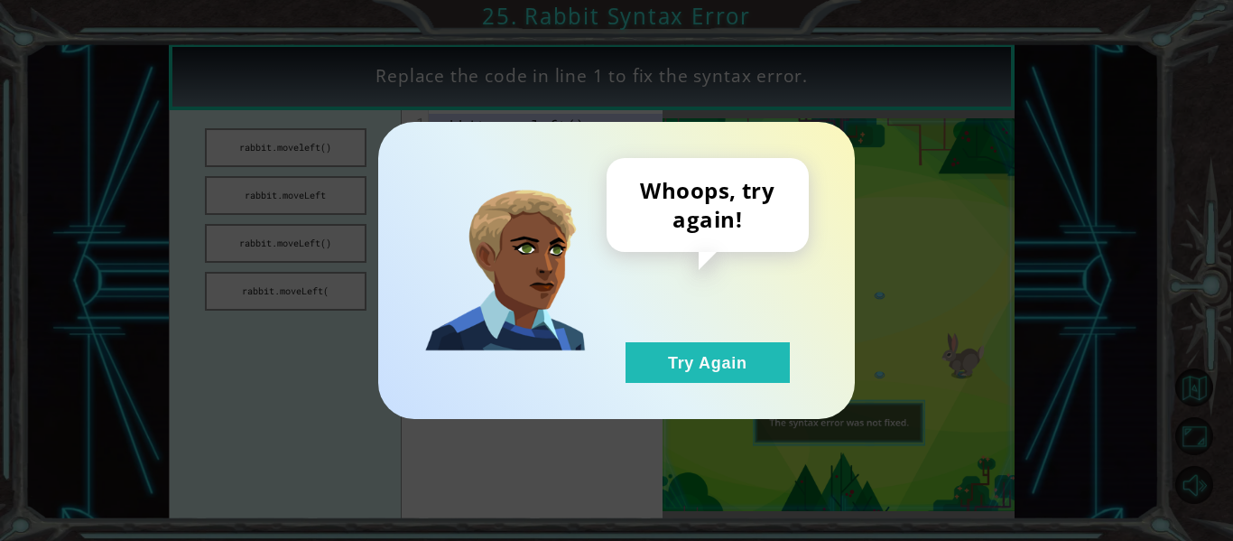
click at [525, 231] on img at bounding box center [505, 271] width 162 height 162
click at [679, 378] on button "Try Again" at bounding box center [708, 362] width 164 height 41
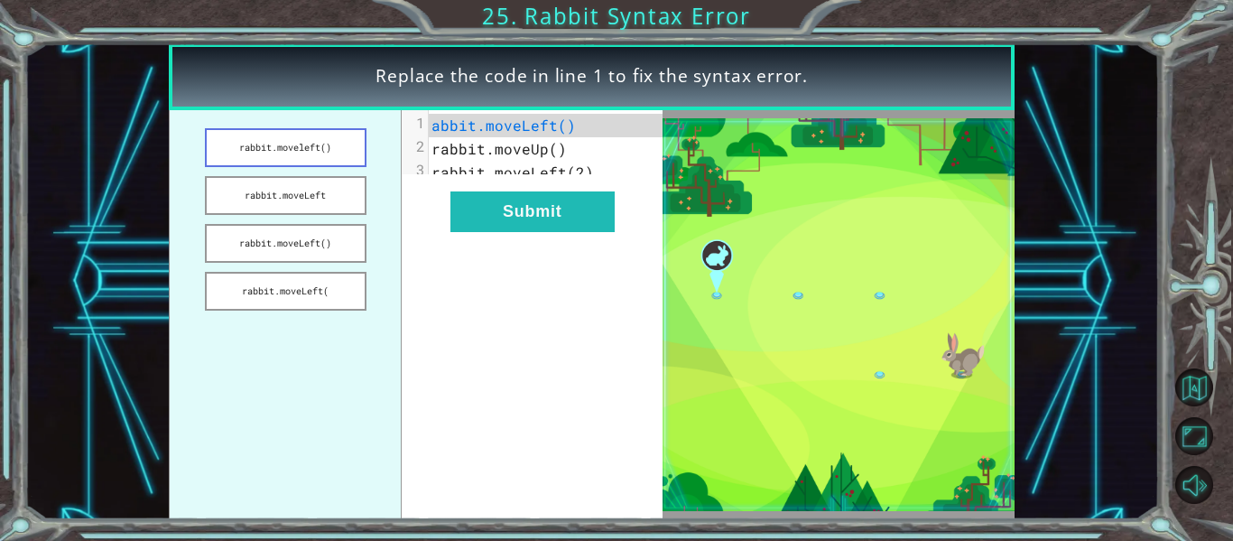
click at [307, 154] on button "rabbit.moveleft()" at bounding box center [286, 147] width 162 height 39
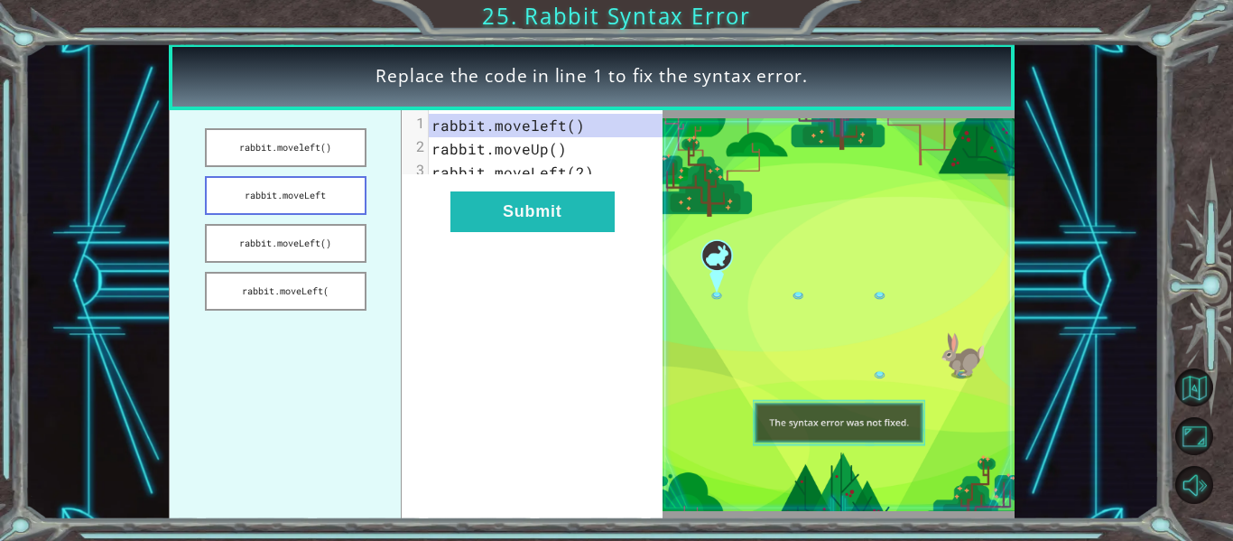
click at [344, 202] on button "rabbit.moveLeft" at bounding box center [286, 195] width 162 height 39
click at [342, 250] on button "rabbit.moveLeft()" at bounding box center [286, 243] width 162 height 39
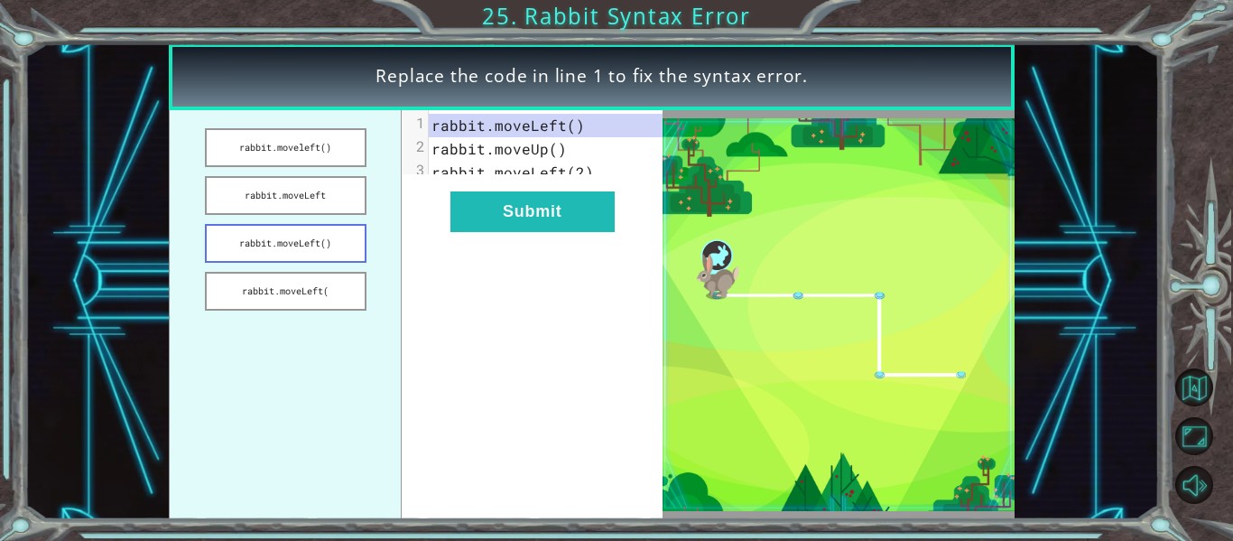
click at [339, 250] on button "rabbit.moveLeft()" at bounding box center [286, 243] width 162 height 39
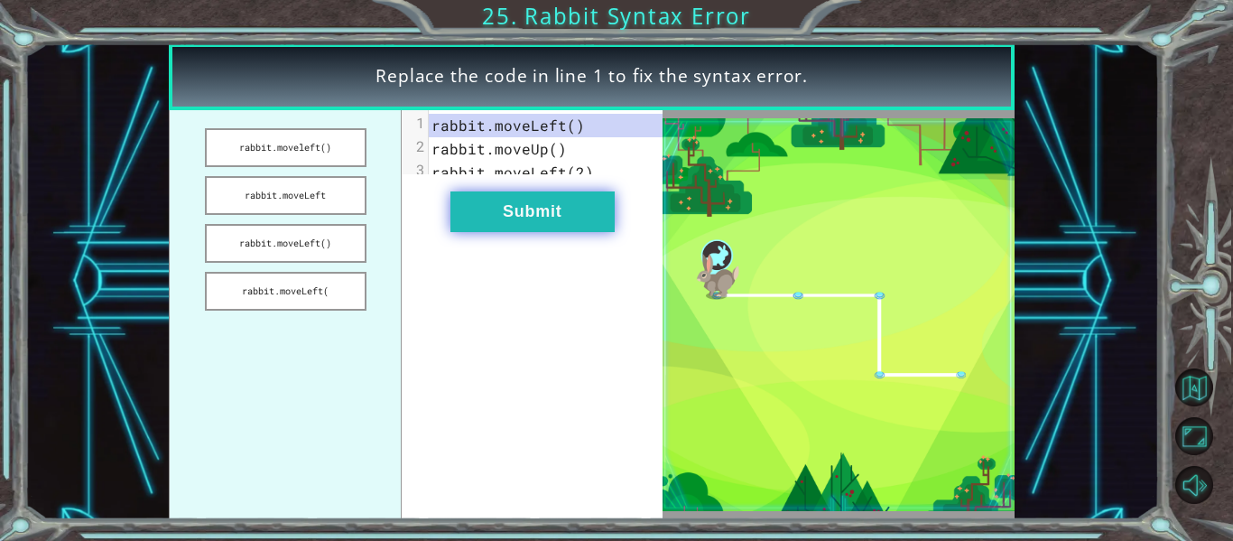
click at [495, 224] on button "Submit" at bounding box center [533, 211] width 164 height 41
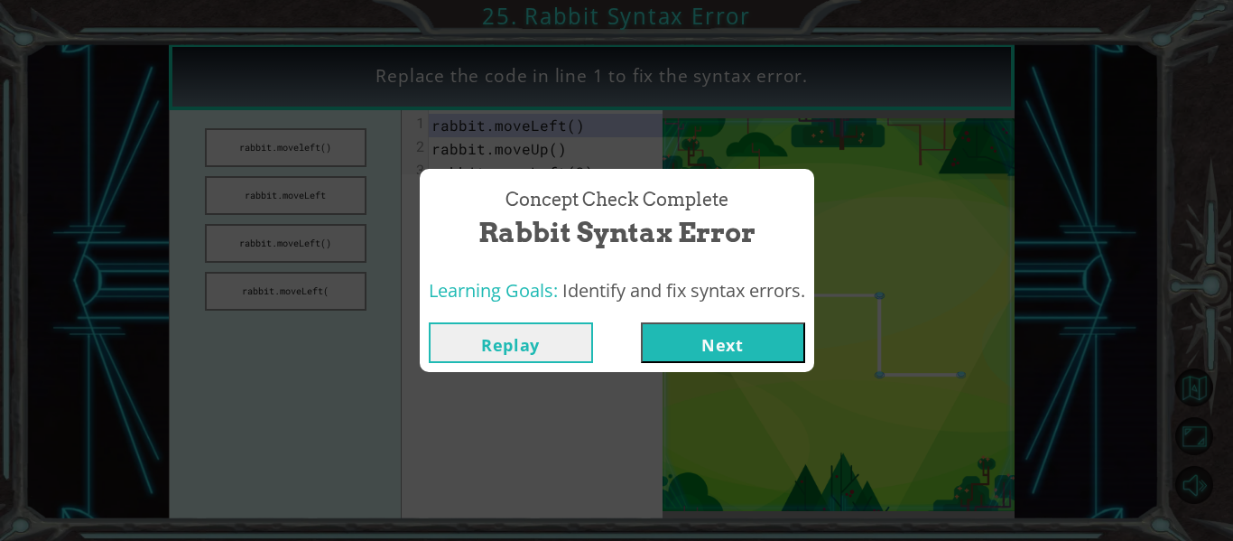
click at [720, 340] on button "Next" at bounding box center [723, 342] width 164 height 41
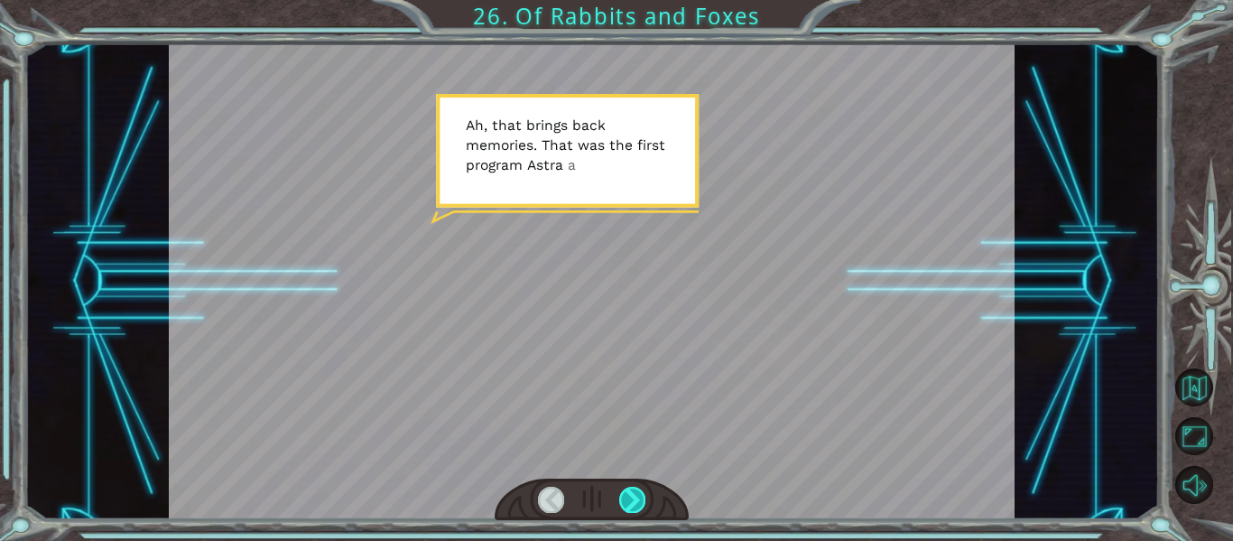
click at [636, 512] on div at bounding box center [632, 499] width 26 height 25
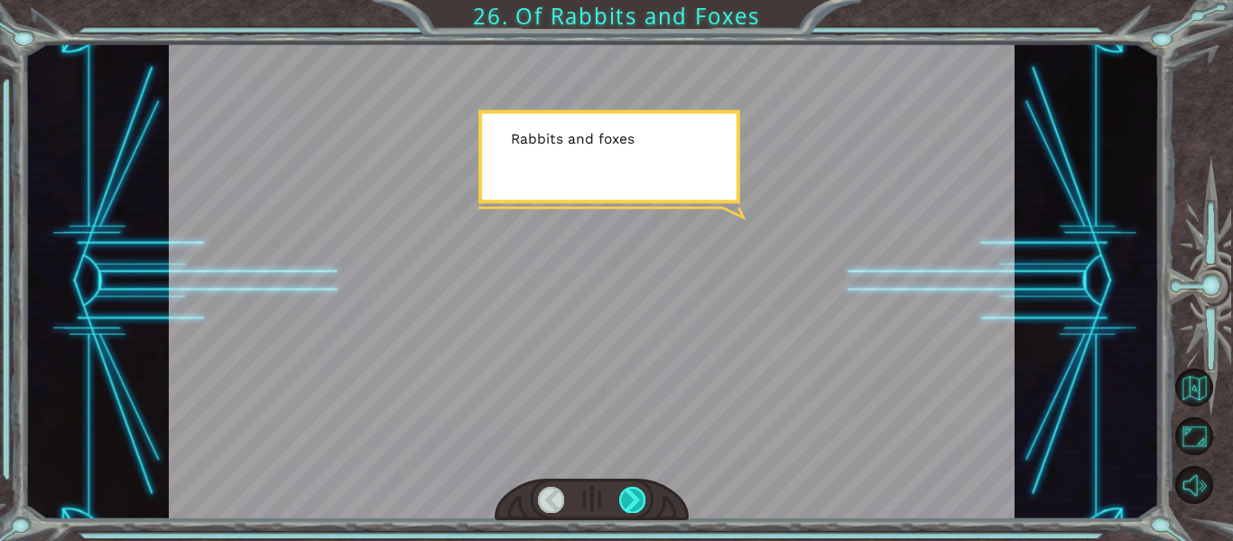
click at [636, 512] on div at bounding box center [632, 499] width 26 height 25
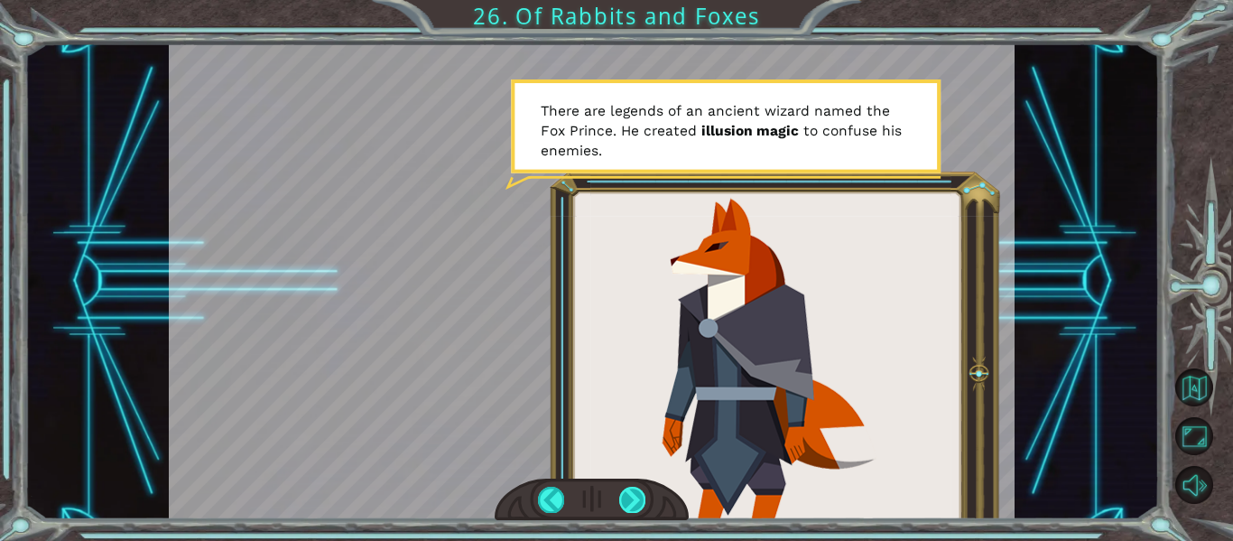
click at [636, 512] on div at bounding box center [632, 499] width 26 height 25
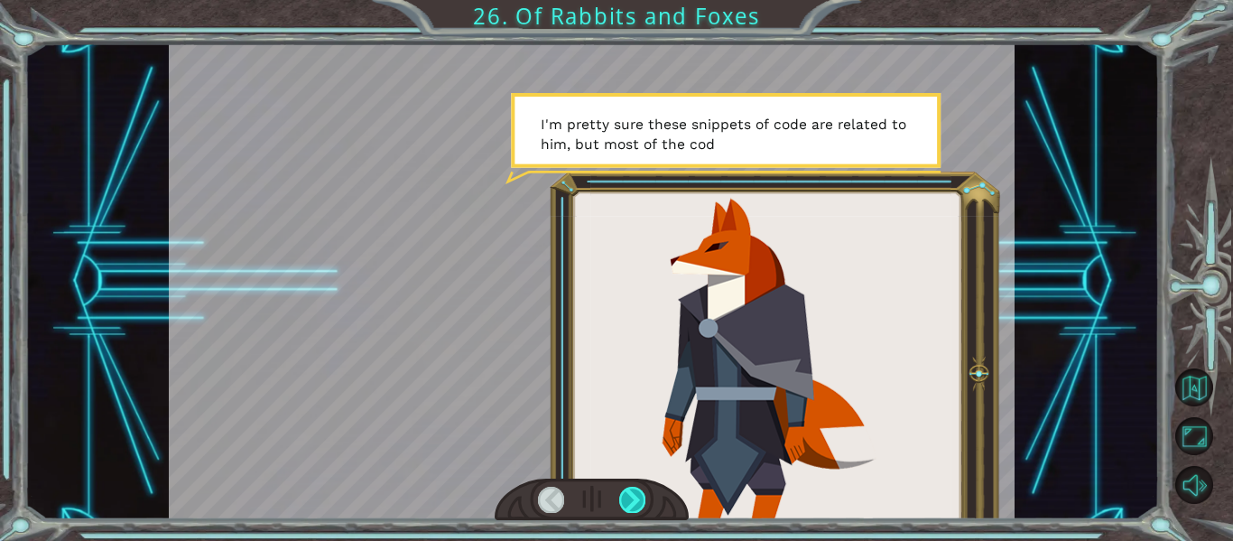
drag, startPoint x: 636, startPoint y: 512, endPoint x: 634, endPoint y: 502, distance: 10.1
click at [634, 502] on div at bounding box center [632, 499] width 26 height 25
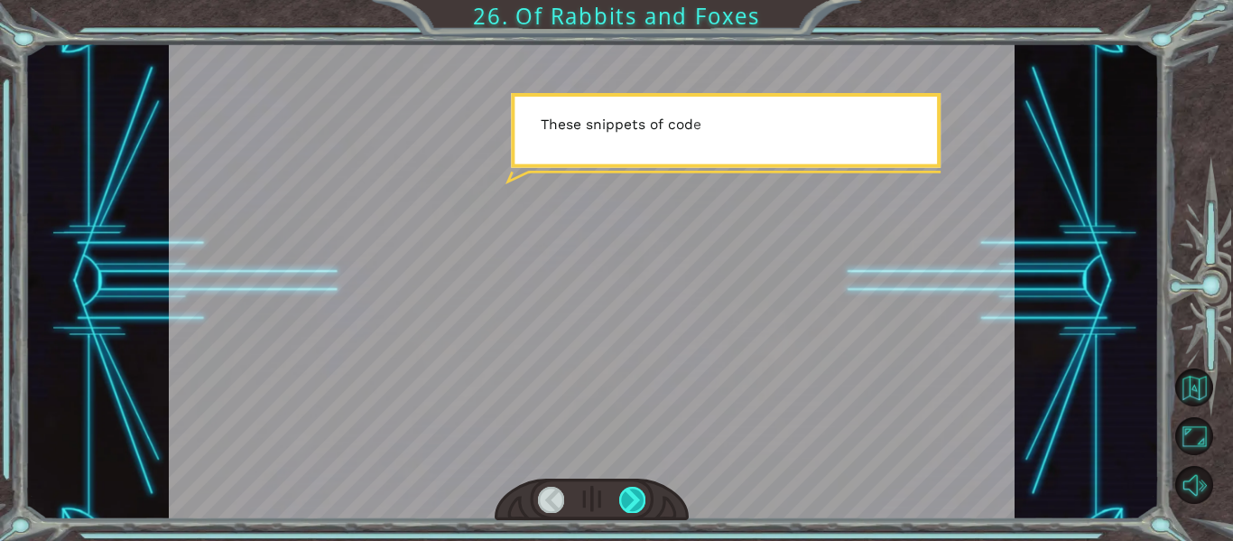
click at [631, 498] on div at bounding box center [632, 499] width 26 height 25
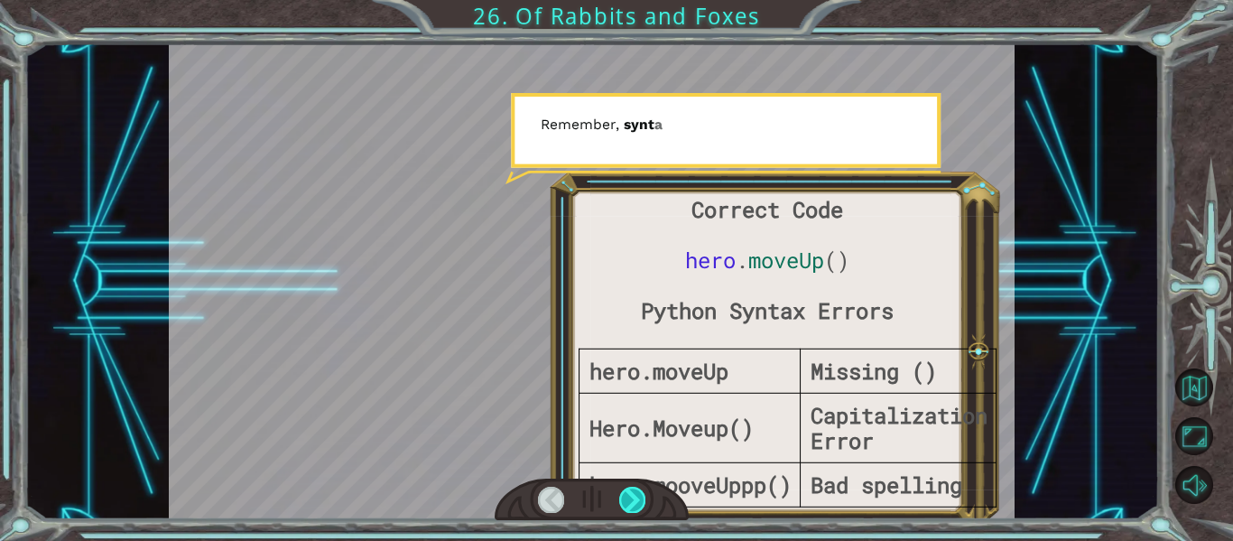
click at [631, 498] on div at bounding box center [632, 499] width 26 height 25
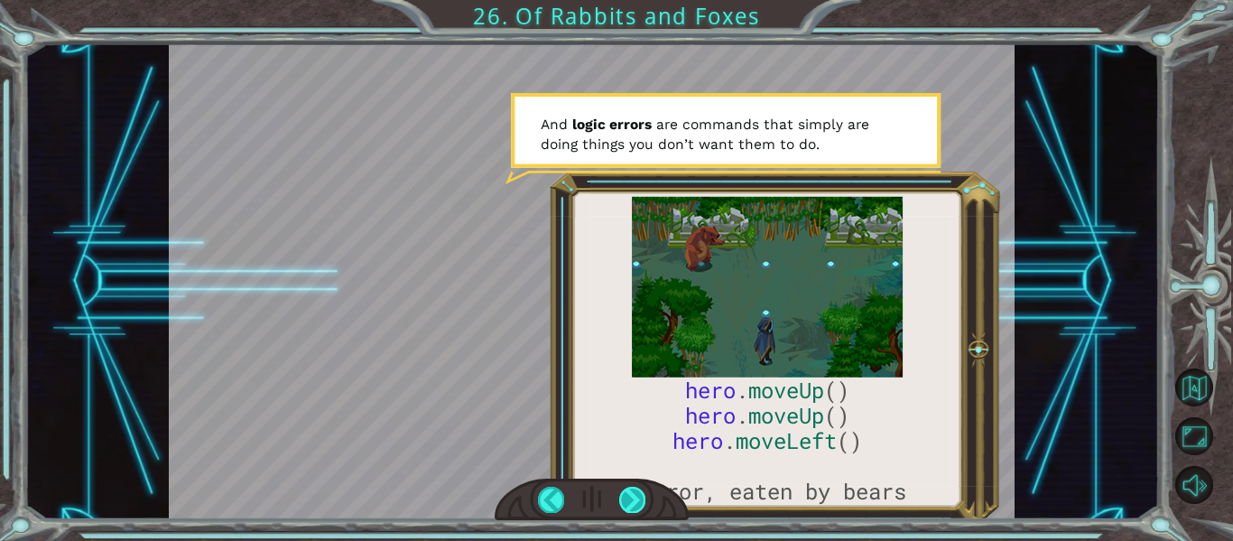
click at [628, 494] on div at bounding box center [632, 499] width 26 height 25
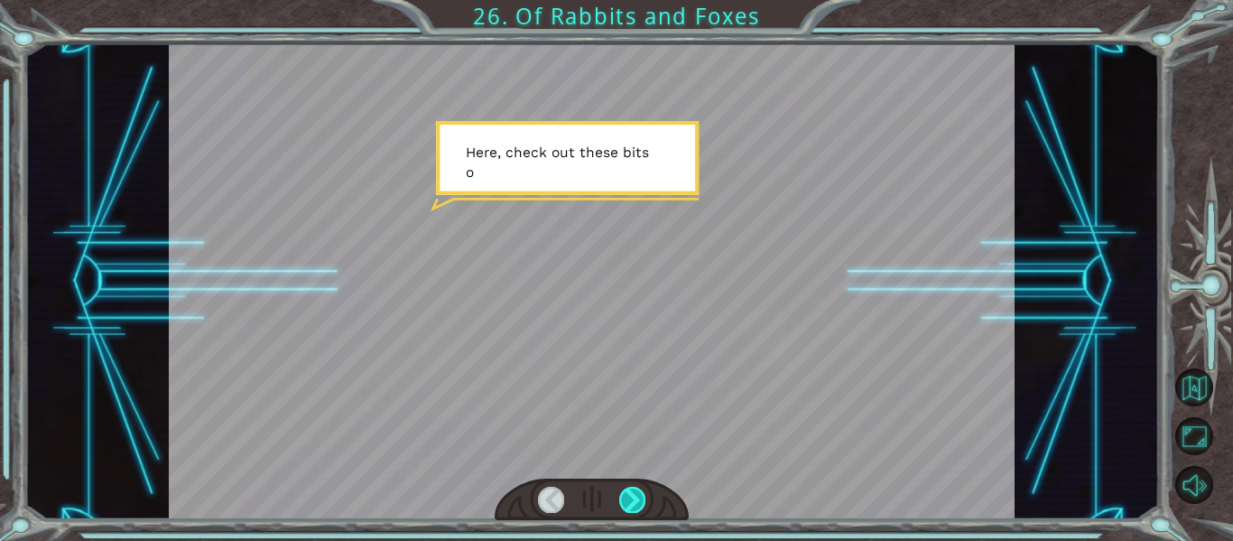
click at [640, 490] on div at bounding box center [632, 499] width 26 height 25
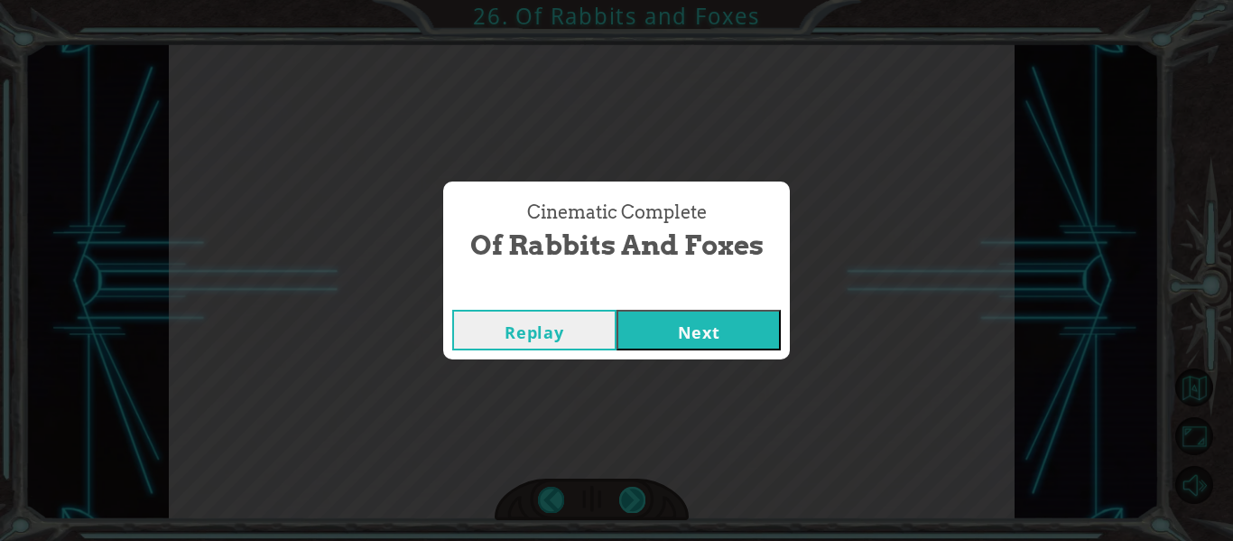
click at [631, 498] on div "Cinematic Complete Of Rabbits and Foxes Replay Next" at bounding box center [616, 270] width 1233 height 541
click at [682, 288] on div "Cinematic Complete" at bounding box center [616, 292] width 347 height 18
click at [702, 337] on button "Next" at bounding box center [699, 330] width 164 height 41
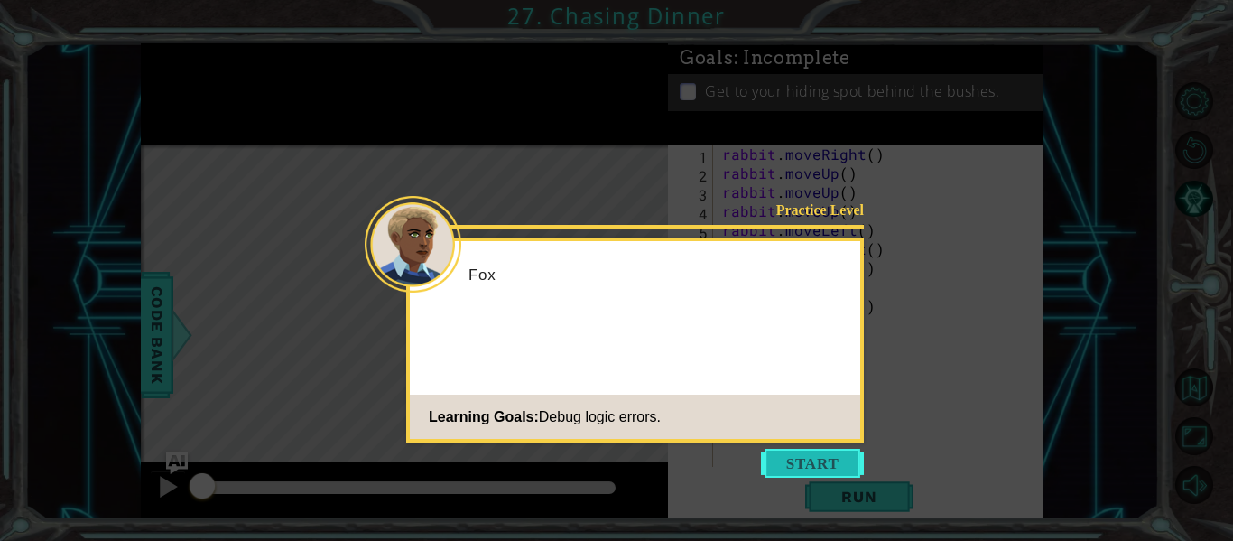
click at [806, 460] on button "Start" at bounding box center [812, 463] width 103 height 29
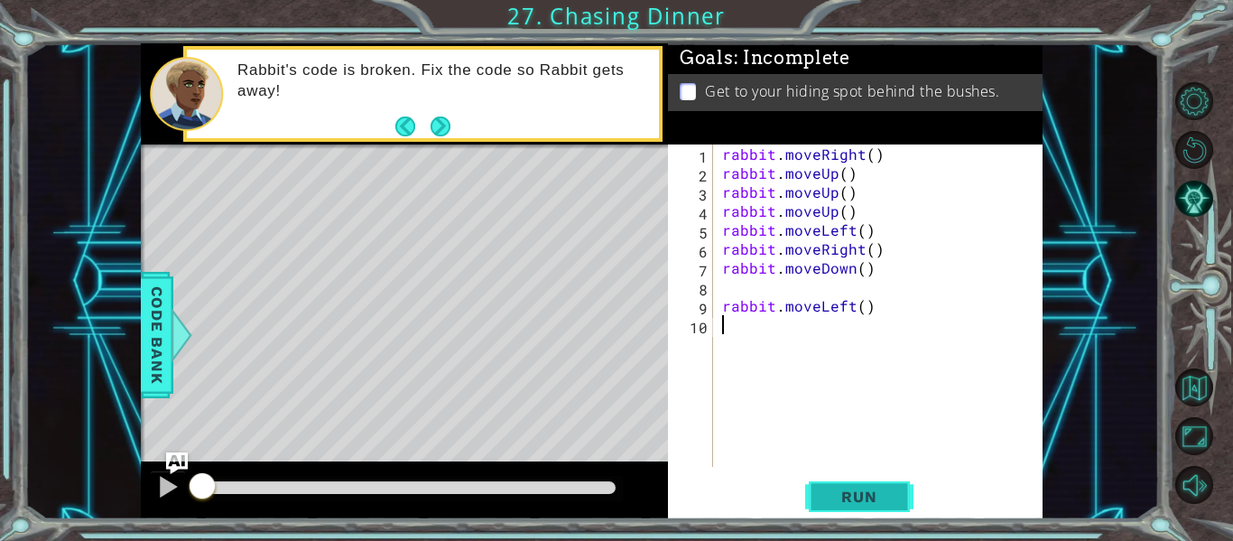
click at [845, 497] on span "Run" at bounding box center [858, 497] width 71 height 18
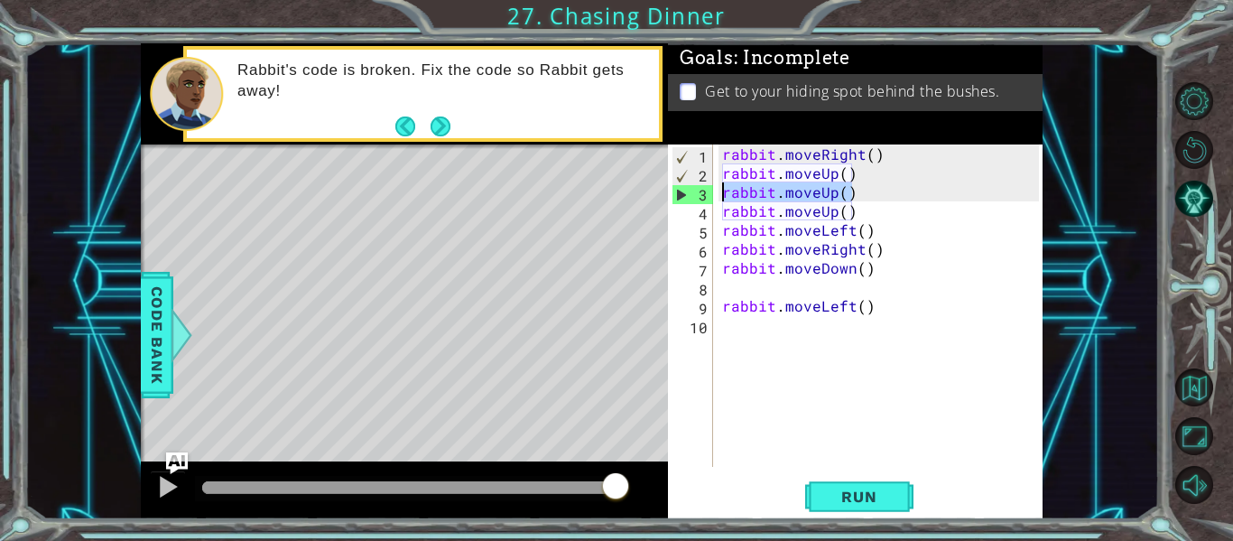
drag, startPoint x: 850, startPoint y: 195, endPoint x: 714, endPoint y: 190, distance: 136.4
click at [714, 190] on div "1 2 3 4 5 6 7 8 9 10 rabbit . moveRight ( ) rabbit . moveUp ( ) rabbit . moveUp…" at bounding box center [853, 305] width 371 height 322
type textarea "rabbit.moveUp()"
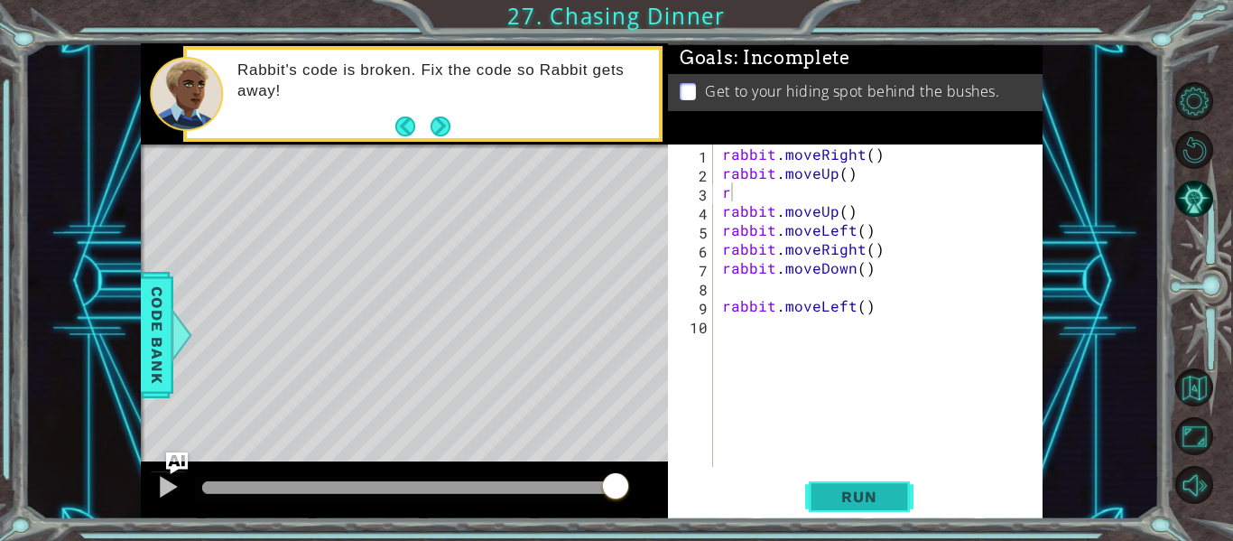
click at [869, 495] on span "Run" at bounding box center [858, 497] width 71 height 18
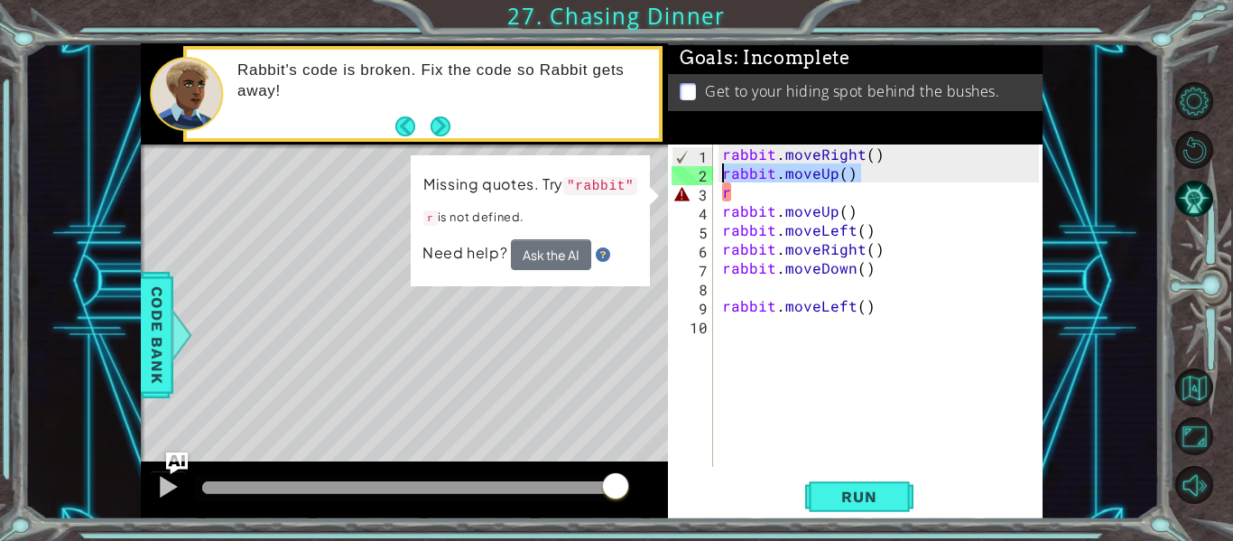
drag, startPoint x: 857, startPoint y: 166, endPoint x: 711, endPoint y: 171, distance: 146.3
click at [711, 171] on div "r 1 2 3 4 5 6 7 8 9 10 rabbit . moveRight ( ) rabbit . moveUp ( ) r rabbit . mo…" at bounding box center [853, 305] width 371 height 322
type textarea "rabbit.moveUp()"
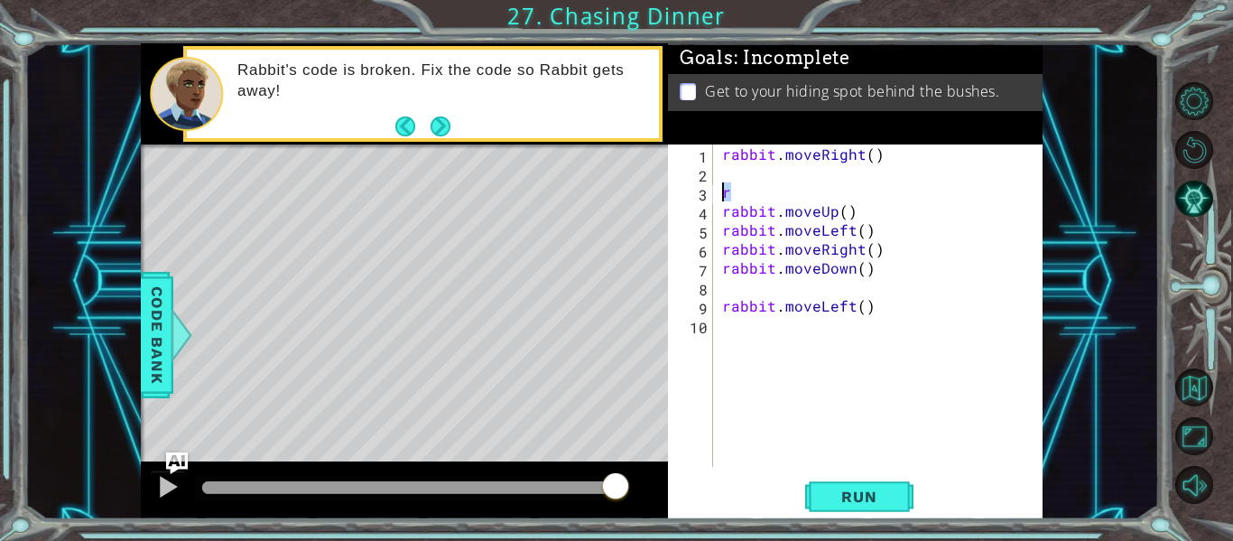
drag, startPoint x: 731, startPoint y: 194, endPoint x: 682, endPoint y: 189, distance: 50.0
click at [682, 189] on div "1 2 3 4 5 6 7 8 9 10 rabbit . moveRight ( ) r rabbit . moveUp ( ) rabbit . move…" at bounding box center [853, 305] width 371 height 322
type textarea "r"
drag, startPoint x: 682, startPoint y: 189, endPoint x: 913, endPoint y: 192, distance: 231.2
click at [913, 192] on div "1 2 3 4 5 6 7 8 9 10 rabbit . moveRight ( ) rabbit . moveUp ( ) rabbit . moveLe…" at bounding box center [853, 305] width 371 height 322
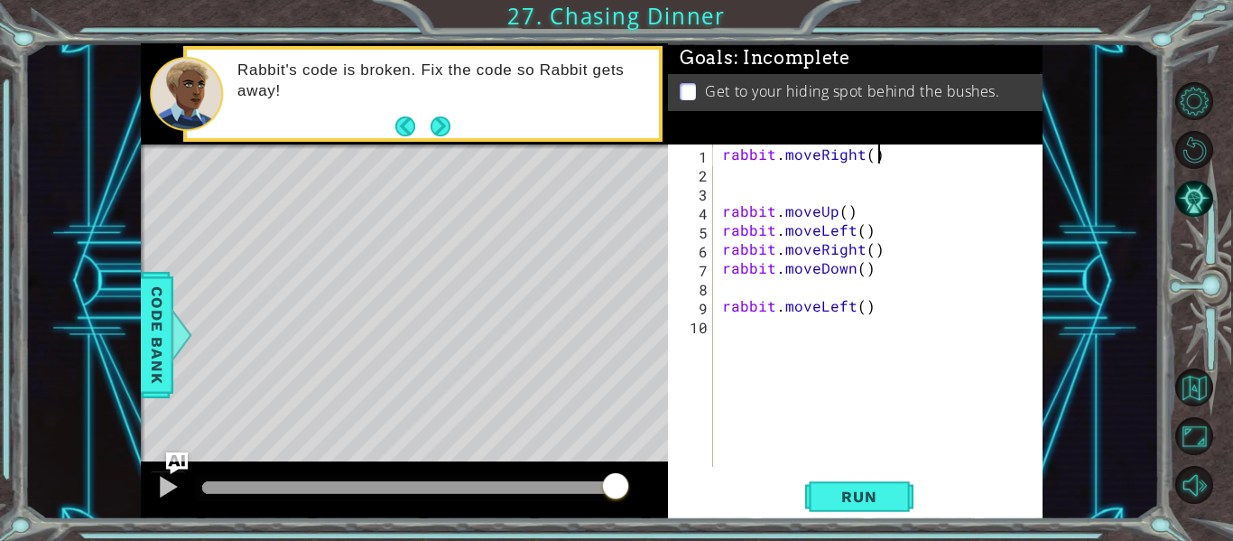
click at [877, 154] on div "rabbit . moveRight ( ) rabbit . moveUp ( ) rabbit . moveLeft ( ) rabbit . moveR…" at bounding box center [884, 324] width 330 height 360
click at [870, 153] on div "rabbit . moveRight ( ) rabbit . moveUp ( ) rabbit . moveLeft ( ) rabbit . moveR…" at bounding box center [884, 324] width 330 height 360
click at [843, 486] on button "Run" at bounding box center [859, 497] width 108 height 37
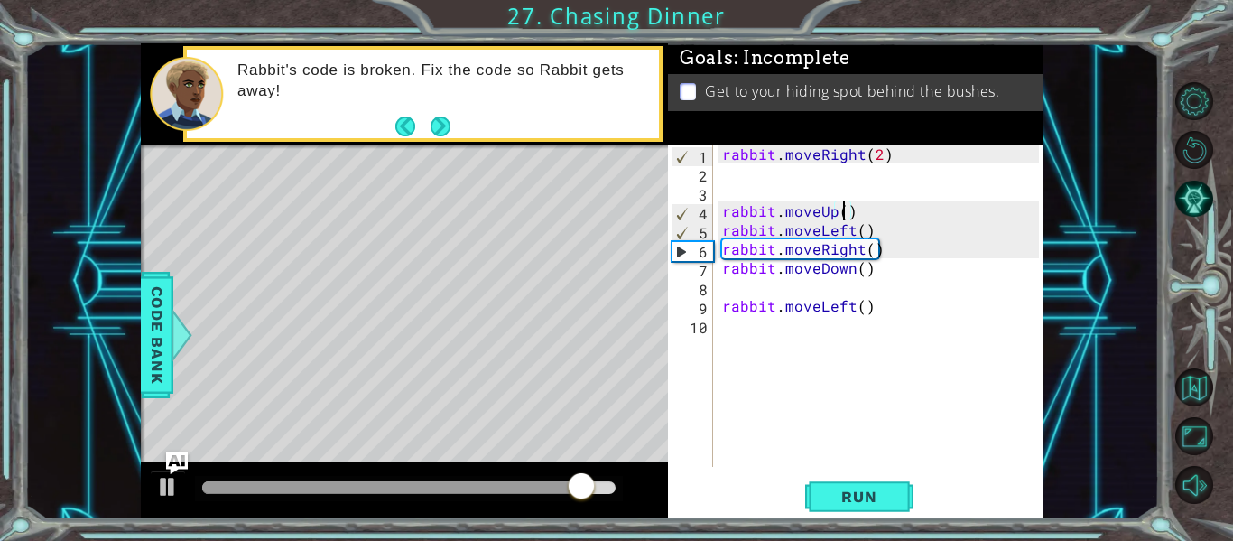
click at [840, 215] on div "rabbit . moveRight ( 2 ) rabbit . moveUp ( ) rabbit . moveLeft ( ) rabbit . mov…" at bounding box center [884, 324] width 330 height 360
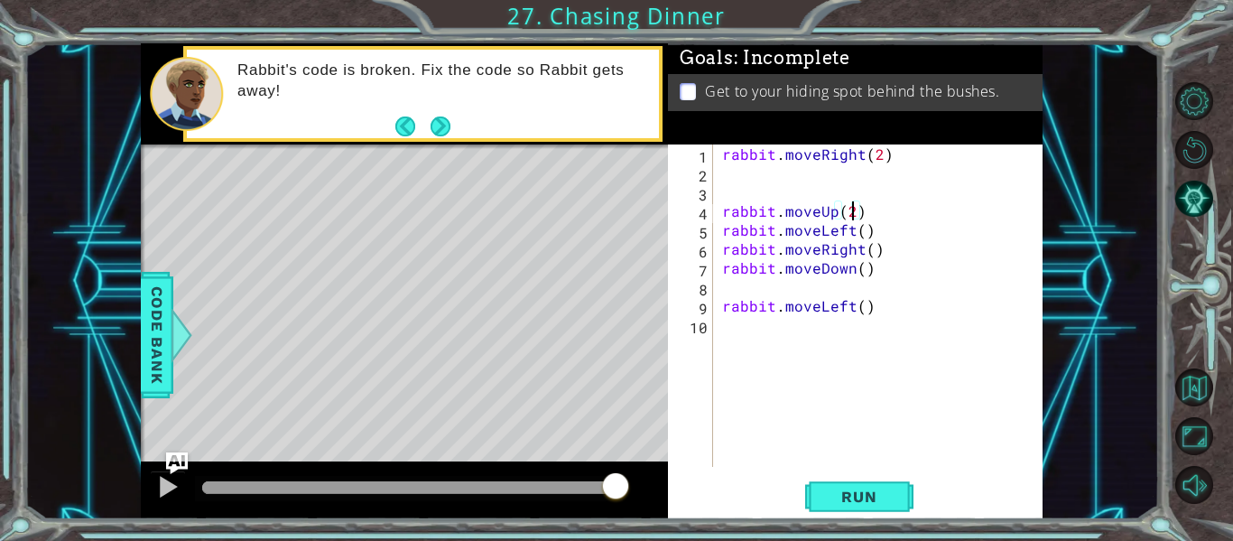
scroll to position [0, 8]
click at [881, 502] on span "Run" at bounding box center [858, 497] width 71 height 18
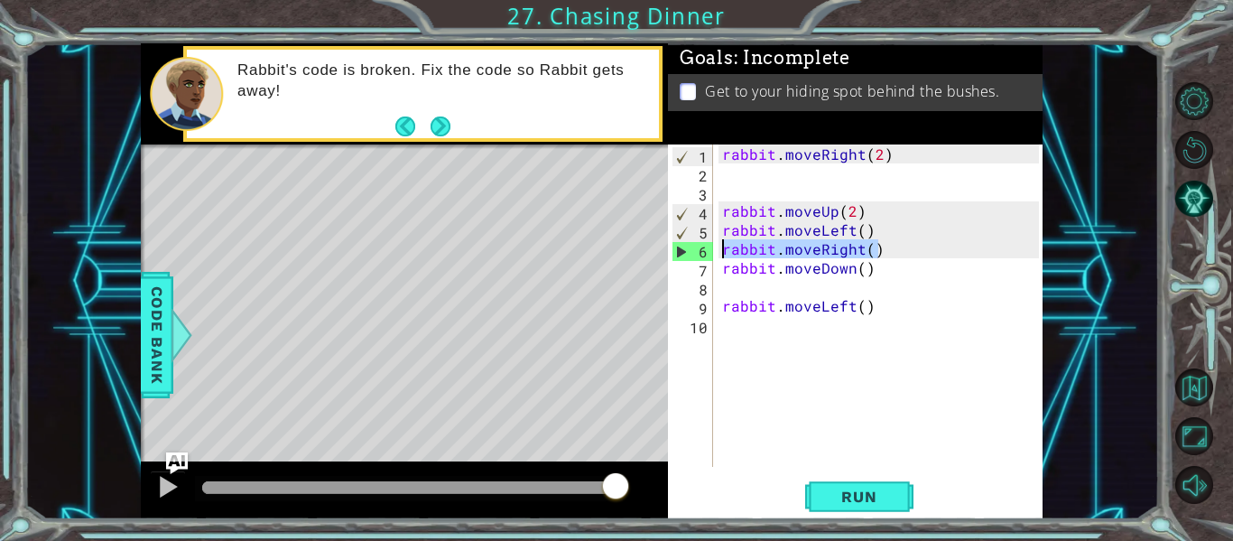
drag, startPoint x: 882, startPoint y: 253, endPoint x: 716, endPoint y: 247, distance: 166.2
click at [716, 247] on div "rabbit.moveUp(2) 1 2 3 4 5 6 7 8 9 10 rabbit . moveRight ( 2 ) rabbit . moveUp …" at bounding box center [853, 305] width 371 height 322
type textarea "rabbit.moveRight()"
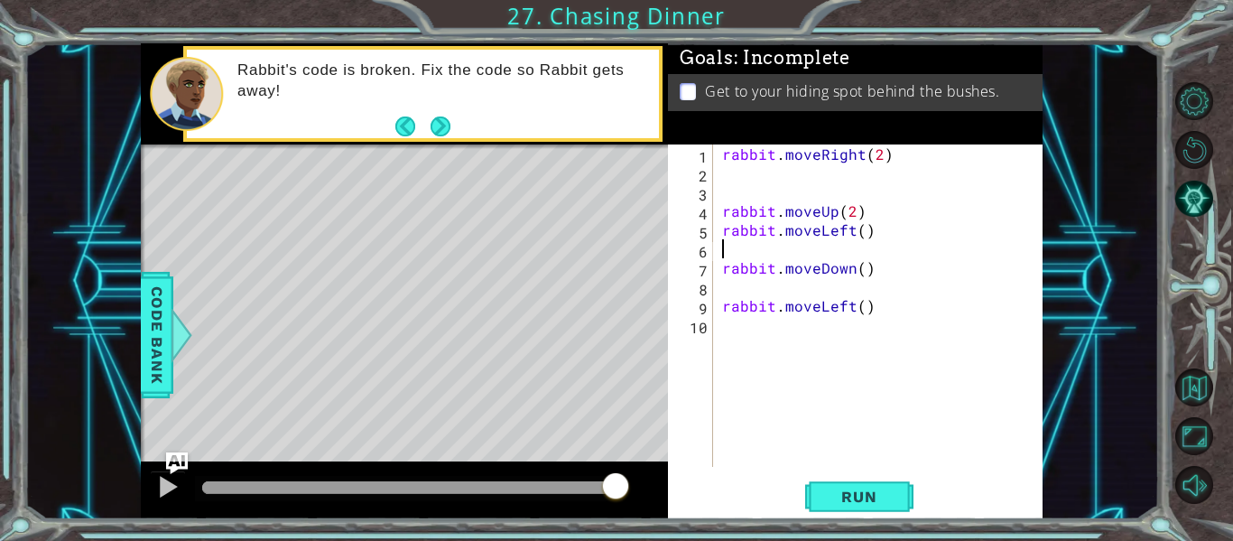
scroll to position [0, 0]
click at [867, 232] on div "rabbit . moveRight ( 2 ) rabbit . moveUp ( 2 ) rabbit . moveLeft ( ) rabbit . m…" at bounding box center [884, 324] width 330 height 360
click at [857, 231] on div "rabbit . moveRight ( 2 ) rabbit . moveUp ( 2 ) rabbit . moveLeft ( ) rabbit . m…" at bounding box center [884, 324] width 330 height 360
click at [848, 507] on button "Run" at bounding box center [859, 497] width 108 height 37
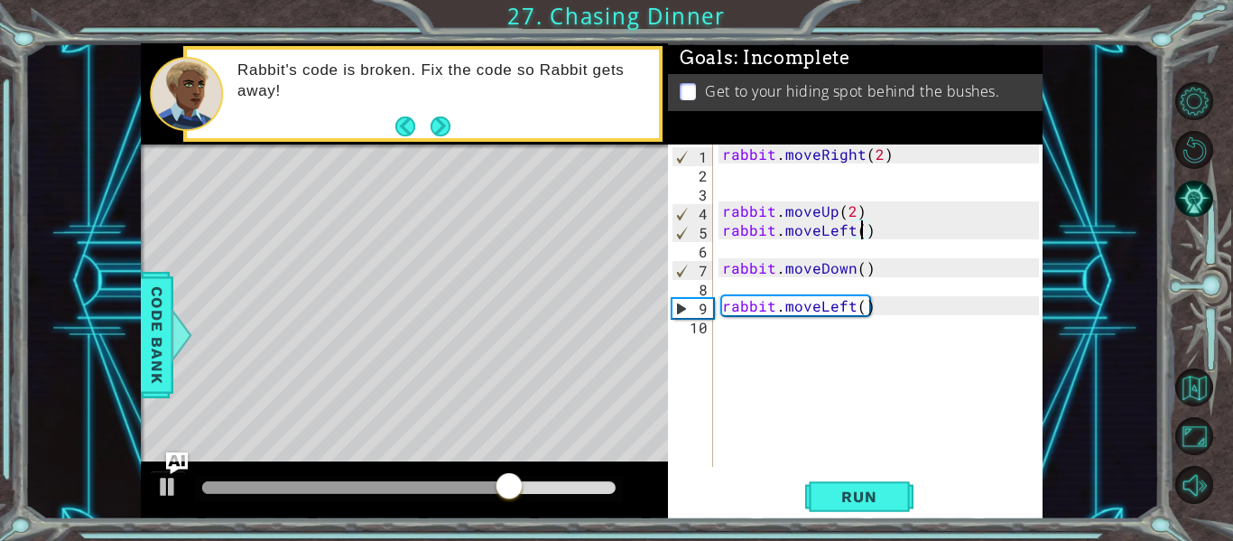
scroll to position [0, 9]
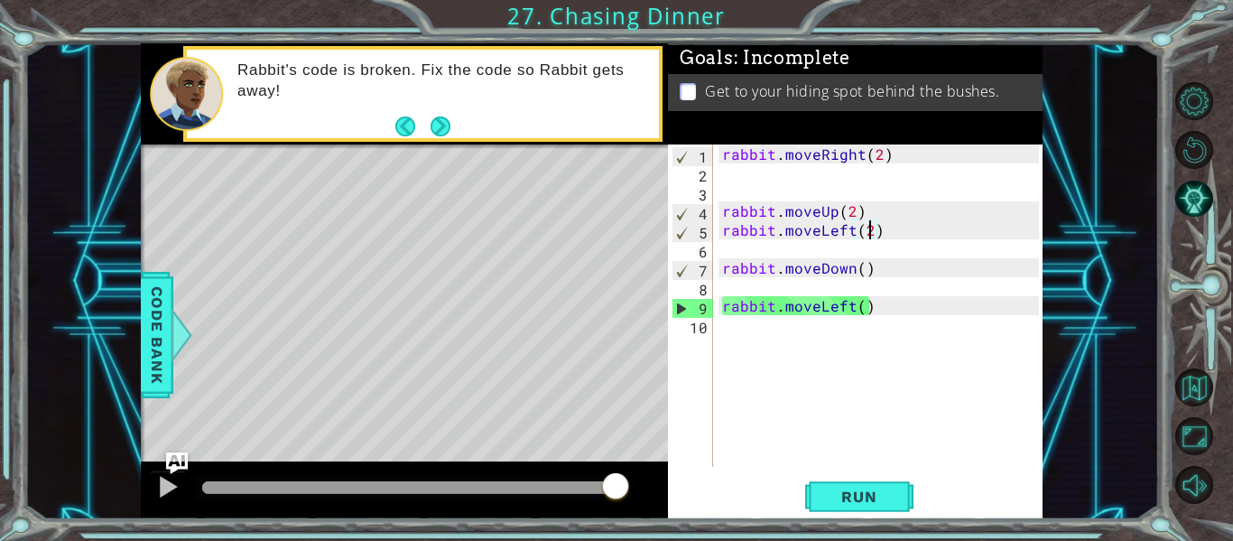
click at [858, 276] on div "rabbit . moveRight ( 2 ) rabbit . moveUp ( 2 ) rabbit . moveLeft ( 2 ) rabbit .…" at bounding box center [884, 324] width 330 height 360
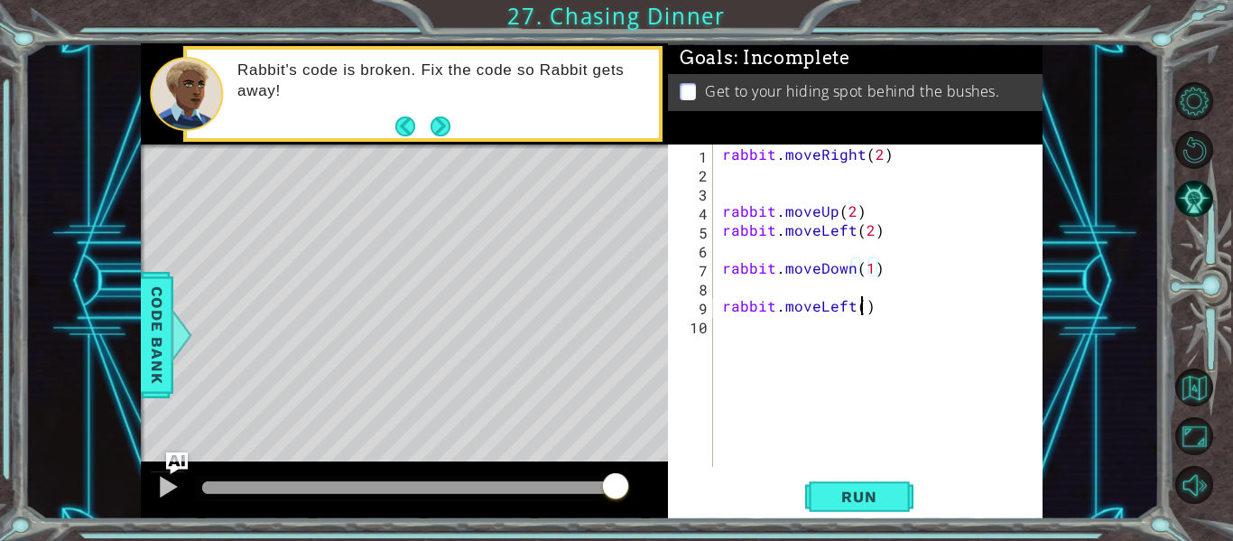
click at [861, 307] on div "rabbit . moveRight ( 2 ) rabbit . moveUp ( 2 ) rabbit . moveLeft ( 2 ) rabbit .…" at bounding box center [884, 324] width 330 height 360
type textarea "rabbit.moveLeft(1)"
click at [870, 484] on button "Run" at bounding box center [859, 497] width 108 height 37
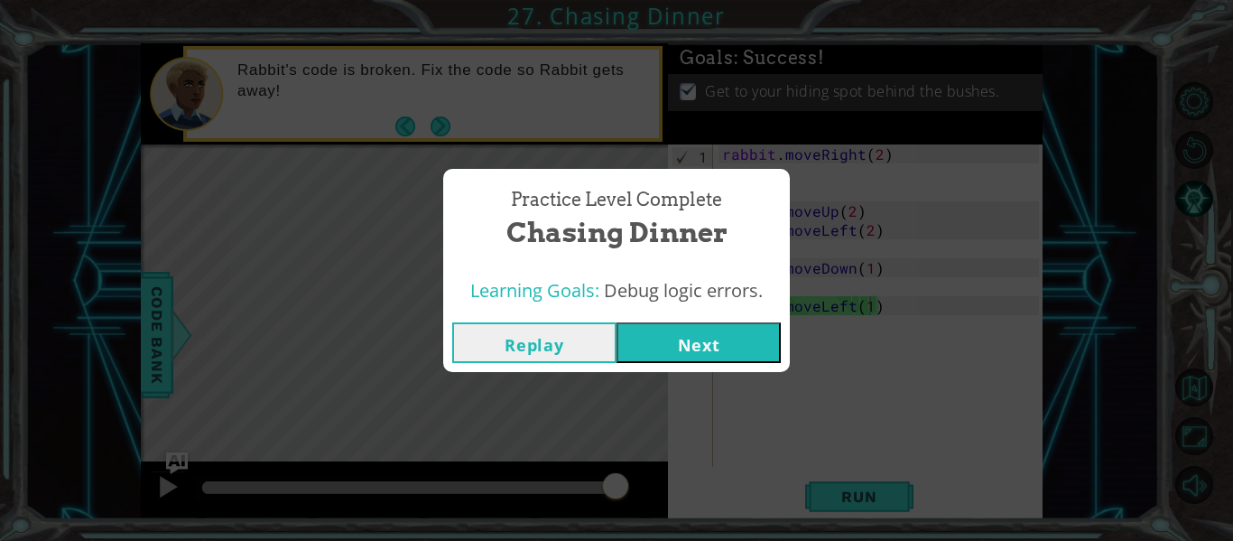
click at [731, 333] on button "Next" at bounding box center [699, 342] width 164 height 41
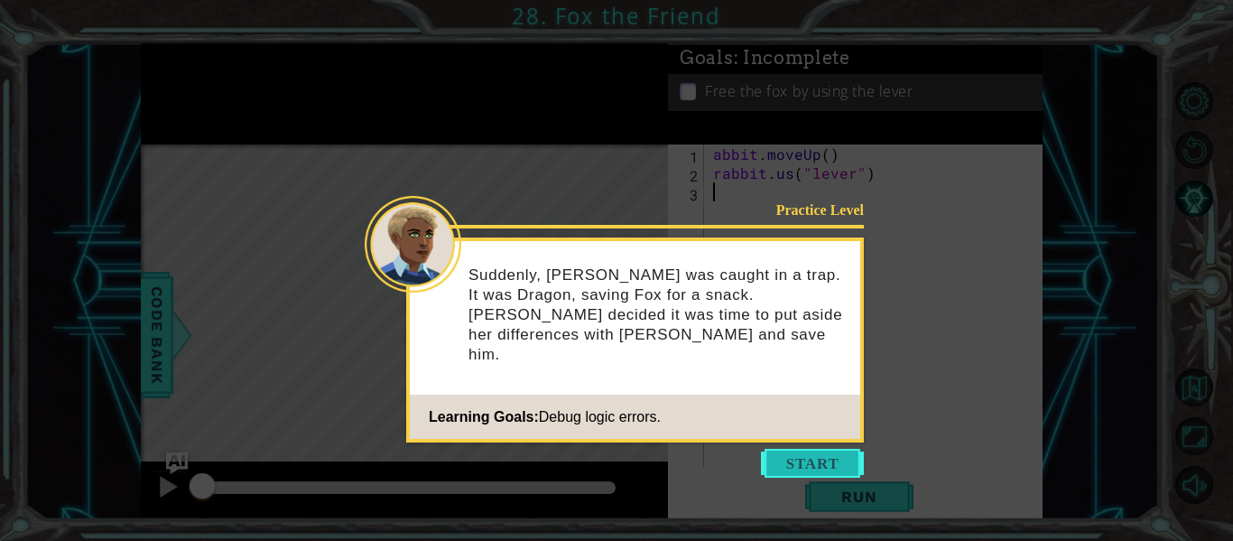
click at [826, 470] on button "Start" at bounding box center [812, 463] width 103 height 29
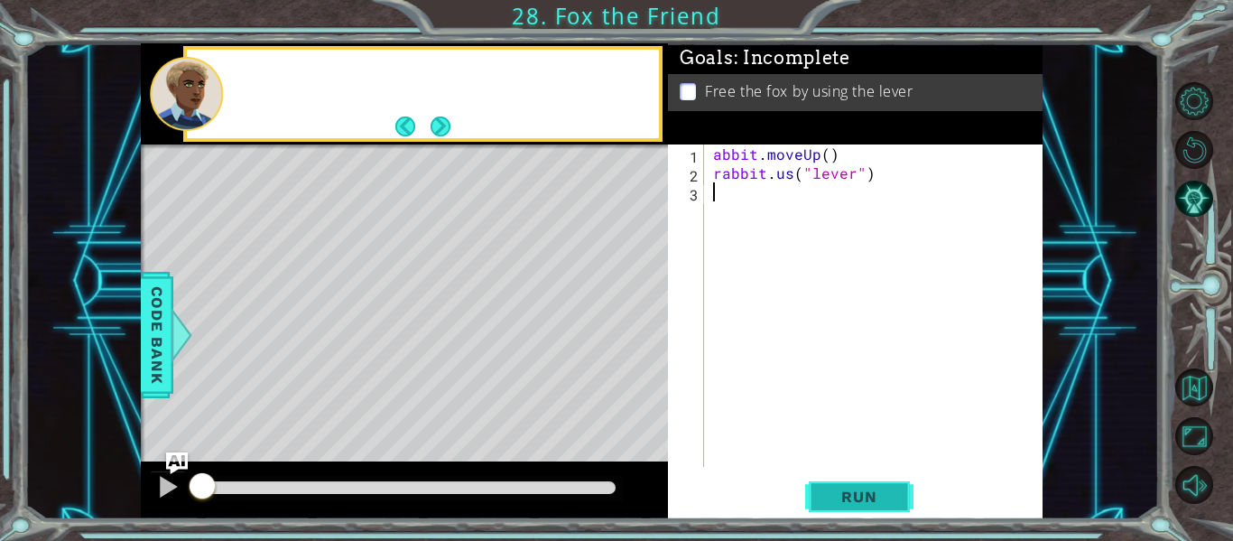
click at [834, 479] on button "Run" at bounding box center [859, 497] width 108 height 37
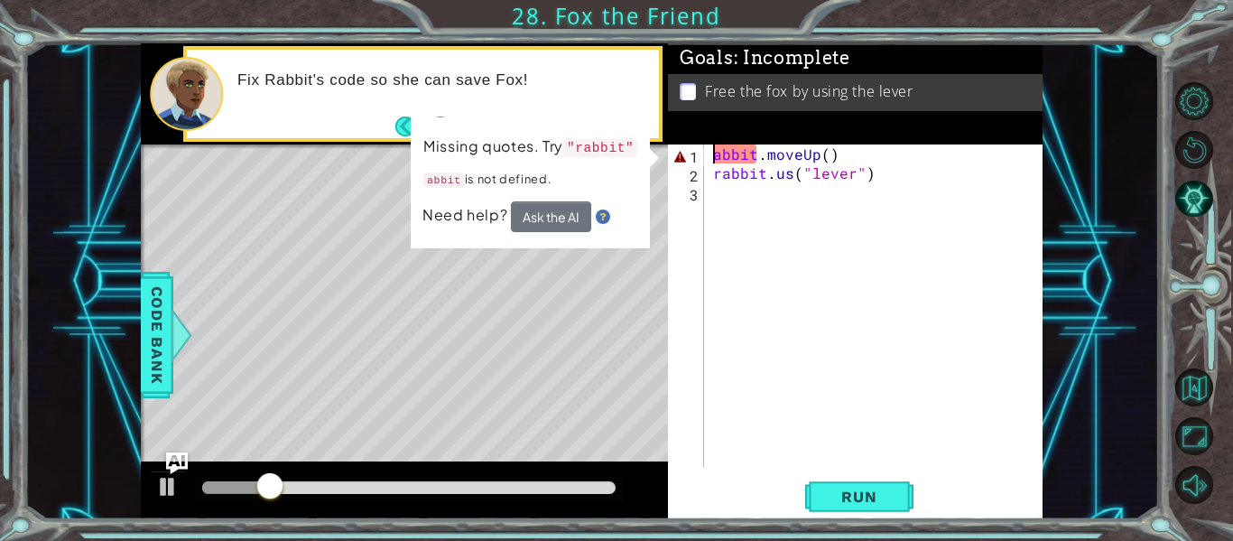
click at [712, 153] on div "abbit . moveUp ( ) rabbit . us ( "lever" )" at bounding box center [879, 324] width 339 height 360
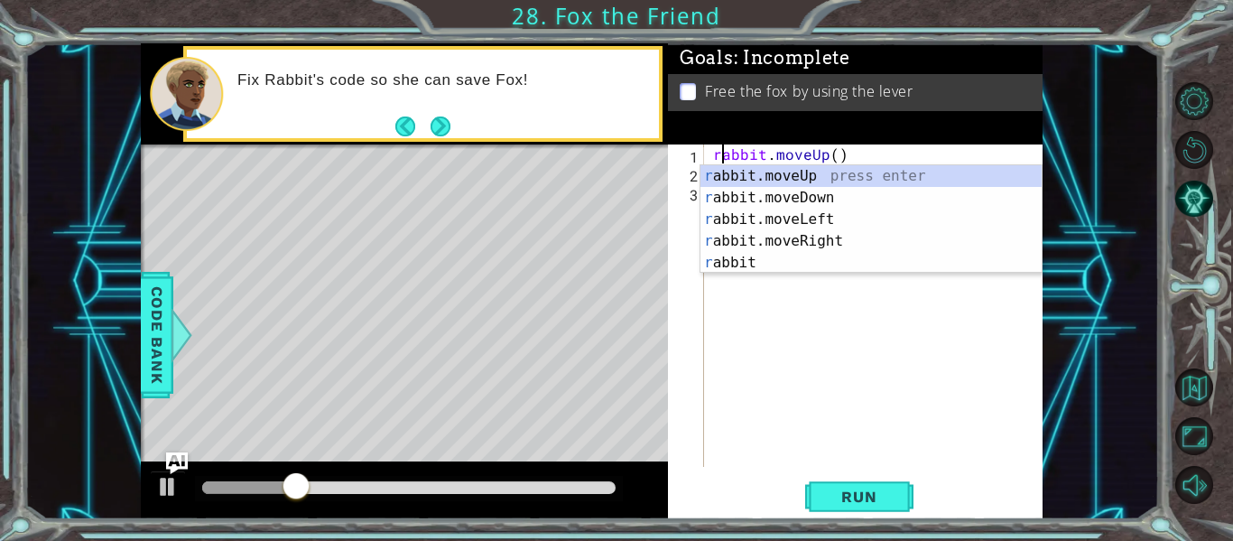
scroll to position [0, 1]
click at [874, 502] on span "Run" at bounding box center [858, 497] width 71 height 18
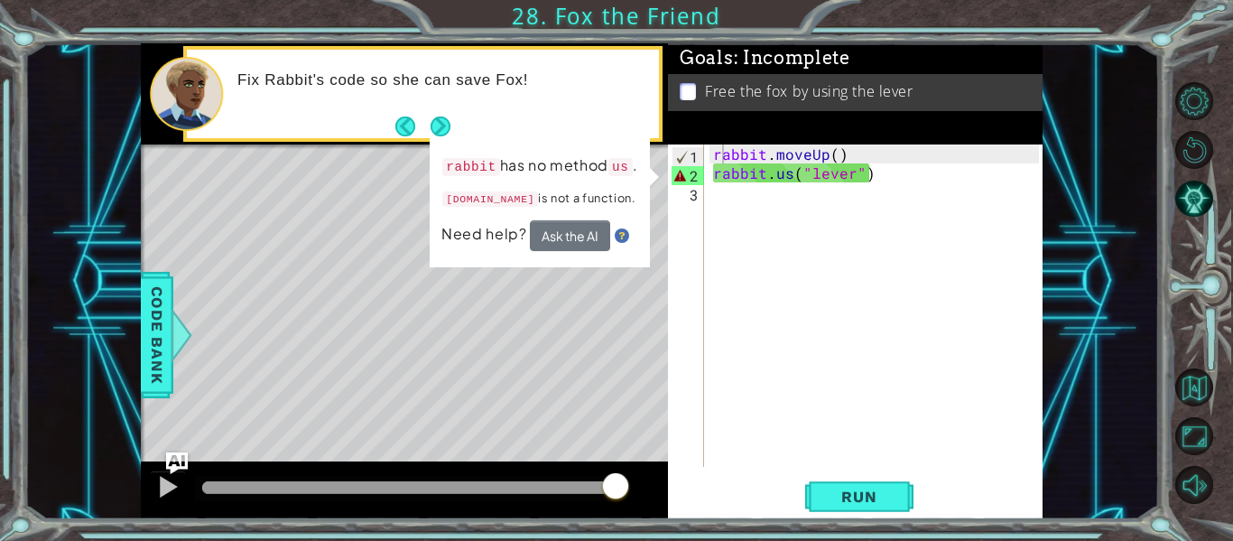
drag, startPoint x: 709, startPoint y: 158, endPoint x: 917, endPoint y: 206, distance: 214.0
click at [917, 206] on div "rabbit.moveUp() 1 2 3 rabbit . moveUp ( ) rabbit . us ( "lever" ) ההההההההההההה…" at bounding box center [853, 305] width 371 height 322
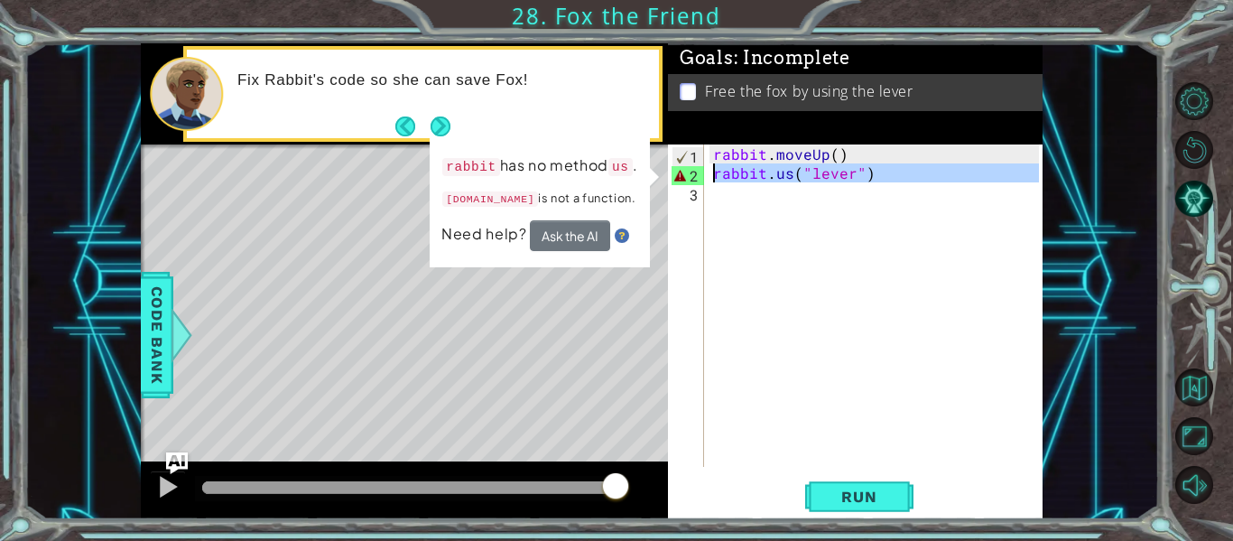
drag, startPoint x: 889, startPoint y: 194, endPoint x: 709, endPoint y: 163, distance: 183.3
click at [709, 163] on div "rabbit.moveUp() 1 2 3 rabbit . moveUp ( ) rabbit . us ( "lever" ) ההההההההההההה…" at bounding box center [853, 305] width 371 height 322
click at [737, 173] on div "rabbit . moveUp ( ) rabbit . us ( "lever" )" at bounding box center [875, 305] width 330 height 322
drag, startPoint x: 711, startPoint y: 174, endPoint x: 934, endPoint y: 190, distance: 223.5
click at [934, 190] on div "rabbit . moveUp ( ) rabbit . us ( "lever" )" at bounding box center [879, 324] width 339 height 360
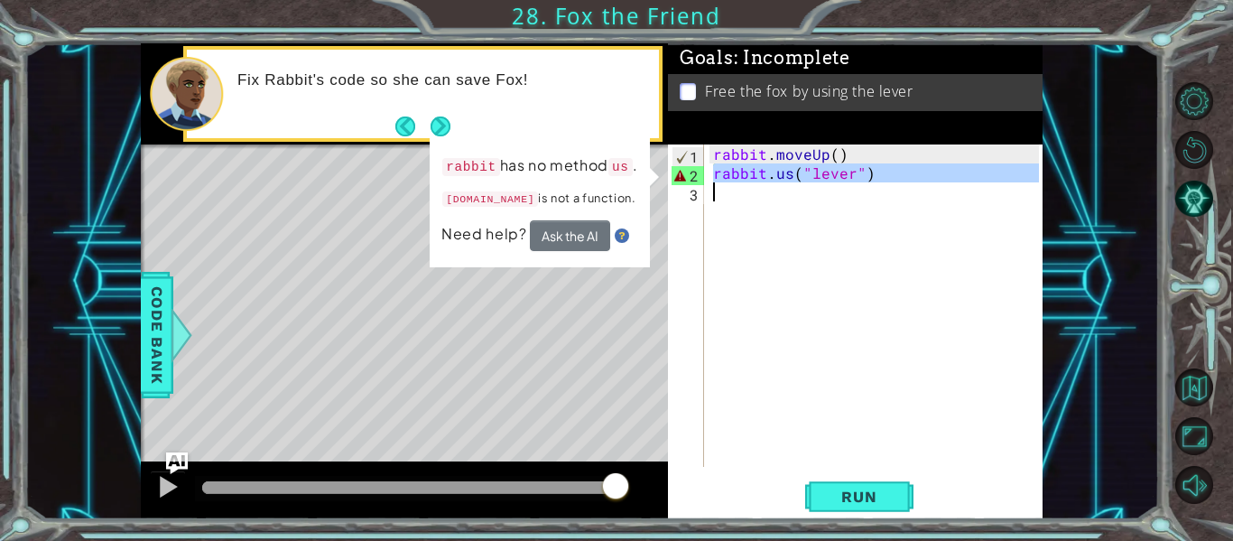
type textarea "[DOMAIN_NAME]("lever")"
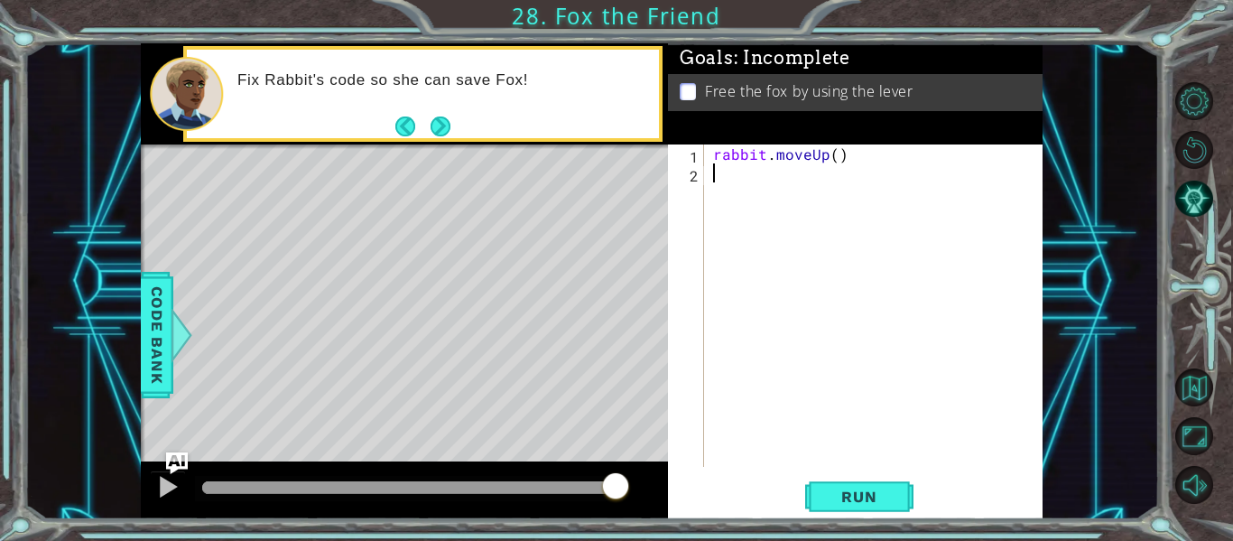
scroll to position [0, 0]
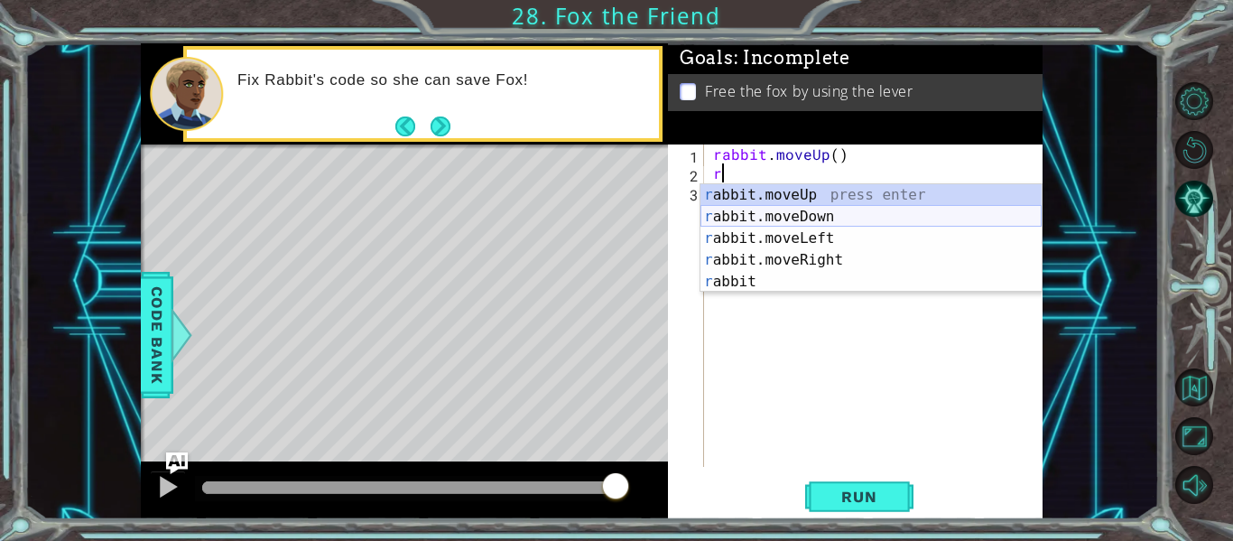
click at [813, 215] on div "r abbit.moveUp press enter r abbit.moveDown press enter r abbit.moveLeft press …" at bounding box center [871, 260] width 341 height 152
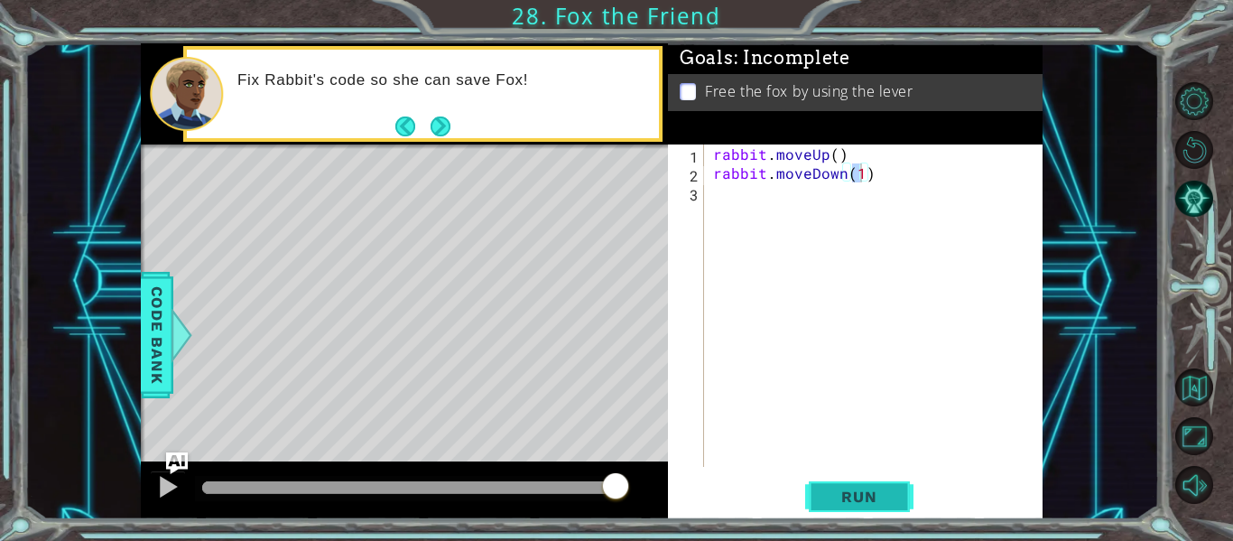
click at [861, 488] on span "Run" at bounding box center [858, 497] width 71 height 18
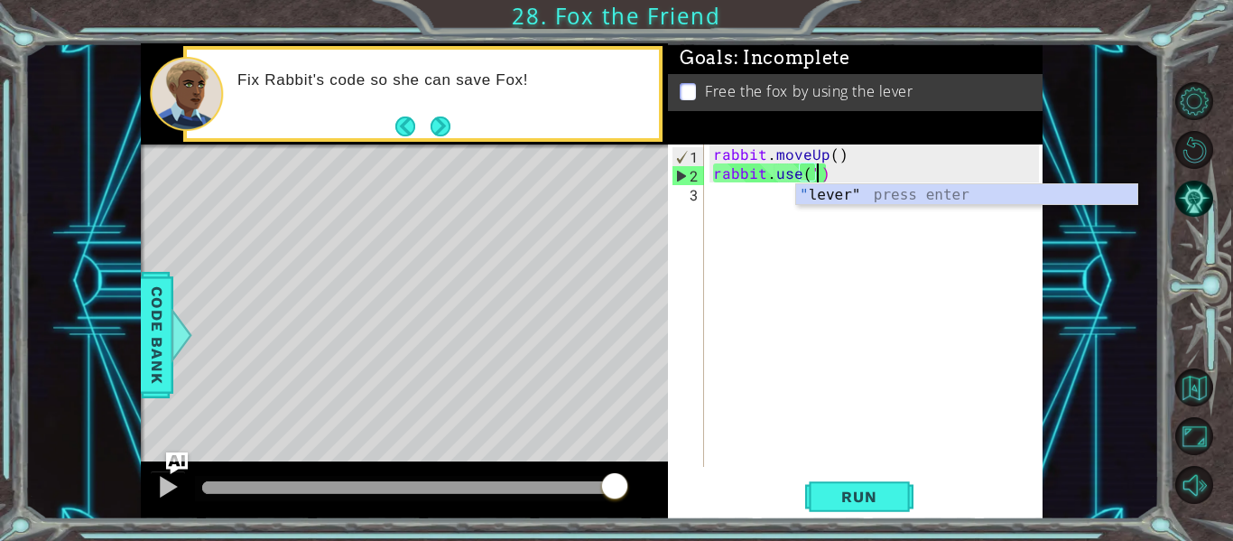
scroll to position [0, 6]
click at [823, 192] on div "" lever" press enter" at bounding box center [966, 216] width 341 height 65
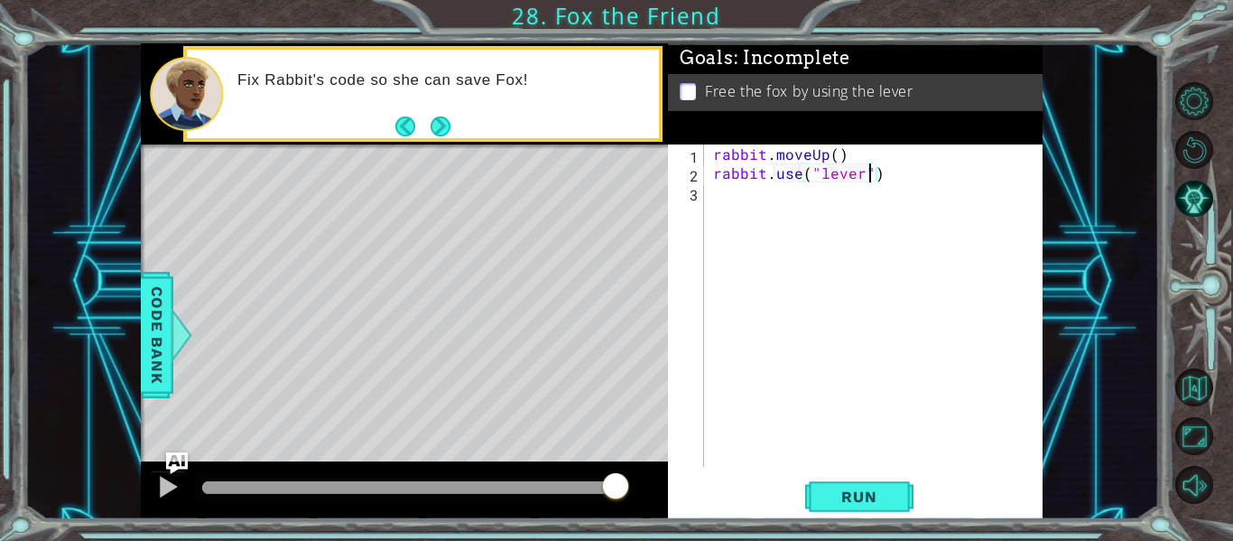
type textarea "rabbit.use("lever")"
click at [853, 477] on div "rabbit.use("lever") 1 2 3 rabbit . moveUp ( ) rabbit . use ( "lever" ) הההההההה…" at bounding box center [855, 331] width 375 height 375
click at [859, 497] on span "Run" at bounding box center [858, 497] width 71 height 18
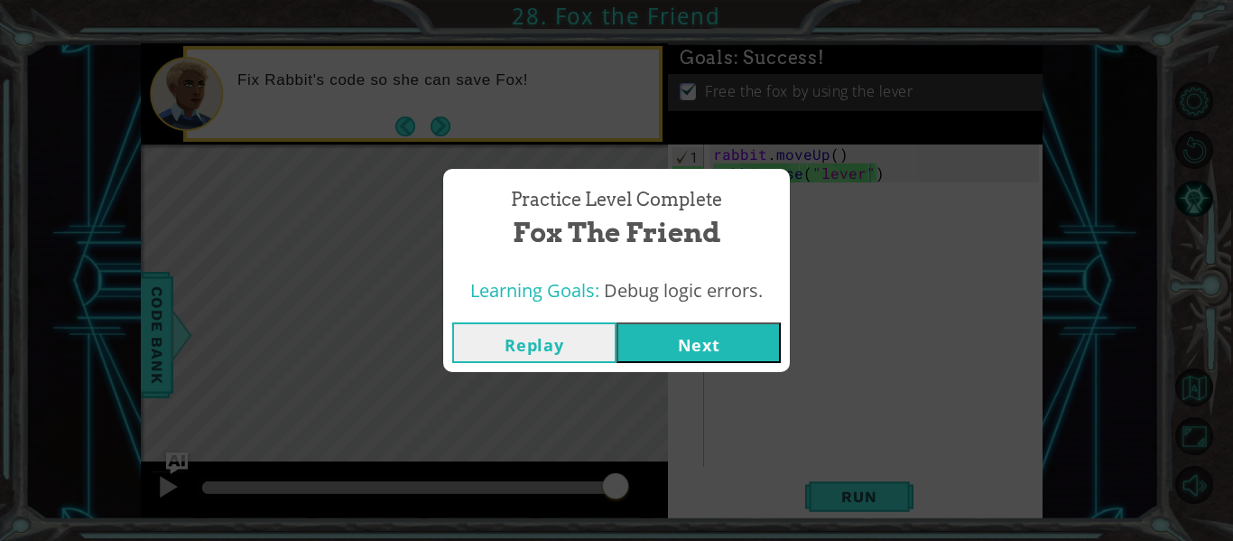
drag, startPoint x: 737, startPoint y: 320, endPoint x: 697, endPoint y: 348, distance: 48.6
click at [697, 348] on div "Replay Next" at bounding box center [616, 342] width 347 height 59
click at [570, 348] on button "Replay" at bounding box center [534, 342] width 164 height 41
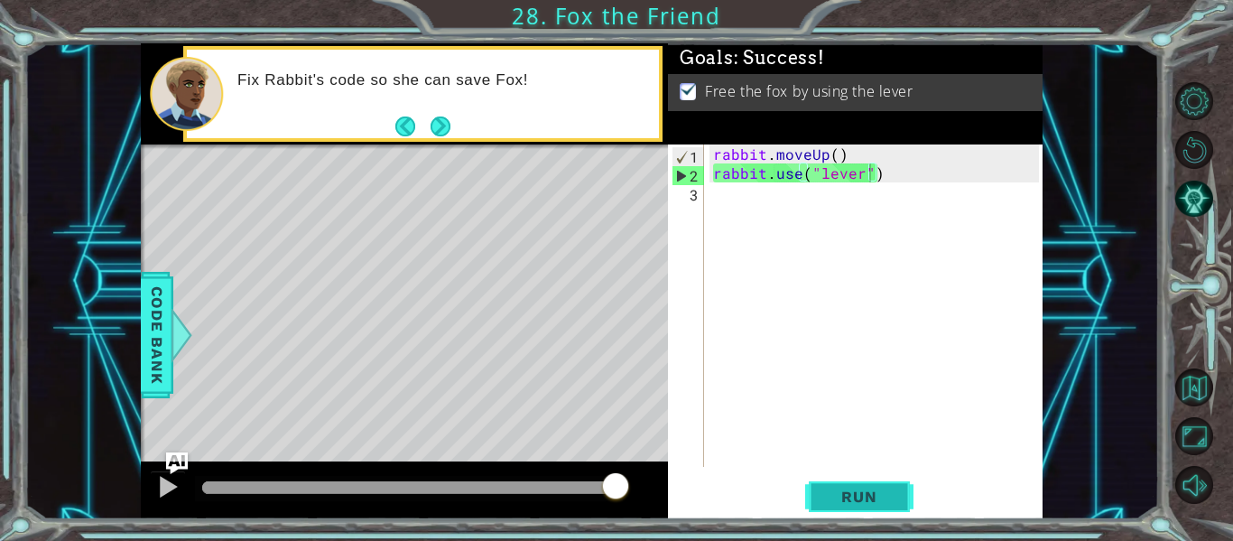
click at [841, 513] on button "Run" at bounding box center [859, 497] width 108 height 37
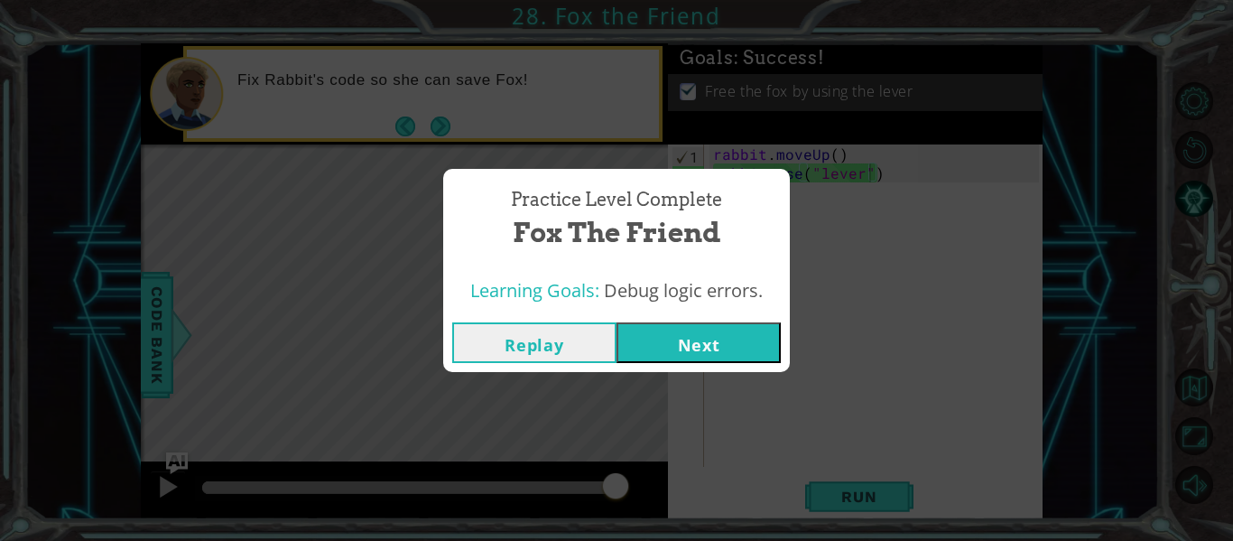
click at [692, 353] on button "Next" at bounding box center [699, 342] width 164 height 41
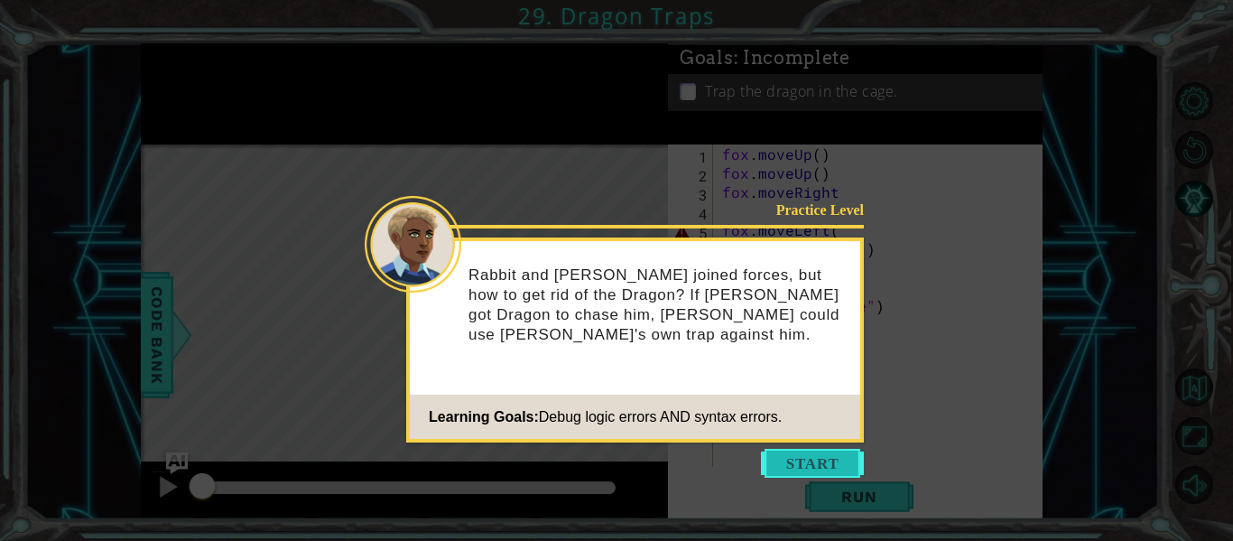
click at [769, 464] on button "Start" at bounding box center [812, 463] width 103 height 29
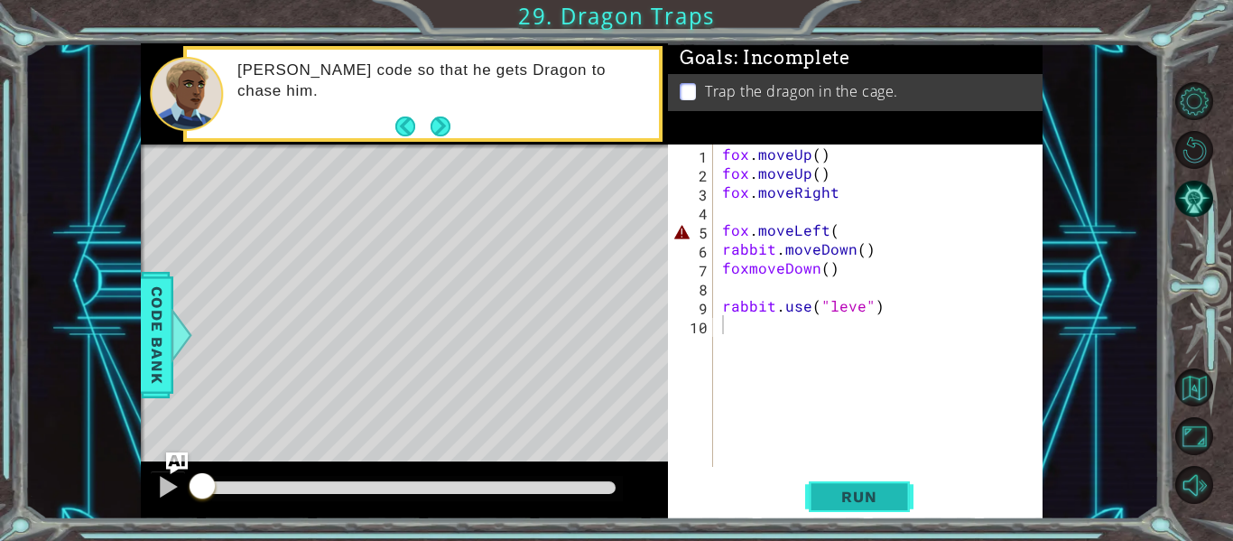
click at [844, 503] on span "Run" at bounding box center [858, 497] width 71 height 18
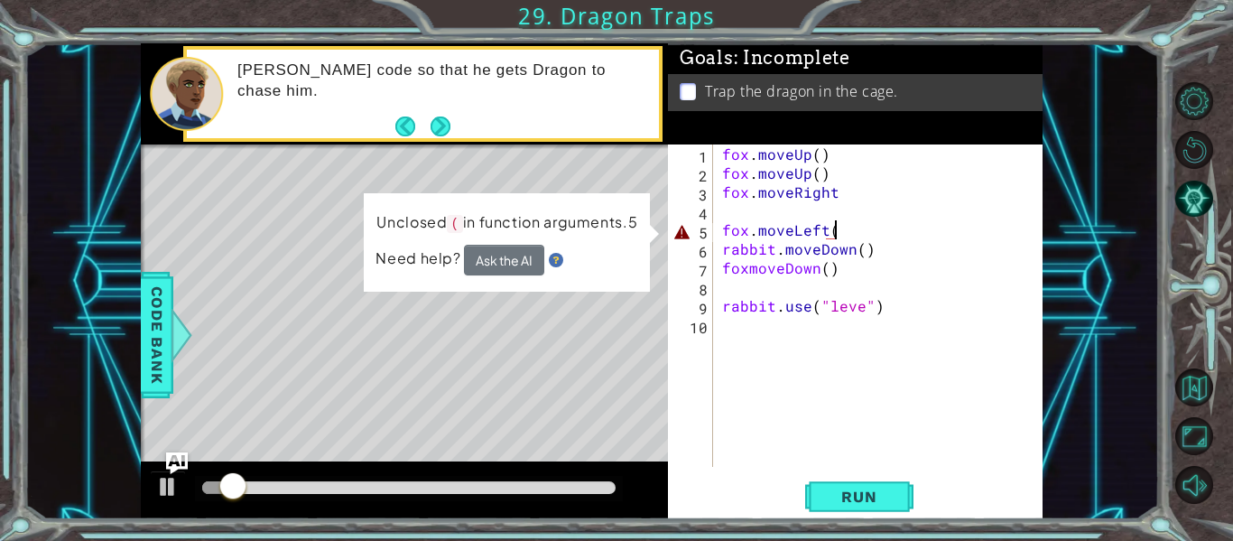
click at [834, 232] on div "fox . moveUp ( ) fox . moveUp ( ) fox . moveRight fox . moveLeft ( rabbit . mov…" at bounding box center [884, 324] width 330 height 360
type textarea "fox.moveLeft()"
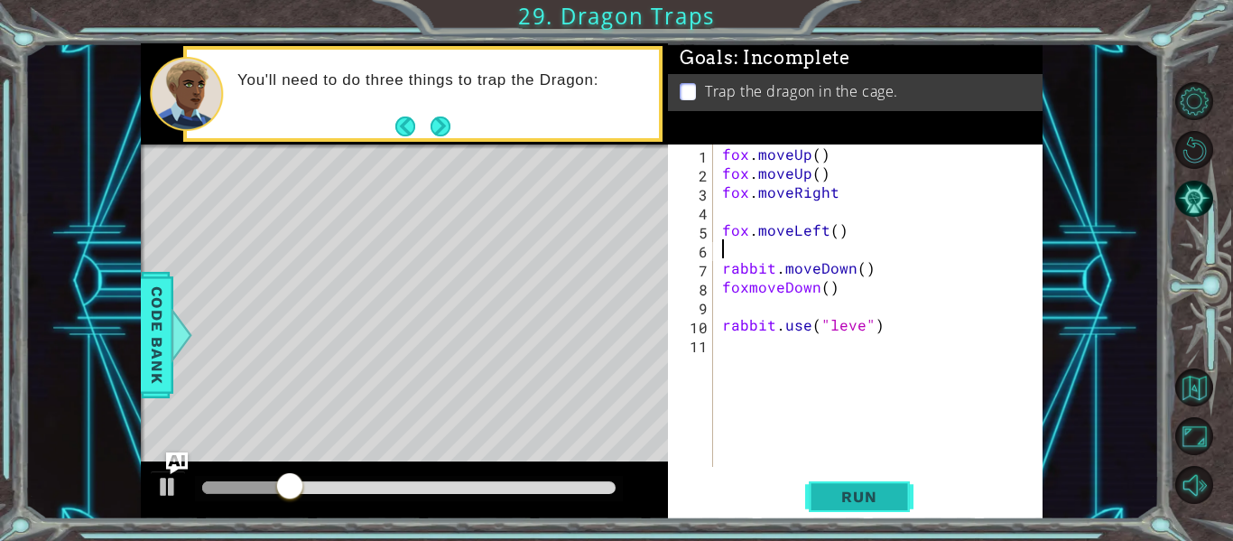
click at [852, 490] on span "Run" at bounding box center [858, 497] width 71 height 18
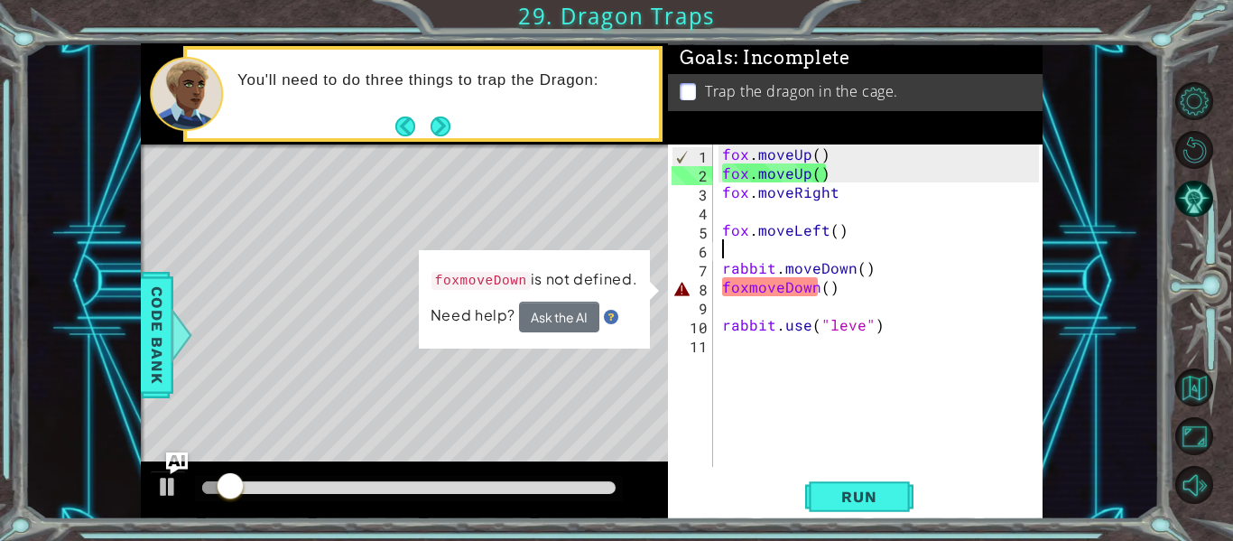
click at [747, 288] on div "fox . moveUp ( ) fox . moveUp ( ) fox . moveRight fox . moveLeft ( ) rabbit . m…" at bounding box center [884, 324] width 330 height 360
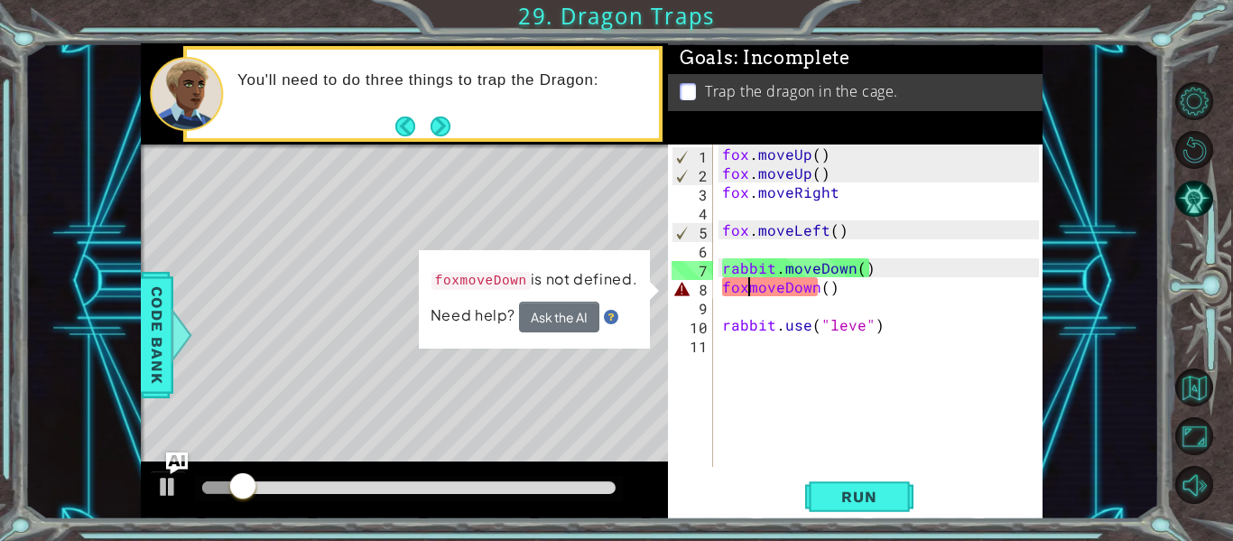
scroll to position [0, 3]
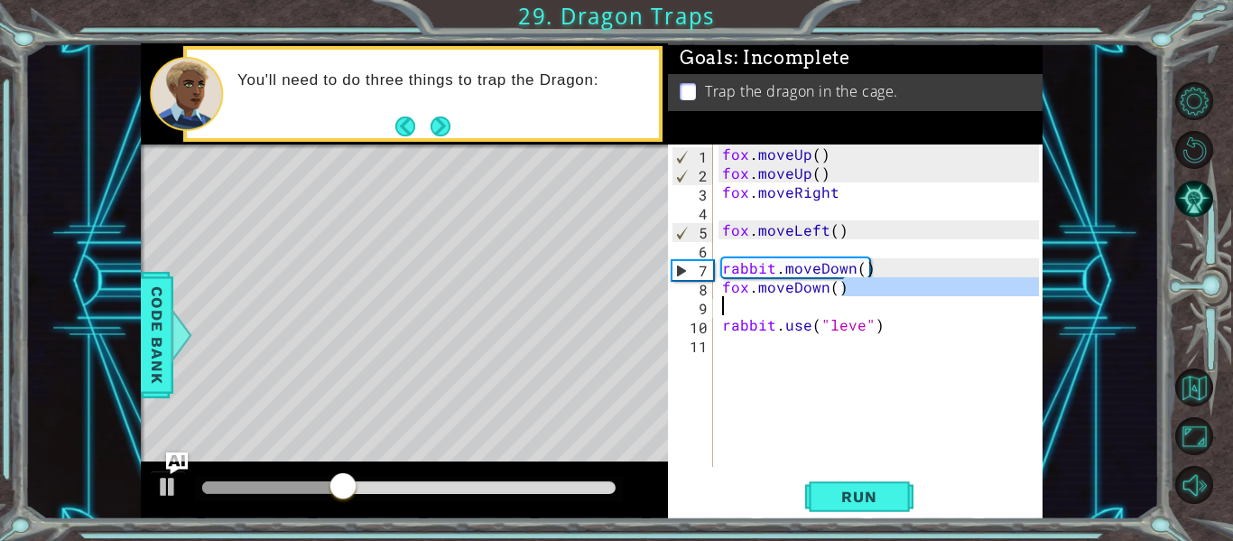
drag, startPoint x: 842, startPoint y: 288, endPoint x: 853, endPoint y: 300, distance: 16.0
click at [853, 300] on div "fox . moveUp ( ) fox . moveUp ( ) fox . moveRight fox . moveLeft ( ) rabbit . m…" at bounding box center [884, 324] width 330 height 360
click at [841, 290] on div "fox . moveUp ( ) fox . moveUp ( ) fox . moveRight fox . moveLeft ( ) rabbit . m…" at bounding box center [879, 305] width 321 height 322
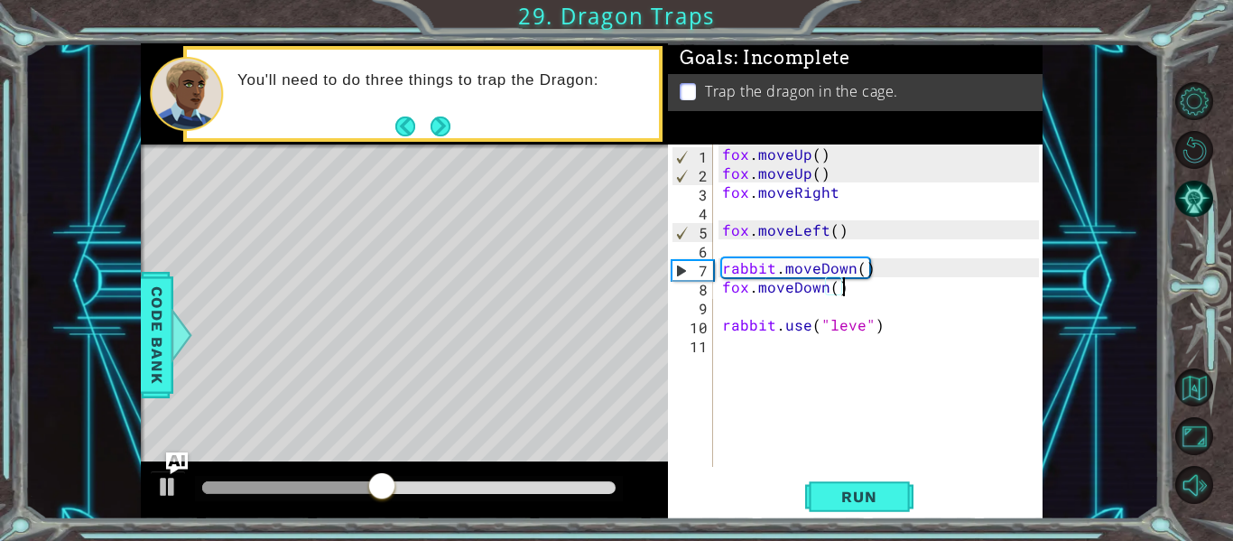
click at [822, 289] on div "fox . moveUp ( ) fox . moveUp ( ) fox . moveRight fox . moveLeft ( ) rabbit . m…" at bounding box center [884, 324] width 330 height 360
type textarea "fox.moveRight()"
click at [782, 312] on div "fox . moveUp ( ) fox . moveUp ( ) fox . moveRight fox . moveLeft ( ) rabbit . m…" at bounding box center [884, 324] width 330 height 360
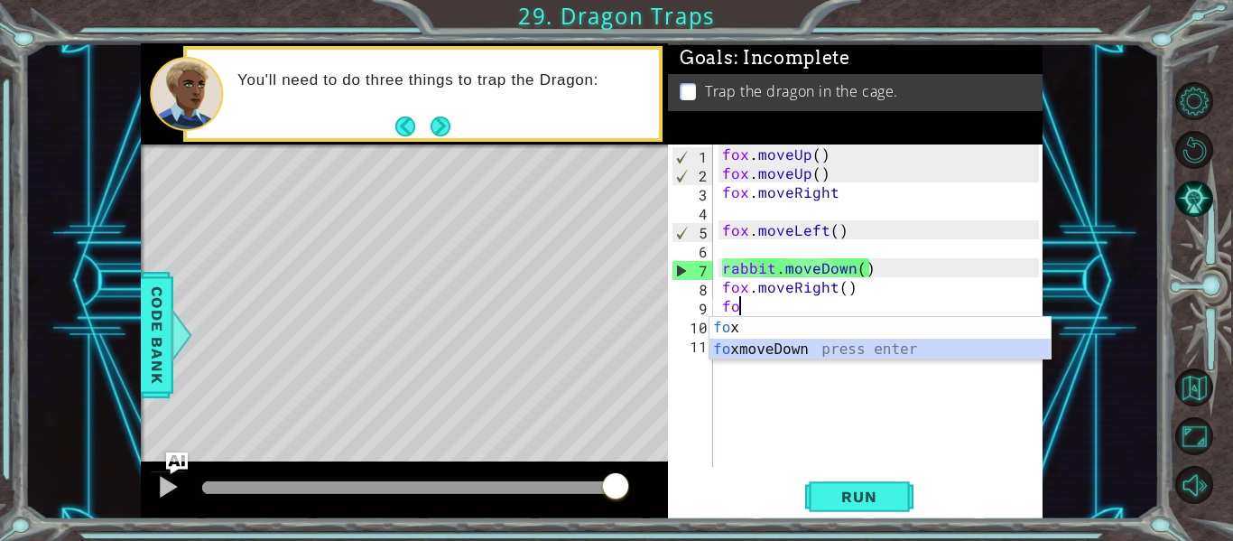
click at [757, 350] on div "fo x press enter fo xmoveDown press enter" at bounding box center [880, 360] width 341 height 87
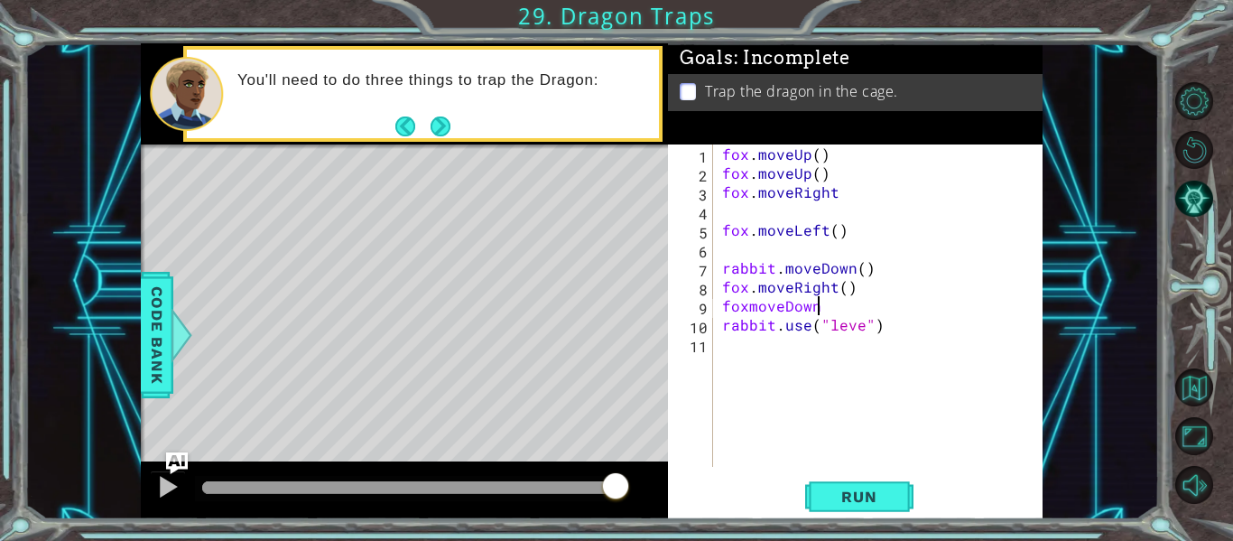
click at [740, 306] on div "fox . moveUp ( ) fox . moveUp ( ) fox . moveRight fox . moveLeft ( ) rabbit . m…" at bounding box center [884, 324] width 330 height 360
click at [747, 307] on div "fox . moveUp ( ) fox . moveUp ( ) fox . moveRight fox . moveLeft ( ) rabbit . m…" at bounding box center [884, 324] width 330 height 360
drag, startPoint x: 830, startPoint y: 191, endPoint x: 738, endPoint y: 196, distance: 92.2
click at [738, 196] on div "fox . moveUp ( ) fox . moveUp ( ) fox . moveRight fox . moveLeft ( ) rabbit . m…" at bounding box center [884, 324] width 330 height 360
click at [839, 196] on div "fox . moveUp ( ) fox . moveUp ( ) fox . moveRight fox . moveLeft ( ) rabbit . m…" at bounding box center [884, 324] width 330 height 360
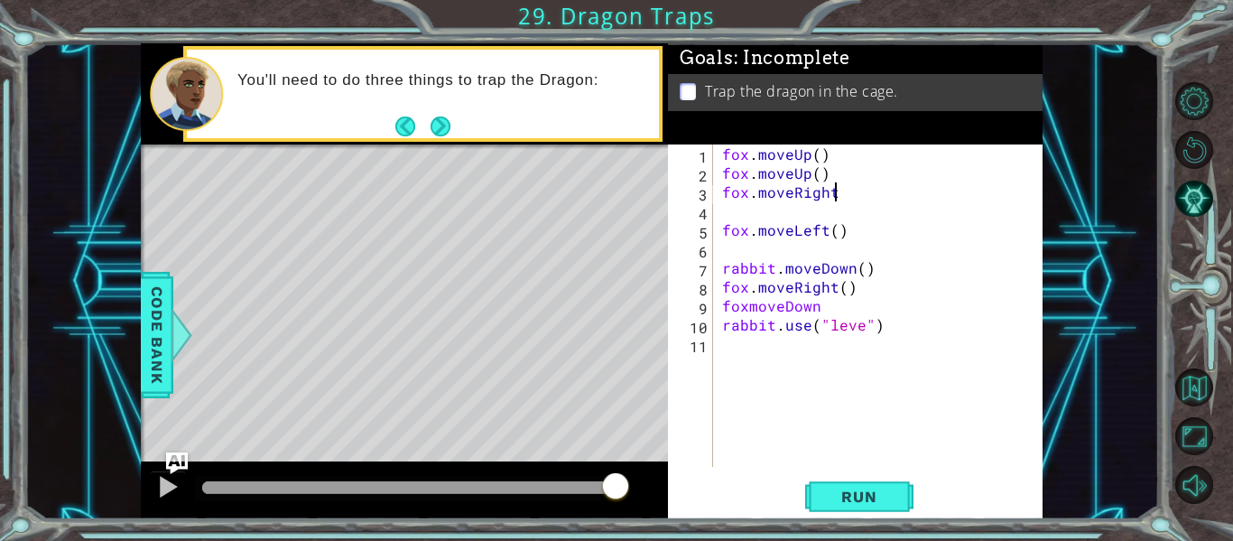
click at [838, 195] on div "fox . moveUp ( ) fox . moveUp ( ) fox . moveRight fox . moveLeft ( ) rabbit . m…" at bounding box center [884, 324] width 330 height 360
drag, startPoint x: 841, startPoint y: 233, endPoint x: 712, endPoint y: 231, distance: 129.1
click at [712, 231] on div "fox.moveRight 1 2 3 4 5 6 7 8 9 10 11 fox . moveUp ( ) fox . moveUp ( ) fox . m…" at bounding box center [853, 305] width 371 height 322
click at [852, 284] on div "fox . moveUp ( ) fox . moveUp ( ) fox . moveRight fox . moveLeft ( ) rabbit . m…" at bounding box center [884, 324] width 330 height 360
drag, startPoint x: 832, startPoint y: 309, endPoint x: 697, endPoint y: 306, distance: 135.5
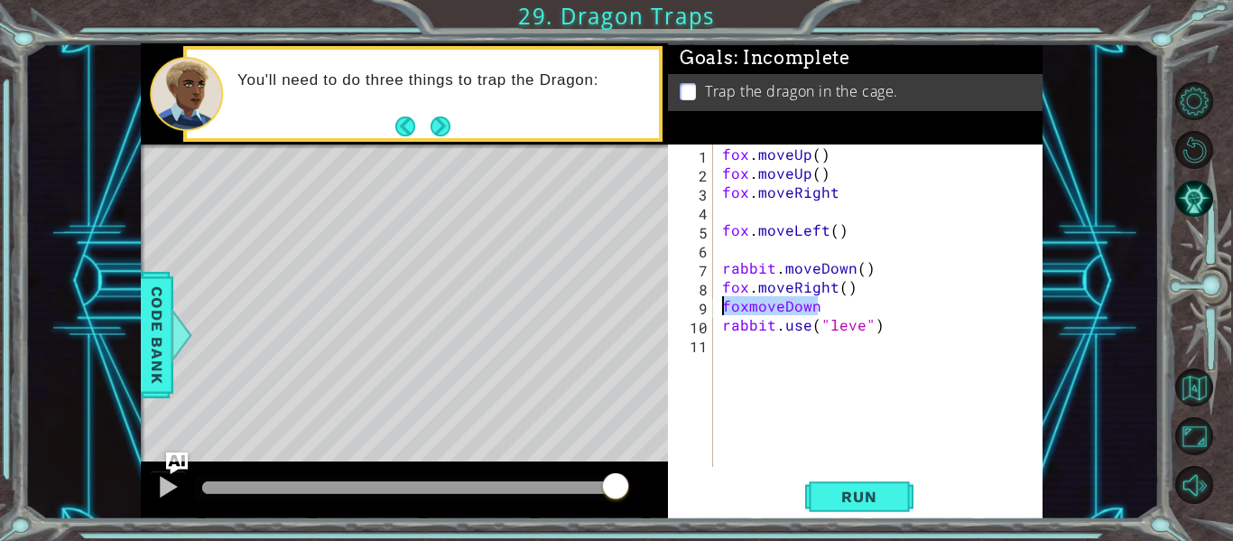
click at [697, 306] on div "fox.moveRight() 1 2 3 4 5 6 7 8 9 10 11 fox . moveUp ( ) fox . moveUp ( ) fox .…" at bounding box center [853, 305] width 371 height 322
type textarea "foxmoveDown"
paste textarea "fox.moveLeft()"
type textarea "fox.moveLeft()"
click at [872, 513] on button "Run" at bounding box center [859, 497] width 108 height 37
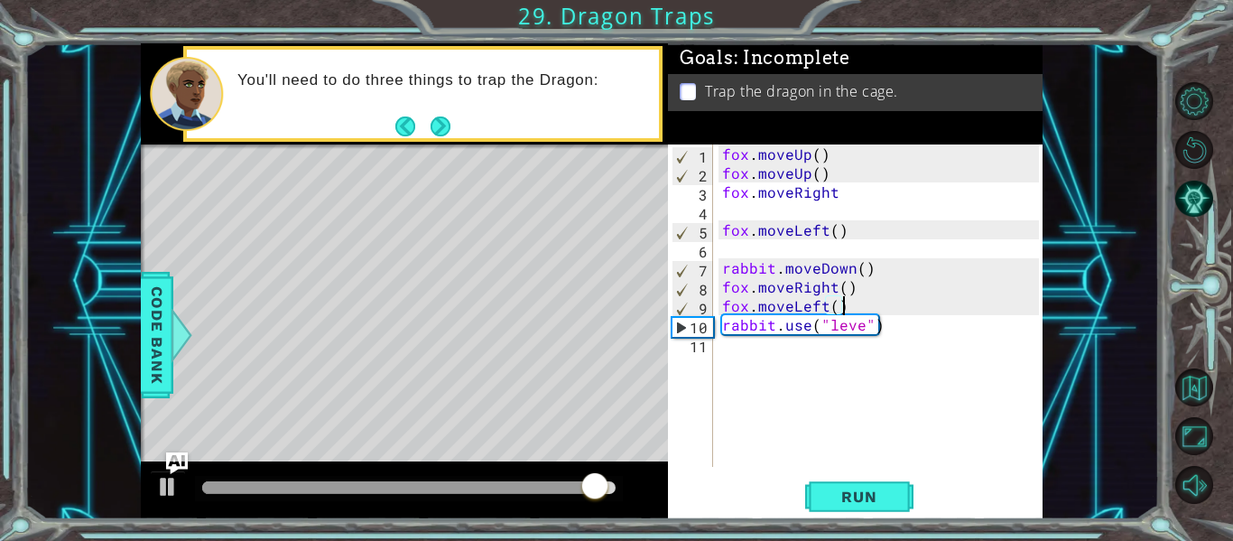
click at [734, 357] on div "fox . moveUp ( ) fox . moveUp ( ) fox . moveRight fox . moveLeft ( ) rabbit . m…" at bounding box center [884, 324] width 330 height 360
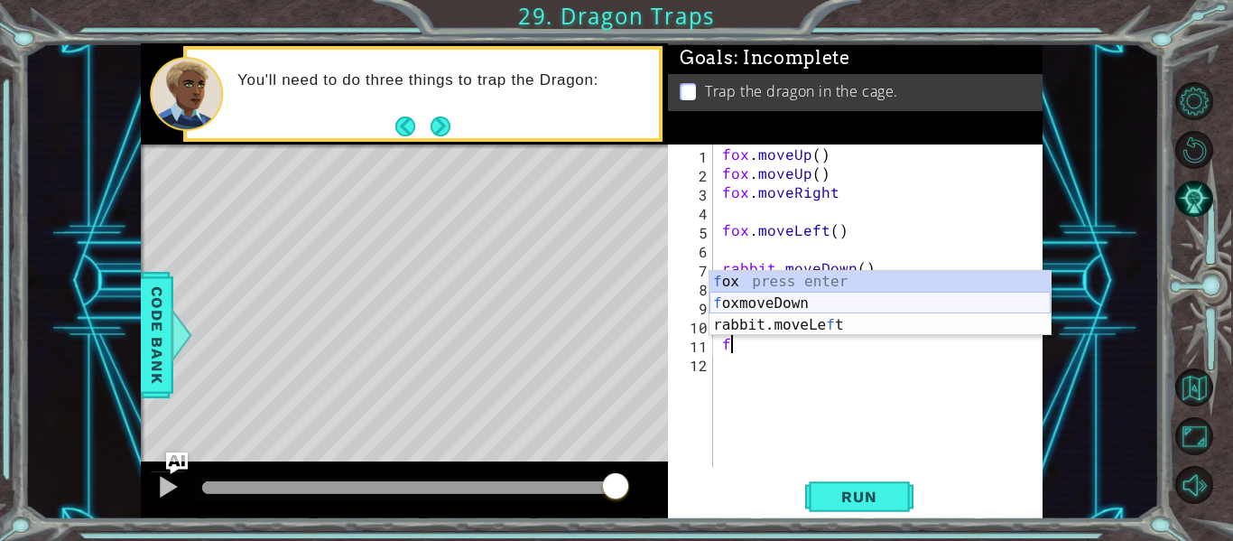
click at [775, 305] on div "f ox press enter f oxmoveDown press enter rabbit.moveLe f t press enter" at bounding box center [880, 325] width 341 height 108
type textarea "foxmoveDown"
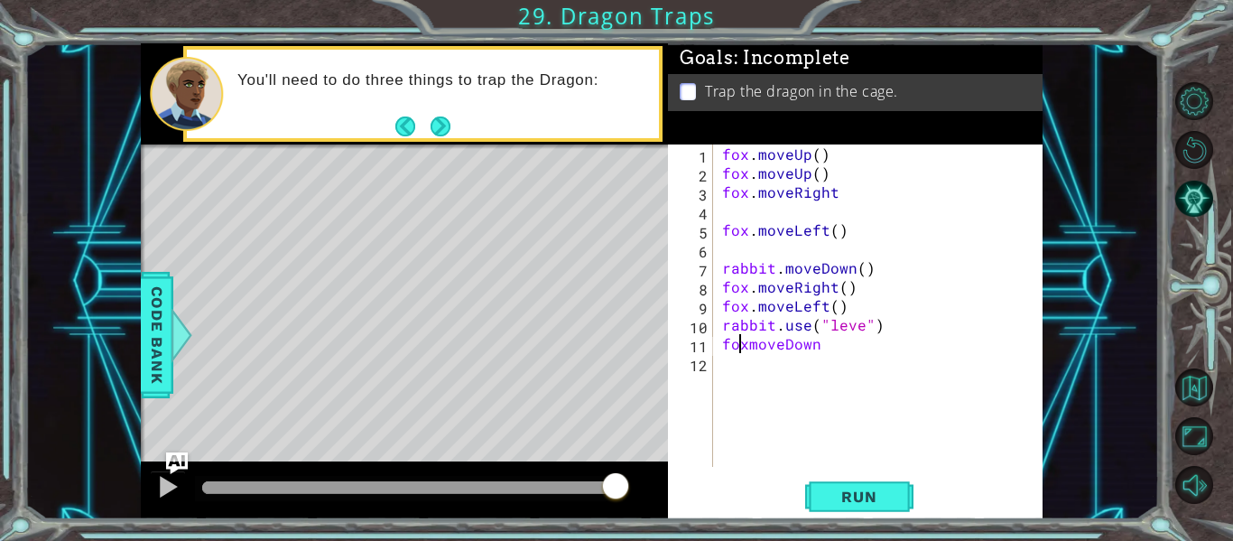
click at [744, 345] on div "fox . moveUp ( ) fox . moveUp ( ) fox . moveRight fox . moveLeft ( ) rabbit . m…" at bounding box center [884, 324] width 330 height 360
click at [748, 354] on div "fox . moveUp ( ) fox . moveUp ( ) fox . moveRight fox . moveLeft ( ) rabbit . m…" at bounding box center [884, 324] width 330 height 360
click at [748, 348] on div "fox . moveUp ( ) fox . moveUp ( ) fox . moveRight fox . moveLeft ( ) rabbit . m…" at bounding box center [884, 324] width 330 height 360
click at [860, 330] on div "fox . moveUp ( ) fox . moveUp ( ) fox . moveRight fox . moveLeft ( ) rabbit . m…" at bounding box center [884, 324] width 330 height 360
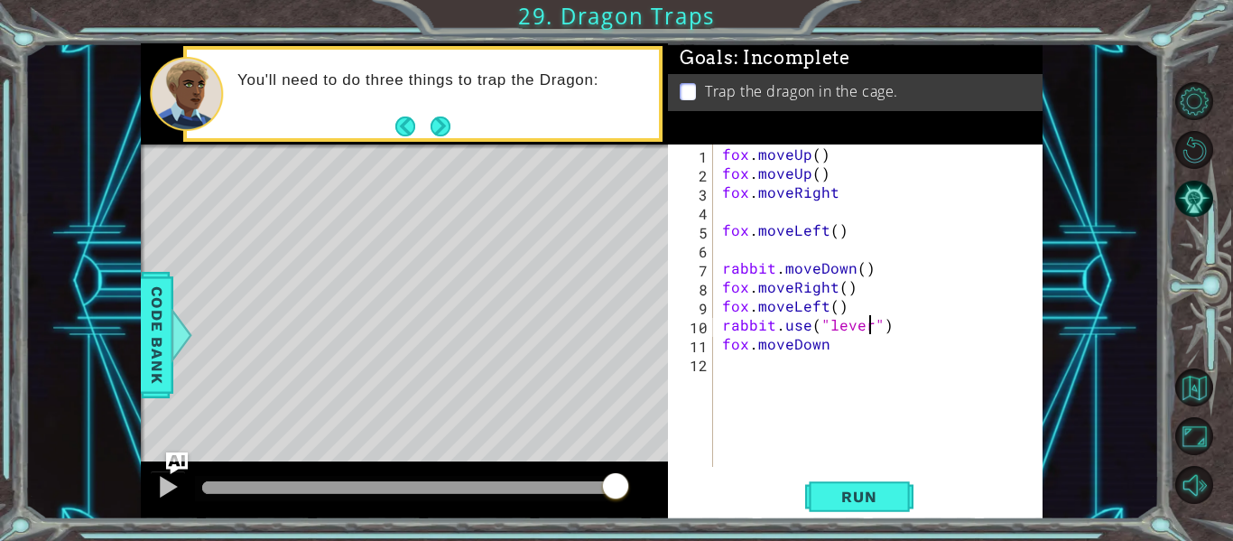
scroll to position [0, 9]
click at [875, 488] on span "Run" at bounding box center [858, 497] width 71 height 18
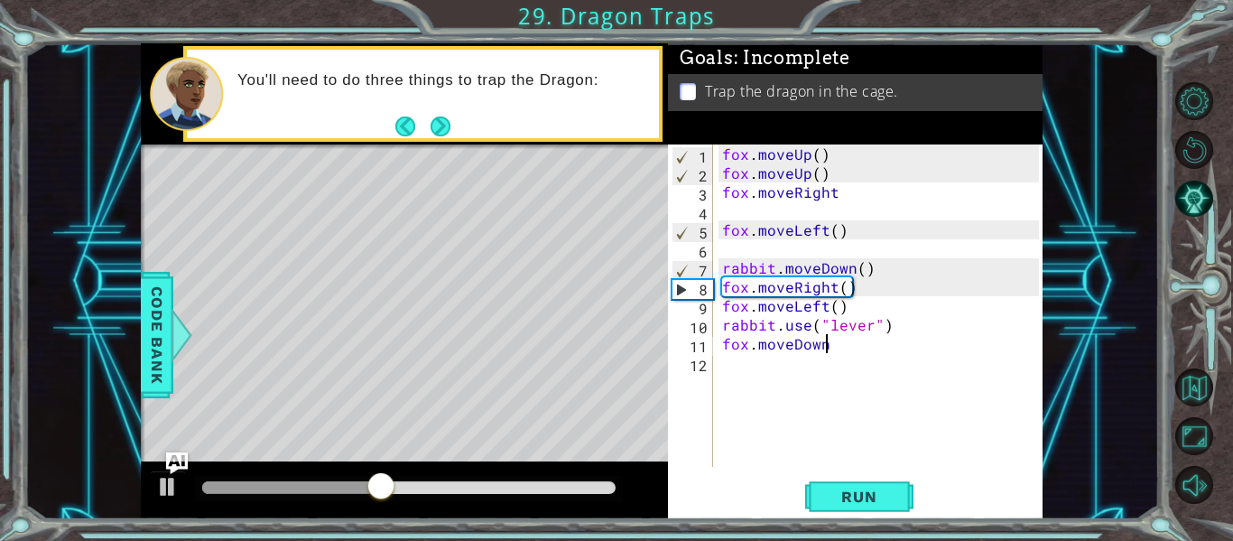
click at [830, 348] on div "fox . moveUp ( ) fox . moveUp ( ) fox . moveRight fox . moveLeft ( ) rabbit . m…" at bounding box center [884, 324] width 330 height 360
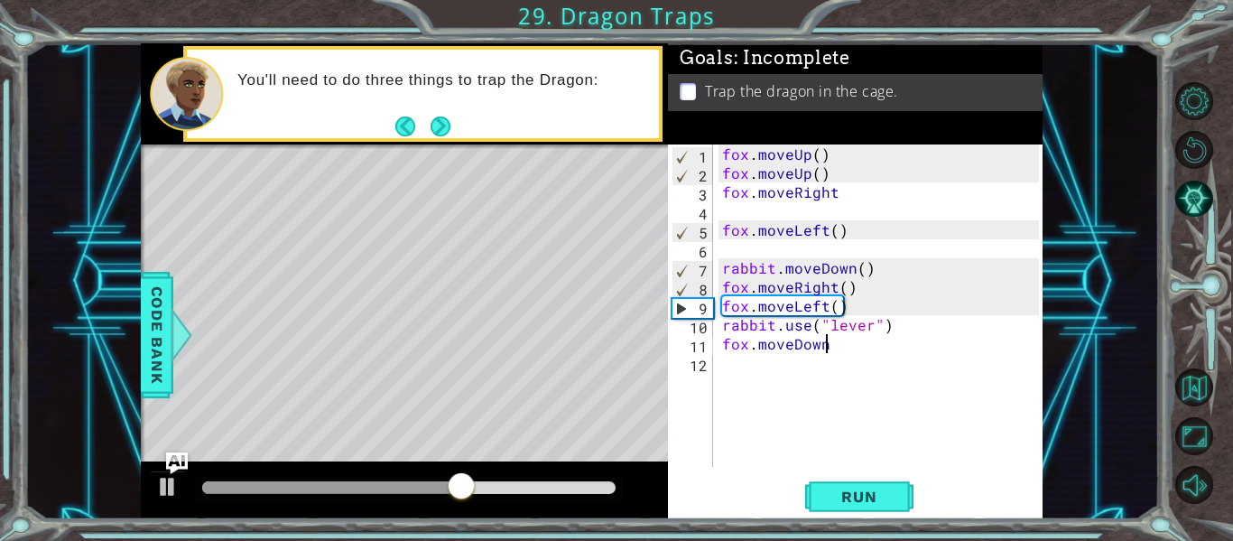
scroll to position [0, 6]
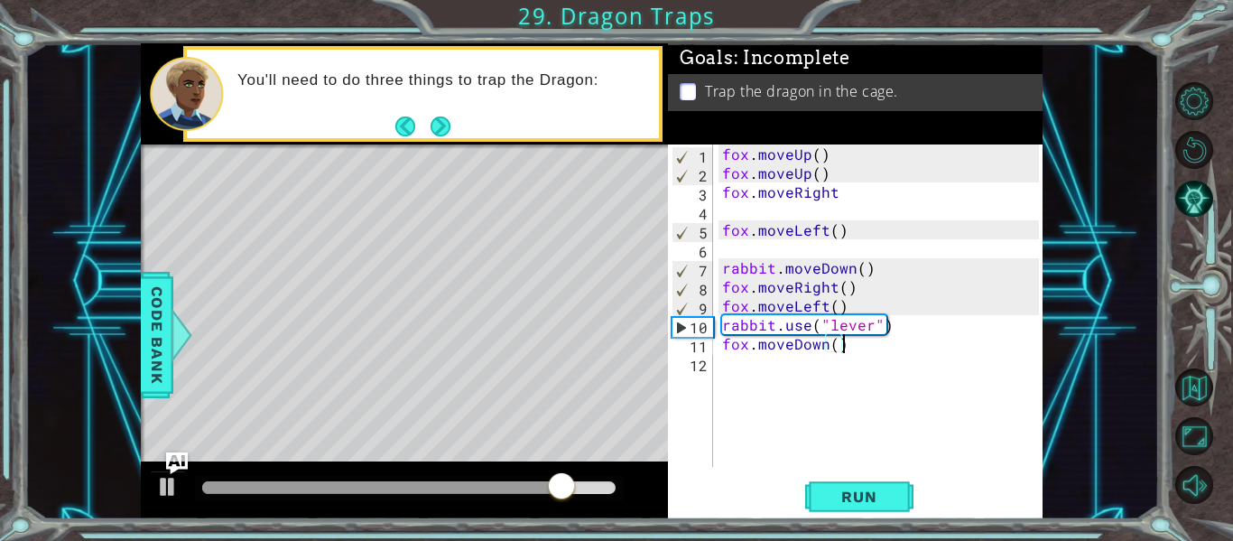
click at [836, 348] on div "fox . moveUp ( ) fox . moveUp ( ) fox . moveRight fox . moveLeft ( ) rabbit . m…" at bounding box center [884, 324] width 330 height 360
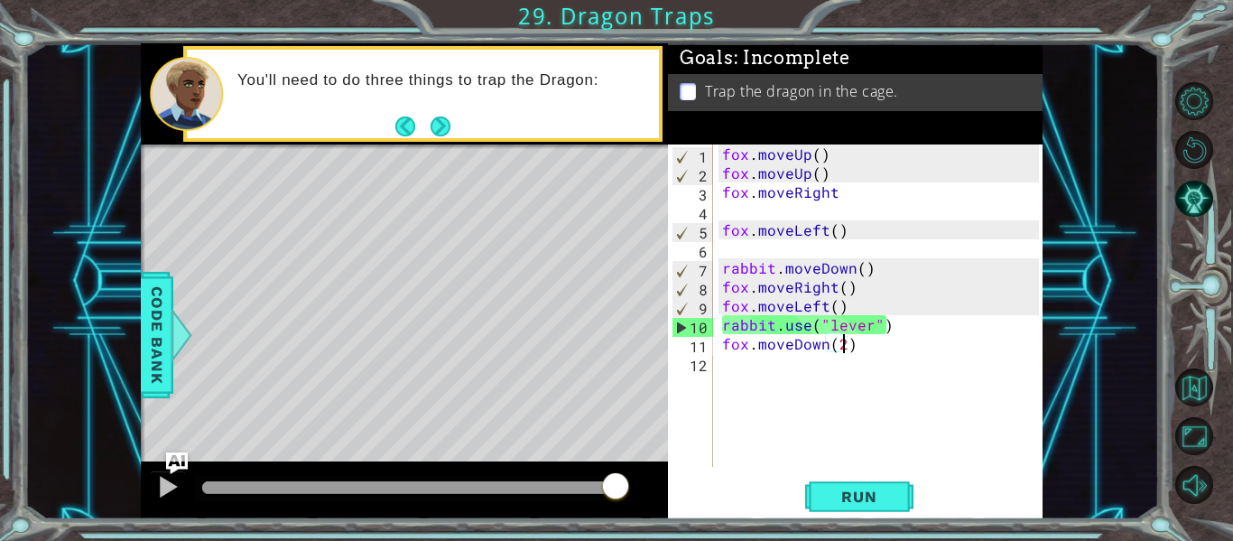
scroll to position [0, 7]
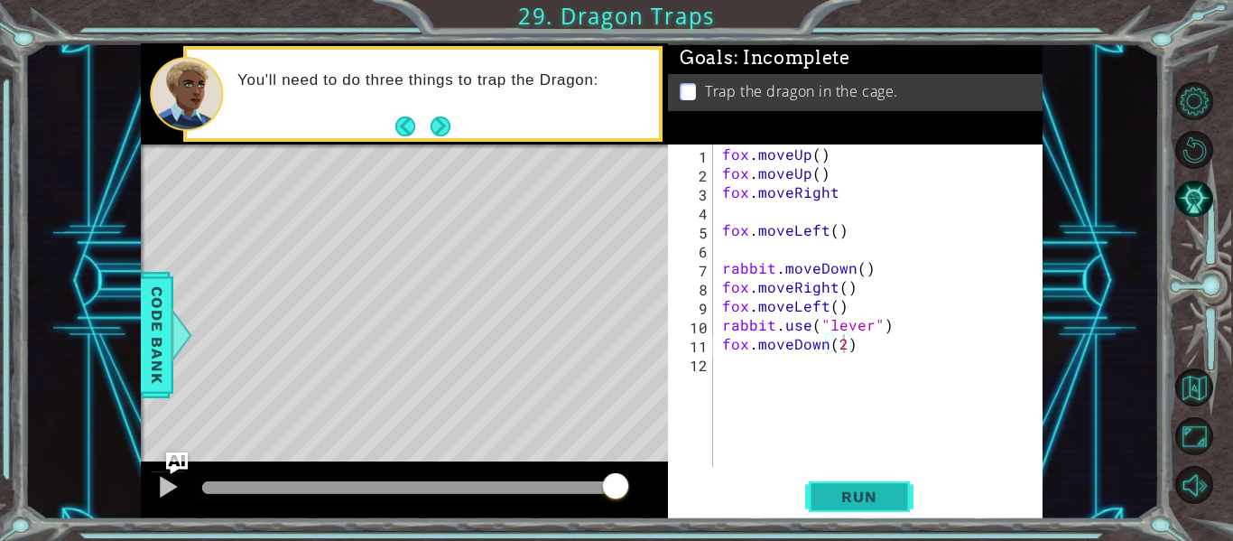
click at [863, 492] on span "Run" at bounding box center [858, 497] width 71 height 18
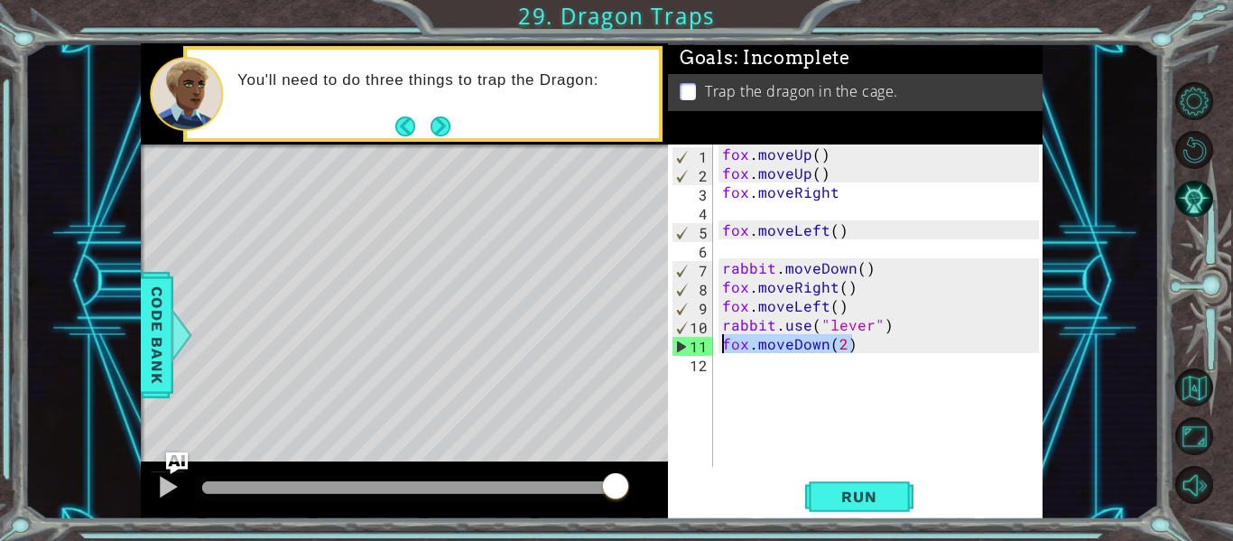
drag, startPoint x: 856, startPoint y: 344, endPoint x: 718, endPoint y: 343, distance: 138.1
click at [718, 343] on div "fox.moveDown(2) 1 2 3 4 5 6 7 8 9 10 11 12 fox . moveUp ( ) fox . moveUp ( ) fo…" at bounding box center [853, 305] width 371 height 322
click at [856, 315] on div "fox . moveUp ( ) fox . moveUp ( ) fox . moveRight fox . moveLeft ( ) rabbit . m…" at bounding box center [884, 324] width 330 height 360
type textarea "fox.moveLeft()"
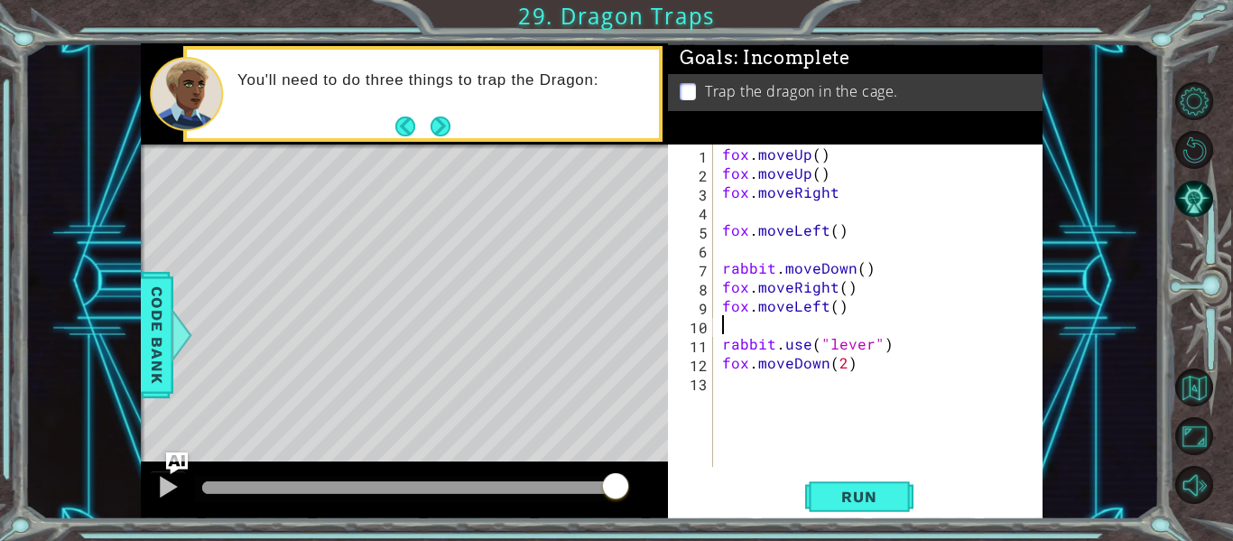
paste textarea "fox.moveDown(2)"
type textarea "fox.moveDown(2)"
drag, startPoint x: 866, startPoint y: 372, endPoint x: 685, endPoint y: 366, distance: 180.7
click at [685, 366] on div "fox.moveDown(2) 1 2 3 4 5 6 7 8 9 10 11 12 13 fox . moveUp ( ) fox . moveUp ( )…" at bounding box center [853, 305] width 371 height 322
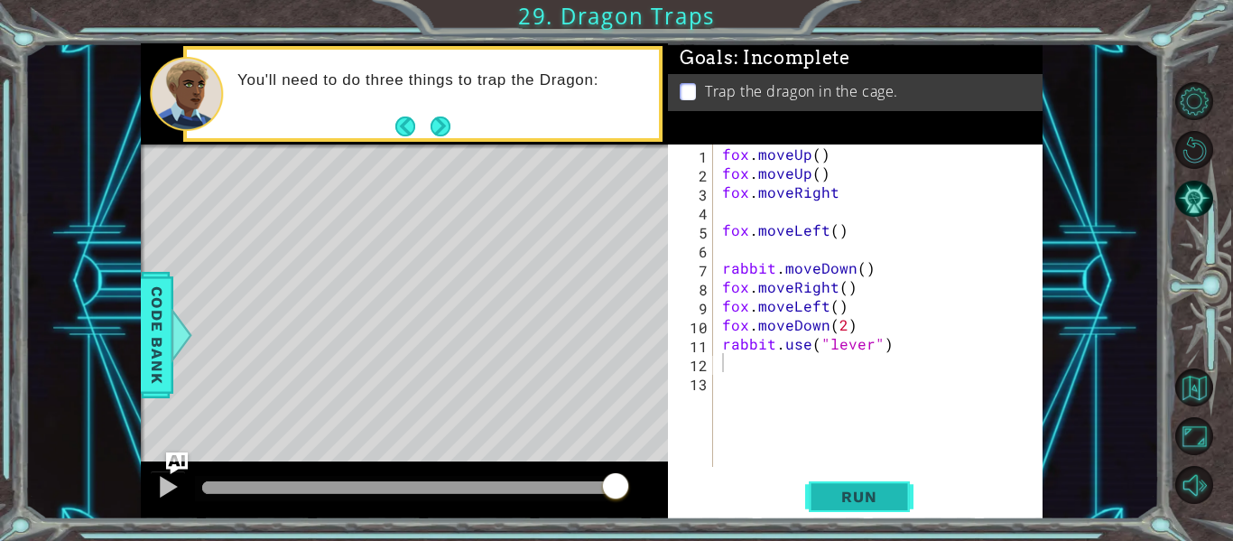
click at [871, 485] on button "Run" at bounding box center [859, 497] width 108 height 37
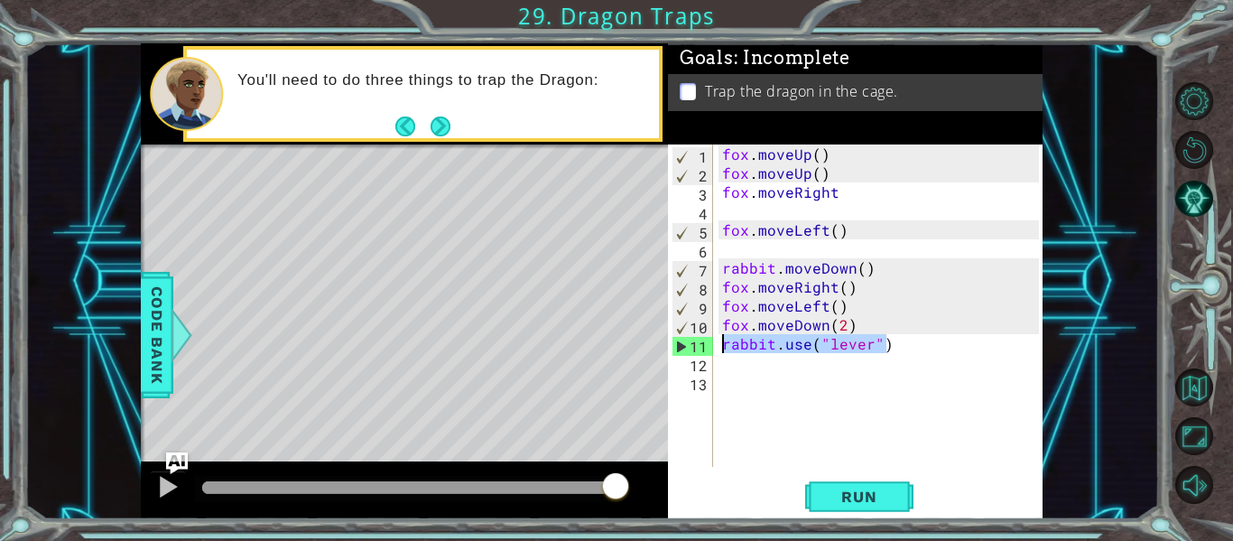
drag, startPoint x: 896, startPoint y: 343, endPoint x: 707, endPoint y: 344, distance: 188.7
click at [707, 344] on div "1 2 3 4 5 6 7 8 9 10 11 12 13 fox . moveUp ( ) fox . moveUp ( ) fox . moveRight…" at bounding box center [853, 305] width 371 height 322
type textarea "rabbit.use("lever")"
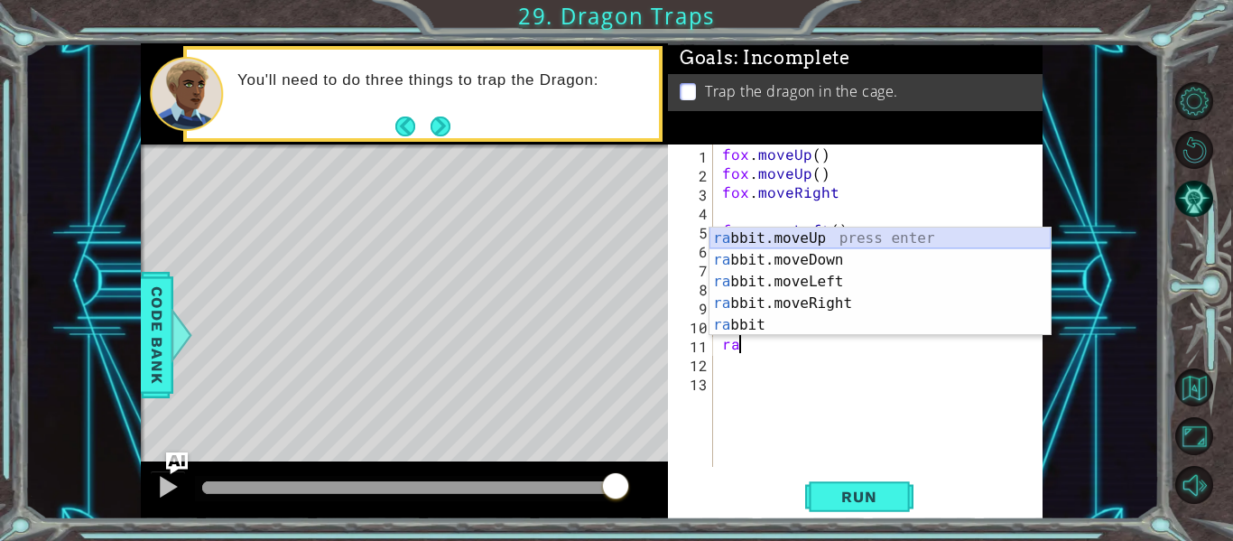
click at [824, 232] on div "ra bbit.moveUp press enter ra bbit.moveDown press enter ra bbit.moveLeft press …" at bounding box center [880, 304] width 341 height 152
type textarea "rabbit.moveUp(1)"
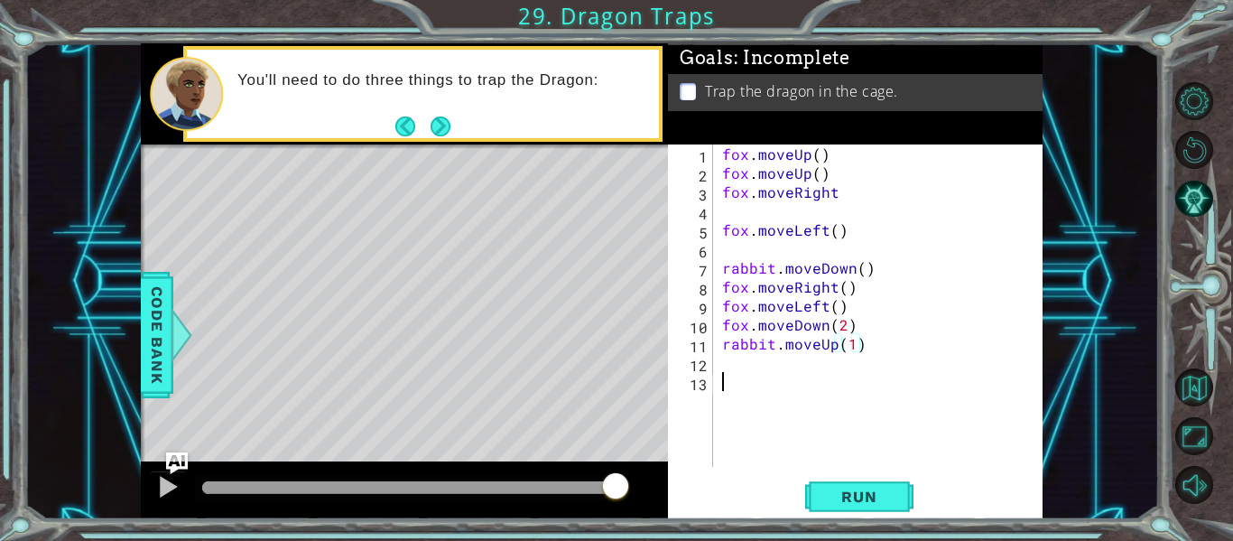
click at [761, 375] on div "fox . moveUp ( ) fox . moveUp ( ) fox . moveRight fox . moveLeft ( ) rabbit . m…" at bounding box center [884, 324] width 330 height 360
click at [749, 358] on div "fox . moveUp ( ) fox . moveUp ( ) fox . moveRight fox . moveLeft ( ) rabbit . m…" at bounding box center [884, 324] width 330 height 360
paste textarea "rabbit.use("lever")"
type textarea "rabbit.use("lever")"
click at [857, 498] on span "Run" at bounding box center [858, 497] width 71 height 18
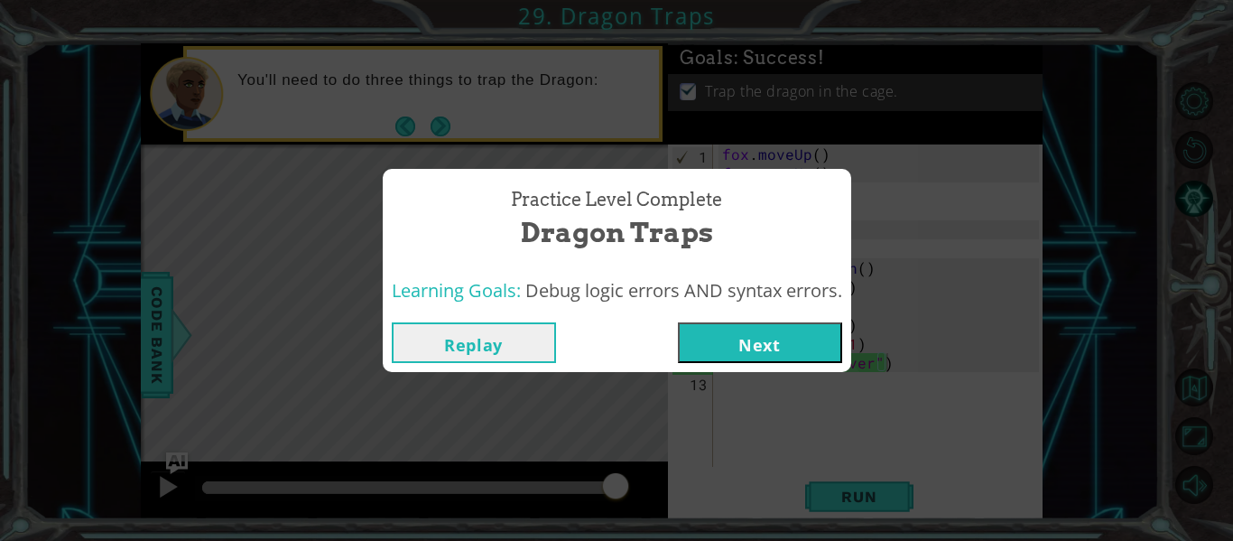
click at [740, 335] on button "Next" at bounding box center [760, 342] width 164 height 41
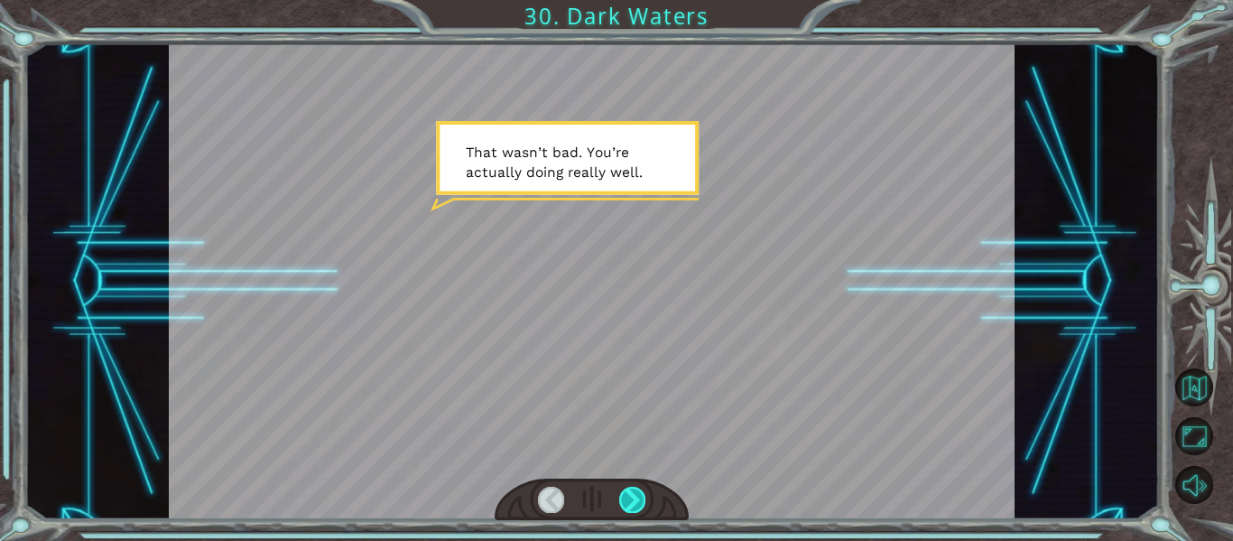
click at [630, 502] on div at bounding box center [632, 499] width 26 height 25
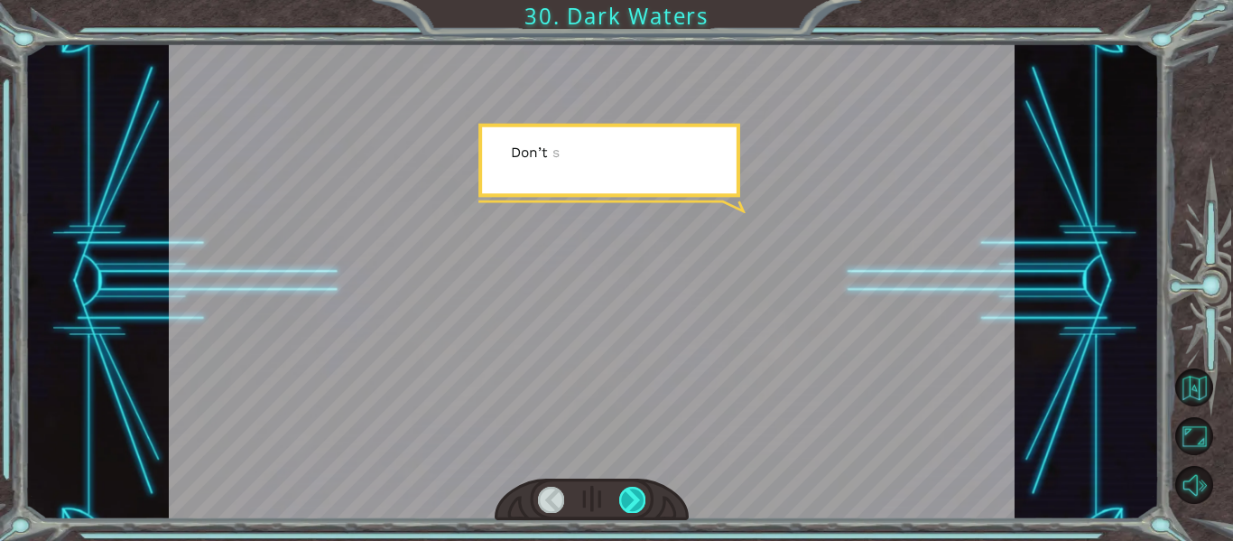
click at [630, 502] on div at bounding box center [632, 499] width 26 height 25
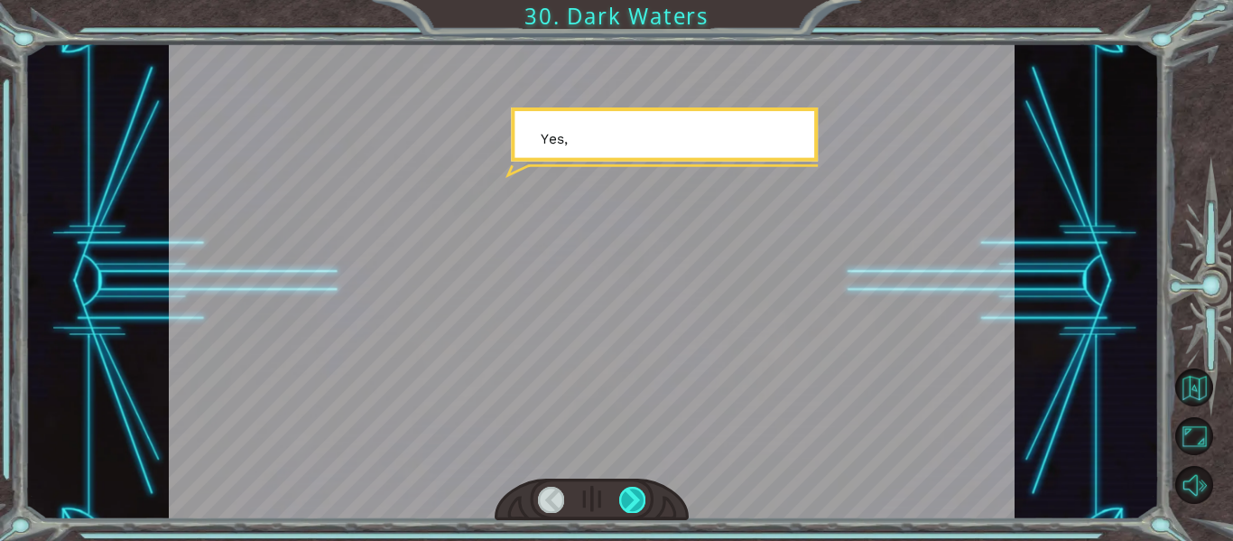
click at [630, 502] on div at bounding box center [632, 499] width 26 height 25
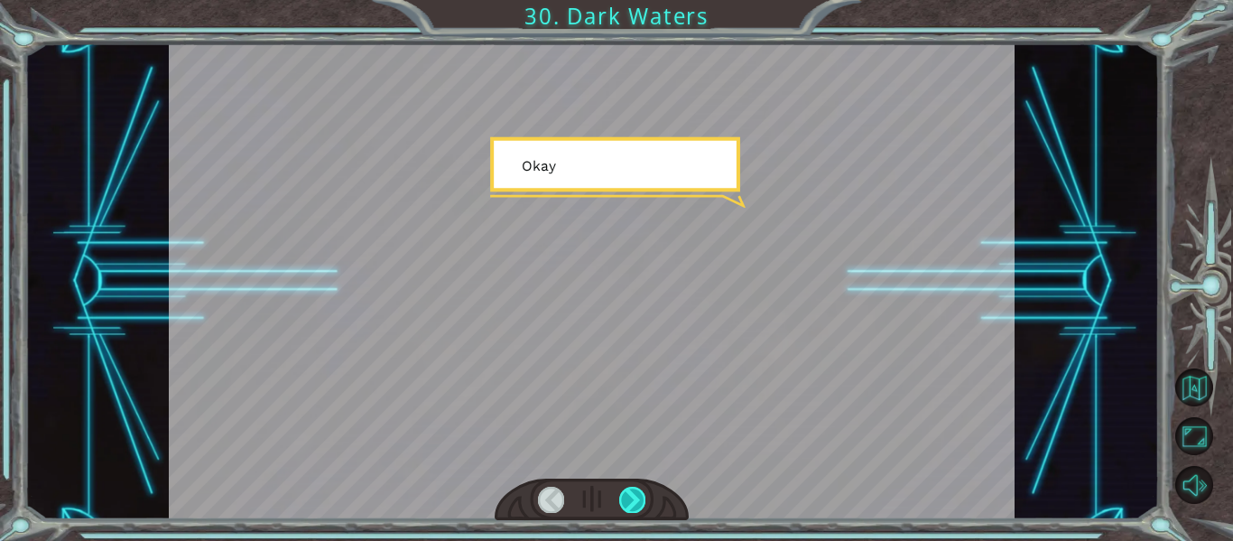
click at [630, 502] on div at bounding box center [632, 499] width 26 height 25
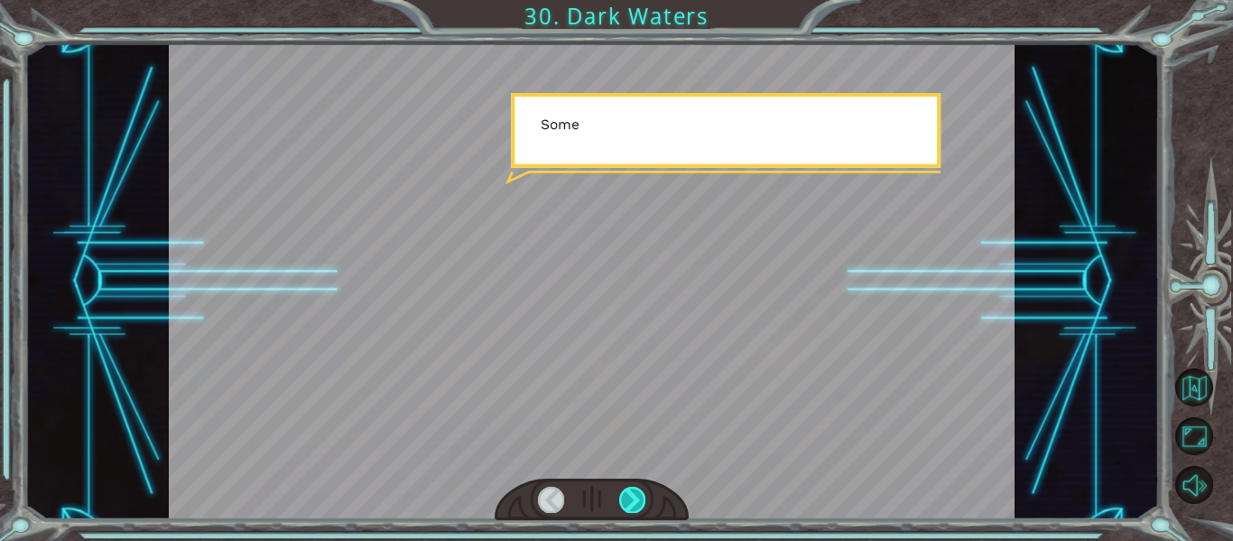
click at [630, 502] on div at bounding box center [632, 499] width 26 height 25
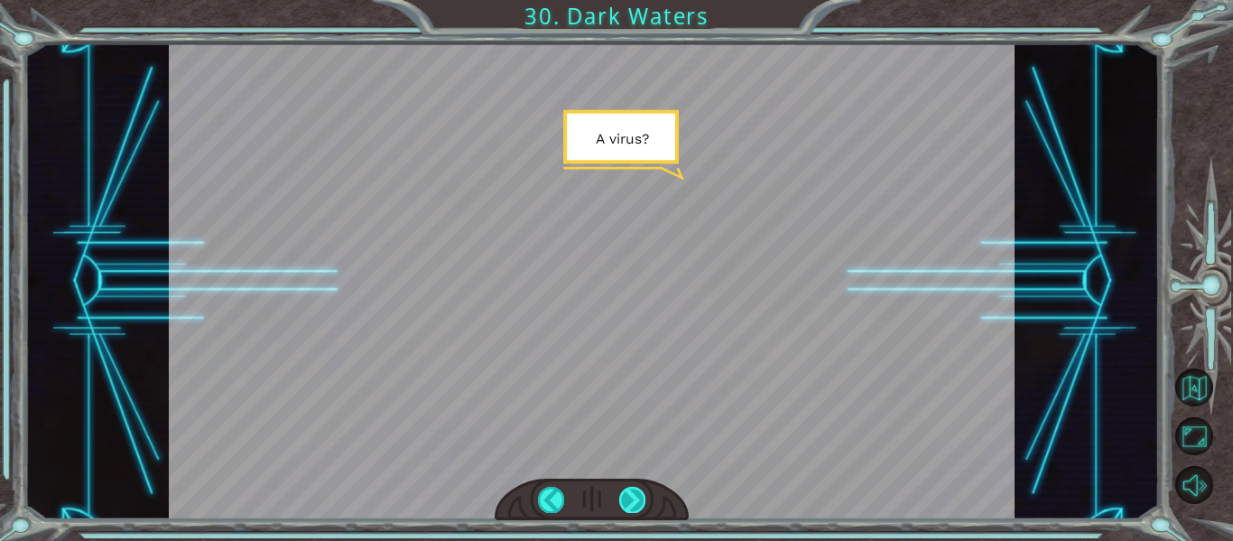
click at [630, 502] on div at bounding box center [632, 499] width 26 height 25
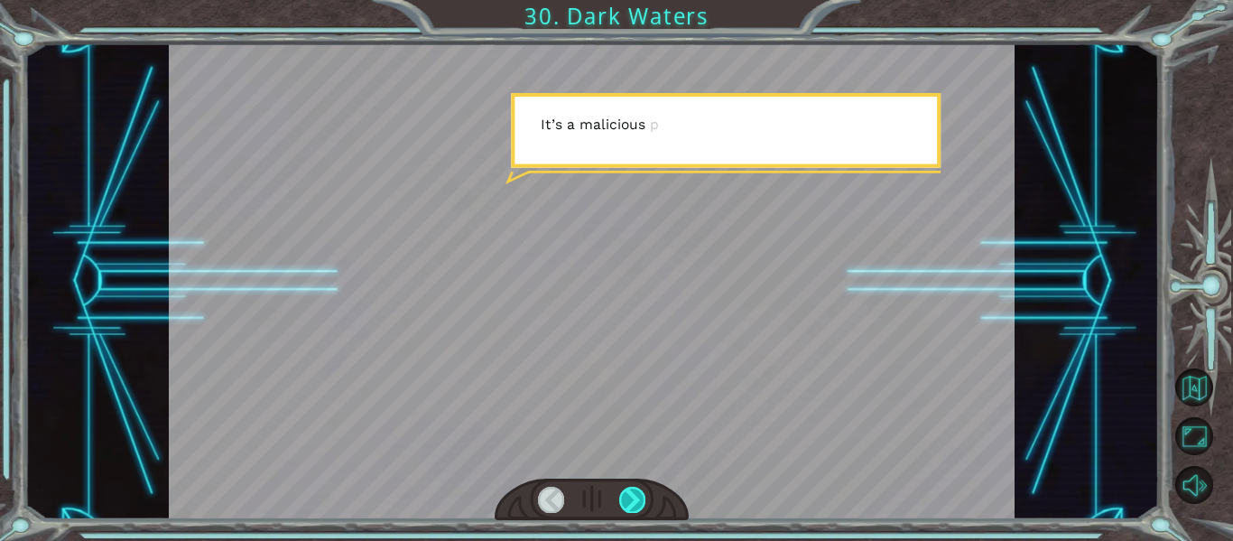
click at [630, 502] on div at bounding box center [632, 499] width 26 height 25
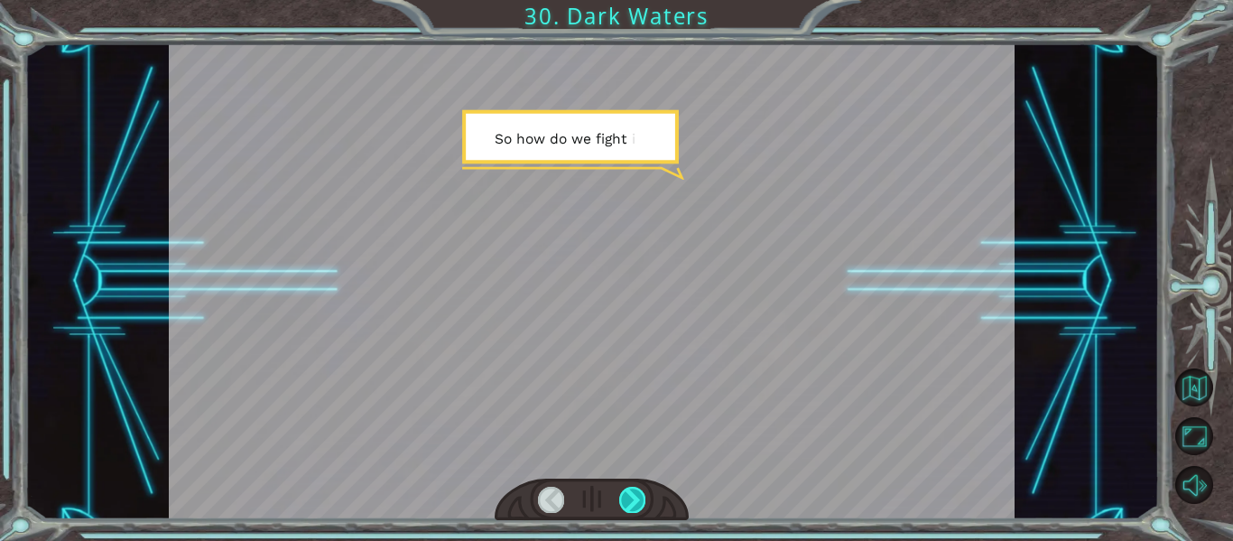
click at [630, 502] on div at bounding box center [632, 499] width 26 height 25
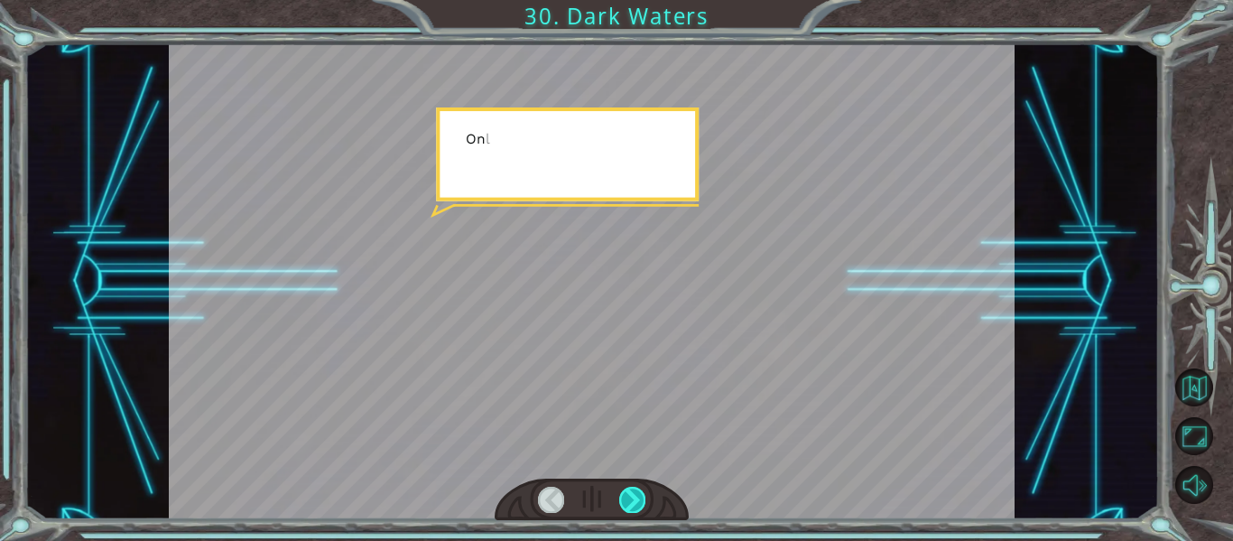
click at [630, 502] on div at bounding box center [632, 499] width 26 height 25
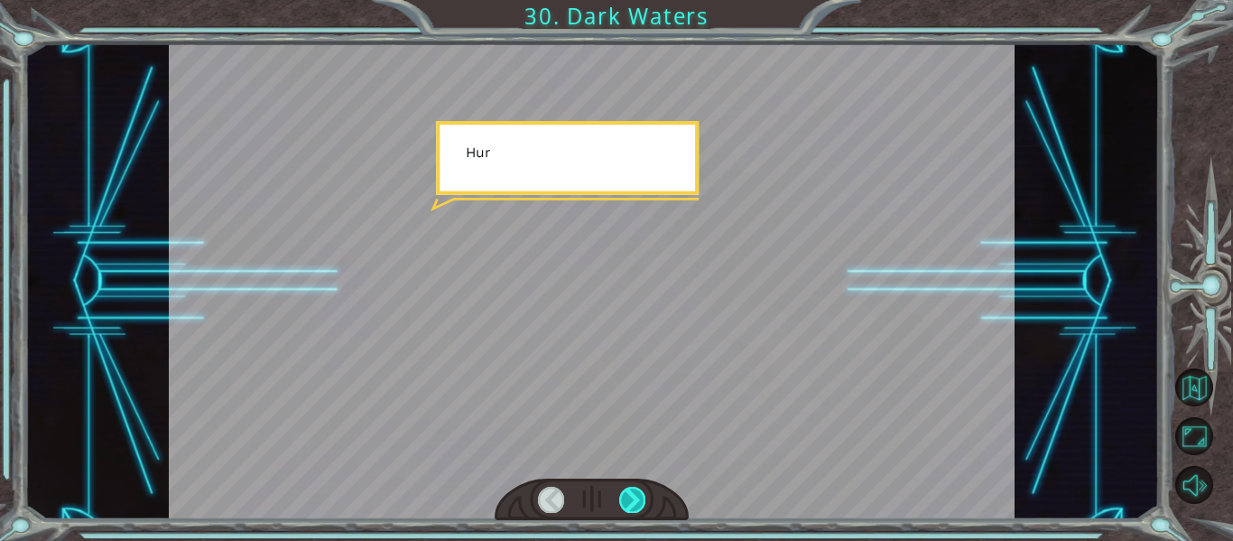
click at [630, 502] on div at bounding box center [632, 499] width 26 height 25
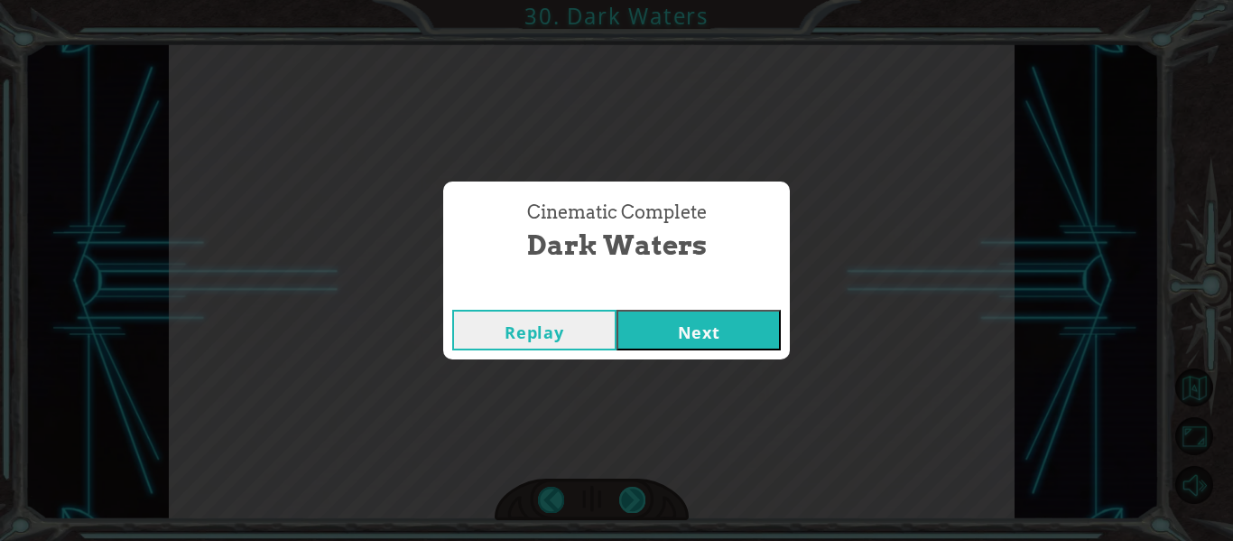
click at [630, 502] on div "Cinematic Complete Dark Waters Replay Next" at bounding box center [616, 270] width 1233 height 541
click at [654, 333] on button "Next" at bounding box center [699, 330] width 164 height 41
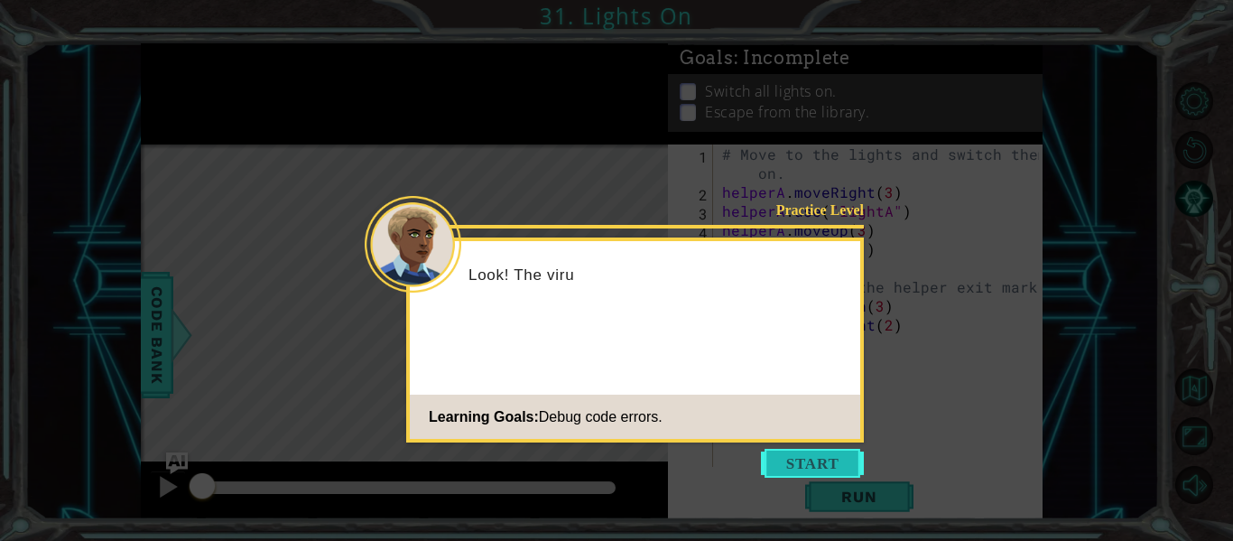
click at [820, 464] on button "Start" at bounding box center [812, 463] width 103 height 29
